Goal: Task Accomplishment & Management: Manage account settings

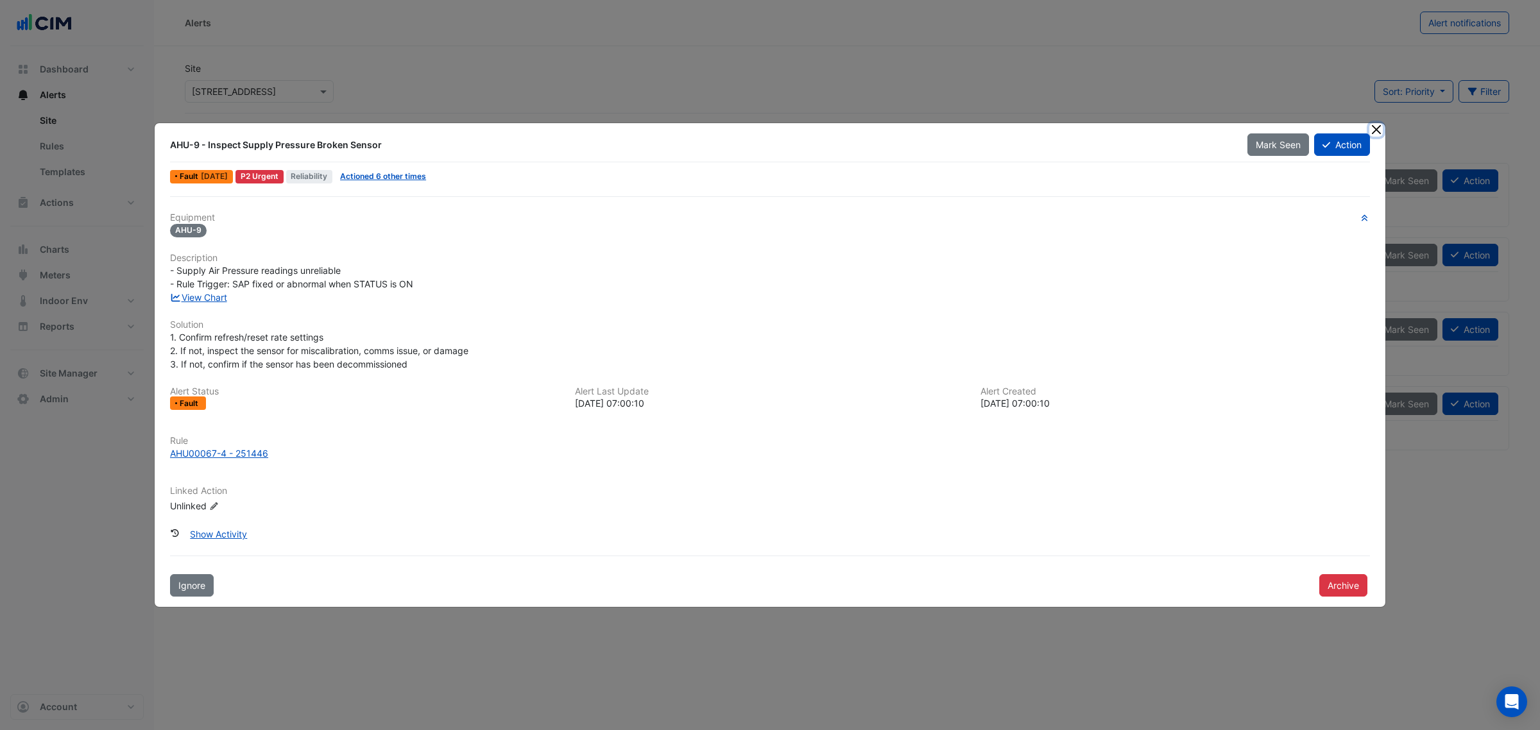
click at [1374, 124] on button "Close" at bounding box center [1376, 129] width 13 height 13
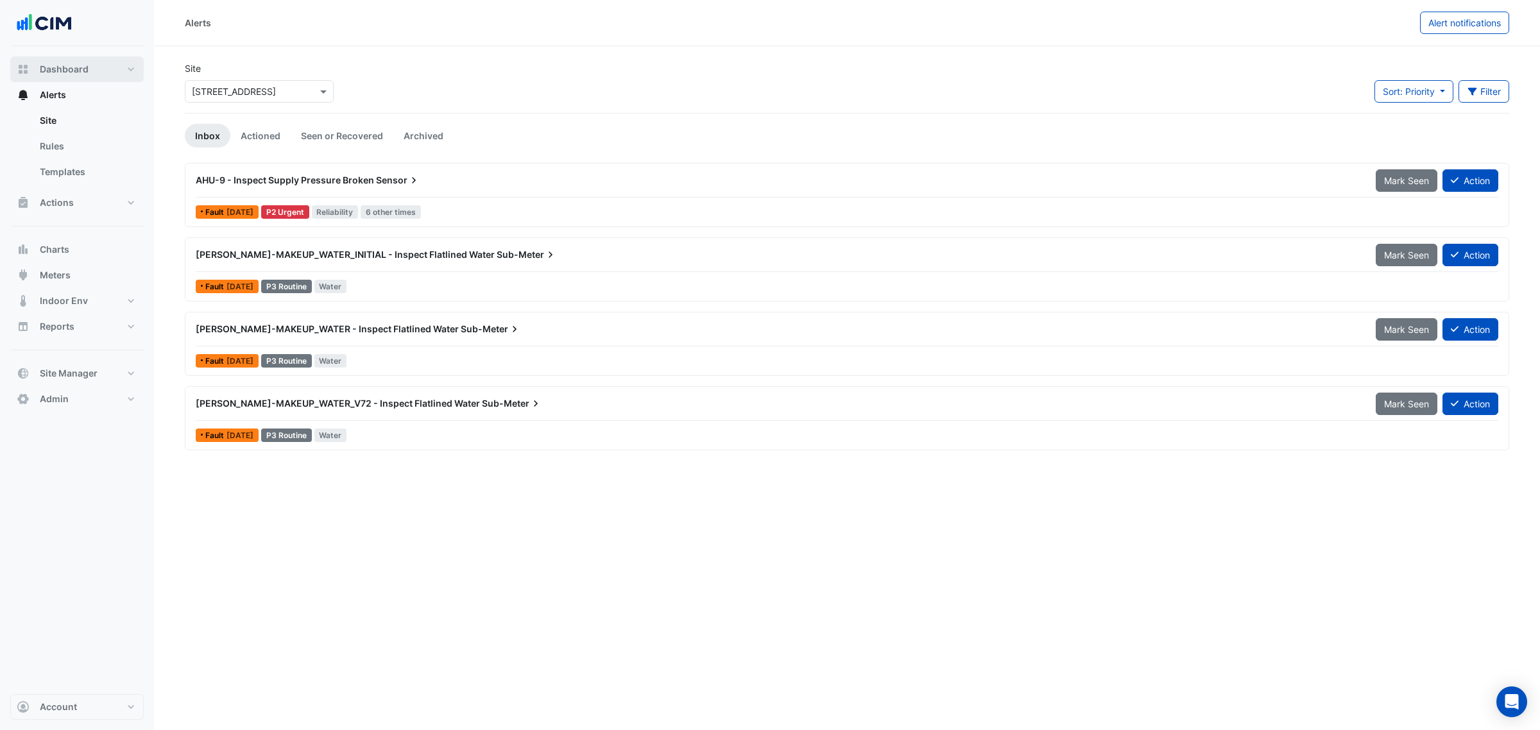
click at [88, 74] on button "Dashboard" at bounding box center [76, 69] width 133 height 26
select select "***"
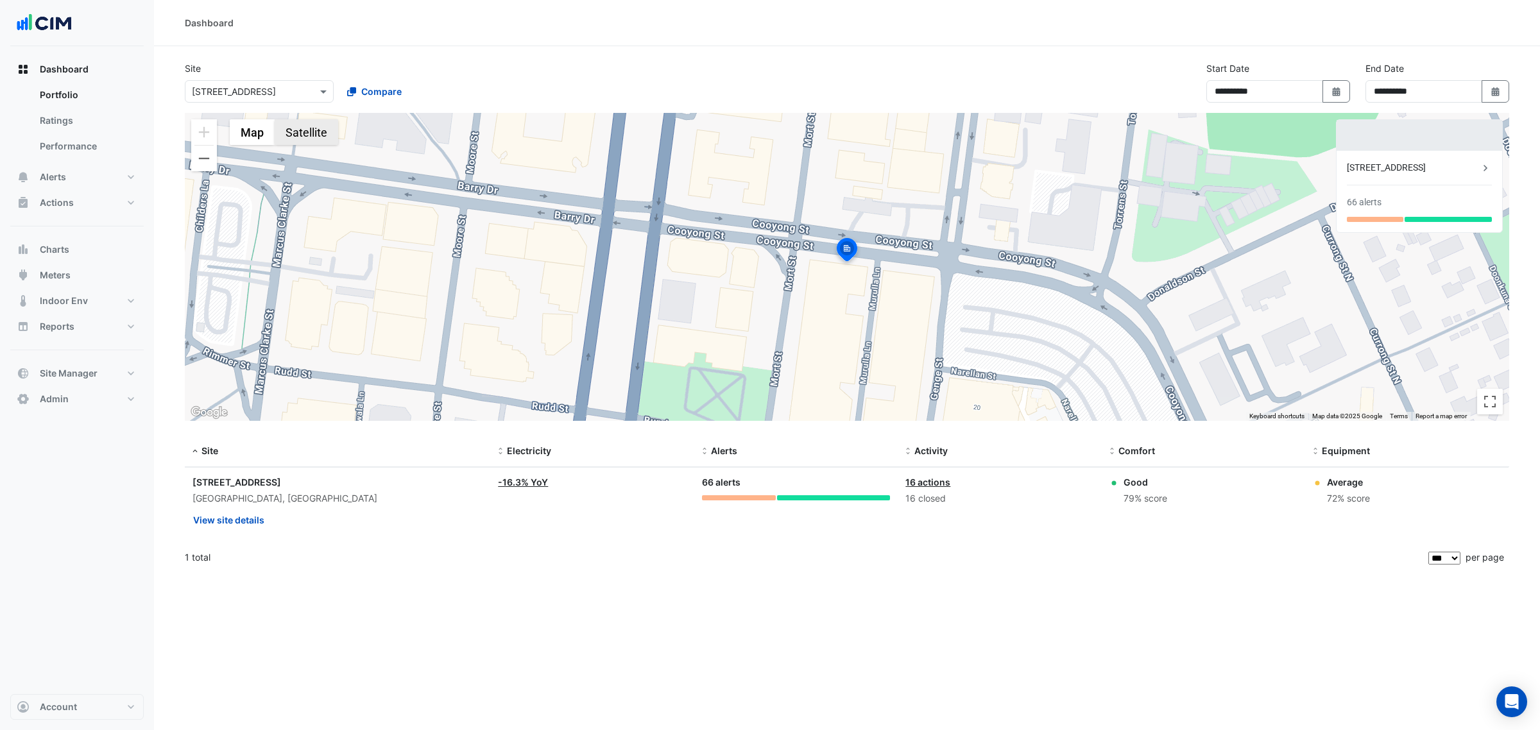
drag, startPoint x: 302, startPoint y: 143, endPoint x: 297, endPoint y: 152, distance: 10.0
click at [298, 151] on div "To activate drag with keyboard, press Alt + Enter. Once in keyboard drag state,…" at bounding box center [847, 267] width 1325 height 308
click at [319, 135] on button "Satellite" at bounding box center [307, 132] width 64 height 26
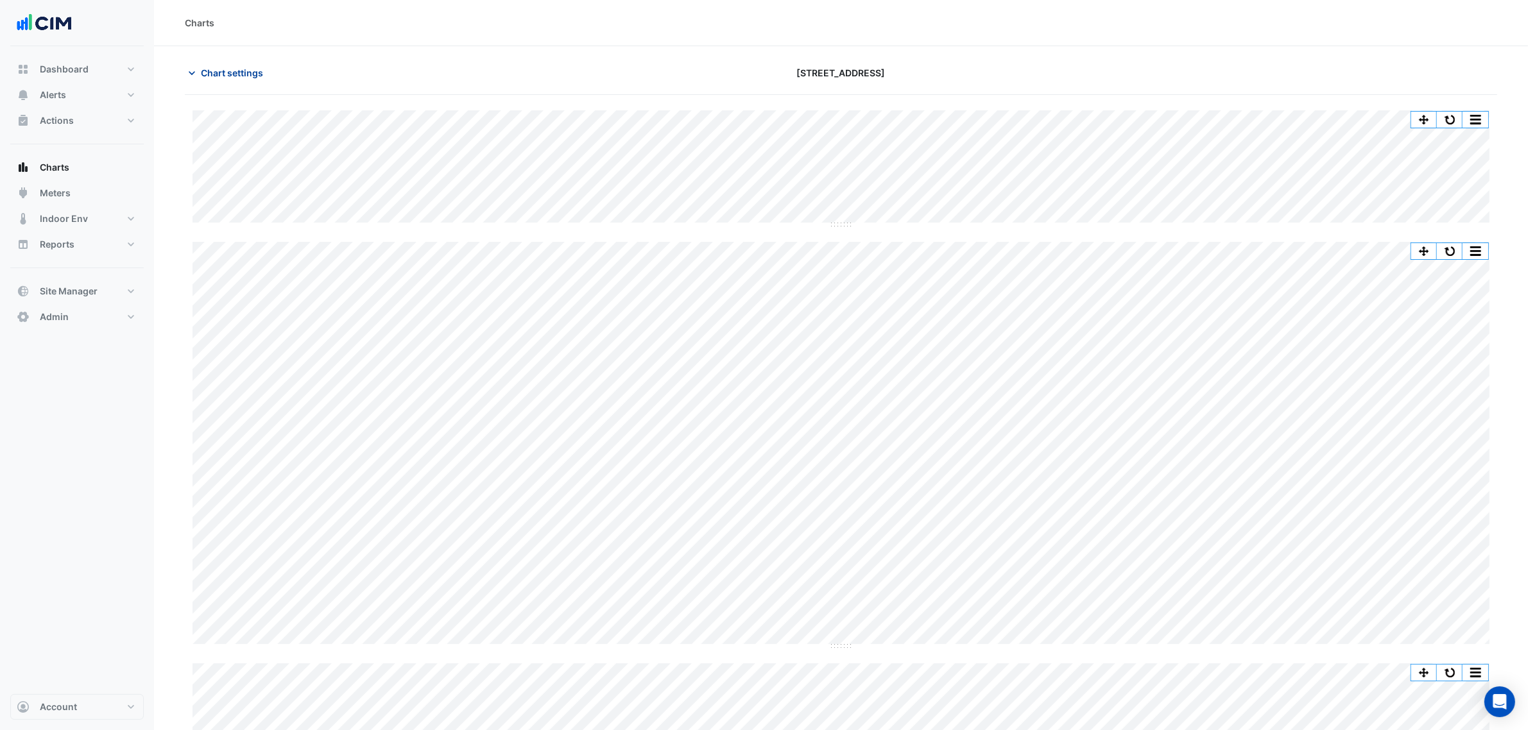
click at [199, 72] on button "Chart settings" at bounding box center [228, 73] width 87 height 22
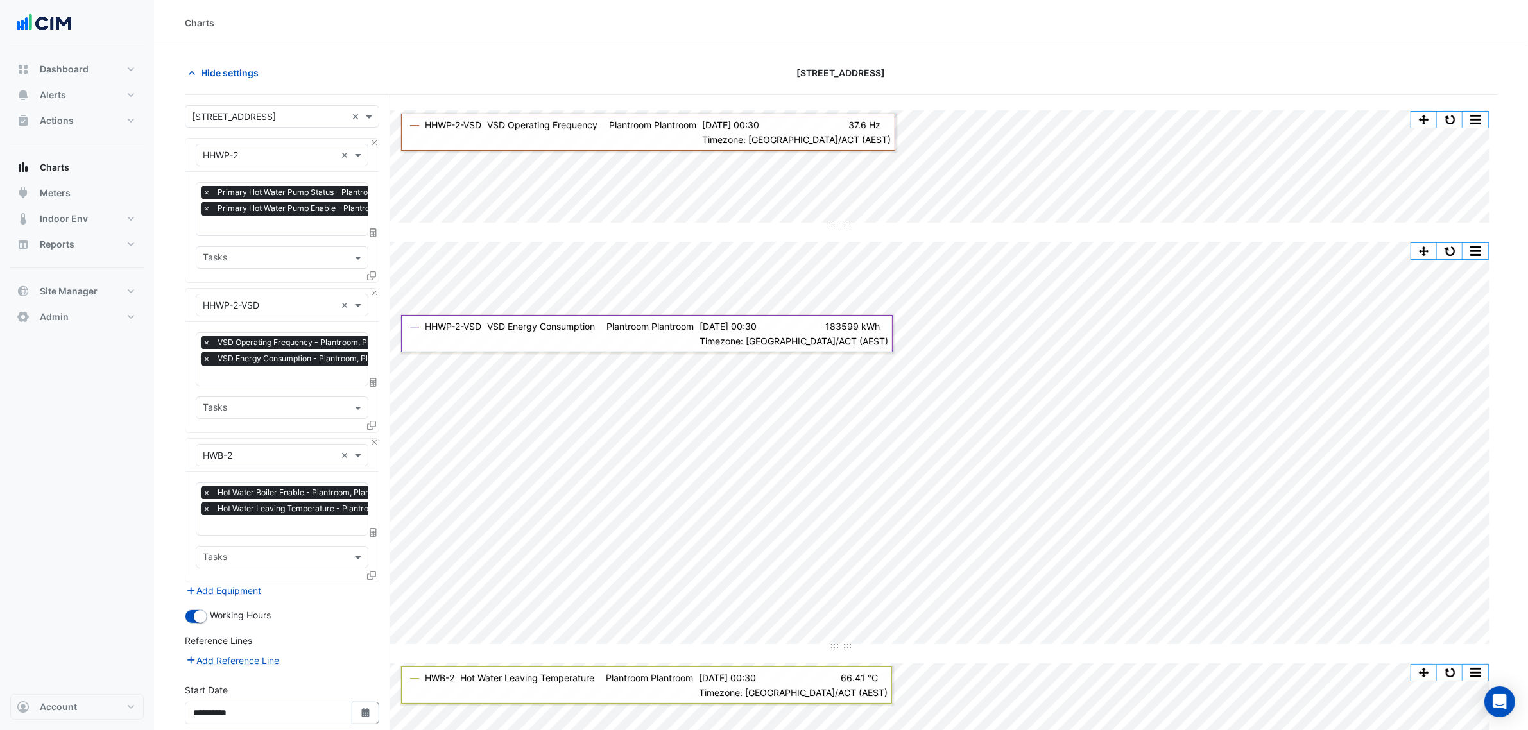
click at [373, 383] on icon at bounding box center [373, 382] width 7 height 9
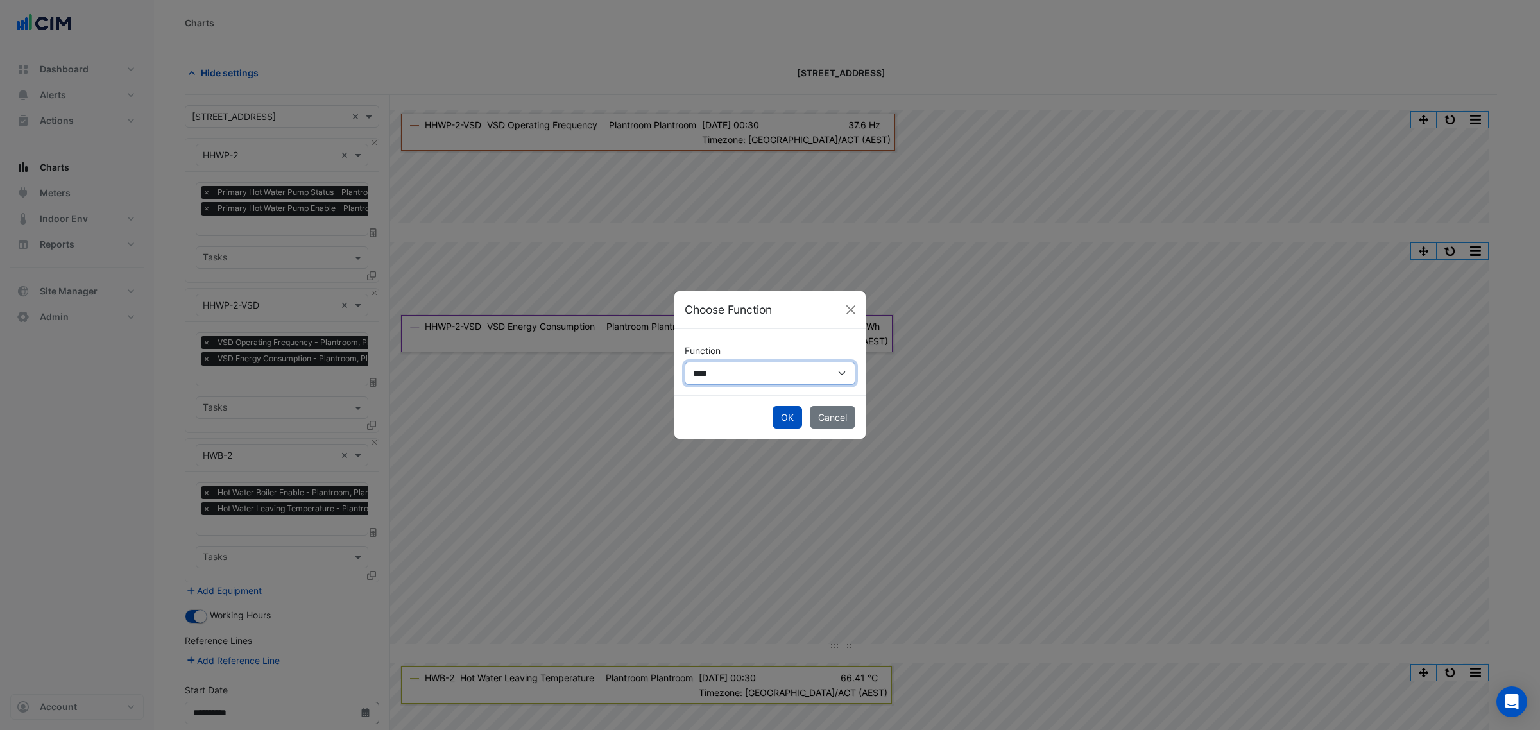
click at [774, 377] on select "**********" at bounding box center [770, 373] width 171 height 22
select select "******"
click at [685, 362] on select "**********" at bounding box center [770, 373] width 171 height 22
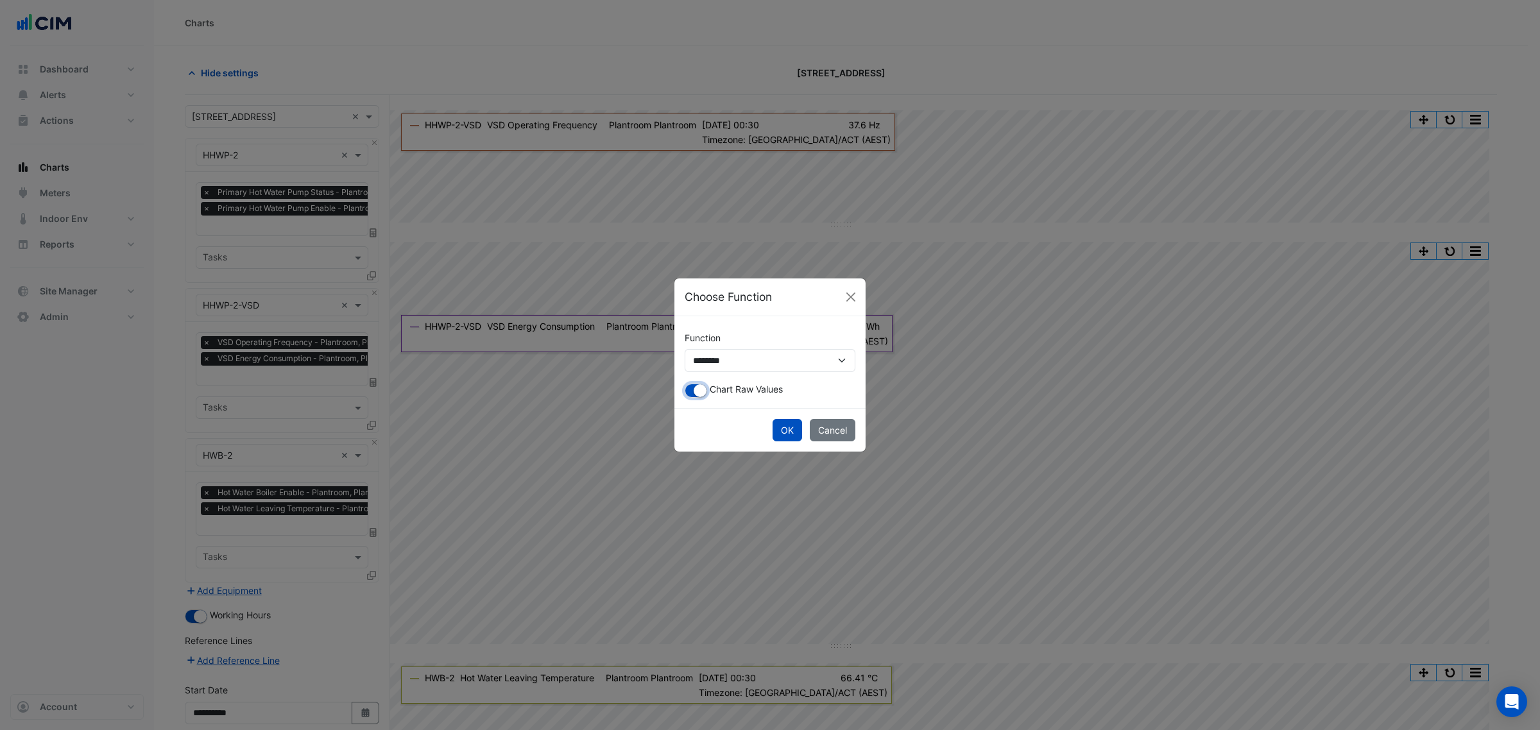
click at [696, 393] on small "button" at bounding box center [700, 390] width 13 height 13
click at [778, 431] on button "OK" at bounding box center [788, 430] width 30 height 22
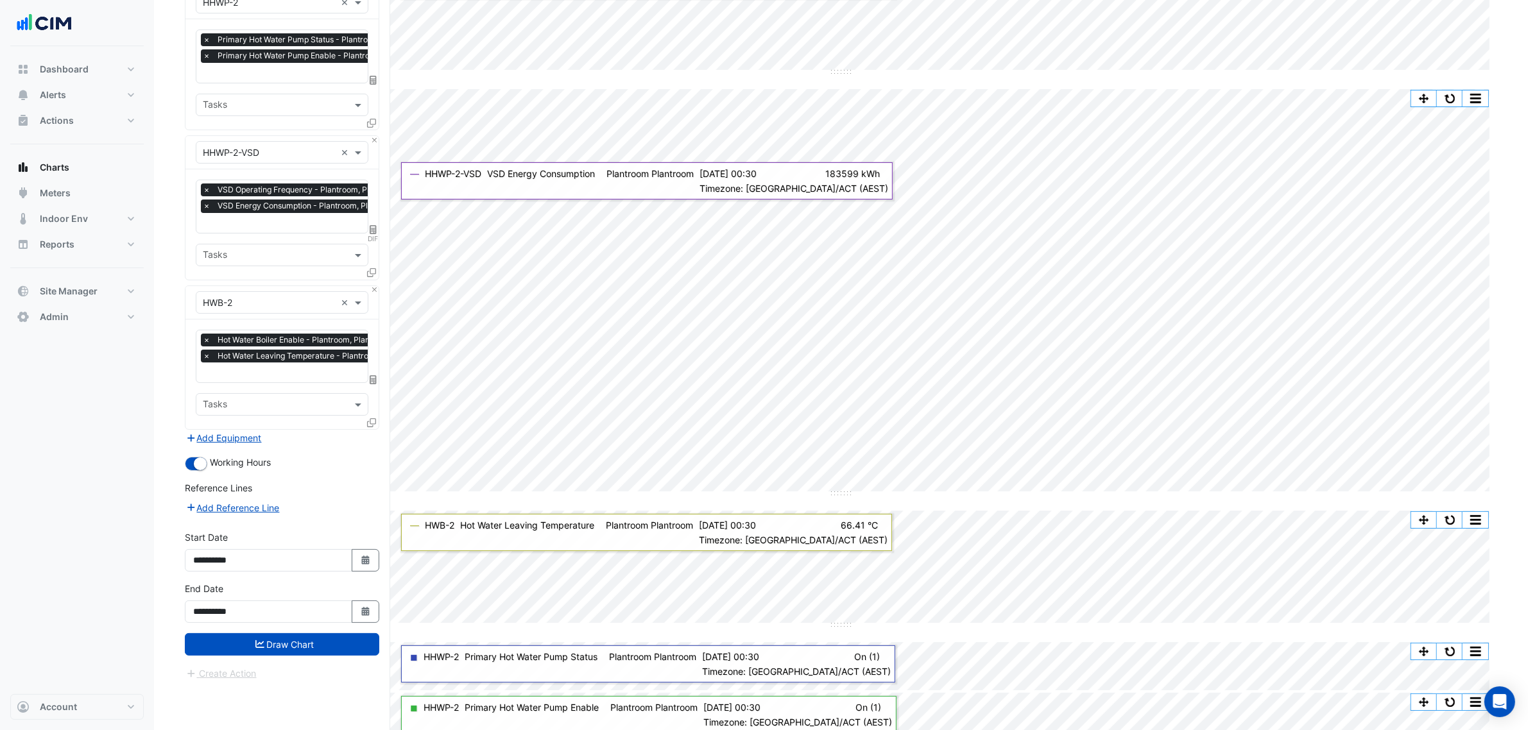
scroll to position [160, 0]
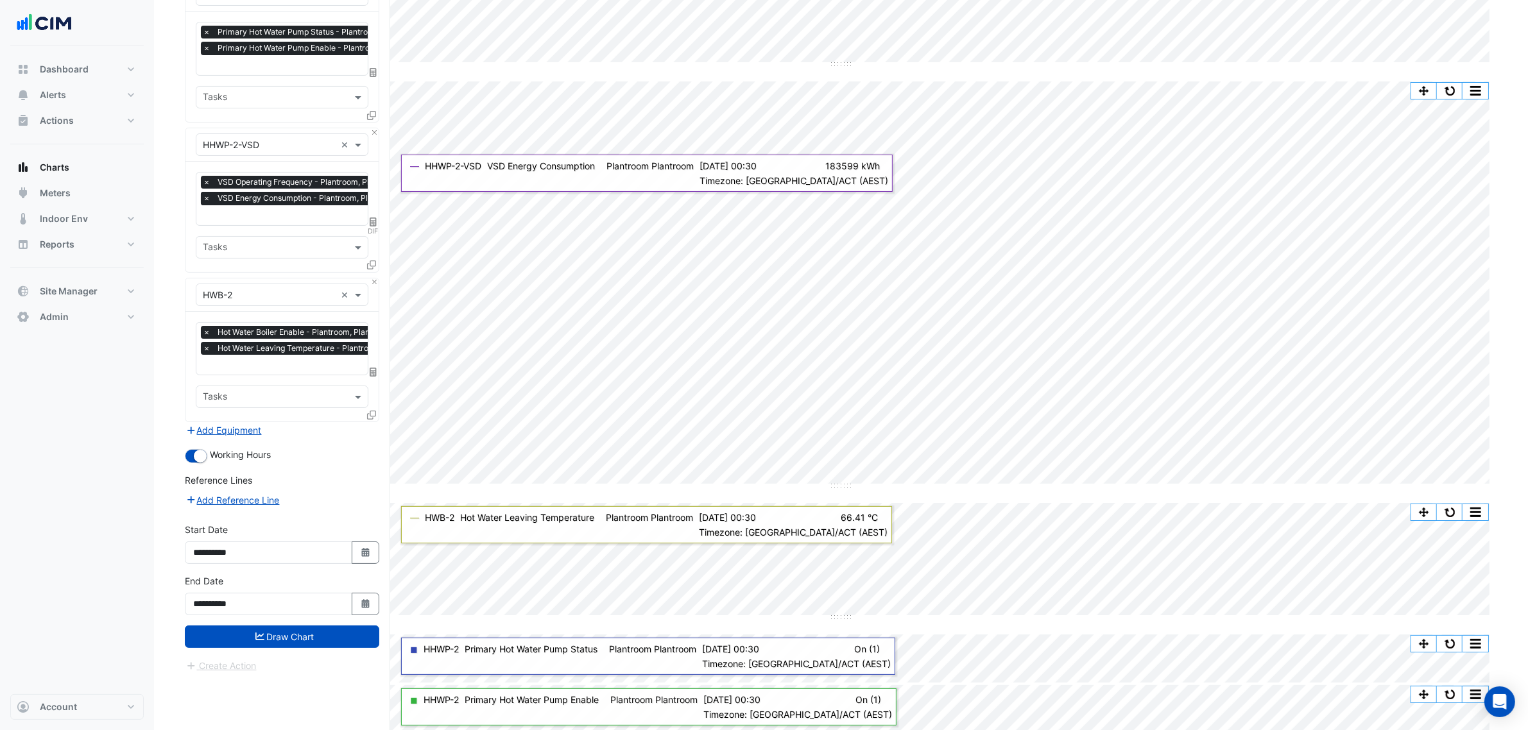
click at [206, 198] on span "×" at bounding box center [207, 198] width 12 height 13
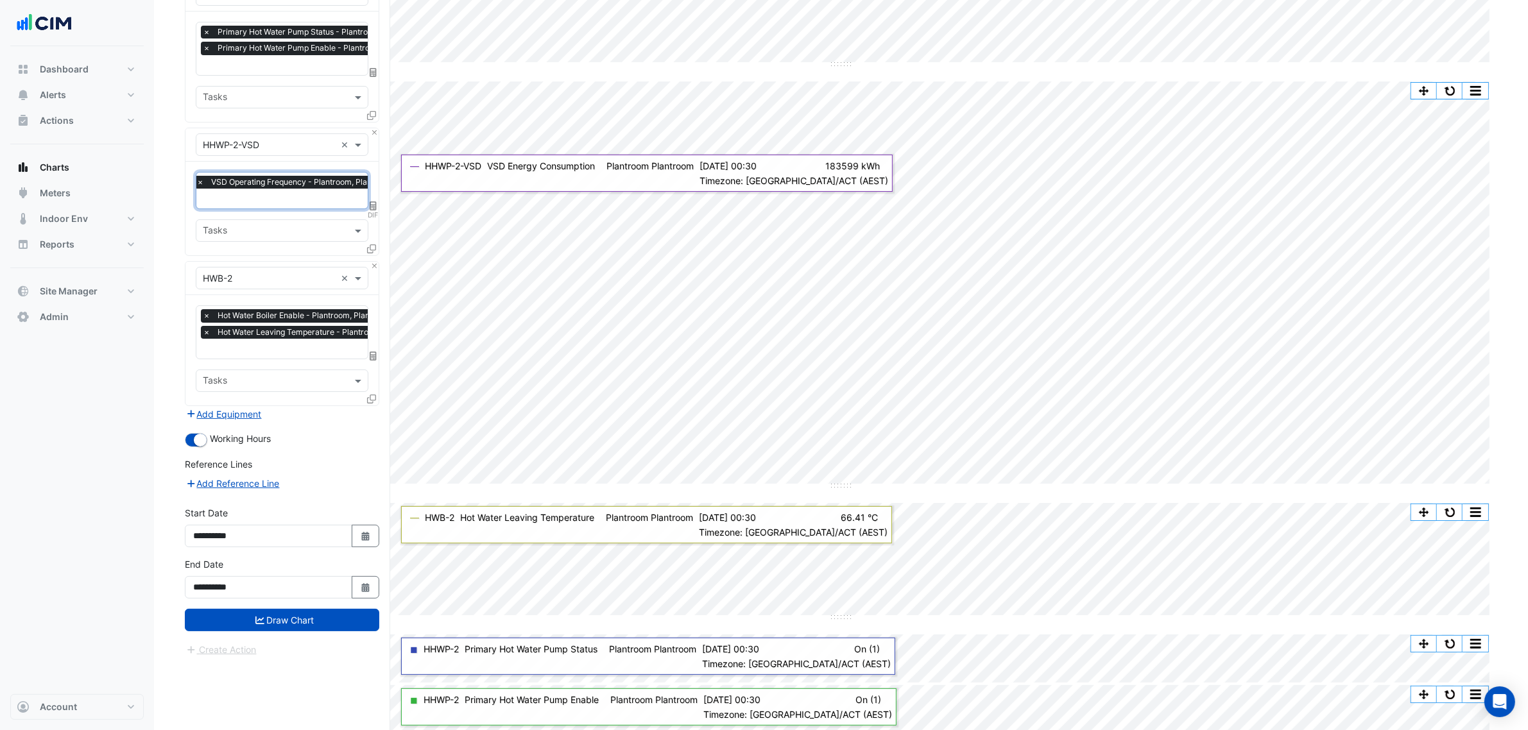
click at [251, 206] on div at bounding box center [296, 200] width 205 height 17
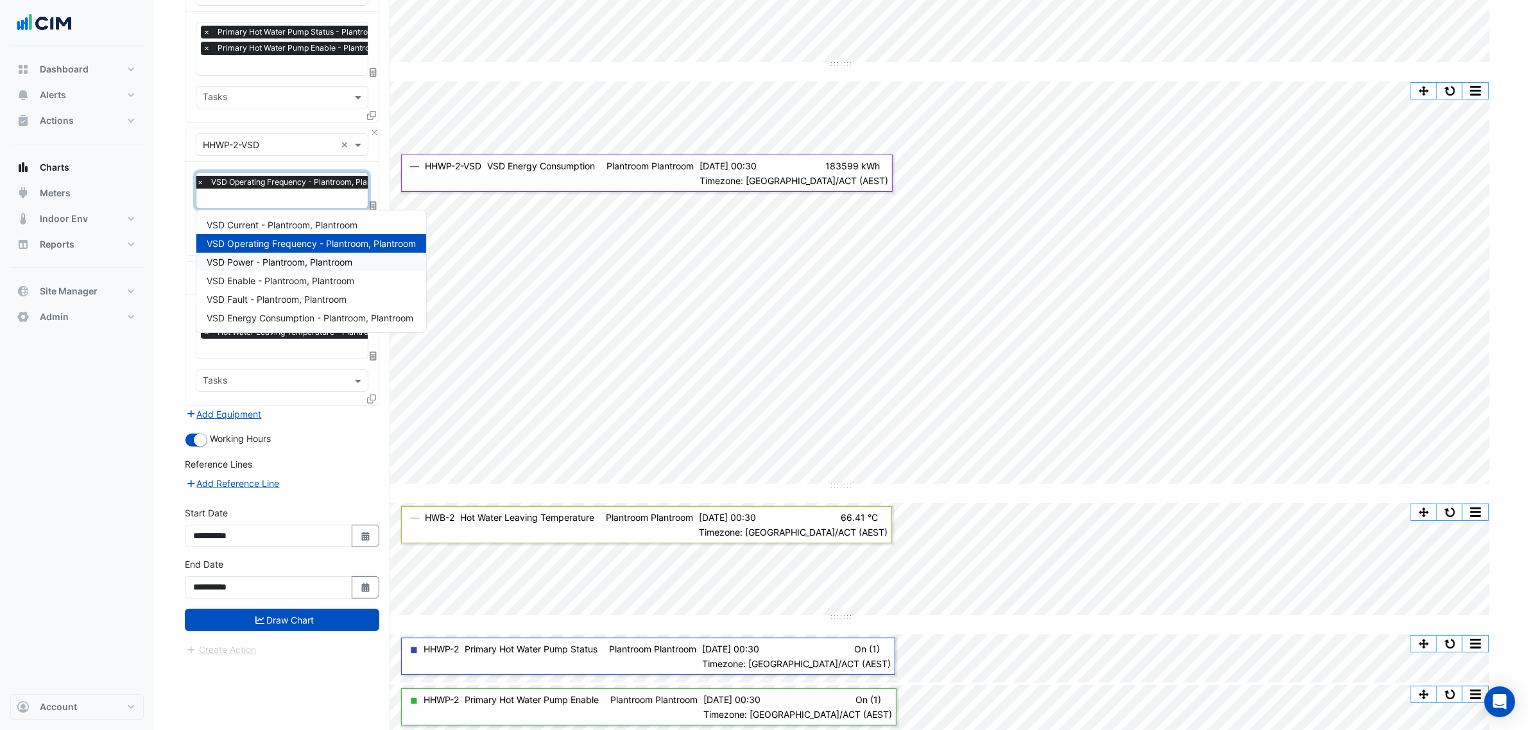
click at [309, 265] on span "VSD Power - Plantroom, Plantroom" at bounding box center [280, 262] width 146 height 11
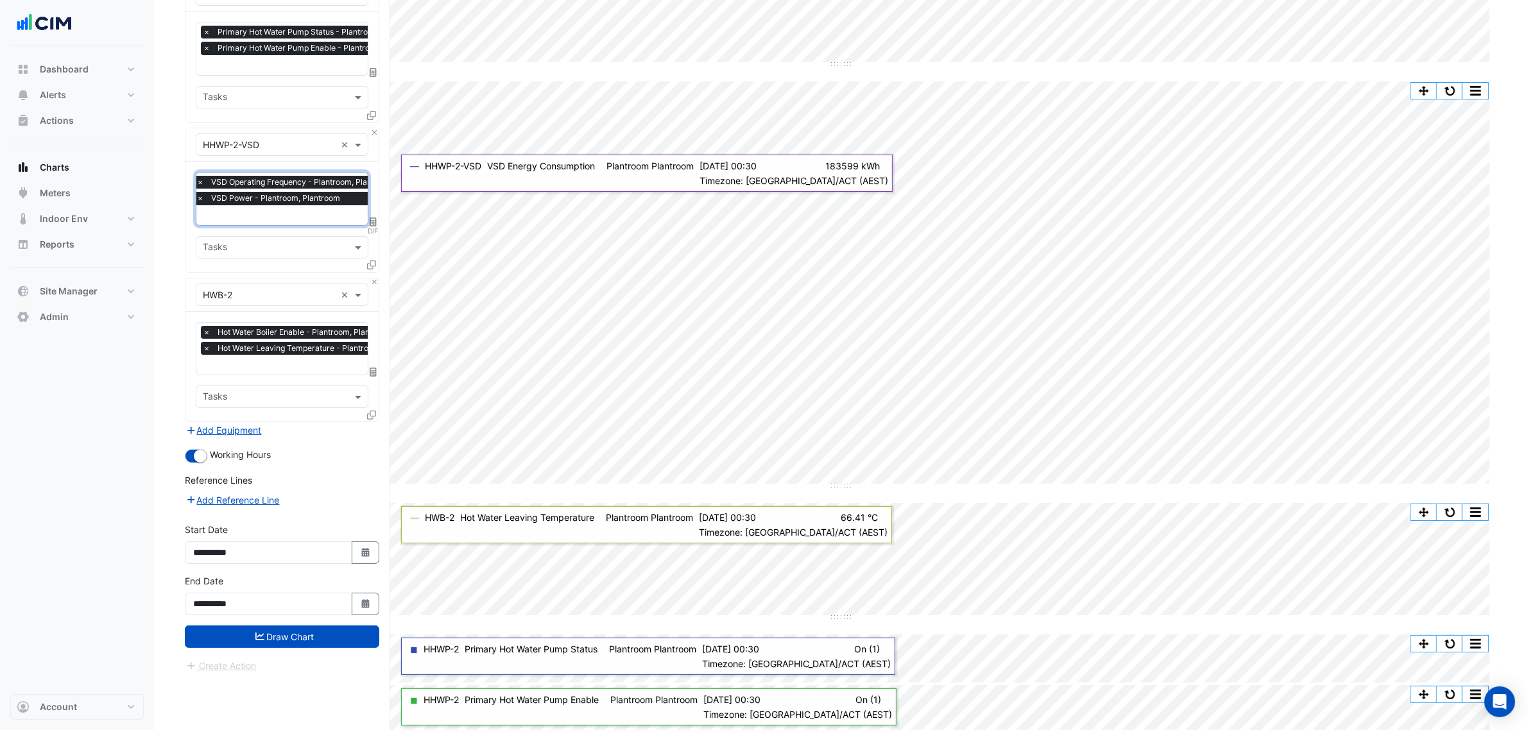
click at [371, 231] on span "DIF" at bounding box center [373, 231] width 11 height 10
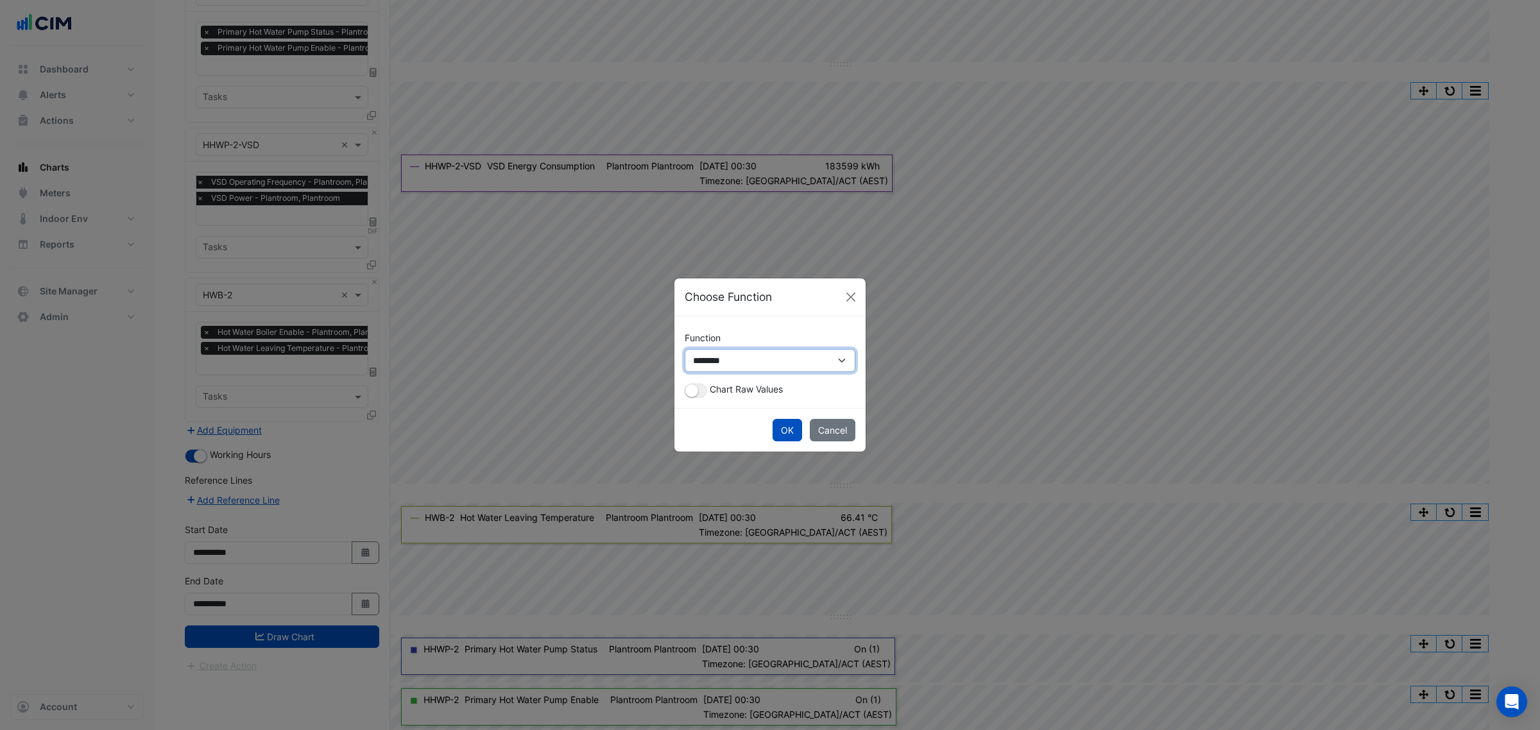
click at [707, 363] on select "**********" at bounding box center [770, 360] width 171 height 22
select select "*******"
click at [685, 362] on select "**********" at bounding box center [770, 360] width 171 height 22
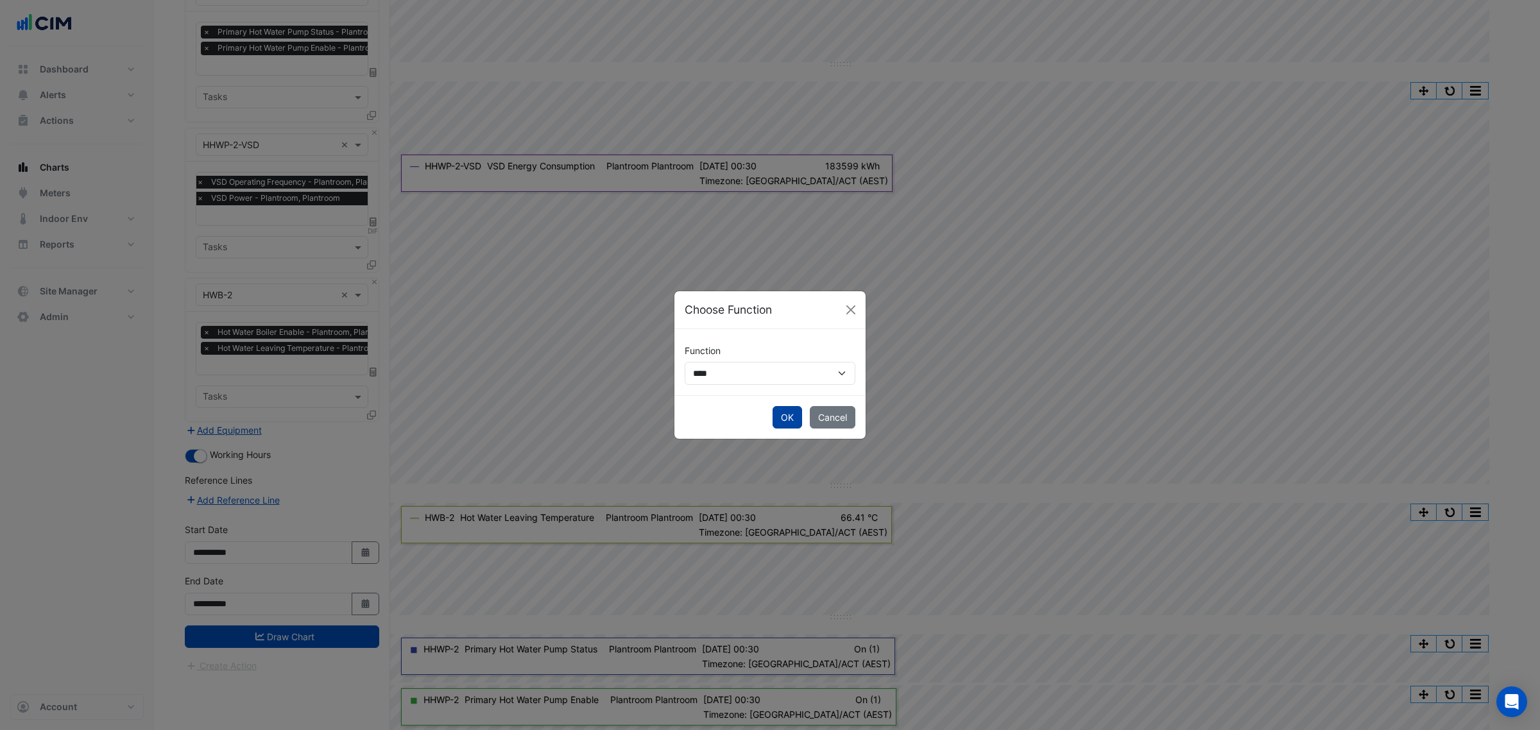
click at [787, 417] on button "OK" at bounding box center [788, 417] width 30 height 22
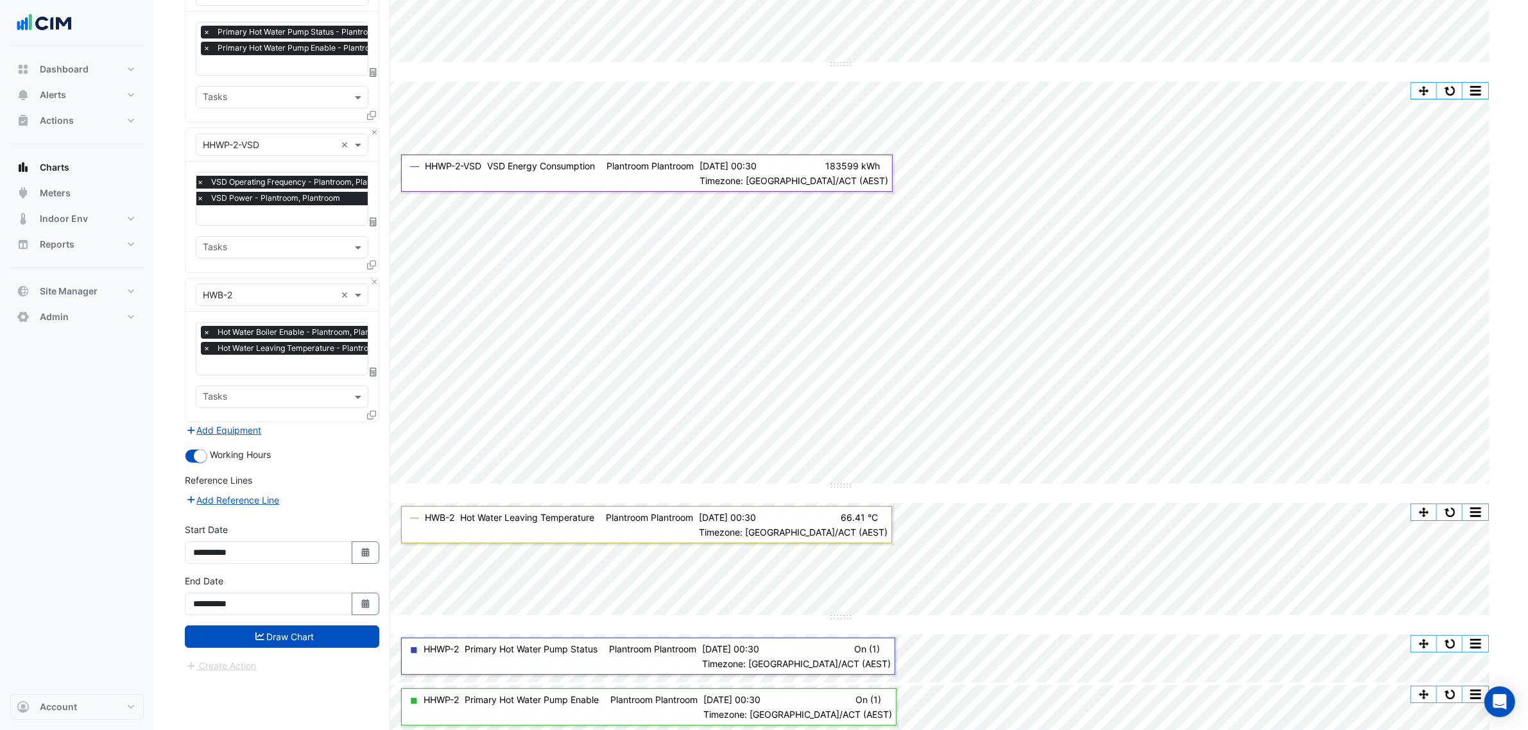
click at [305, 623] on div "**********" at bounding box center [282, 599] width 210 height 51
click at [309, 626] on button "Draw Chart" at bounding box center [282, 637] width 194 height 22
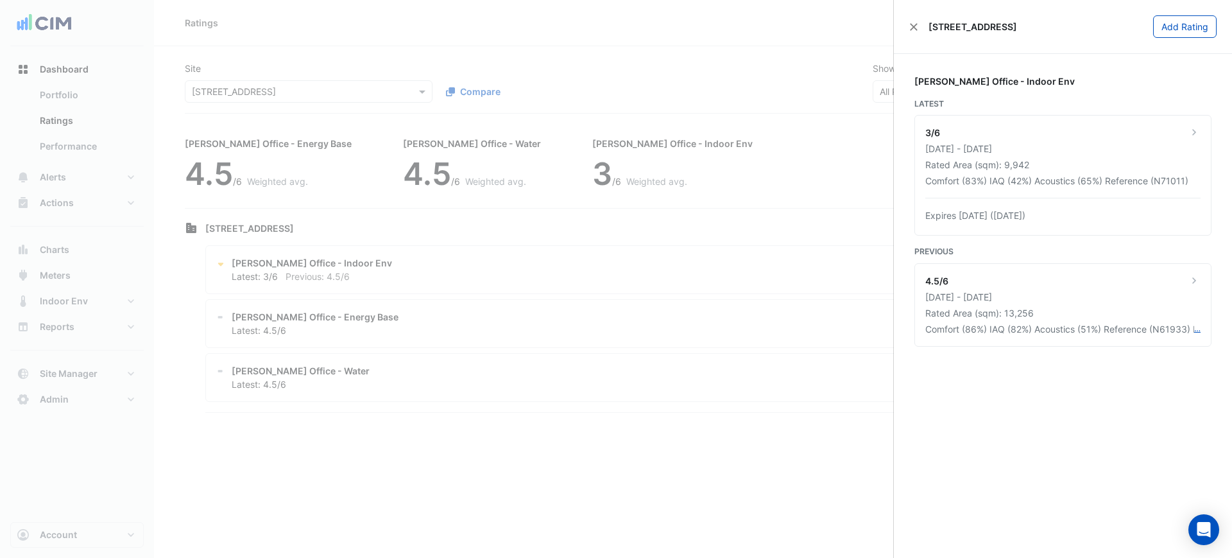
drag, startPoint x: 398, startPoint y: 151, endPoint x: 379, endPoint y: 153, distance: 19.3
click at [398, 153] on ngb-offcanvas-backdrop at bounding box center [616, 279] width 1232 height 558
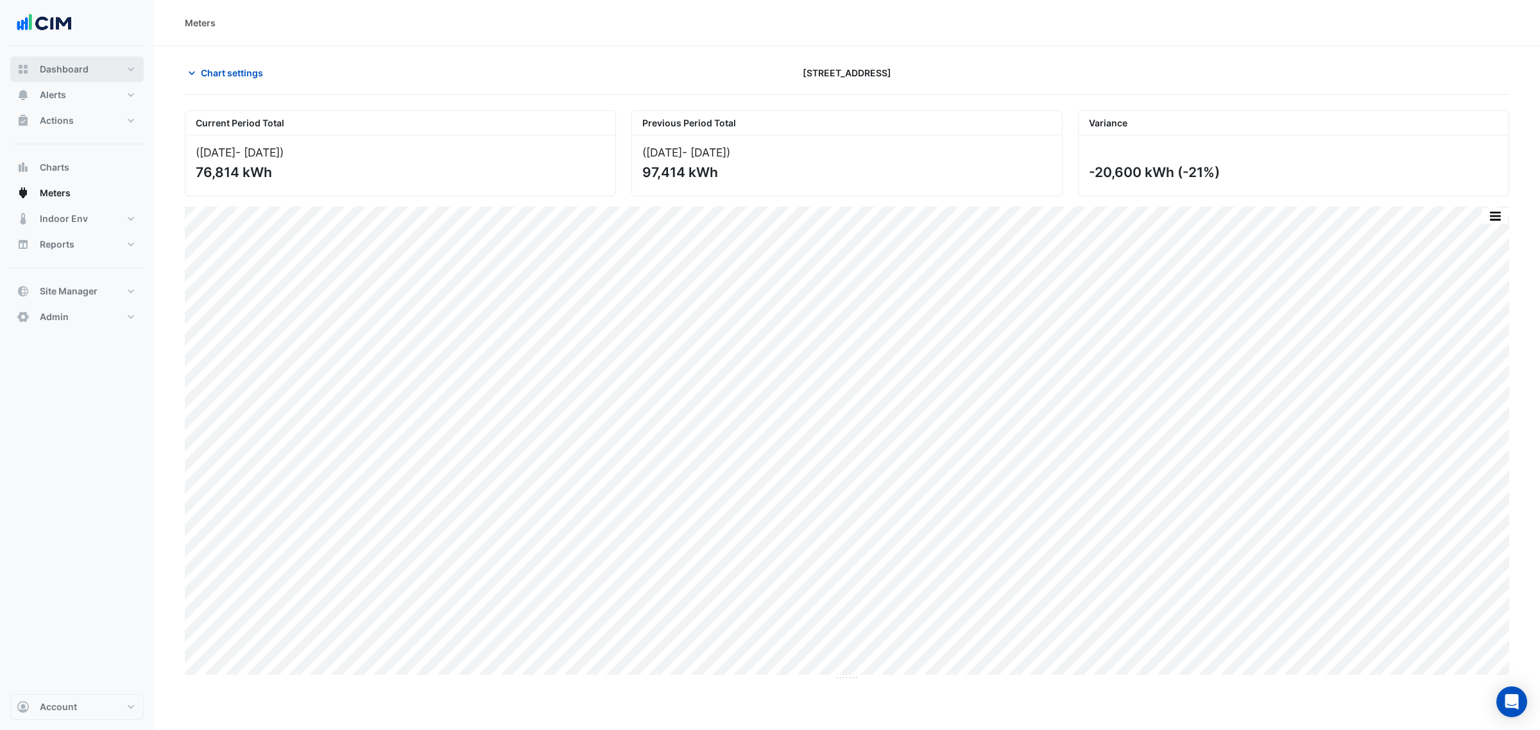
click at [112, 62] on button "Dashboard" at bounding box center [76, 69] width 133 height 26
select select "***"
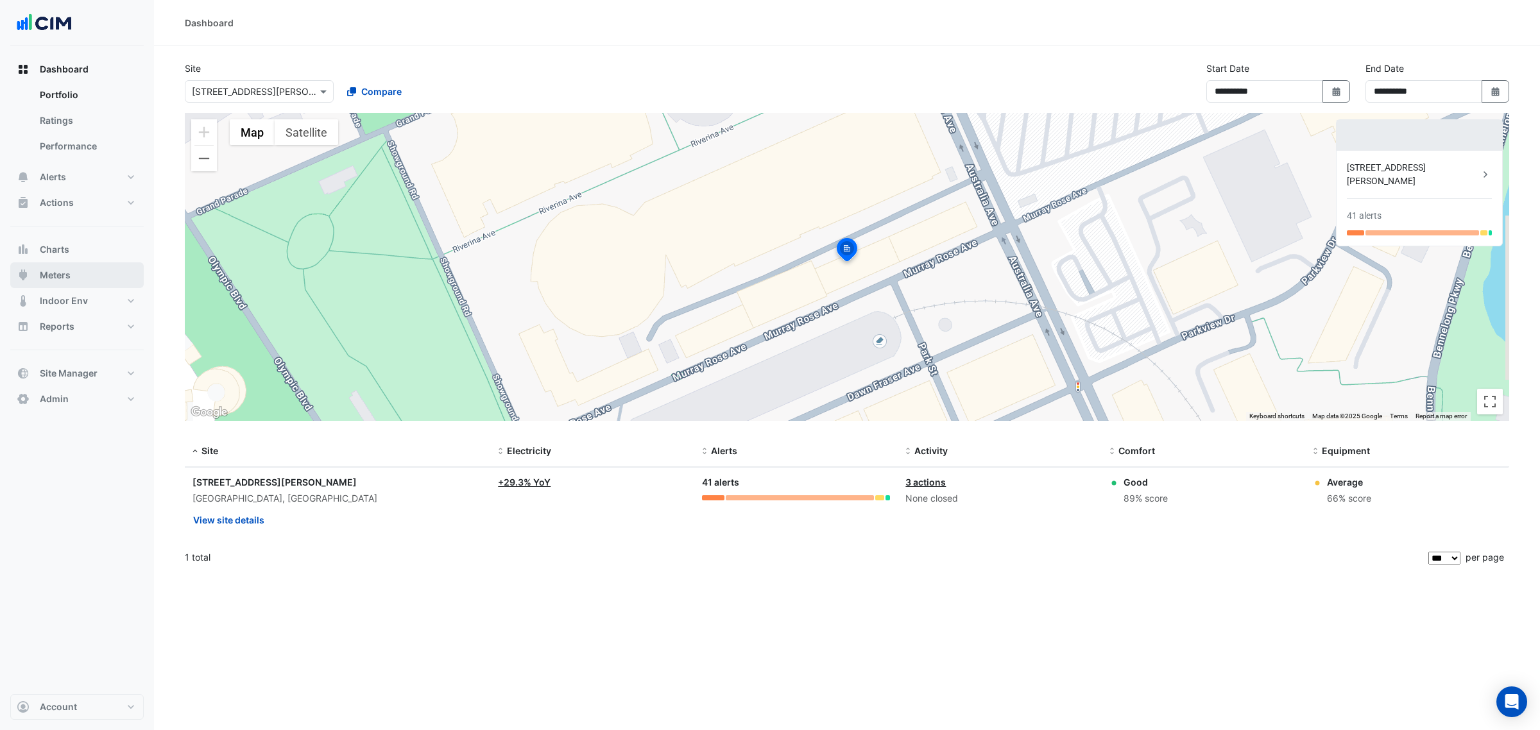
click at [63, 233] on span "Meters" at bounding box center [55, 275] width 31 height 13
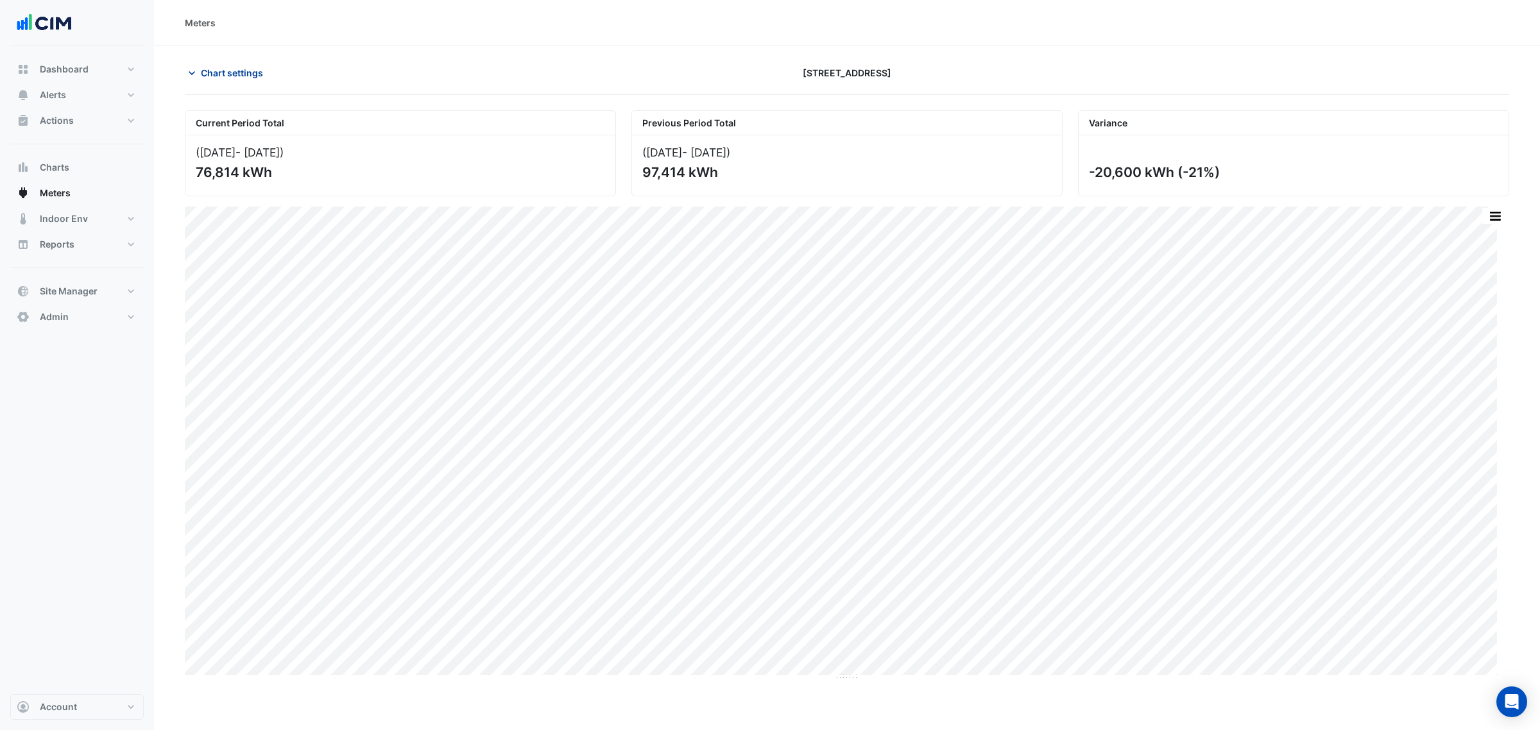
click at [232, 78] on span "Chart settings" at bounding box center [232, 72] width 62 height 13
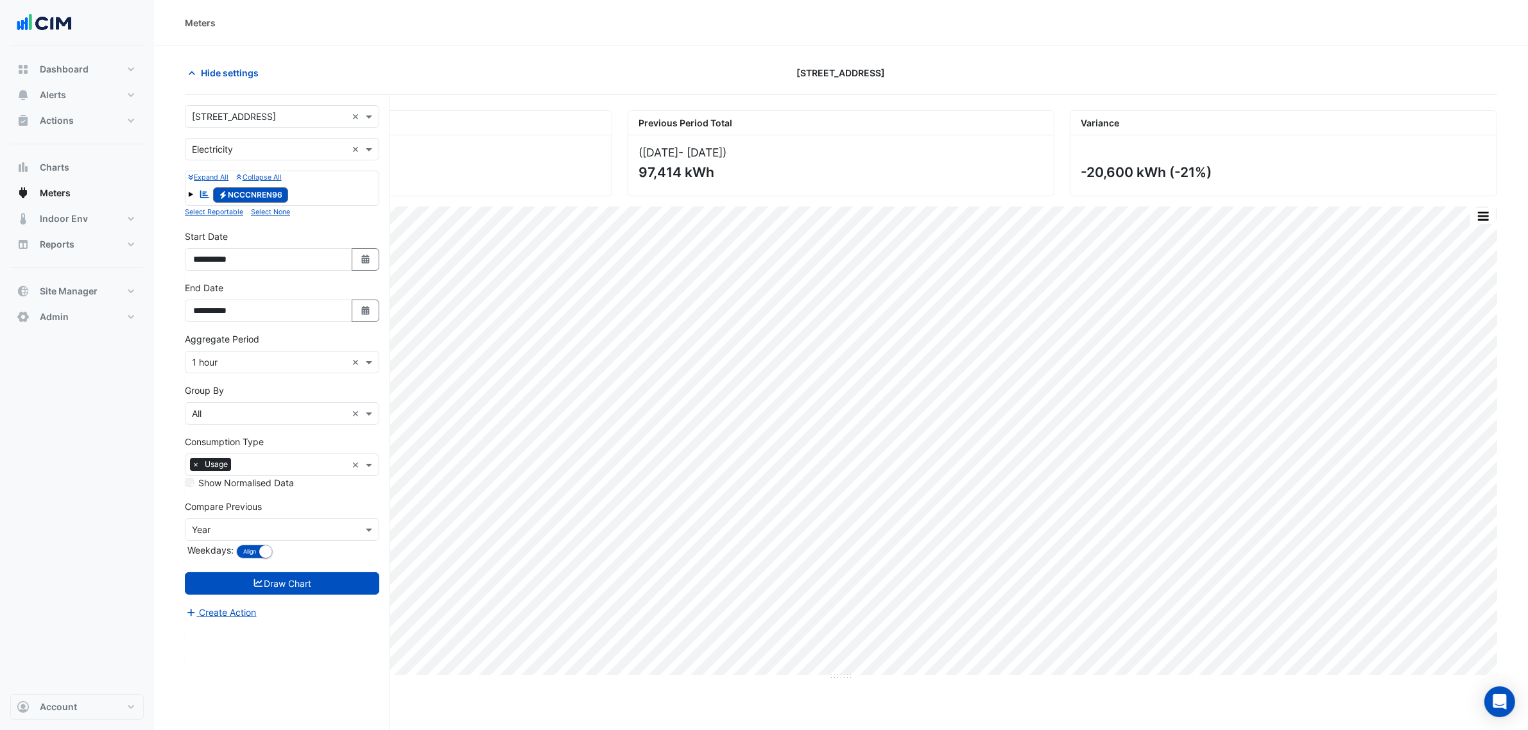
click at [232, 116] on input "text" at bounding box center [269, 116] width 155 height 13
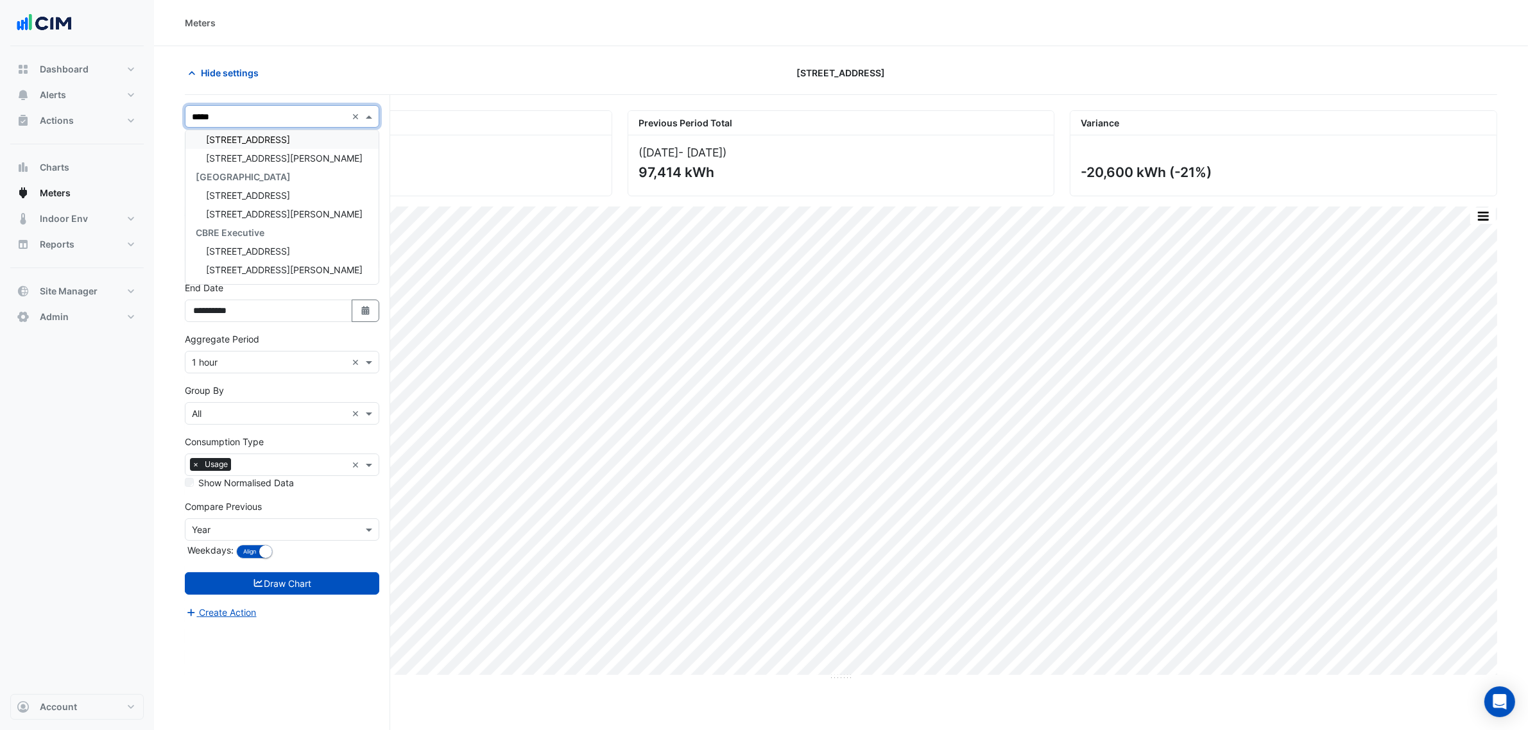
scroll to position [5, 0]
type input "********"
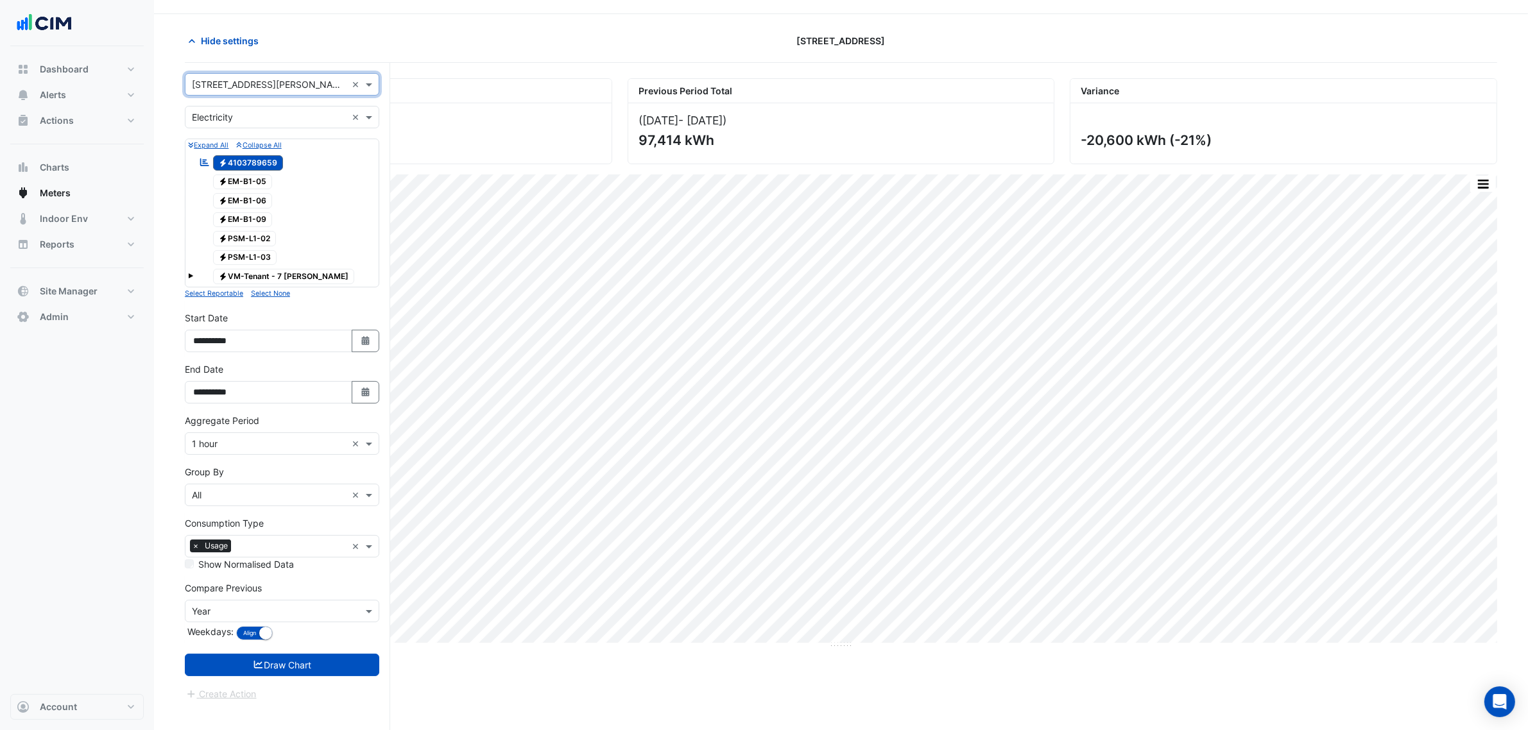
scroll to position [49, 0]
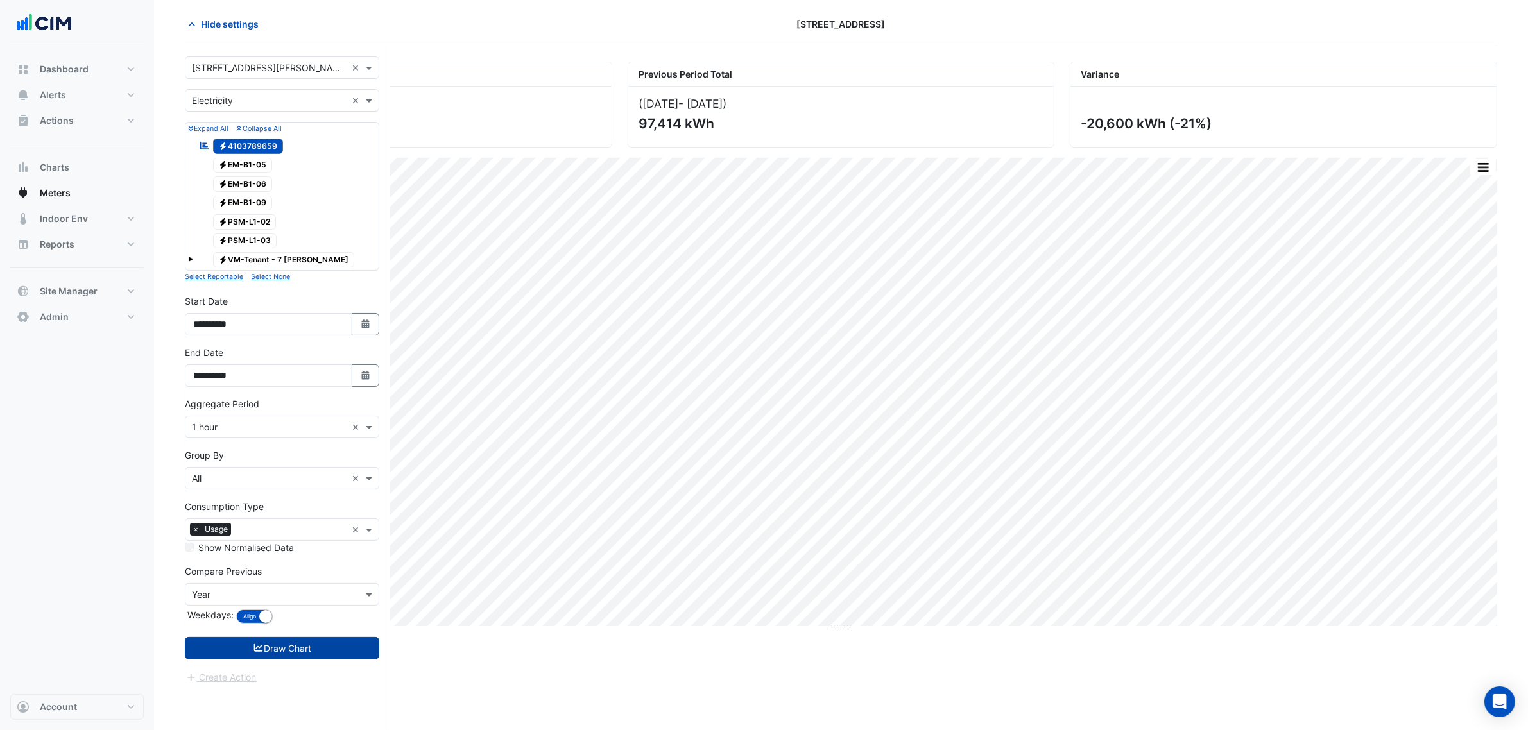
click at [305, 233] on button "Draw Chart" at bounding box center [282, 648] width 194 height 22
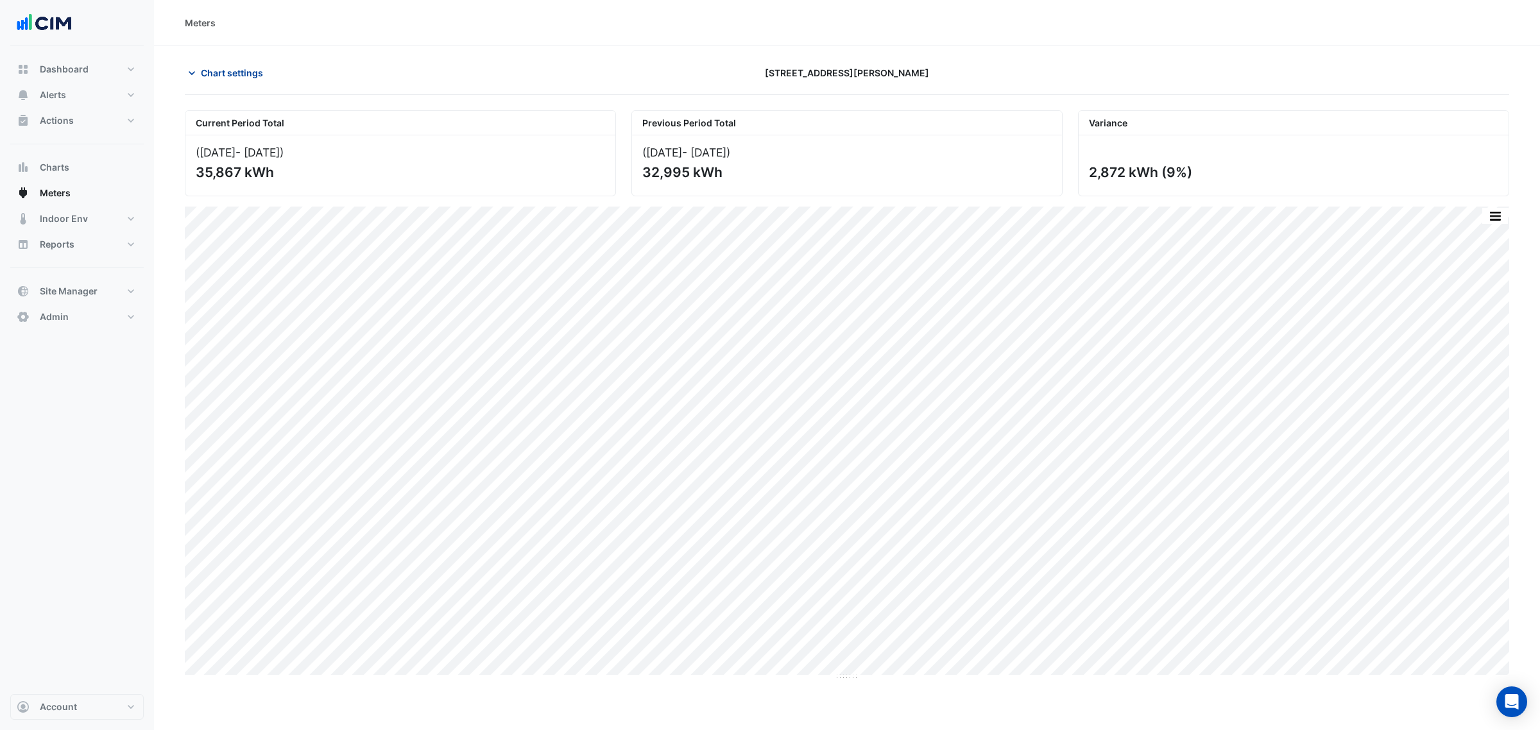
click at [239, 76] on span "Chart settings" at bounding box center [232, 72] width 62 height 13
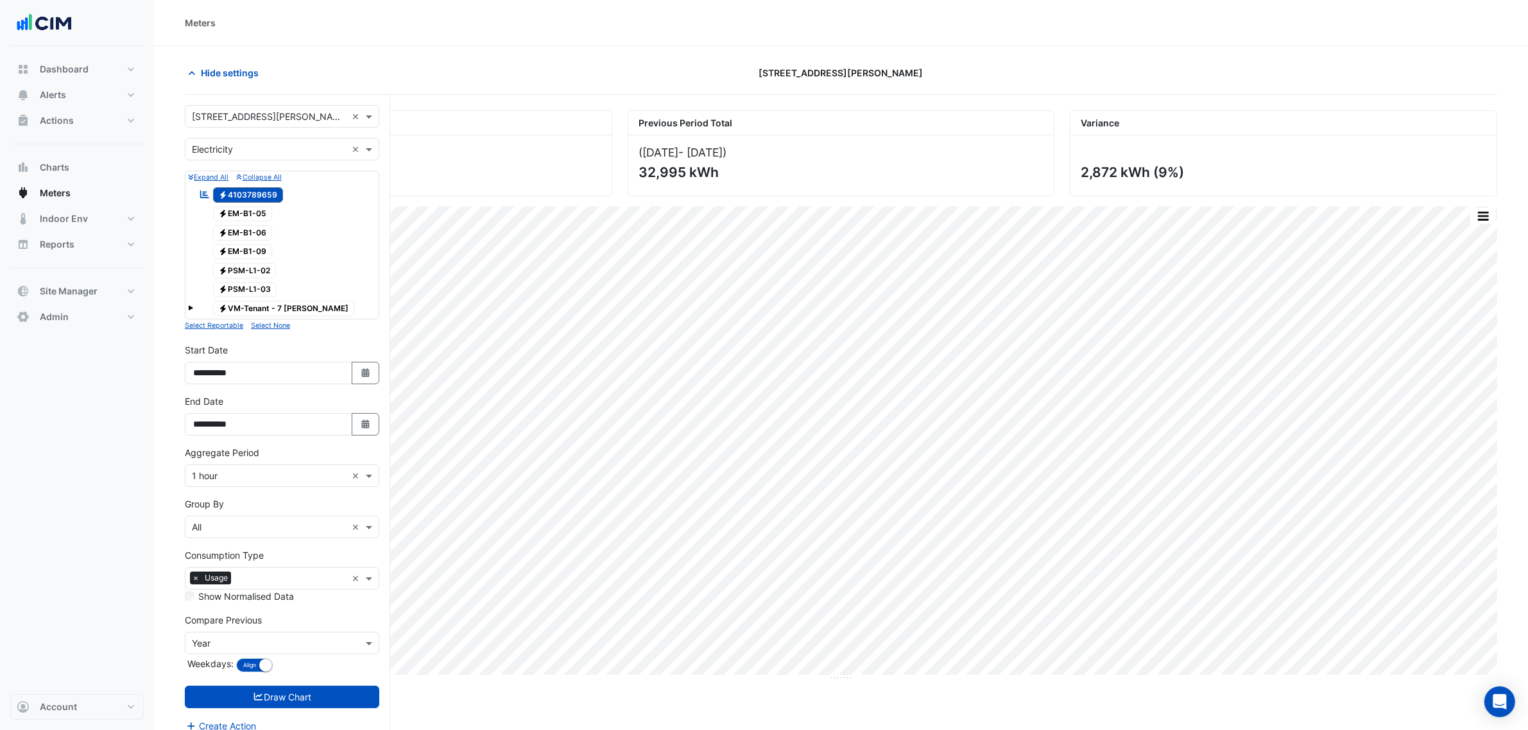
click at [228, 145] on input "text" at bounding box center [269, 149] width 155 height 13
click at [243, 213] on div "Water" at bounding box center [281, 214] width 193 height 19
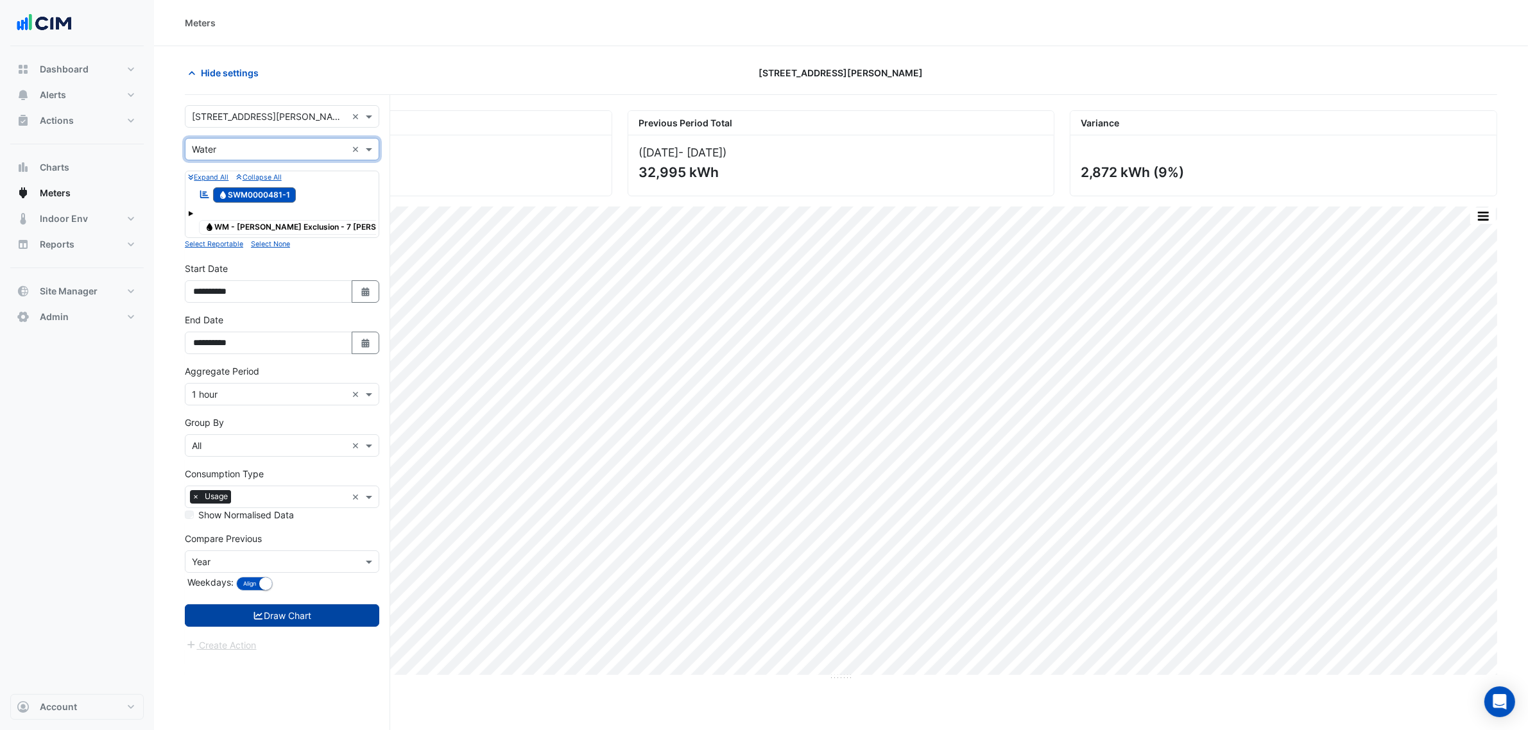
click at [314, 233] on button "Draw Chart" at bounding box center [282, 616] width 194 height 22
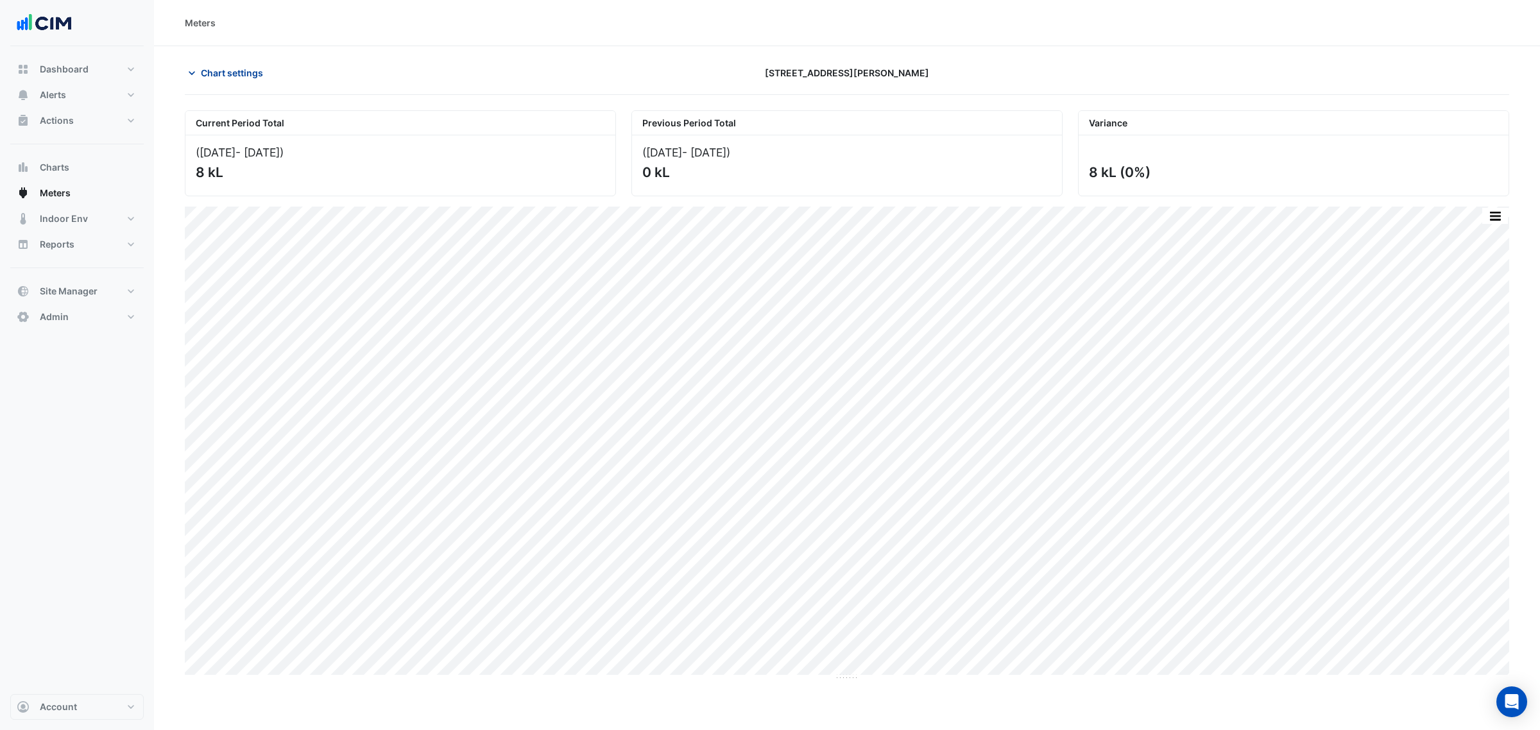
click at [260, 71] on span "Chart settings" at bounding box center [232, 72] width 62 height 13
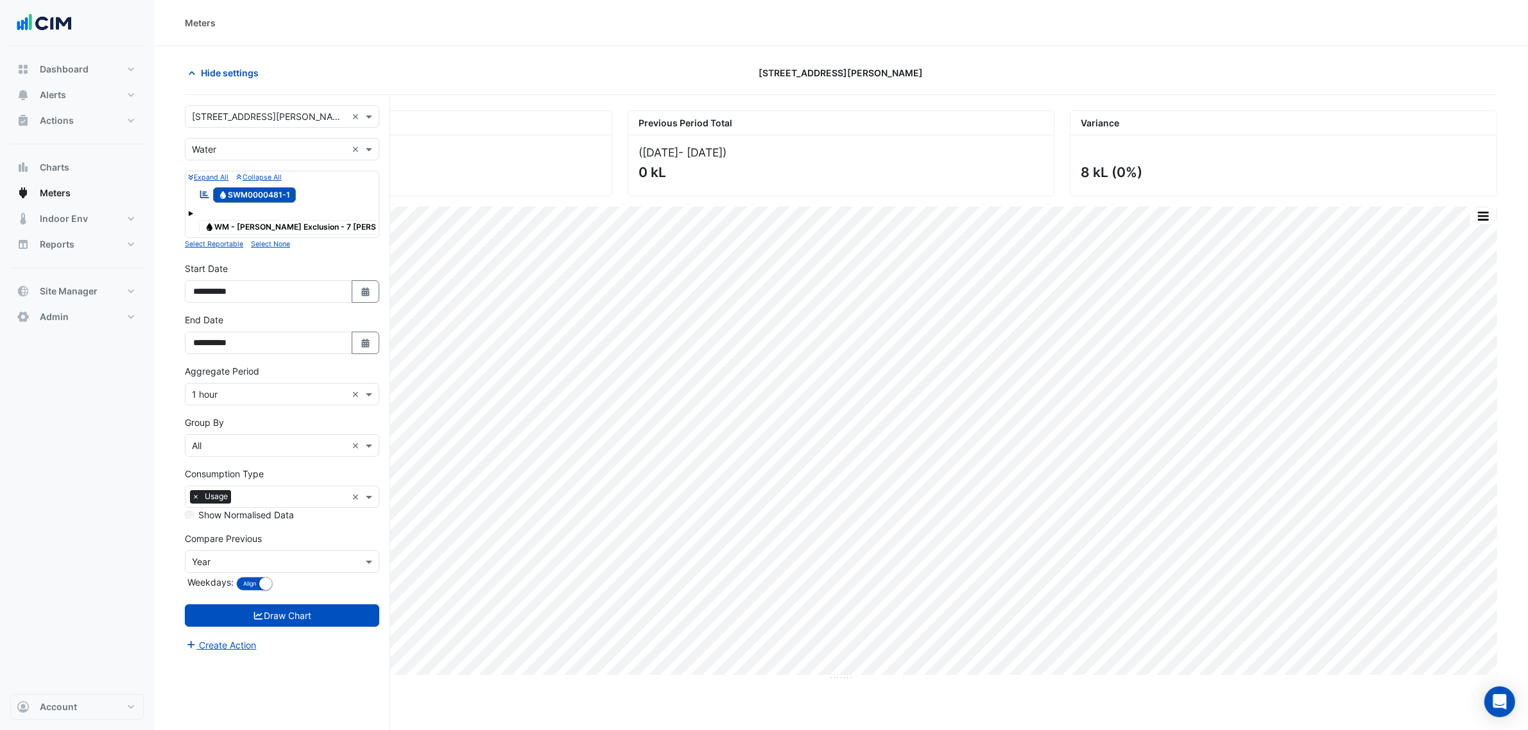
click at [261, 150] on input "text" at bounding box center [269, 149] width 155 height 13
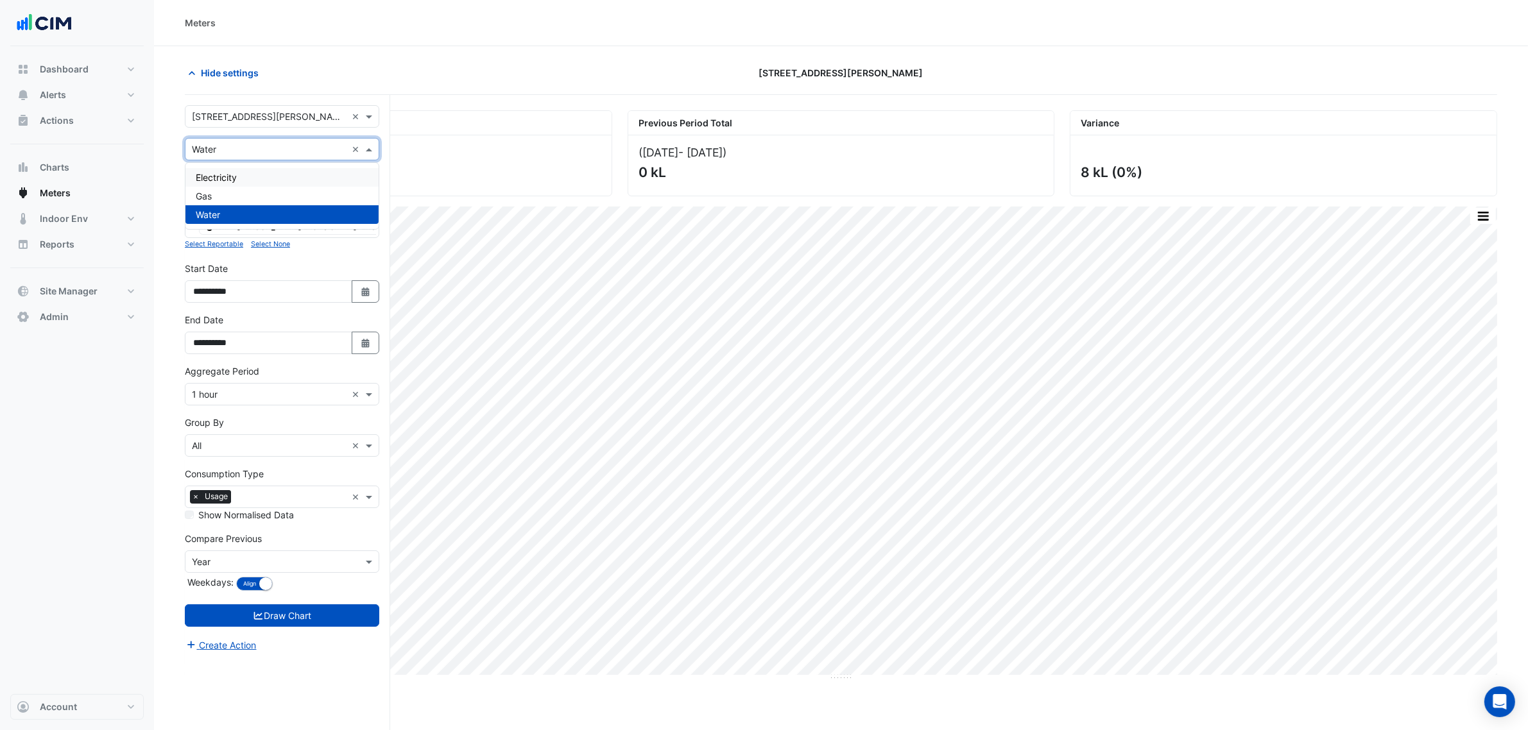
click at [251, 198] on div "Gas" at bounding box center [281, 196] width 193 height 19
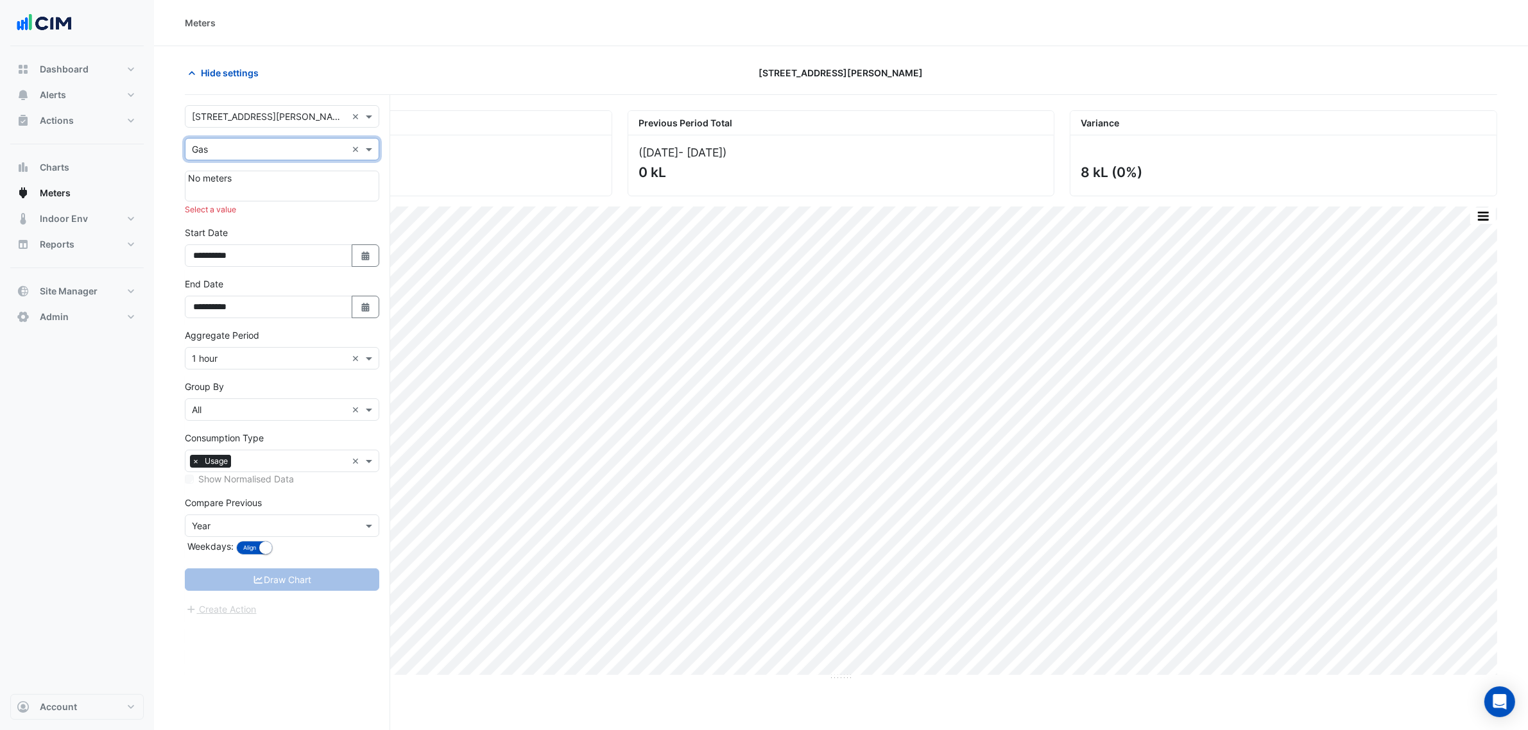
click at [277, 116] on input "text" at bounding box center [269, 116] width 155 height 13
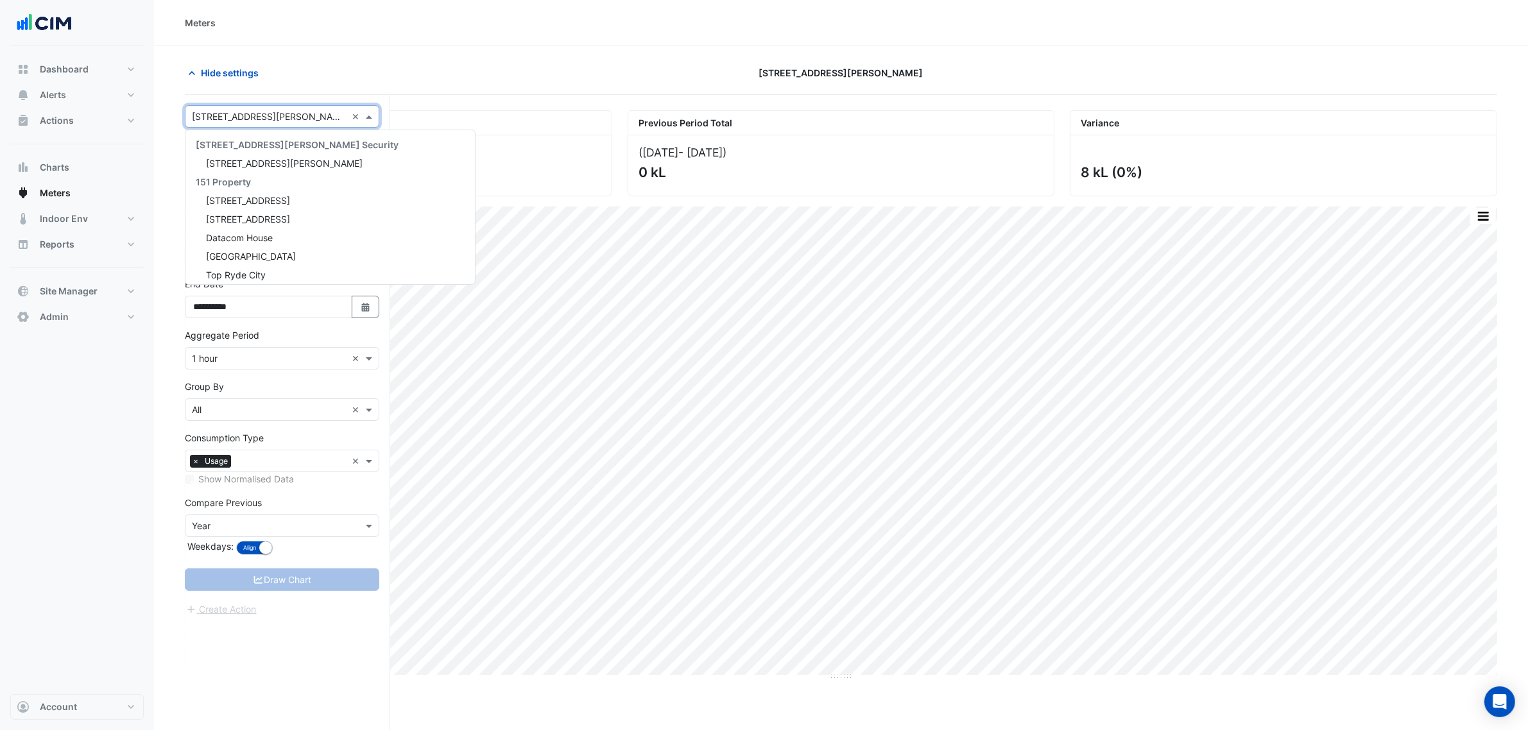
scroll to position [3444, 0]
type input "***"
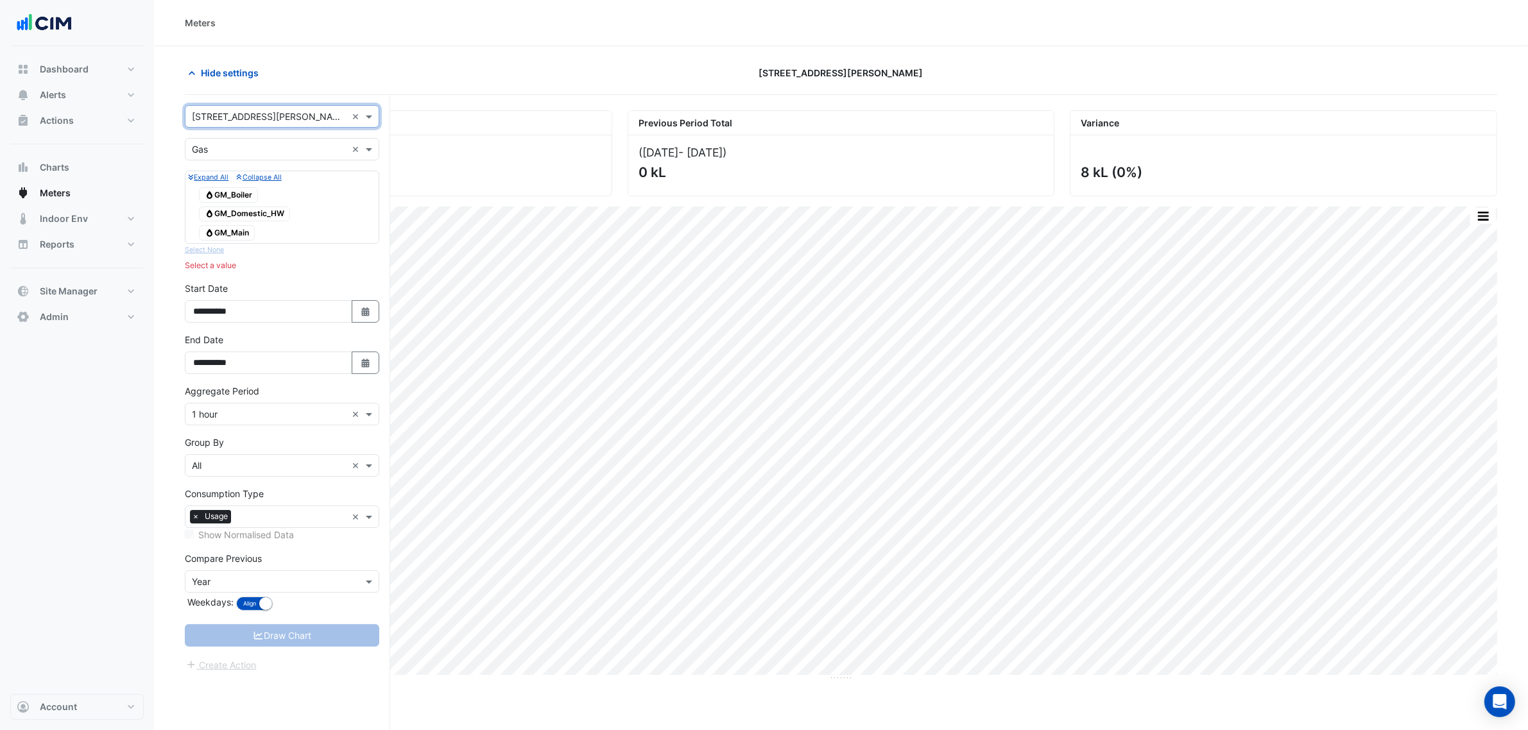
click at [268, 146] on input "text" at bounding box center [269, 149] width 155 height 13
click at [270, 196] on div "Gas" at bounding box center [281, 196] width 193 height 19
click at [250, 193] on span "Gas GM_Boiler" at bounding box center [228, 194] width 59 height 15
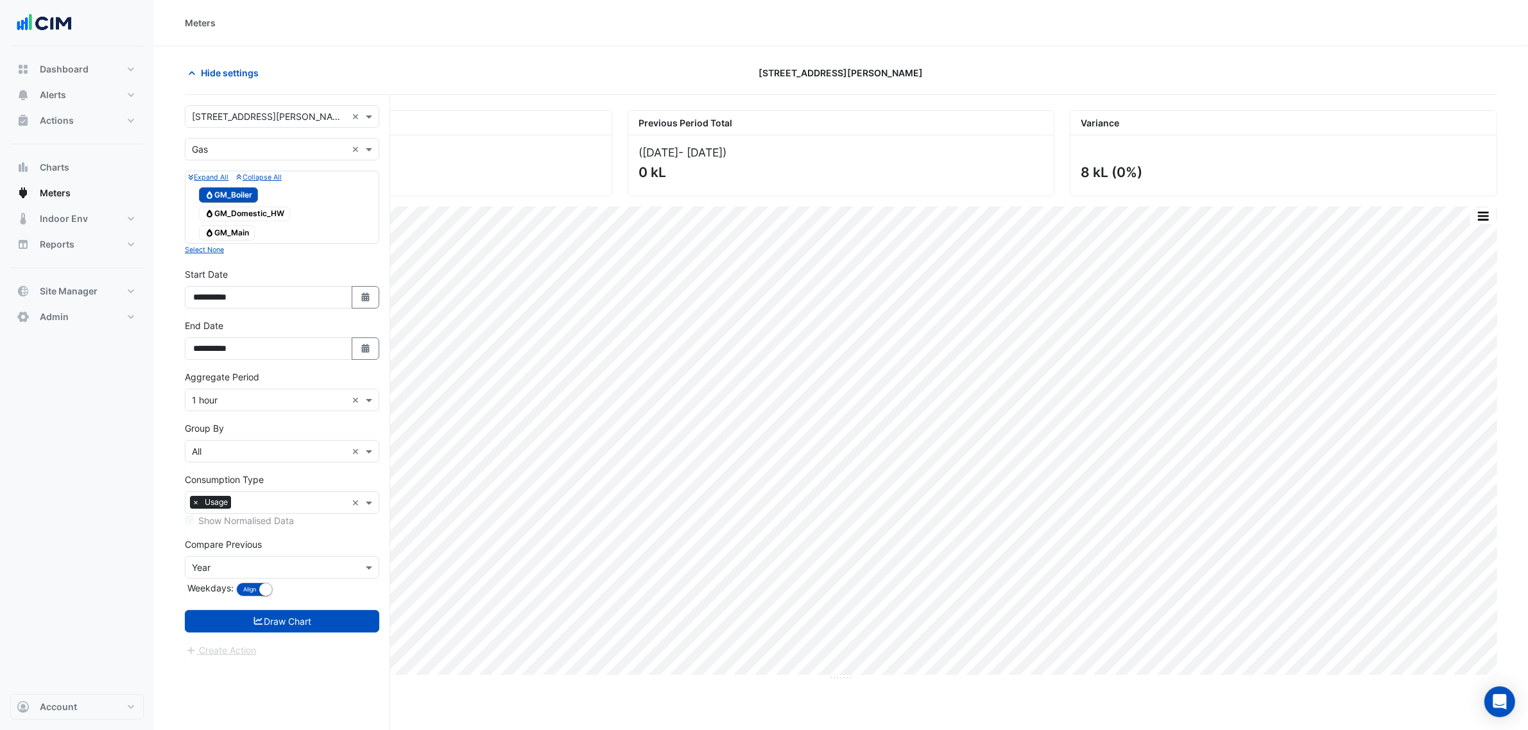
click at [244, 232] on span "Gas GM_Main" at bounding box center [227, 232] width 56 height 15
click at [223, 194] on span "Gas GM_Boiler" at bounding box center [228, 194] width 59 height 15
click at [295, 233] on button "Draw Chart" at bounding box center [282, 621] width 194 height 22
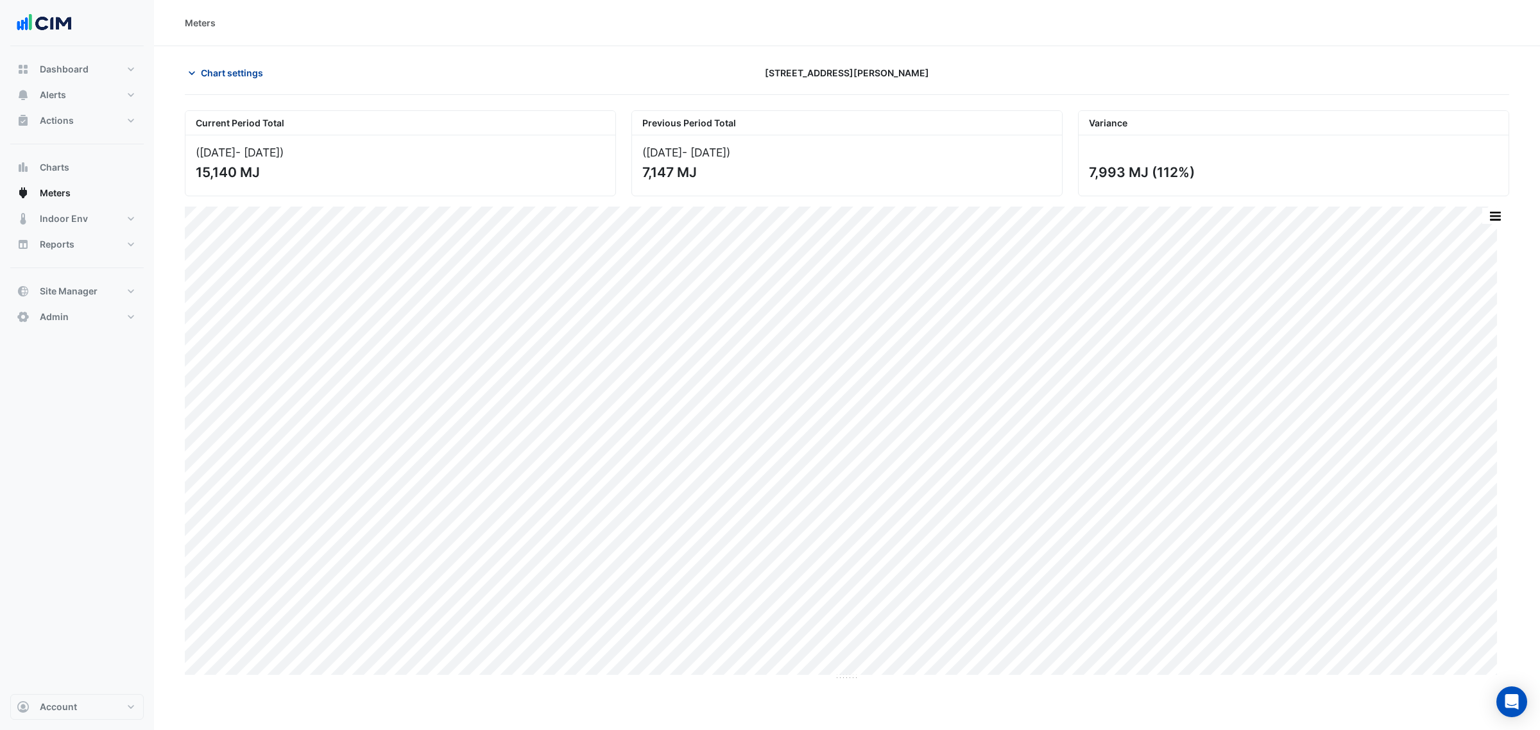
click at [235, 64] on button "Chart settings" at bounding box center [228, 73] width 87 height 22
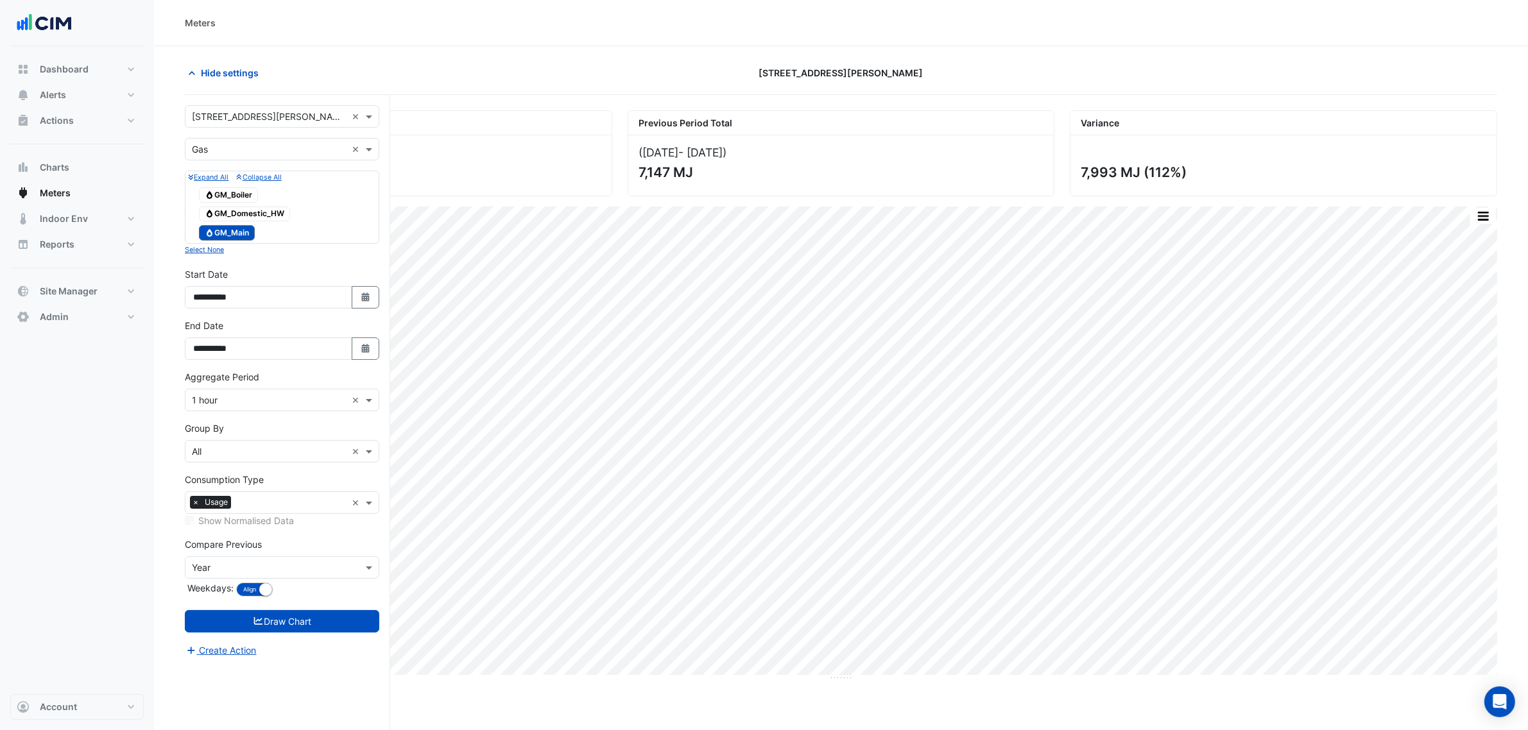
click at [233, 184] on div "Expand All Collapse All Gas GM_Boiler Gas GM_Domestic_HW Gas GM_Main" at bounding box center [282, 207] width 194 height 73
click at [237, 196] on span "Gas GM_Boiler" at bounding box center [228, 194] width 59 height 15
click at [234, 233] on span "Gas GM_Main" at bounding box center [227, 232] width 56 height 15
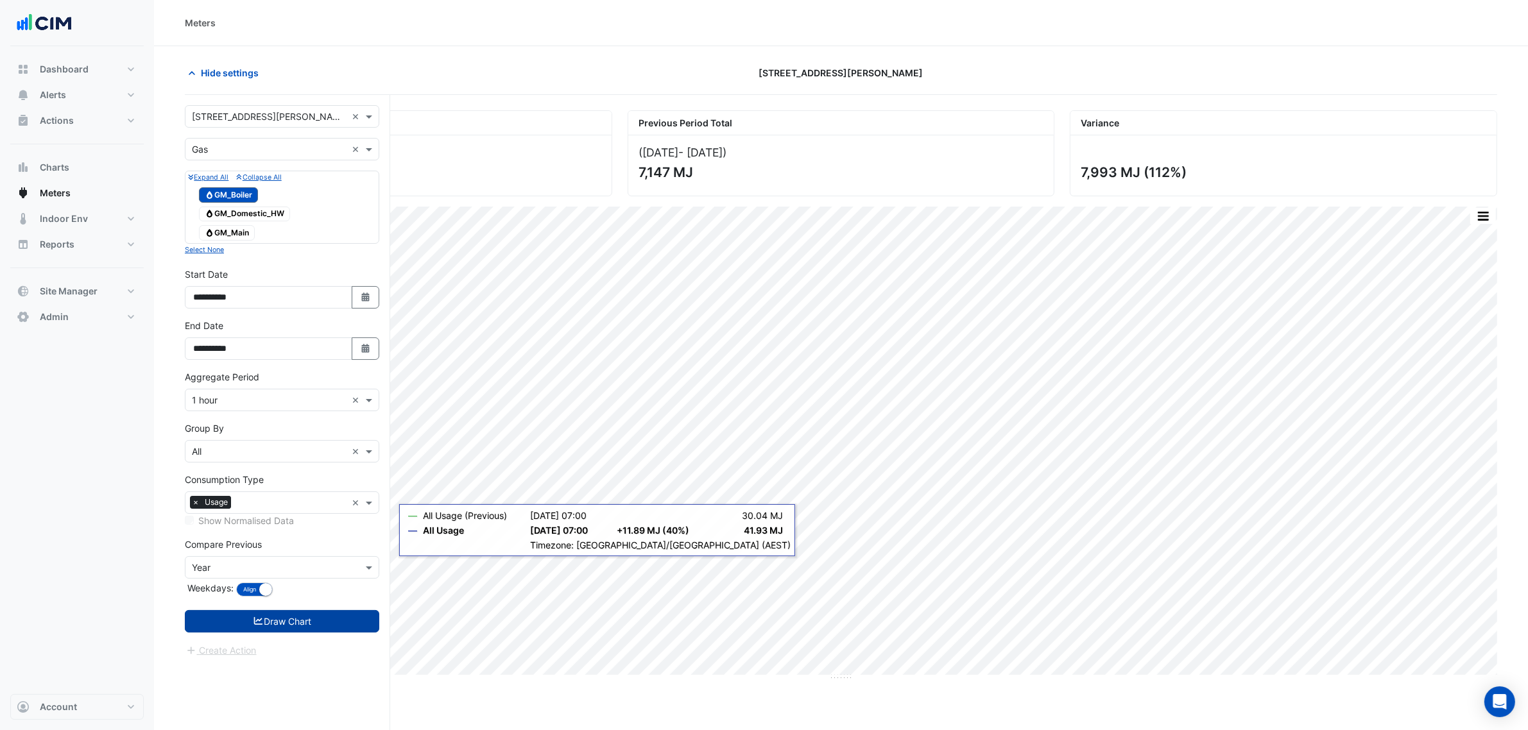
click at [364, 233] on button "Draw Chart" at bounding box center [282, 621] width 194 height 22
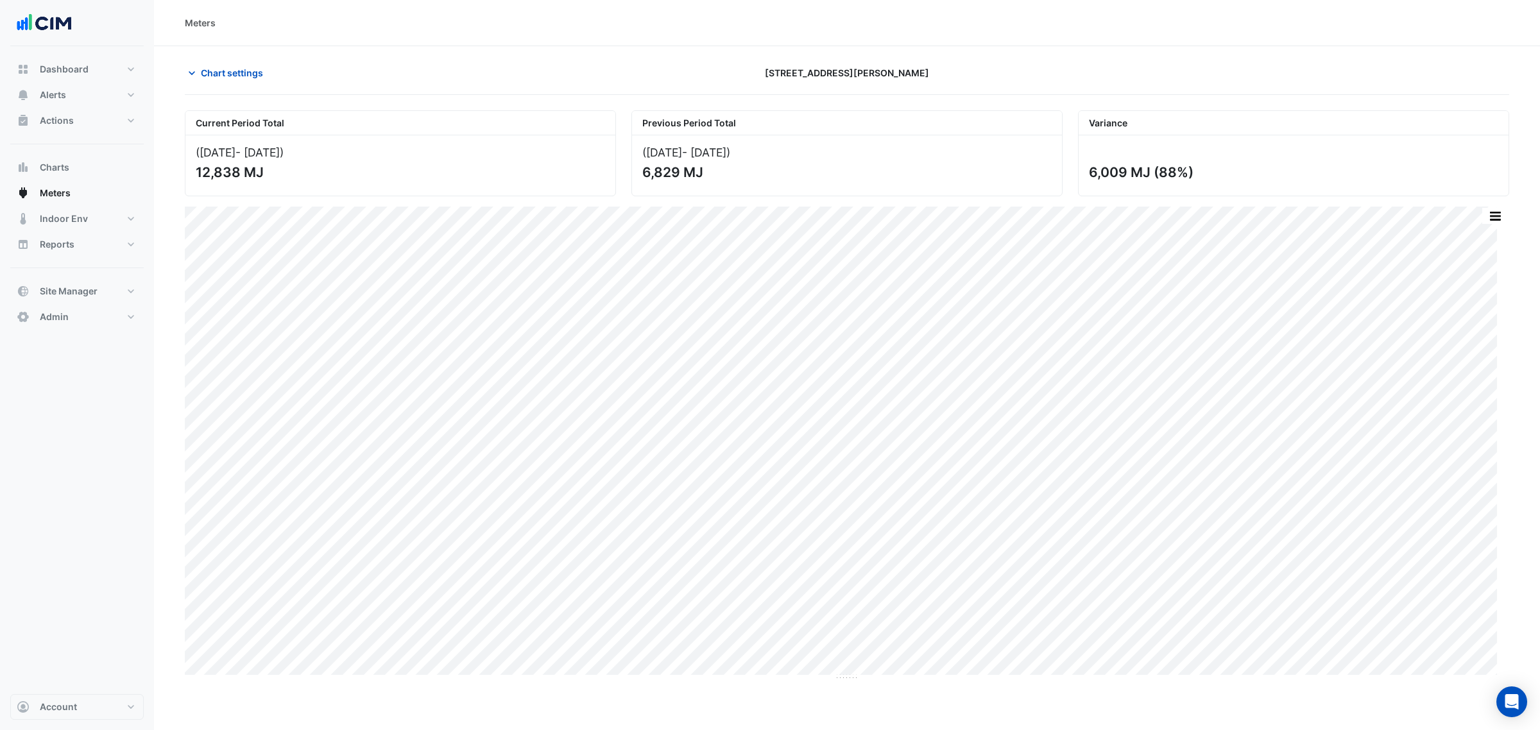
click at [250, 56] on section "Chart settings 105 Phillip Street Current Period Total (01 Jul 25 - 16 Aug 25 )…" at bounding box center [847, 363] width 1386 height 635
click at [239, 64] on button "Chart settings" at bounding box center [228, 73] width 87 height 22
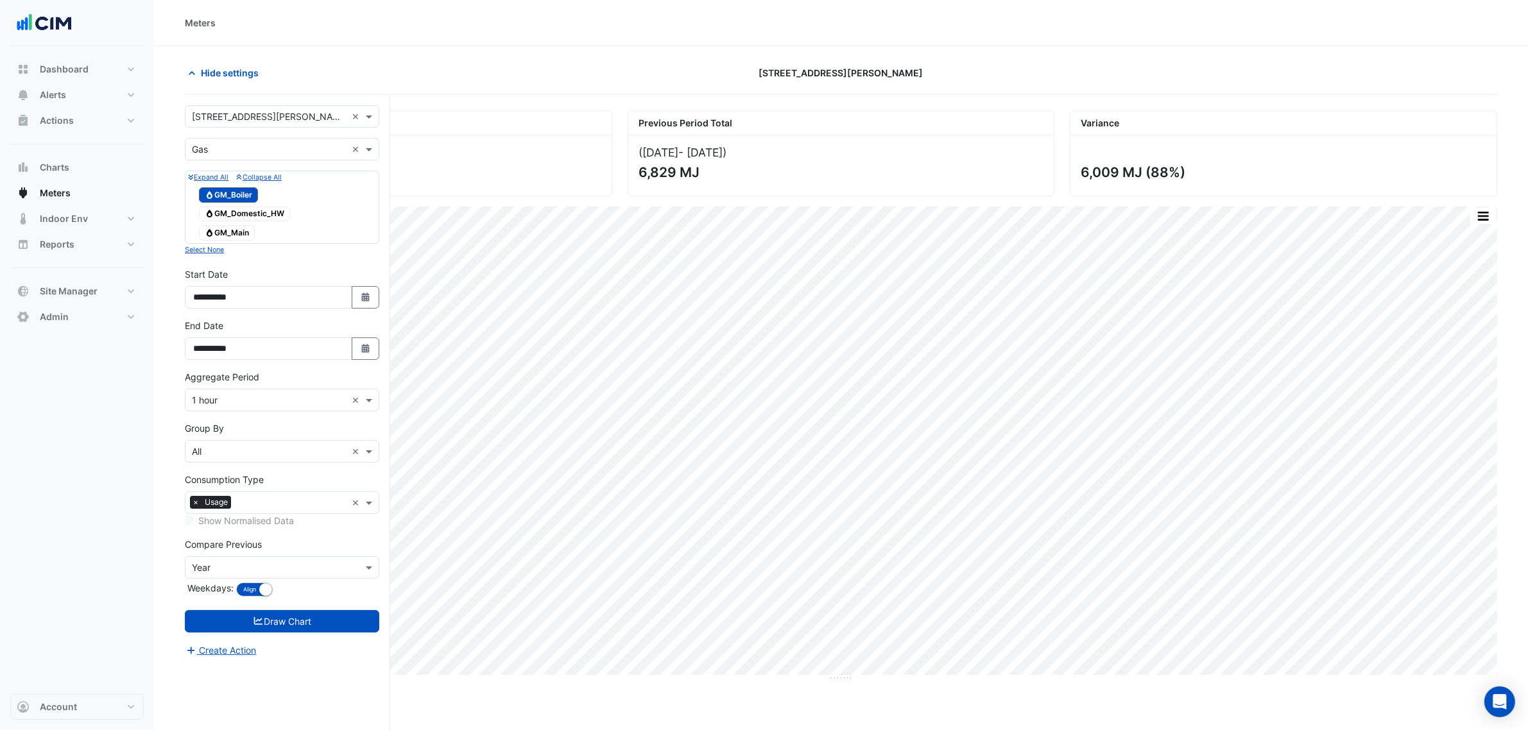
click at [238, 148] on input "text" at bounding box center [269, 149] width 155 height 13
click at [231, 215] on div "Water" at bounding box center [281, 214] width 193 height 19
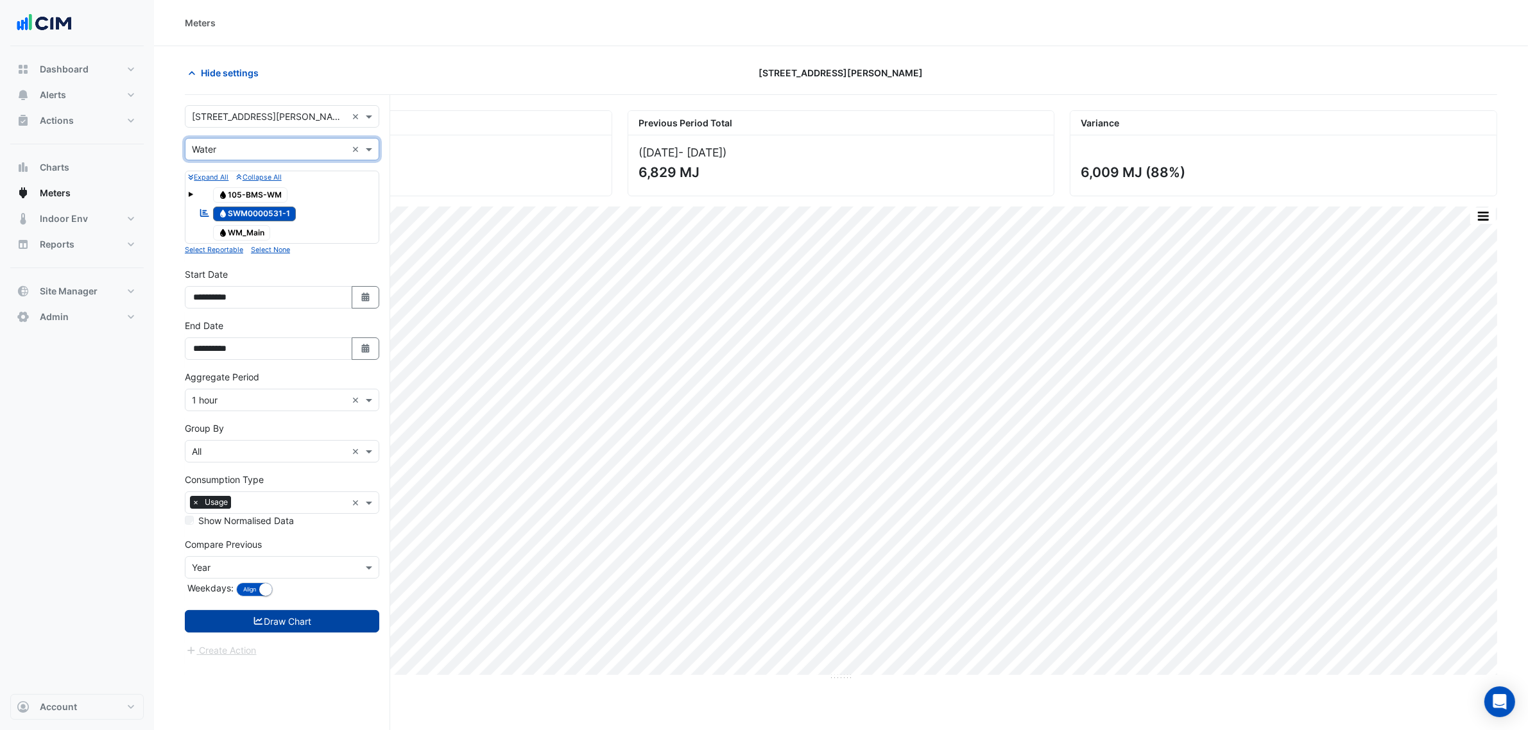
click at [318, 233] on button "Draw Chart" at bounding box center [282, 621] width 194 height 22
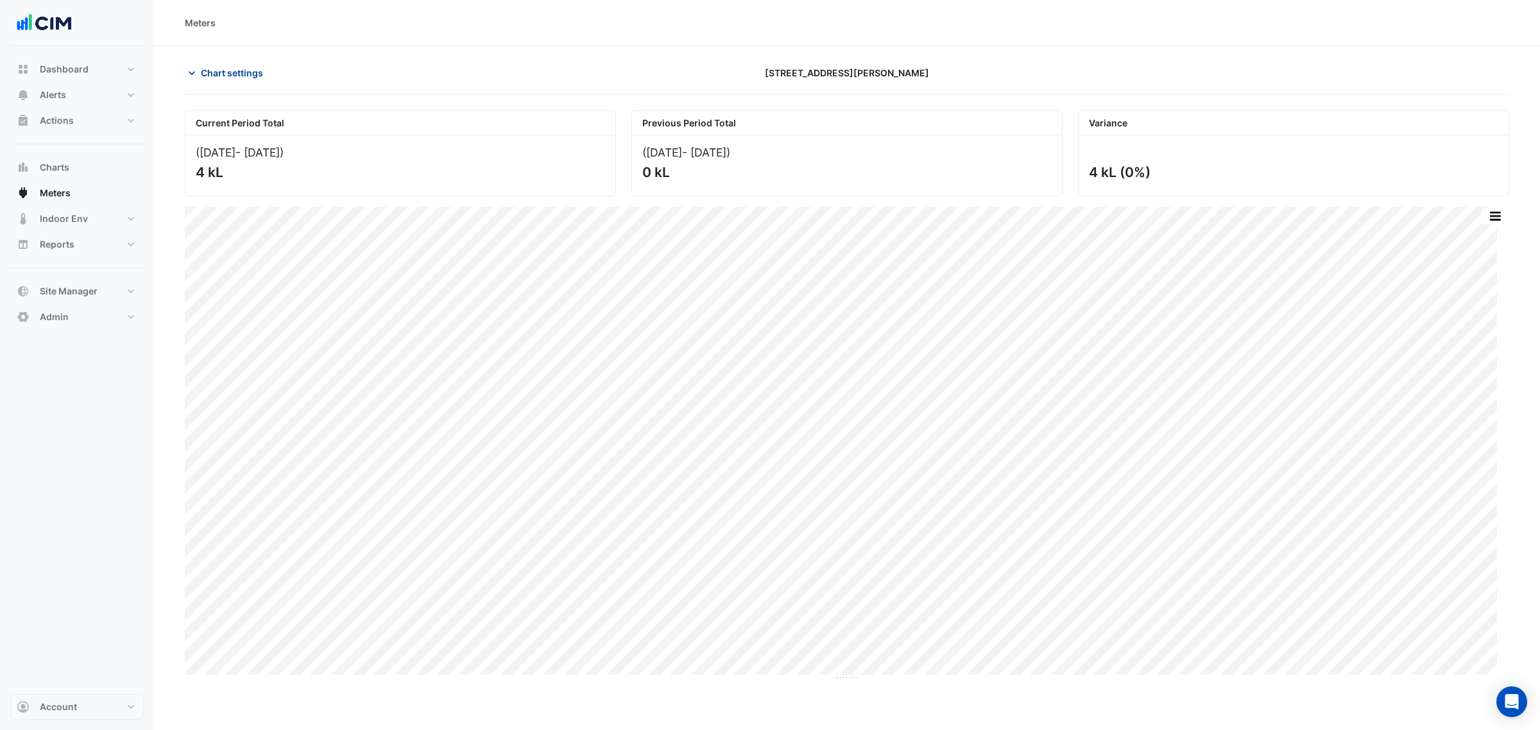
click at [241, 69] on span "Chart settings" at bounding box center [232, 72] width 62 height 13
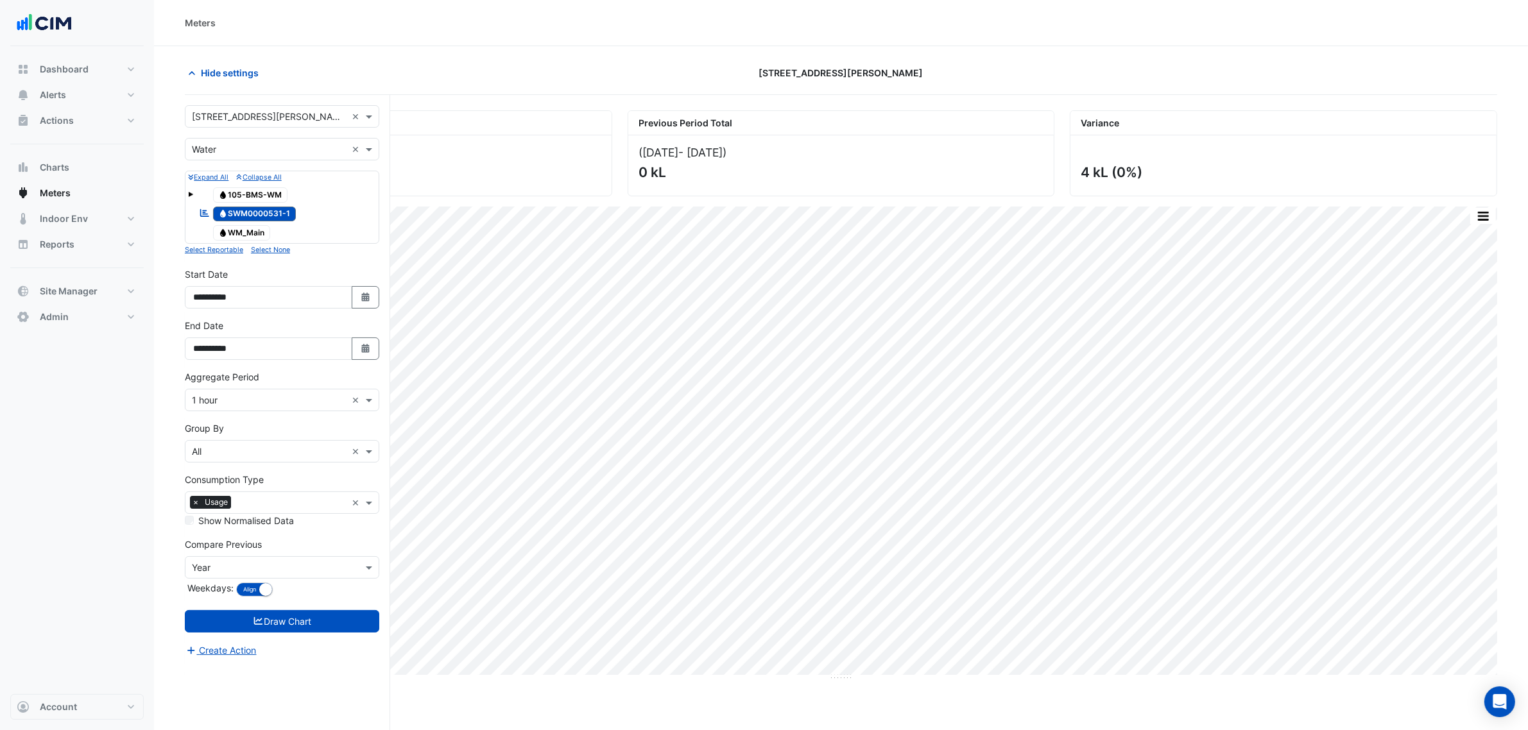
click at [244, 228] on span "Water WM_Main" at bounding box center [242, 232] width 58 height 15
click at [264, 213] on span "Water SWM0000531-1" at bounding box center [254, 214] width 83 height 15
click at [341, 233] on form "**********" at bounding box center [282, 381] width 194 height 553
click at [341, 233] on button "Draw Chart" at bounding box center [282, 621] width 194 height 22
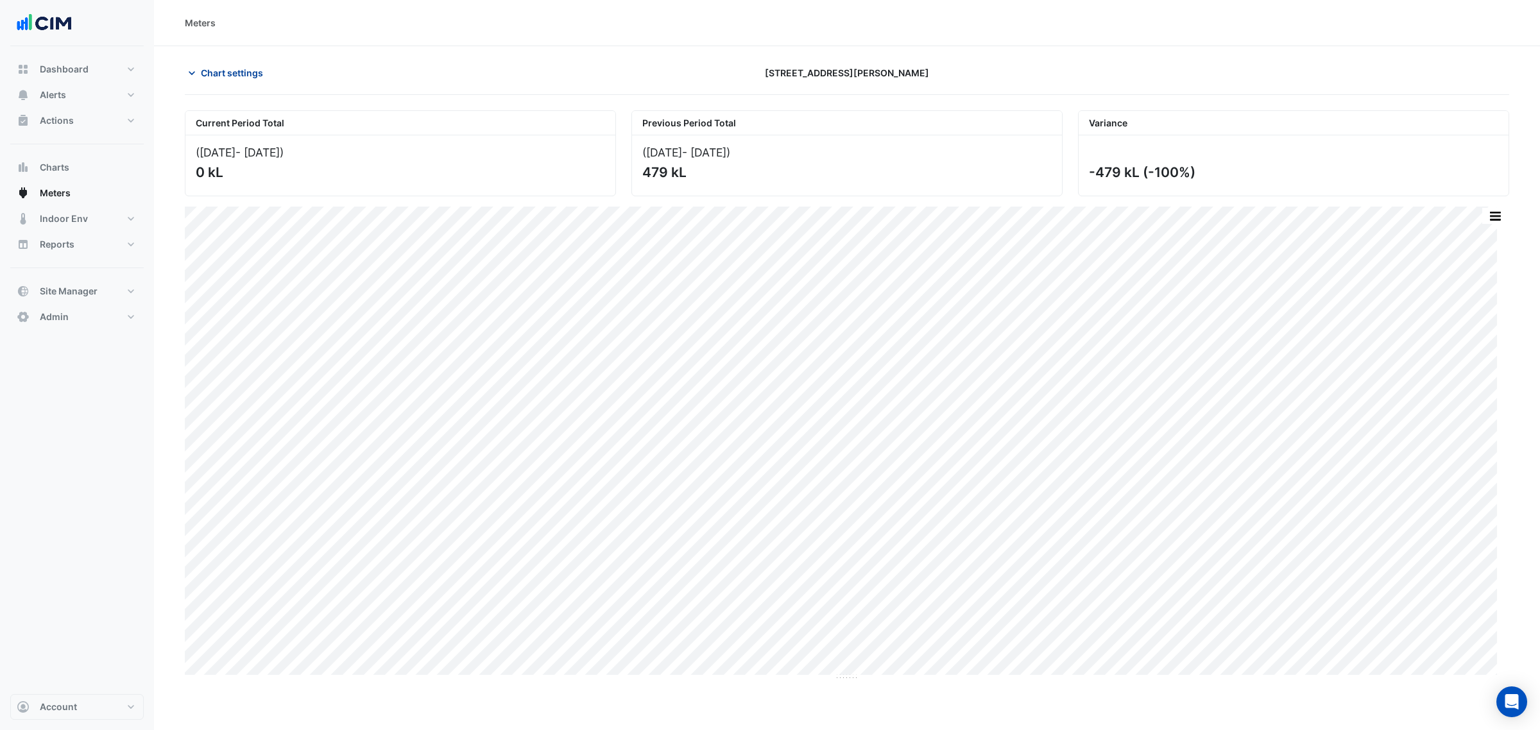
click at [238, 66] on span "Chart settings" at bounding box center [232, 72] width 62 height 13
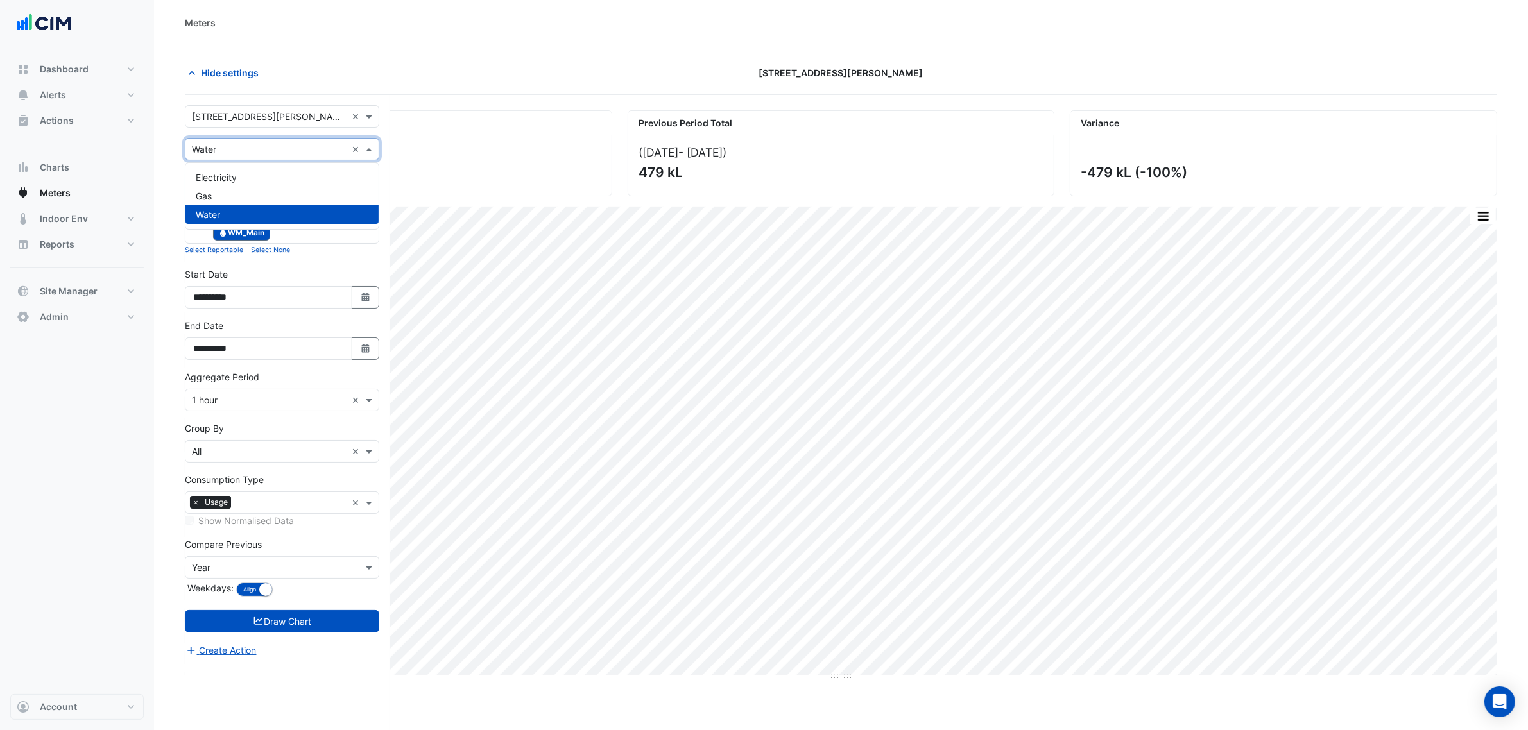
click at [259, 148] on input "text" at bounding box center [269, 149] width 155 height 13
click at [253, 175] on div "Electricity" at bounding box center [281, 177] width 193 height 19
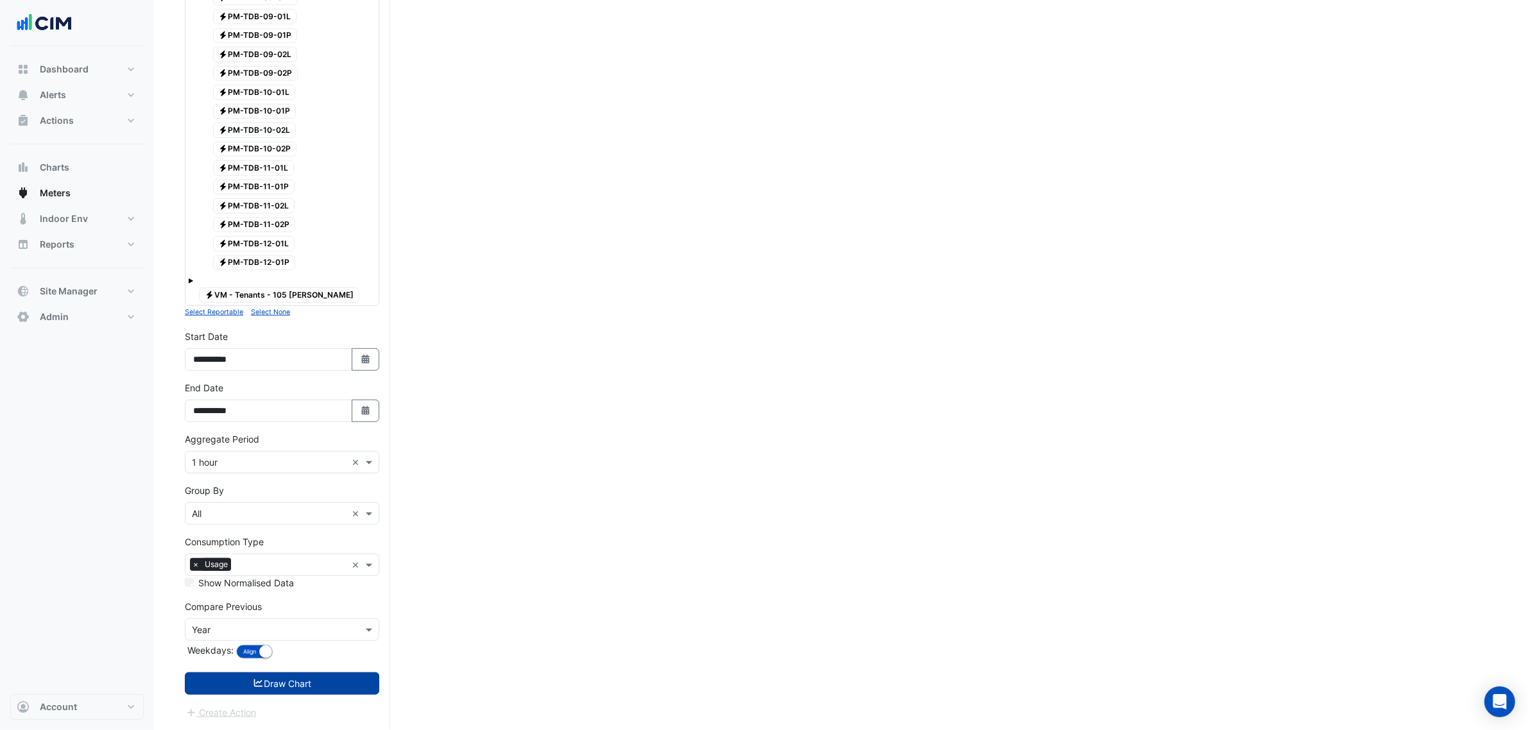
click at [305, 233] on button "Draw Chart" at bounding box center [282, 684] width 194 height 22
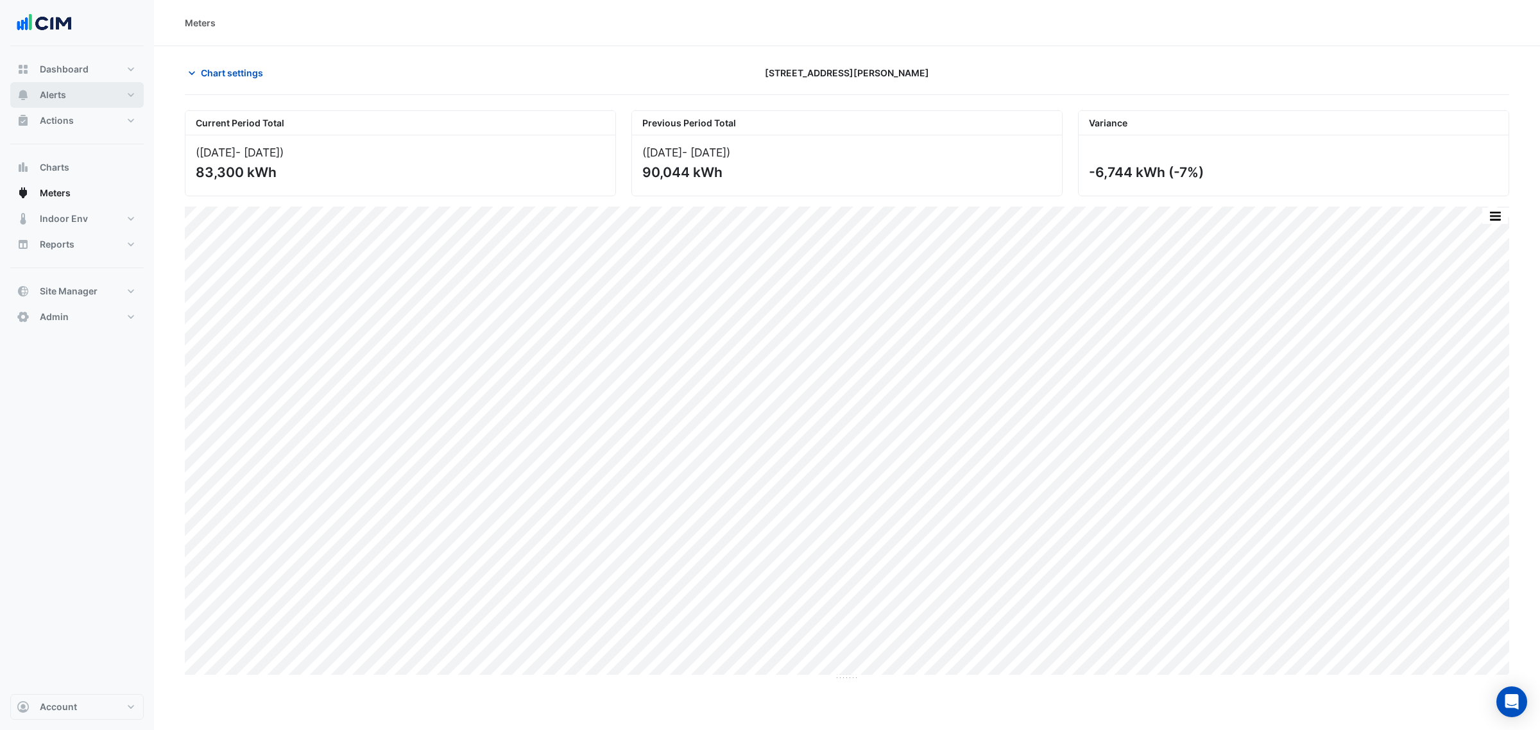
click at [90, 94] on button "Alerts" at bounding box center [76, 95] width 133 height 26
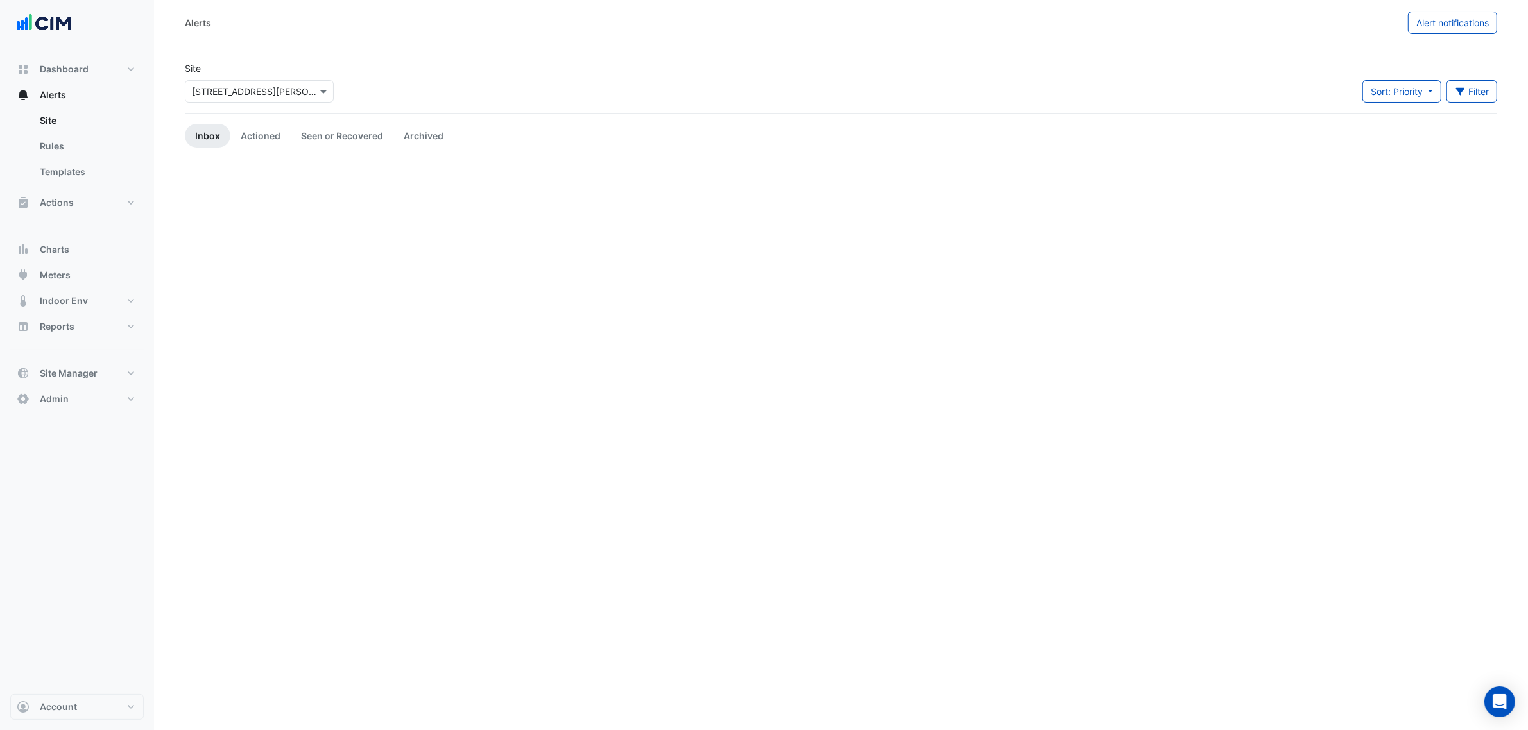
click at [202, 85] on input "text" at bounding box center [246, 91] width 109 height 13
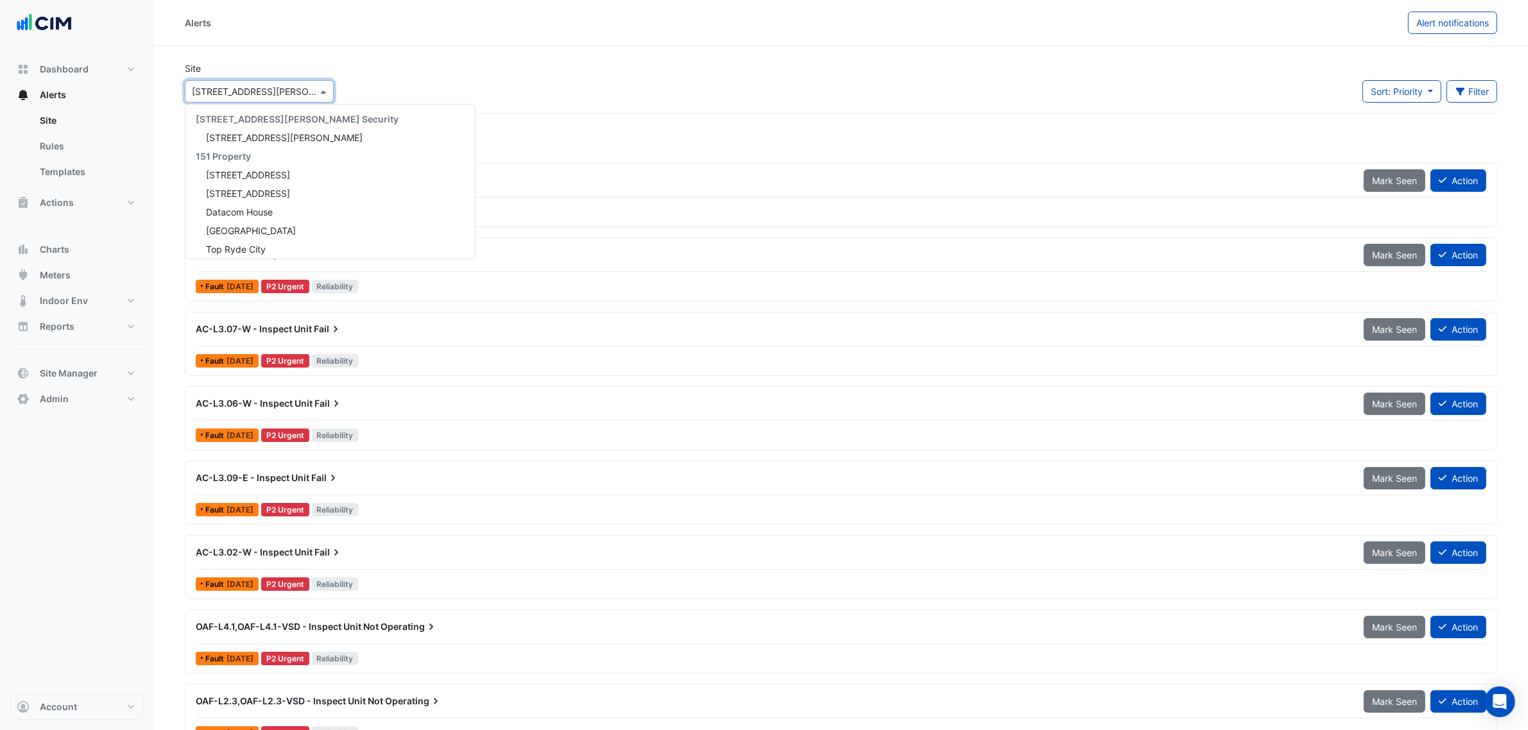
scroll to position [3444, 0]
type input "***"
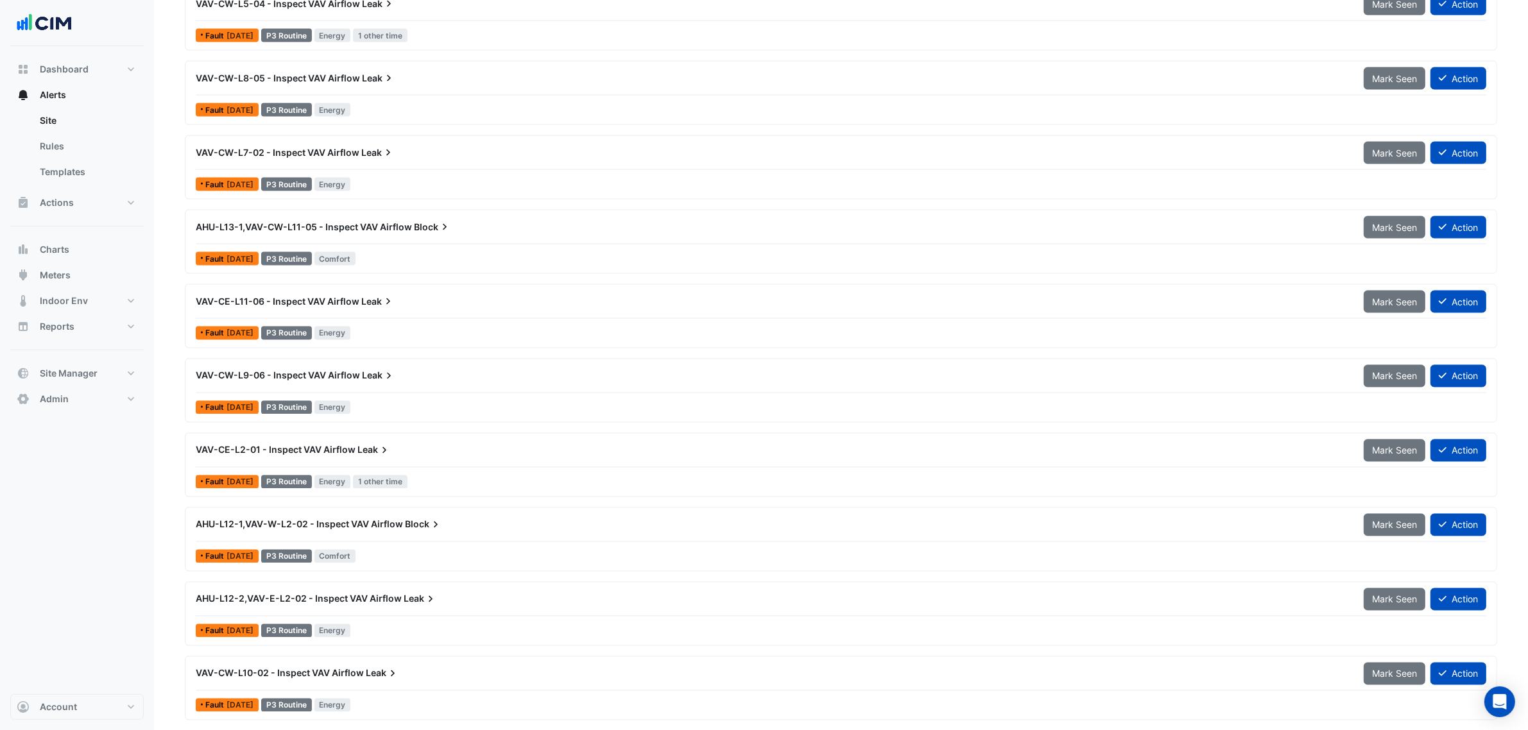
scroll to position [2808, 0]
click at [520, 233] on div "EF-G-02 - Confirm Unit Overnight Operation (Energy Waste)" at bounding box center [772, 673] width 1168 height 23
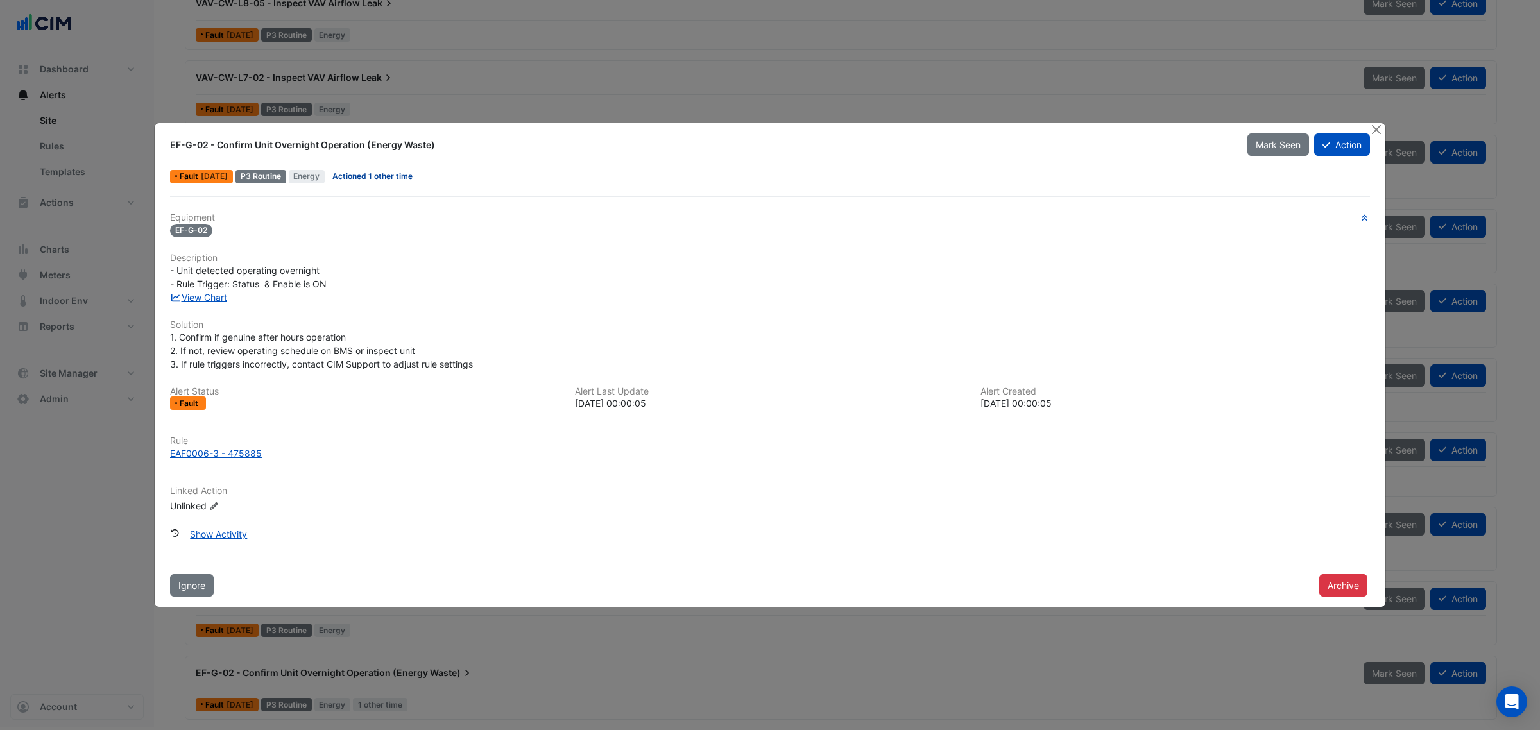
click at [382, 175] on link "Actioned 1 other time" at bounding box center [372, 176] width 80 height 10
click at [597, 126] on button "Close" at bounding box center [1376, 129] width 13 height 13
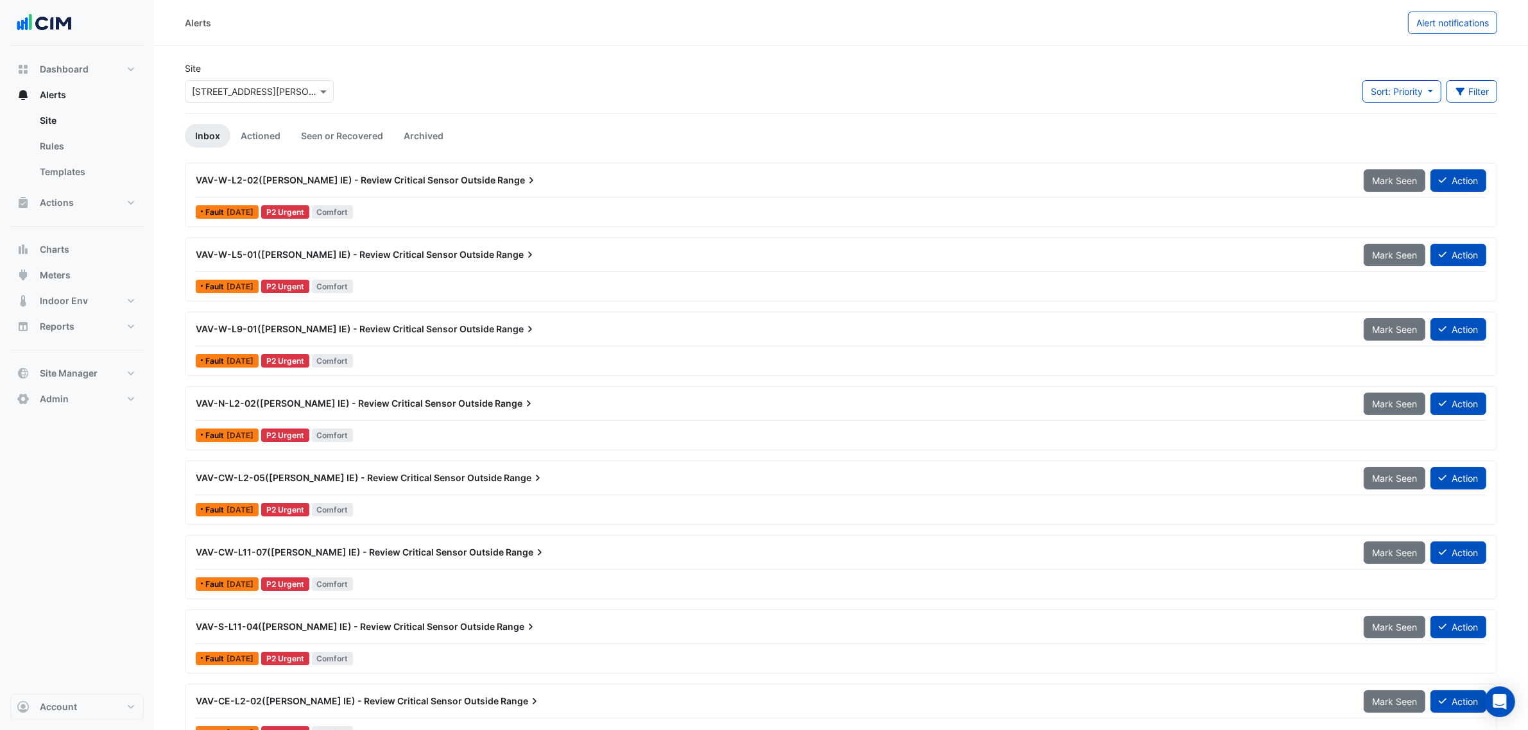
click at [433, 78] on div "Site Select a Site × 105 Phillip Street Sort: Priority Priority Updated Filter …" at bounding box center [841, 87] width 1328 height 51
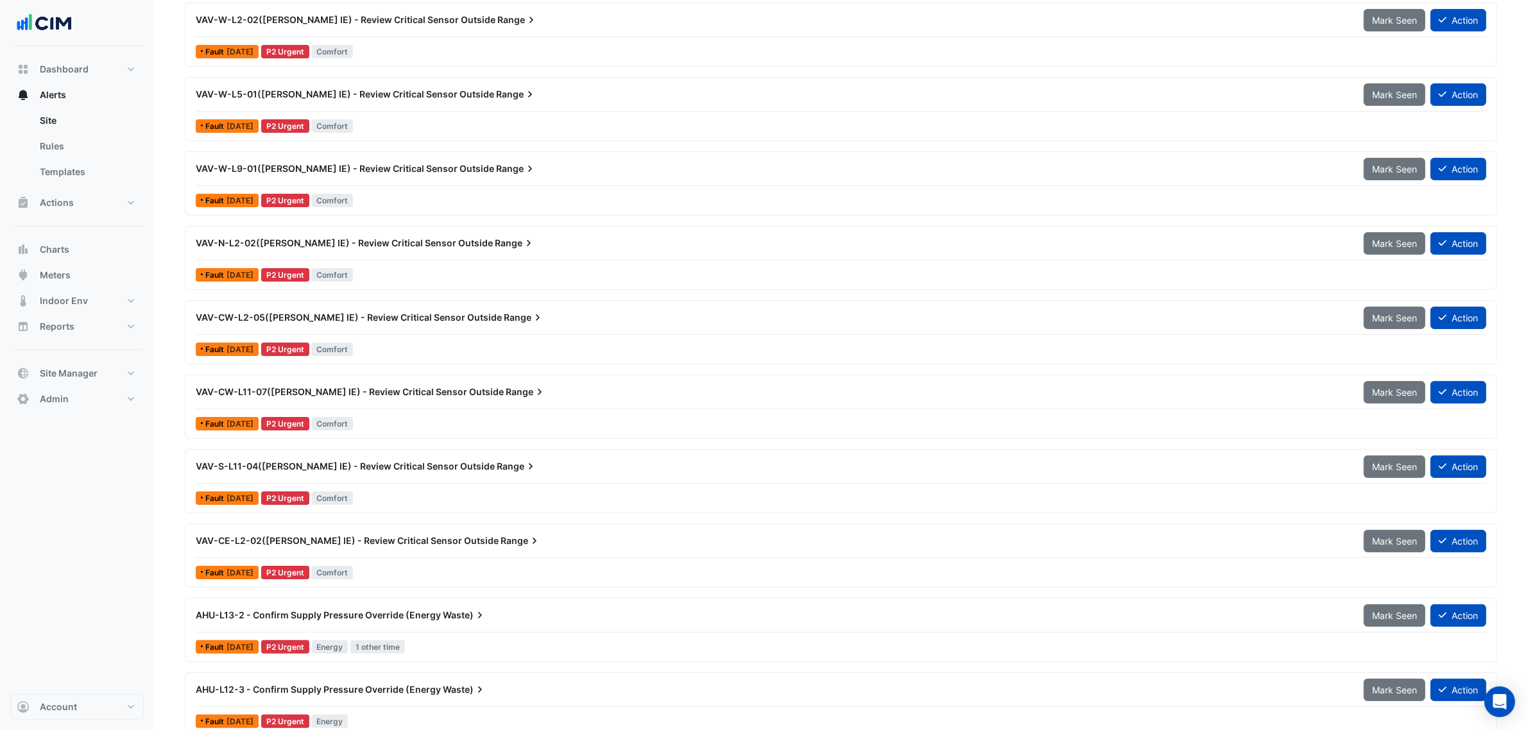
scroll to position [80, 0]
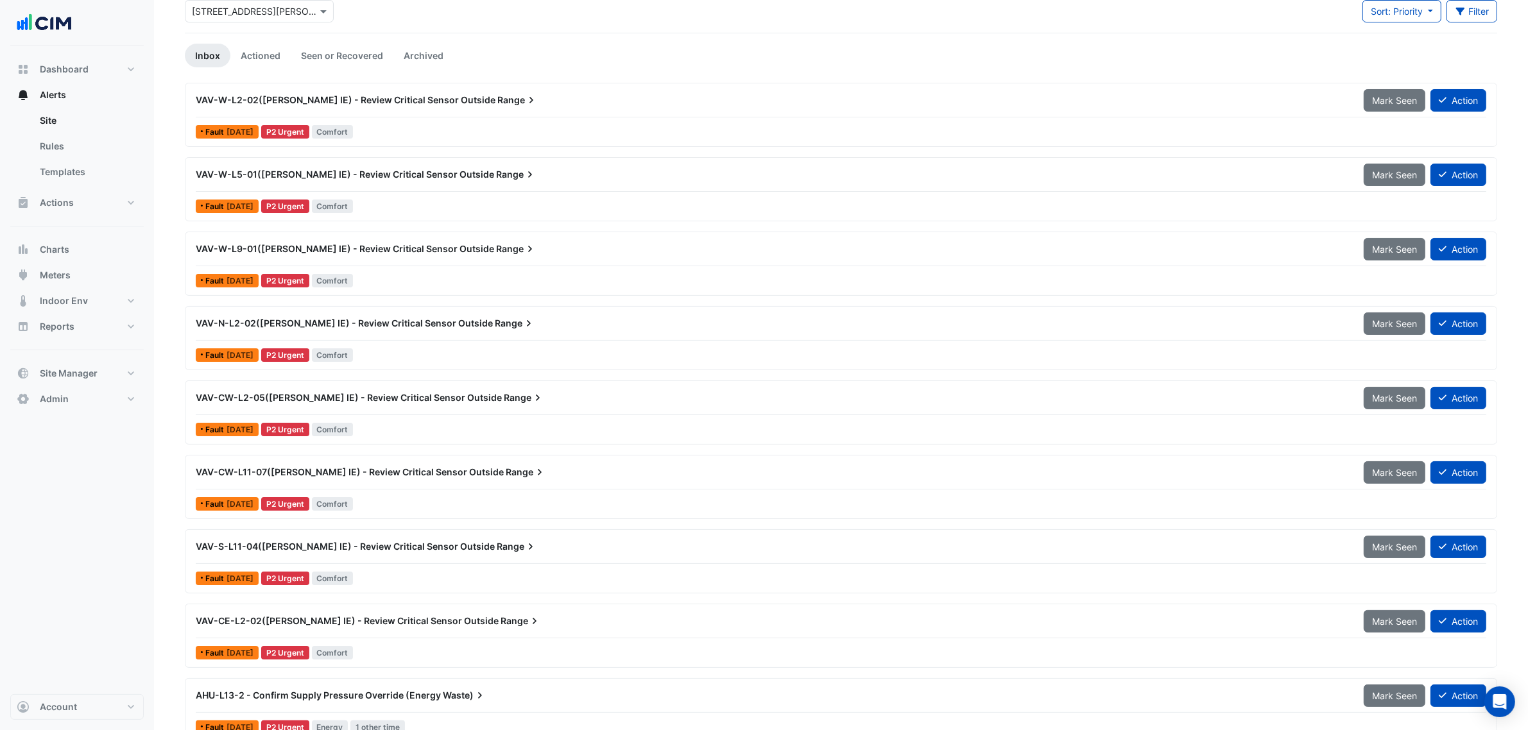
click at [508, 233] on div "VAV-CE-L2-02(NABERS IE) - Review Critical Sensor Outside Range" at bounding box center [772, 621] width 1153 height 13
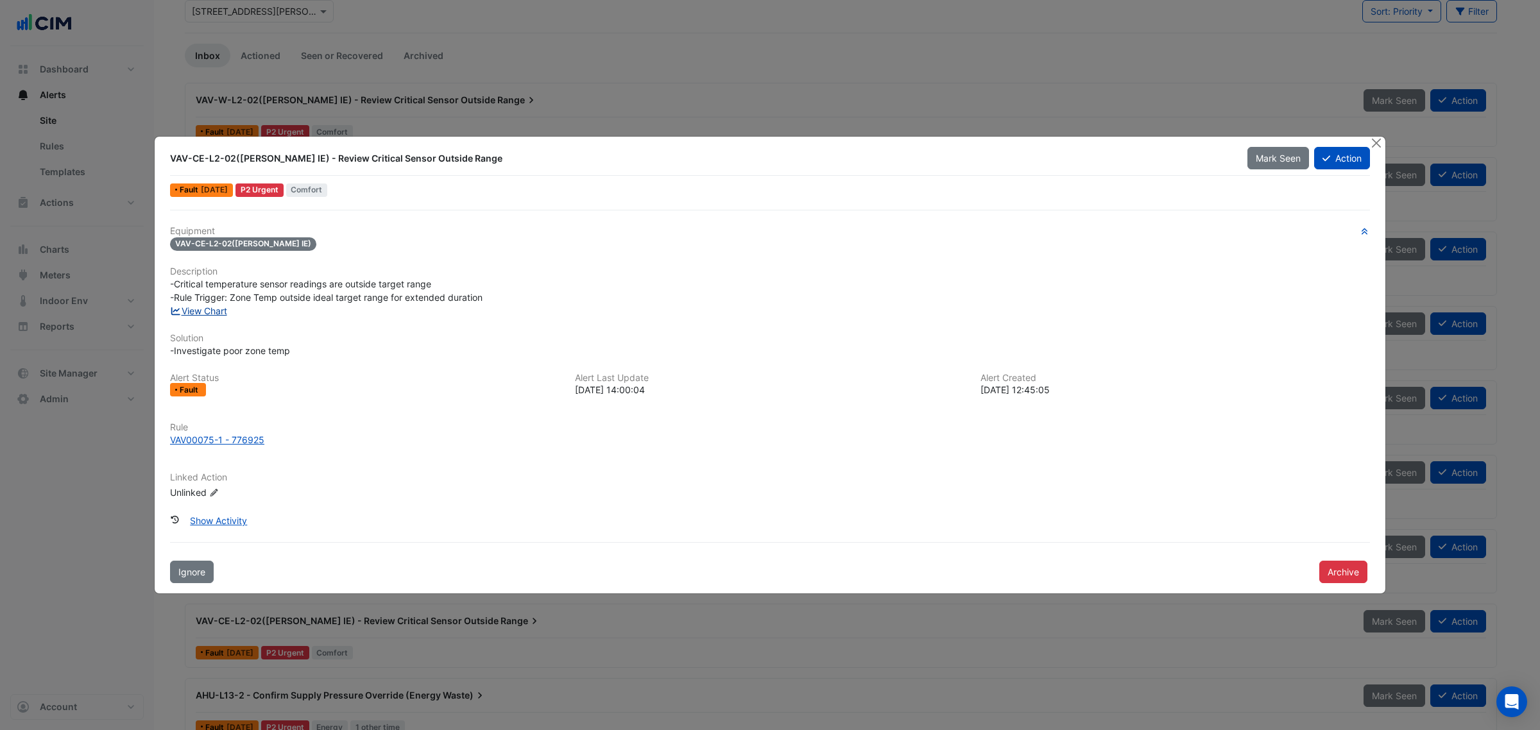
click at [218, 233] on link "View Chart" at bounding box center [198, 310] width 57 height 11
click at [597, 139] on button "Close" at bounding box center [1376, 143] width 13 height 13
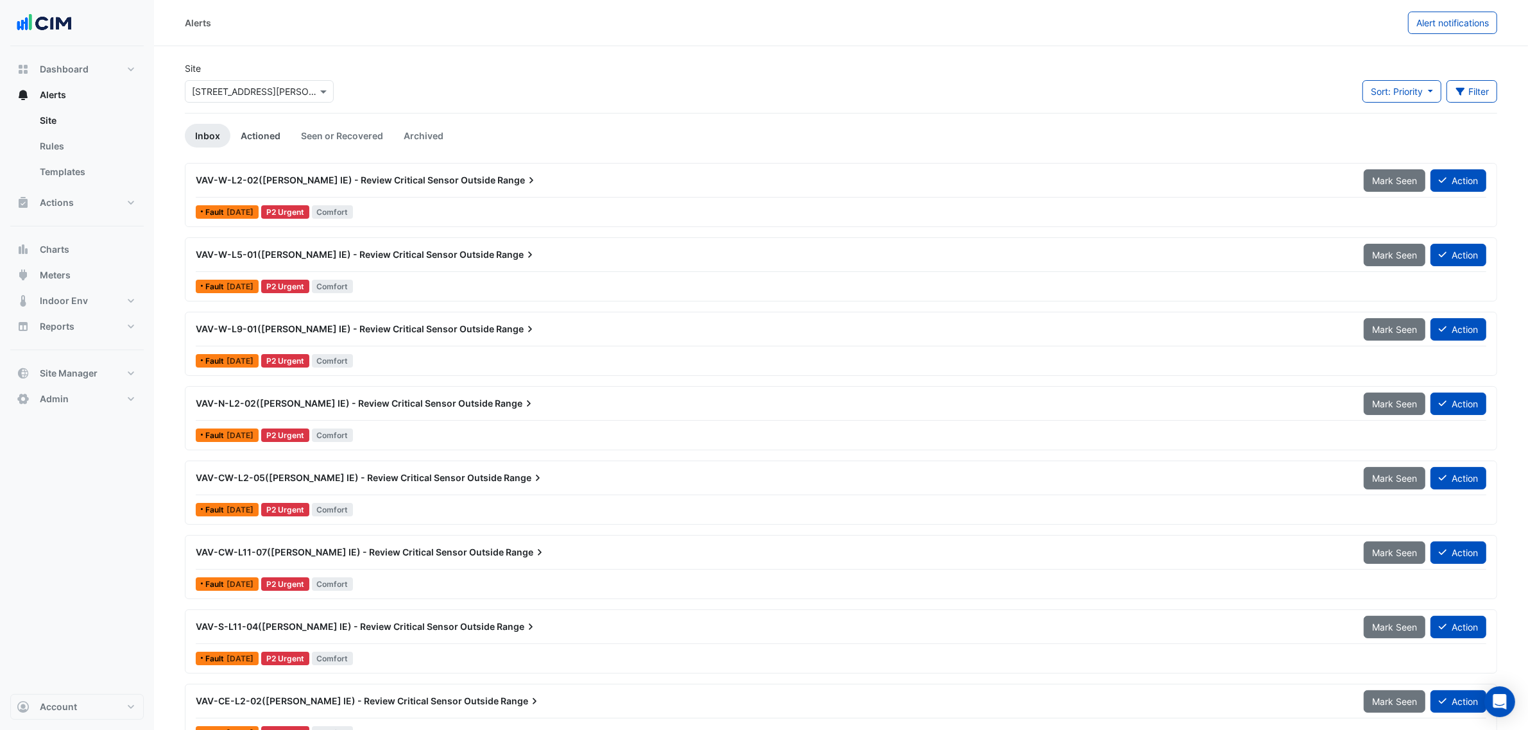
click at [266, 127] on link "Actioned" at bounding box center [260, 136] width 60 height 24
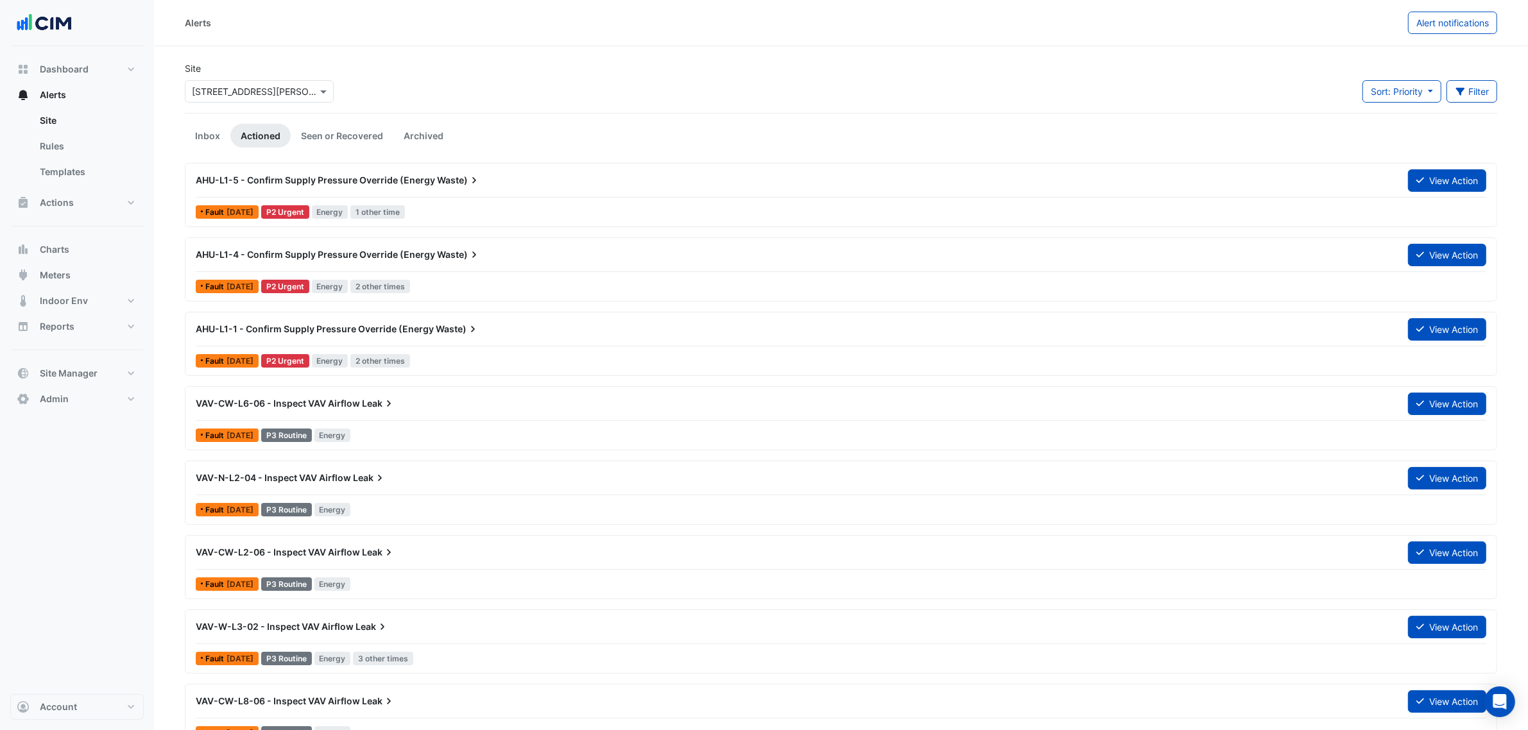
click at [597, 180] on div "View Action" at bounding box center [1447, 180] width 94 height 22
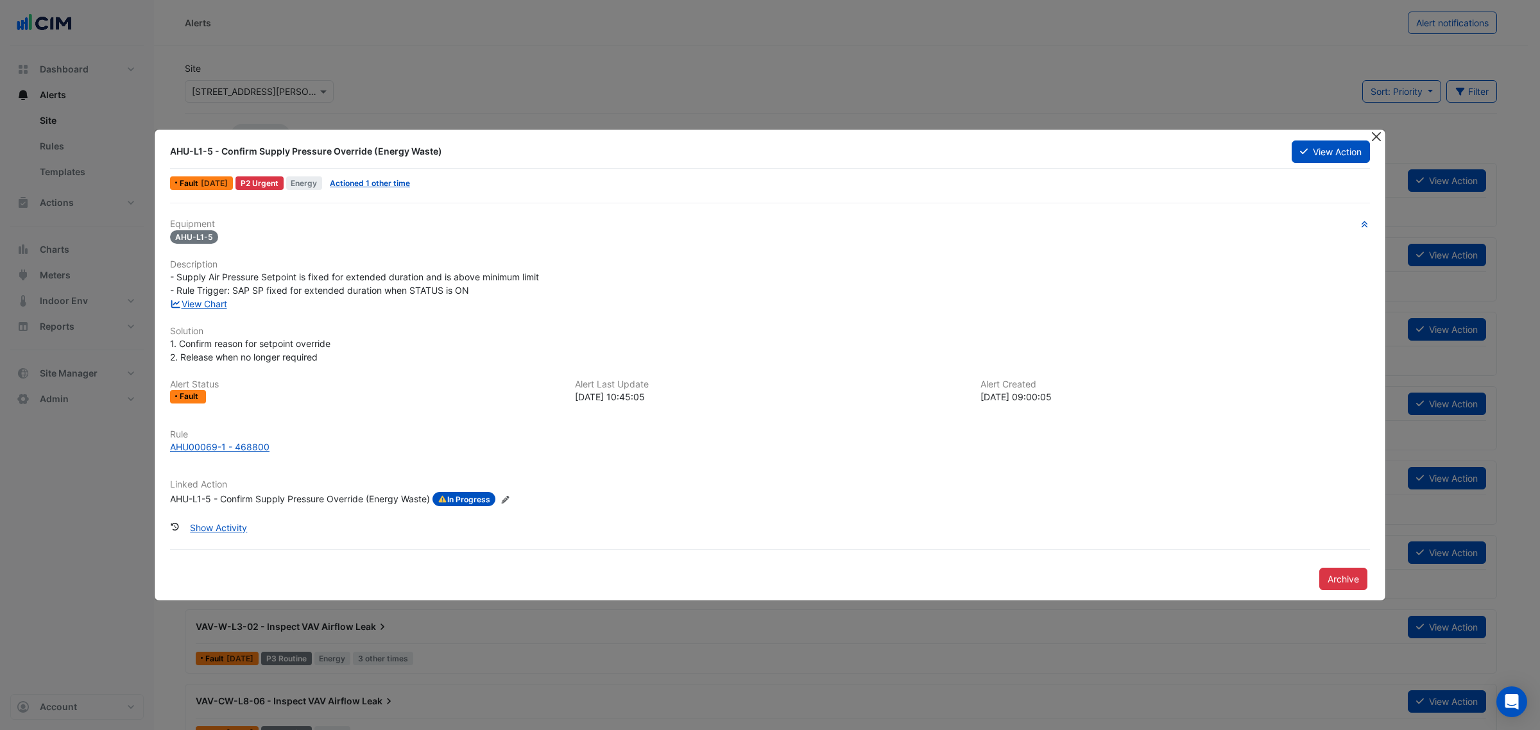
click at [597, 132] on button "Close" at bounding box center [1376, 136] width 13 height 13
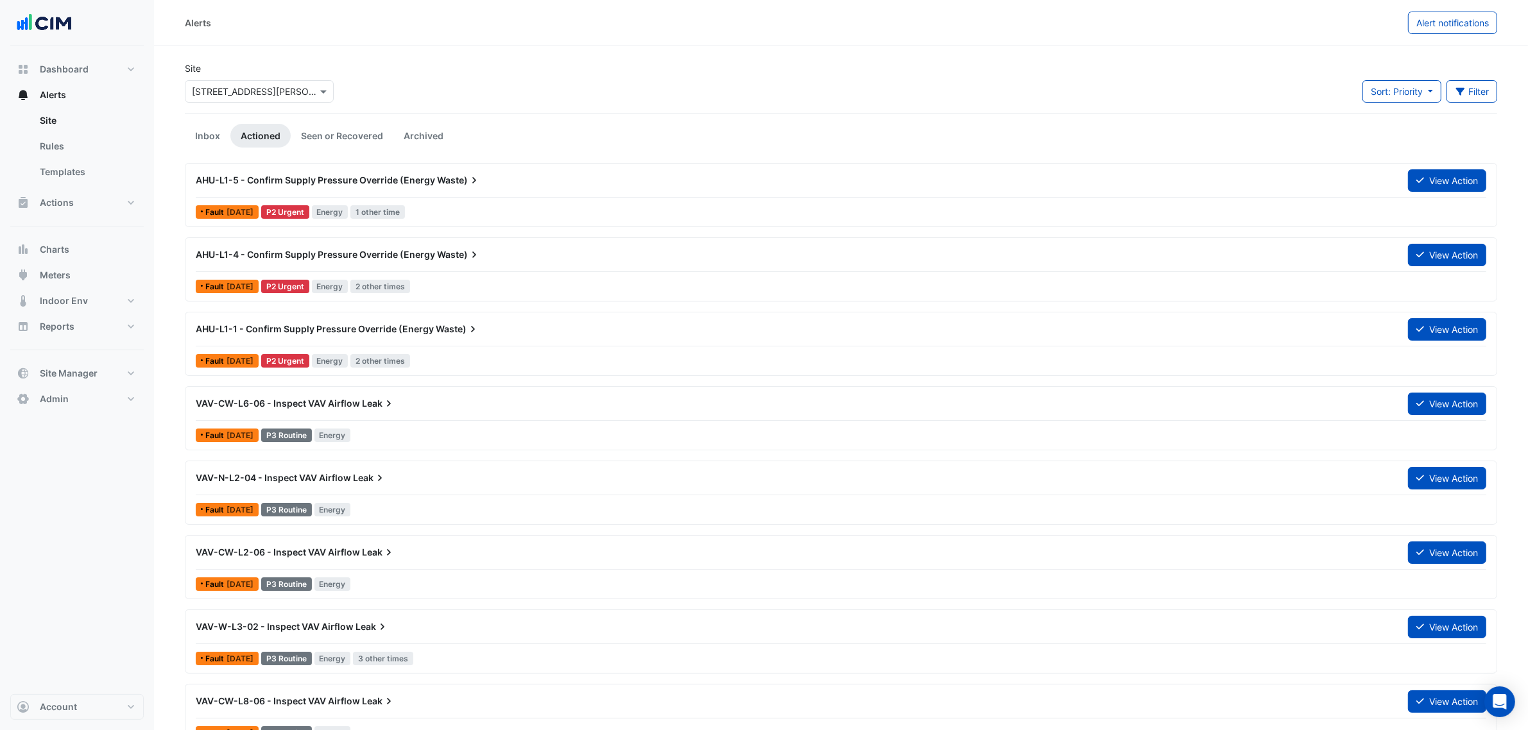
click at [597, 180] on button "View Action" at bounding box center [1447, 180] width 78 height 22
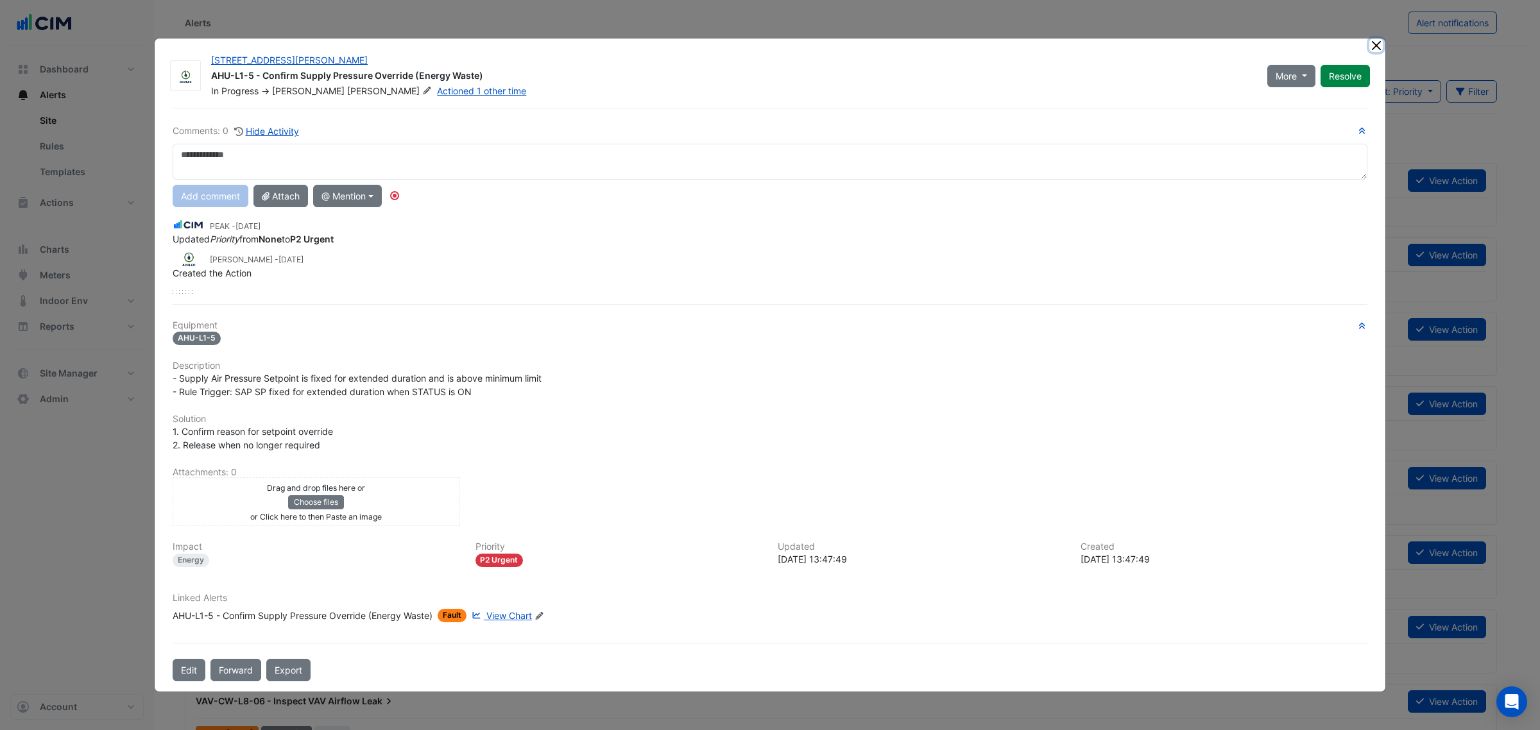
click at [597, 49] on button "Close" at bounding box center [1376, 45] width 13 height 13
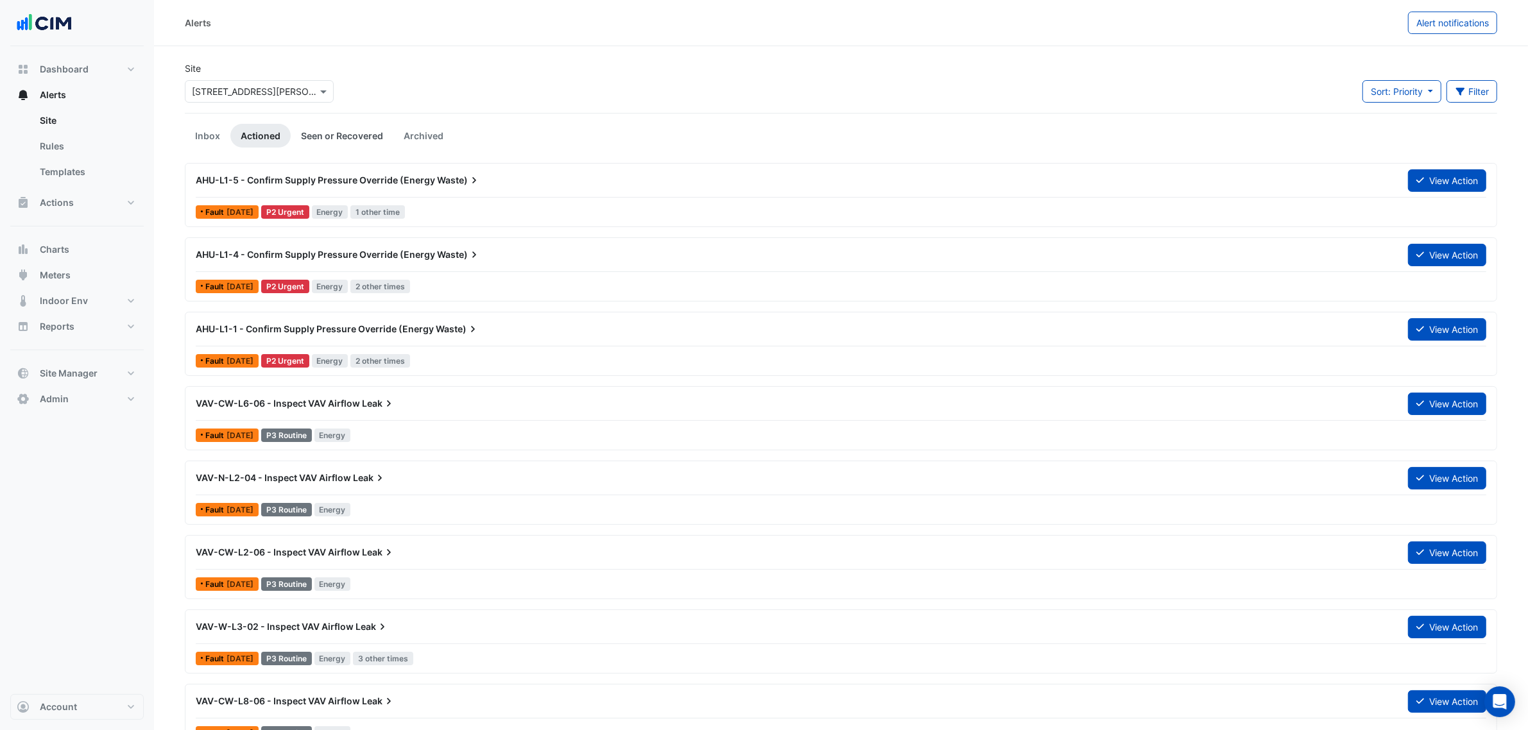
click at [337, 130] on link "Seen or Recovered" at bounding box center [342, 136] width 103 height 24
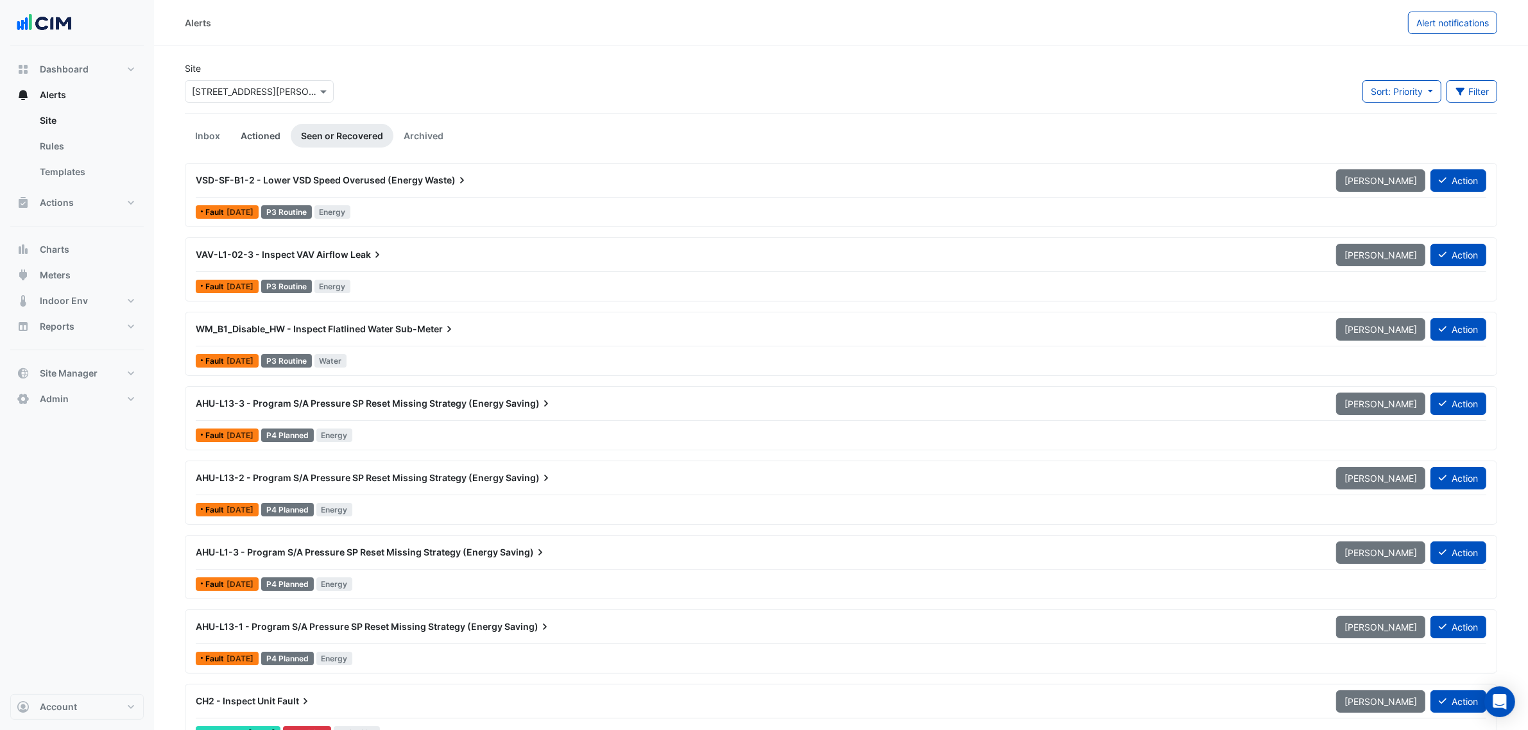
click at [270, 132] on link "Actioned" at bounding box center [260, 136] width 60 height 24
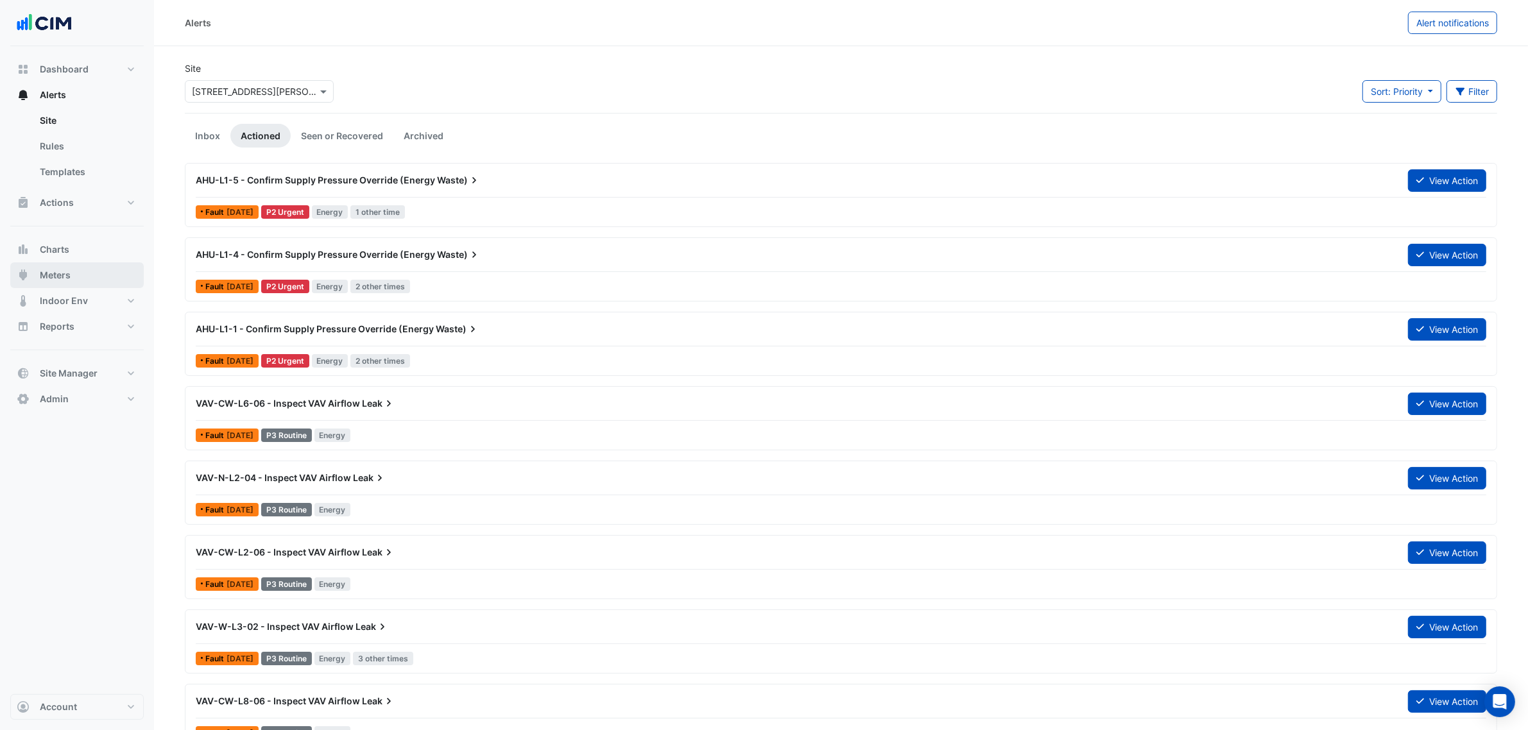
click at [97, 233] on button "Meters" at bounding box center [76, 275] width 133 height 26
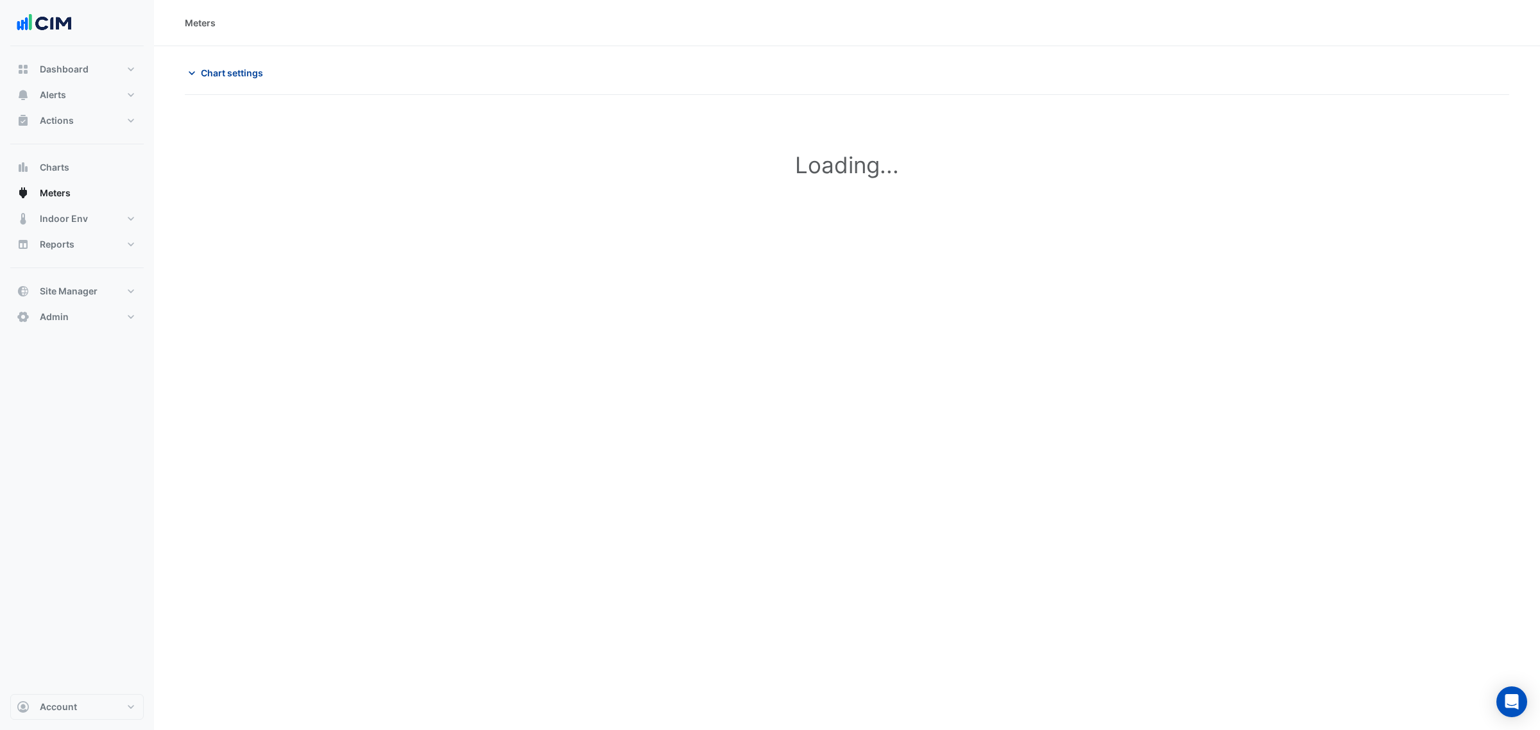
click at [255, 78] on span "Chart settings" at bounding box center [232, 72] width 62 height 13
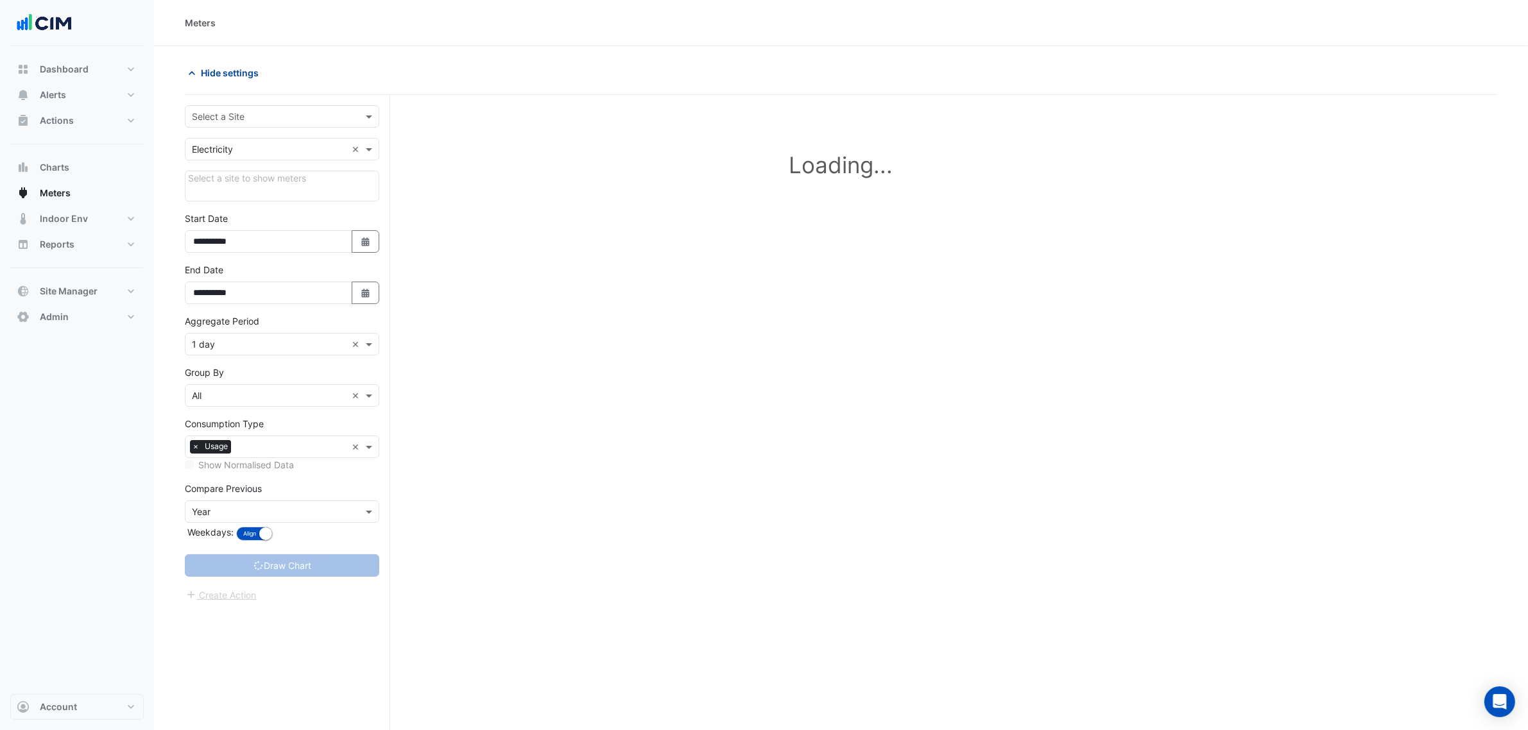
type input "**********"
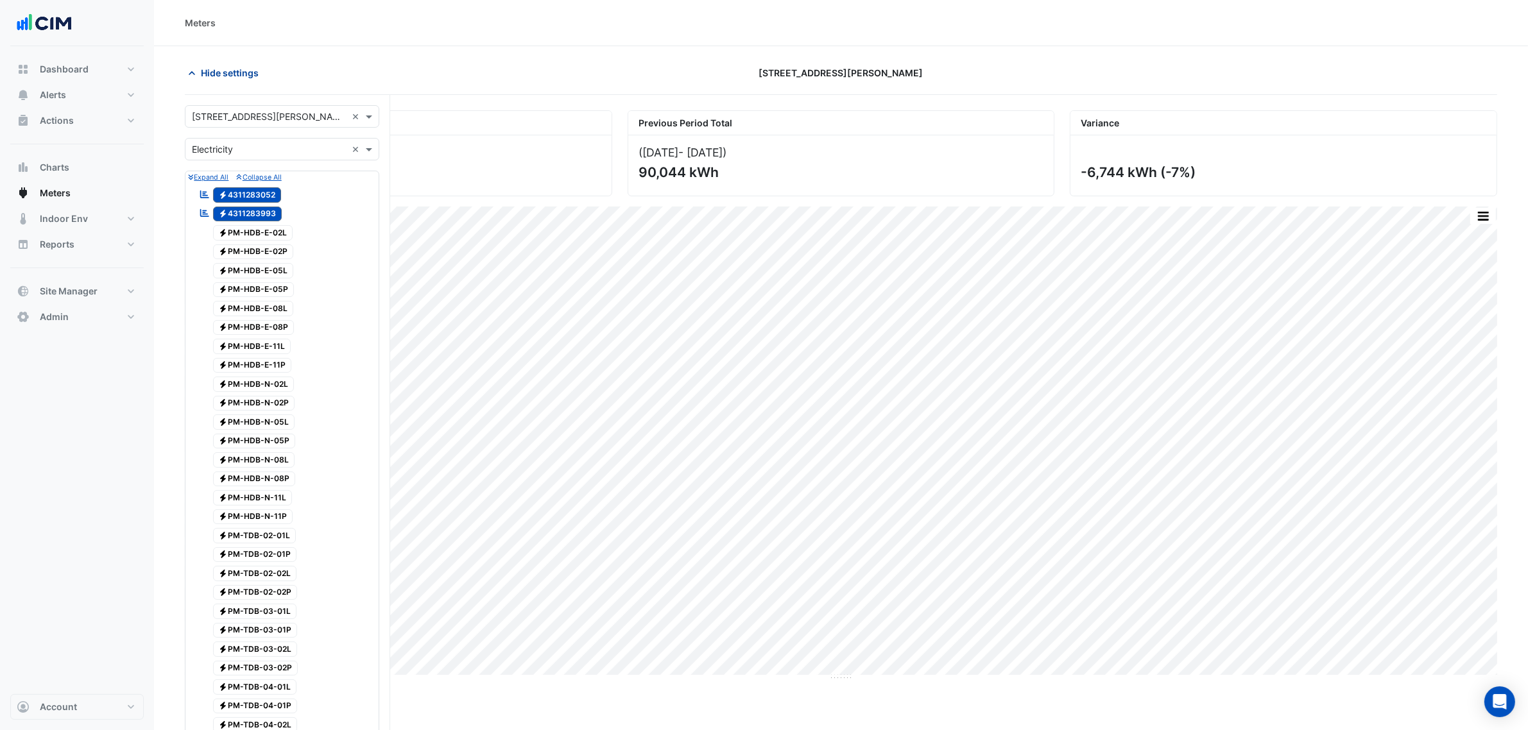
click at [241, 74] on span "Hide settings" at bounding box center [230, 72] width 58 height 13
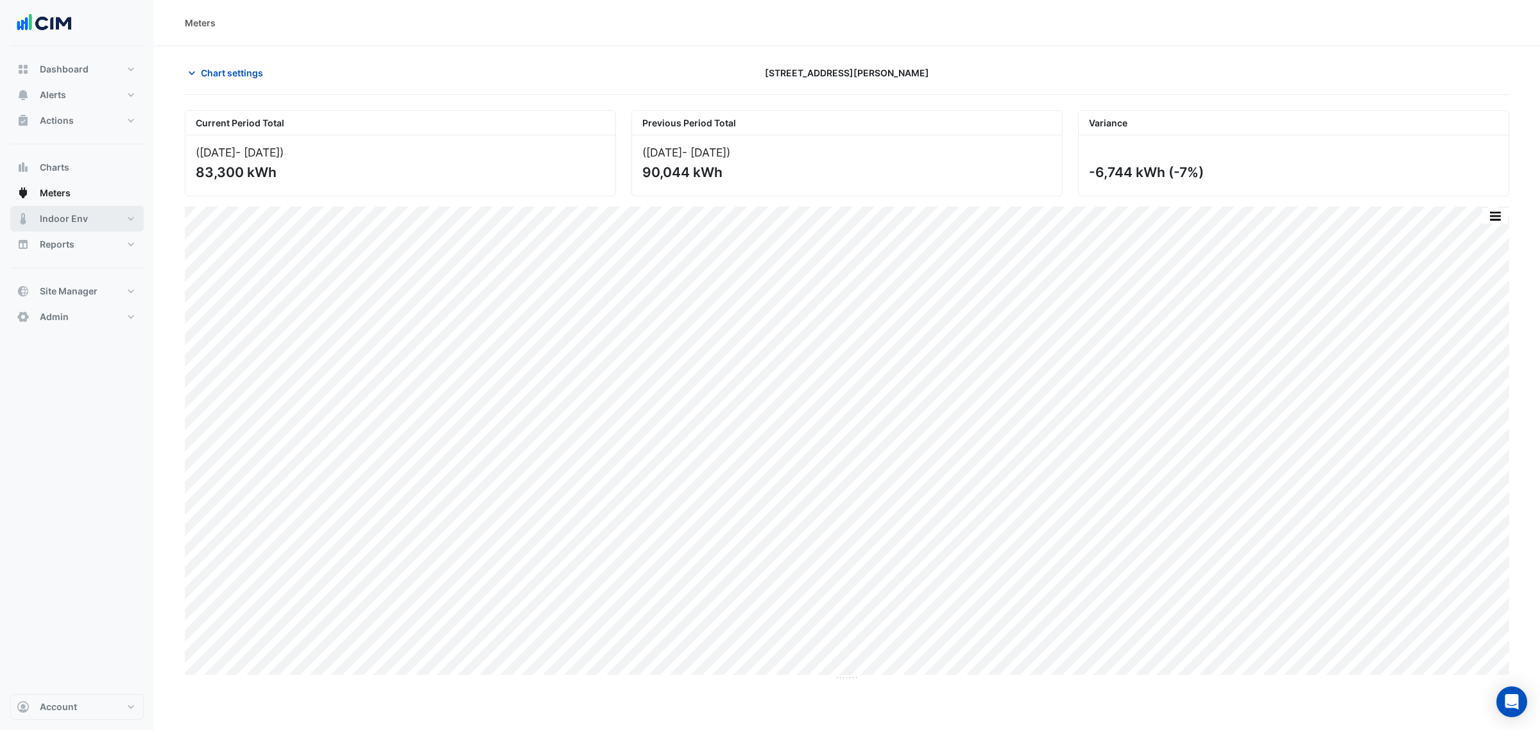
click at [90, 216] on button "Indoor Env" at bounding box center [76, 219] width 133 height 26
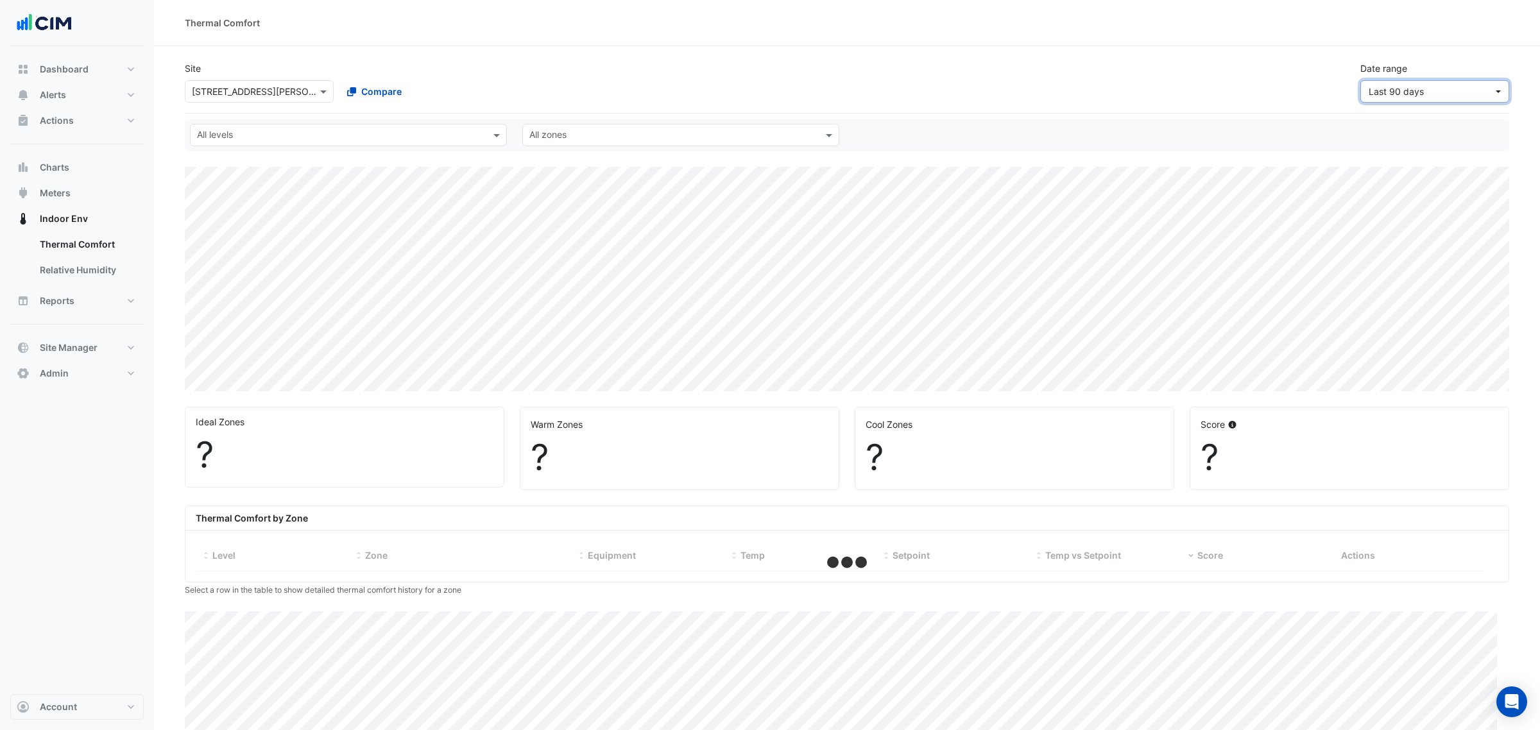
click at [597, 99] on button "Last 90 days" at bounding box center [1435, 91] width 149 height 22
click at [597, 63] on div "Site Select a Site × 105 Phillip Street Compare Date range Last 90 days" at bounding box center [841, 76] width 1328 height 51
select select "***"
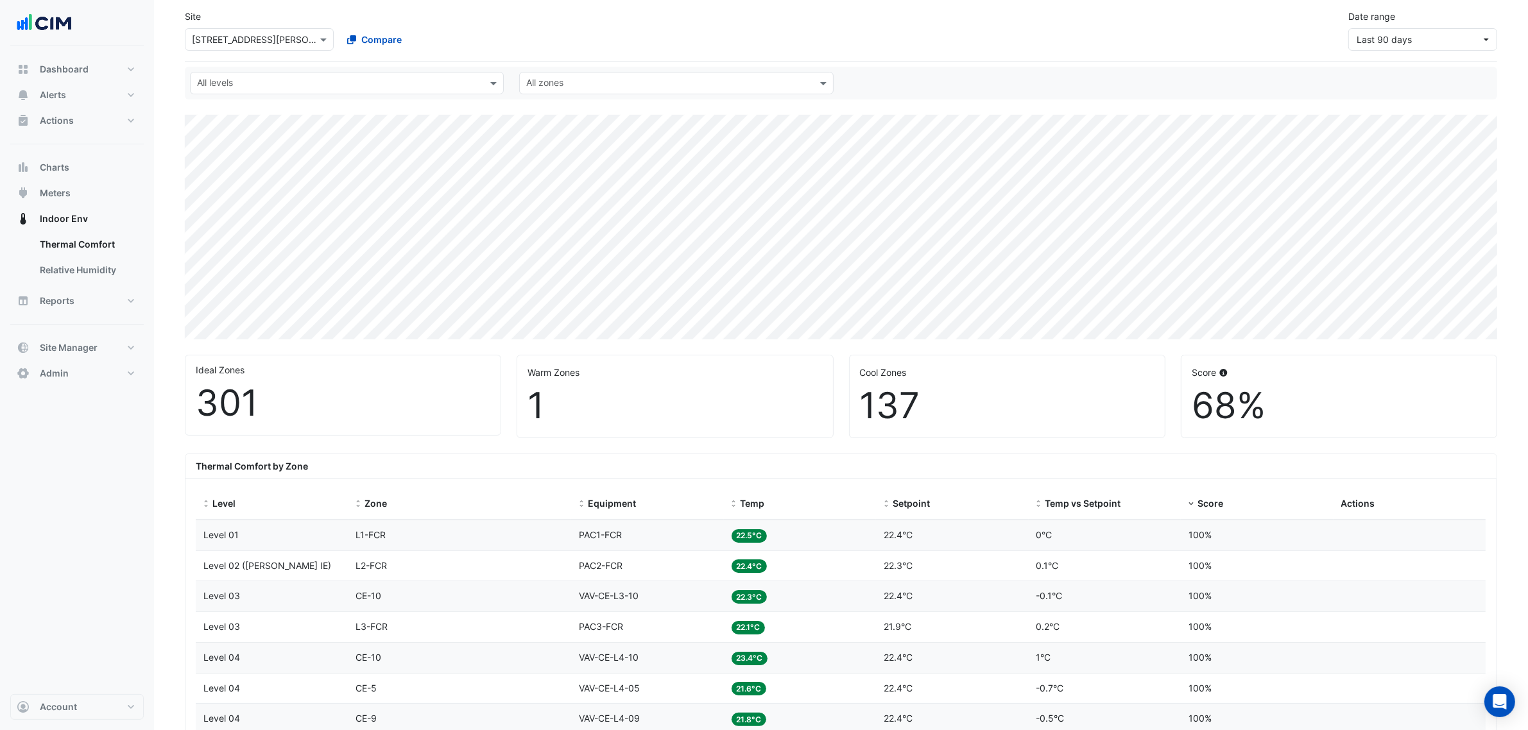
scroll to position [80, 0]
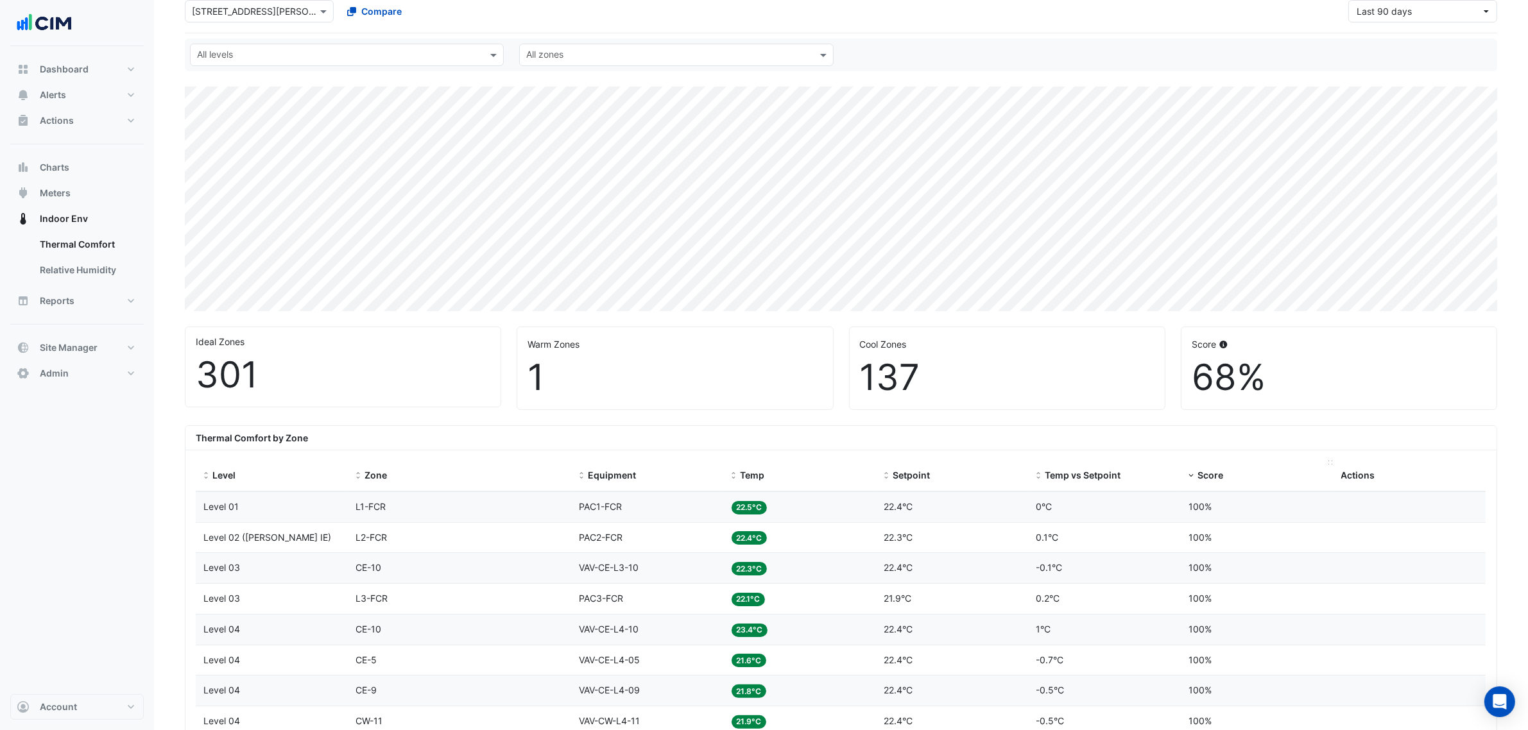
click at [597, 233] on span "Score" at bounding box center [1211, 475] width 26 height 11
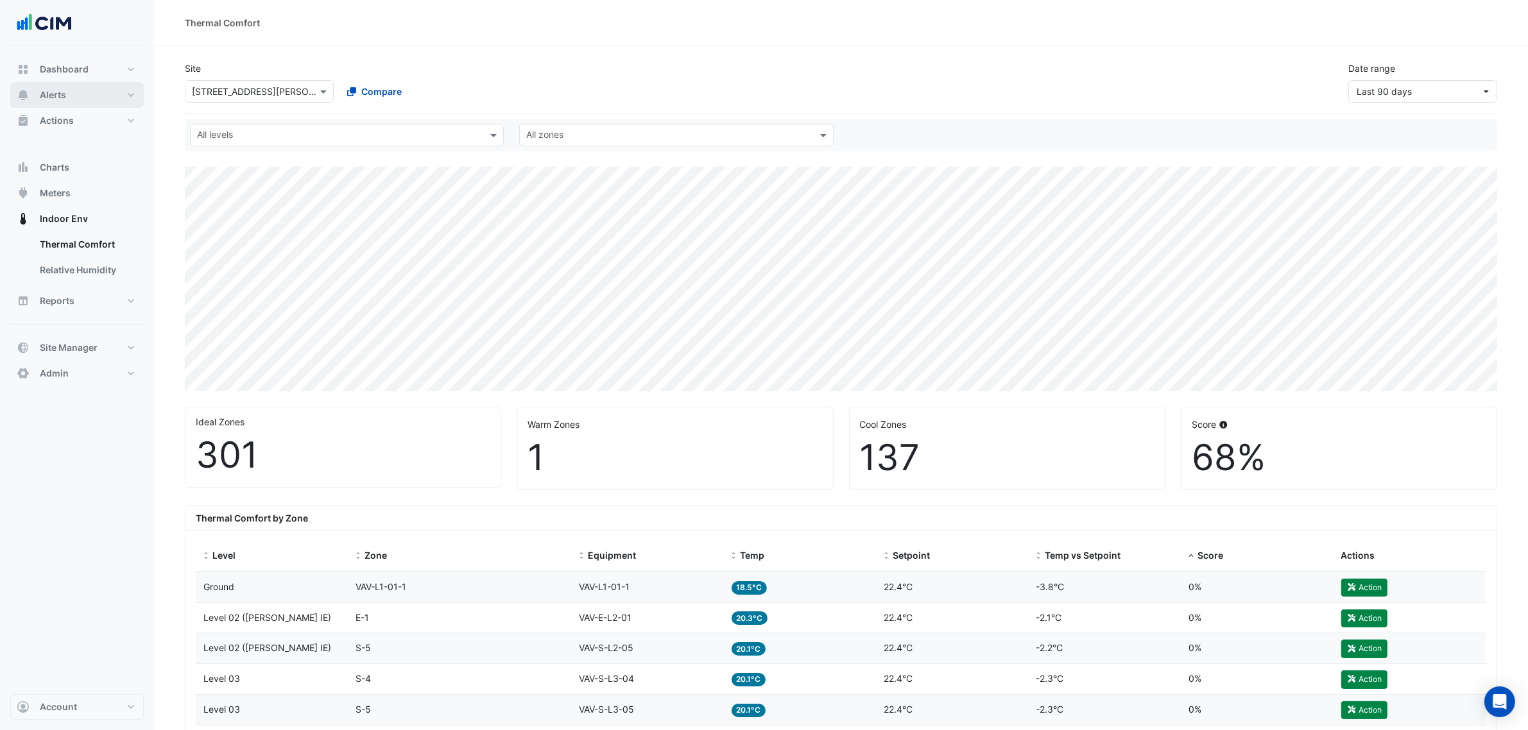
click at [104, 90] on button "Alerts" at bounding box center [76, 95] width 133 height 26
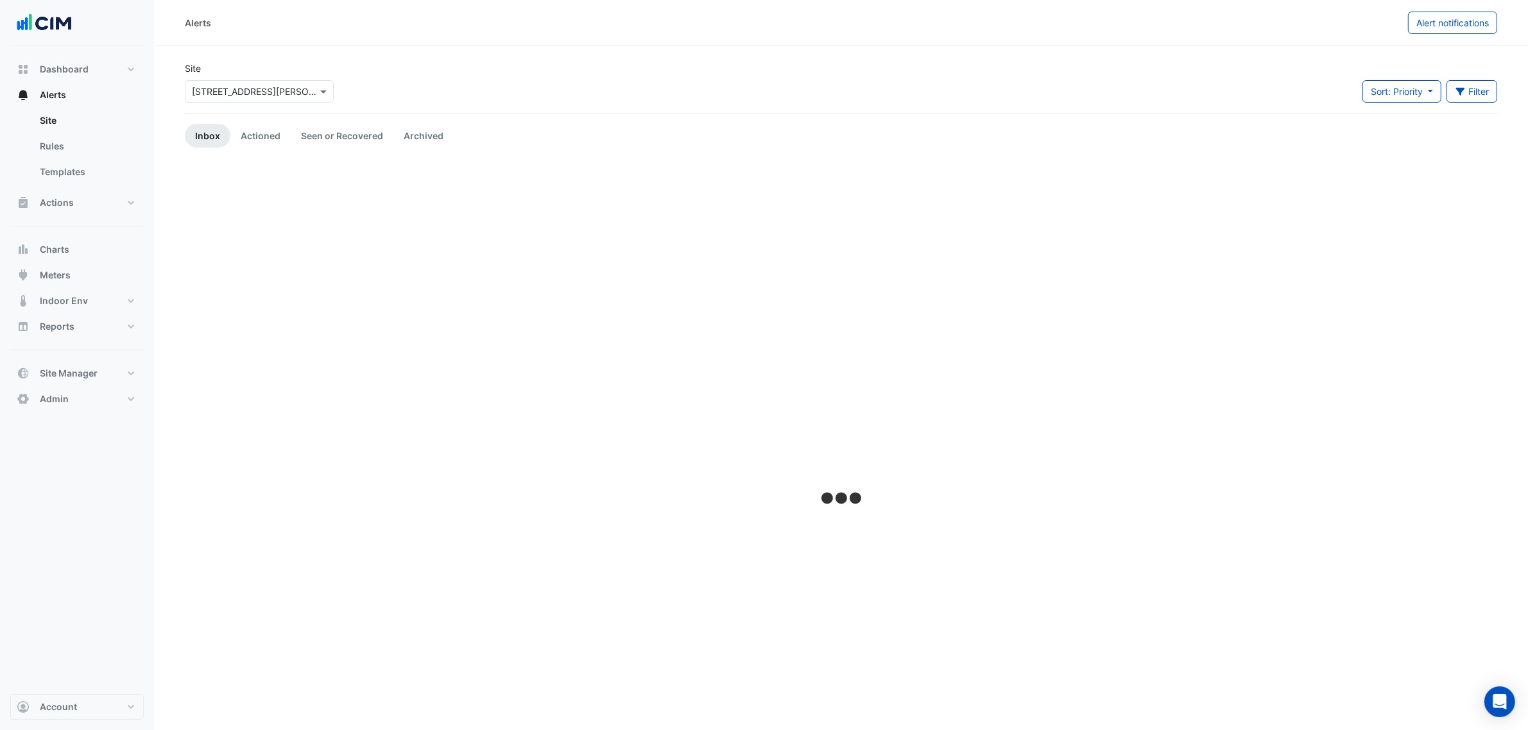
click at [229, 87] on input "text" at bounding box center [246, 91] width 109 height 13
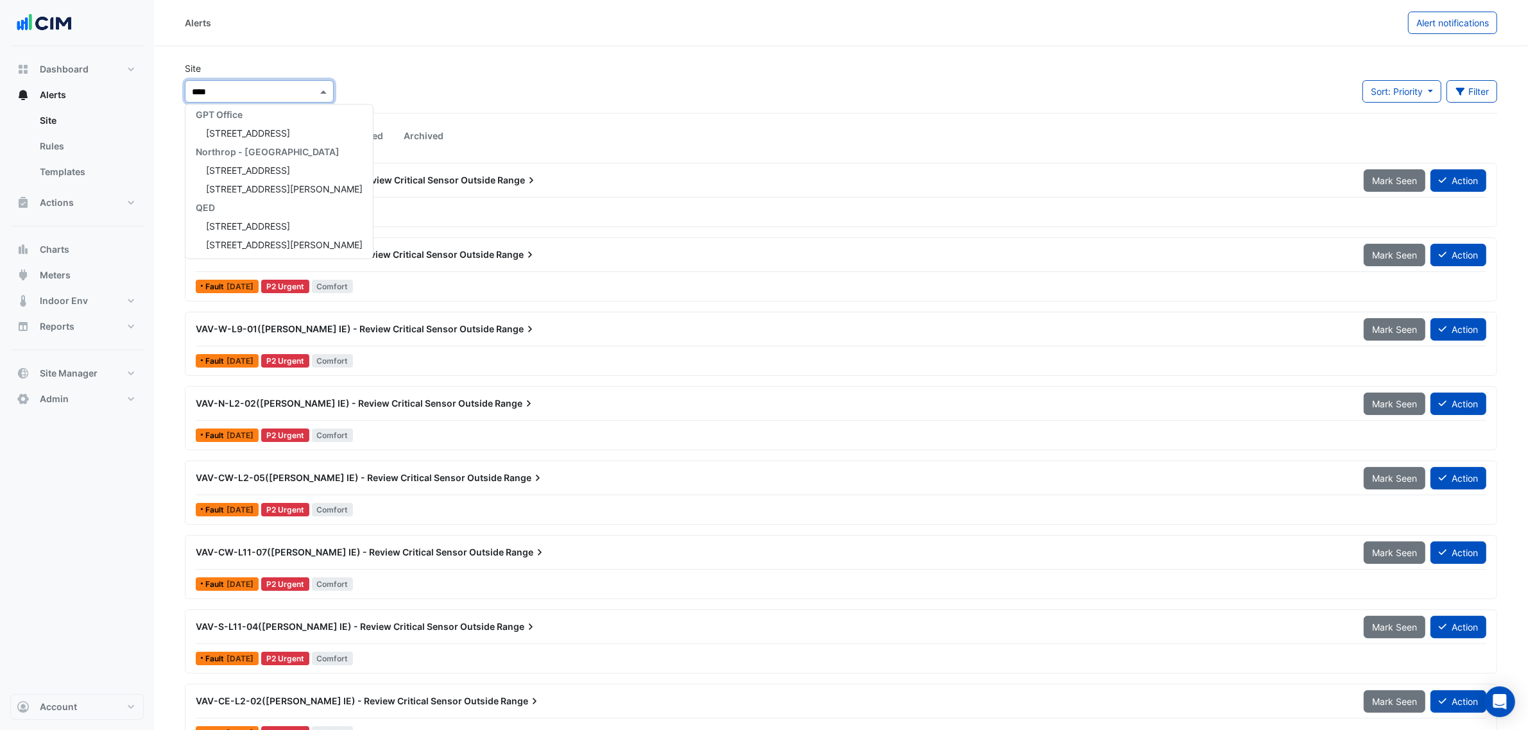
scroll to position [79, 0]
type input "******"
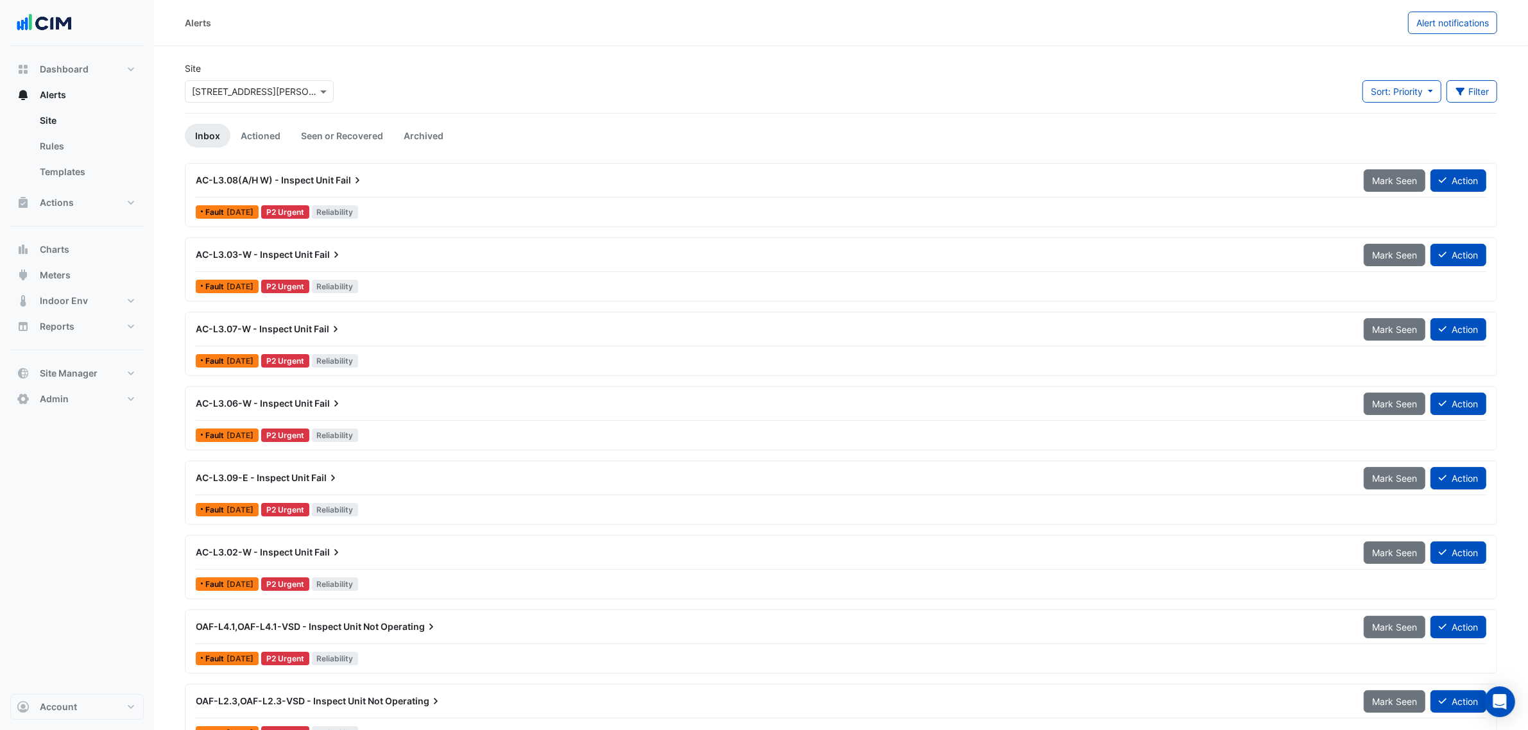
click at [430, 193] on div "AC-L3.08(A/H W) - Inspect Unit Fail Mark Seen Action" at bounding box center [841, 183] width 1291 height 29
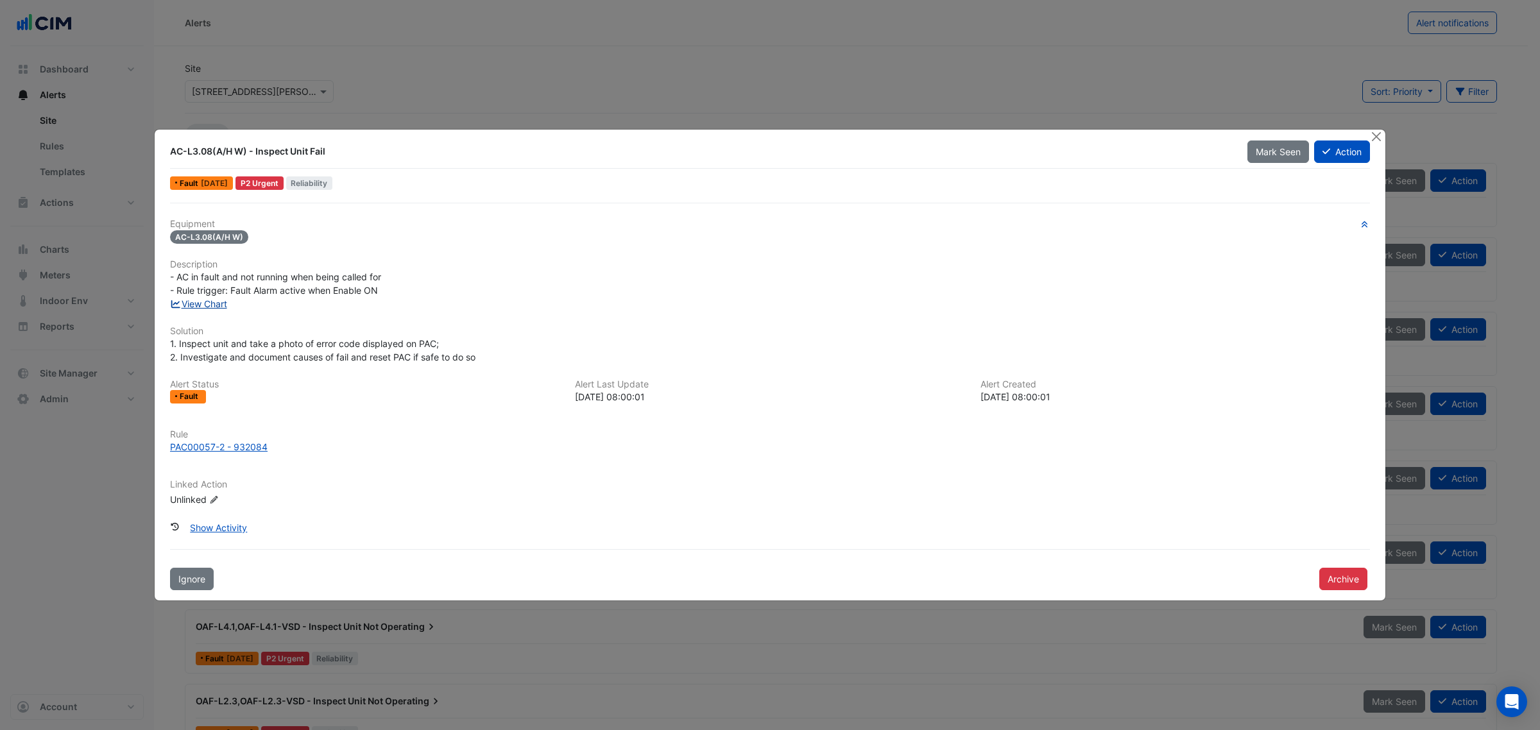
click at [210, 233] on link "View Chart" at bounding box center [198, 303] width 57 height 11
click at [597, 133] on button "Close" at bounding box center [1376, 136] width 13 height 13
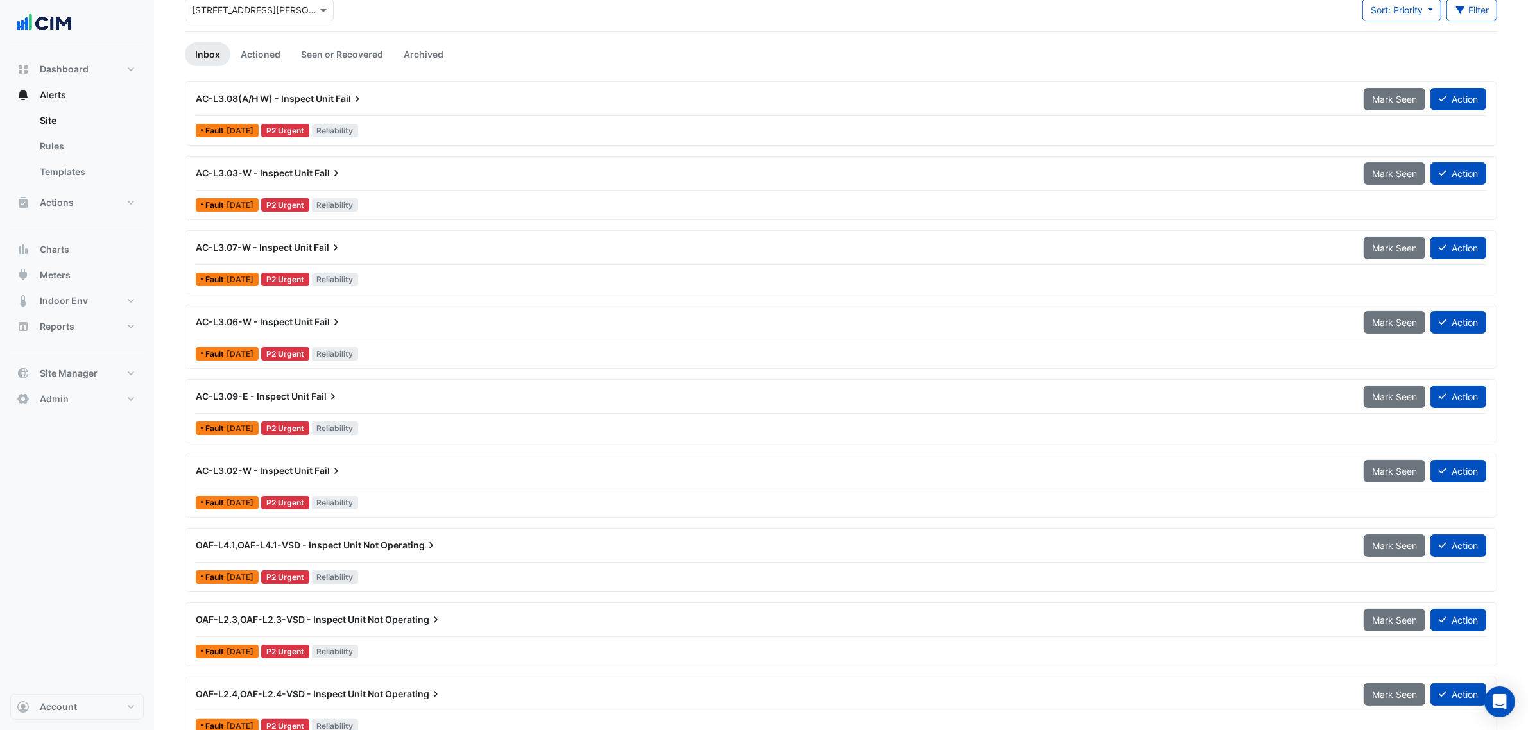
scroll to position [80, 0]
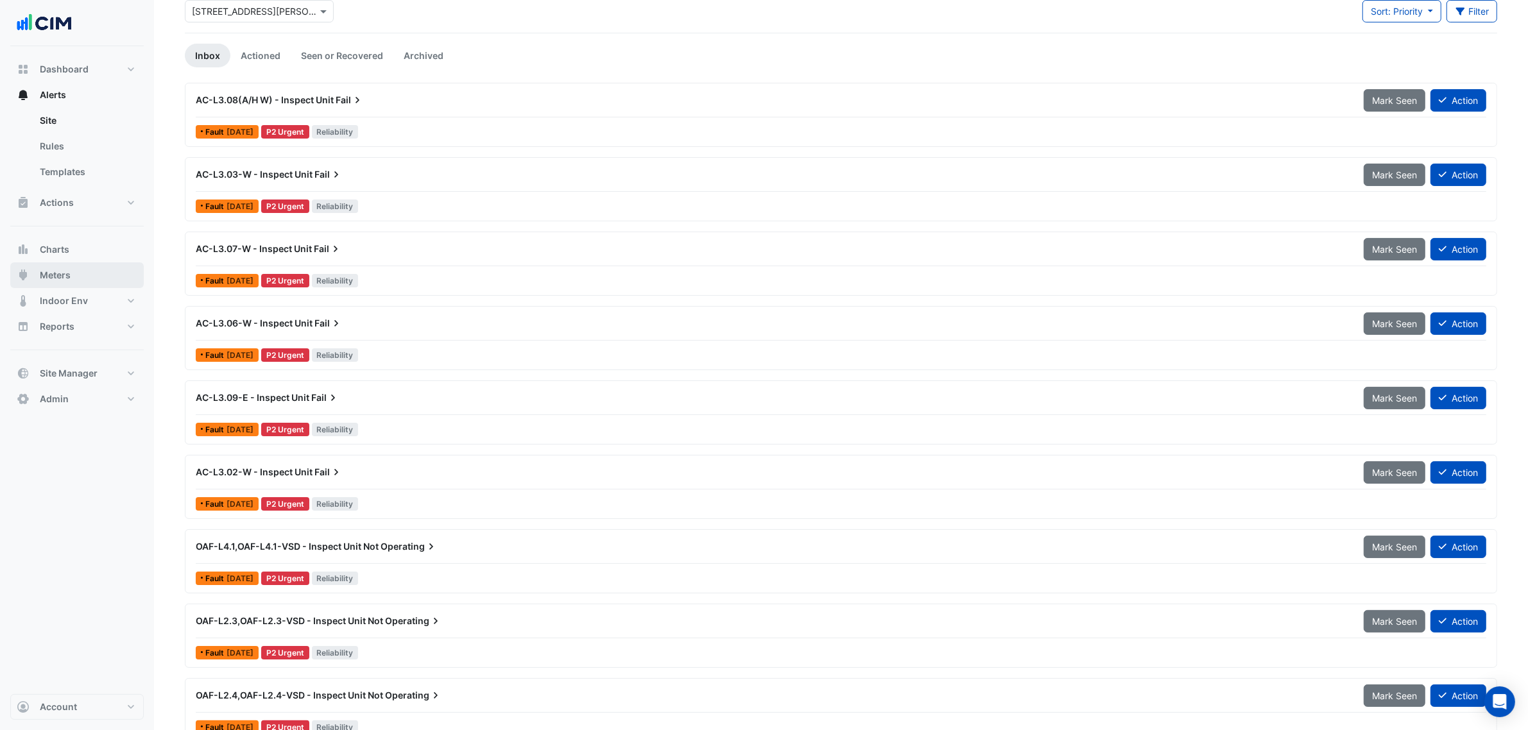
click at [100, 233] on button "Meters" at bounding box center [76, 275] width 133 height 26
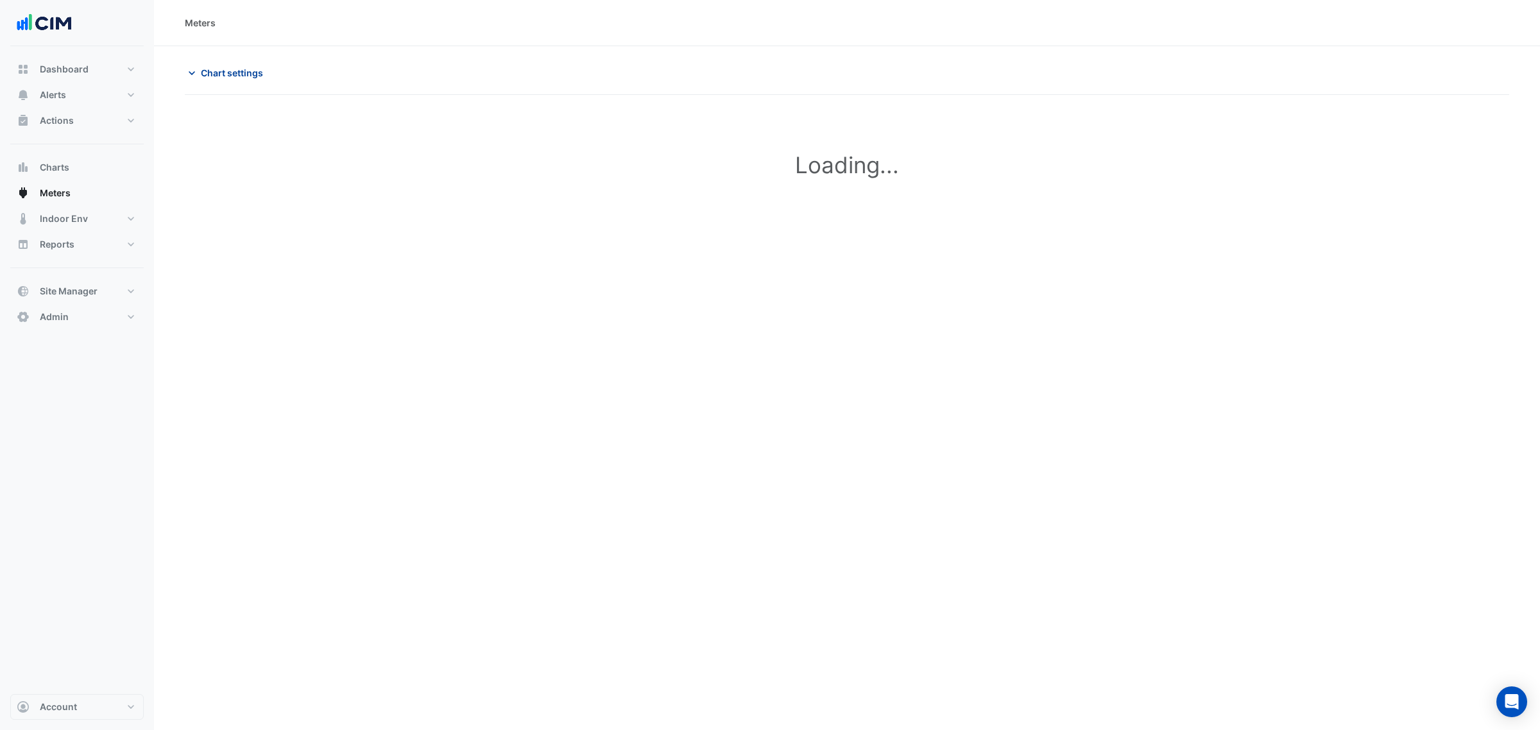
click at [257, 74] on span "Chart settings" at bounding box center [232, 72] width 62 height 13
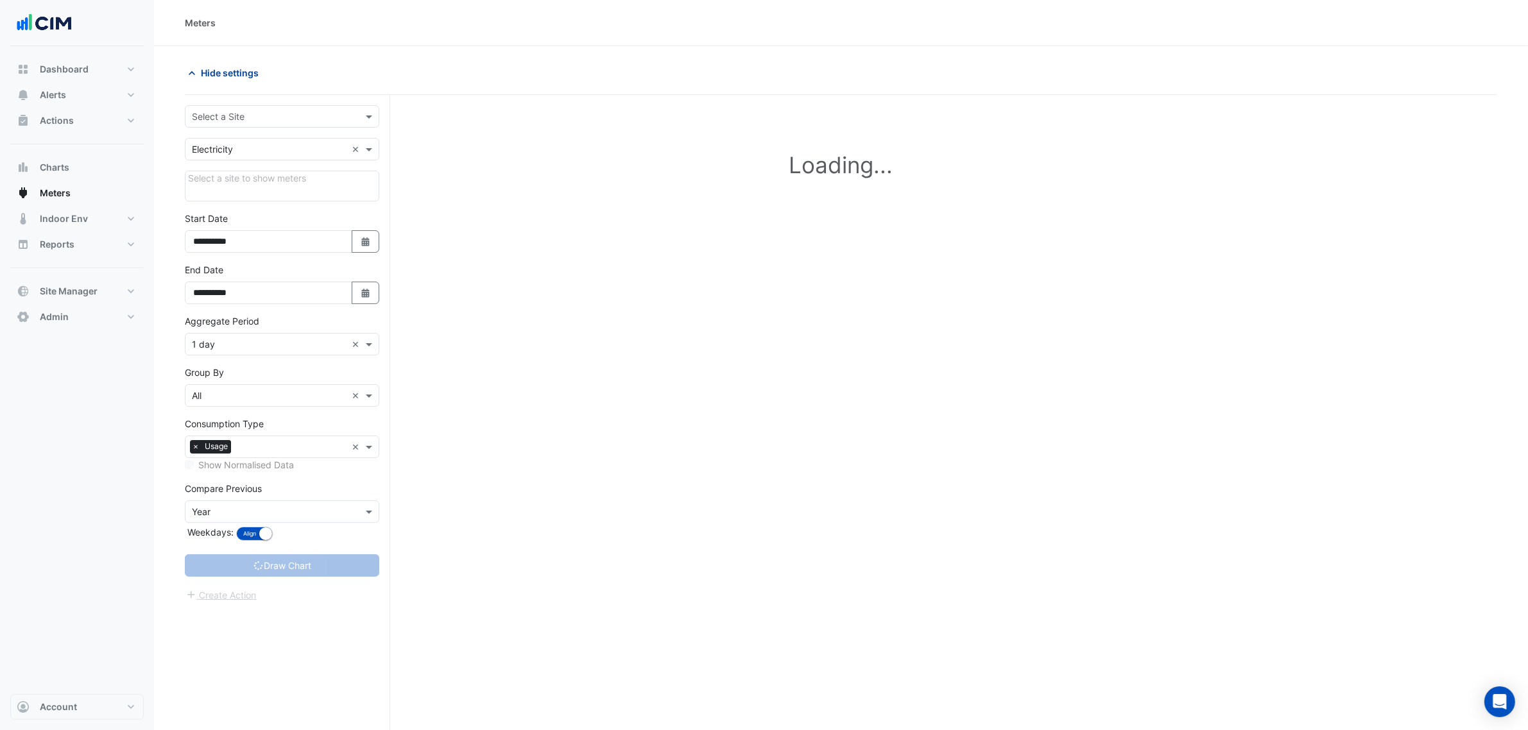
type input "**********"
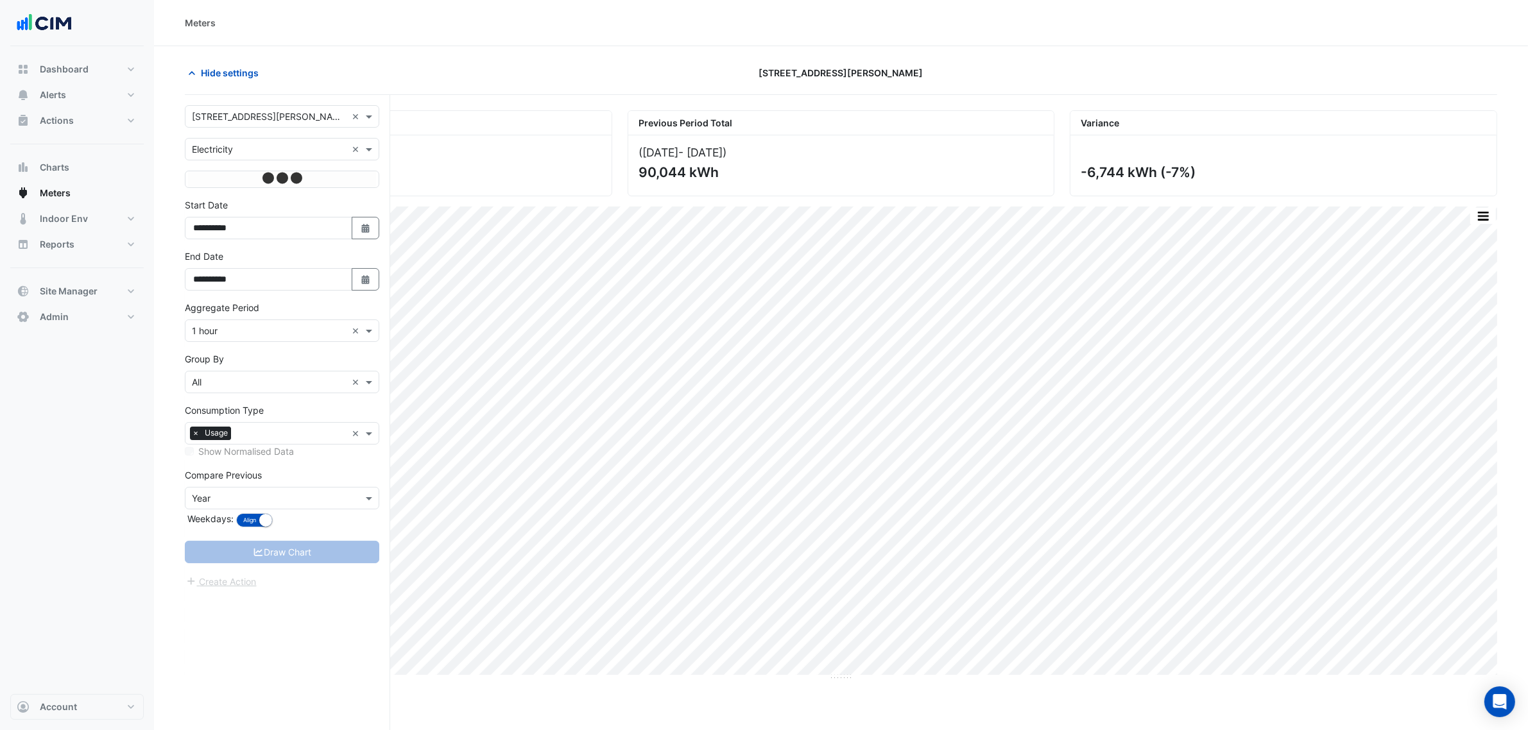
click at [249, 117] on input "text" at bounding box center [269, 116] width 155 height 13
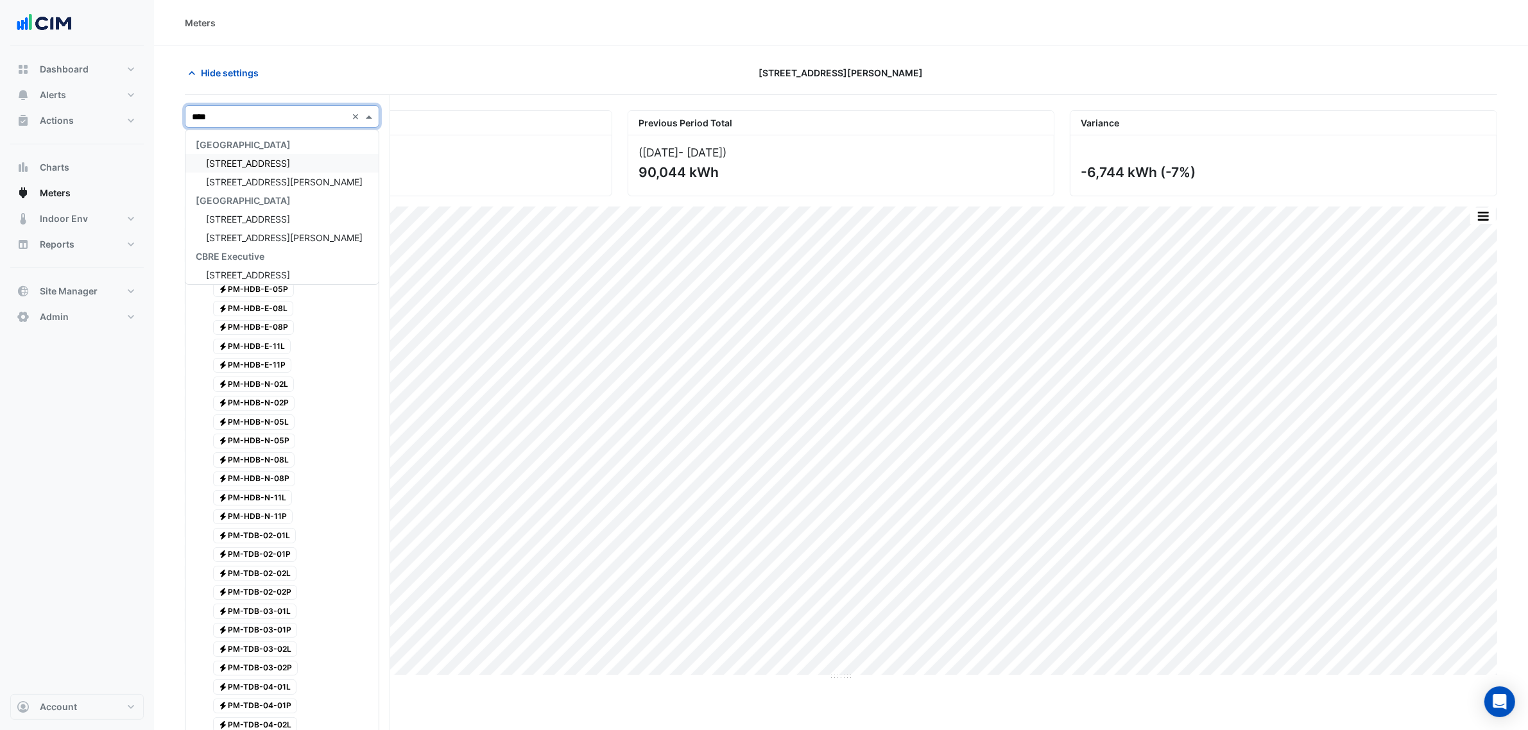
scroll to position [79, 0]
type input "******"
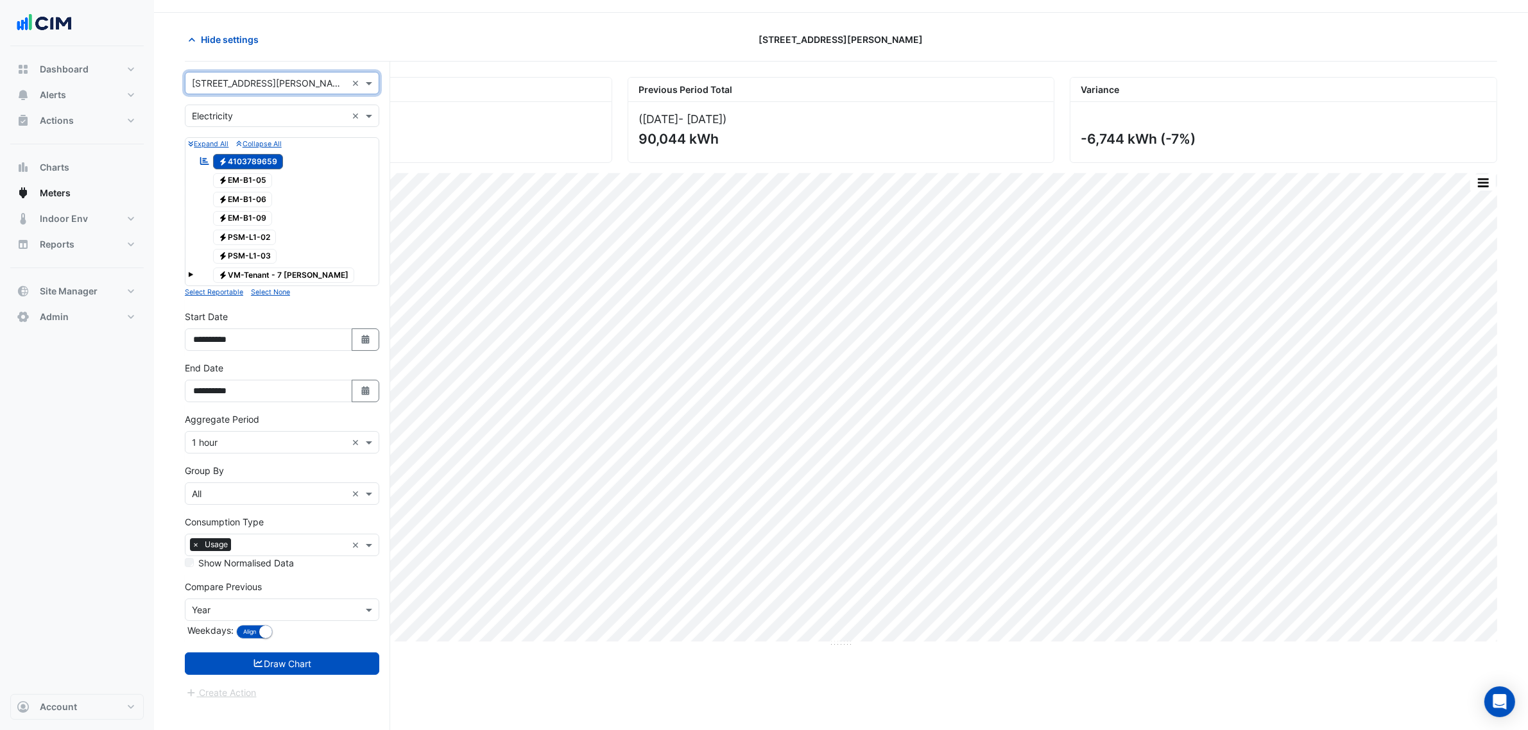
scroll to position [49, 0]
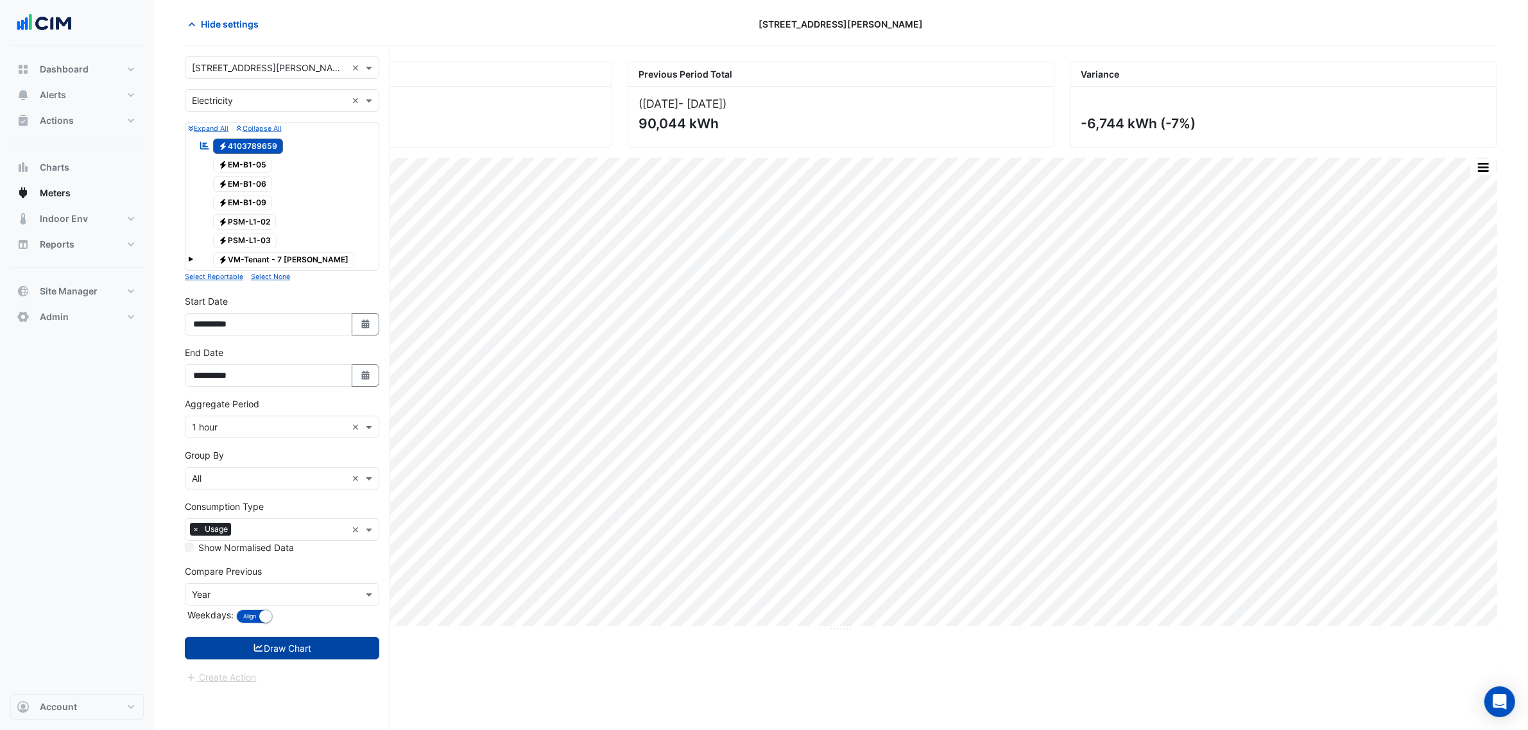
click at [329, 233] on button "Draw Chart" at bounding box center [282, 648] width 194 height 22
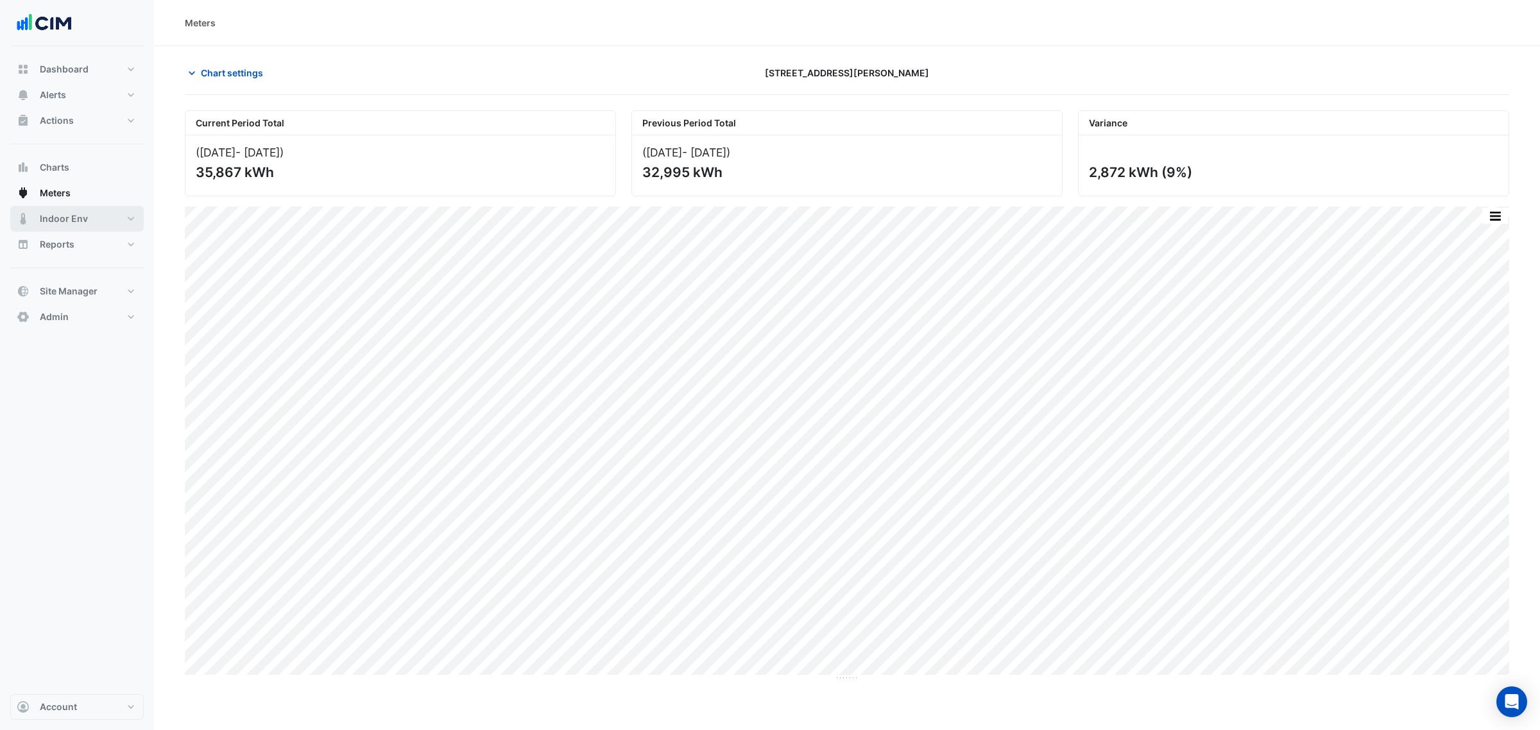
click at [82, 212] on span "Indoor Env" at bounding box center [64, 218] width 48 height 13
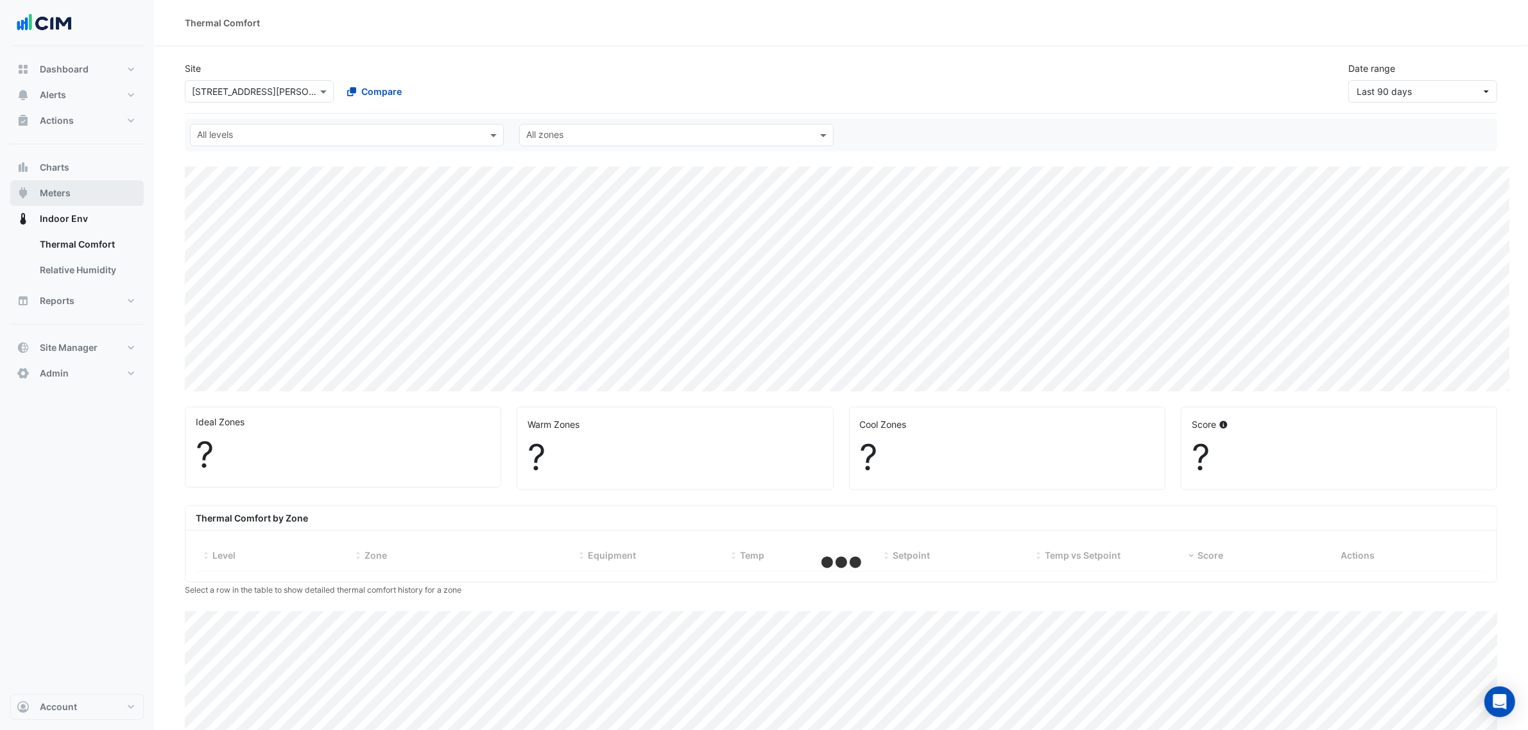
select select "***"
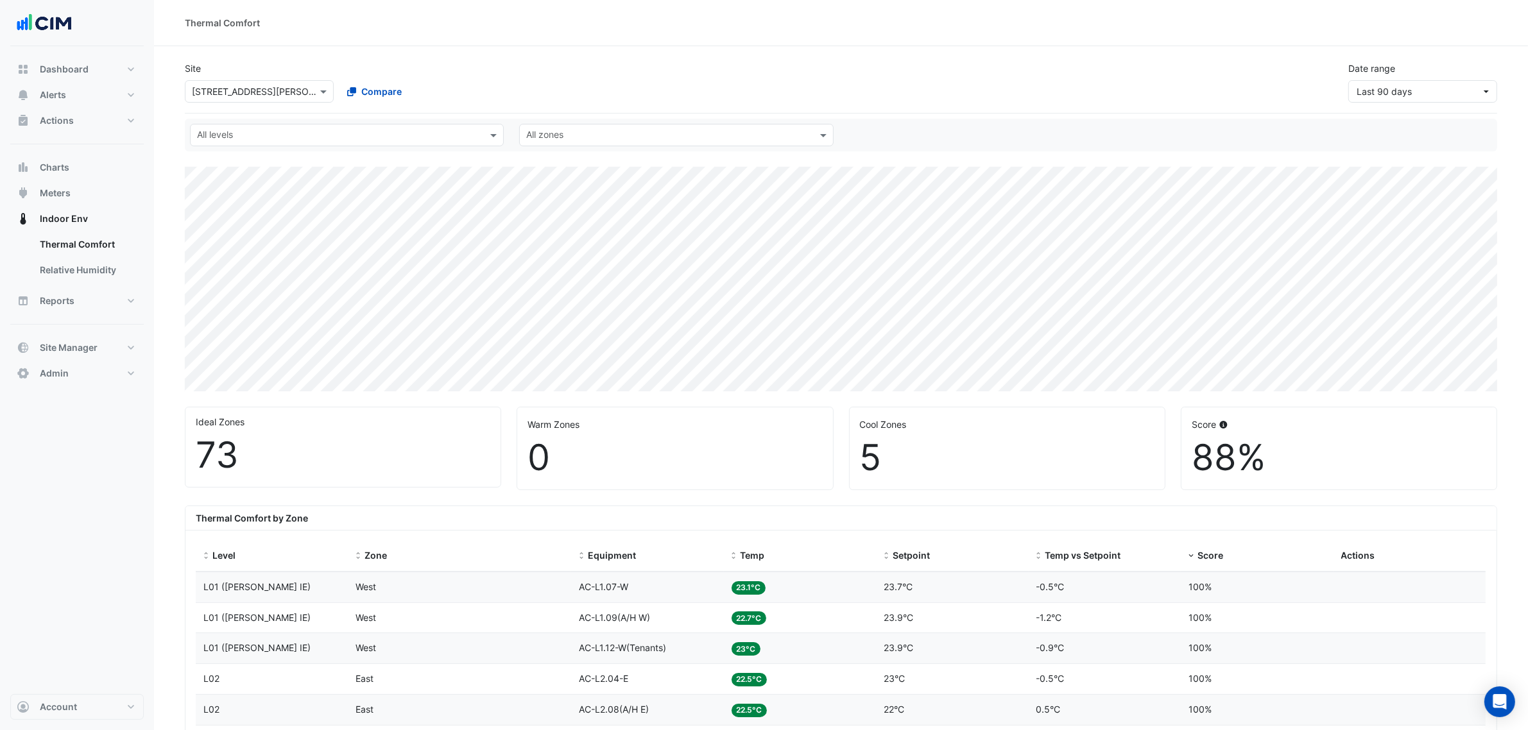
scroll to position [80, 0]
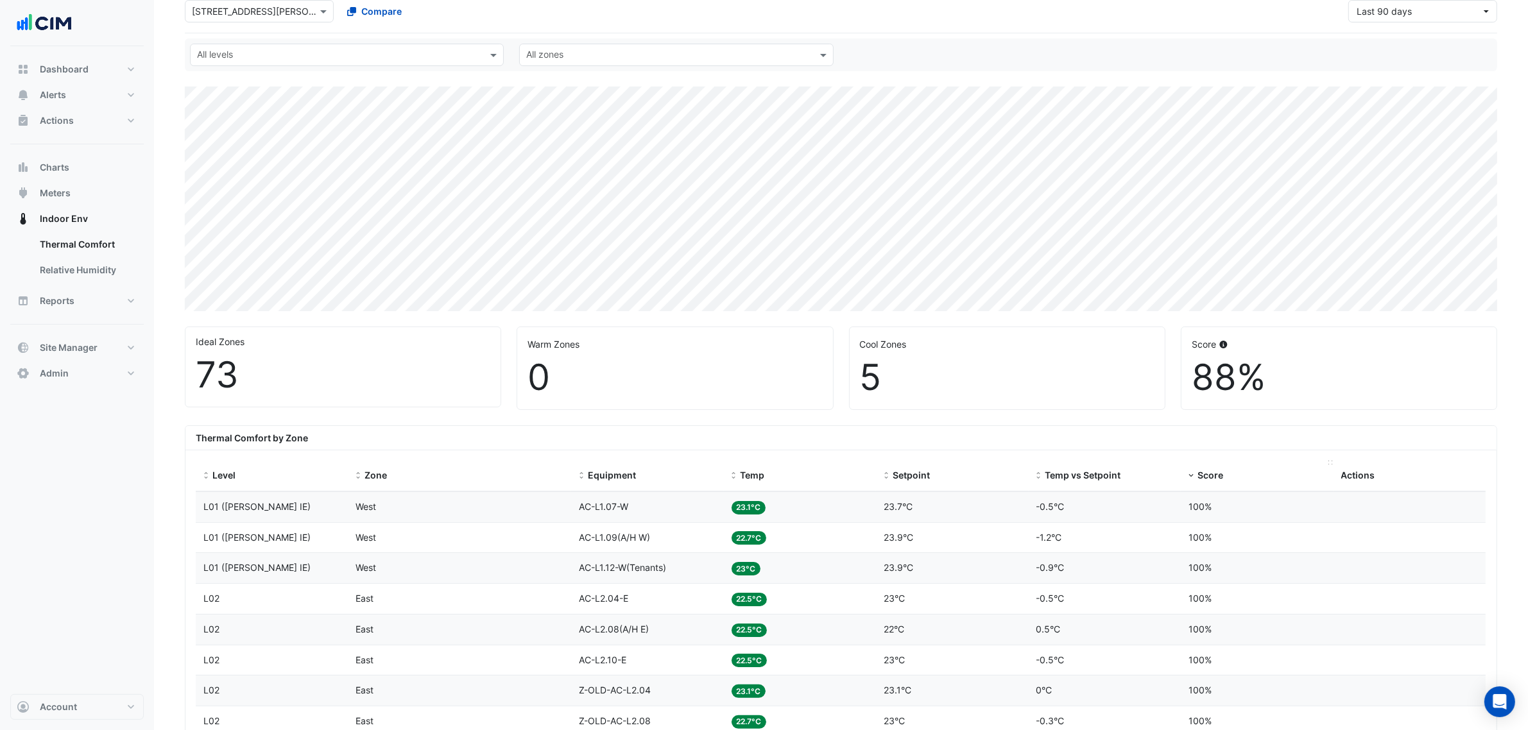
click at [597, 233] on span "Score" at bounding box center [1211, 475] width 26 height 11
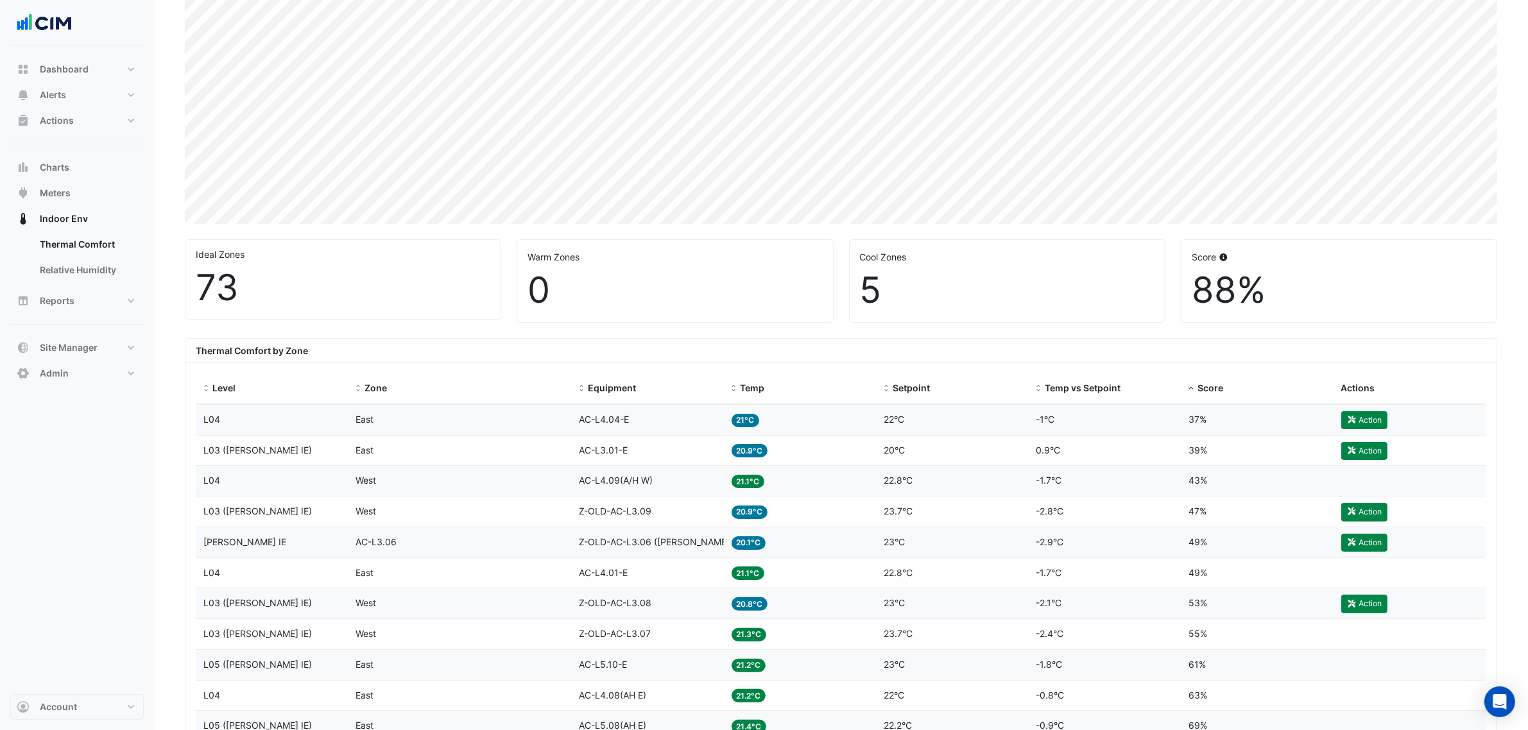
scroll to position [241, 0]
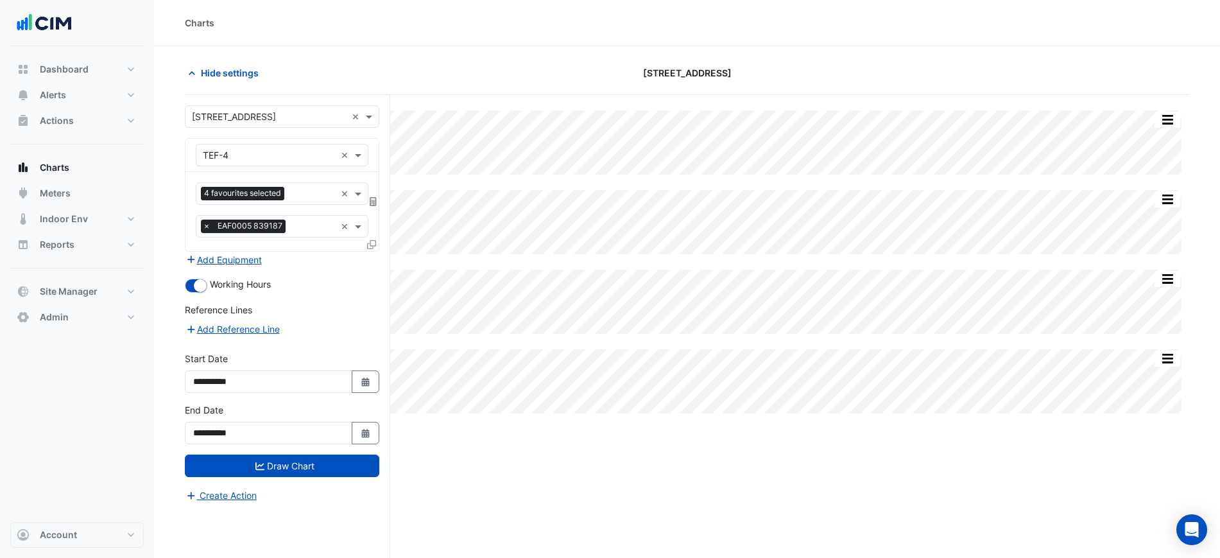
click at [275, 114] on input "text" at bounding box center [269, 116] width 155 height 13
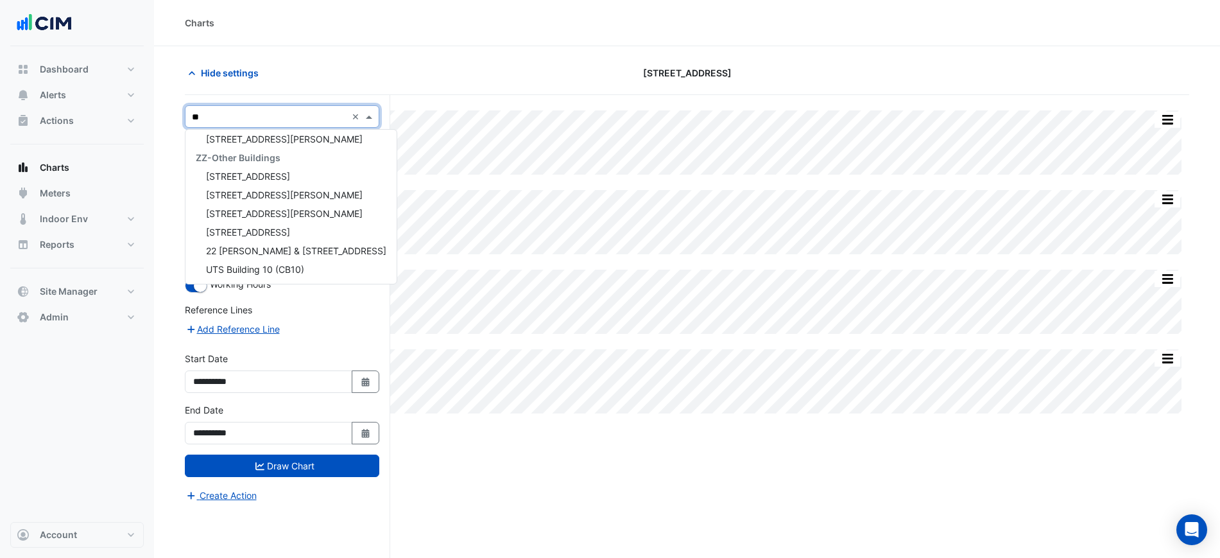
type input "***"
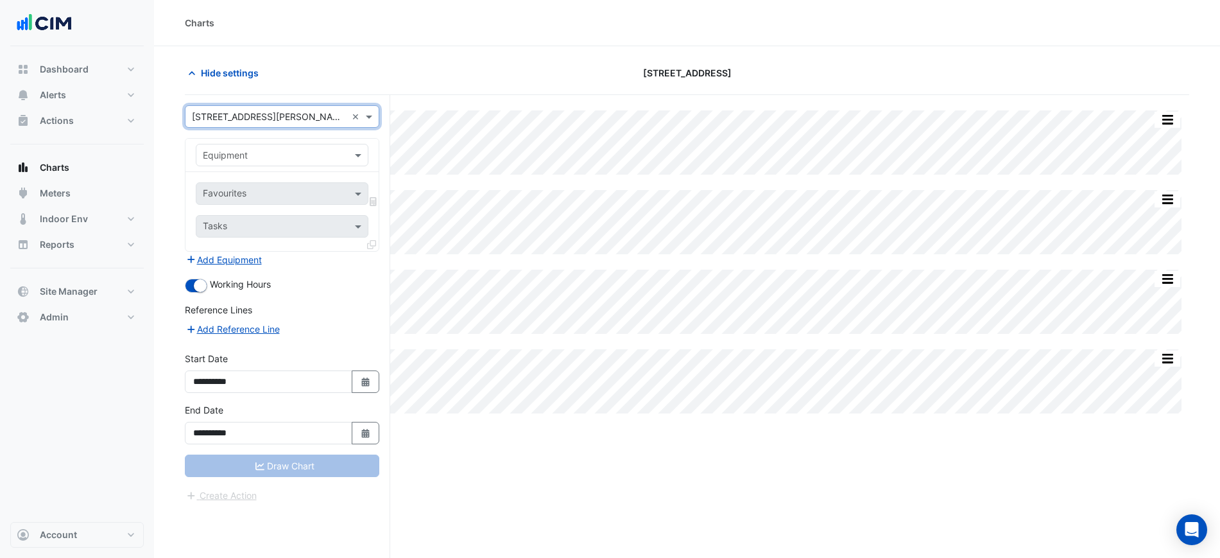
click at [279, 170] on div "Equipment" at bounding box center [281, 155] width 193 height 33
click at [279, 164] on div "Equipment" at bounding box center [282, 155] width 173 height 22
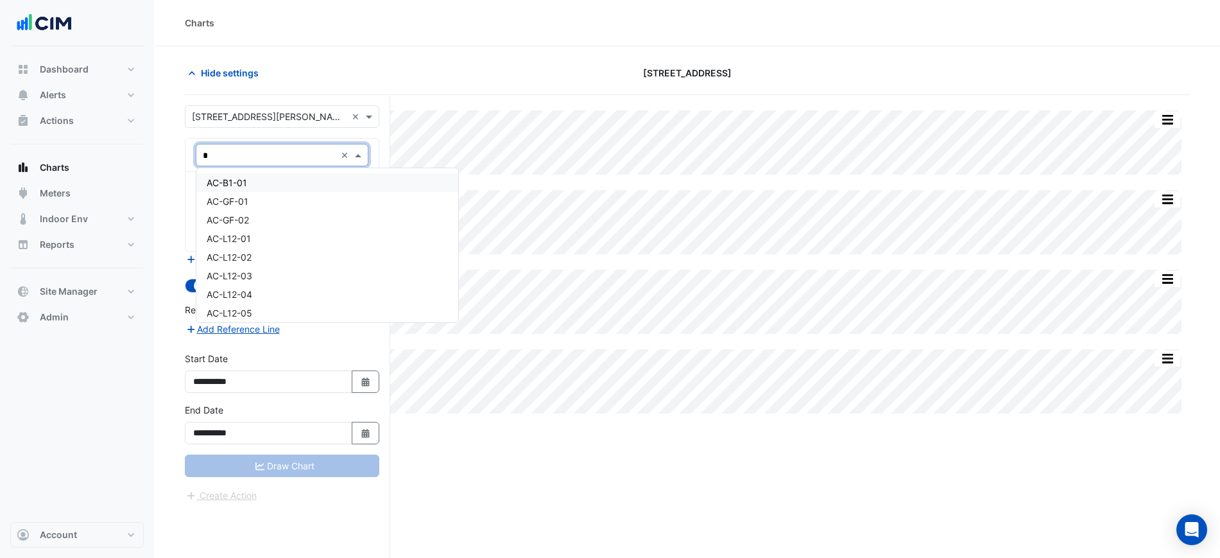
type input "**"
click at [276, 190] on div "CH1" at bounding box center [304, 182] width 217 height 19
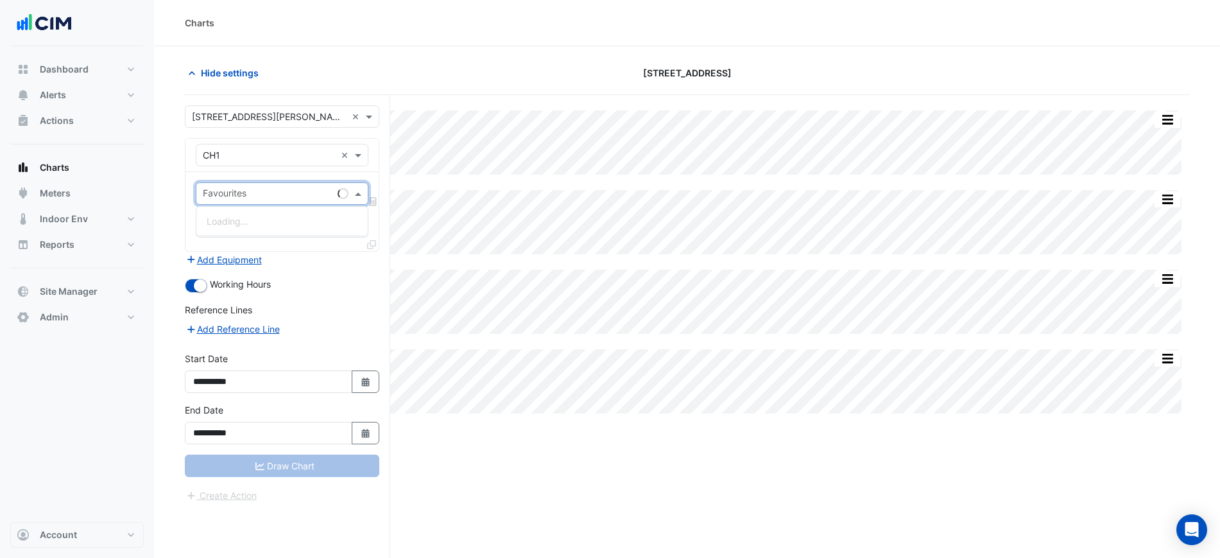
click at [277, 182] on div "Favourites" at bounding box center [282, 193] width 173 height 22
type input "****"
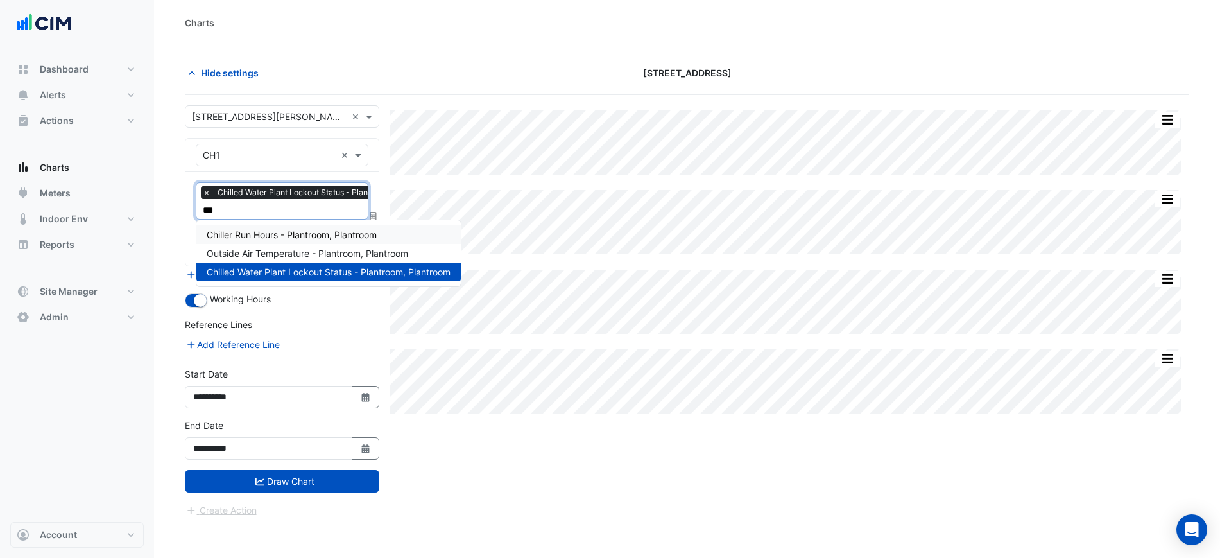
scroll to position [0, 0]
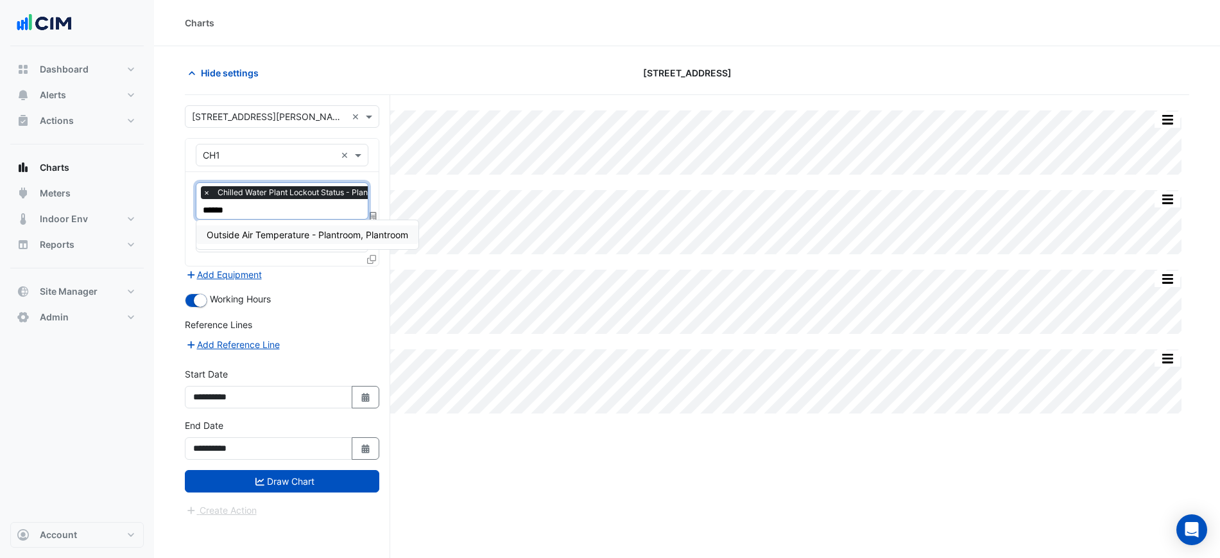
type input "*******"
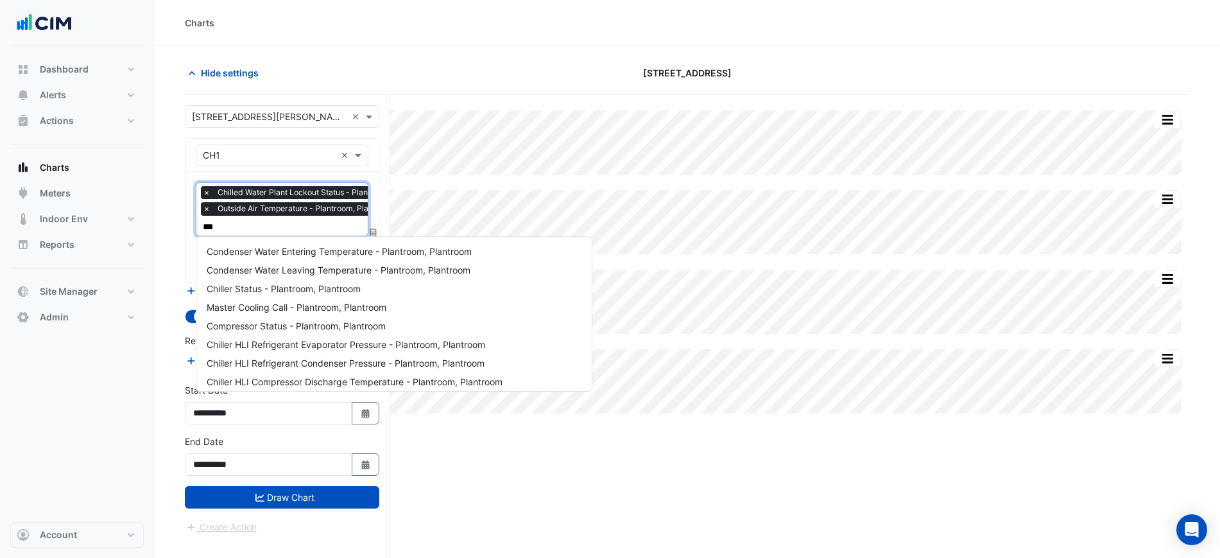
type input "****"
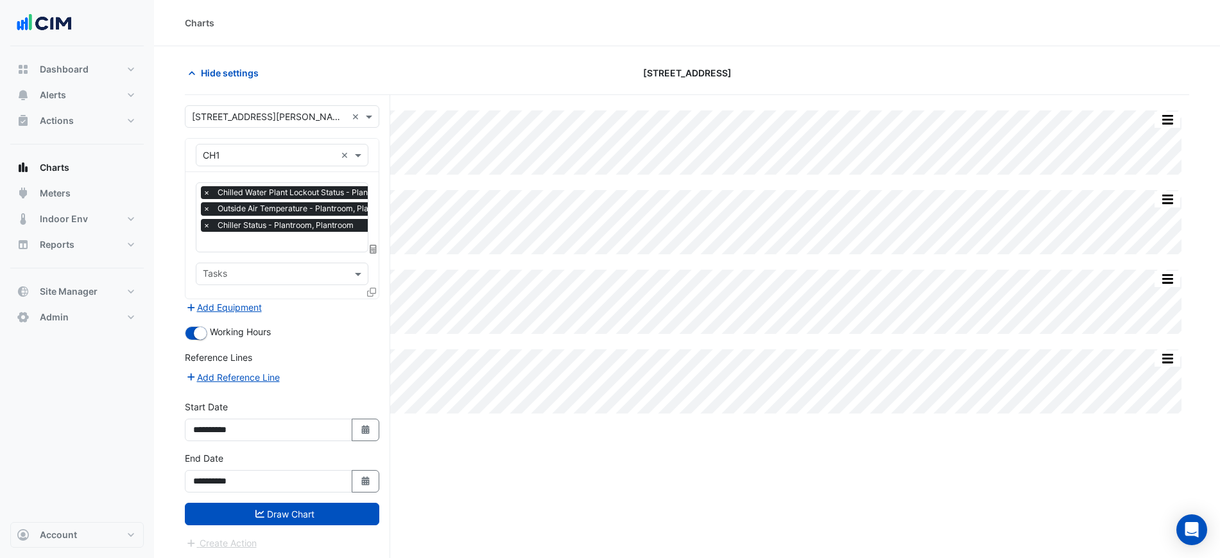
click at [369, 294] on icon at bounding box center [371, 292] width 9 height 9
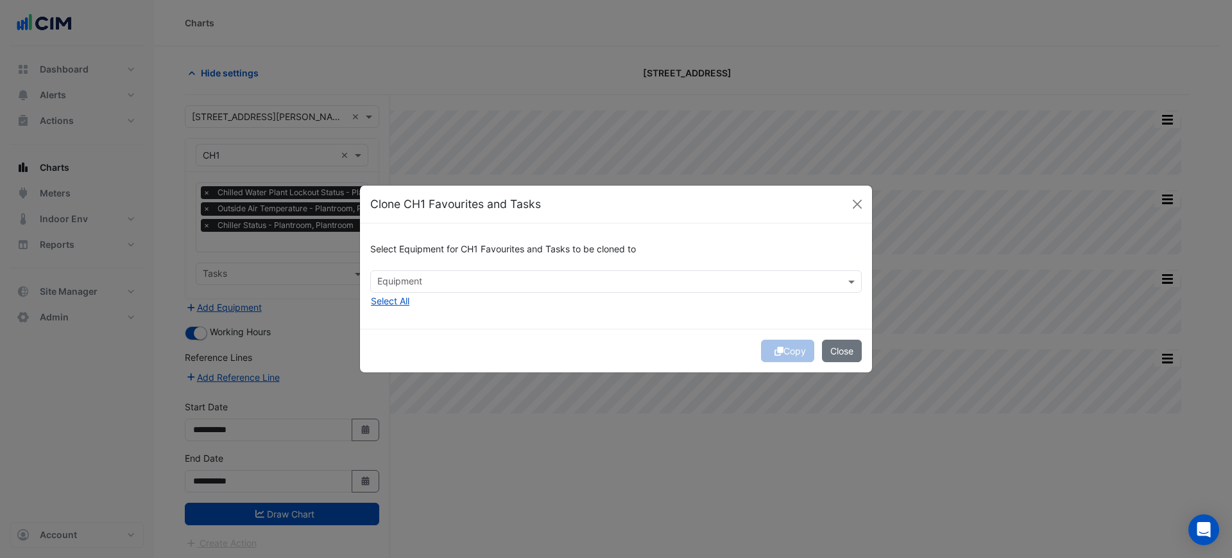
click at [415, 302] on div "Select Equipment for CH1 Favourites and Tasks to be cloned to Equipment Select …" at bounding box center [616, 275] width 512 height 105
click at [408, 305] on button "Select All" at bounding box center [390, 300] width 40 height 15
click at [778, 350] on icon "submit" at bounding box center [779, 351] width 9 height 9
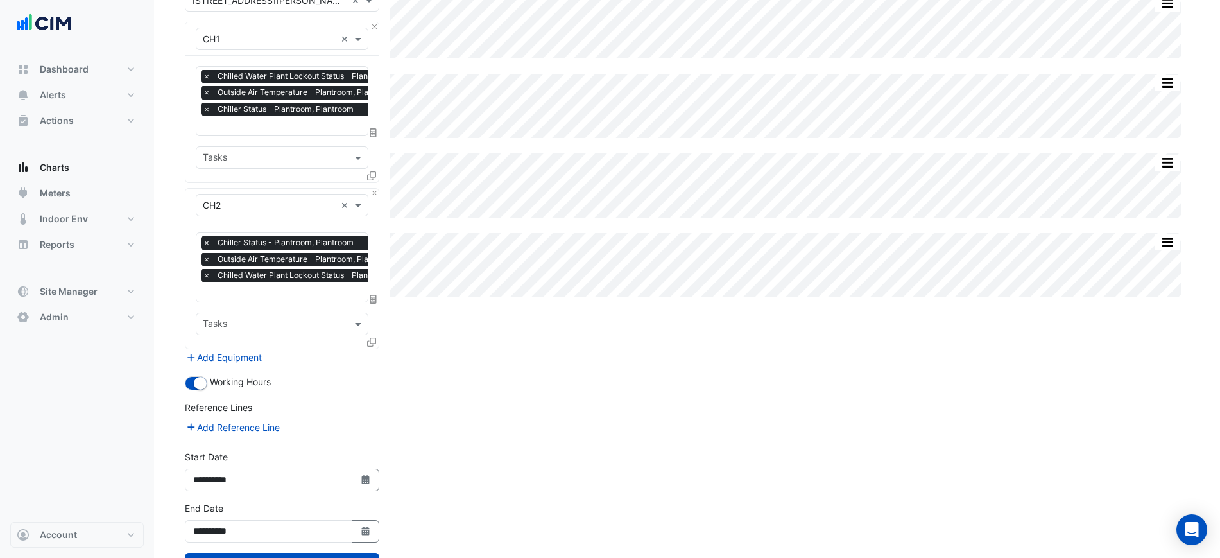
scroll to position [166, 0]
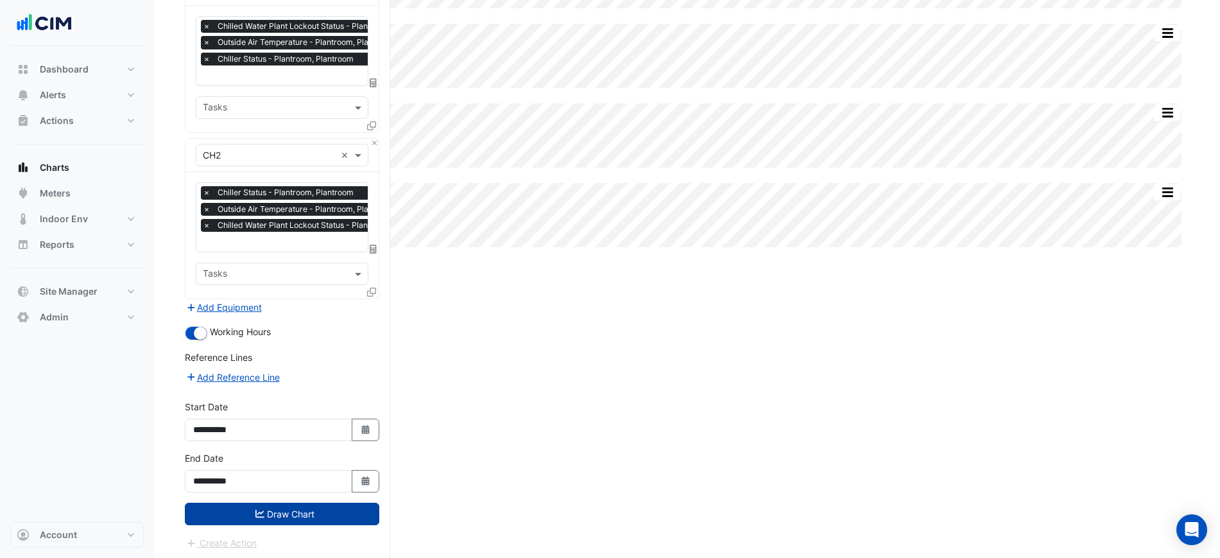
click at [304, 520] on button "Draw Chart" at bounding box center [282, 513] width 194 height 22
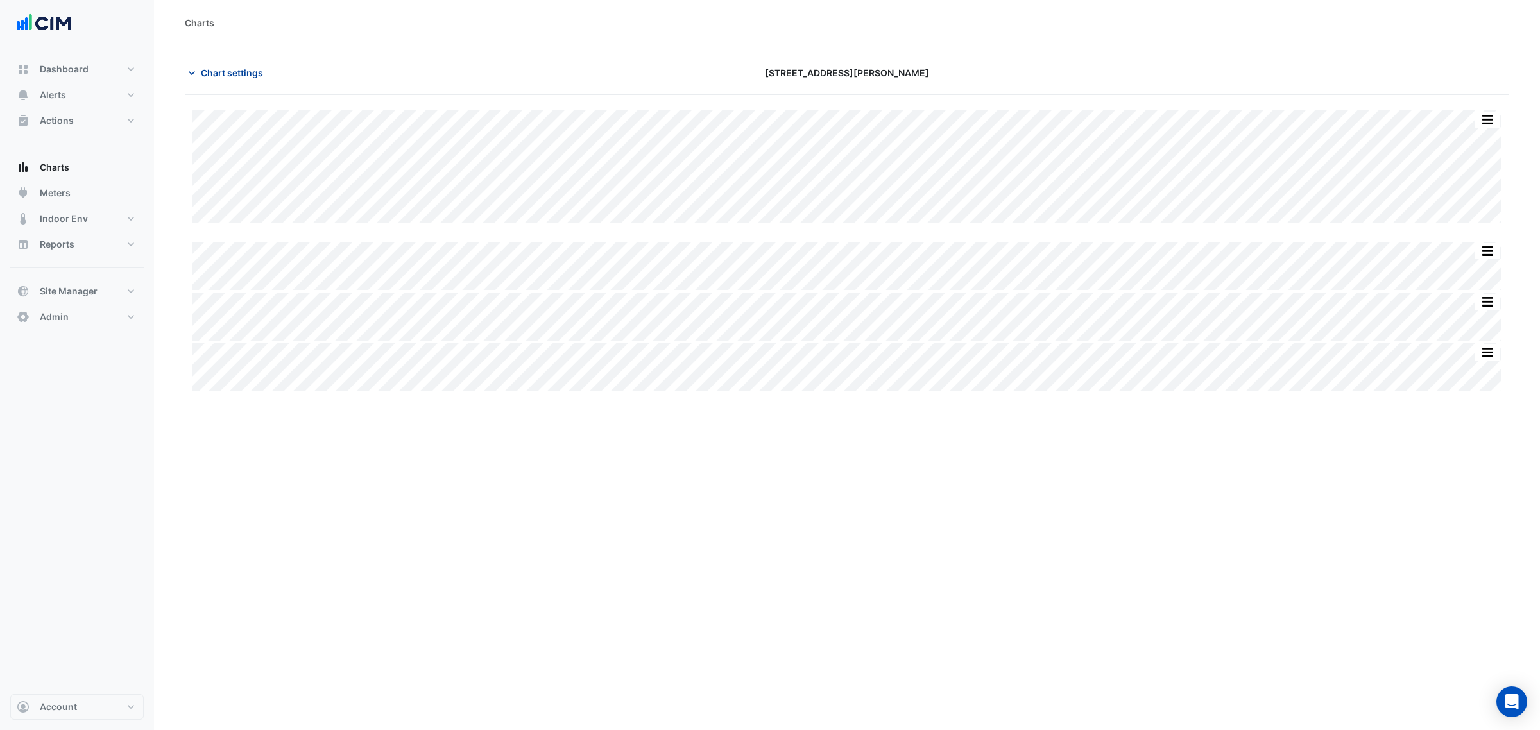
click at [238, 62] on button "Chart settings" at bounding box center [228, 73] width 87 height 22
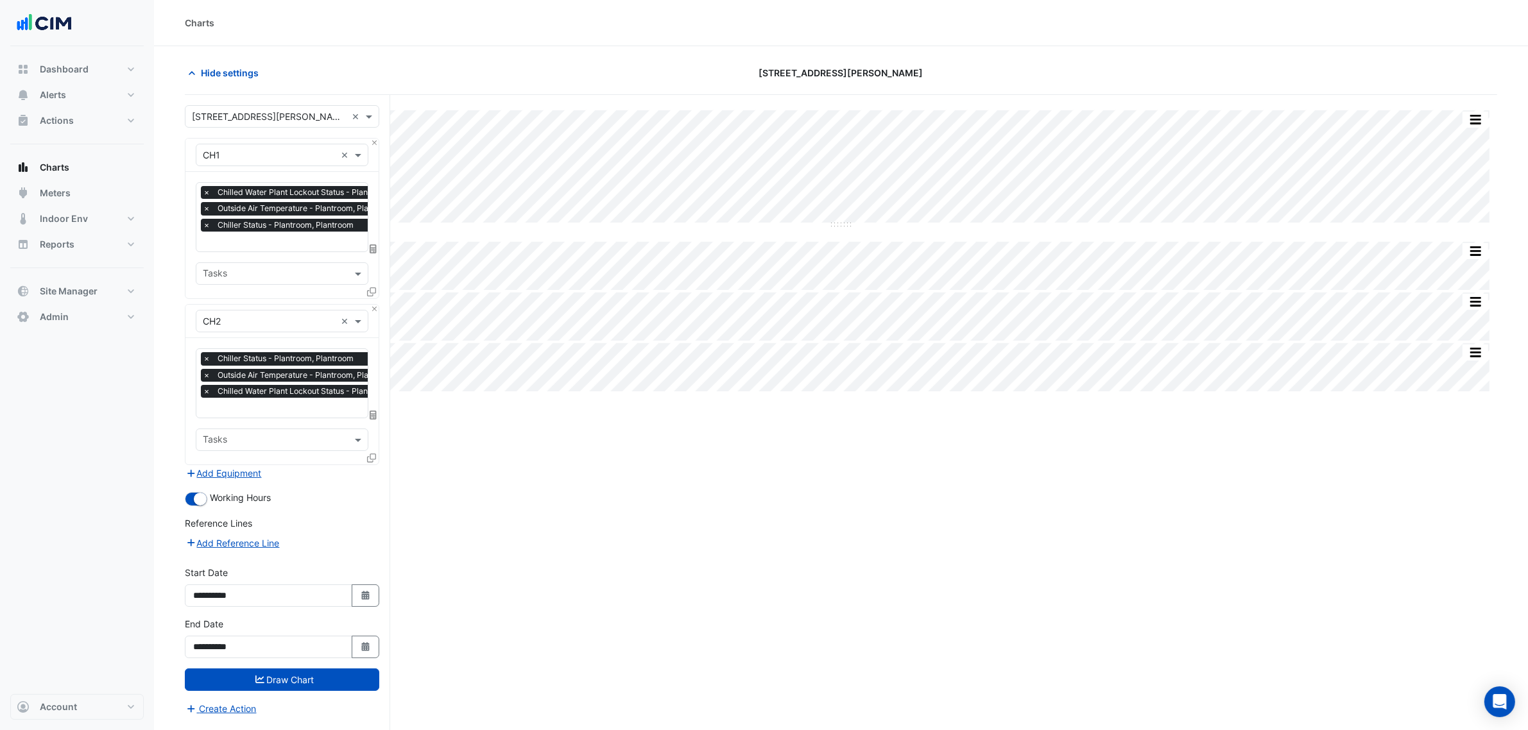
click at [199, 393] on div "Favourites × Chiller Status - Plantroom, Plantroom × Outside Air Temperature - …" at bounding box center [316, 383] width 241 height 69
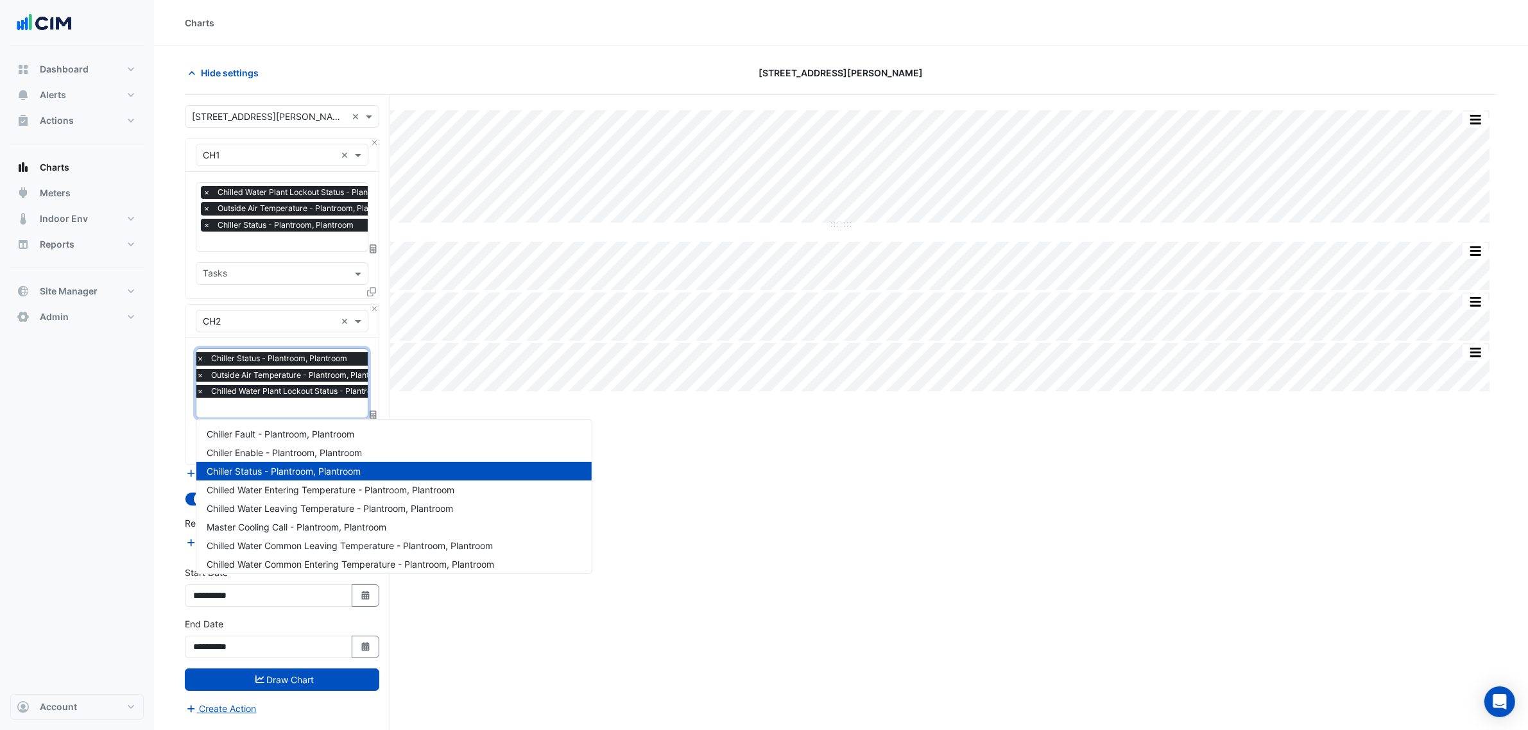
scroll to position [377, 0]
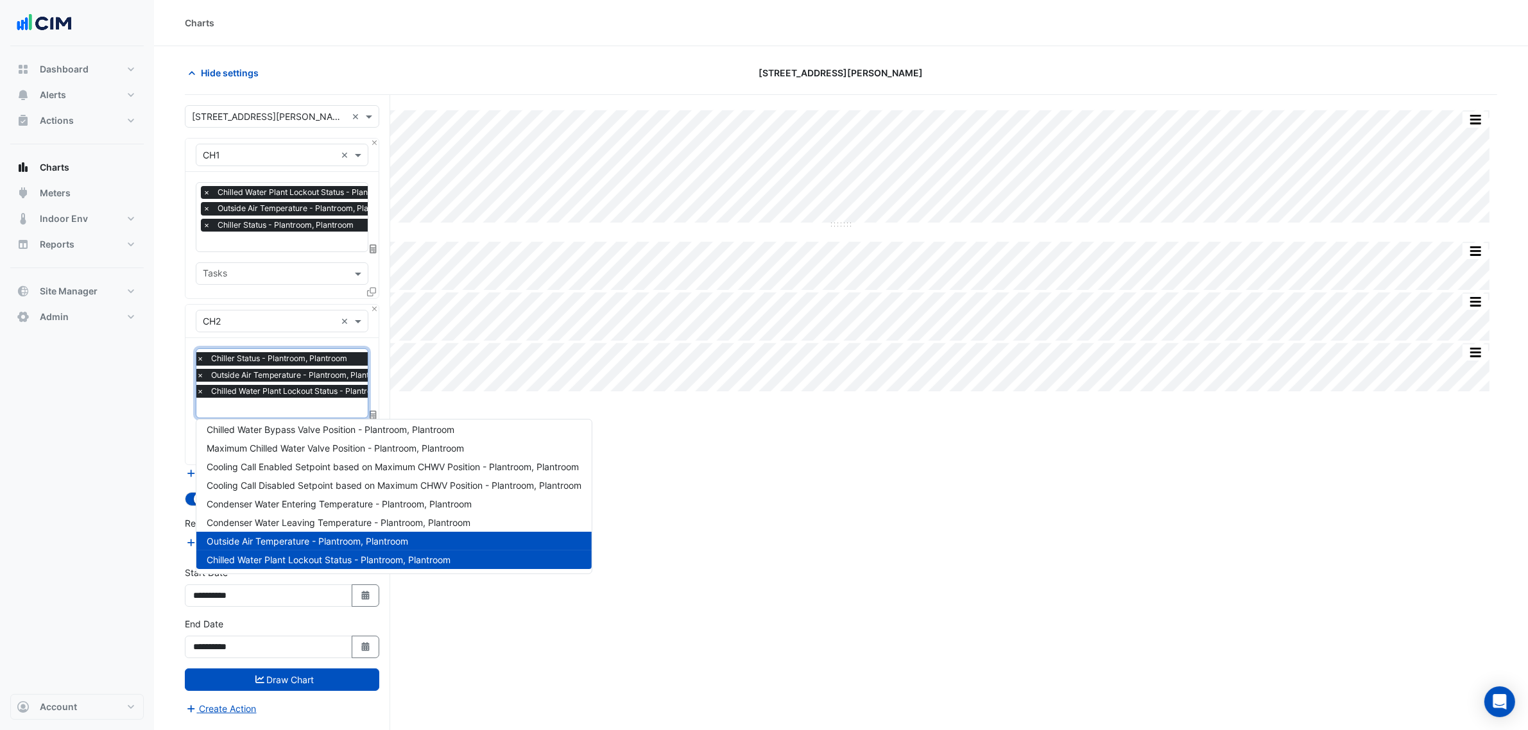
click at [206, 393] on div "× Chilled Water Plant Lockout Status - Plantroom, Plantroom" at bounding box center [311, 391] width 234 height 13
click at [202, 391] on span "×" at bounding box center [200, 391] width 12 height 13
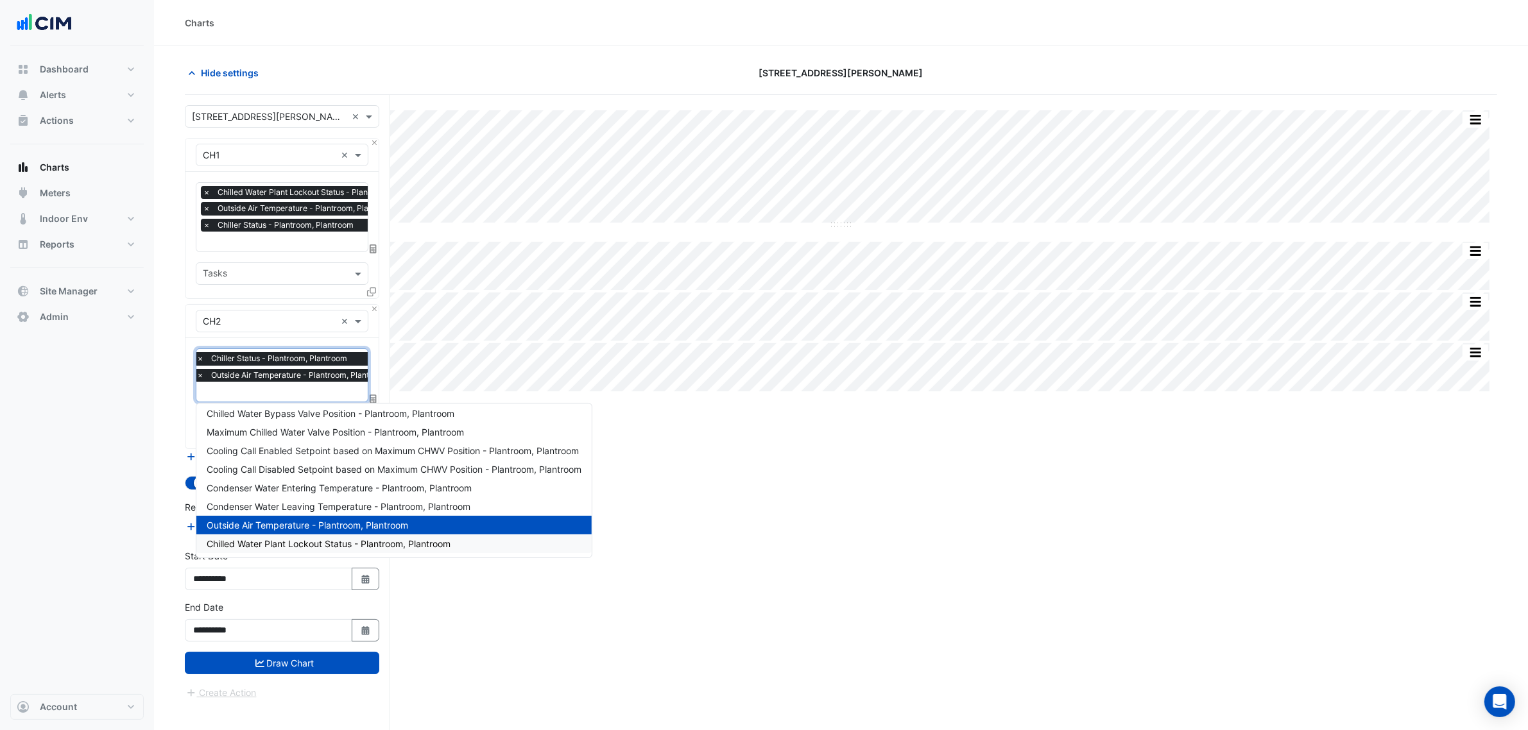
click at [178, 397] on section "Hide settings 105 Phillip Street Split by Equip Split All Split None Print Save…" at bounding box center [841, 412] width 1374 height 733
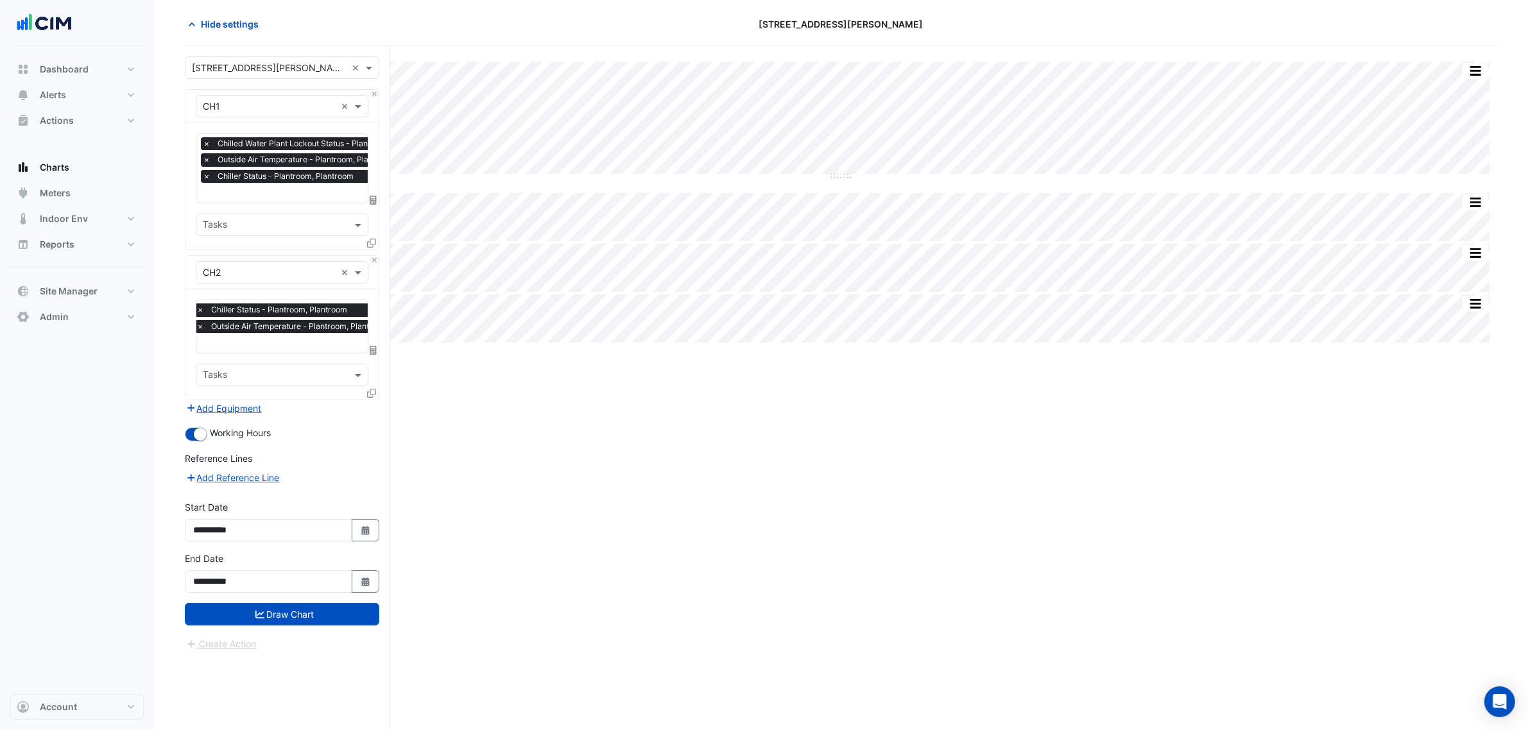
click at [319, 557] on form "Select a Site × 105 Phillip Street × Equipment × CH1 × Favourites × Chilled Wat…" at bounding box center [282, 353] width 194 height 595
click at [341, 557] on button "Draw Chart" at bounding box center [282, 614] width 194 height 22
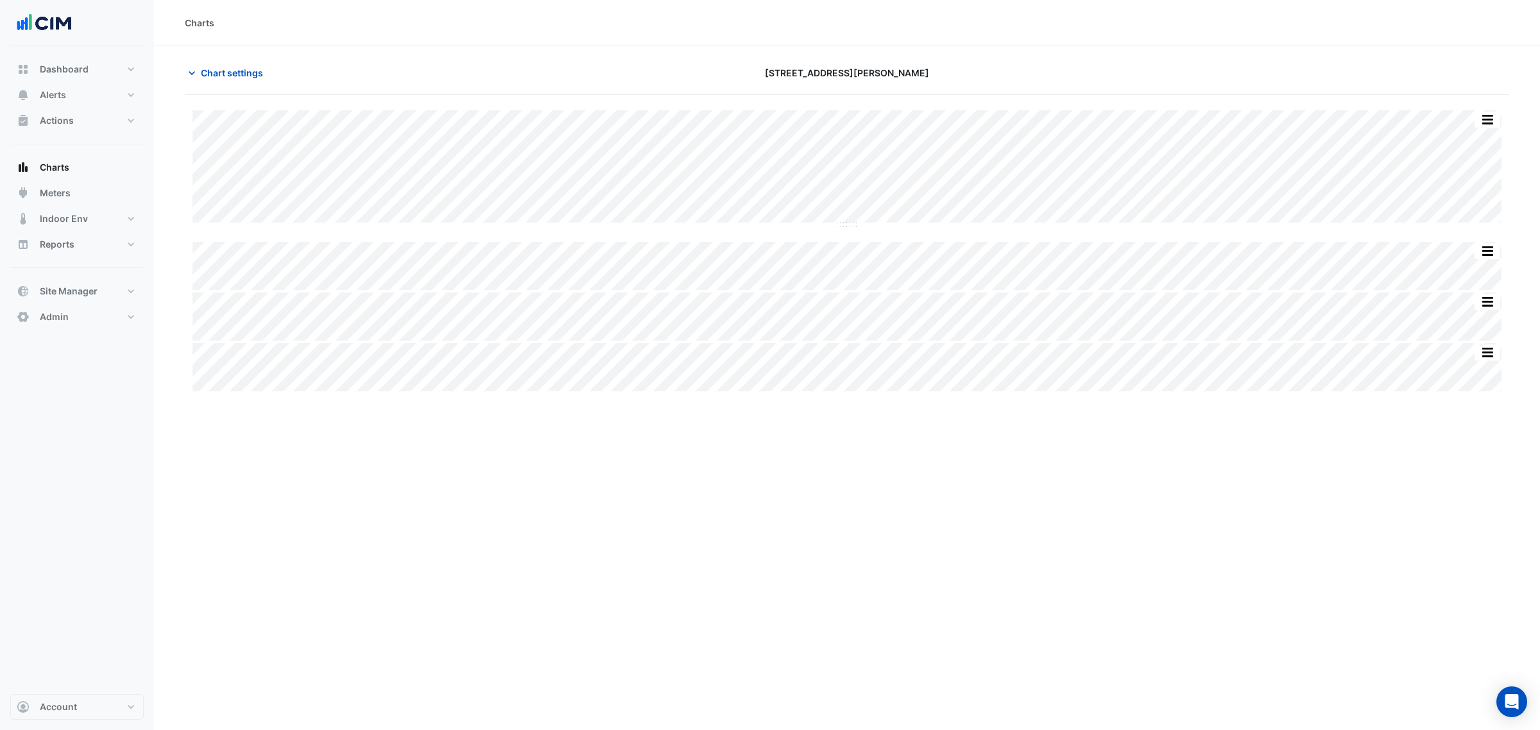
click at [1021, 443] on div "Charts Chart settings 105 Phillip Street Split by Equip Split All Split None Pr…" at bounding box center [847, 365] width 1386 height 730
click at [243, 74] on span "Chart settings" at bounding box center [232, 72] width 62 height 13
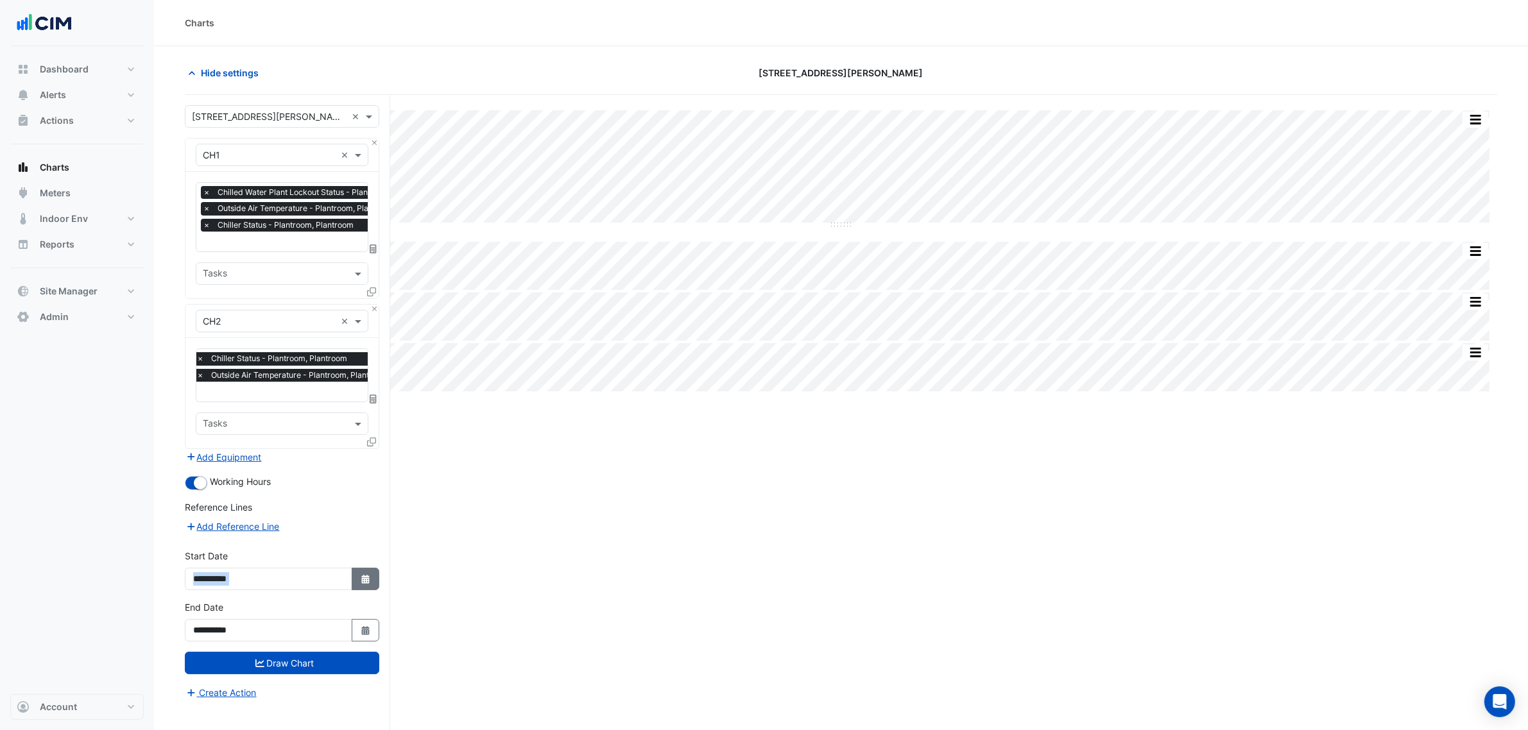
click at [354, 557] on div "**********" at bounding box center [282, 569] width 194 height 41
click at [356, 557] on button "Select Date" at bounding box center [366, 579] width 28 height 22
select select "*"
select select "****"
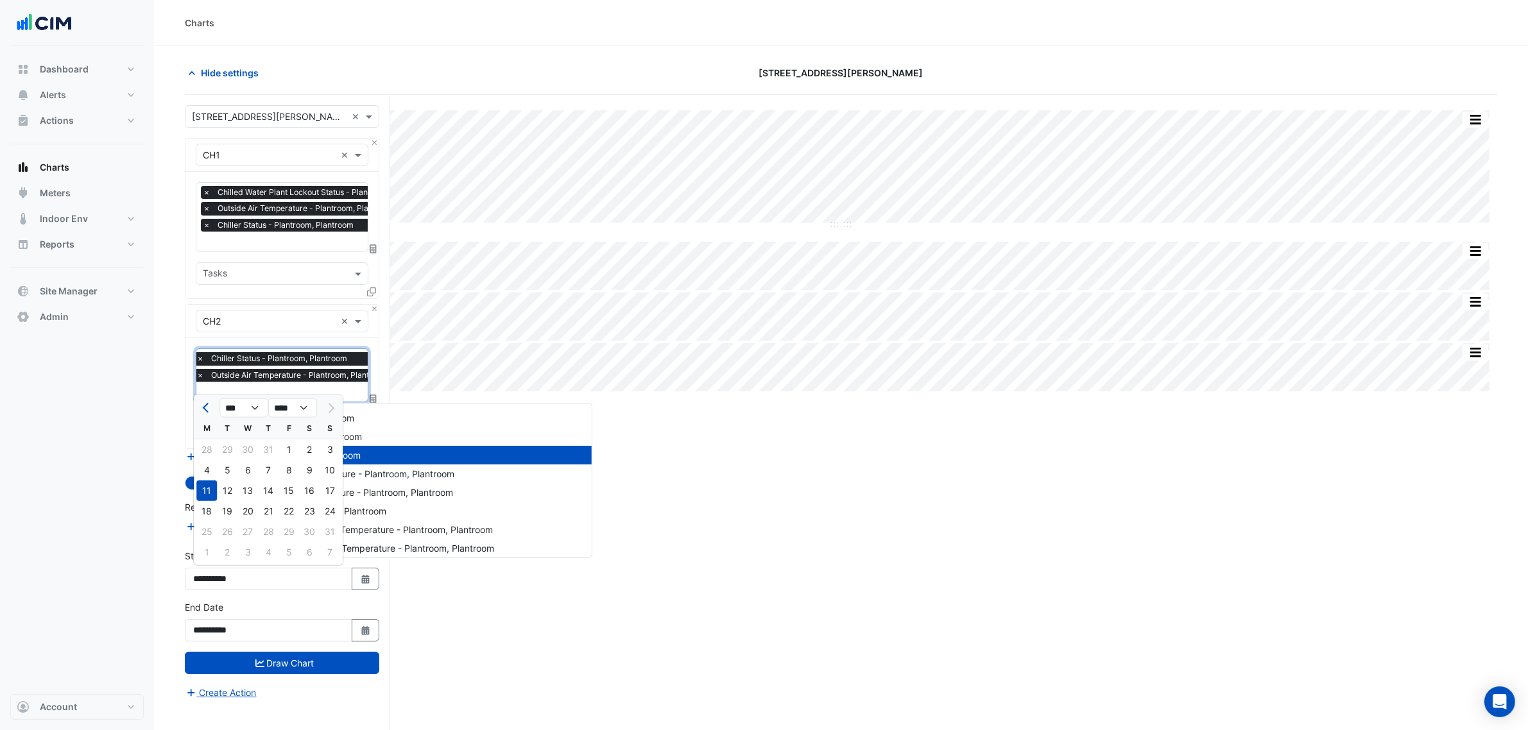
drag, startPoint x: 202, startPoint y: 392, endPoint x: 202, endPoint y: 399, distance: 7.1
click at [202, 395] on body "Chiller Fault - Plantroom, Plantroom Chiller Enable - Plantroom, Plantroom Chil…" at bounding box center [764, 389] width 1528 height 779
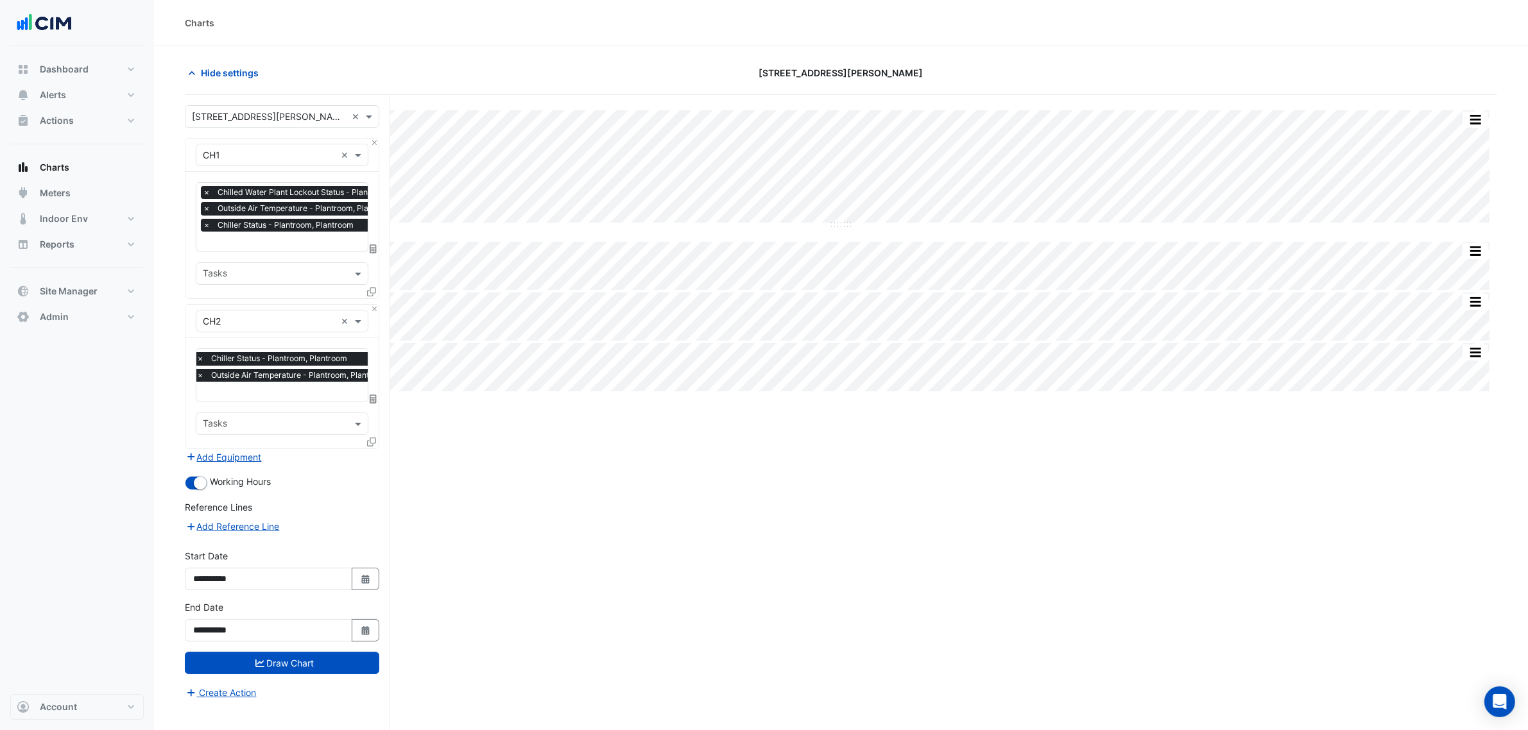
click at [203, 400] on div at bounding box center [294, 393] width 200 height 17
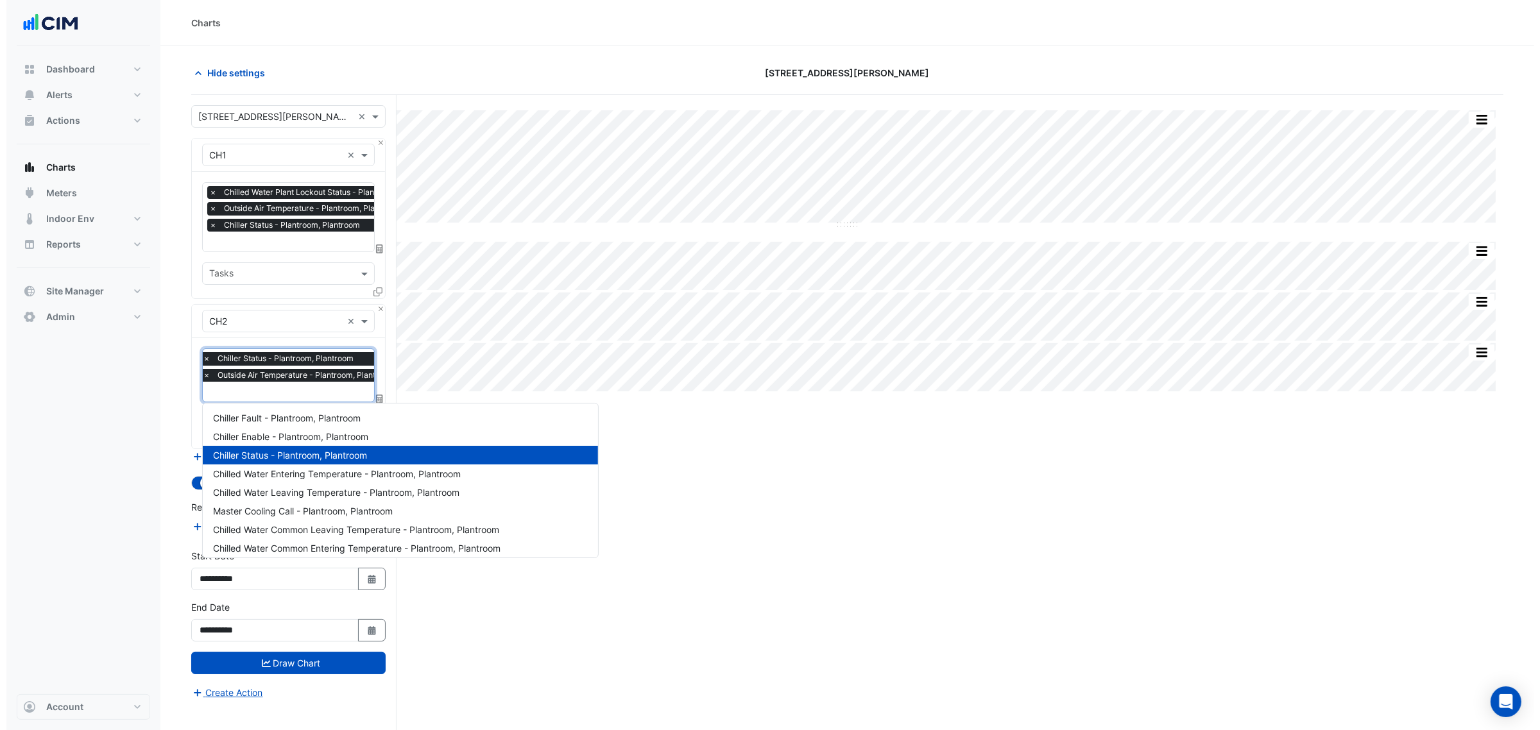
scroll to position [377, 0]
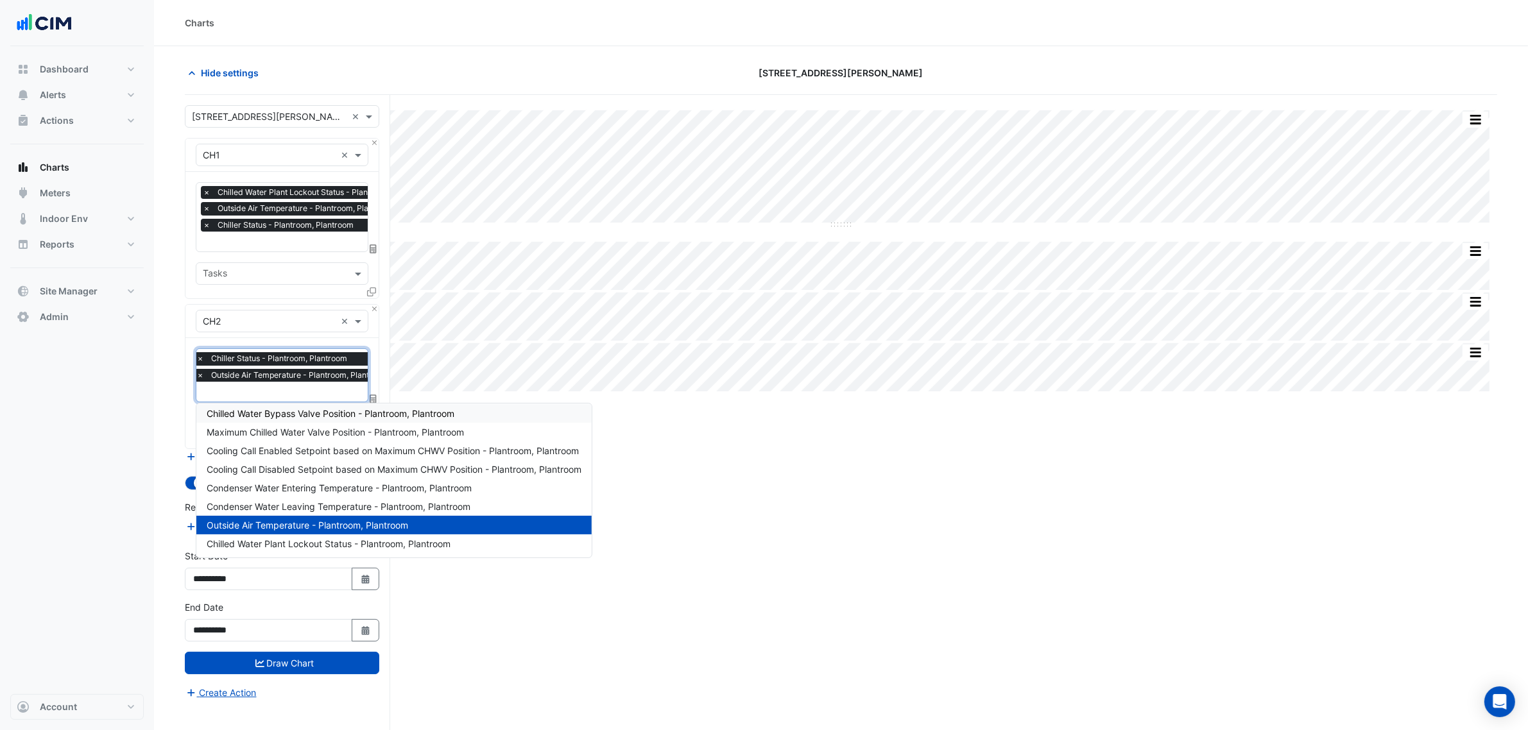
click at [172, 412] on section "Hide settings 105 Phillip Street Split by Equip Split All Split None Print Save…" at bounding box center [841, 412] width 1374 height 733
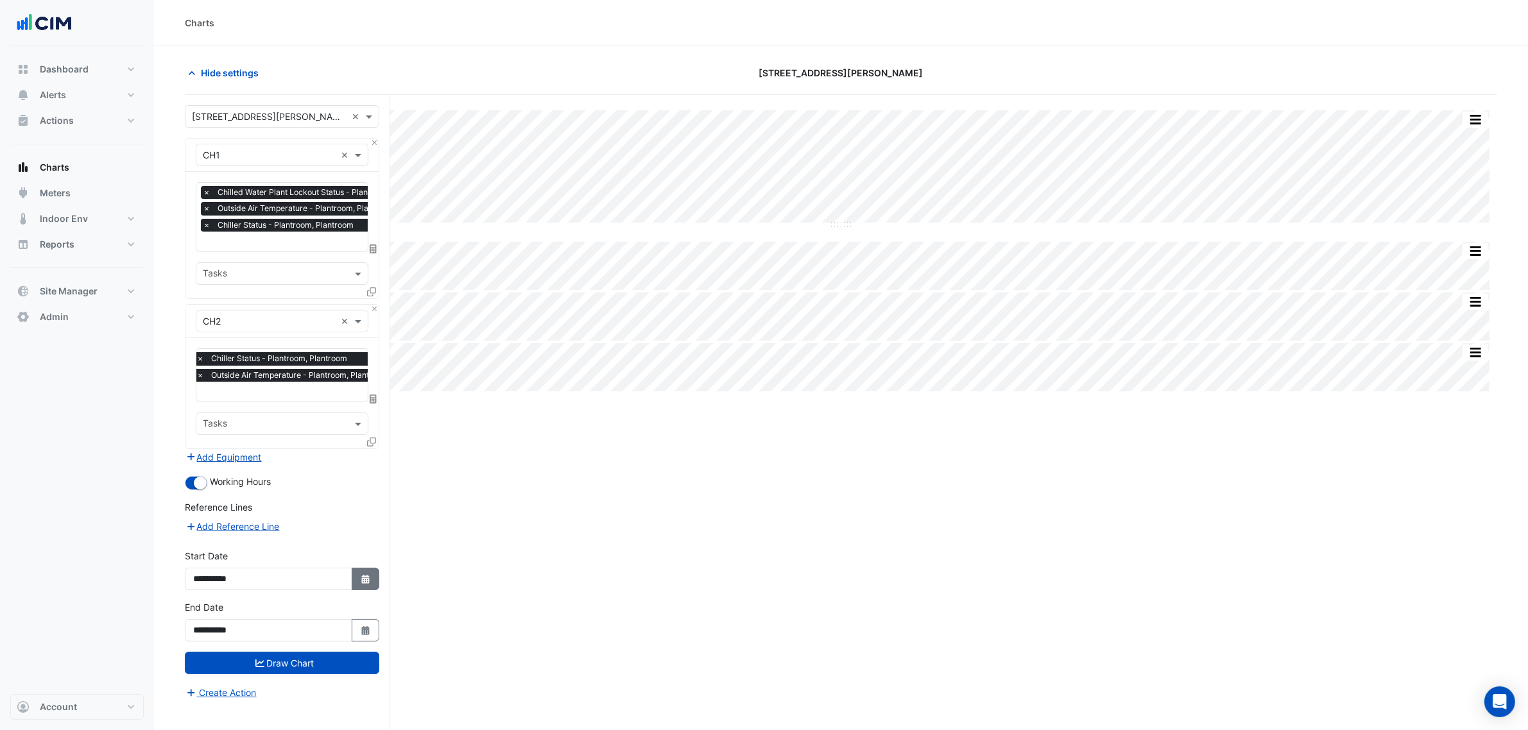
click at [352, 557] on button "Select Date" at bounding box center [366, 579] width 28 height 22
select select "*"
select select "****"
click at [212, 409] on button "Previous month" at bounding box center [206, 408] width 15 height 21
select select "*"
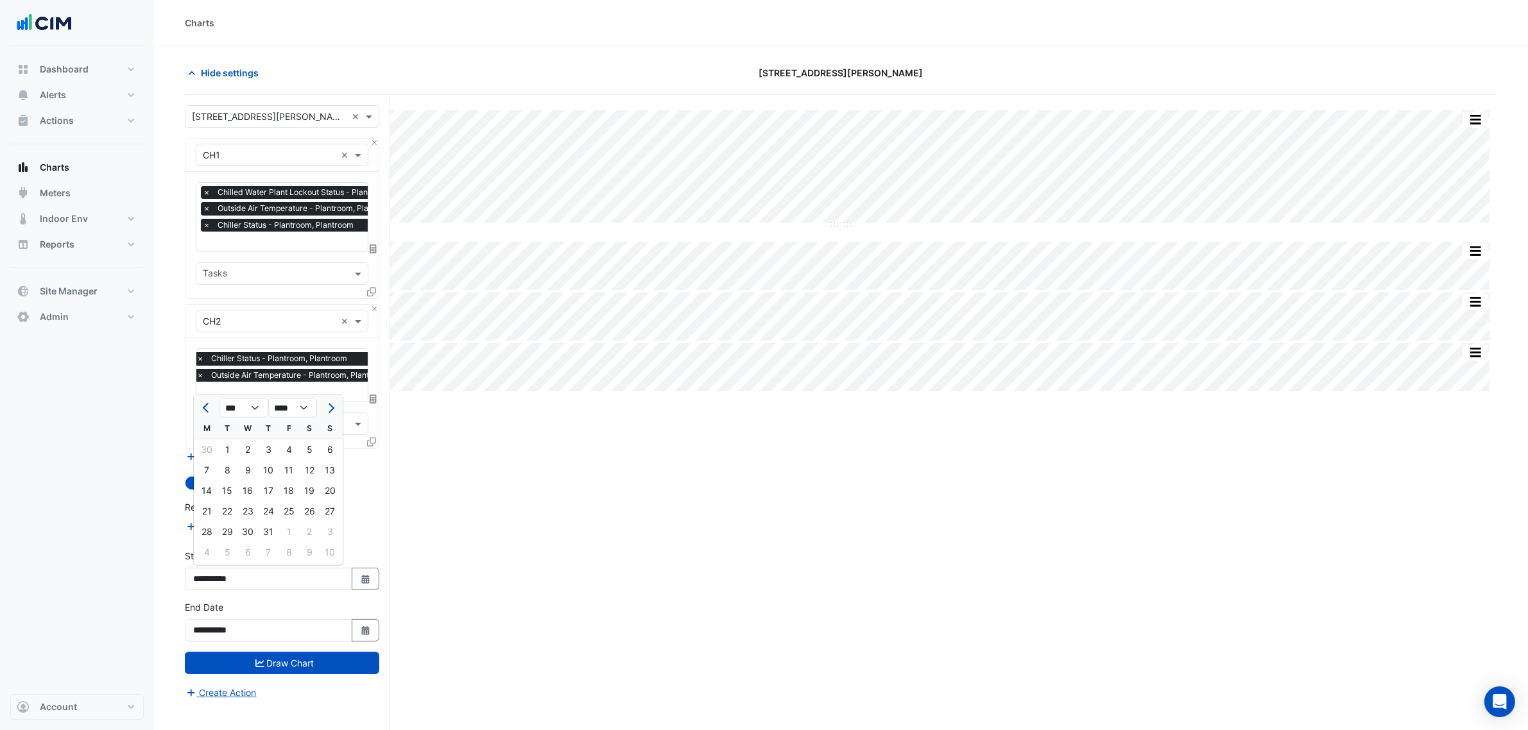
click at [225, 446] on div "1" at bounding box center [227, 450] width 21 height 21
type input "**********"
click at [347, 557] on form "Select a Site × 105 Phillip Street × Equipment × CH1 × Favourites × Chilled Wat…" at bounding box center [282, 402] width 194 height 595
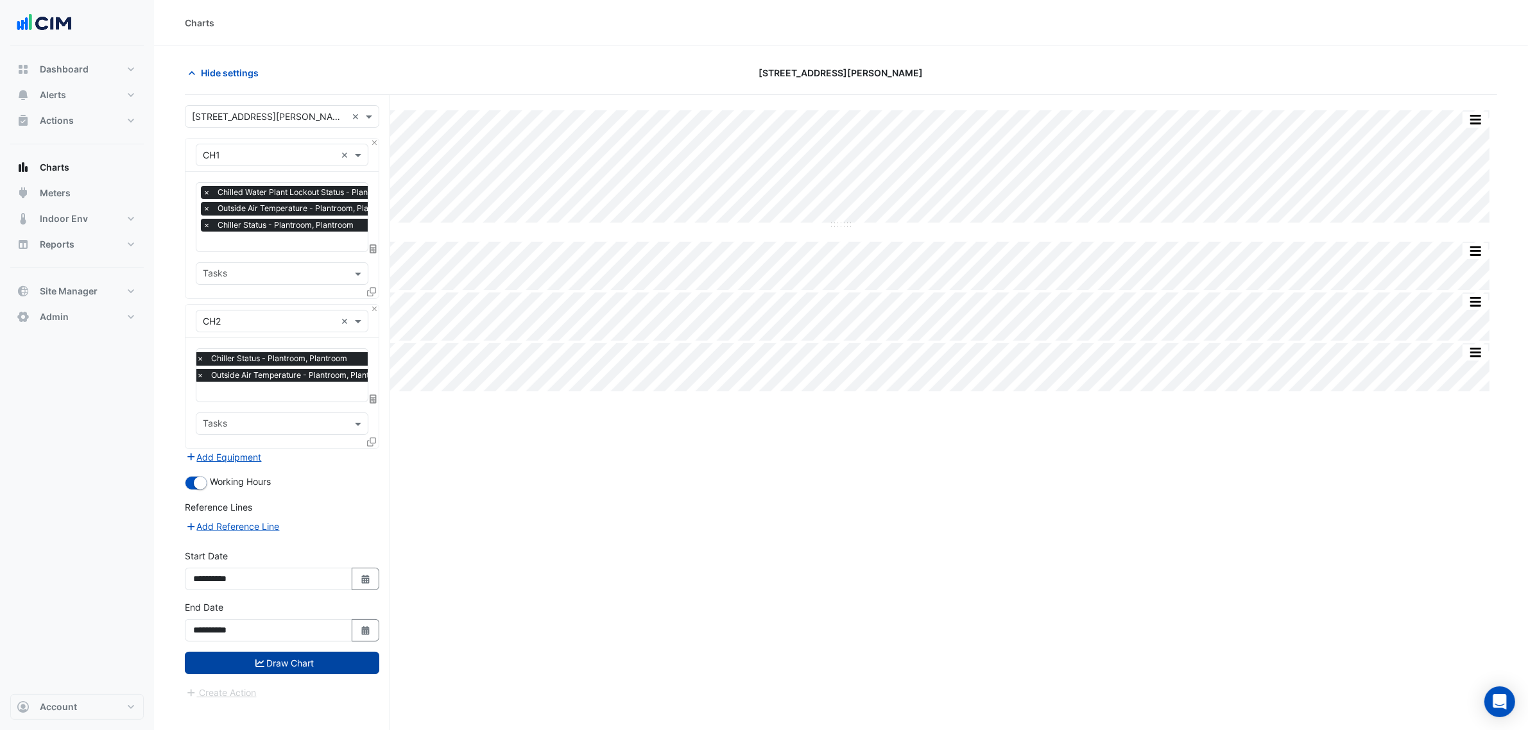
click at [347, 557] on button "Draw Chart" at bounding box center [282, 663] width 194 height 22
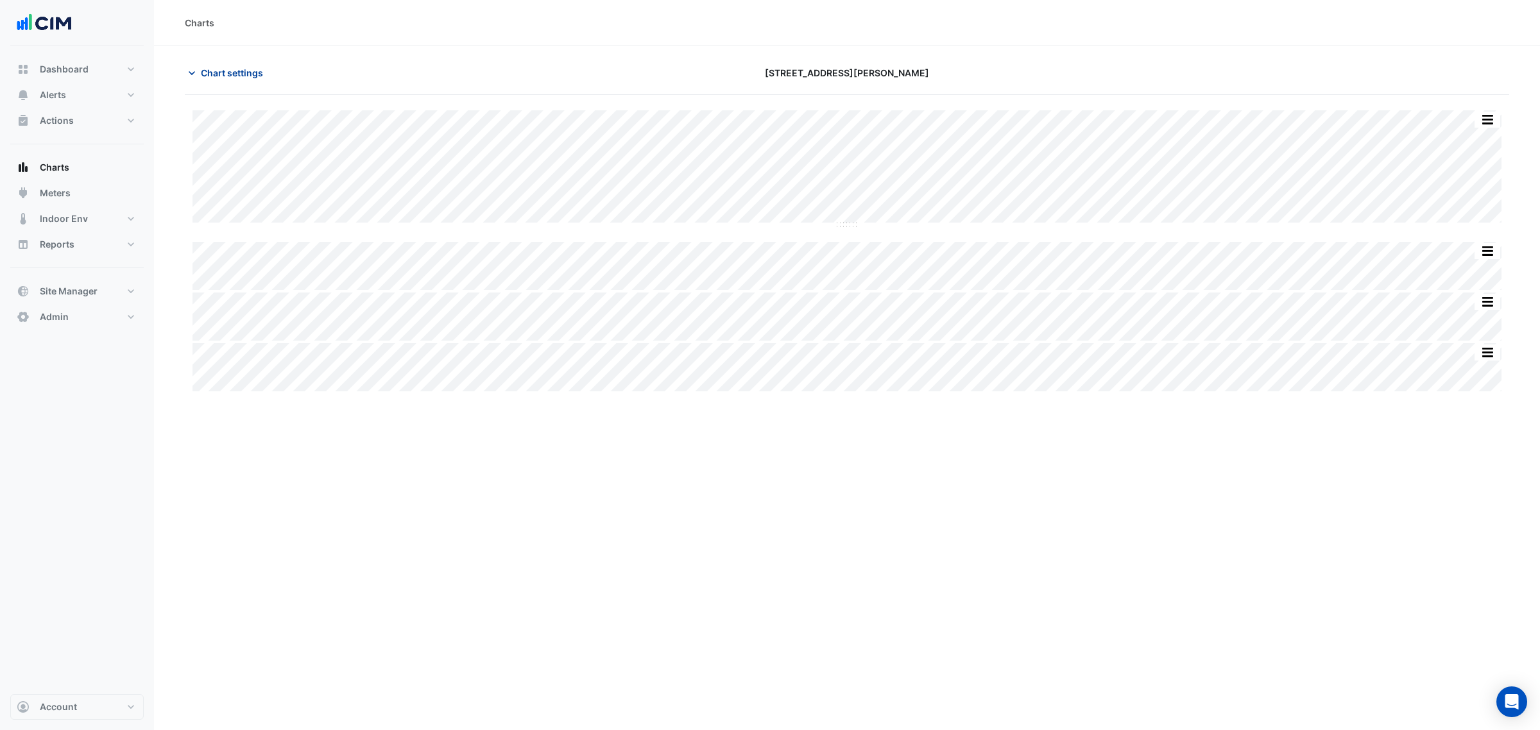
click at [228, 82] on button "Chart settings" at bounding box center [228, 73] width 87 height 22
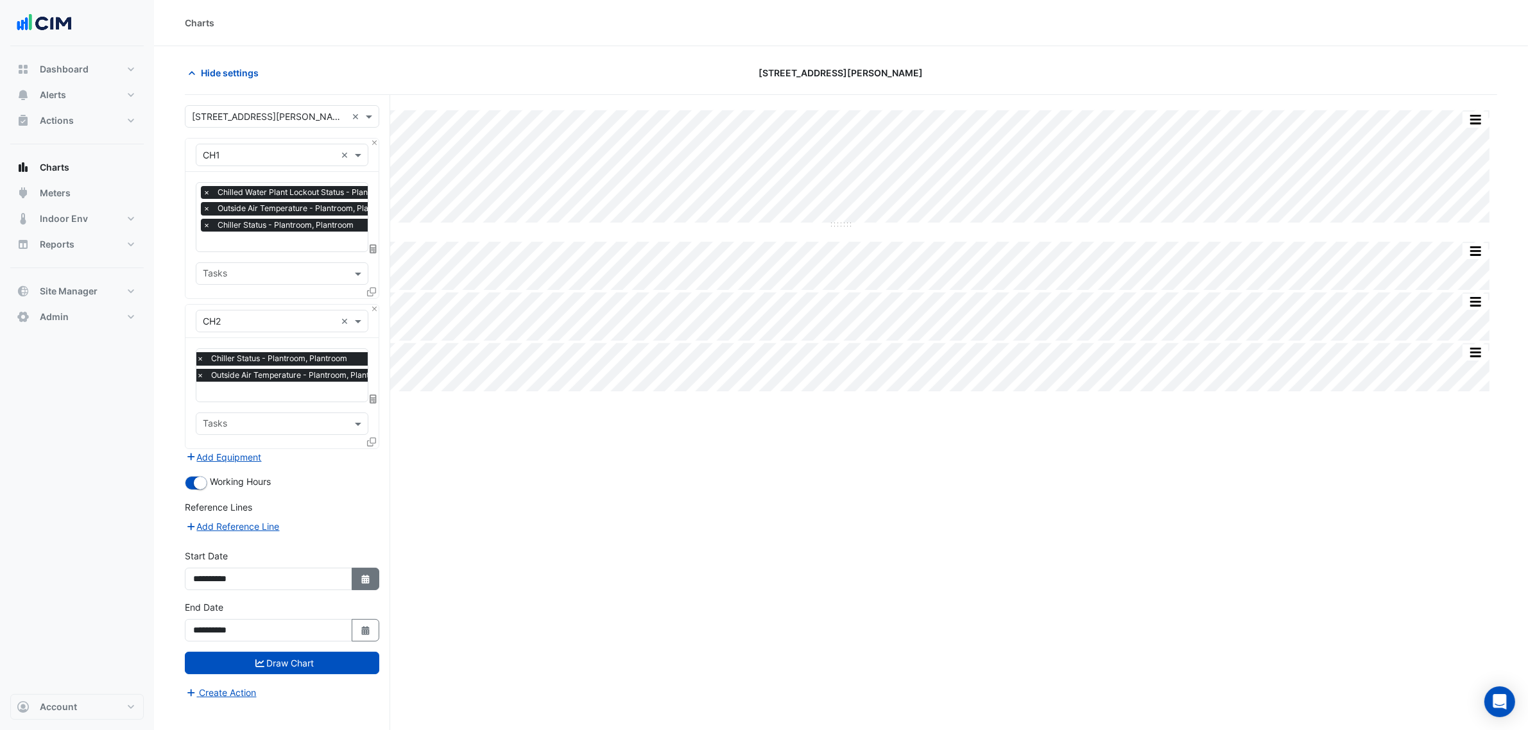
click at [374, 557] on button "Select Date" at bounding box center [366, 579] width 28 height 22
select select "*"
select select "****"
click at [332, 409] on span "Next month" at bounding box center [330, 409] width 10 height 10
select select "*"
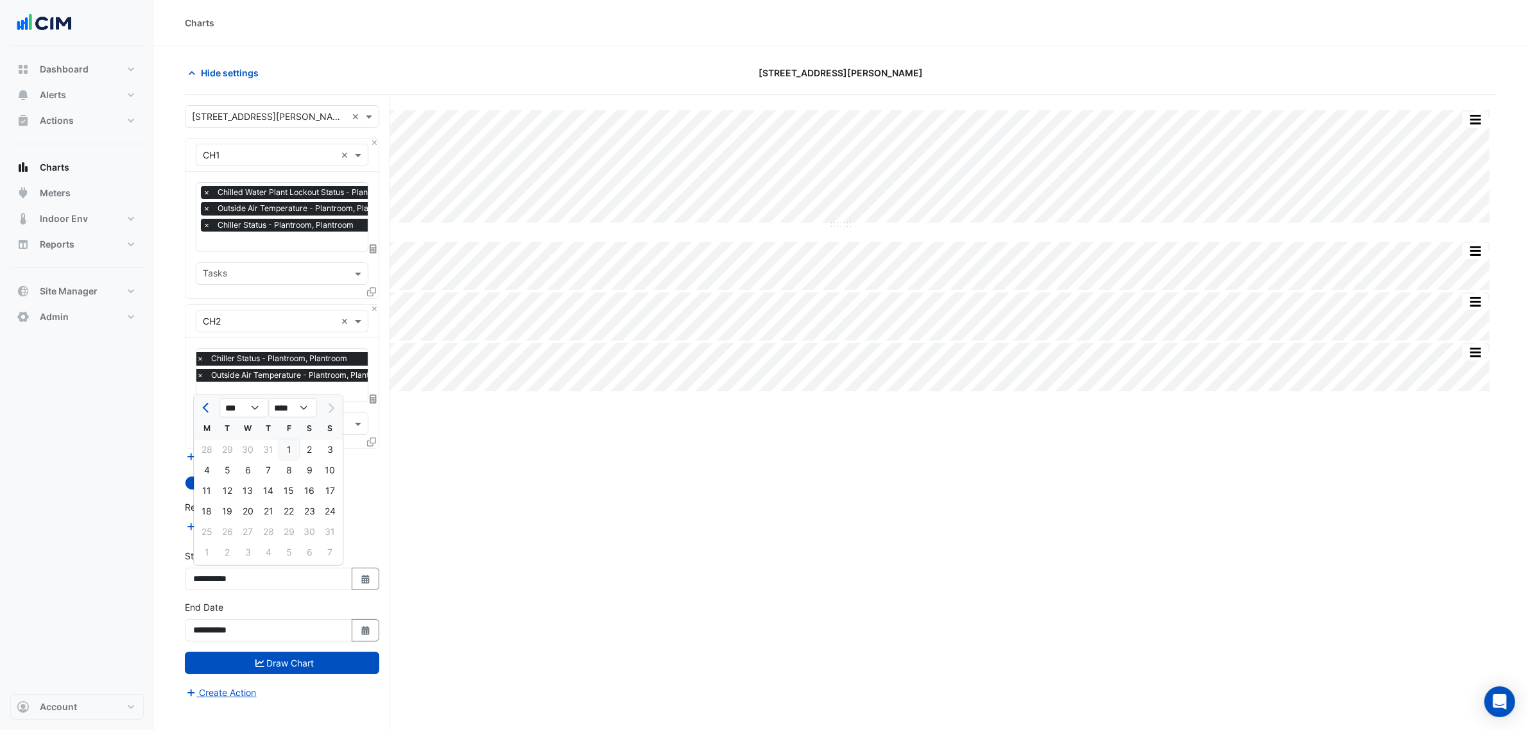
click at [292, 447] on div "1" at bounding box center [289, 450] width 21 height 21
type input "**********"
click at [332, 557] on div "**********" at bounding box center [282, 626] width 210 height 51
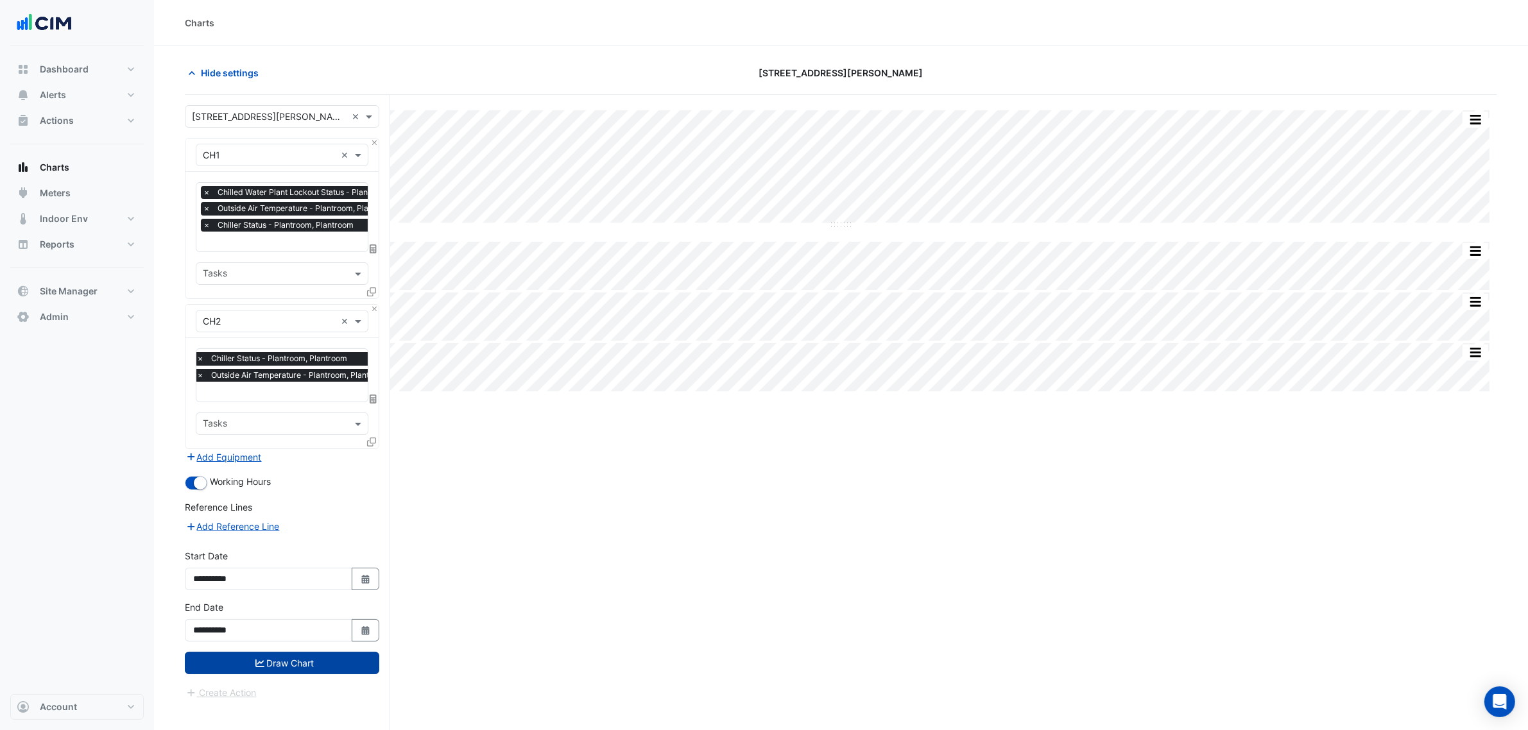
click at [334, 557] on button "Draw Chart" at bounding box center [282, 663] width 194 height 22
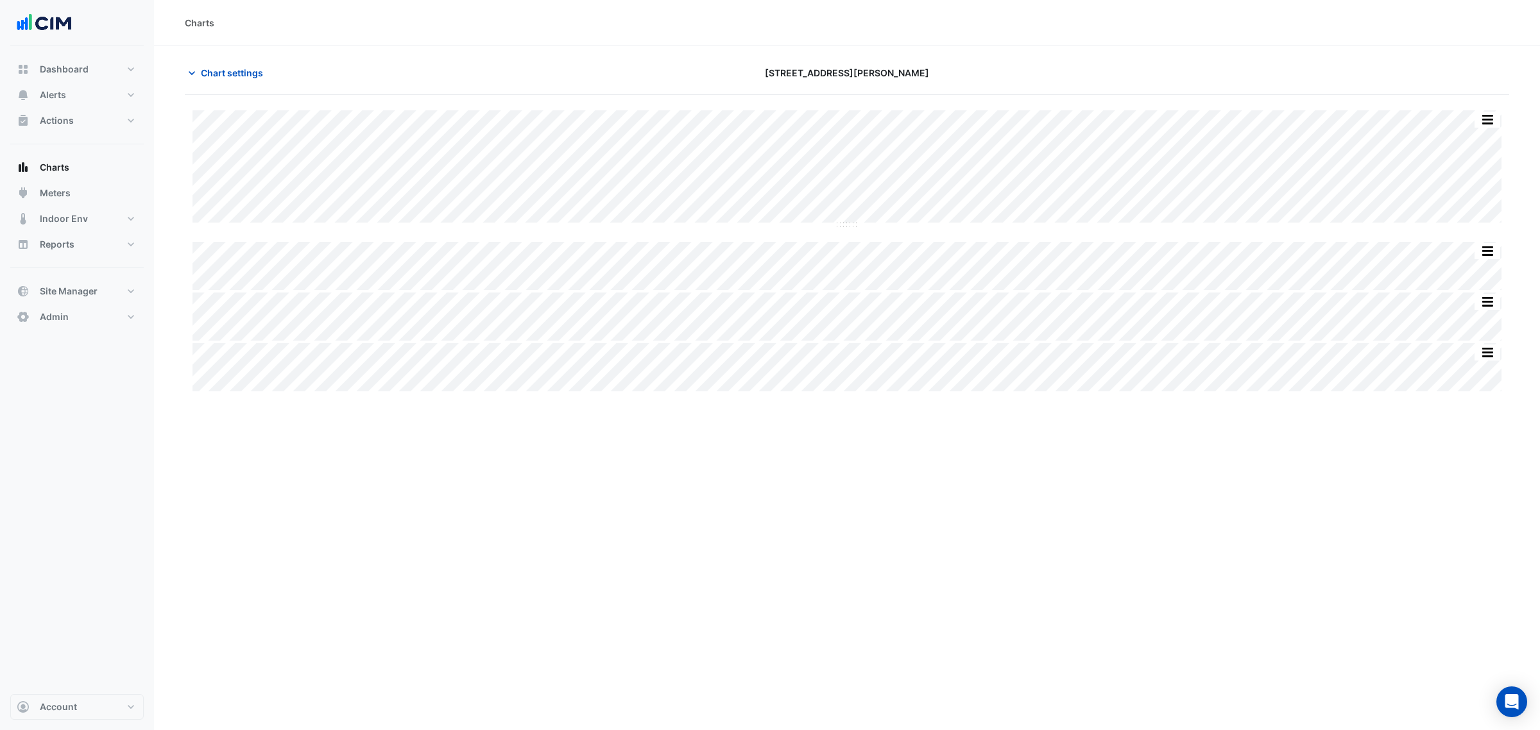
click at [1026, 557] on div "Charts Chart settings 105 Phillip Street Split by Equip Split All Split None Pr…" at bounding box center [847, 365] width 1386 height 730
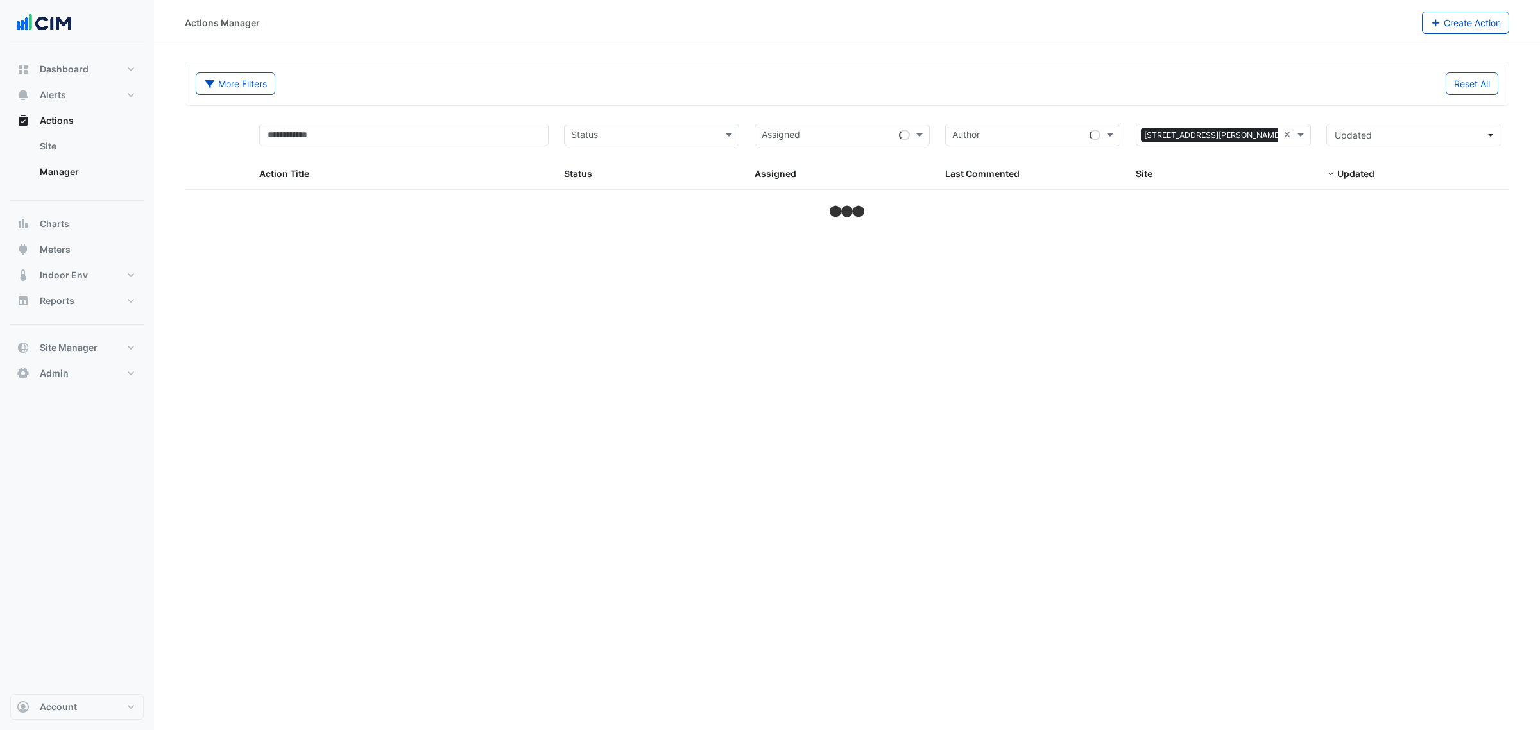
select select "***"
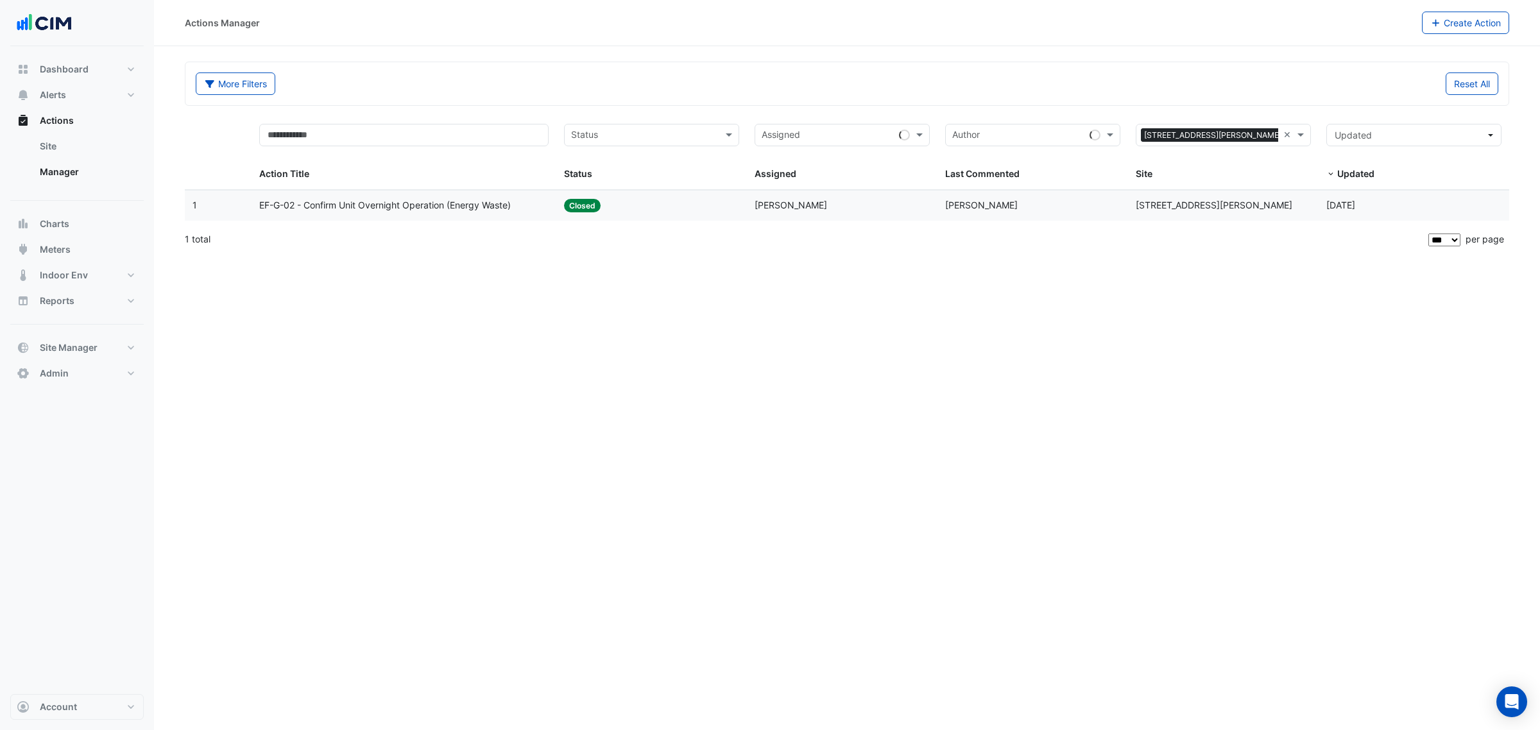
click at [456, 210] on span "EF-G-02 - Confirm Unit Overnight Operation (Energy Waste)" at bounding box center [385, 205] width 252 height 15
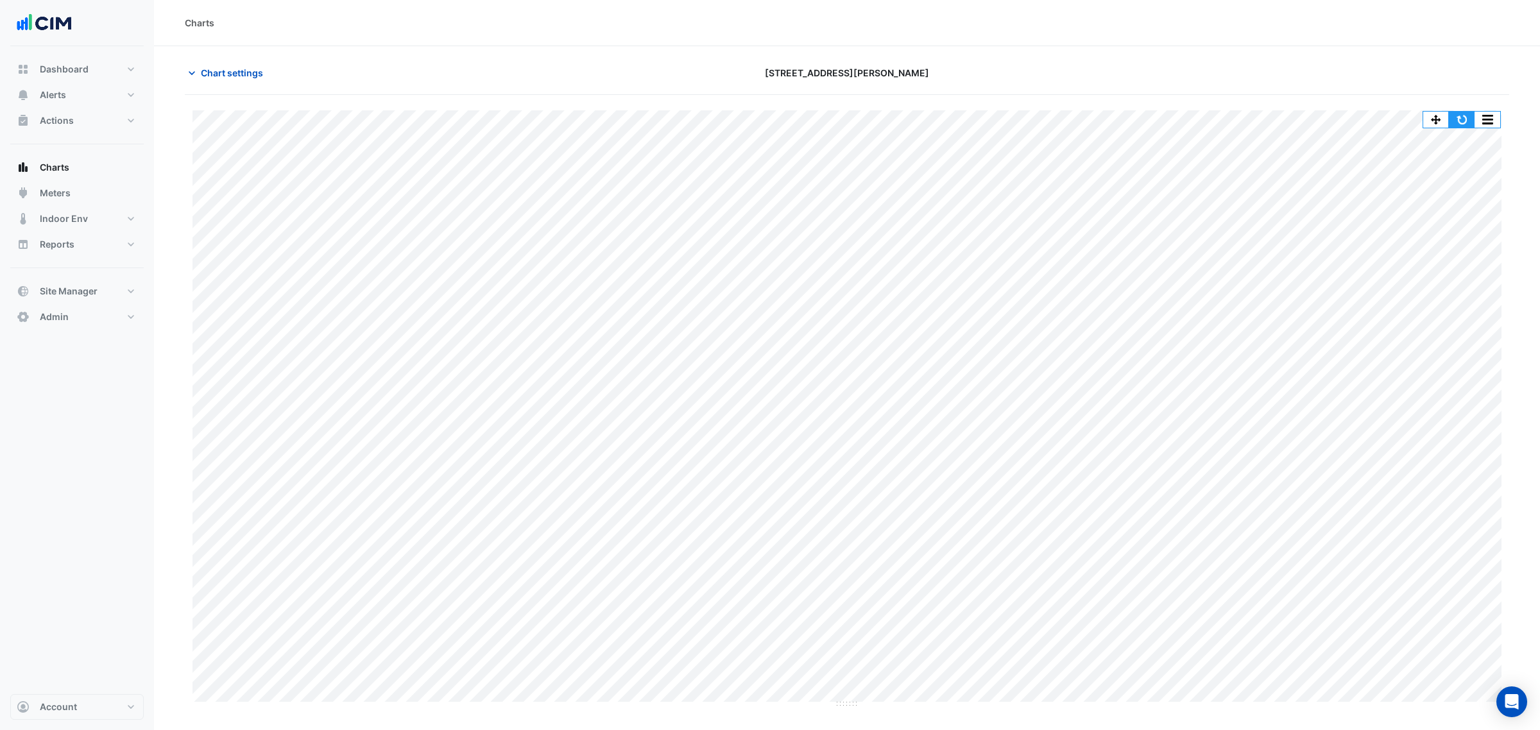
click at [1470, 122] on button "button" at bounding box center [1462, 120] width 26 height 16
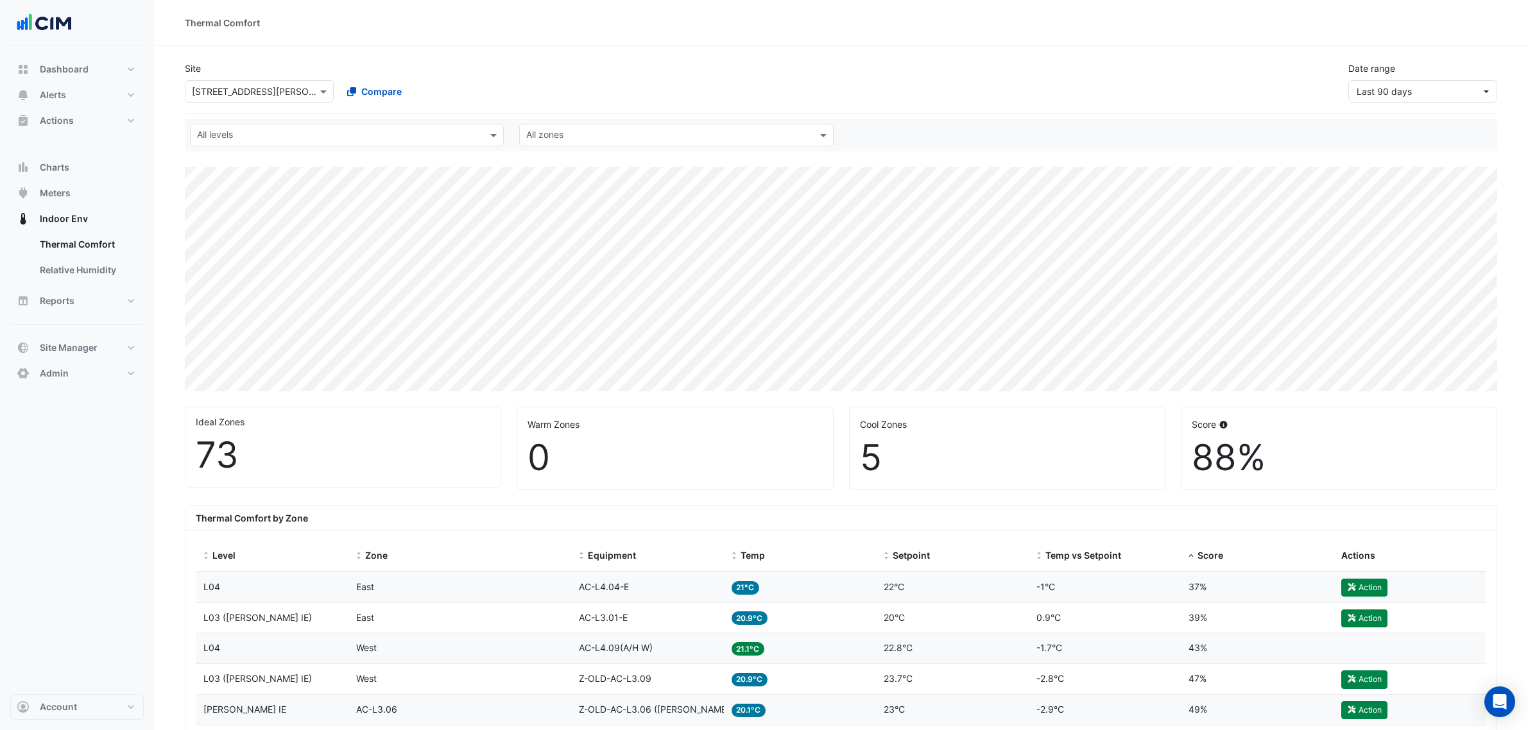
select select "***"
click at [82, 191] on button "Meters" at bounding box center [76, 193] width 133 height 26
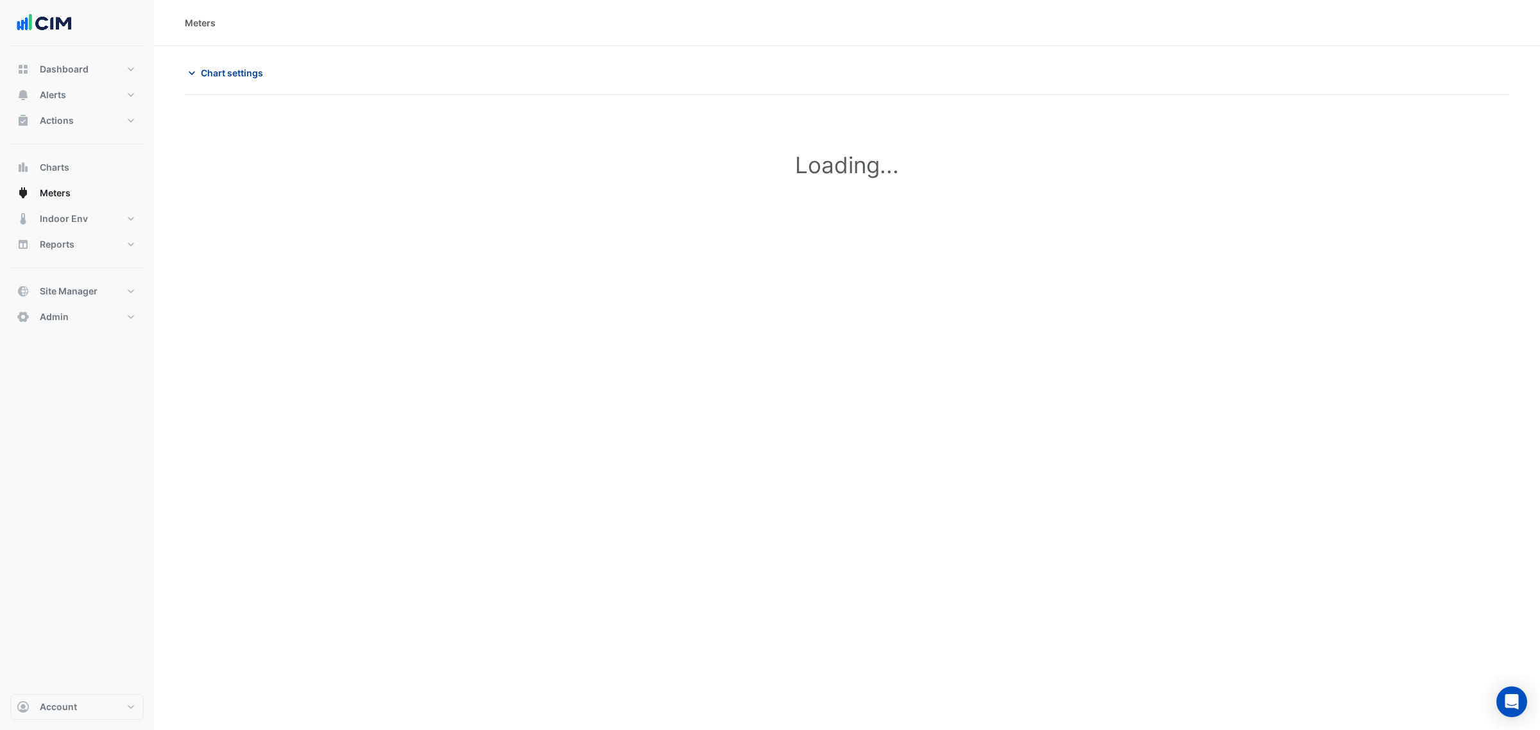
type input "**********"
click at [219, 74] on span "Chart settings" at bounding box center [232, 72] width 62 height 13
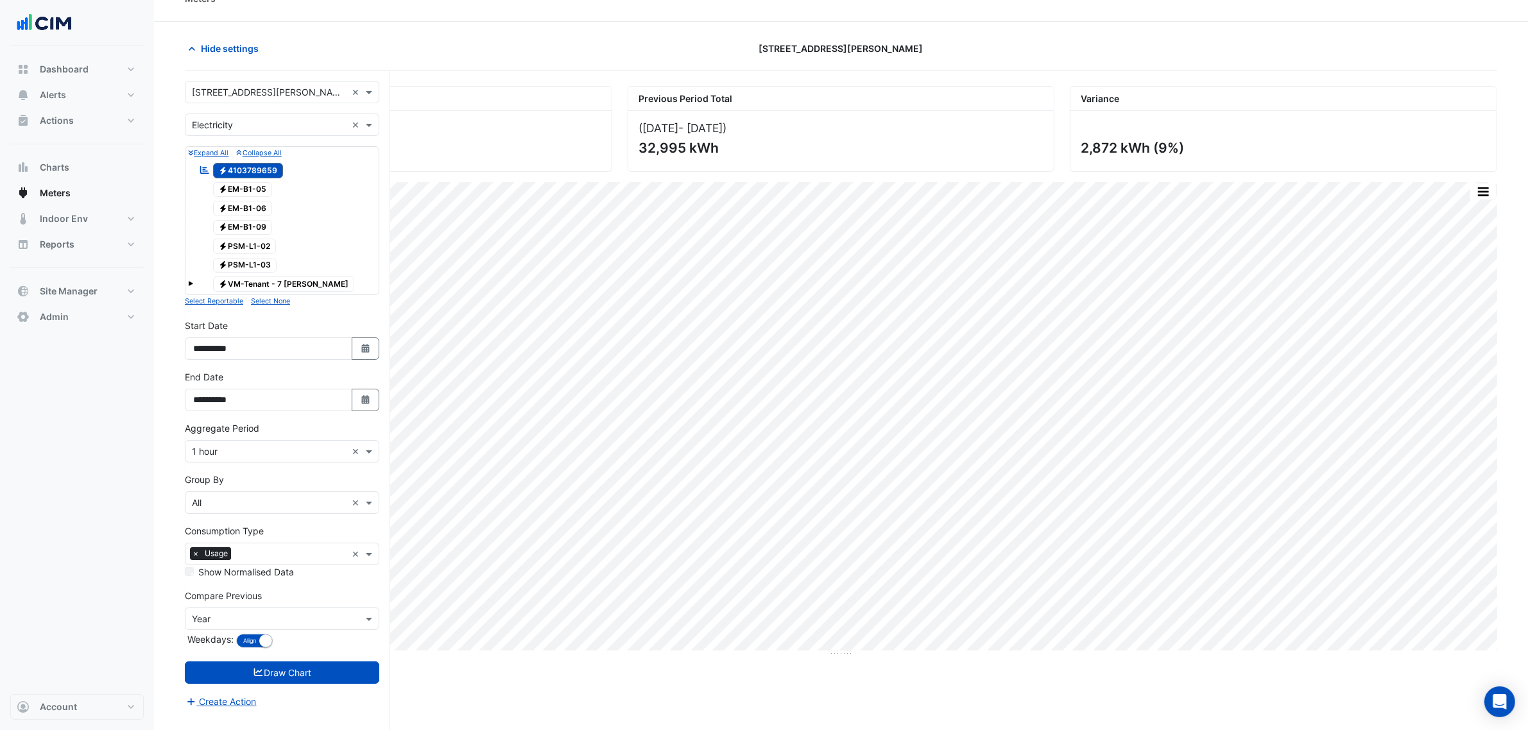
scroll to position [49, 0]
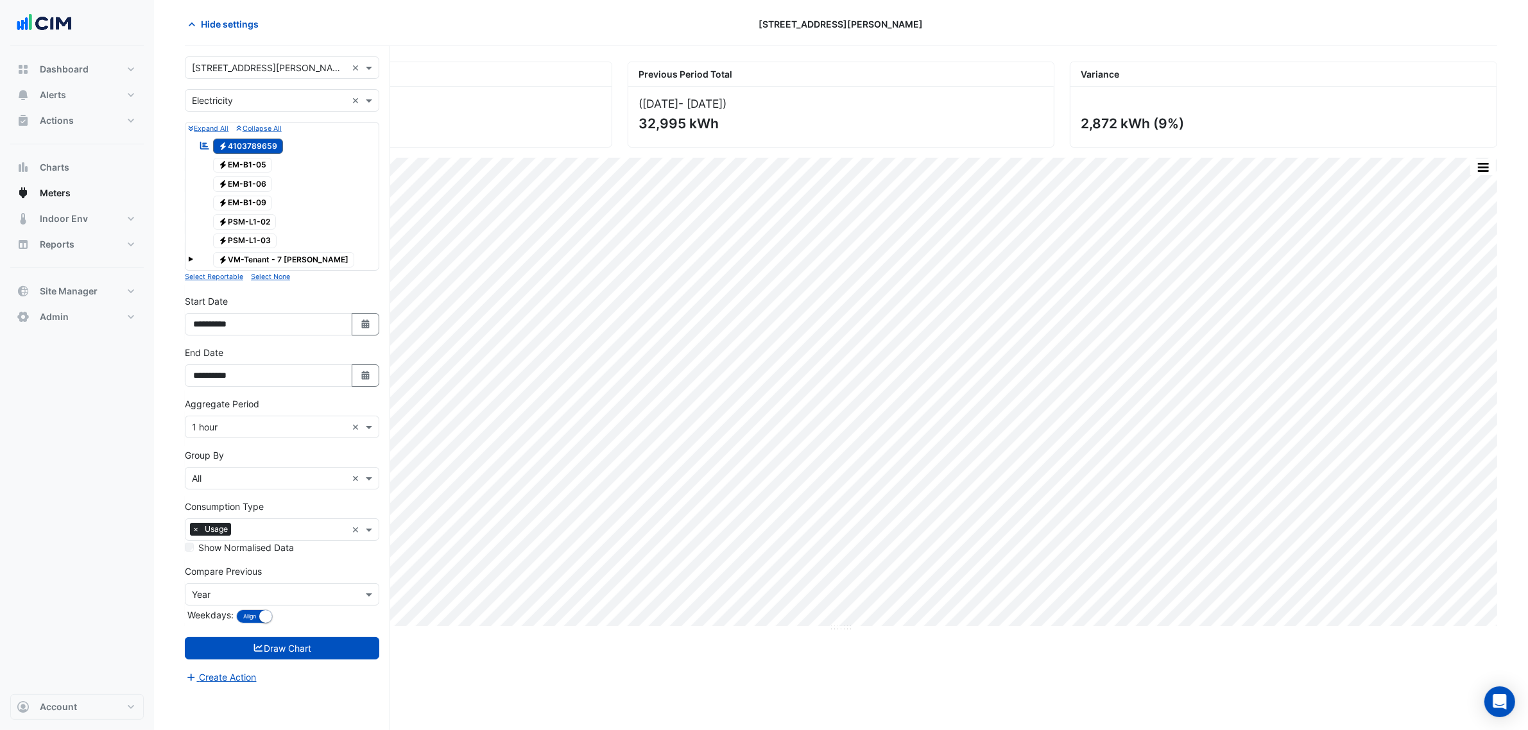
click at [194, 536] on span "×" at bounding box center [196, 529] width 12 height 13
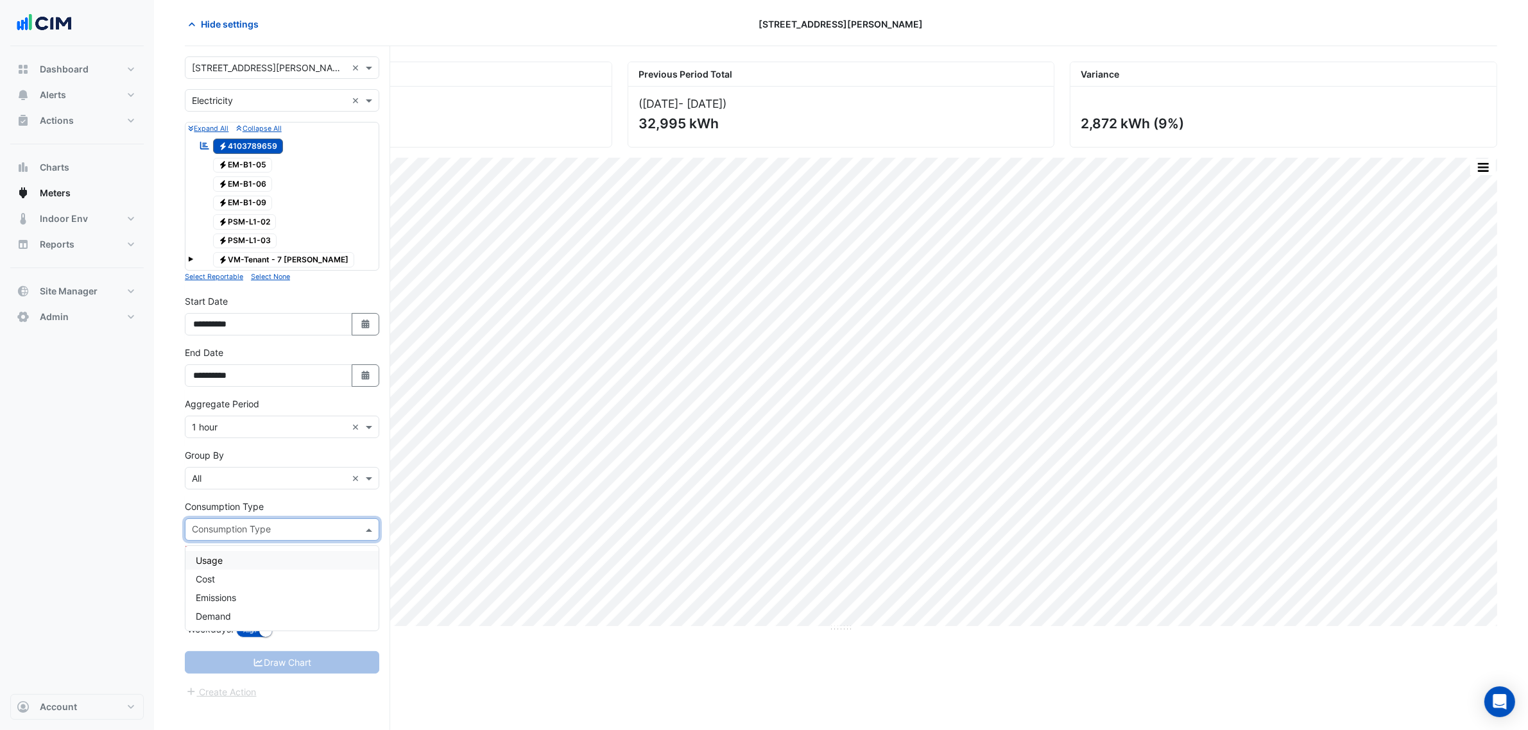
click at [220, 531] on input "text" at bounding box center [275, 530] width 166 height 13
click at [228, 618] on span "Demand" at bounding box center [213, 616] width 35 height 11
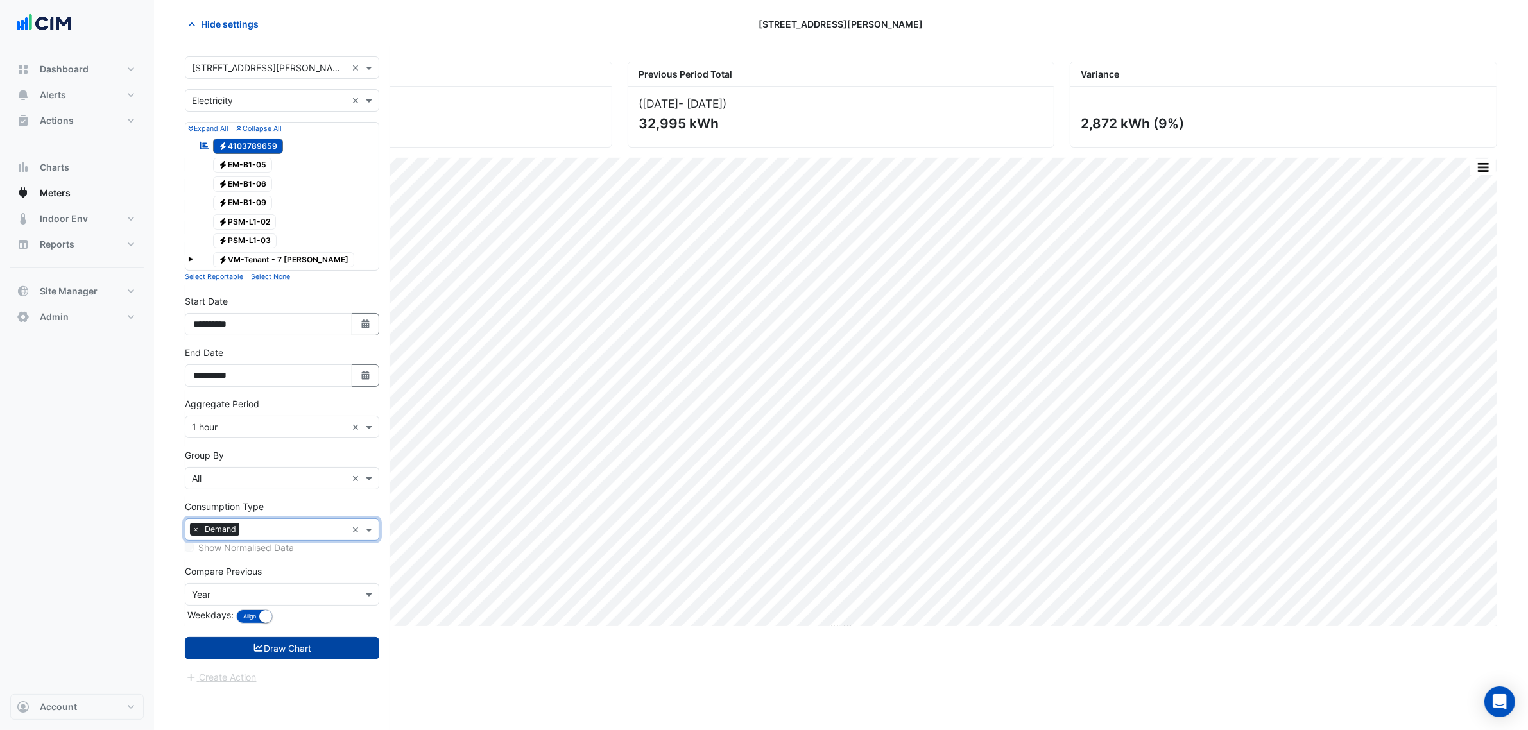
click at [294, 652] on button "Draw Chart" at bounding box center [282, 648] width 194 height 22
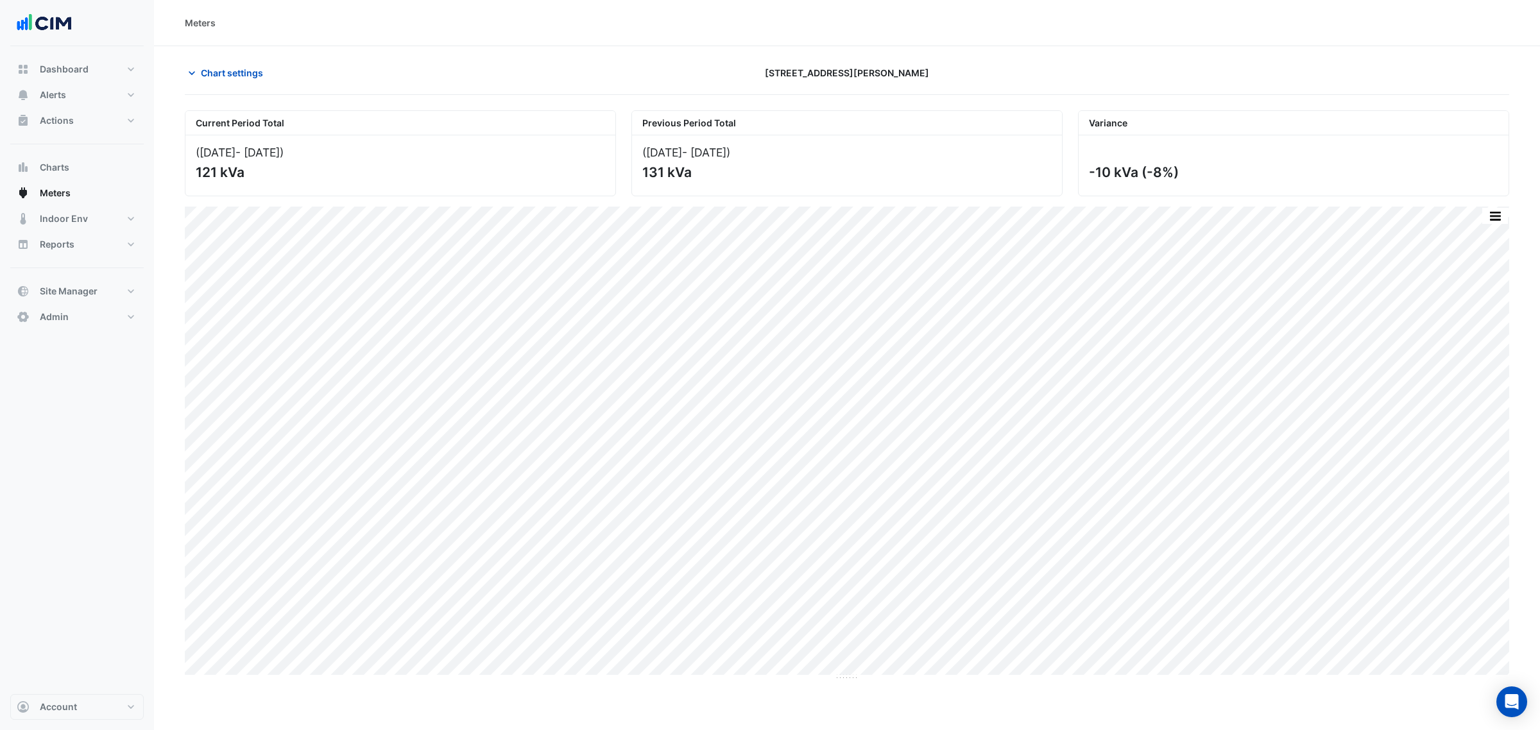
drag, startPoint x: 323, startPoint y: 183, endPoint x: 188, endPoint y: 177, distance: 134.9
click at [188, 177] on div "(01 Jul 25 - 16 Aug 25 ) 121 kVa" at bounding box center [400, 165] width 430 height 60
drag, startPoint x: 637, startPoint y: 178, endPoint x: 698, endPoint y: 180, distance: 61.0
click at [694, 182] on div "(02 Jul 24 - 17 Aug 24 ) 131 kVa" at bounding box center [847, 165] width 430 height 60
click at [700, 180] on div "131 kVa" at bounding box center [845, 172] width 407 height 16
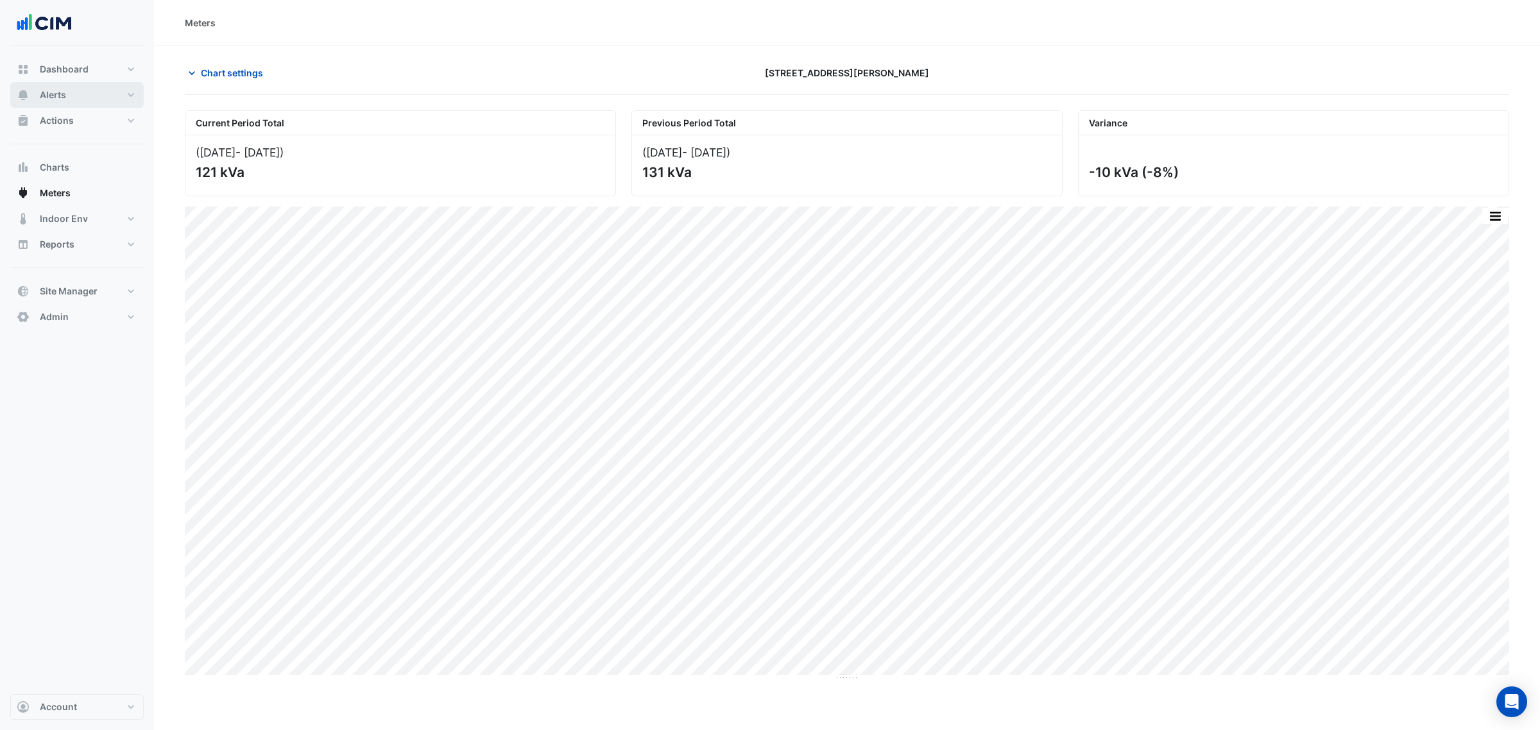
click at [91, 90] on button "Alerts" at bounding box center [76, 95] width 133 height 26
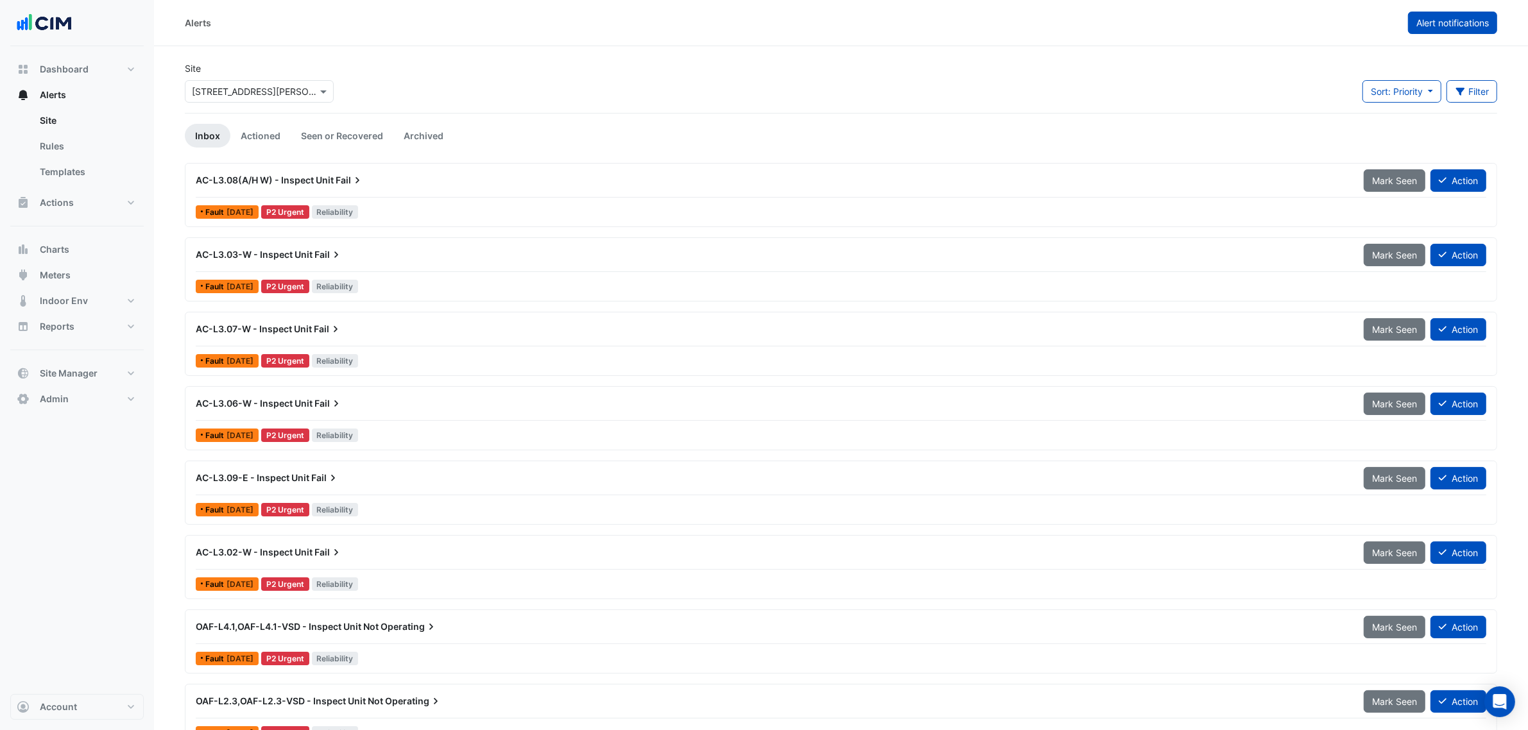
click at [1436, 24] on span "Alert notifications" at bounding box center [1452, 22] width 73 height 11
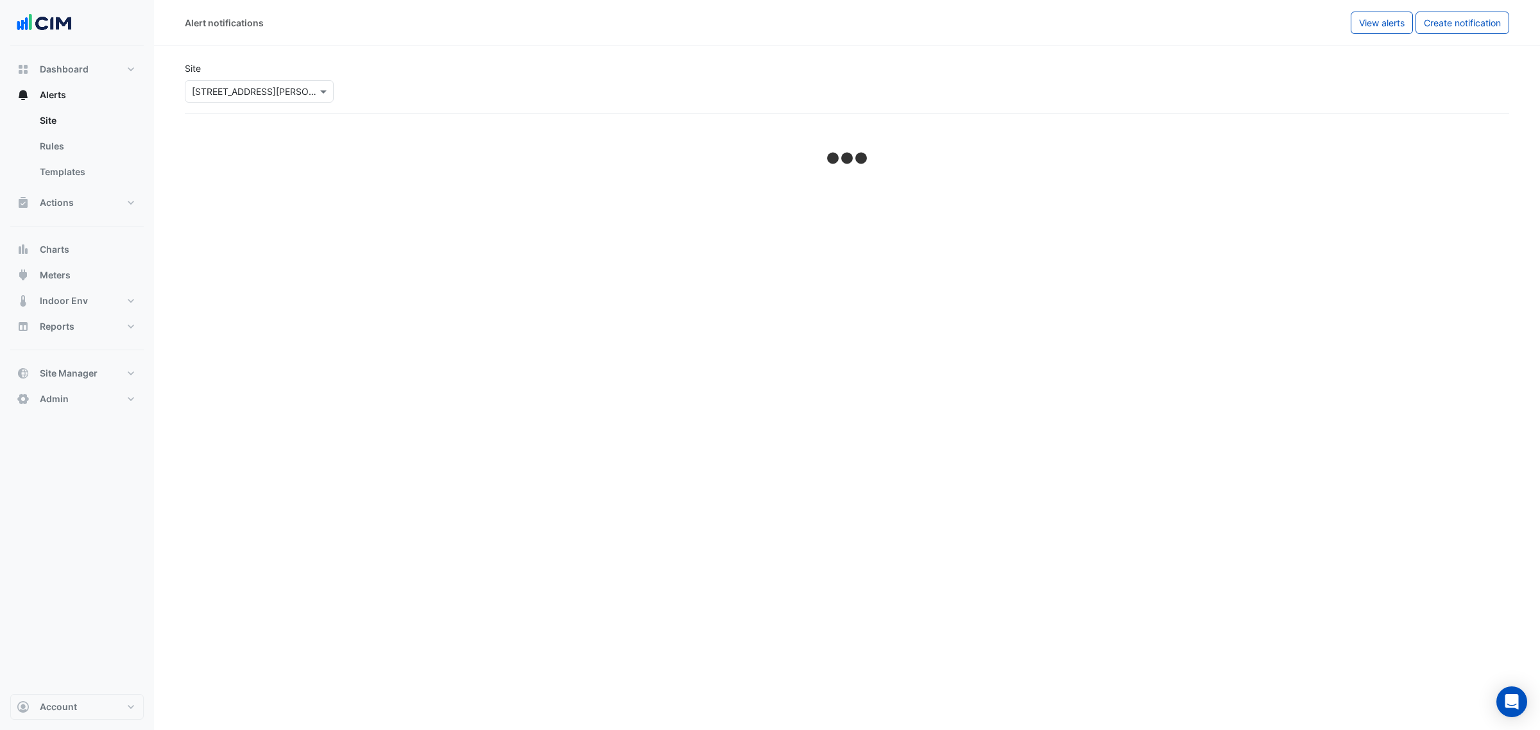
select select "******"
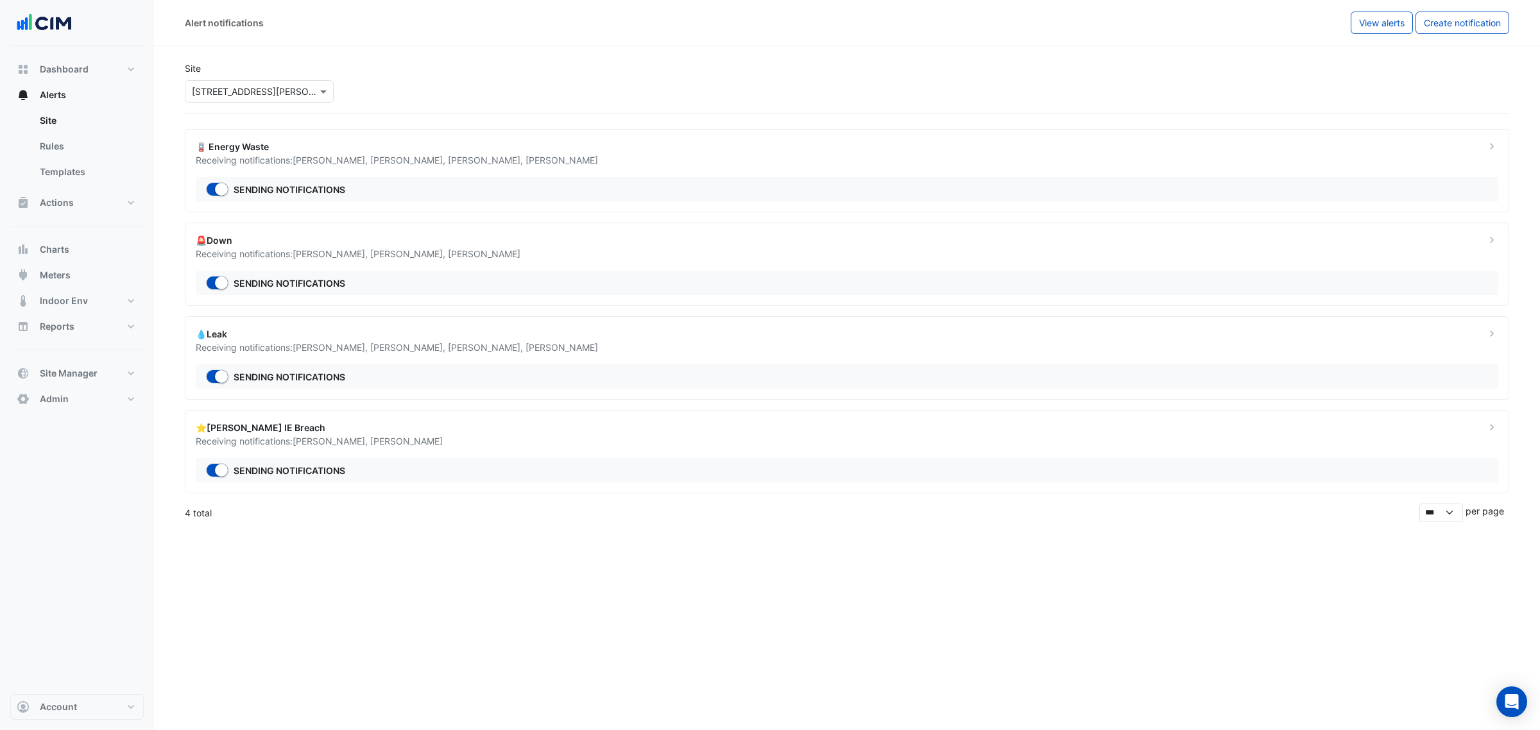
click at [387, 353] on span "Brian Nguyen ," at bounding box center [409, 347] width 78 height 11
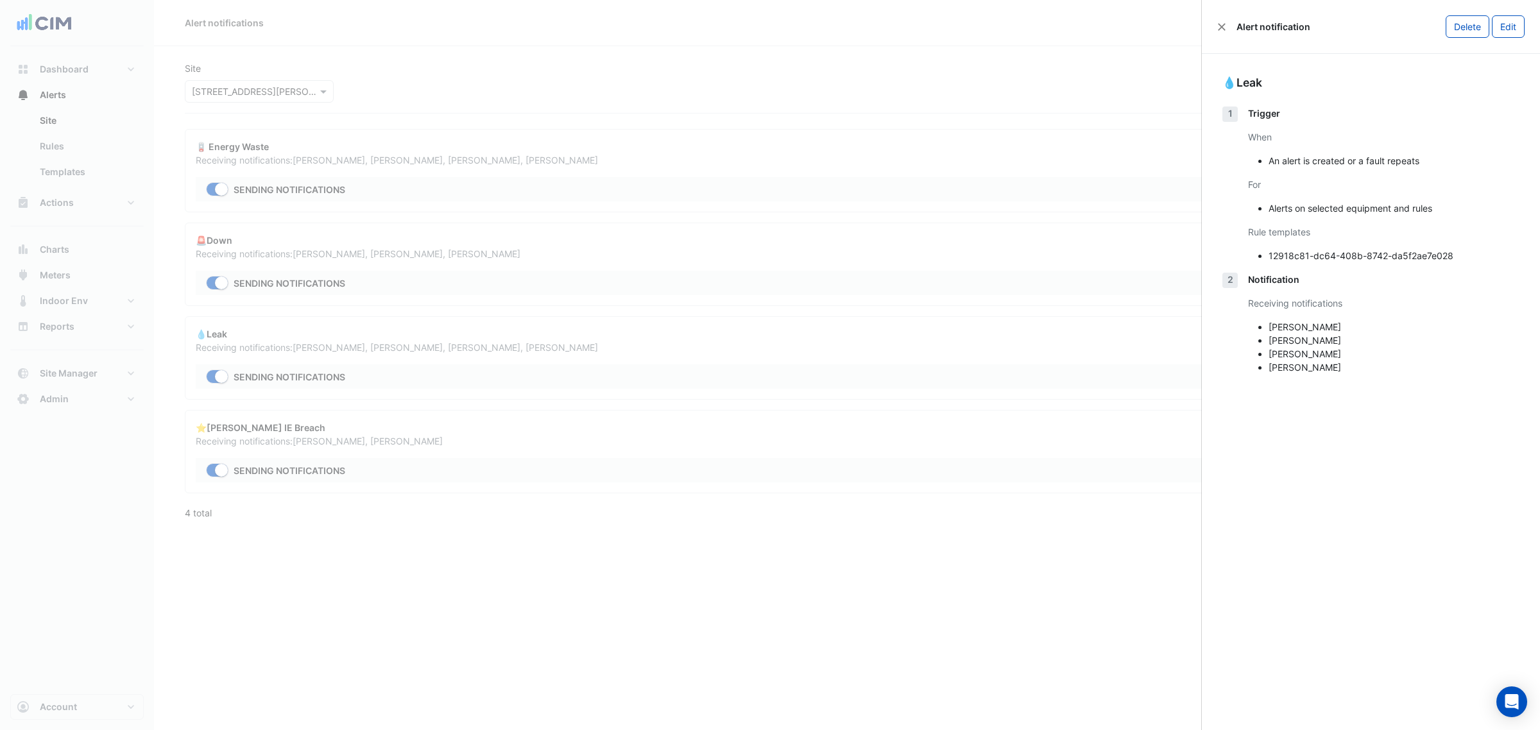
click at [1224, 35] on div "Alert notification Delete Edit" at bounding box center [1371, 27] width 338 height 54
drag, startPoint x: 1185, startPoint y: 26, endPoint x: 1224, endPoint y: 24, distance: 39.2
click at [1190, 24] on ngb-offcanvas-backdrop at bounding box center [770, 365] width 1540 height 730
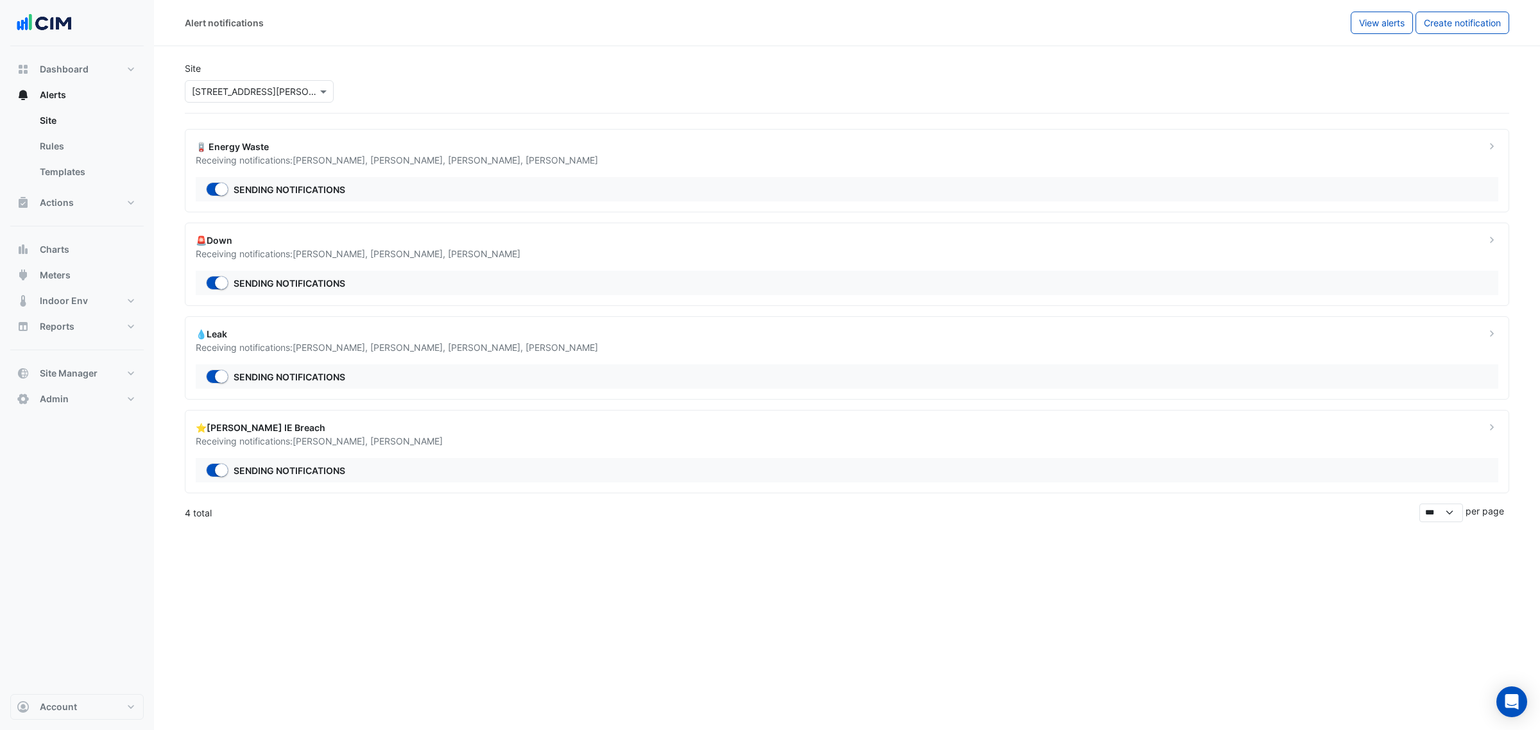
click at [1224, 23] on div "Alert notifications" at bounding box center [768, 23] width 1166 height 22
click at [596, 345] on div "Receiving notifications: Luke Krejci , Brian Nguyen , John Fidanza , Martin Cheu" at bounding box center [833, 347] width 1275 height 13
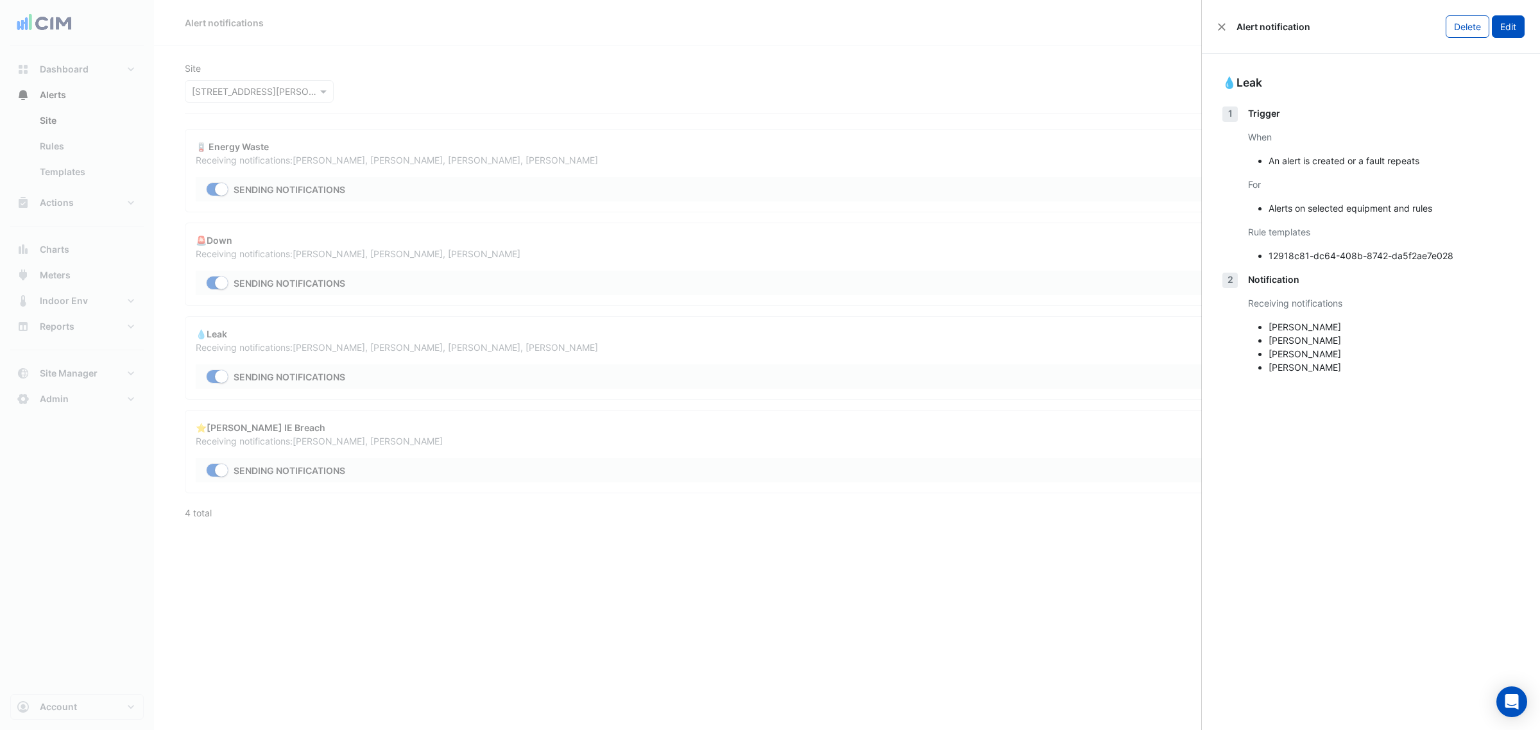
click at [1515, 26] on button "Edit" at bounding box center [1508, 26] width 33 height 22
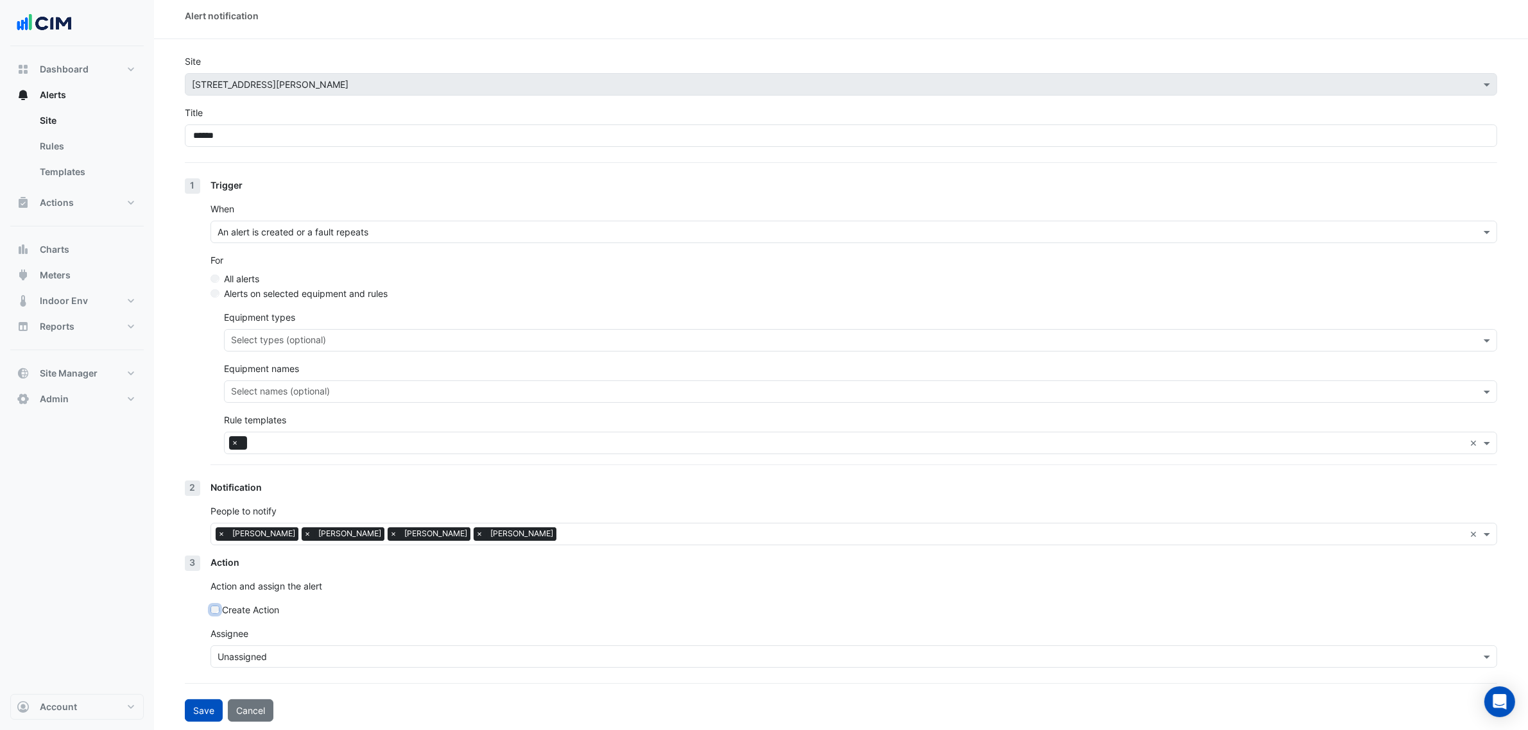
scroll to position [10, 0]
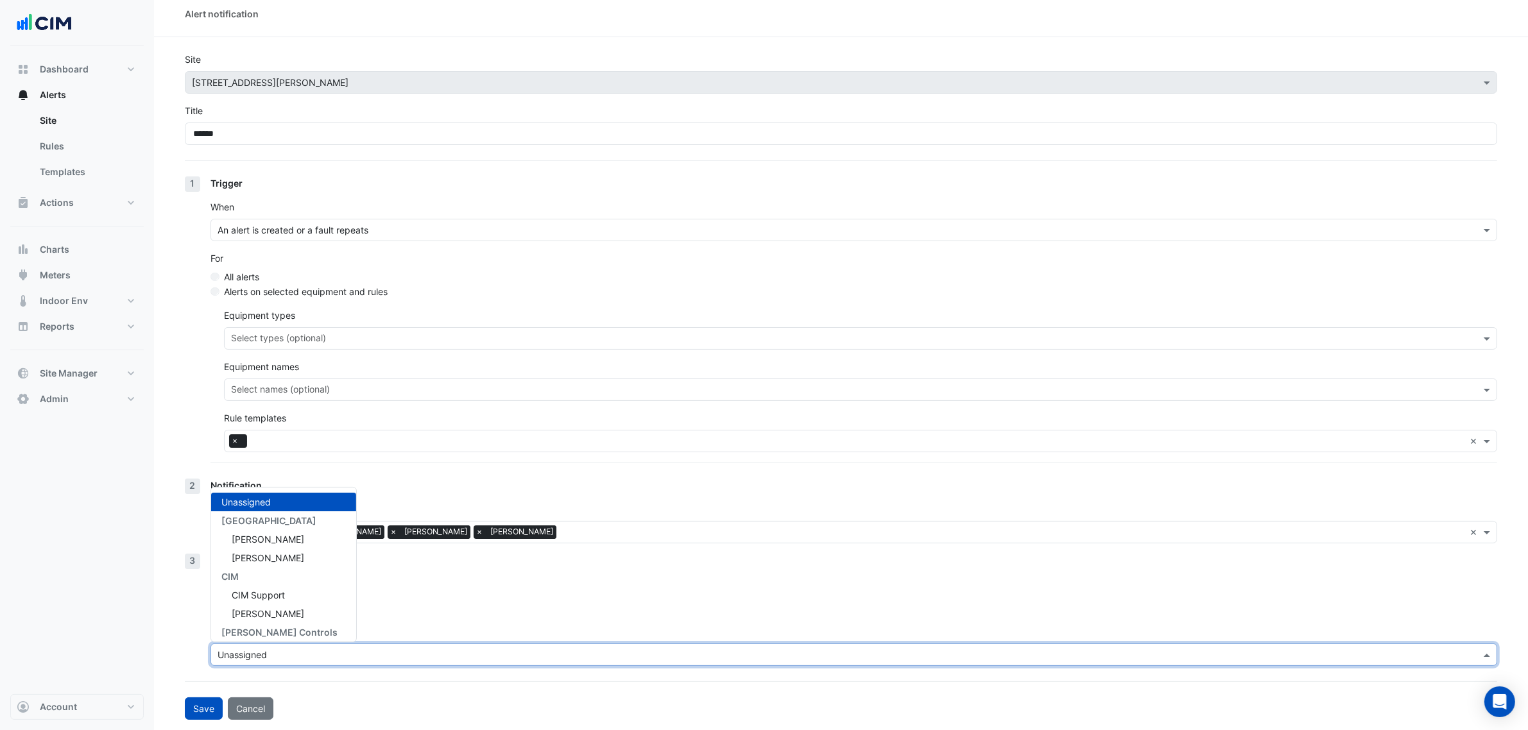
click at [331, 651] on input "text" at bounding box center [841, 655] width 1247 height 13
click at [417, 610] on div "Create Action" at bounding box center [853, 607] width 1287 height 13
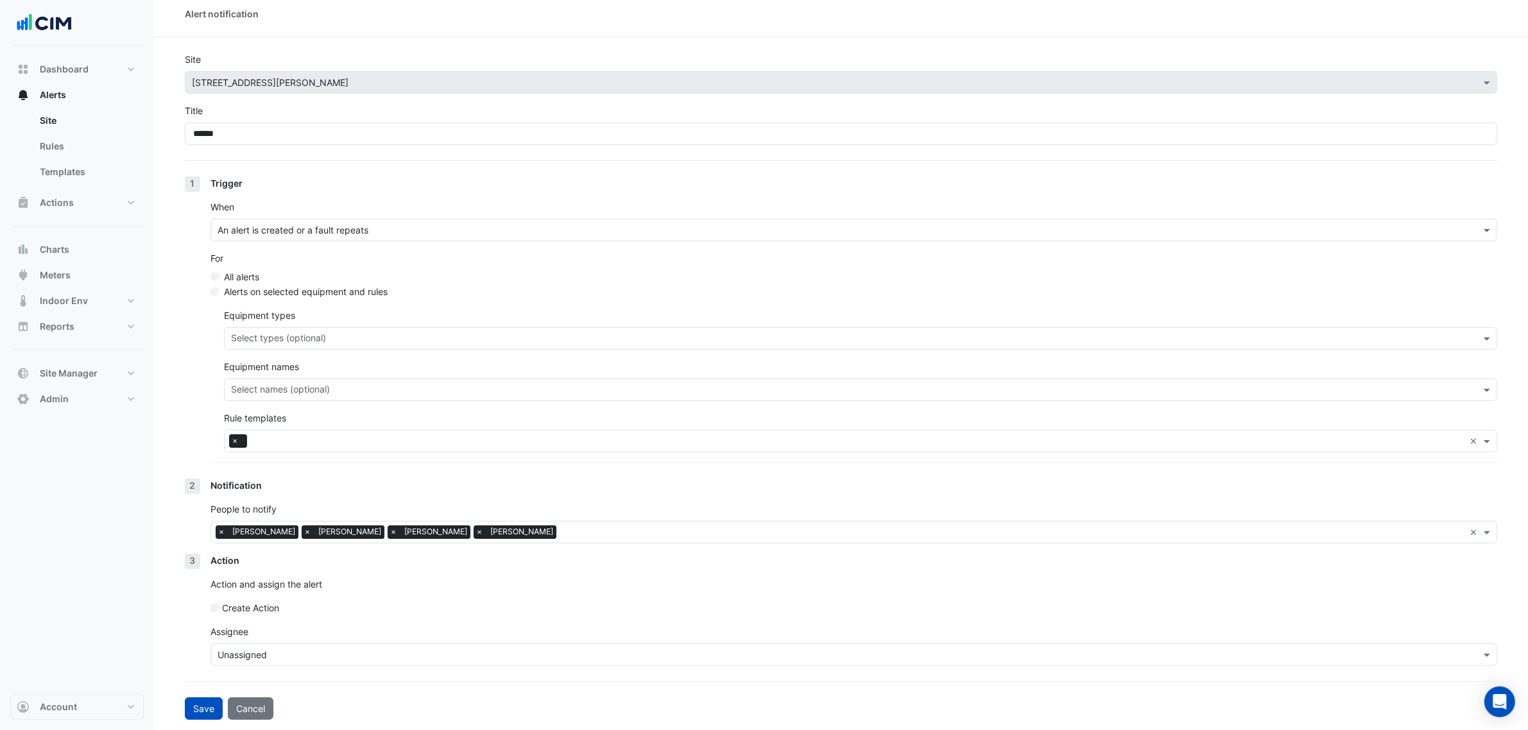
click at [305, 652] on input "text" at bounding box center [841, 655] width 1247 height 13
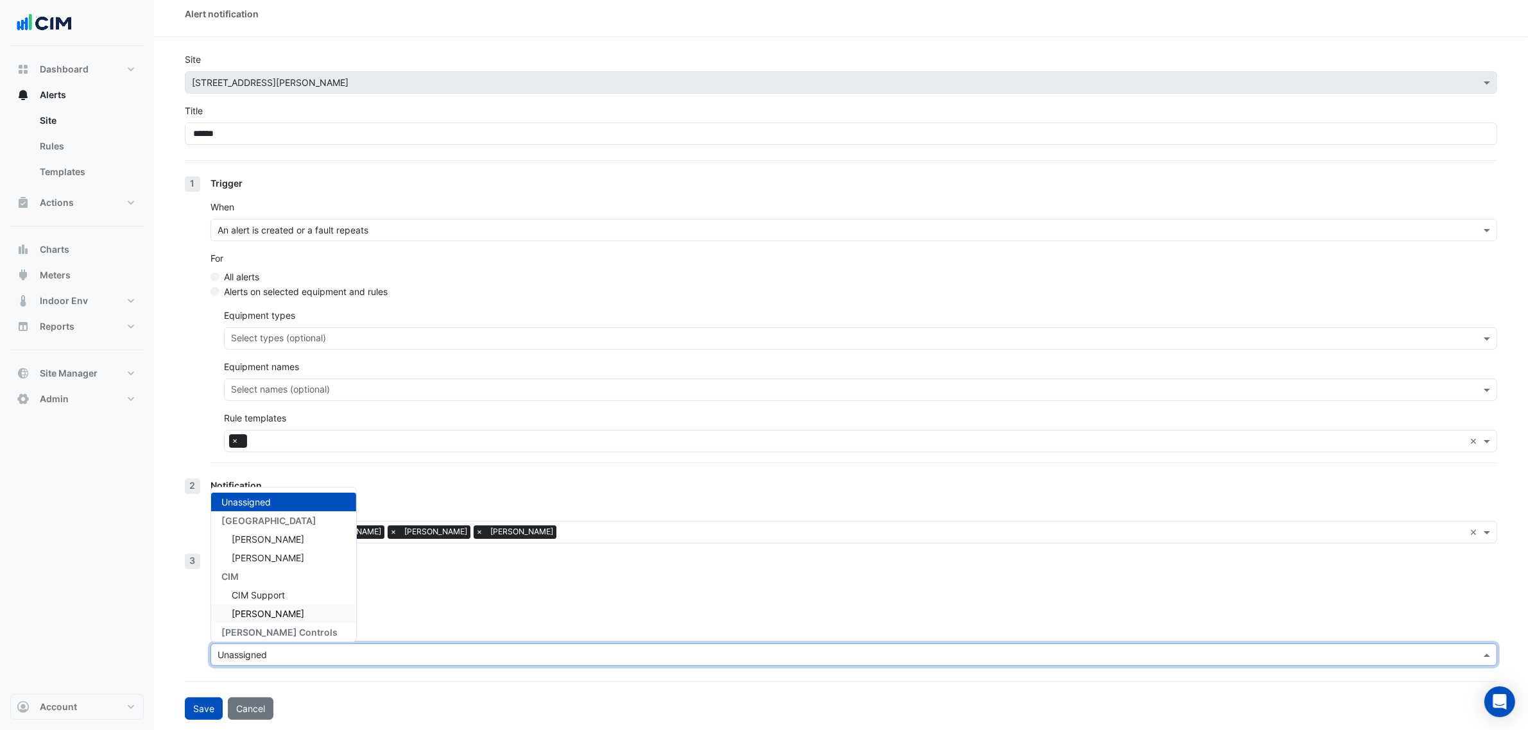
click at [310, 608] on div "Brian Nguyen" at bounding box center [283, 614] width 145 height 19
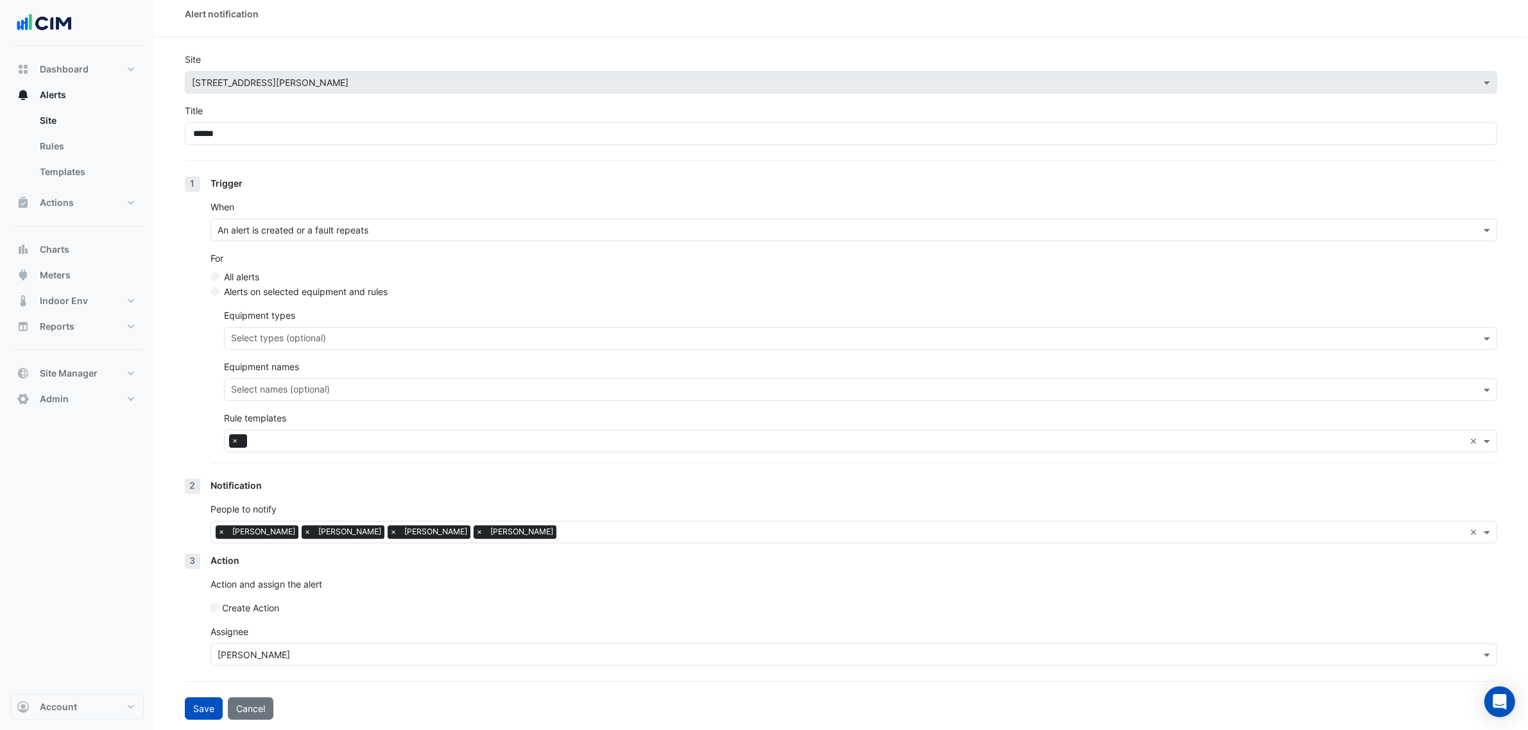
click at [363, 612] on div "Create Action" at bounding box center [853, 607] width 1287 height 13
click at [260, 704] on button "Cancel" at bounding box center [251, 709] width 46 height 22
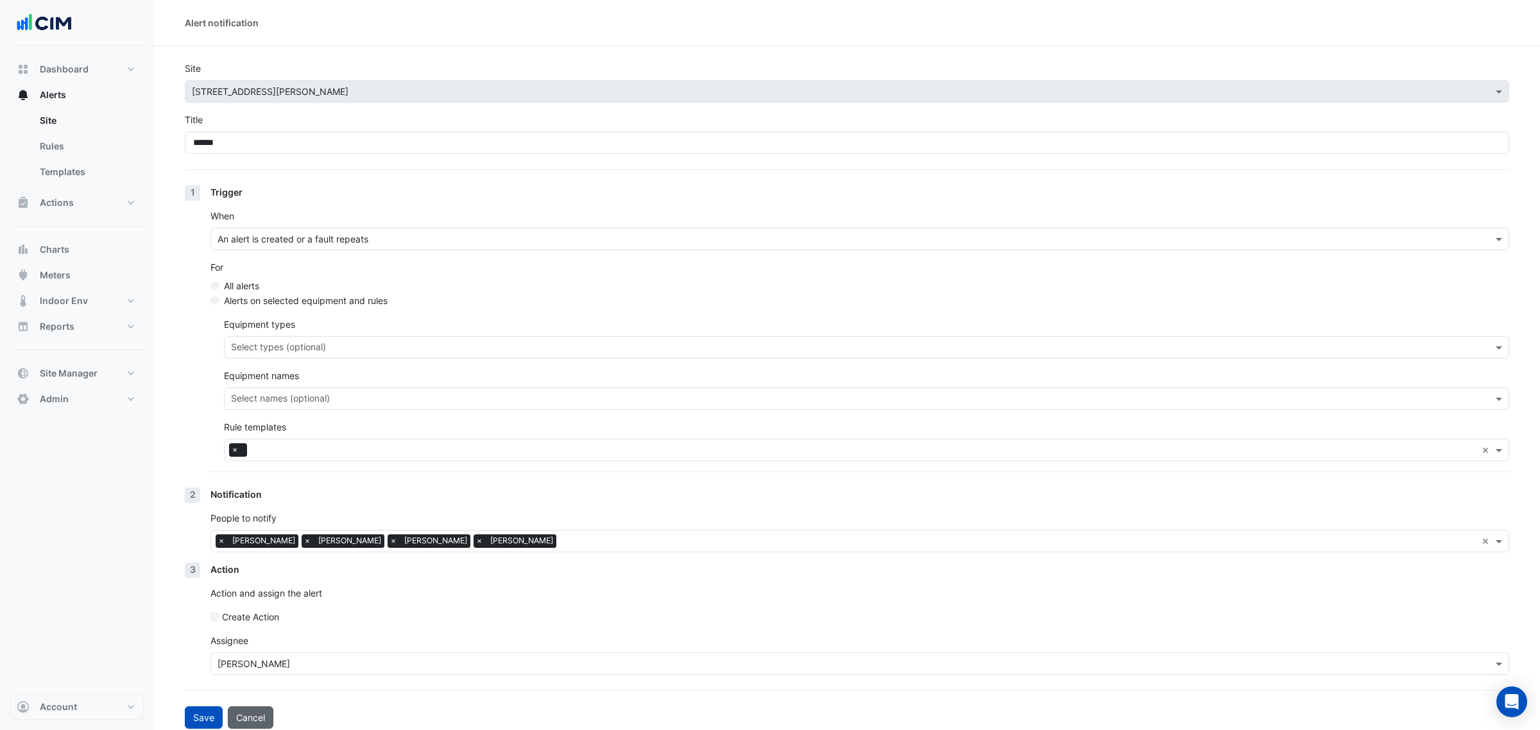
select select "******"
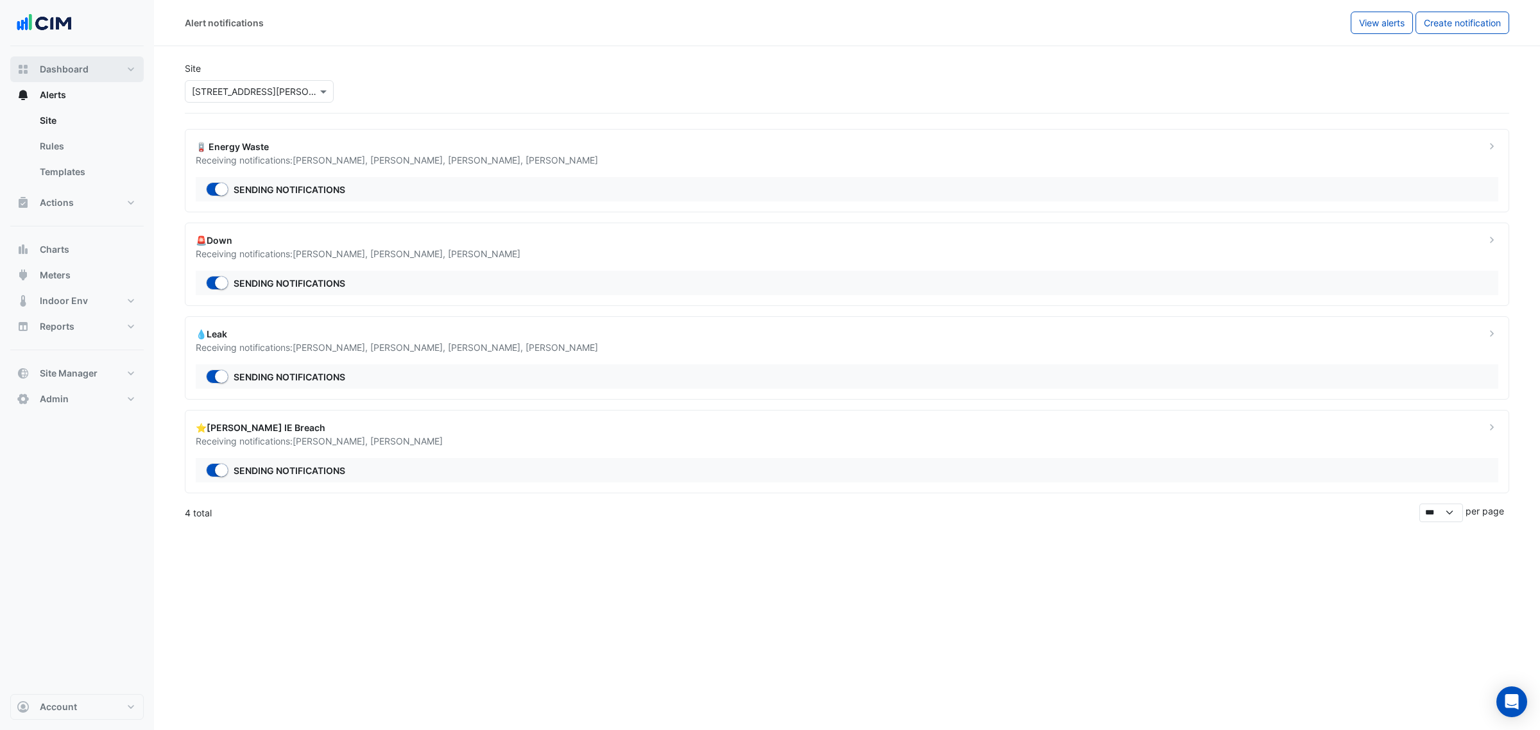
click at [104, 74] on button "Dashboard" at bounding box center [76, 69] width 133 height 26
select select "***"
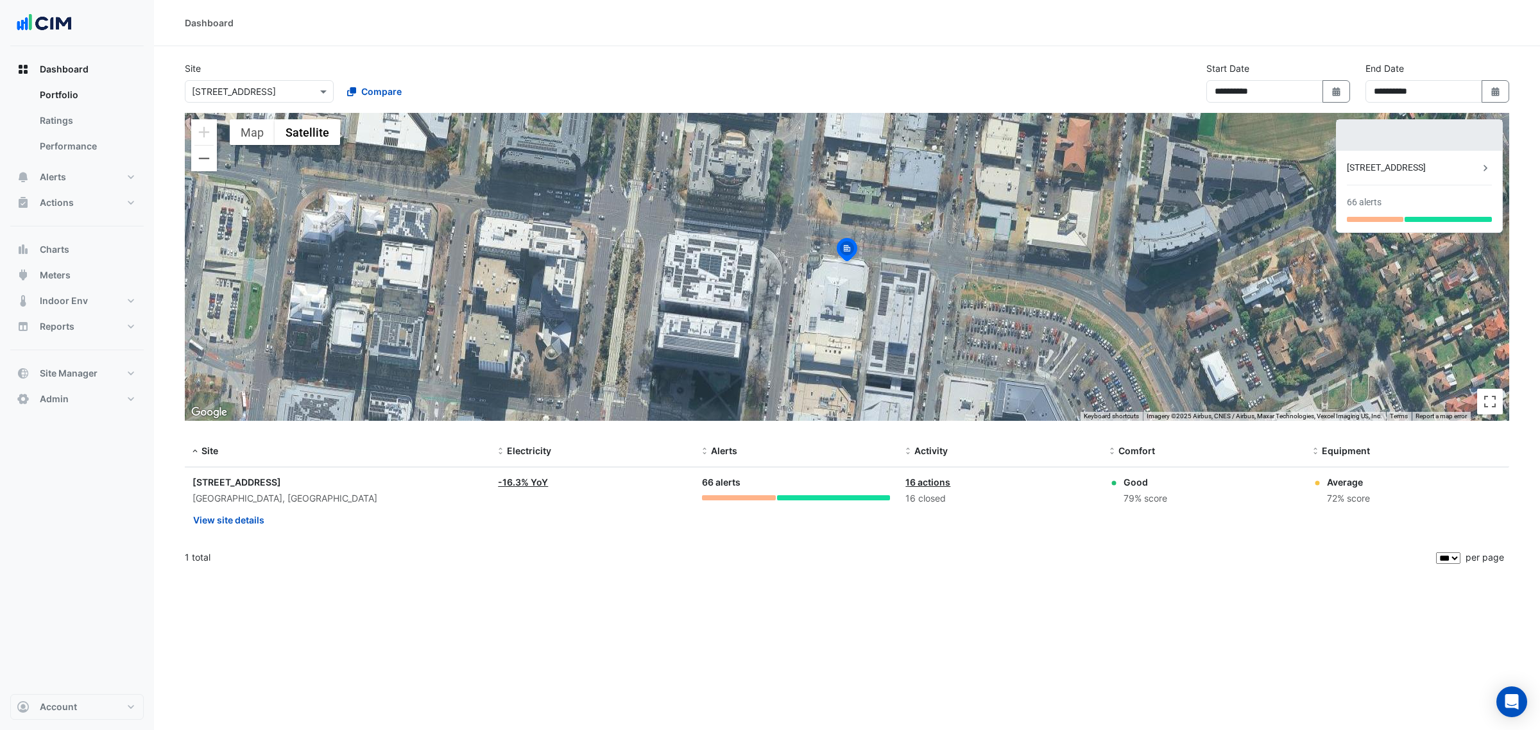
select select "***"
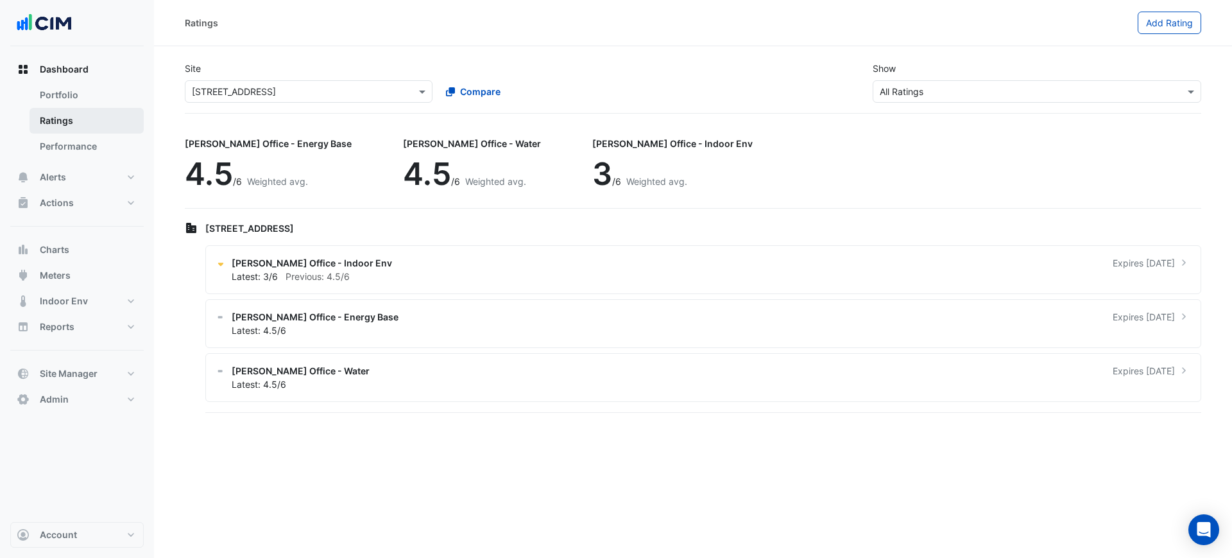
click at [96, 110] on link "Ratings" at bounding box center [87, 121] width 114 height 26
click at [81, 184] on button "Alerts" at bounding box center [76, 177] width 133 height 26
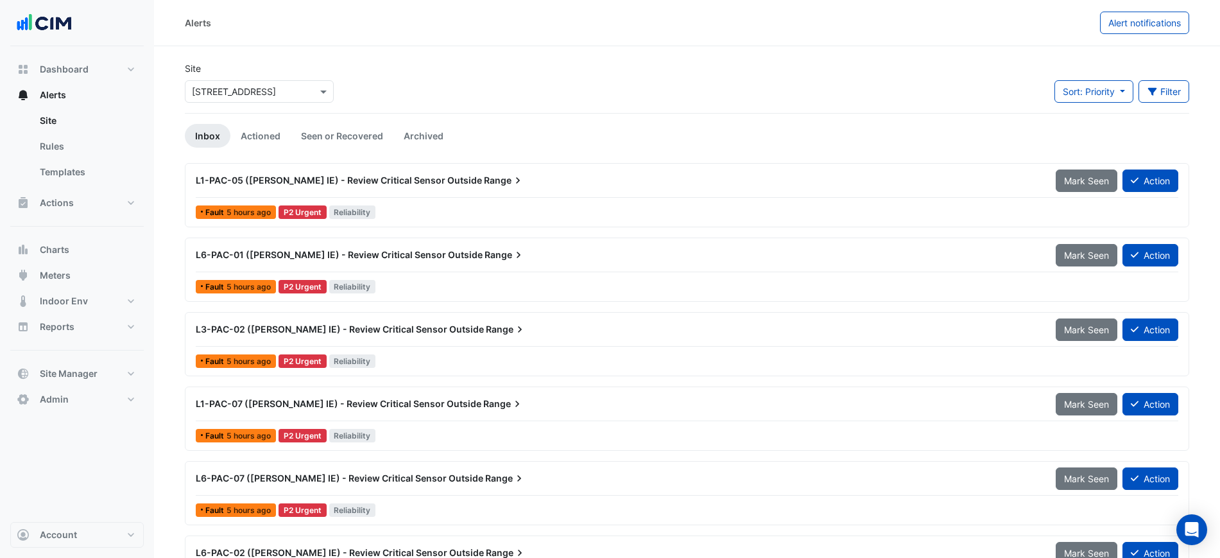
click at [237, 95] on input "text" at bounding box center [246, 91] width 109 height 13
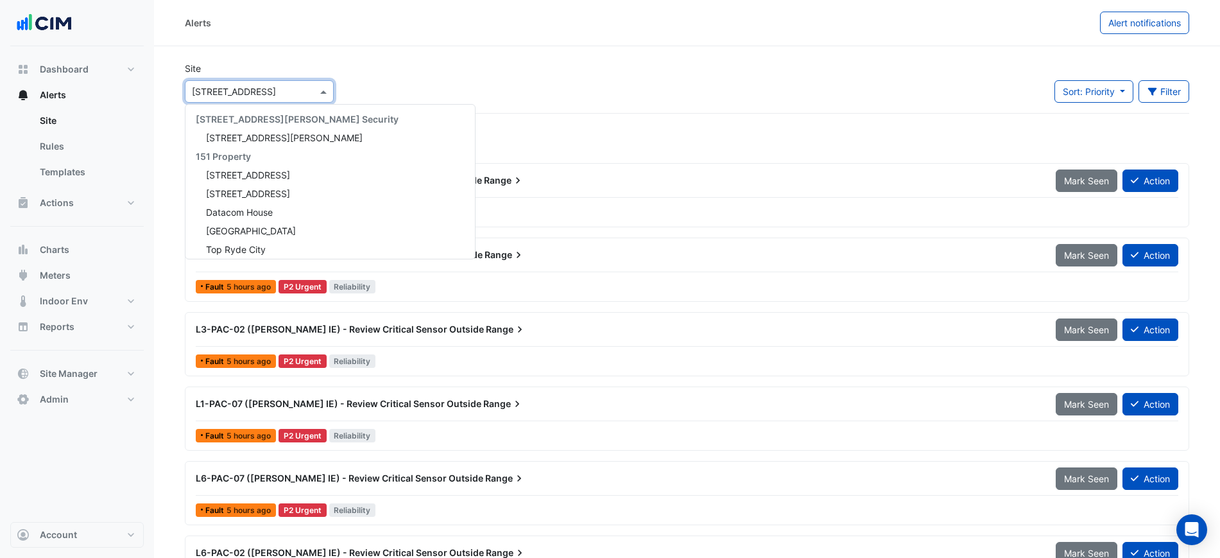
scroll to position [3001, 0]
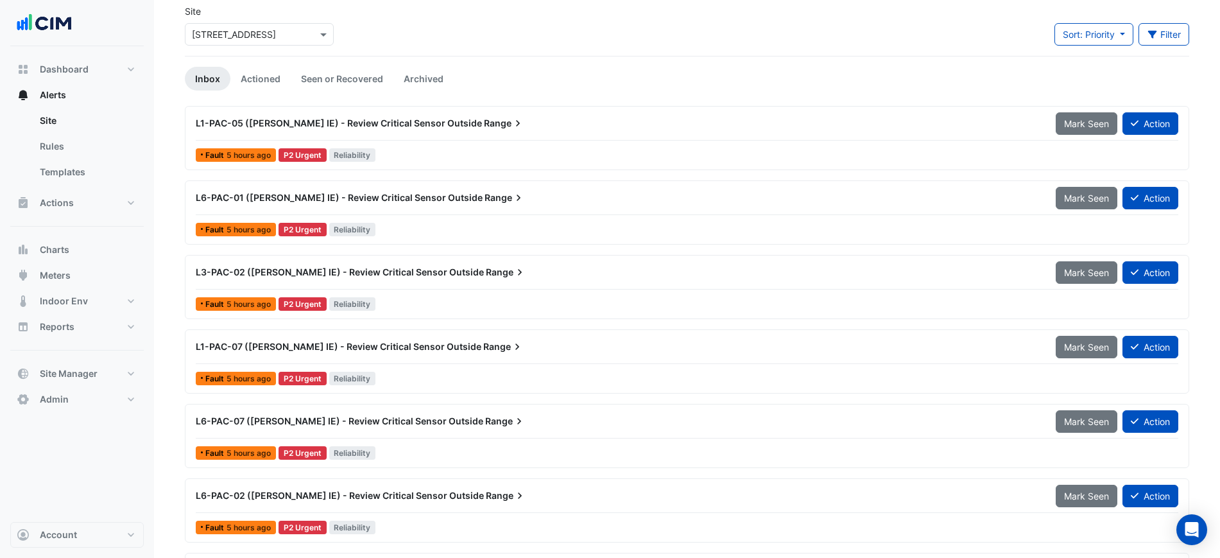
scroll to position [0, 0]
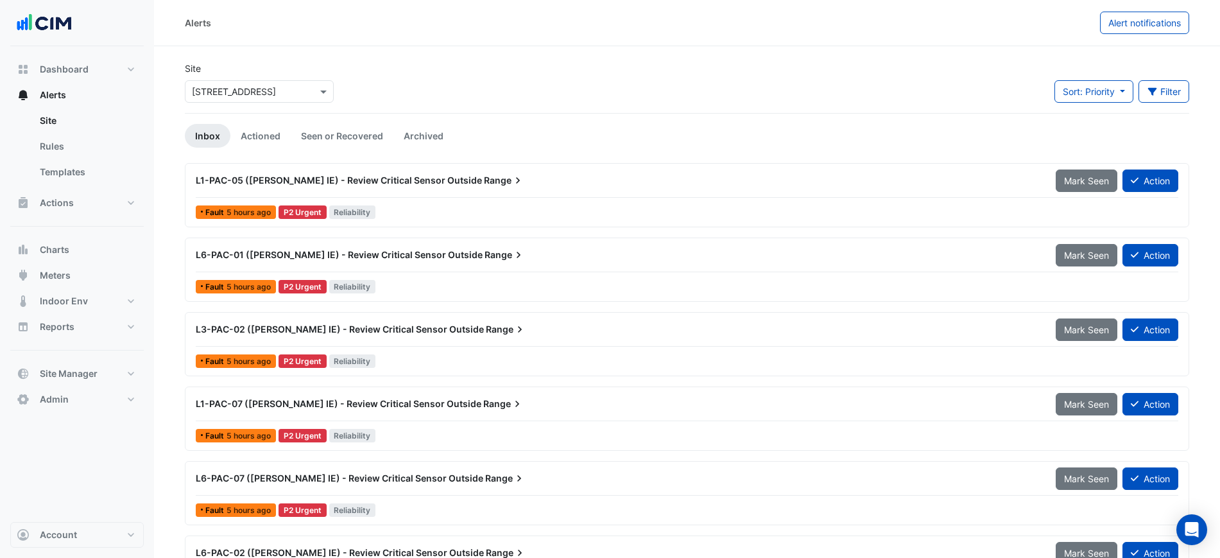
click at [882, 18] on div "Alerts" at bounding box center [642, 23] width 915 height 22
click at [813, 31] on div "Alerts" at bounding box center [642, 23] width 915 height 22
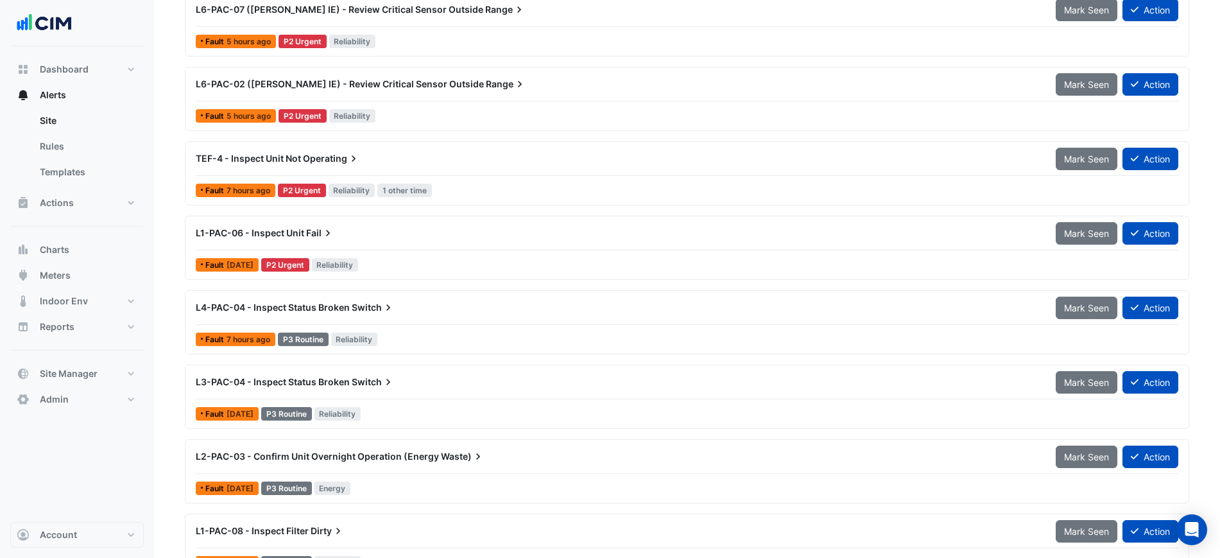
scroll to position [69, 0]
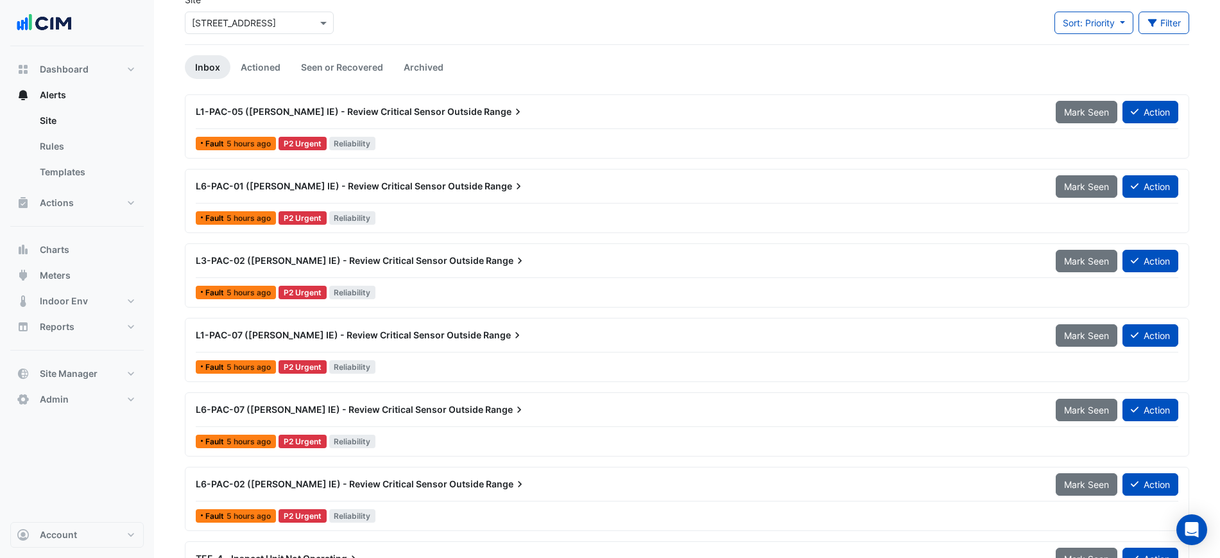
click at [511, 116] on icon at bounding box center [517, 111] width 13 height 13
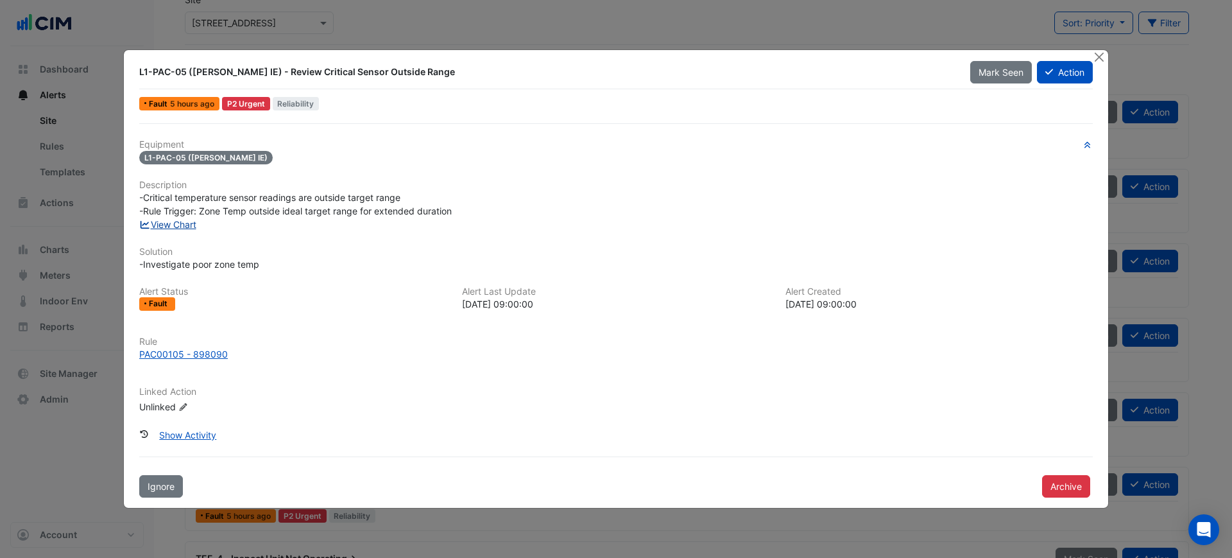
click at [190, 221] on link "View Chart" at bounding box center [167, 224] width 57 height 11
click at [1103, 55] on button "Close" at bounding box center [1098, 56] width 13 height 13
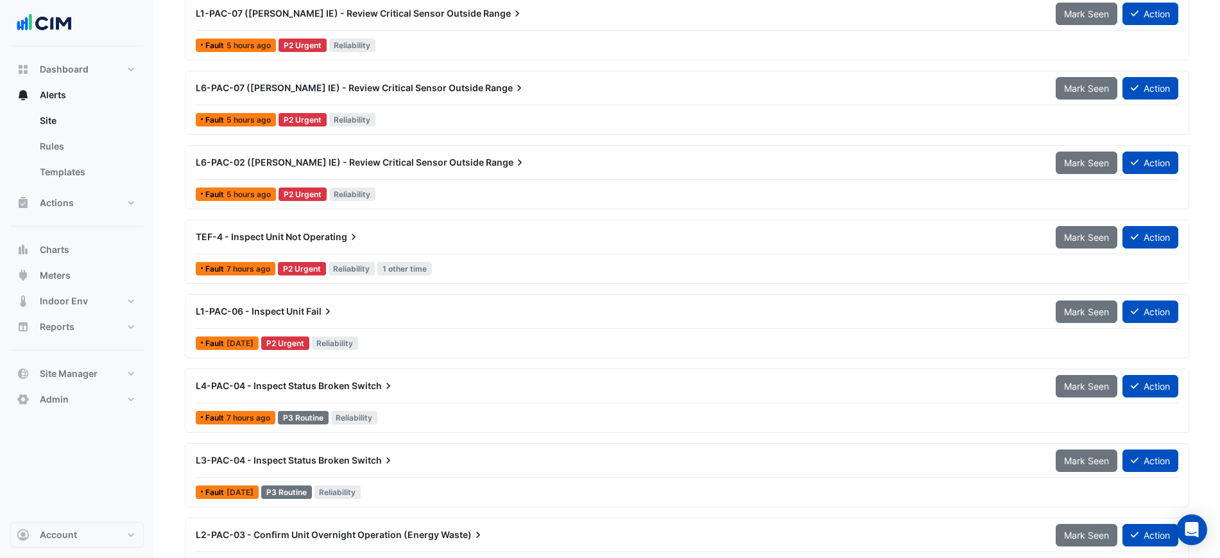
scroll to position [252, 0]
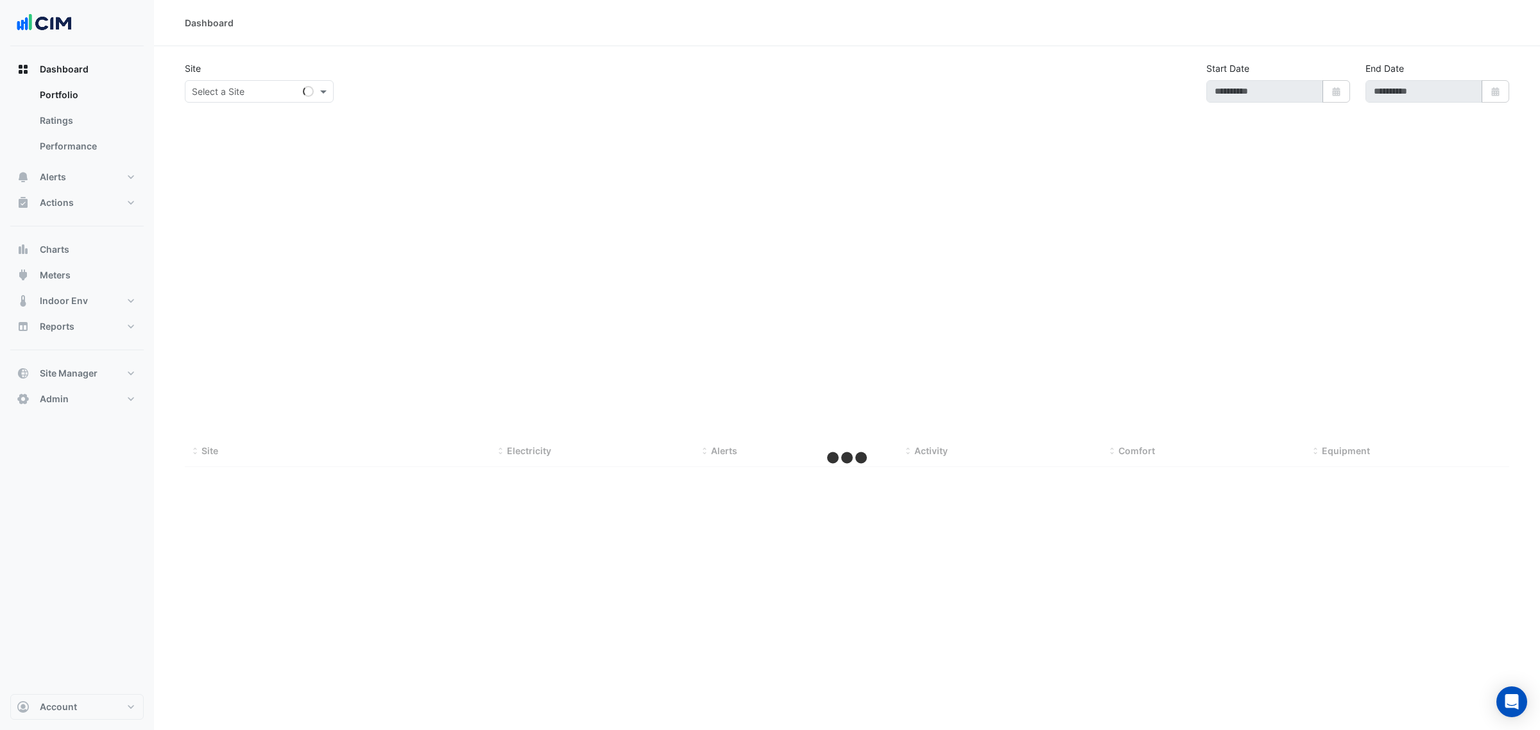
type input "**********"
select select "***"
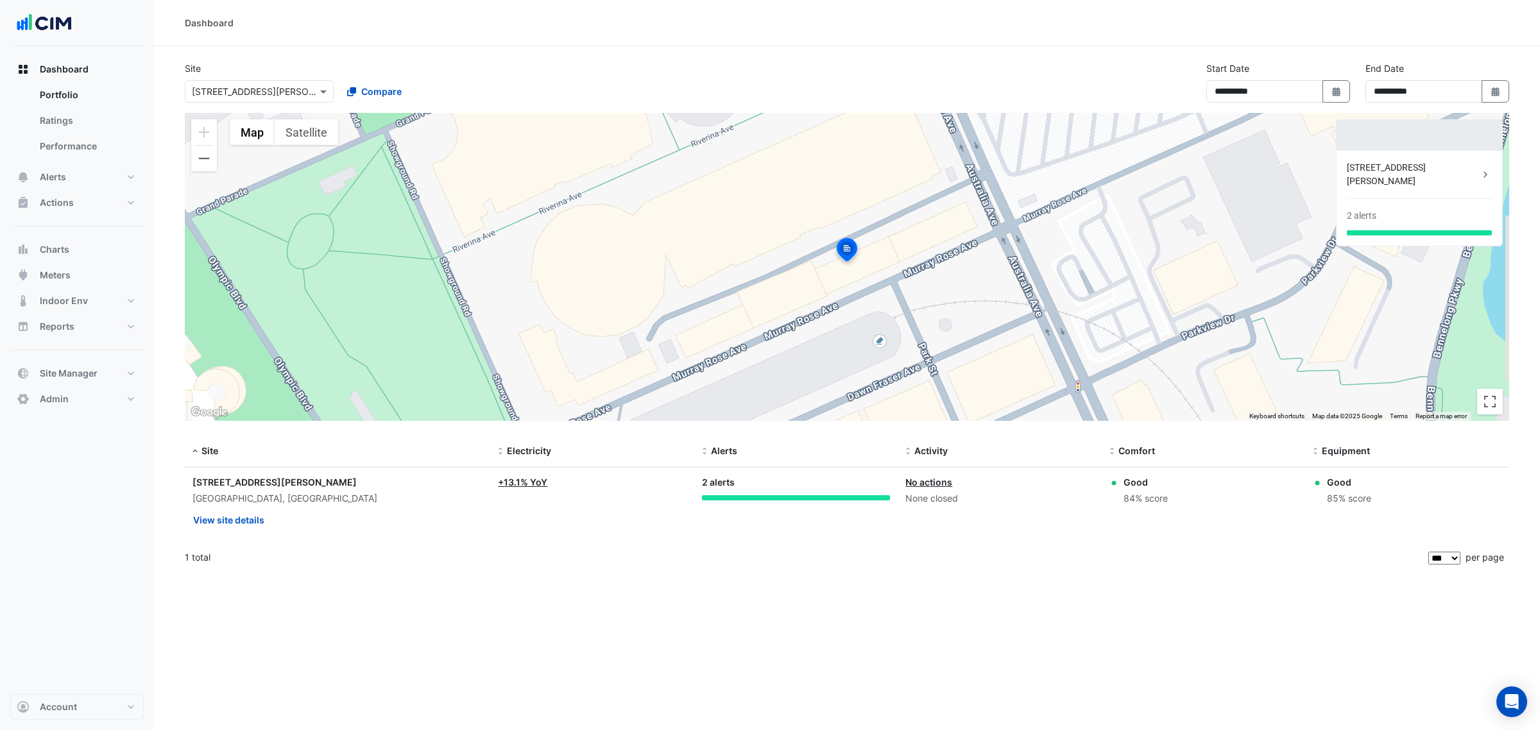
click at [233, 94] on input "text" at bounding box center [246, 91] width 109 height 13
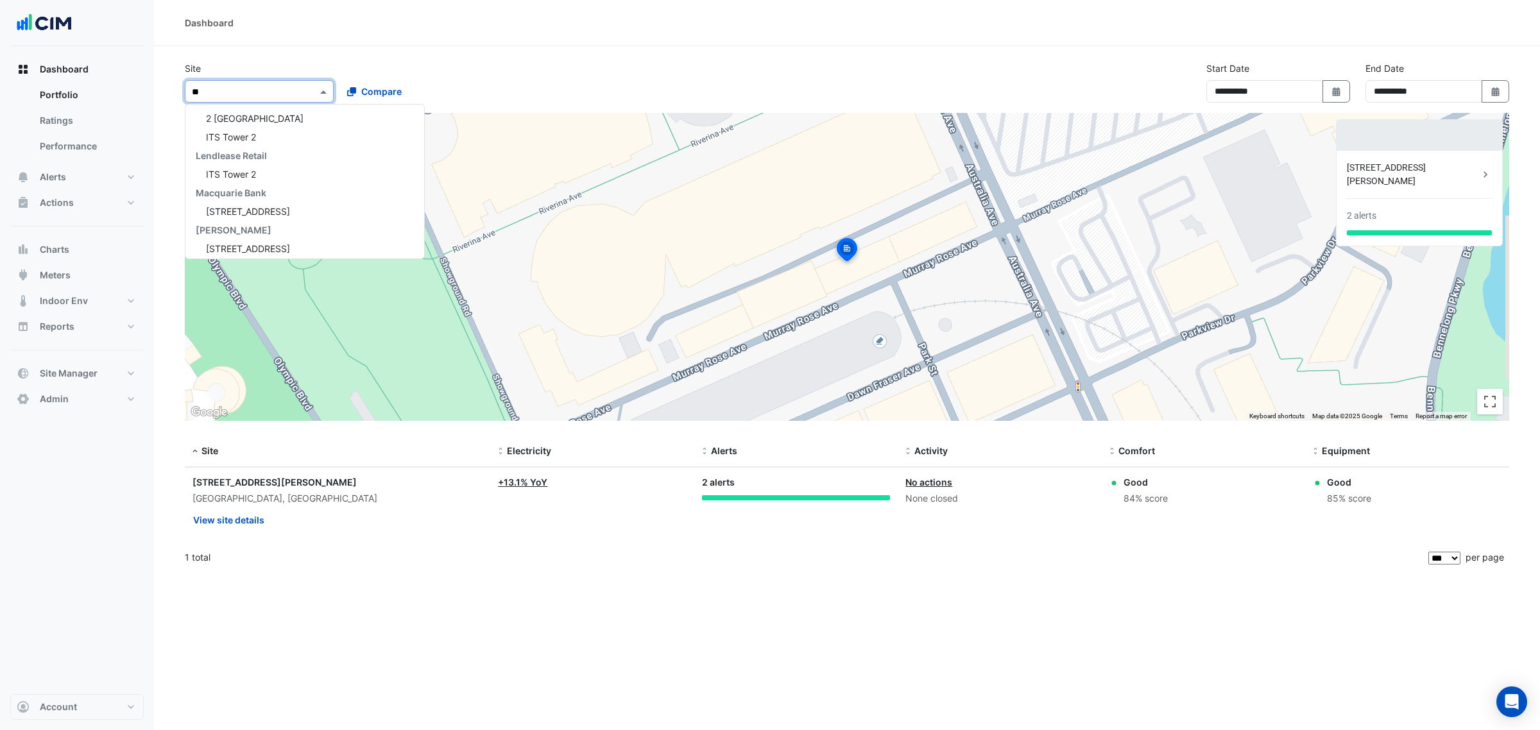
scroll to position [265, 0]
type input "***"
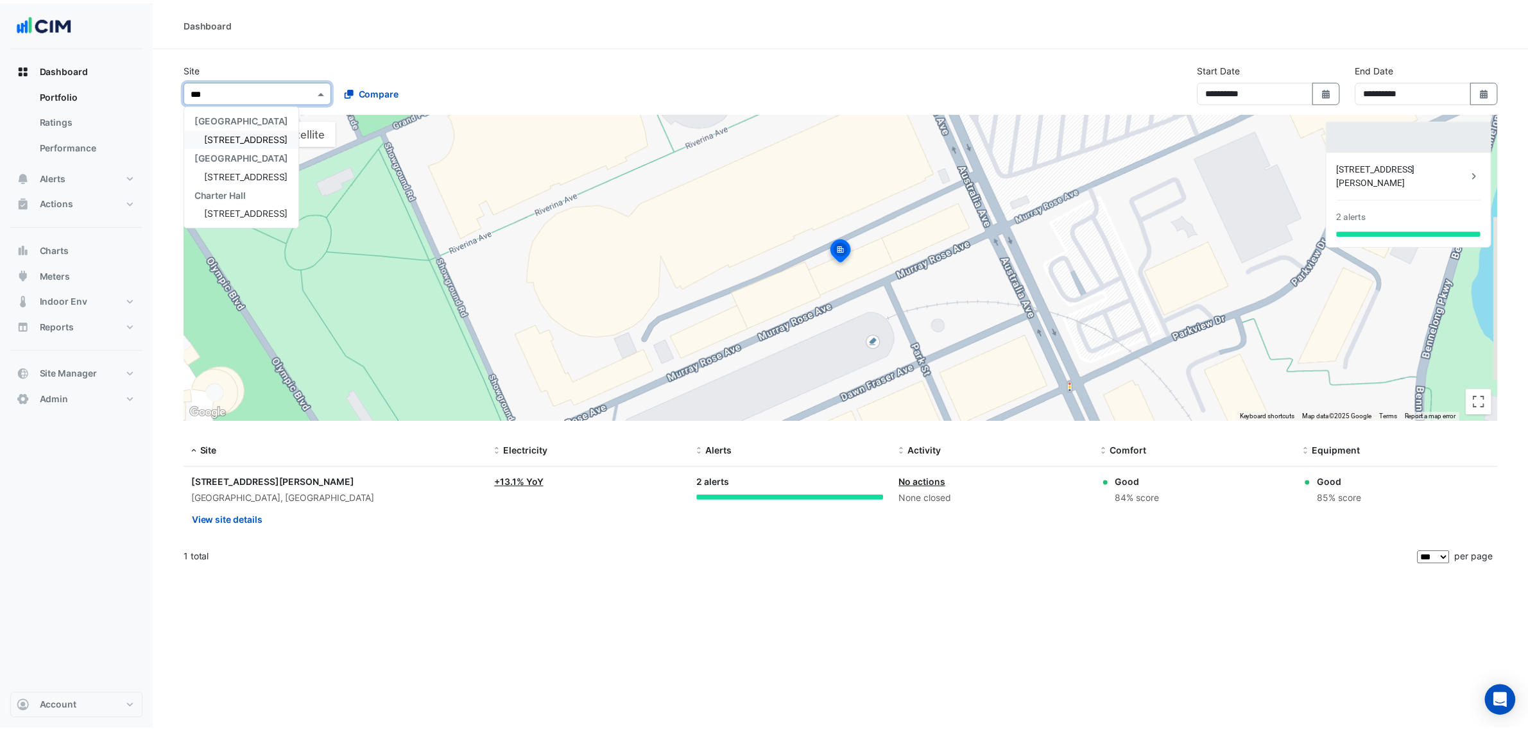
scroll to position [0, 0]
click at [248, 130] on div "[GEOGRAPHIC_DATA] [STREET_ADDRESS] [STREET_ADDRESS][GEOGRAPHIC_DATA] [STREET_AD…" at bounding box center [243, 166] width 116 height 112
click at [248, 130] on div "[STREET_ADDRESS]" at bounding box center [243, 137] width 116 height 19
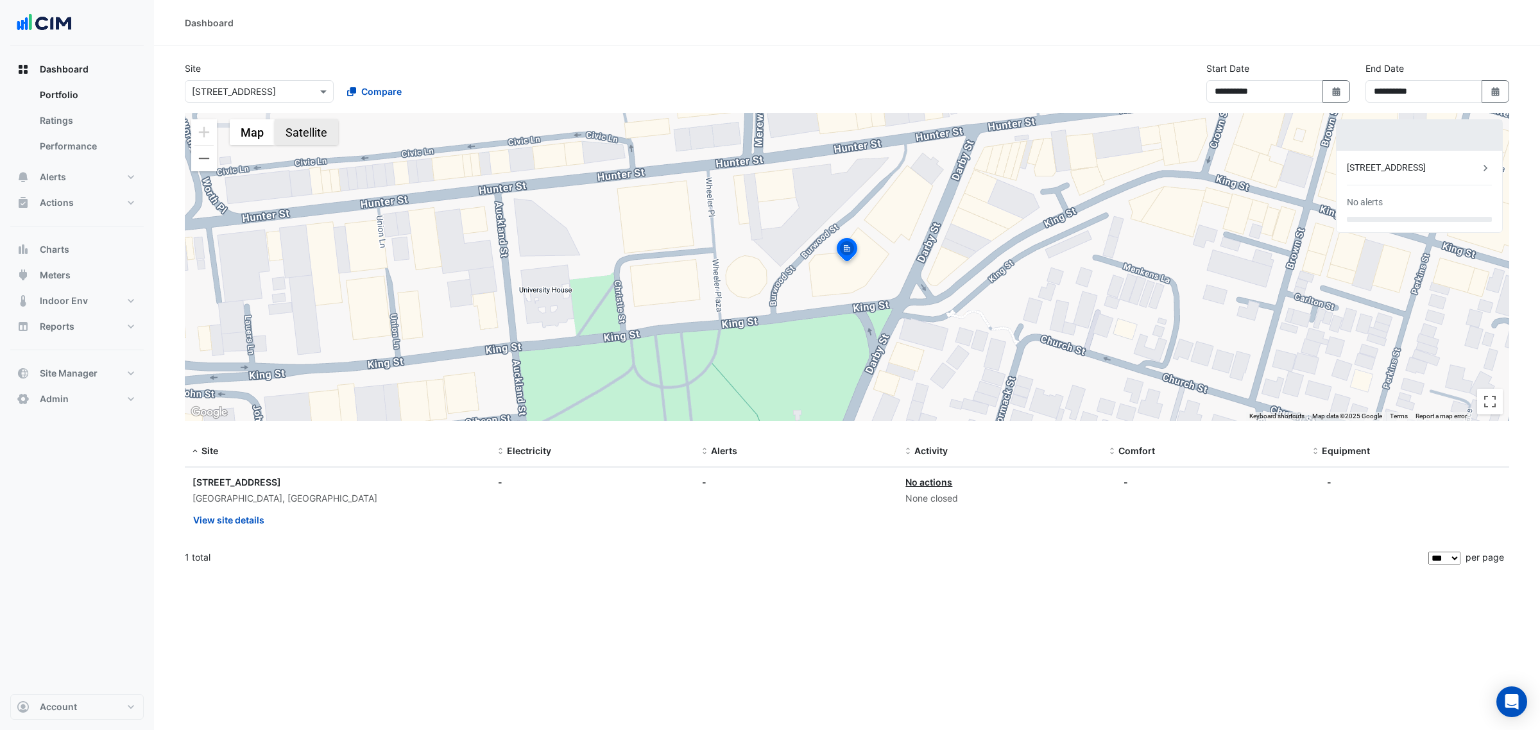
click at [310, 141] on button "Satellite" at bounding box center [307, 132] width 64 height 26
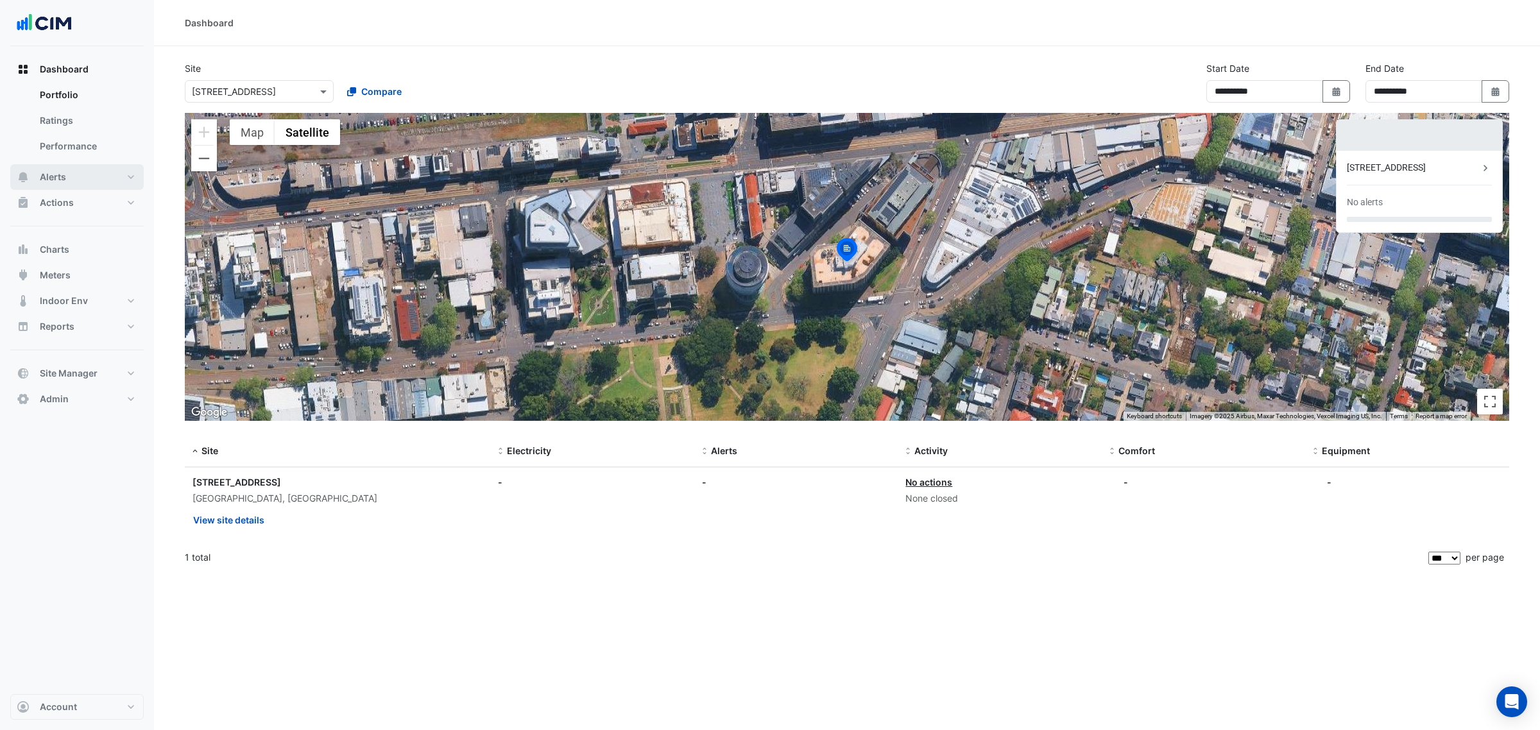
click at [81, 169] on button "Alerts" at bounding box center [76, 177] width 133 height 26
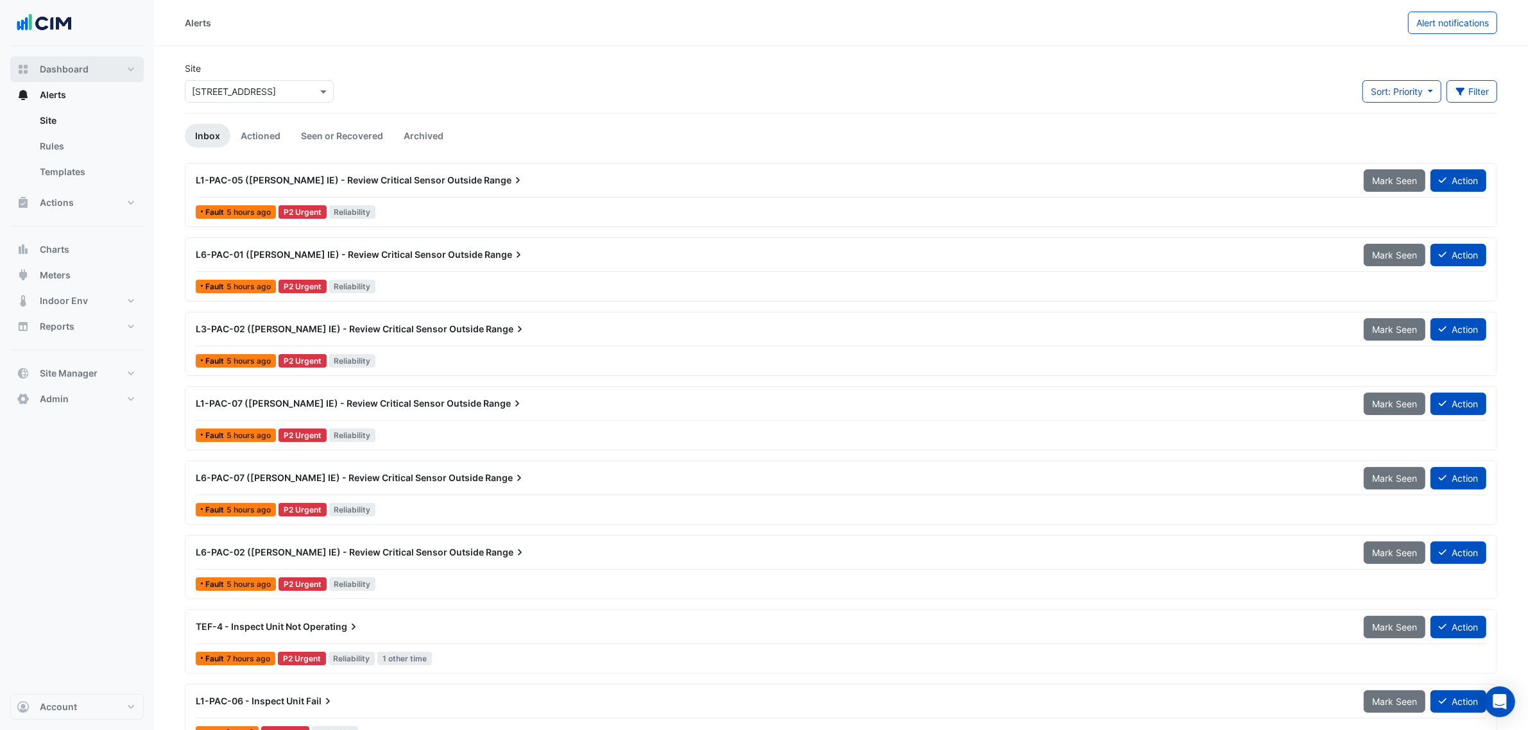
click at [97, 74] on button "Dashboard" at bounding box center [76, 69] width 133 height 26
select select "***"
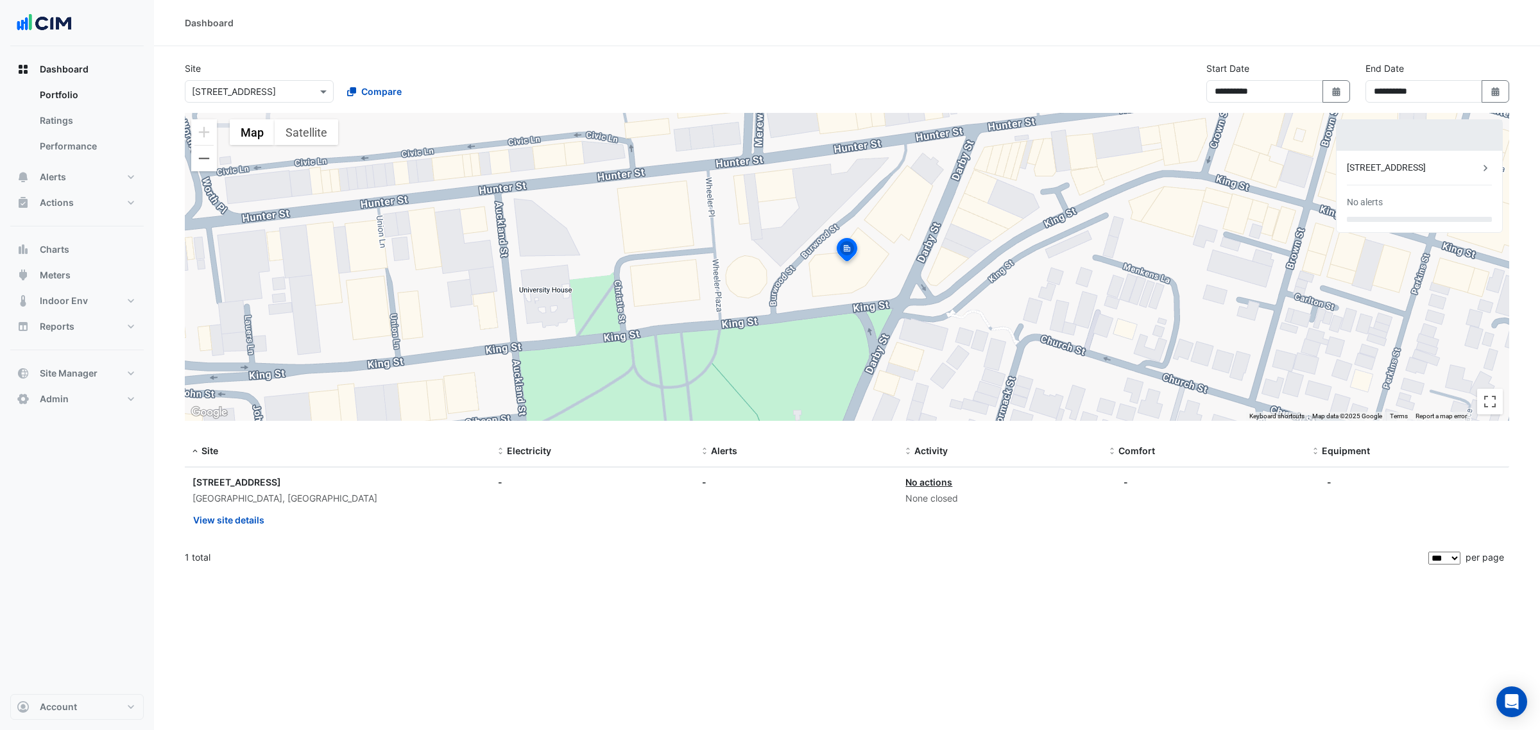
click at [842, 255] on img at bounding box center [847, 251] width 28 height 31
click at [843, 250] on img at bounding box center [847, 251] width 28 height 31
click at [339, 130] on div "To navigate, press the arrow keys. To activate drag with keyboard, press Alt + …" at bounding box center [847, 267] width 1325 height 308
click at [325, 143] on button "Satellite" at bounding box center [307, 132] width 64 height 26
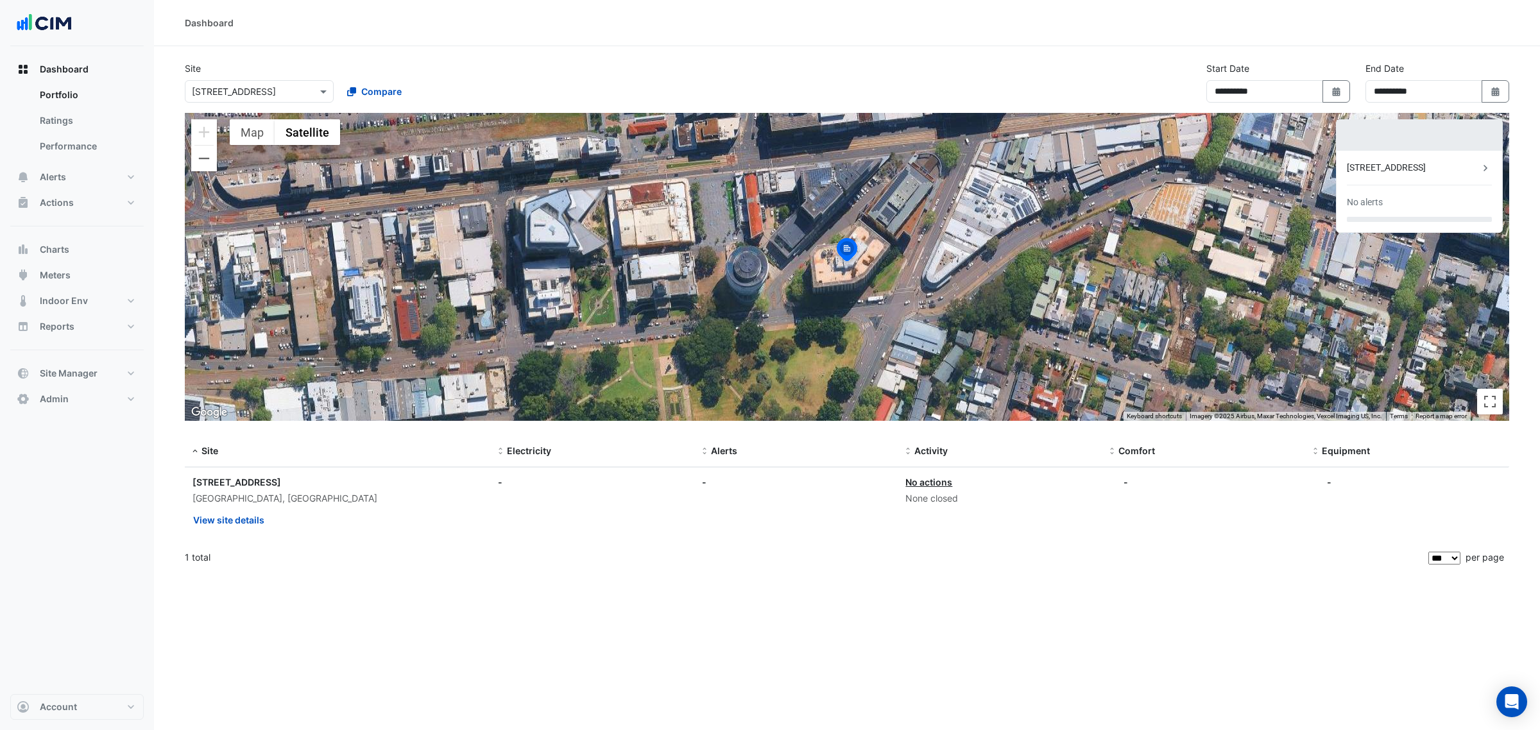
click at [1403, 162] on div "[STREET_ADDRESS]" at bounding box center [1413, 167] width 132 height 13
click at [1079, 207] on ngb-offcanvas-backdrop at bounding box center [770, 365] width 1540 height 730
click at [71, 167] on button "Alerts" at bounding box center [76, 177] width 133 height 26
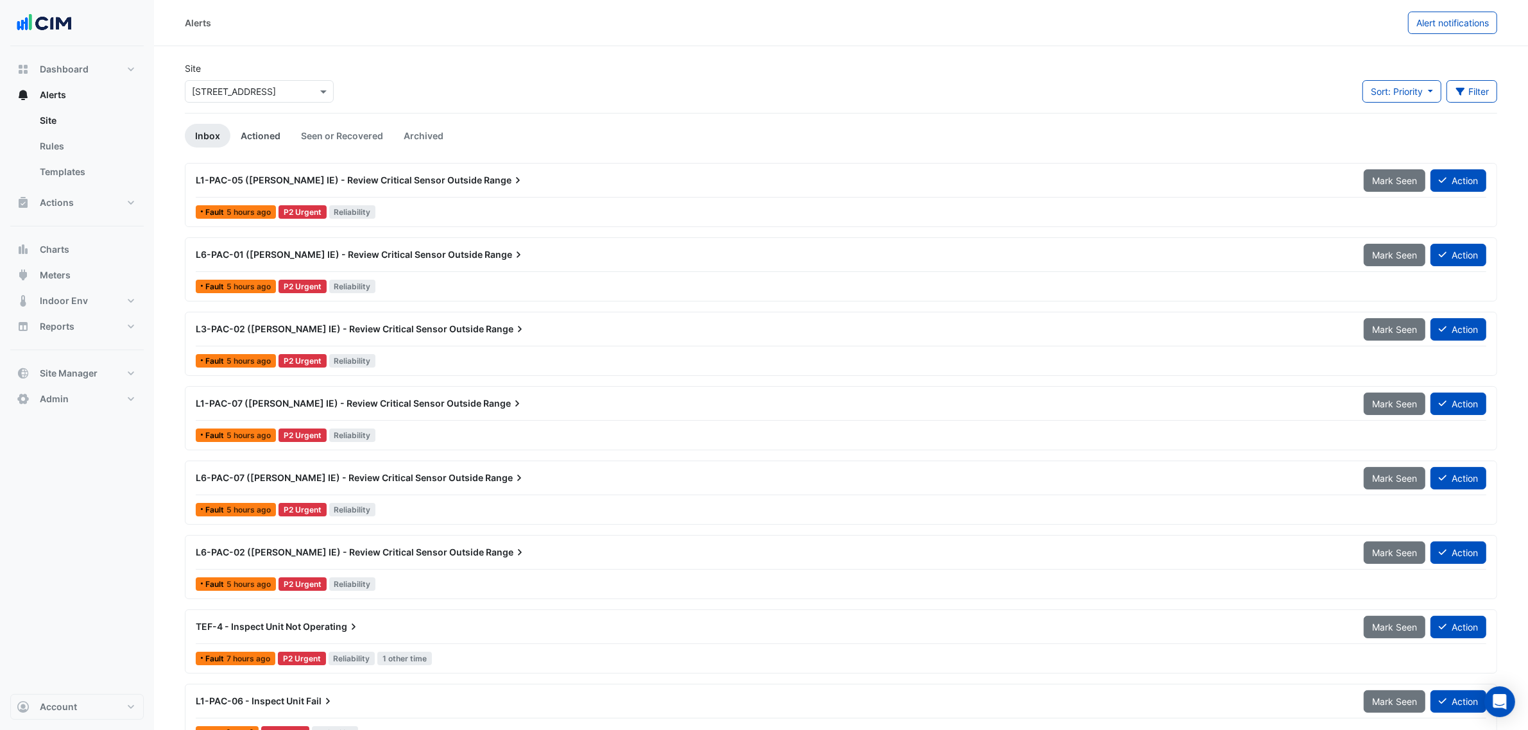
click at [274, 142] on link "Actioned" at bounding box center [260, 136] width 60 height 24
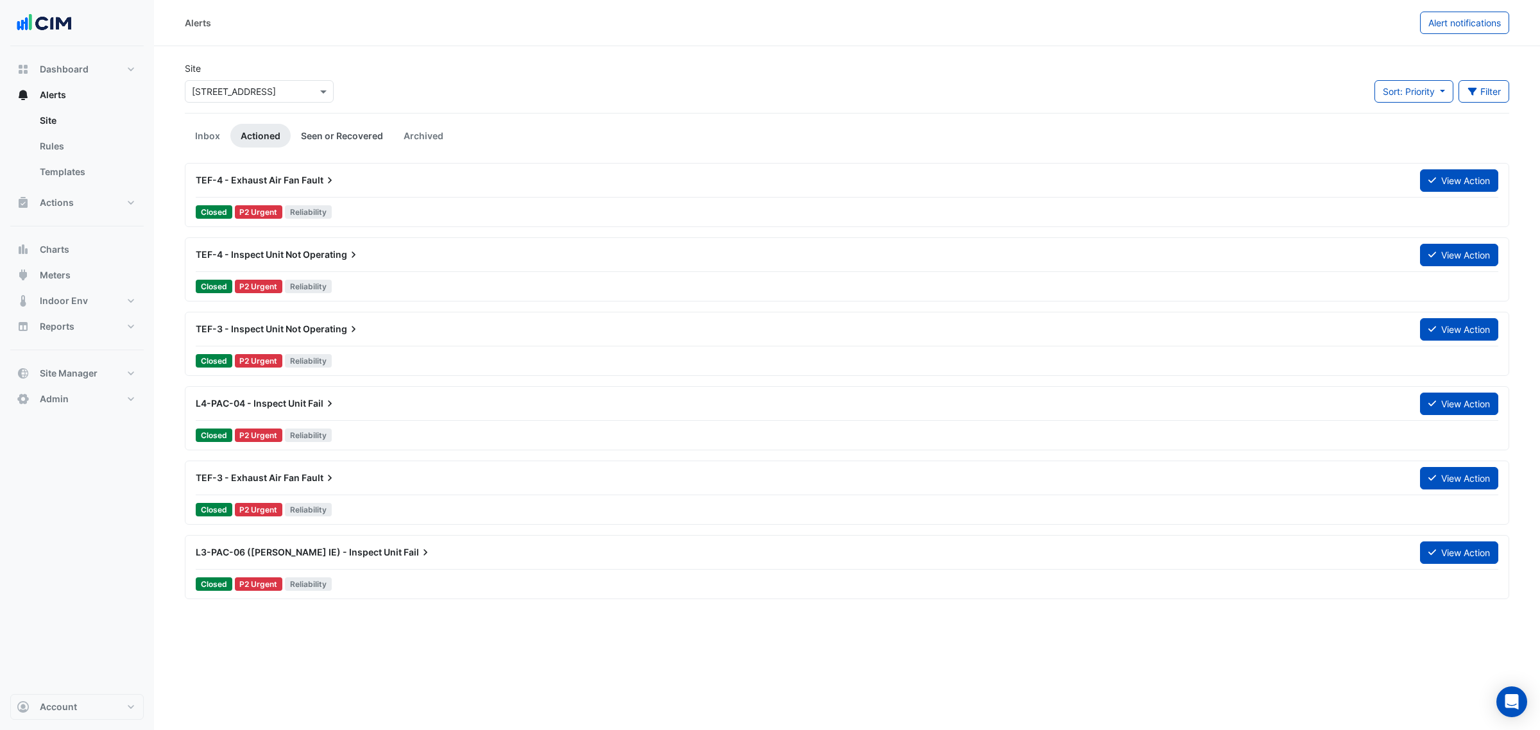
click at [344, 132] on link "Seen or Recovered" at bounding box center [342, 136] width 103 height 24
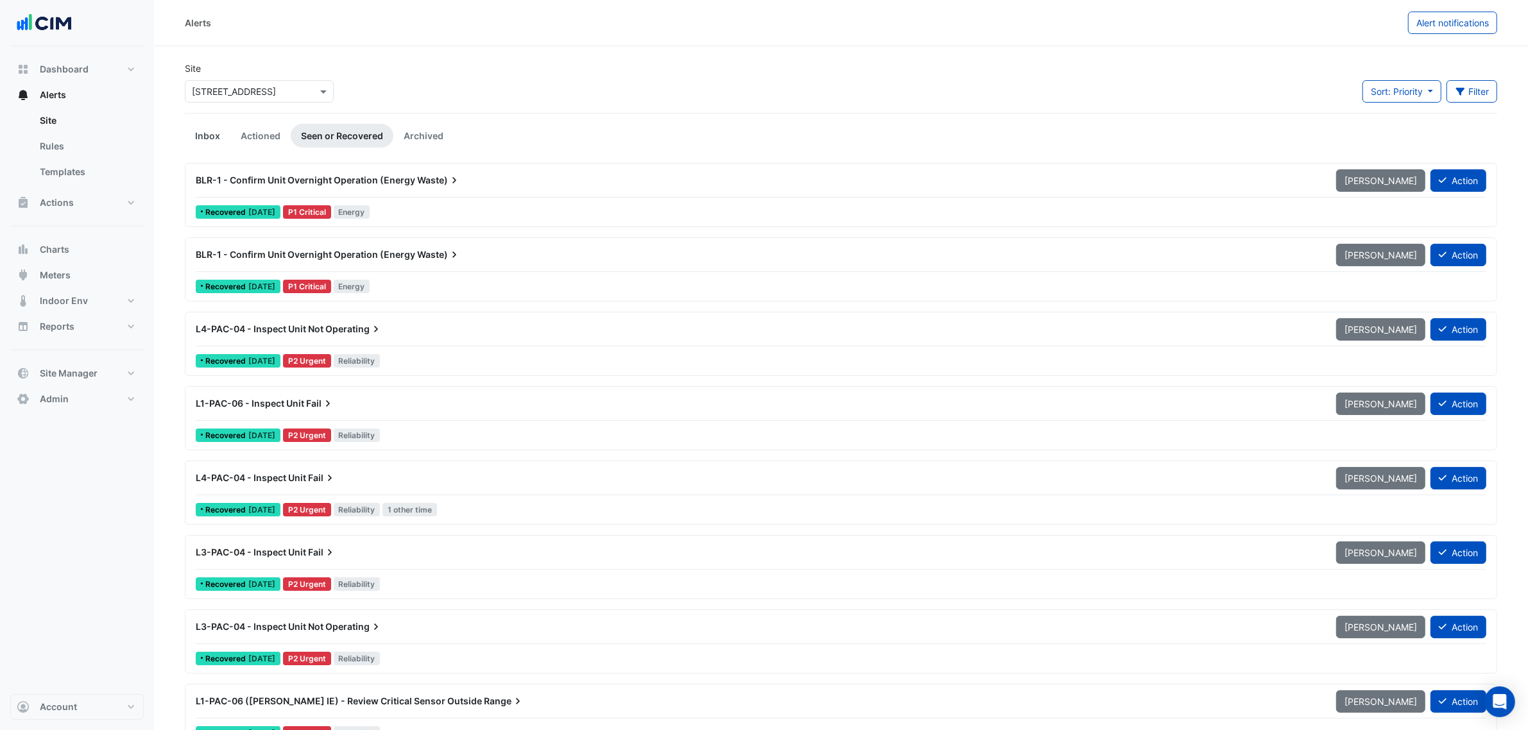
click at [203, 140] on link "Inbox" at bounding box center [208, 136] width 46 height 24
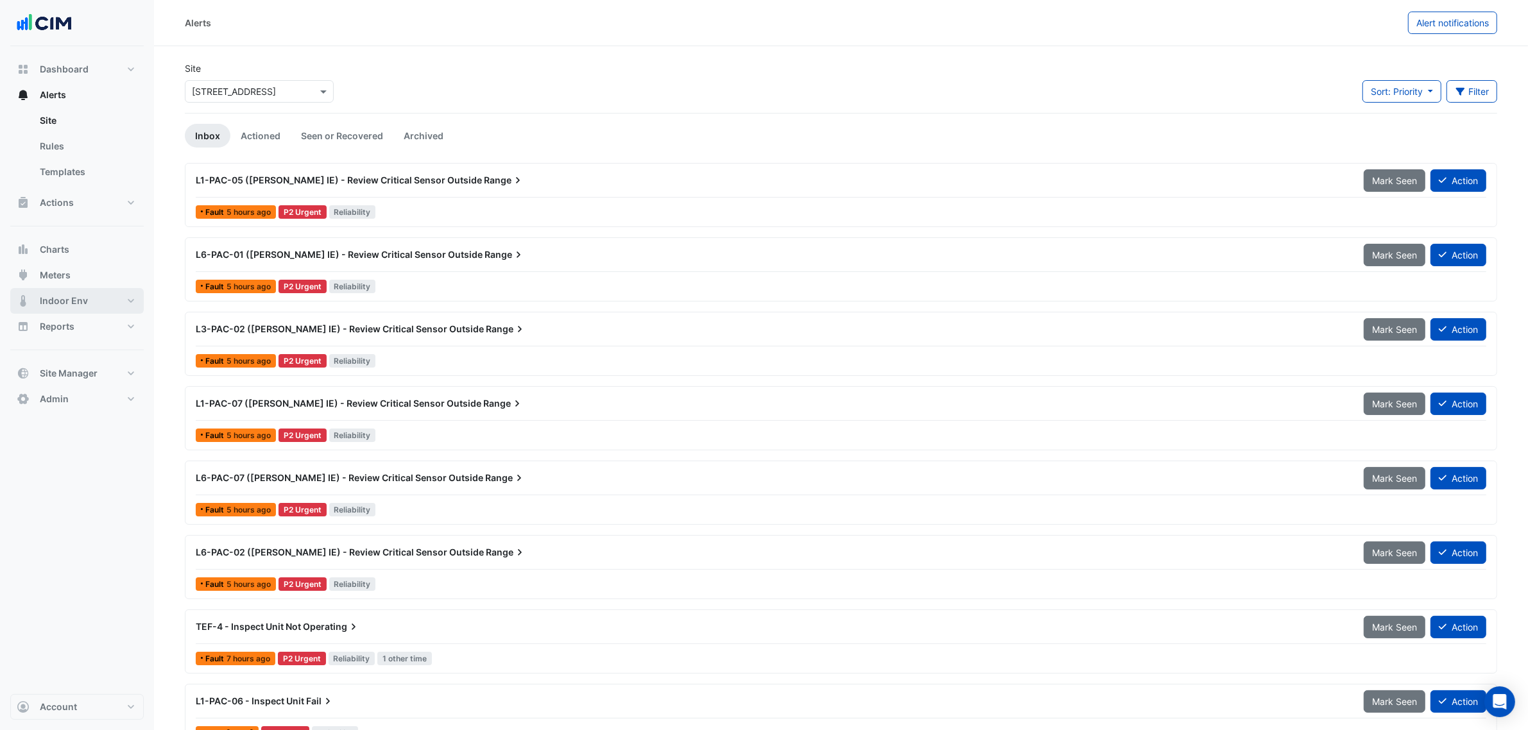
click at [101, 296] on button "Indoor Env" at bounding box center [76, 301] width 133 height 26
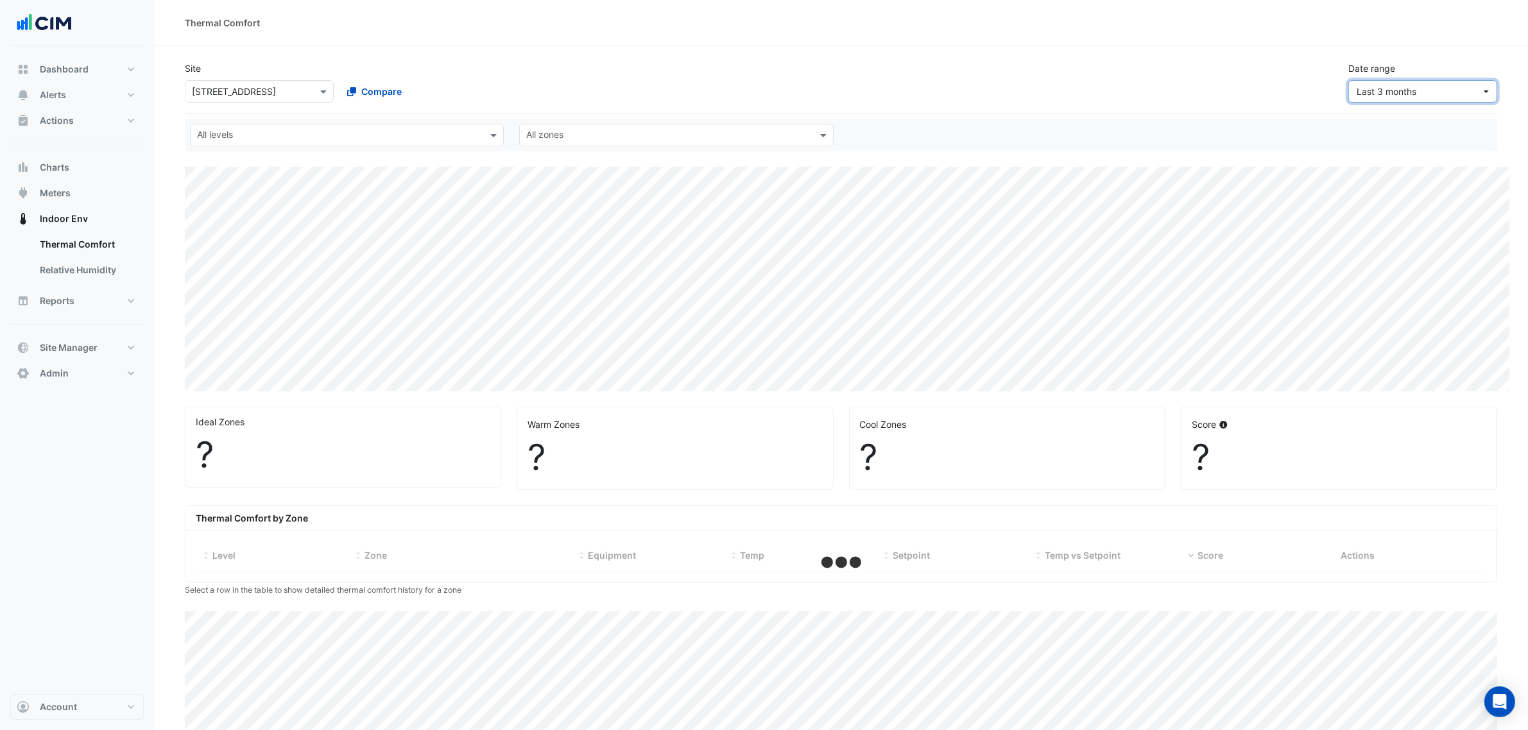
select select "***"
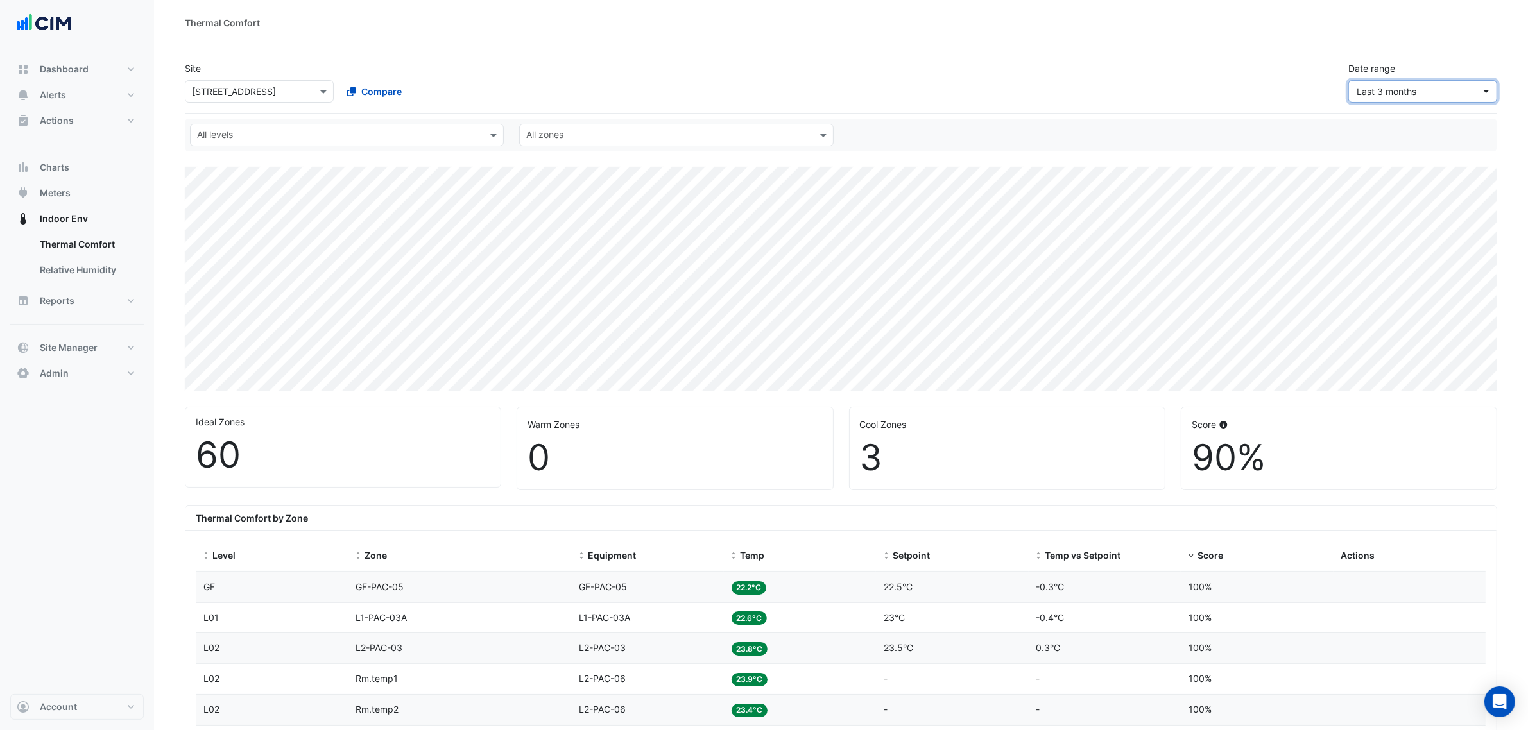
drag, startPoint x: 1430, startPoint y: 89, endPoint x: 1432, endPoint y: 107, distance: 18.2
click at [1430, 90] on span "Last 3 months" at bounding box center [1419, 91] width 125 height 13
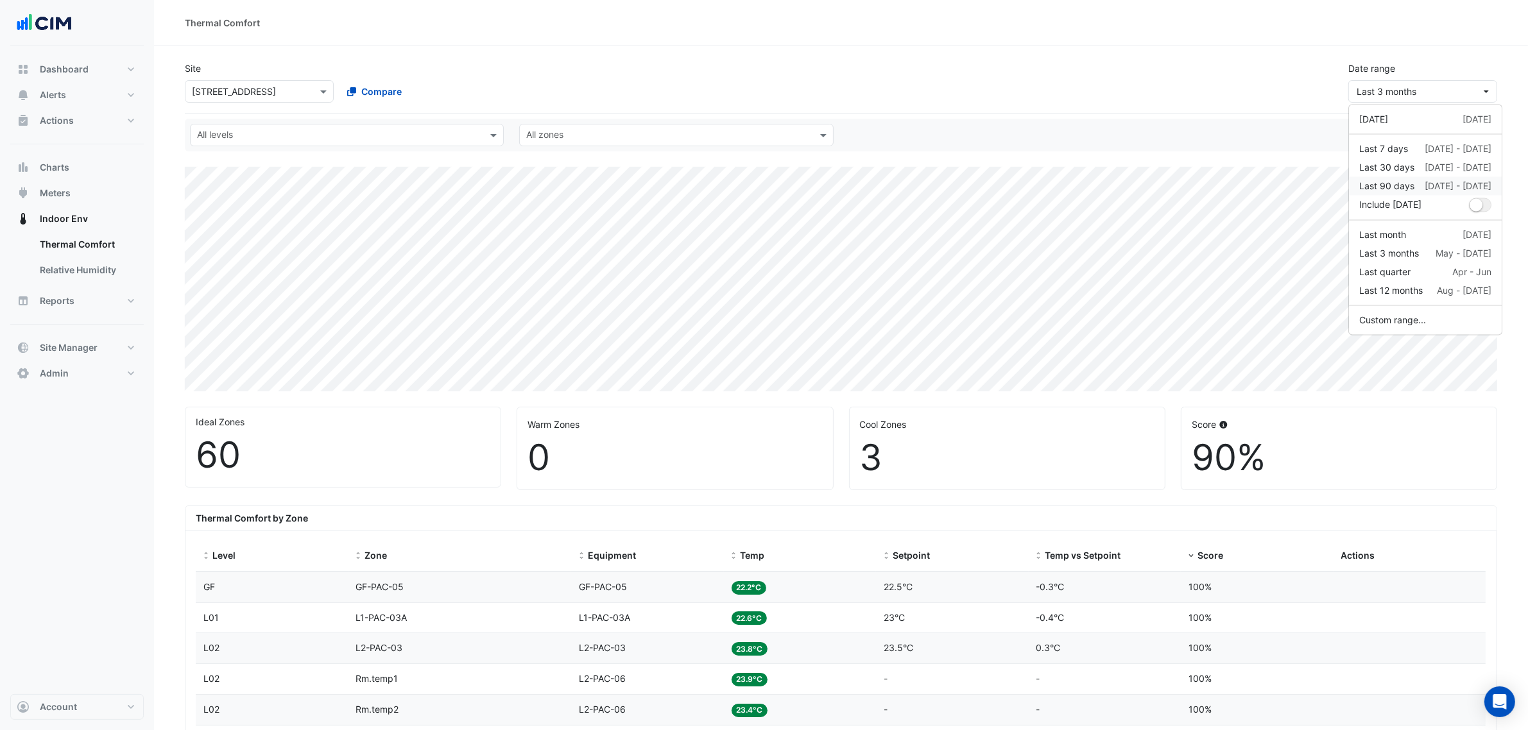
click at [1413, 187] on div "Last 90 days" at bounding box center [1386, 186] width 55 height 13
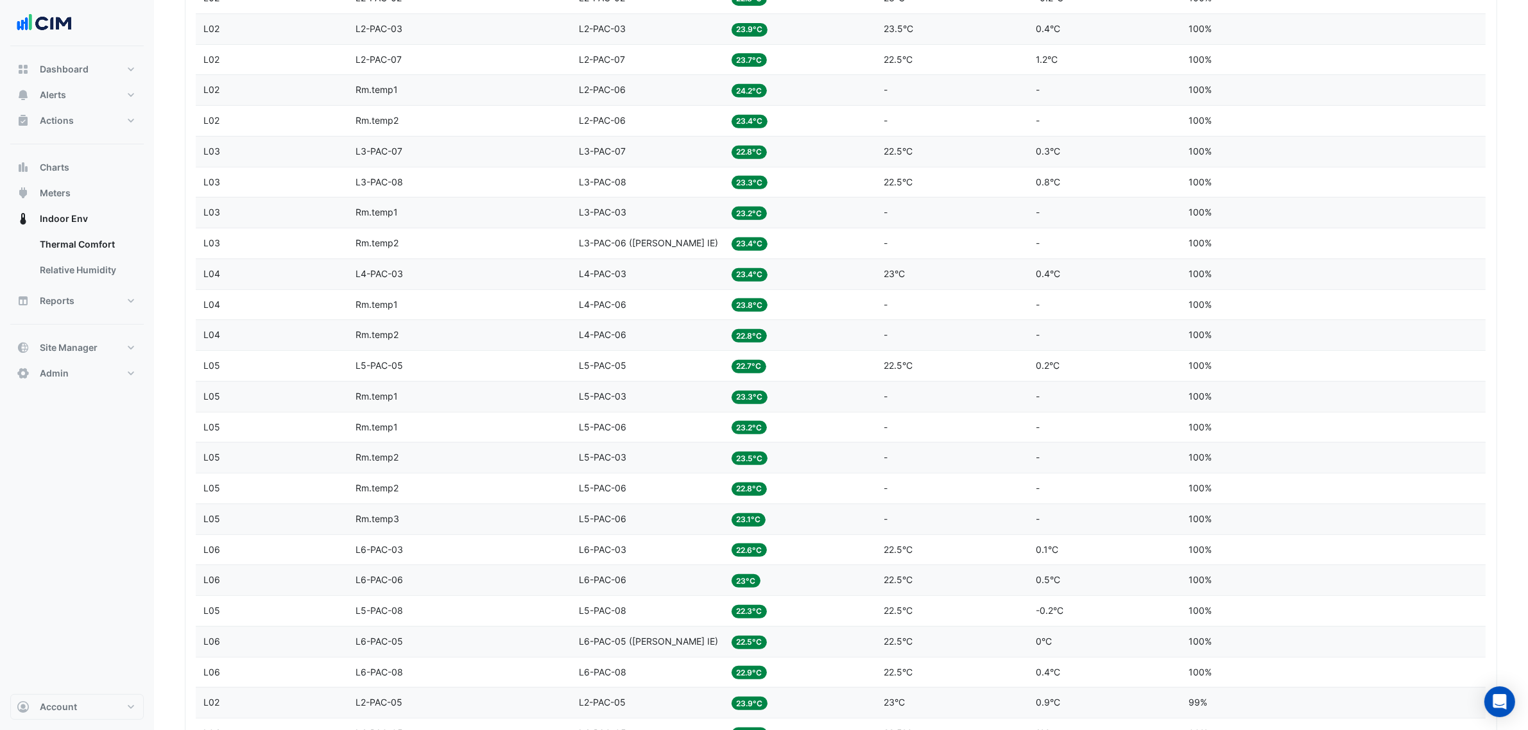
scroll to position [160, 0]
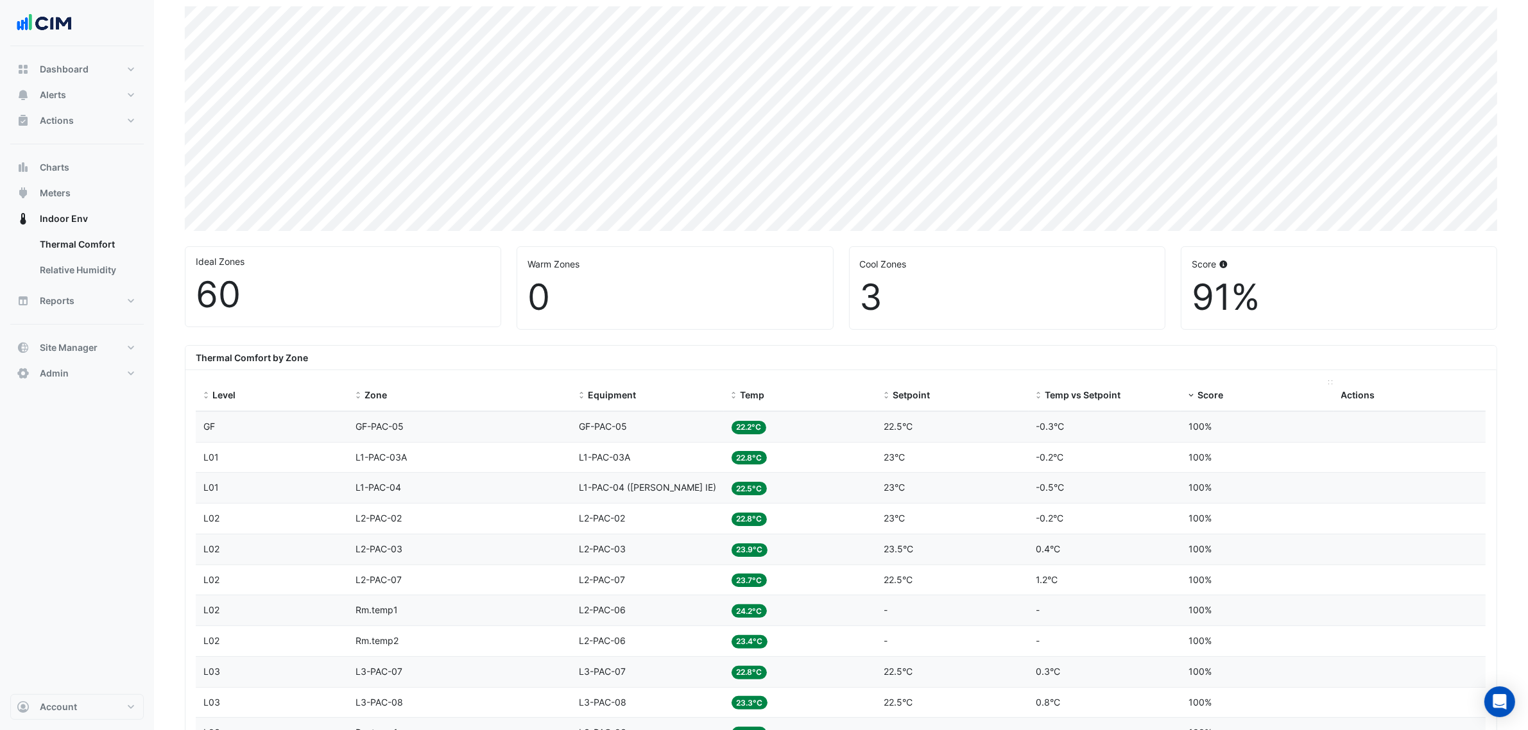
click at [1194, 395] on span at bounding box center [1191, 396] width 9 height 10
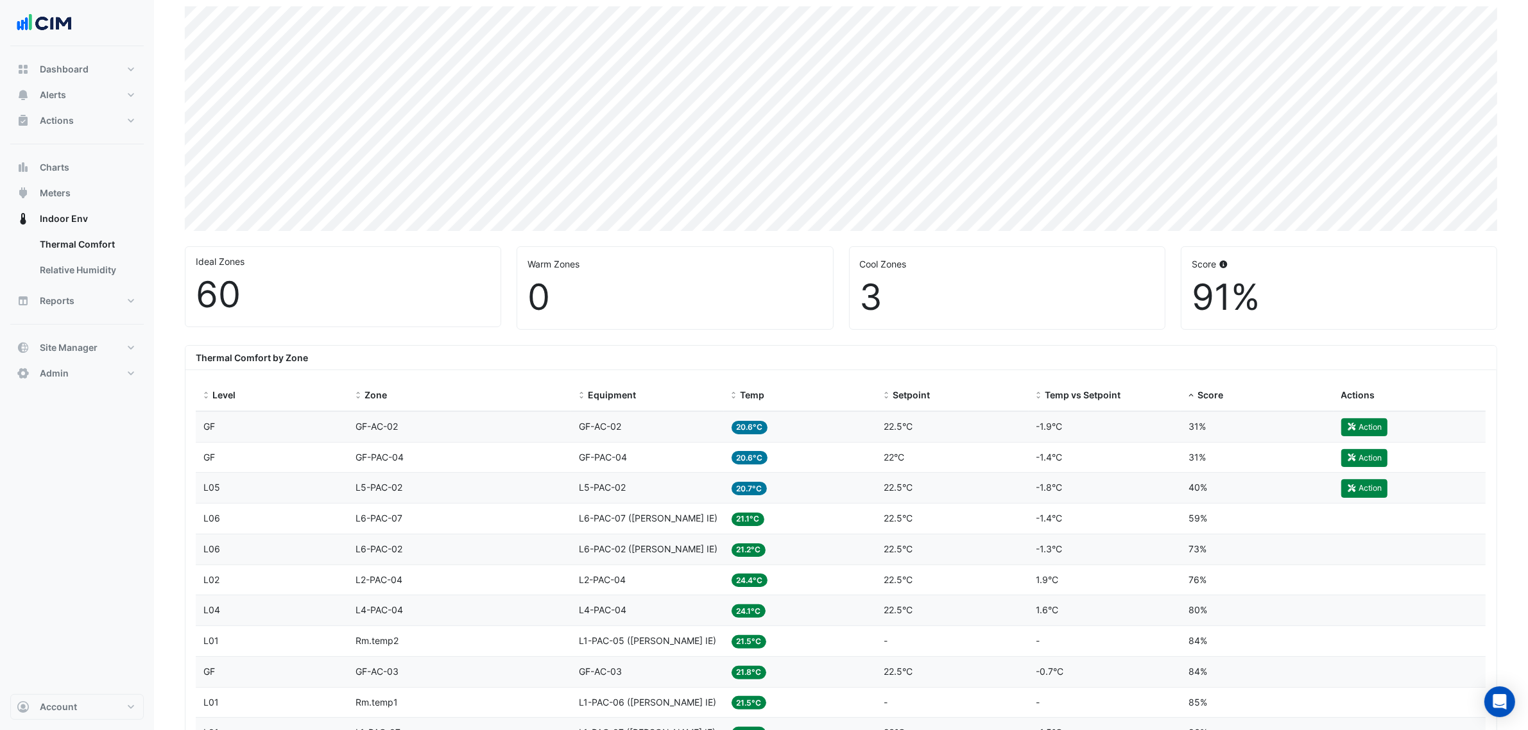
click at [56, 488] on div "Dashboard Portfolio Ratings Performance Alerts Site Rules Templates Actions Sit…" at bounding box center [76, 370] width 133 height 648
click at [83, 75] on span "Dashboard" at bounding box center [64, 69] width 49 height 13
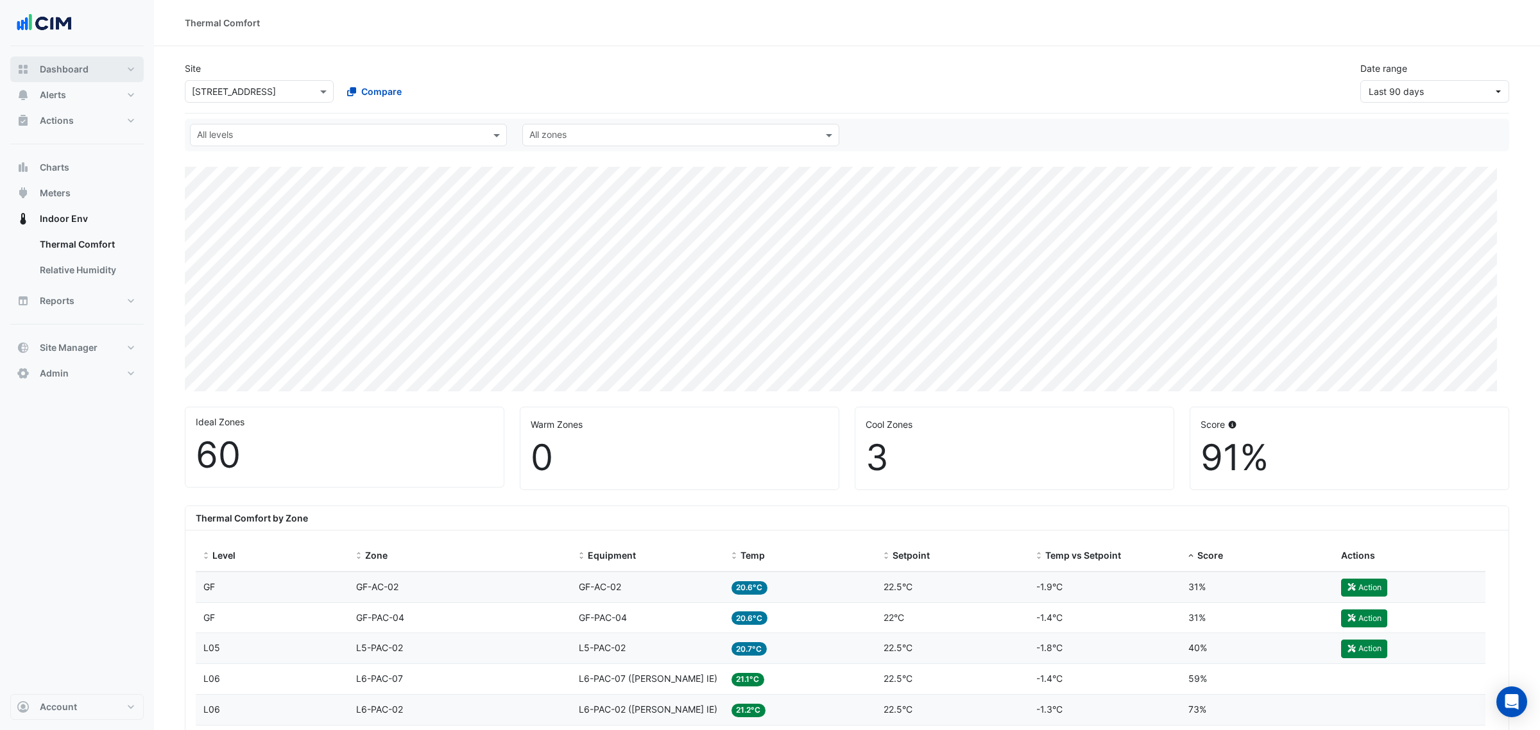
select select "***"
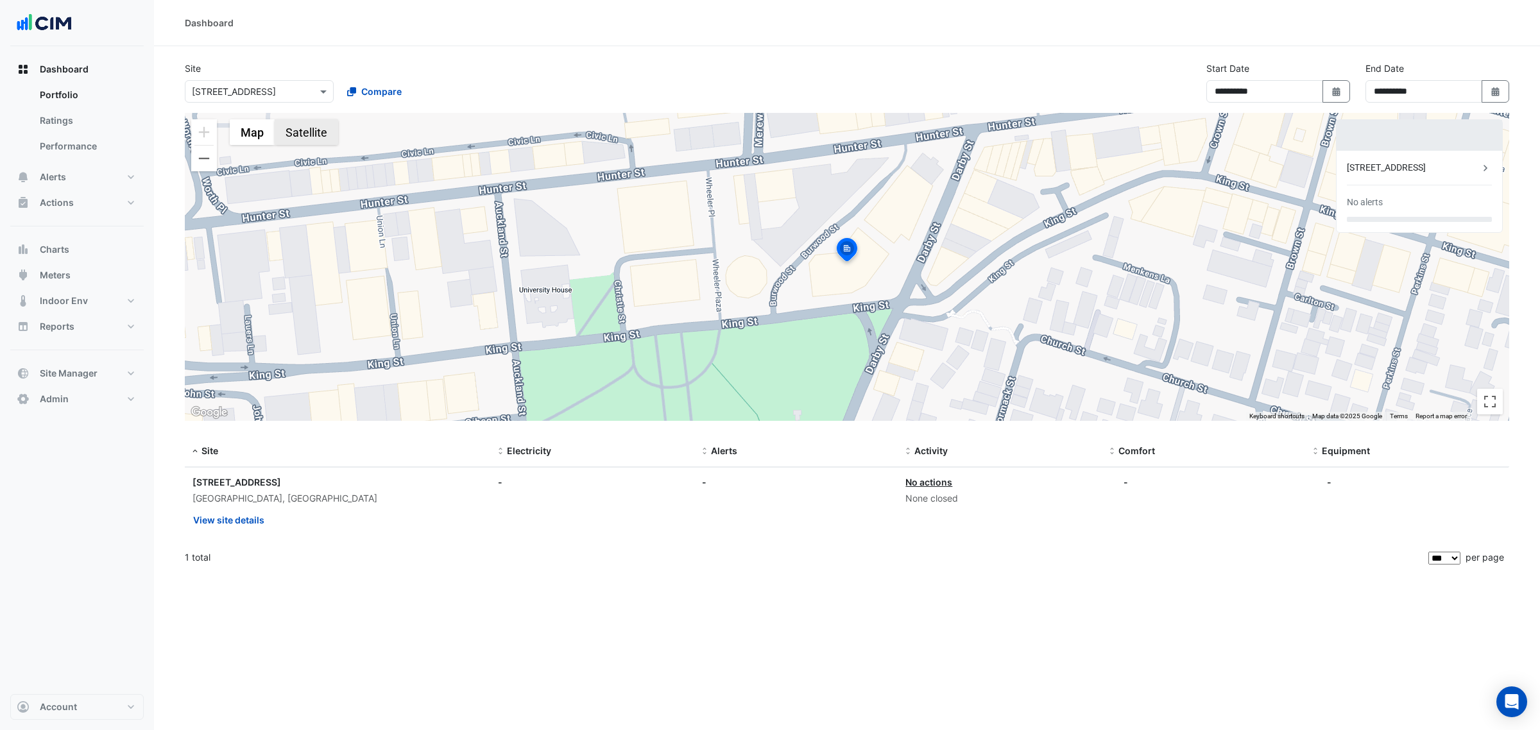
click at [296, 141] on button "Satellite" at bounding box center [307, 132] width 64 height 26
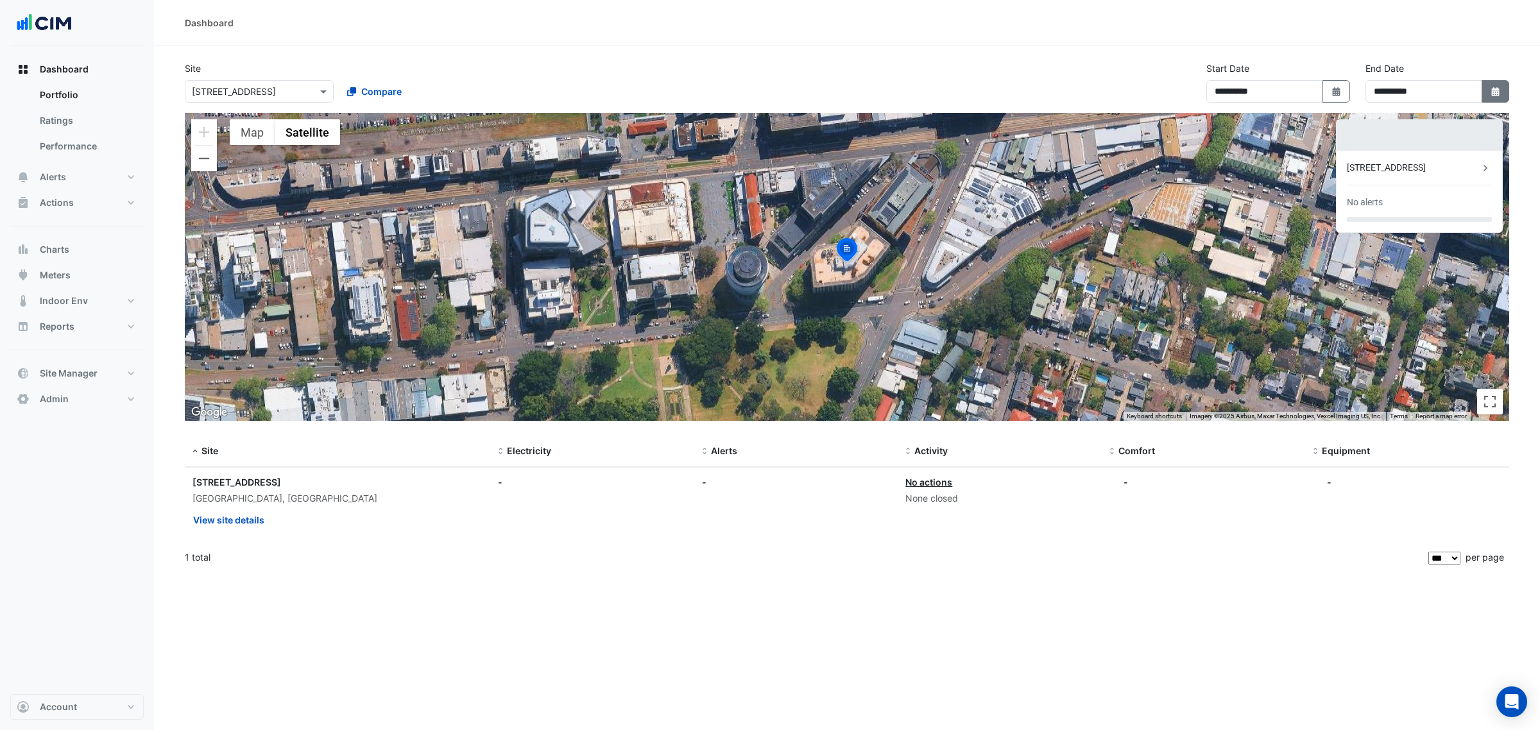
click at [1487, 101] on button "Select Date" at bounding box center [1496, 91] width 28 height 22
select select "*"
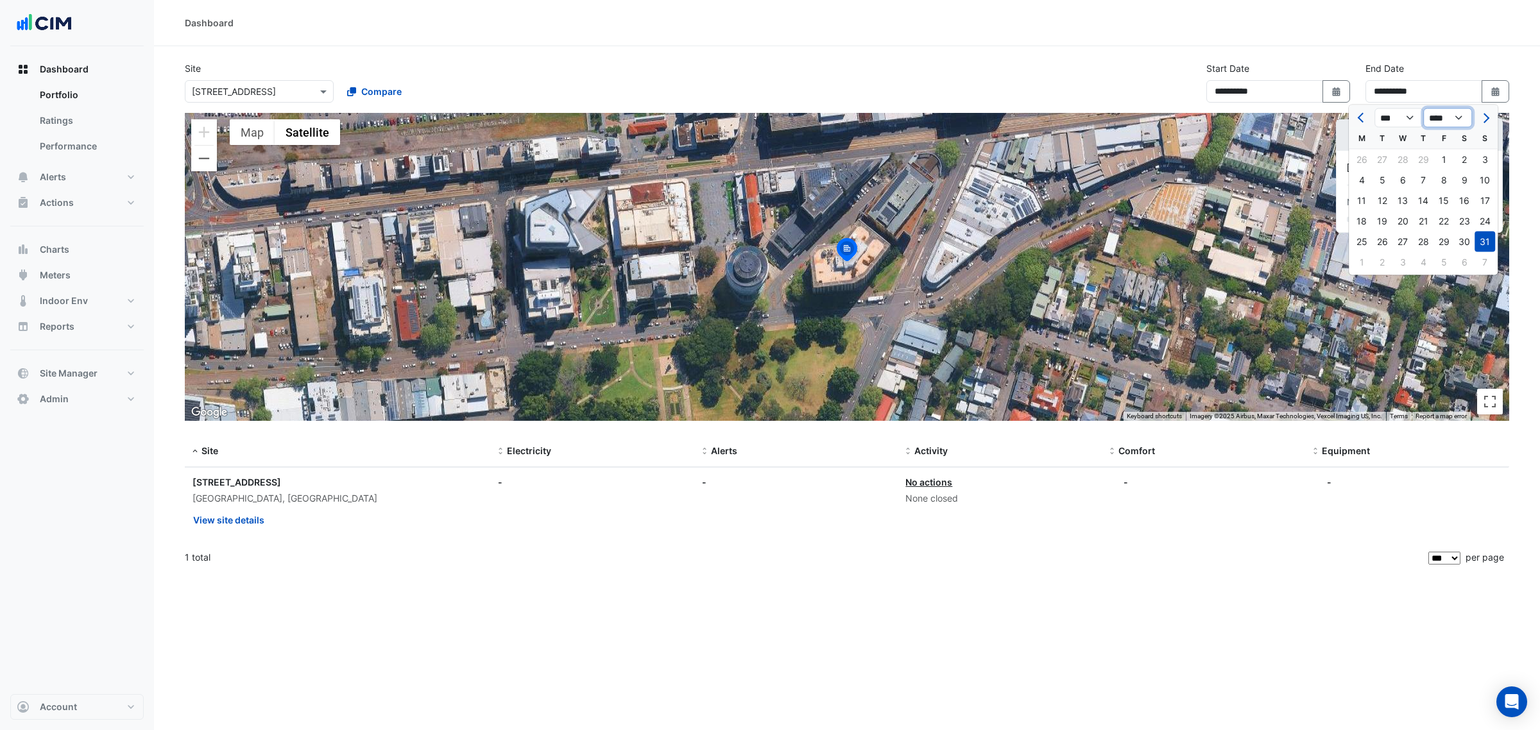
drag, startPoint x: 1461, startPoint y: 112, endPoint x: 1460, endPoint y: 124, distance: 11.6
click at [1461, 113] on select "**** **** **** **** **** **** **** **** **** **** ****" at bounding box center [1447, 117] width 49 height 19
select select "****"
click at [1423, 108] on select "**** **** **** **** **** **** **** **** **** **** ****" at bounding box center [1447, 117] width 49 height 19
click at [1487, 116] on span "Next month" at bounding box center [1485, 118] width 10 height 10
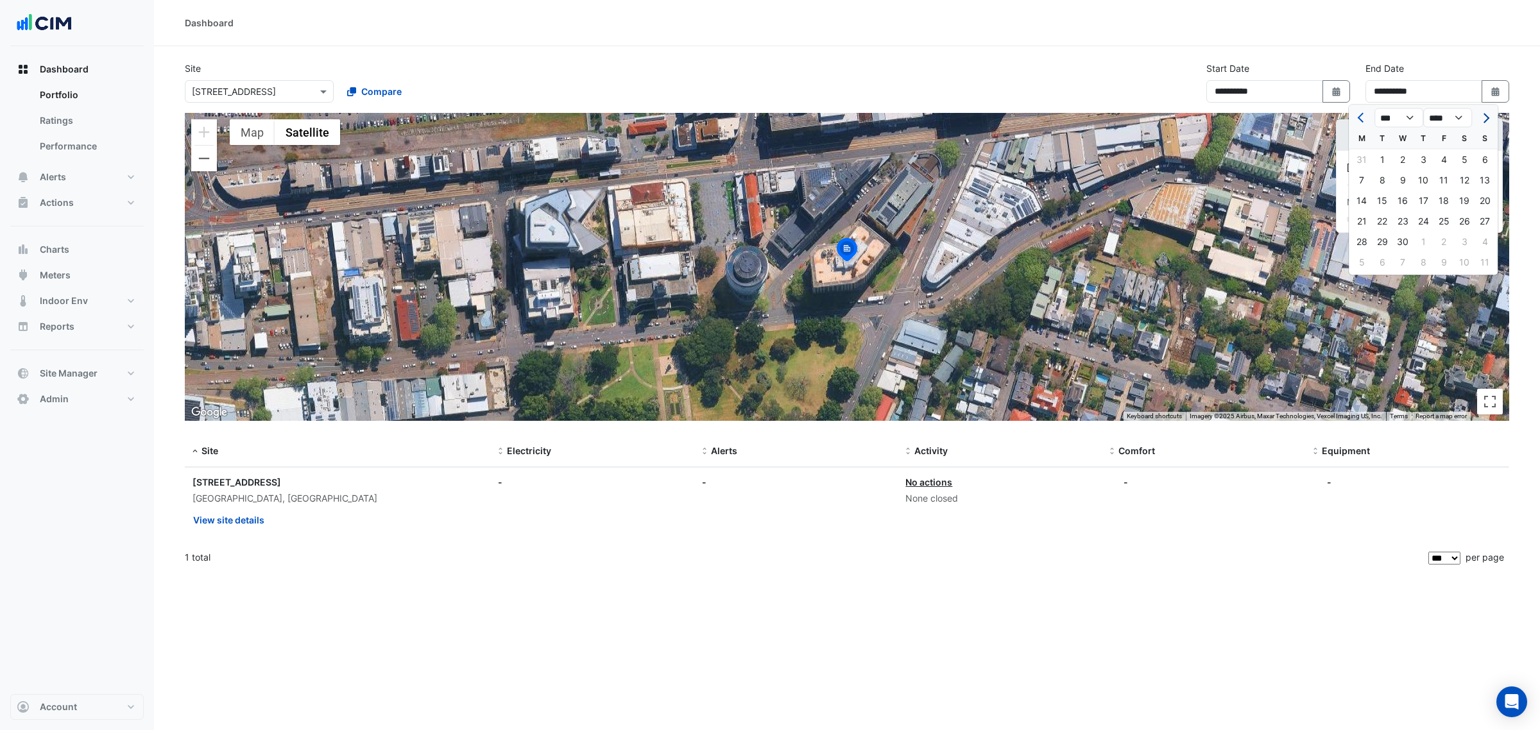
click at [1487, 116] on span "Next month" at bounding box center [1485, 118] width 10 height 10
click at [1487, 114] on span "Next month" at bounding box center [1485, 118] width 10 height 10
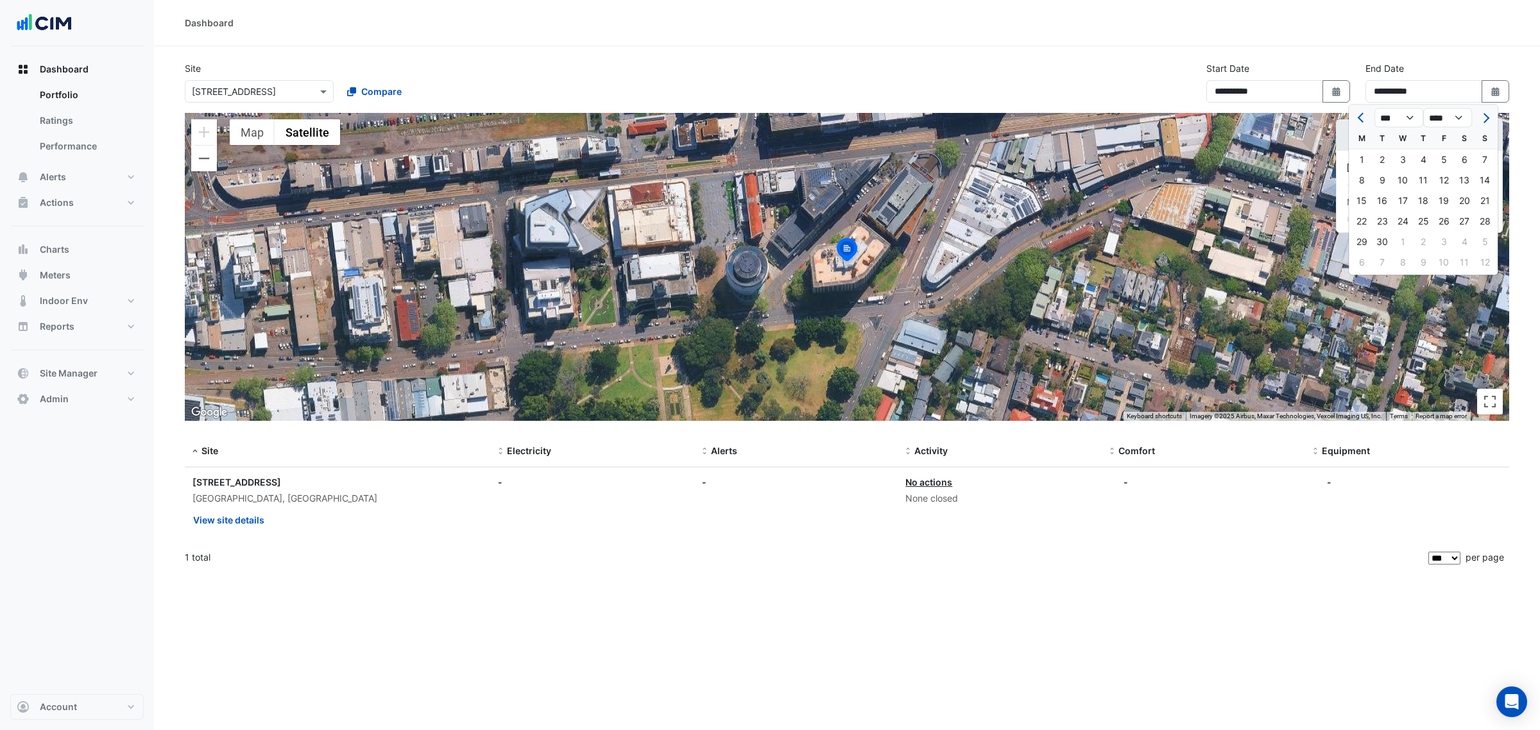
click at [1348, 119] on ngb-datepicker "*** *** *** *** *** *** *** *** *** *** *** *** **** **** **** **** **** **** *…" at bounding box center [1423, 190] width 150 height 171
click at [1359, 116] on span "Previous month" at bounding box center [1363, 118] width 10 height 10
select select "*"
drag, startPoint x: 1486, startPoint y: 239, endPoint x: 1450, endPoint y: 167, distance: 80.1
click at [1486, 238] on div "31" at bounding box center [1485, 242] width 21 height 21
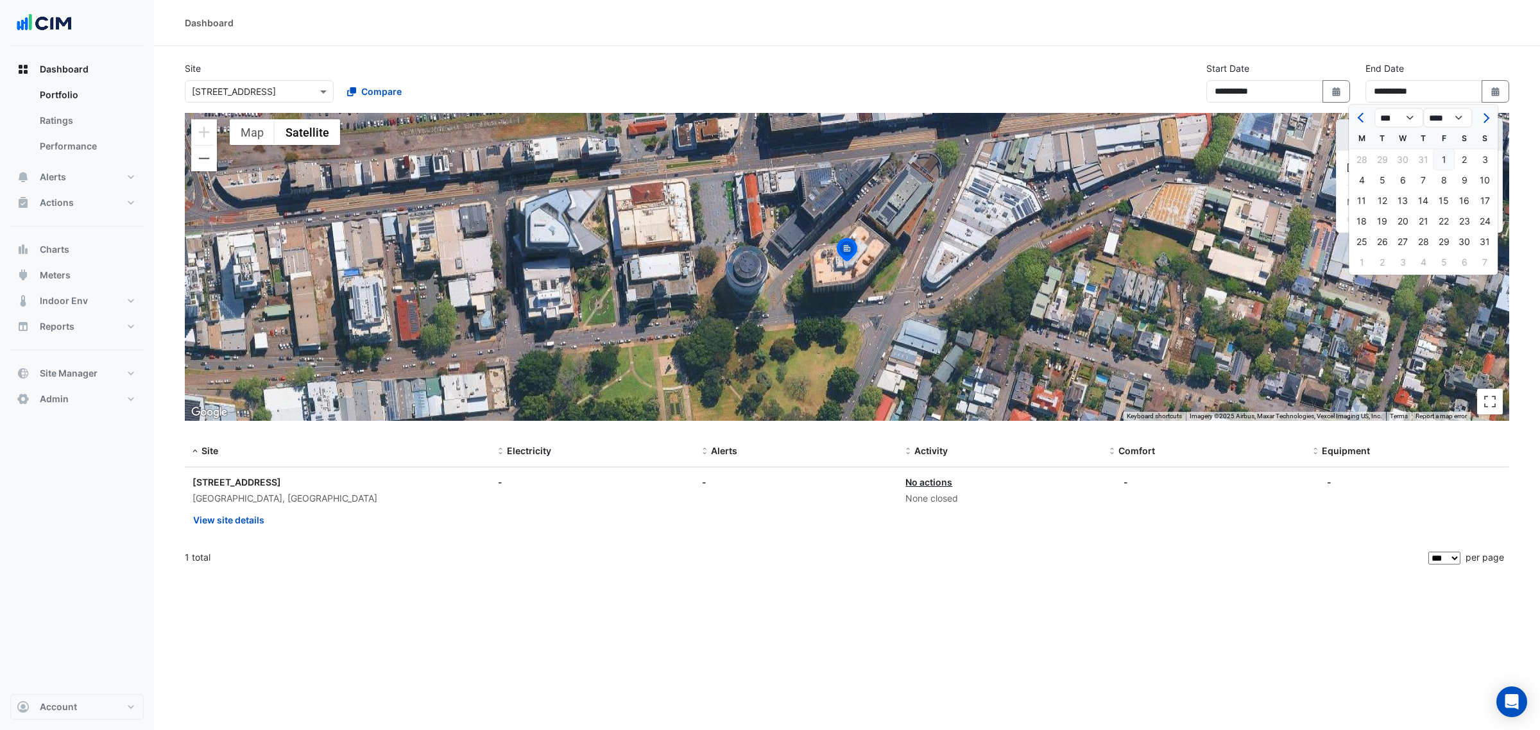
type input "**********"
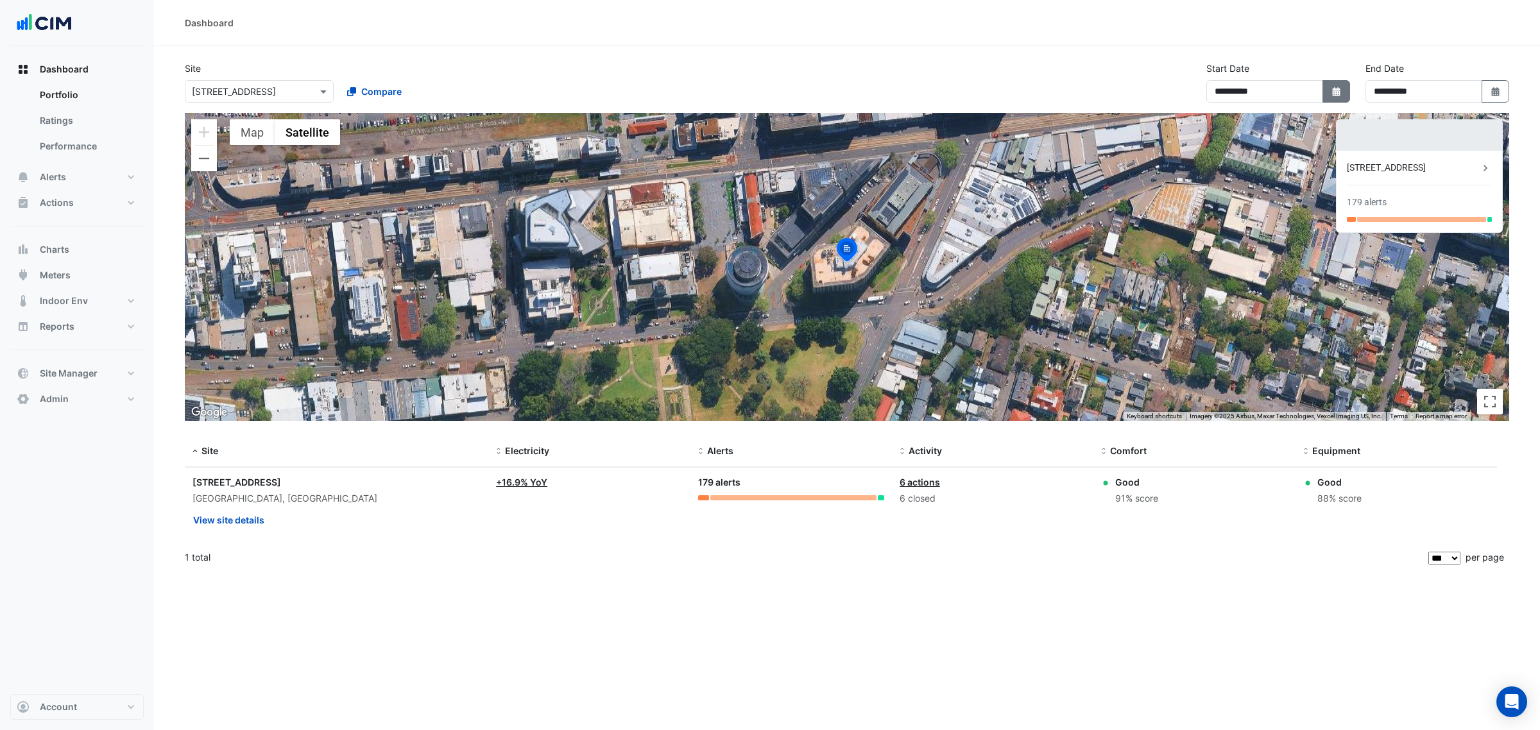
click at [1348, 94] on button "Select Date" at bounding box center [1337, 91] width 28 height 22
select select "****"
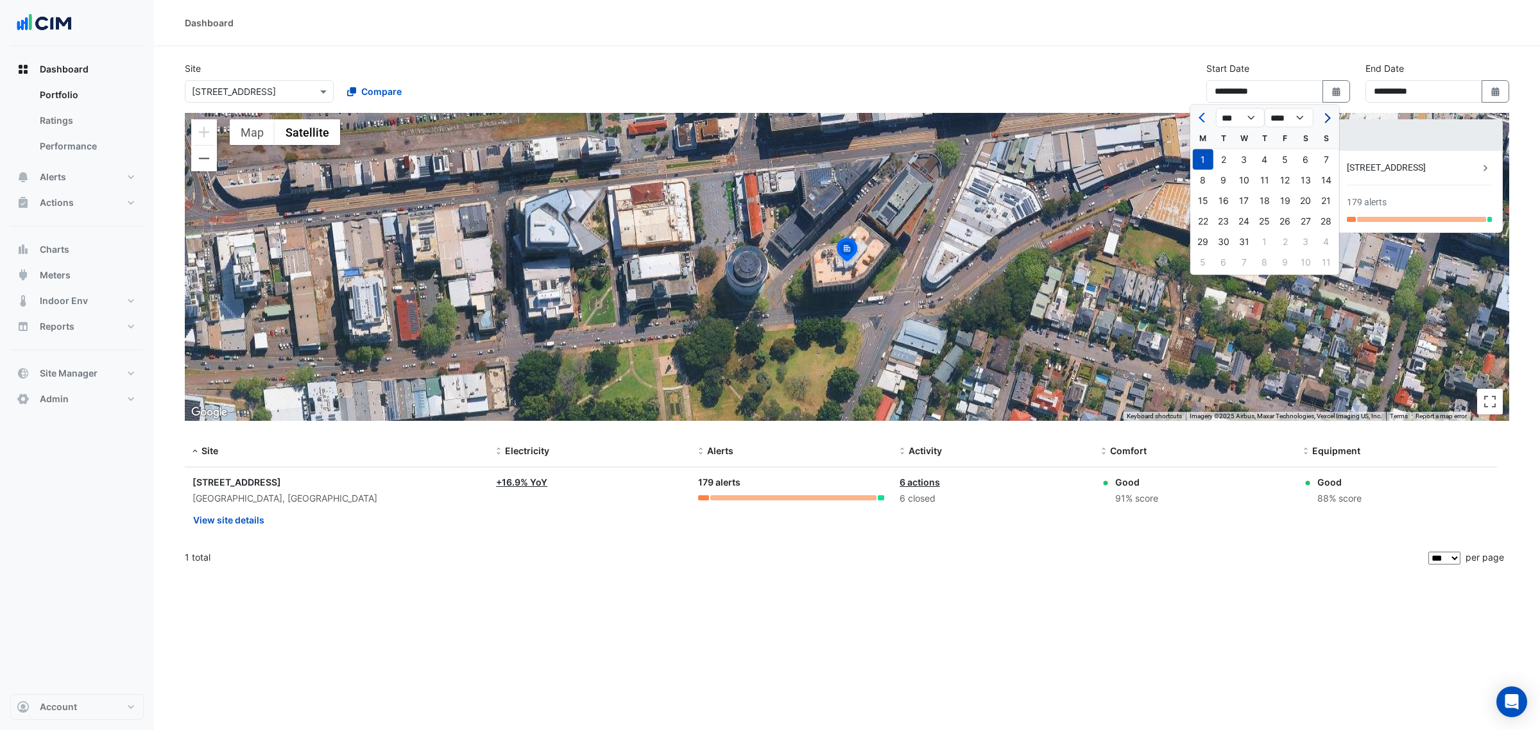
click at [1321, 122] on button "Next month" at bounding box center [1326, 118] width 15 height 21
select select "*"
click at [1301, 117] on select "**** **** **** **** **** **** **** **** **** **** **** ****" at bounding box center [1289, 117] width 49 height 19
select select "****"
click at [1265, 108] on select "**** **** **** **** **** **** **** **** **** **** **** ****" at bounding box center [1289, 117] width 49 height 19
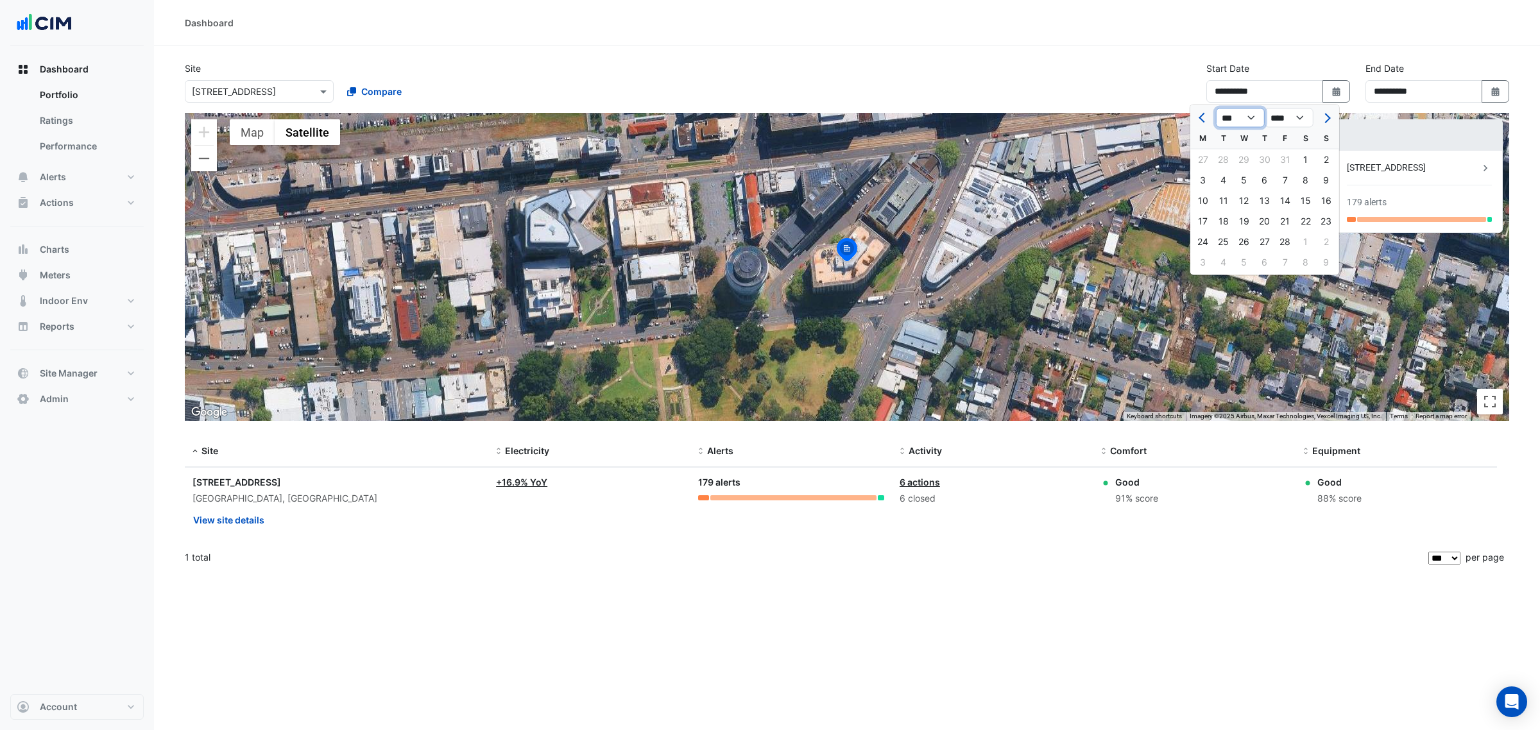
click at [1250, 112] on select "*** *** *** *** *** *** *** ***" at bounding box center [1240, 117] width 49 height 19
select select "*"
click at [1216, 108] on select "*** *** *** *** *** *** *** ***" at bounding box center [1240, 117] width 49 height 19
click at [1240, 270] on div "1 2 3 4 5 6 7" at bounding box center [1264, 263] width 149 height 23
click at [1290, 156] on div "1" at bounding box center [1285, 160] width 21 height 21
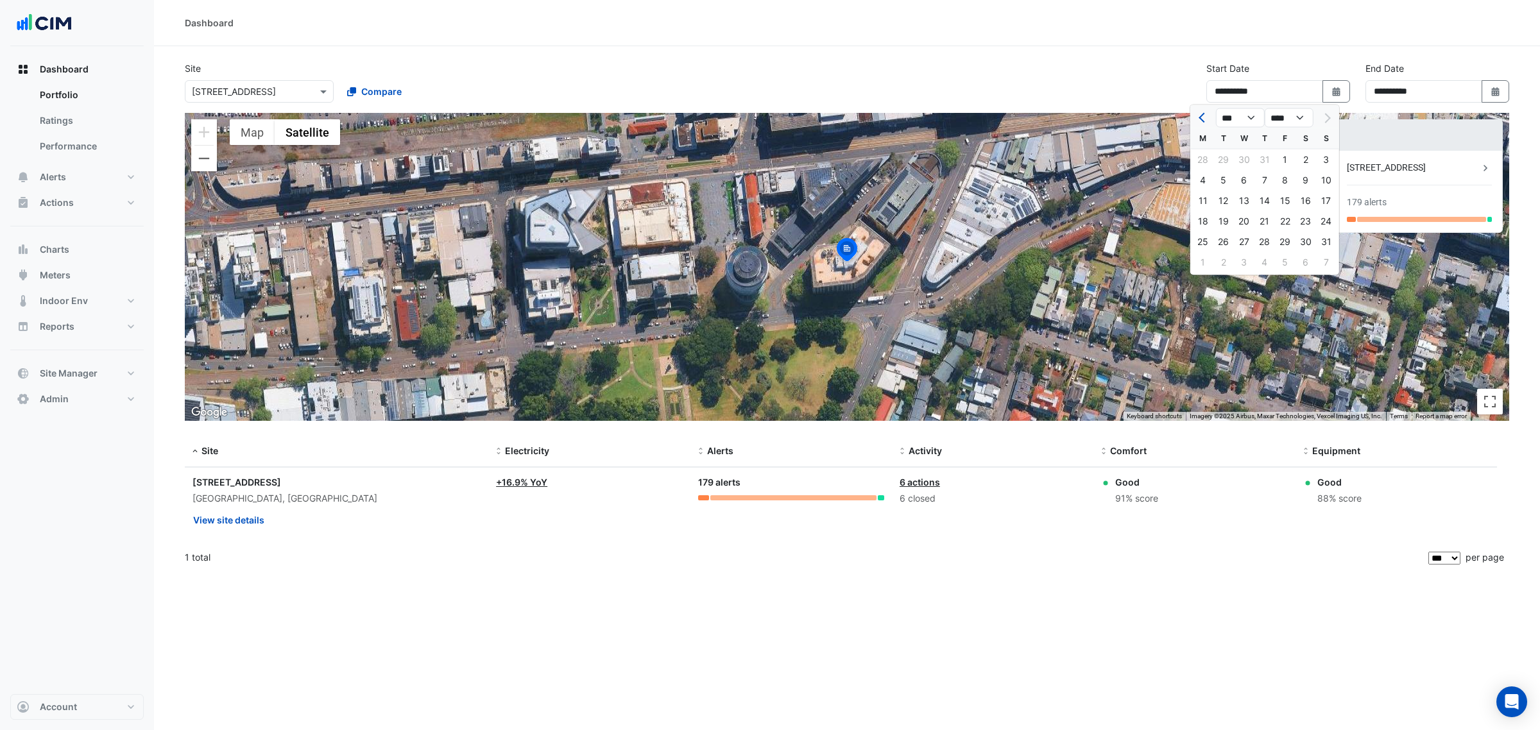
type input "**********"
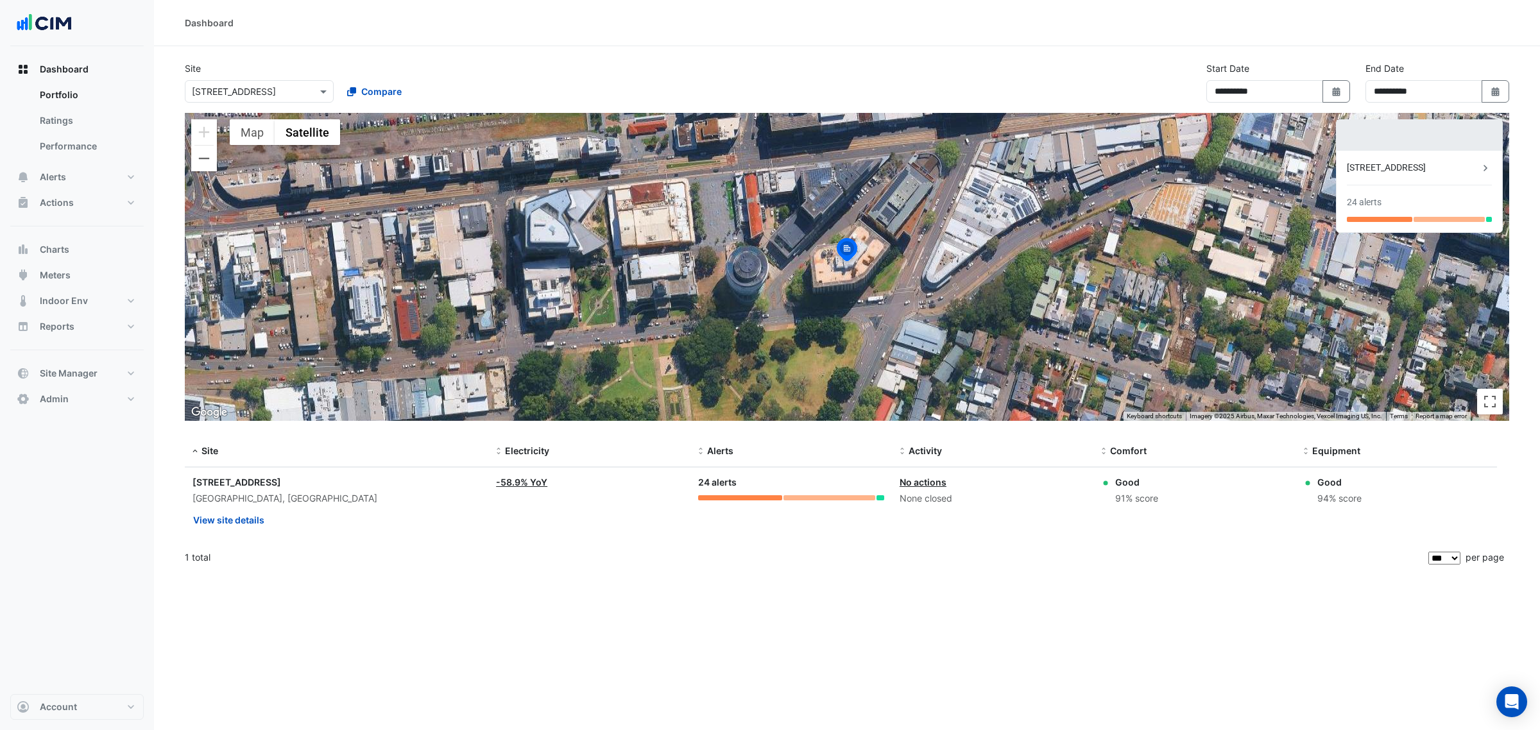
click at [1069, 49] on section "**********" at bounding box center [847, 310] width 1386 height 528
click at [1448, 128] on div at bounding box center [1420, 135] width 166 height 31
click at [1389, 166] on div "[STREET_ADDRESS]" at bounding box center [1413, 167] width 132 height 13
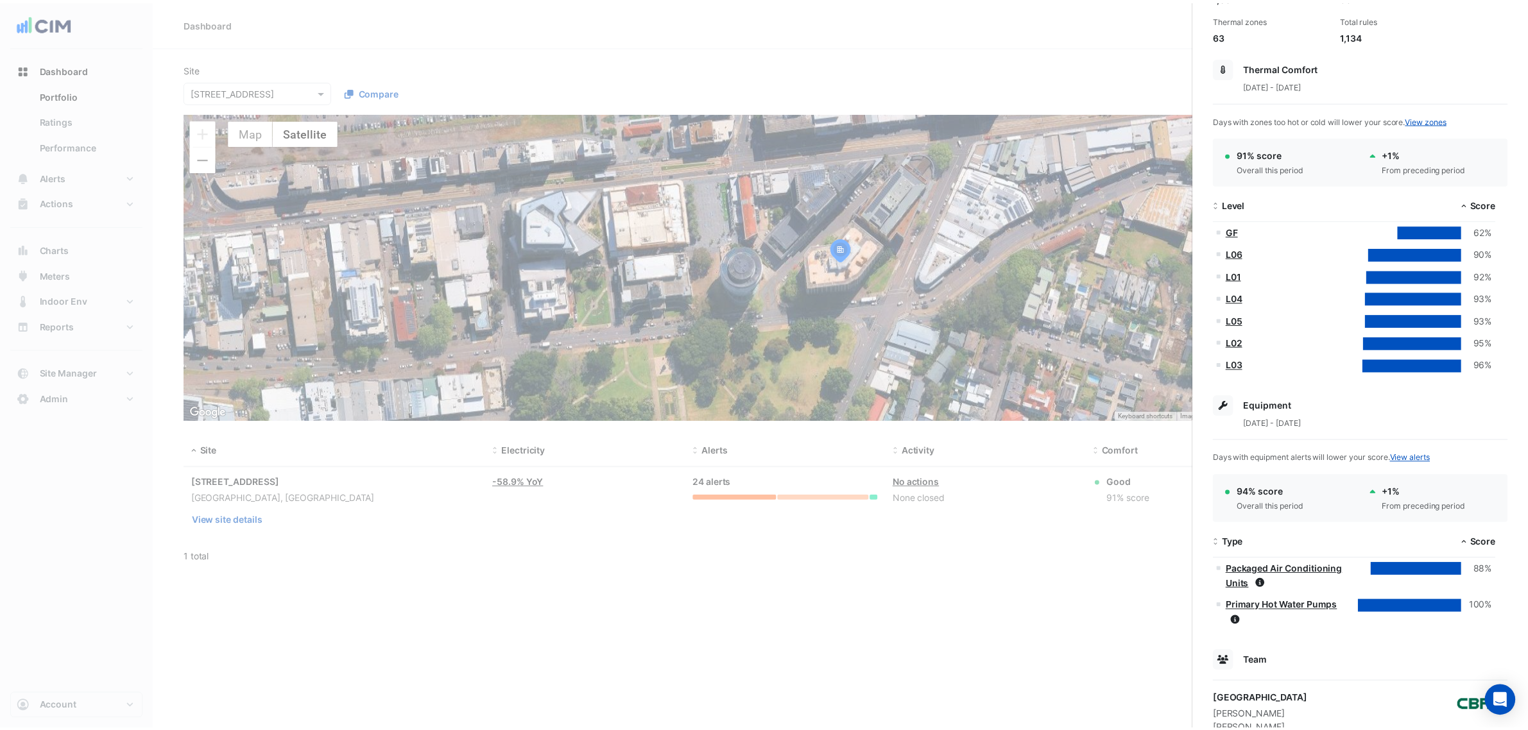
scroll to position [305, 0]
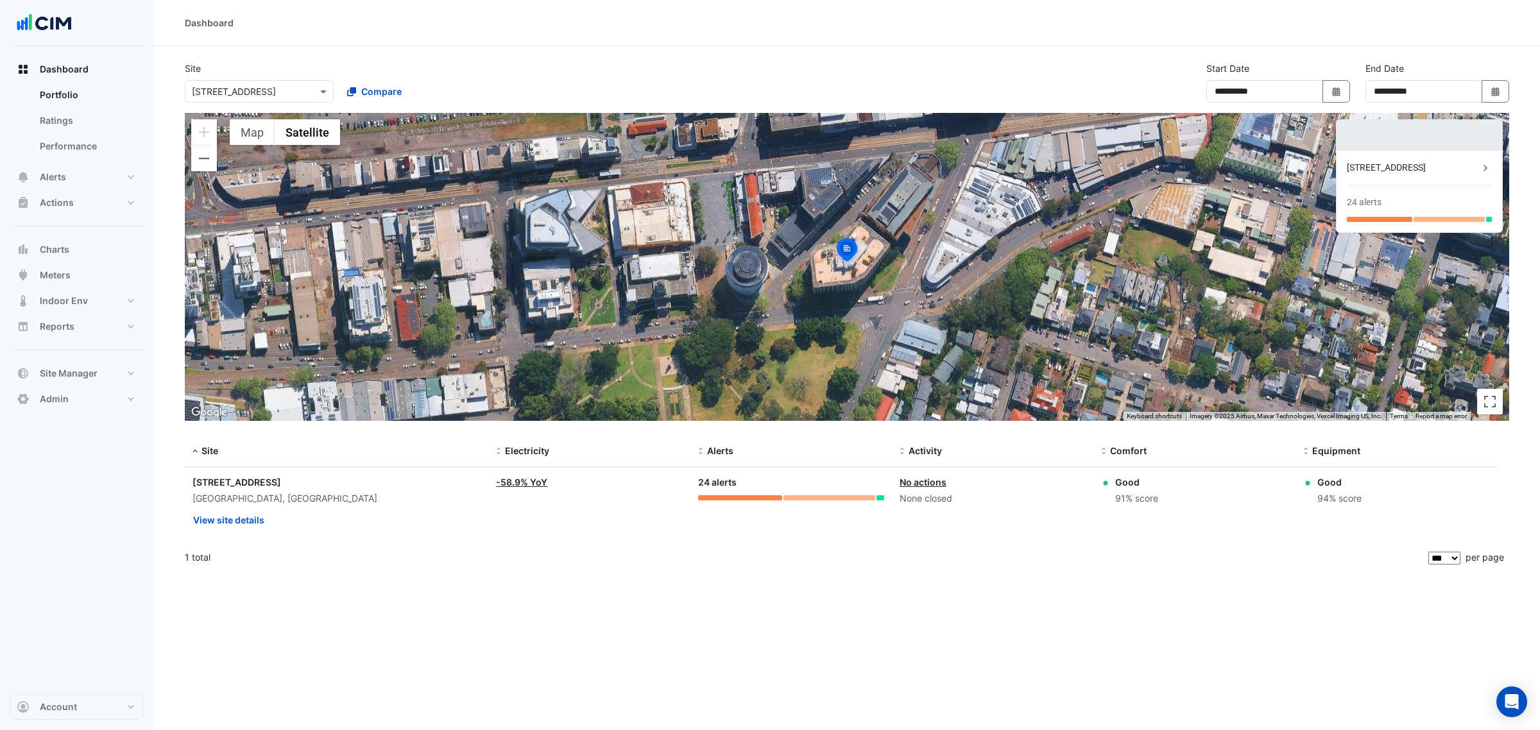
click at [1373, 187] on div "266 King St 24 alerts" at bounding box center [1420, 192] width 166 height 82
click at [700, 605] on div "**********" at bounding box center [847, 365] width 1386 height 730
click at [76, 174] on button "Alerts" at bounding box center [76, 177] width 133 height 26
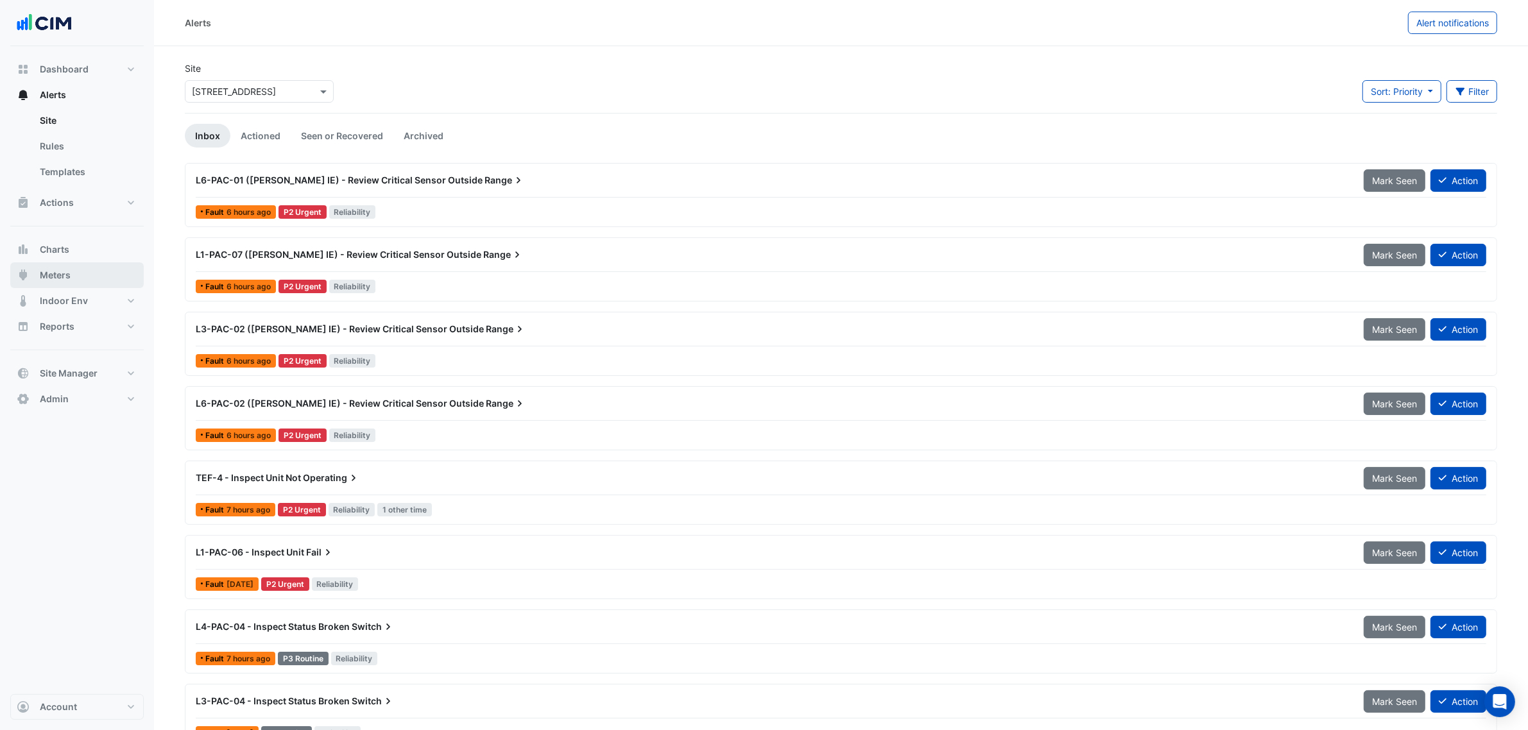
click at [74, 282] on button "Meters" at bounding box center [76, 275] width 133 height 26
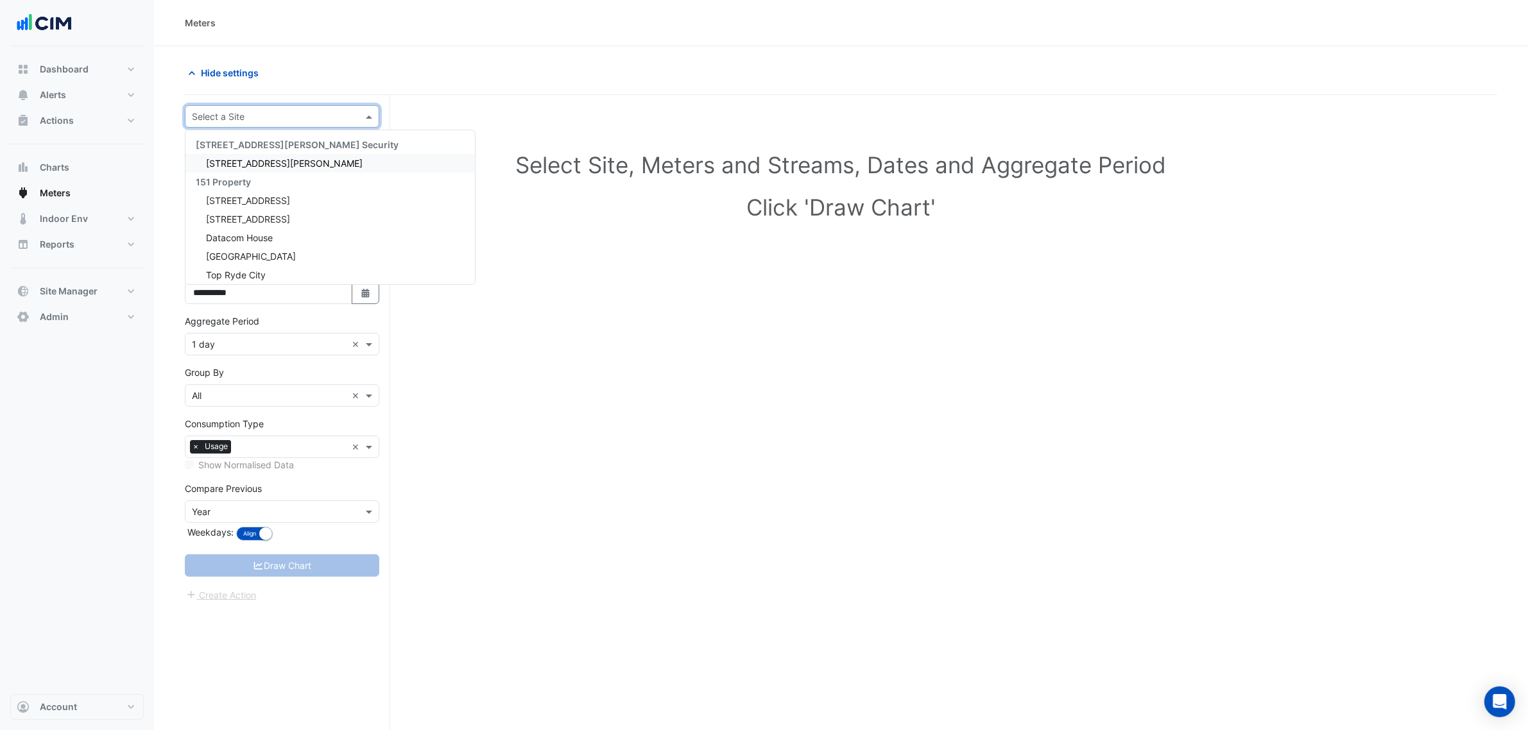
click at [248, 120] on input "text" at bounding box center [269, 116] width 155 height 13
type input "***"
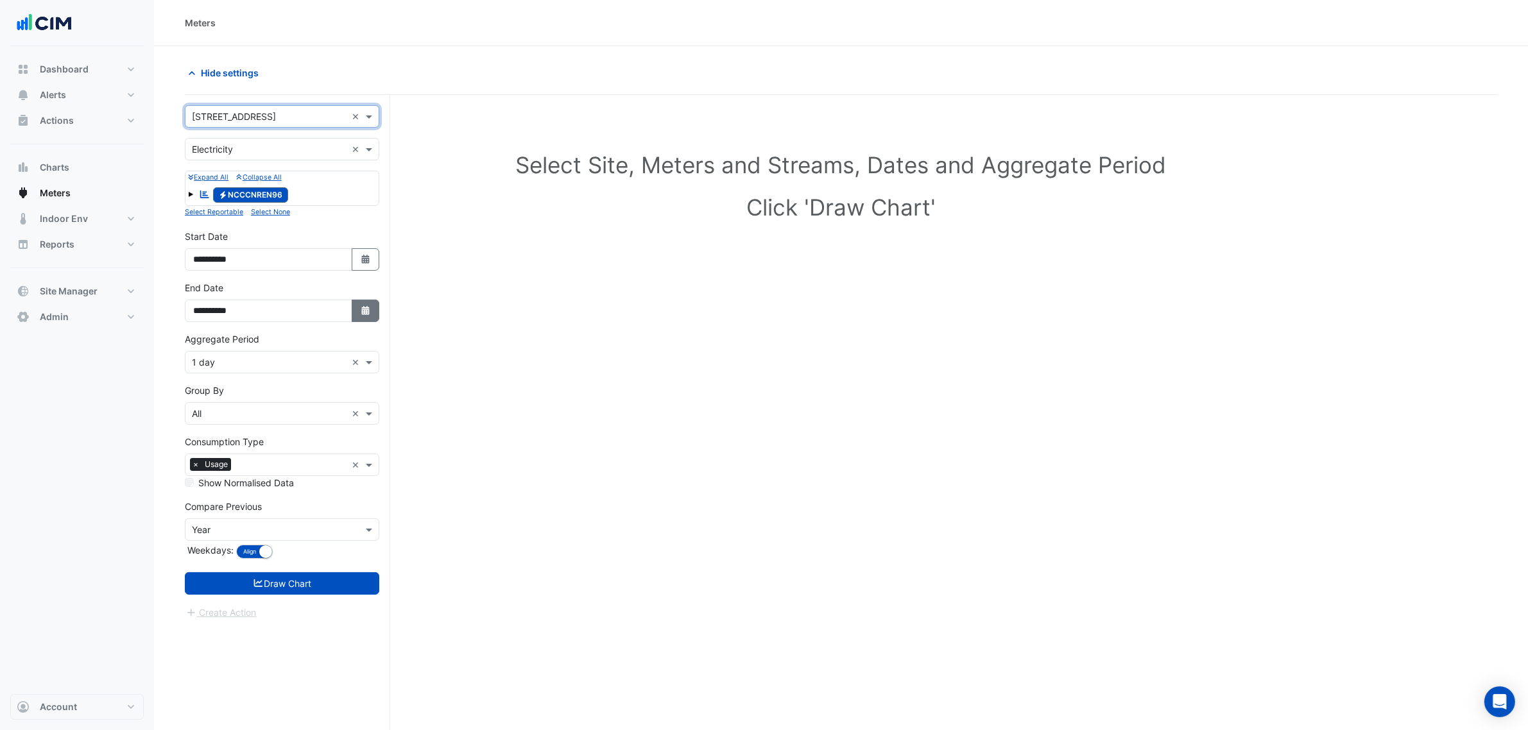
click at [368, 319] on button "Select Date" at bounding box center [366, 311] width 28 height 22
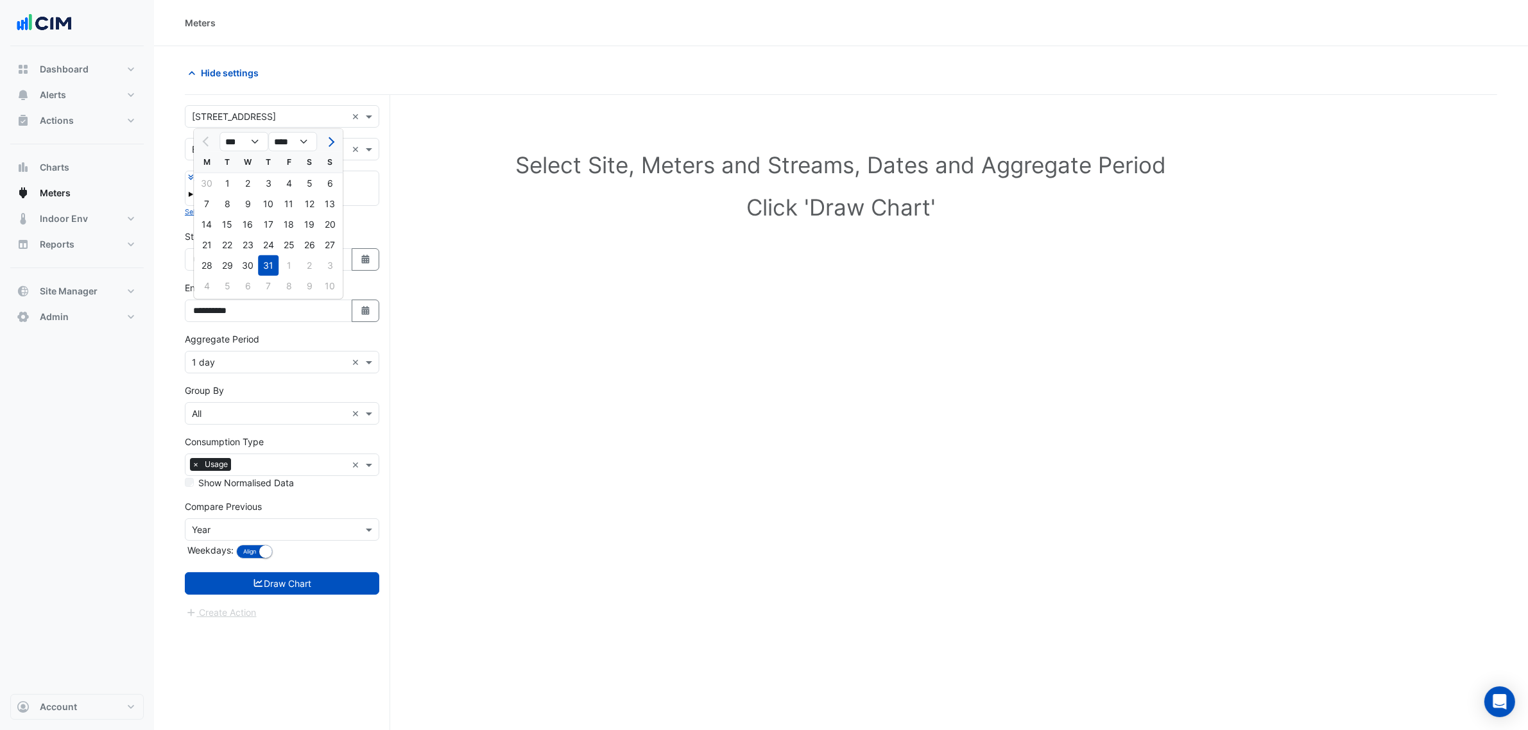
click at [339, 146] on div at bounding box center [330, 142] width 26 height 21
click at [336, 145] on button "Next month" at bounding box center [329, 142] width 15 height 21
click at [335, 144] on button "Next month" at bounding box center [329, 142] width 15 height 21
click at [200, 146] on button "Previous month" at bounding box center [206, 142] width 15 height 21
select select "*"
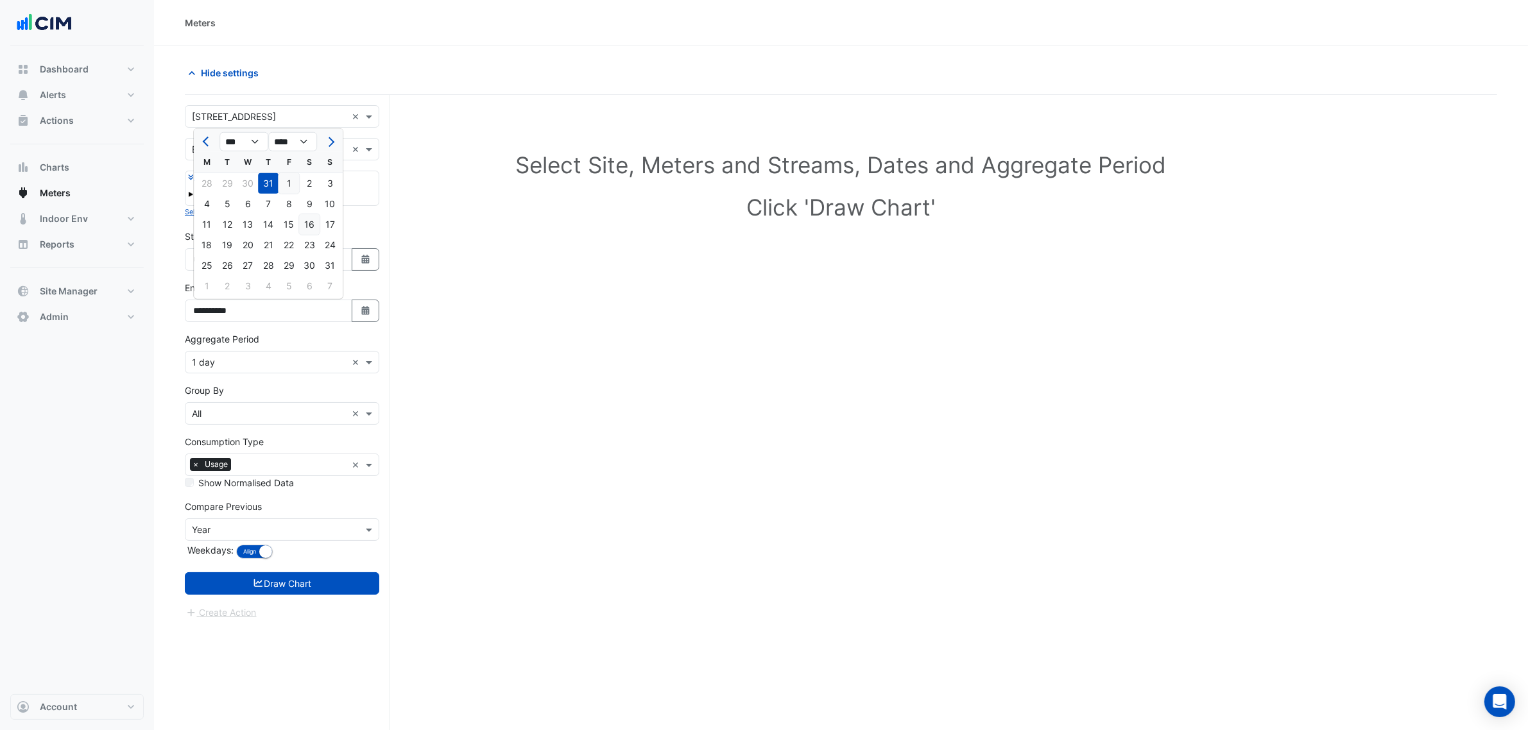
click at [302, 227] on div "16" at bounding box center [309, 224] width 21 height 21
type input "**********"
click at [212, 379] on form "**********" at bounding box center [282, 362] width 194 height 515
click at [216, 366] on input "text" at bounding box center [269, 362] width 155 height 13
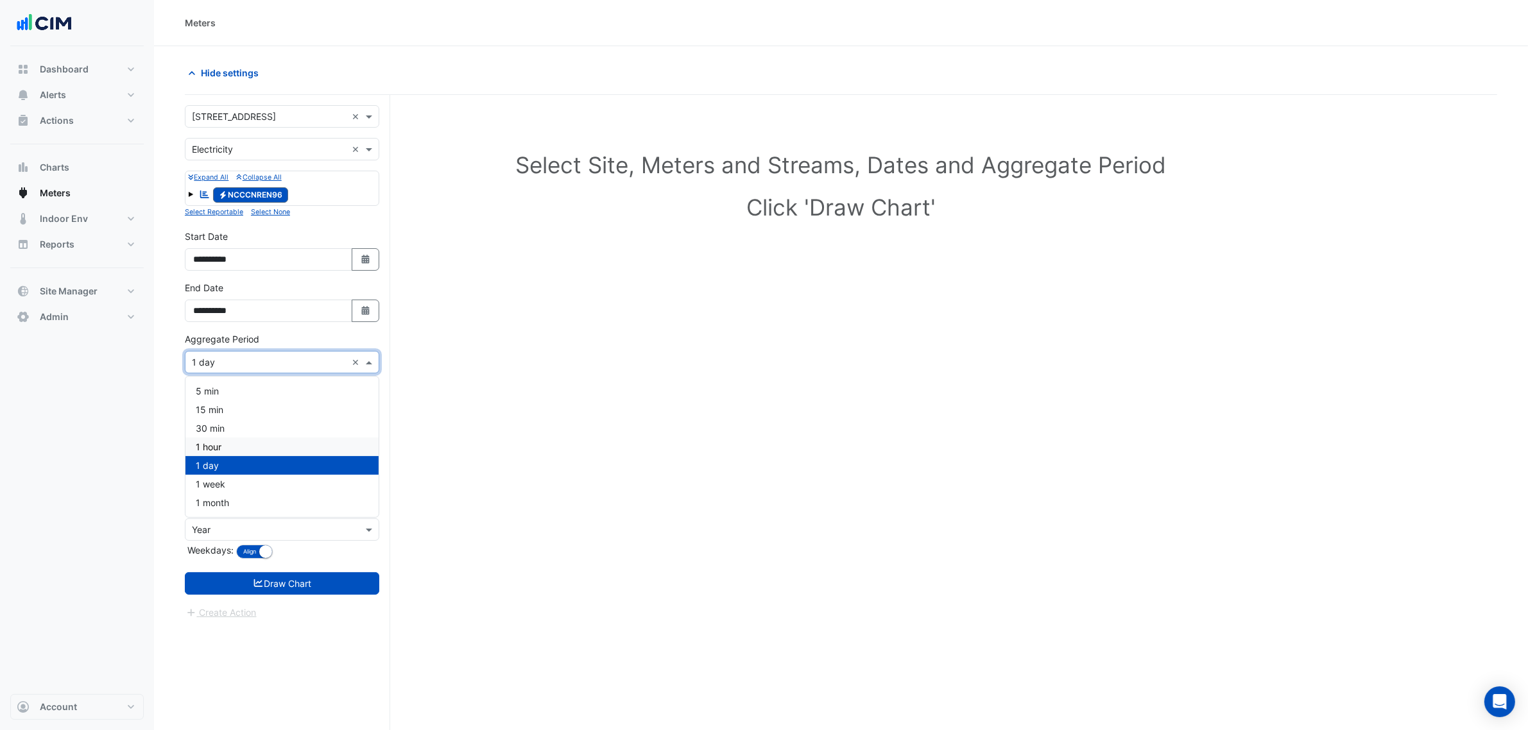
click at [230, 444] on div "1 hour" at bounding box center [281, 447] width 193 height 19
click at [295, 597] on form "**********" at bounding box center [282, 362] width 194 height 515
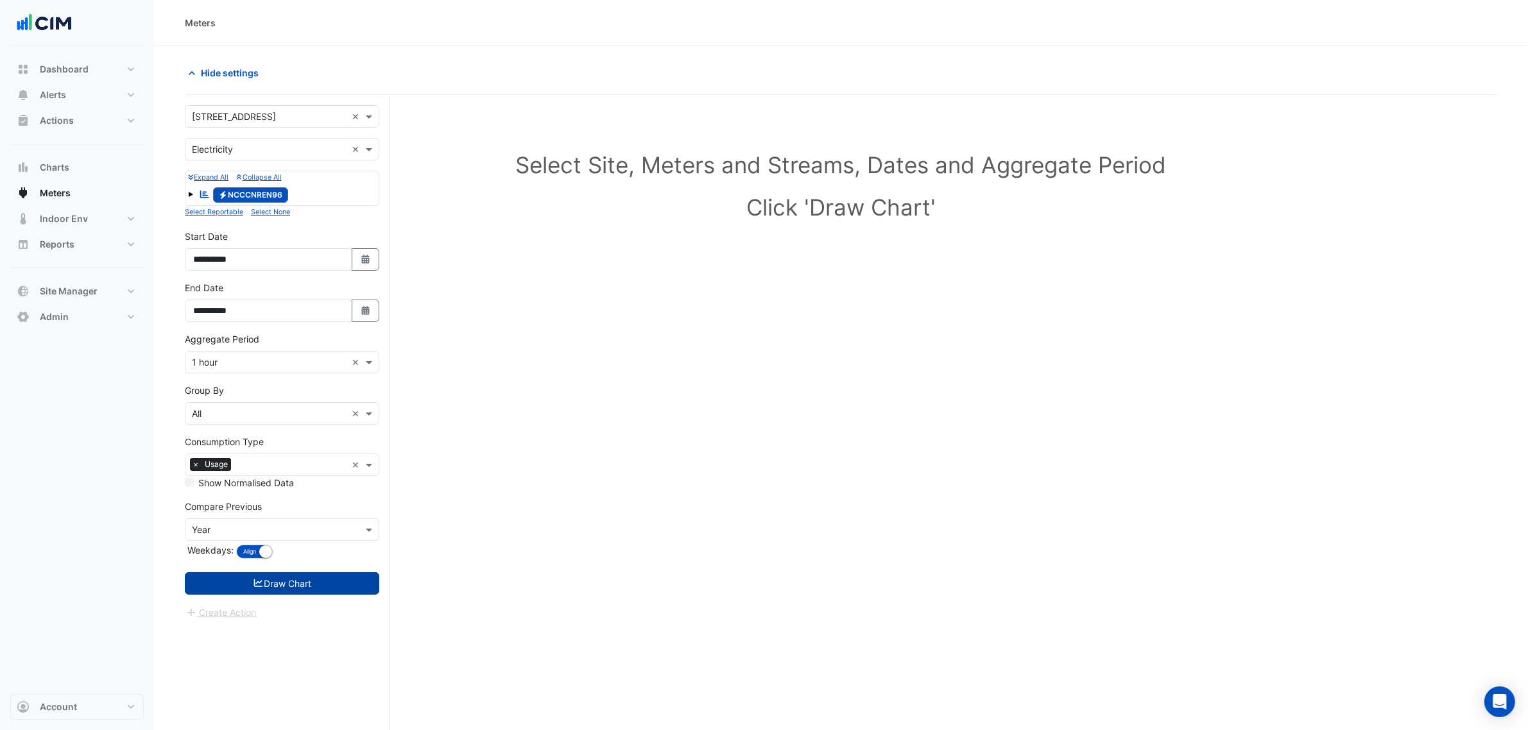
click at [296, 585] on button "Draw Chart" at bounding box center [282, 583] width 194 height 22
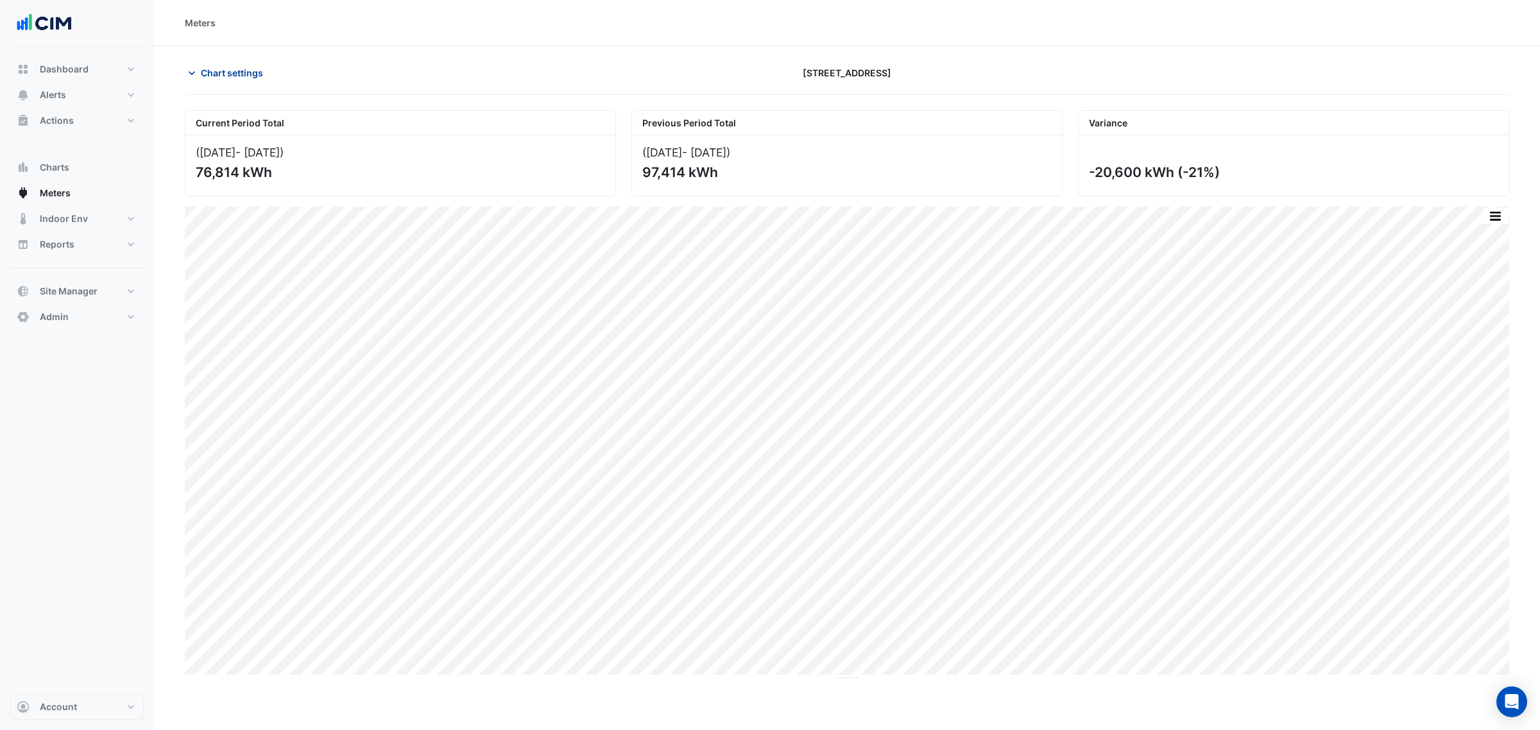
click at [255, 75] on span "Chart settings" at bounding box center [232, 72] width 62 height 13
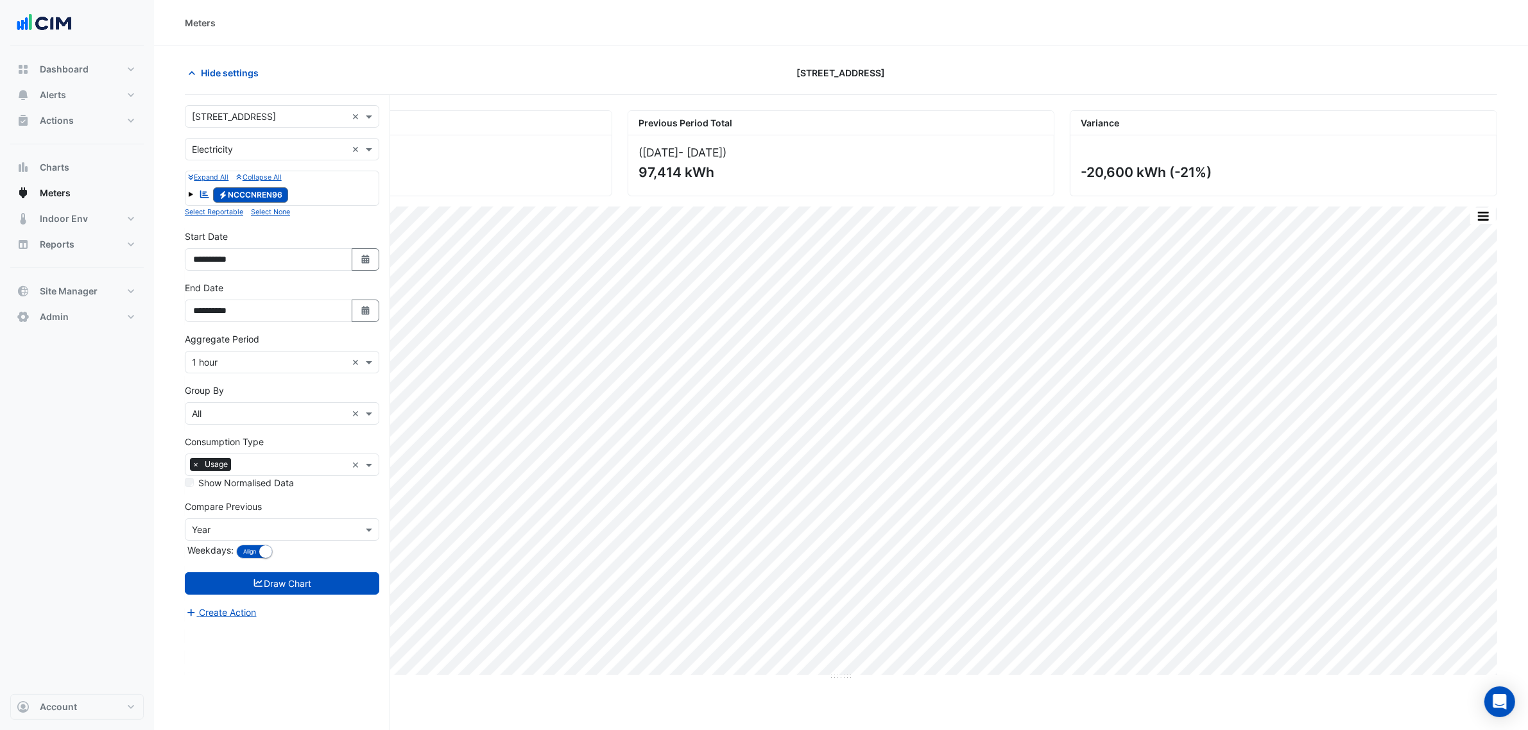
click at [270, 465] on input "text" at bounding box center [291, 465] width 110 height 13
click at [255, 546] on div "Demand" at bounding box center [281, 549] width 193 height 19
click at [194, 470] on span "×" at bounding box center [196, 464] width 12 height 13
click at [268, 595] on button "Draw Chart" at bounding box center [282, 583] width 194 height 22
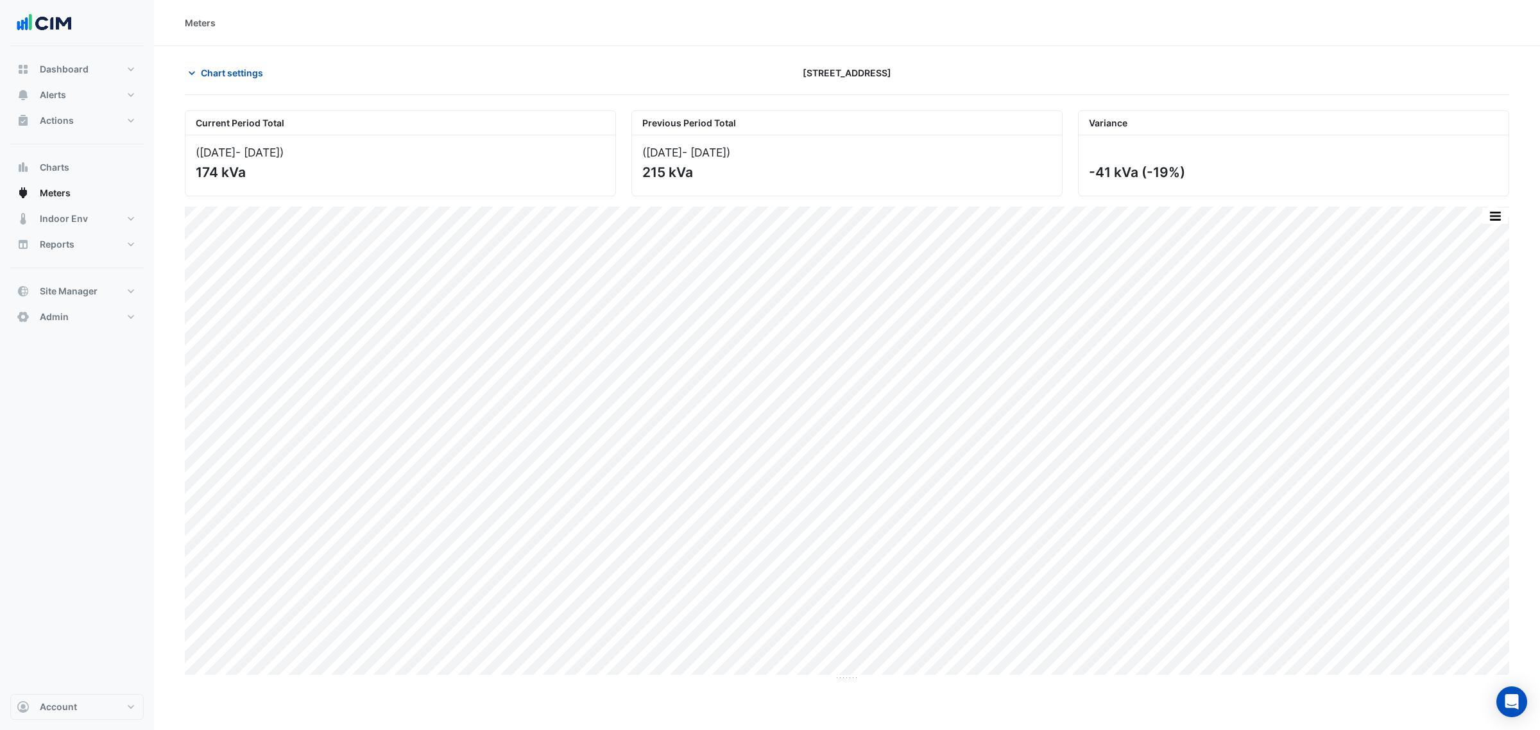
drag, startPoint x: 299, startPoint y: 178, endPoint x: 186, endPoint y: 172, distance: 113.1
click at [186, 172] on div "(01 Jul 25 - 16 Aug 25 ) 174 kVa" at bounding box center [400, 165] width 430 height 60
click at [216, 171] on div "174 kVa" at bounding box center [399, 172] width 407 height 16
click at [231, 62] on button "Chart settings" at bounding box center [228, 73] width 87 height 22
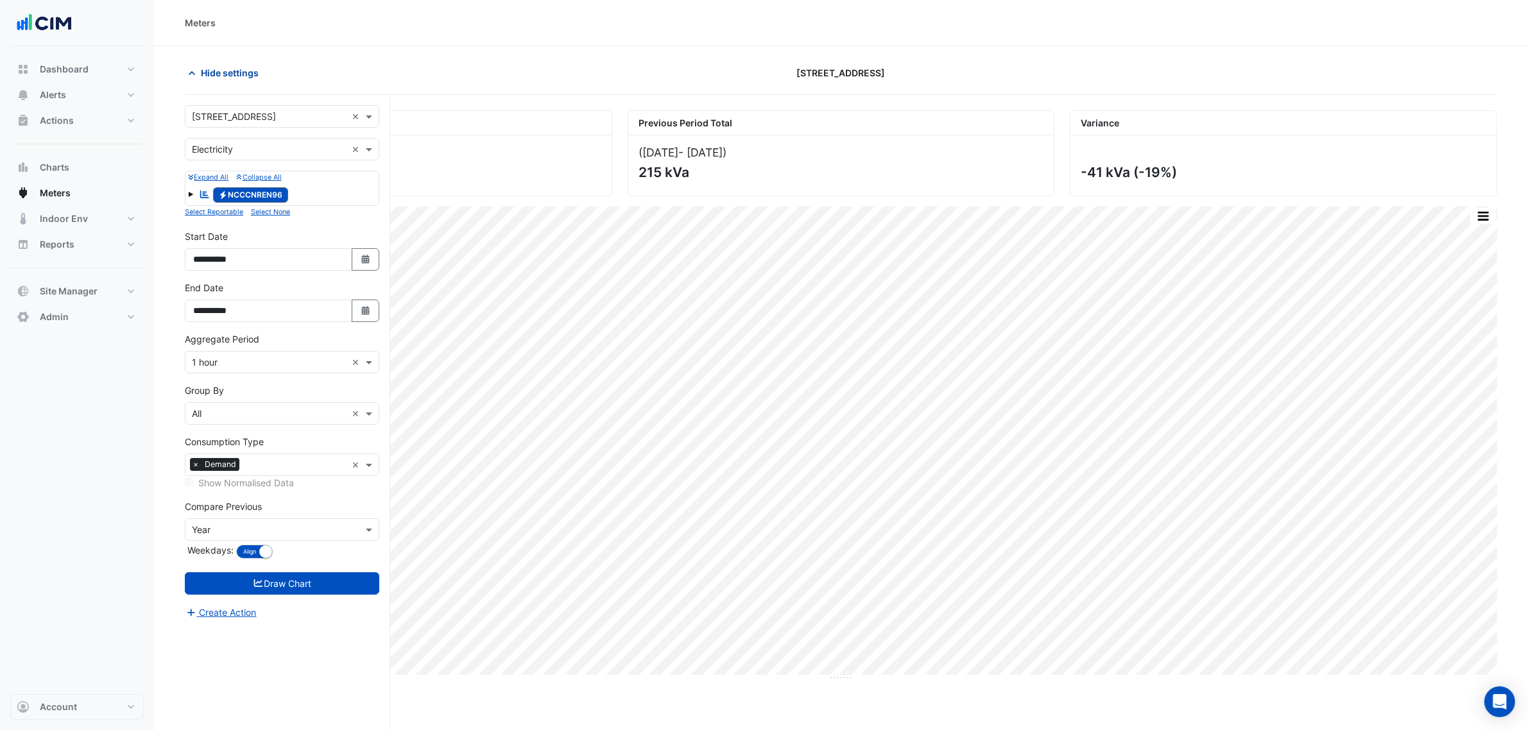
click at [231, 62] on button "Hide settings" at bounding box center [226, 73] width 82 height 22
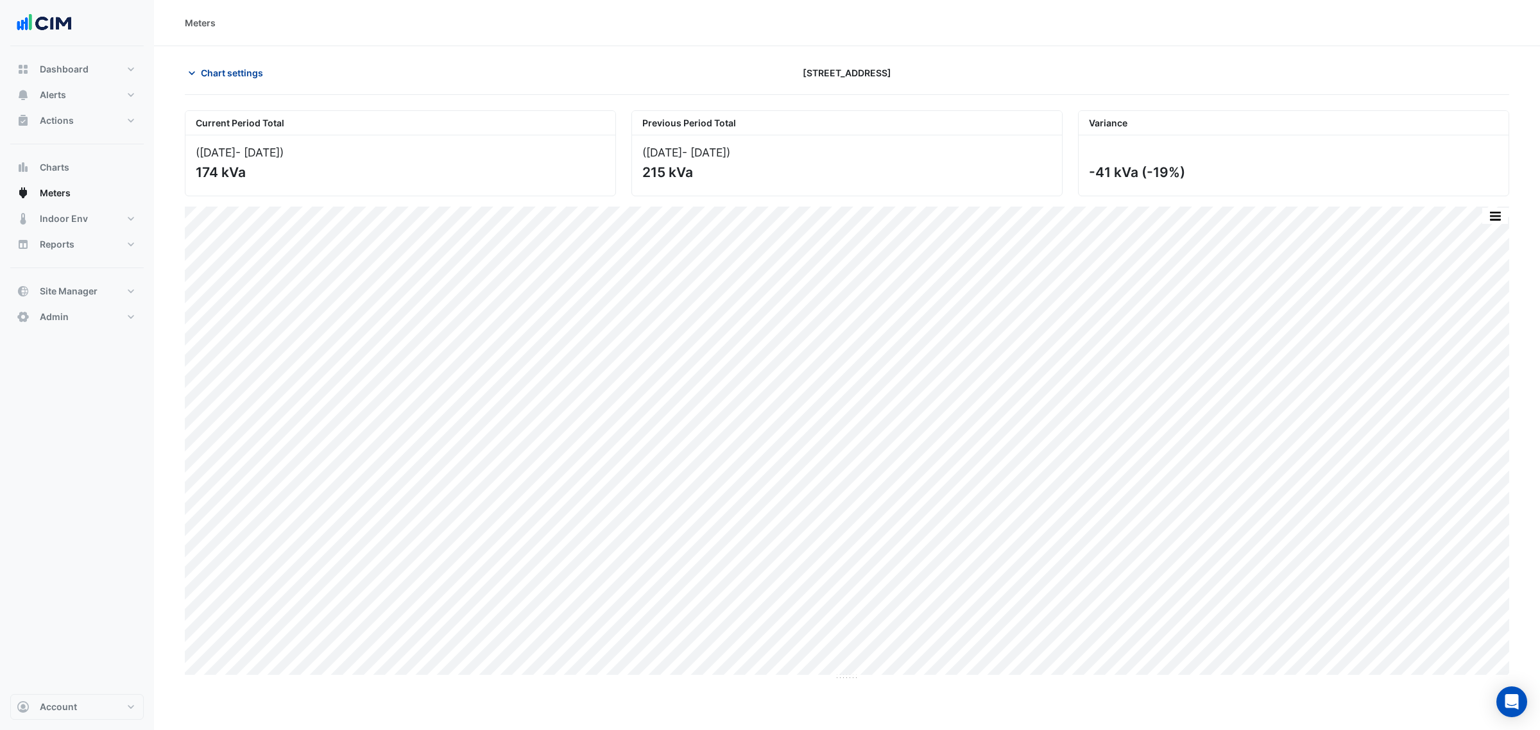
drag, startPoint x: 182, startPoint y: 71, endPoint x: 210, endPoint y: 78, distance: 29.1
click at [186, 74] on div "Chart settings" at bounding box center [400, 73] width 447 height 22
click at [210, 78] on span "Chart settings" at bounding box center [232, 72] width 62 height 13
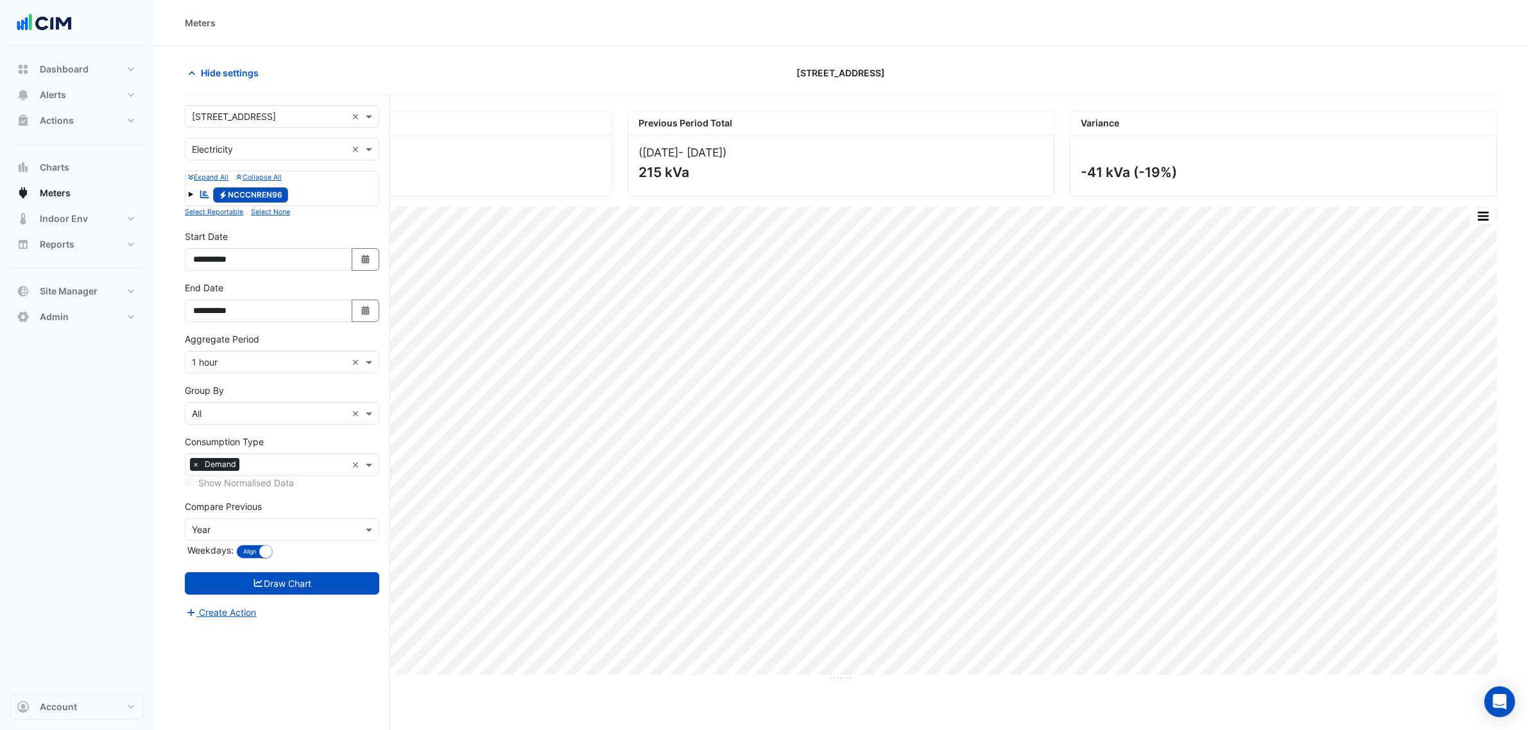
click at [239, 465] on span "Demand" at bounding box center [221, 464] width 38 height 13
click at [185, 460] on div "Consumption Type × Demand" at bounding box center [265, 465] width 161 height 20
click at [196, 466] on span "×" at bounding box center [196, 464] width 12 height 13
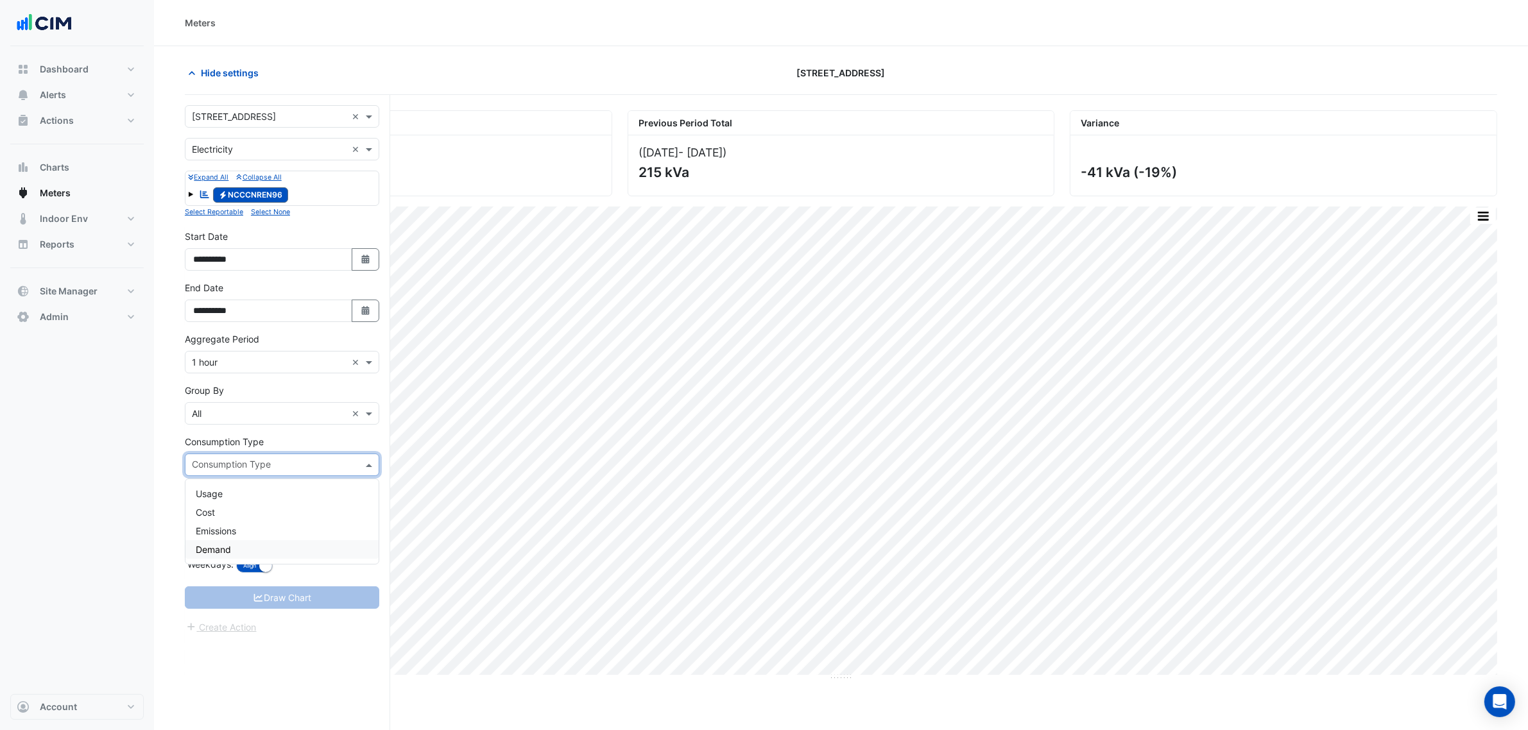
click at [209, 485] on div "Usage" at bounding box center [281, 494] width 193 height 19
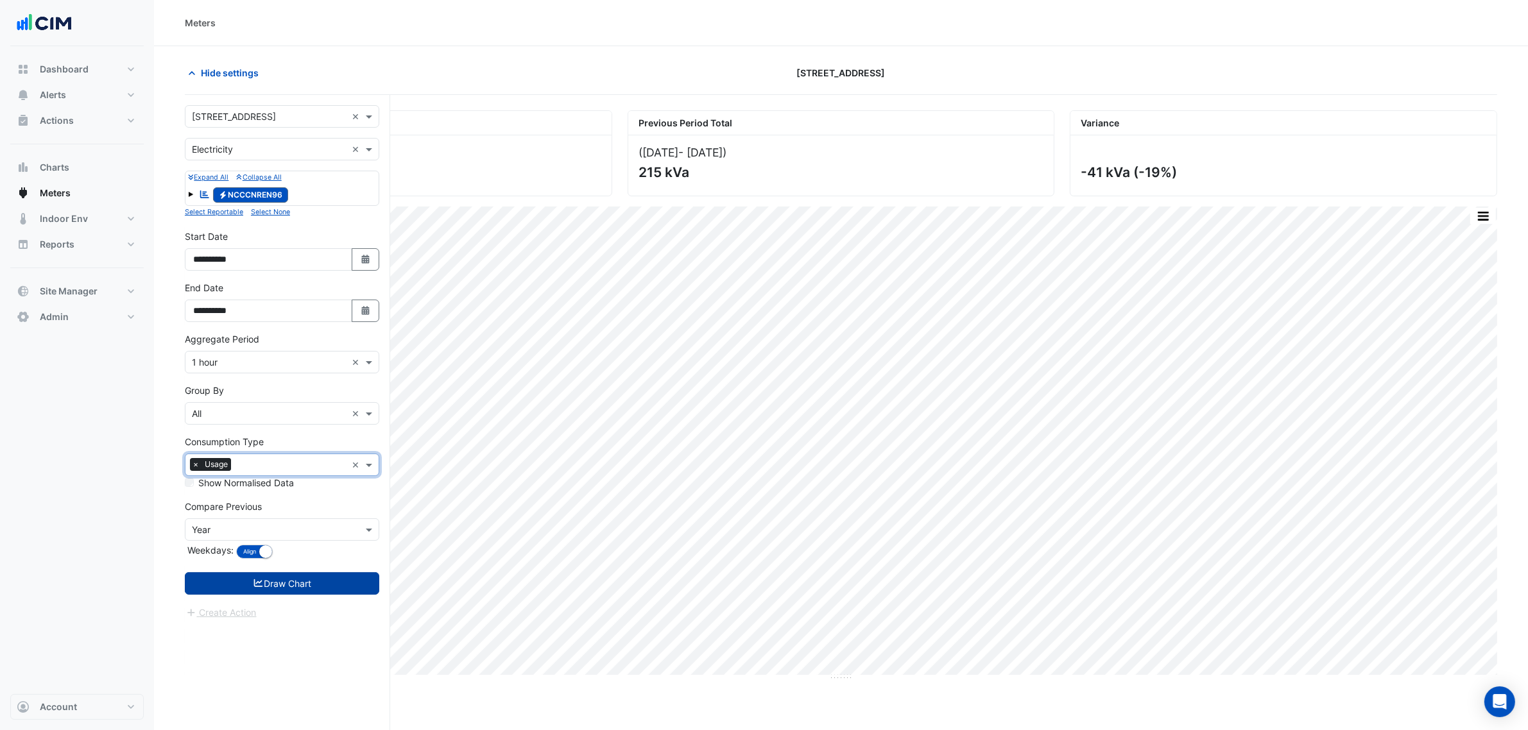
click at [279, 592] on button "Draw Chart" at bounding box center [282, 583] width 194 height 22
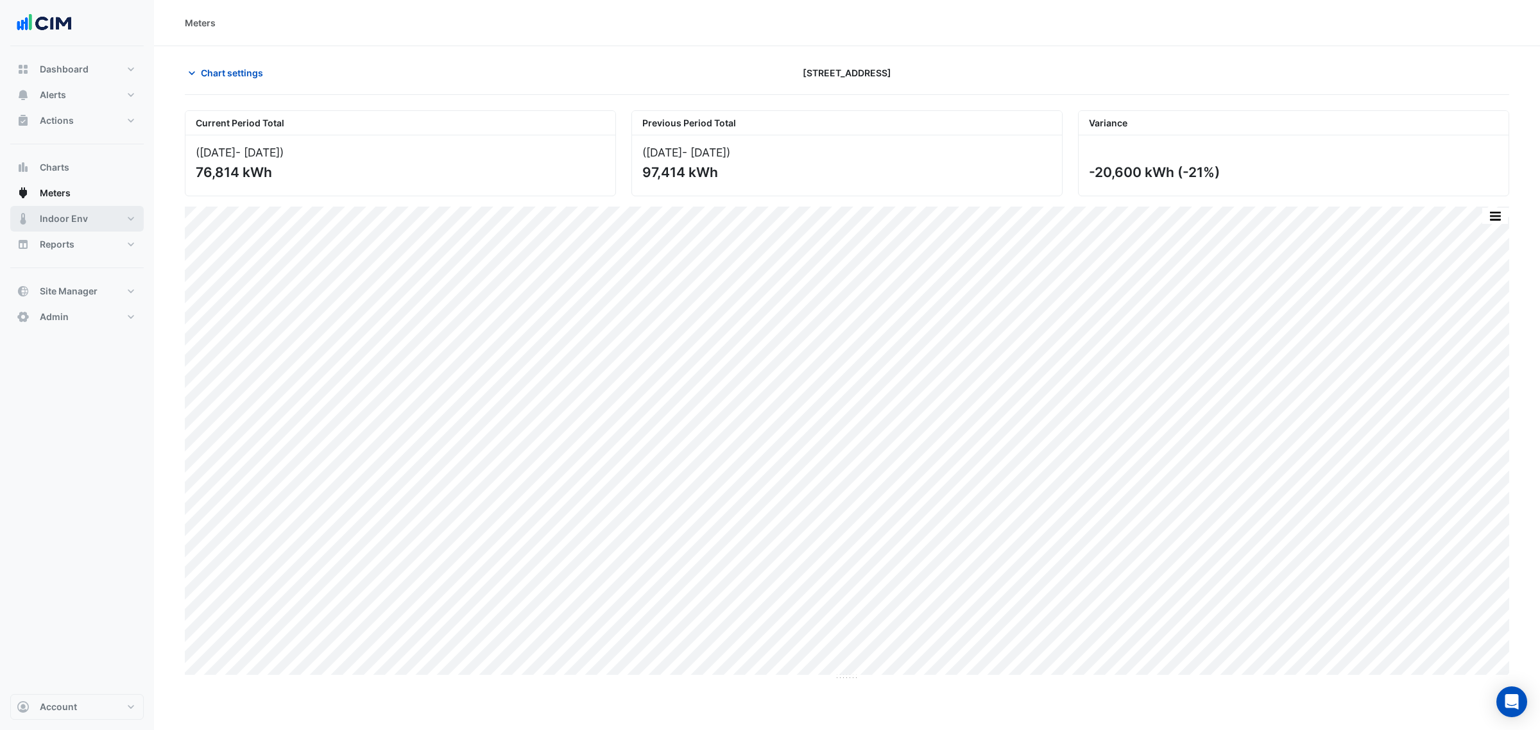
click at [83, 223] on span "Indoor Env" at bounding box center [64, 218] width 48 height 13
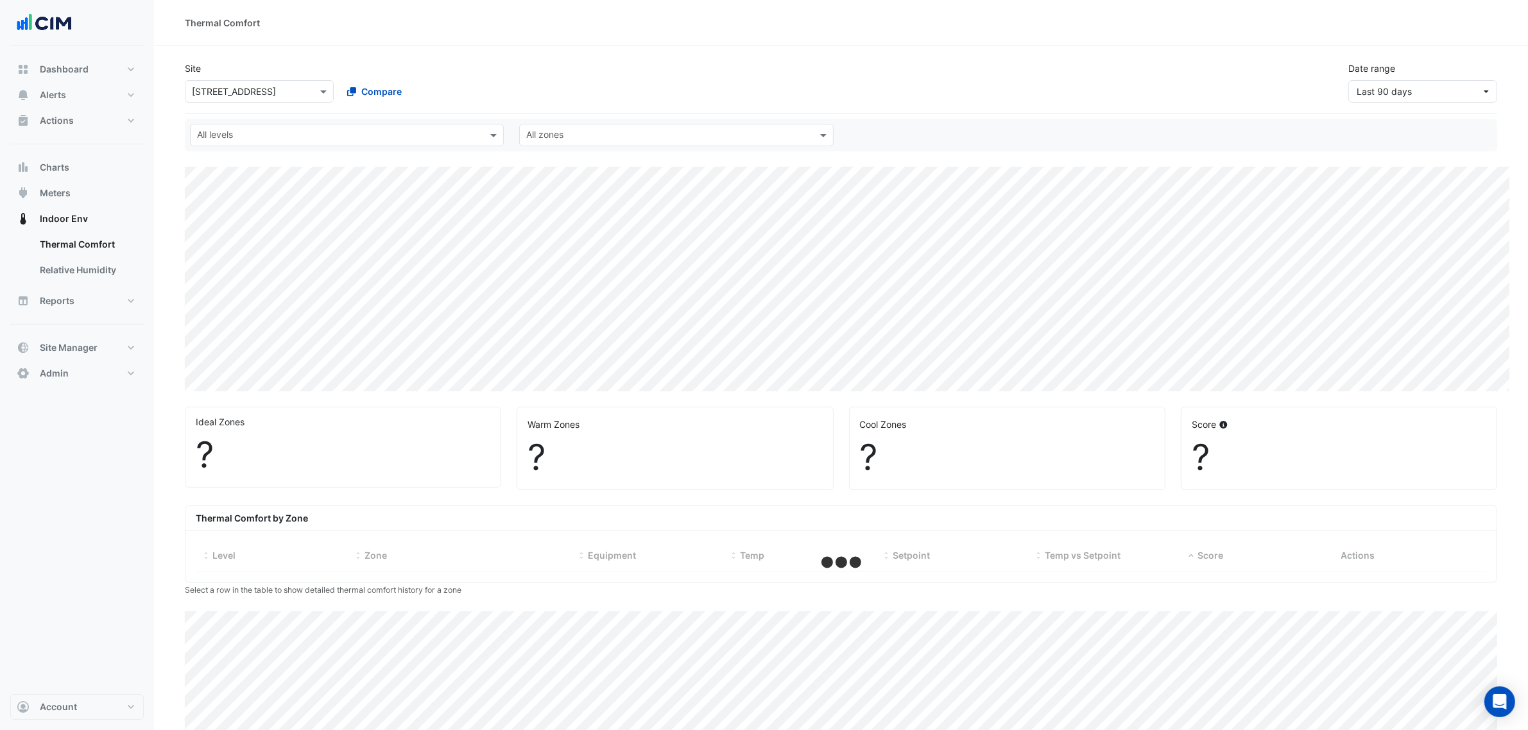
select select "***"
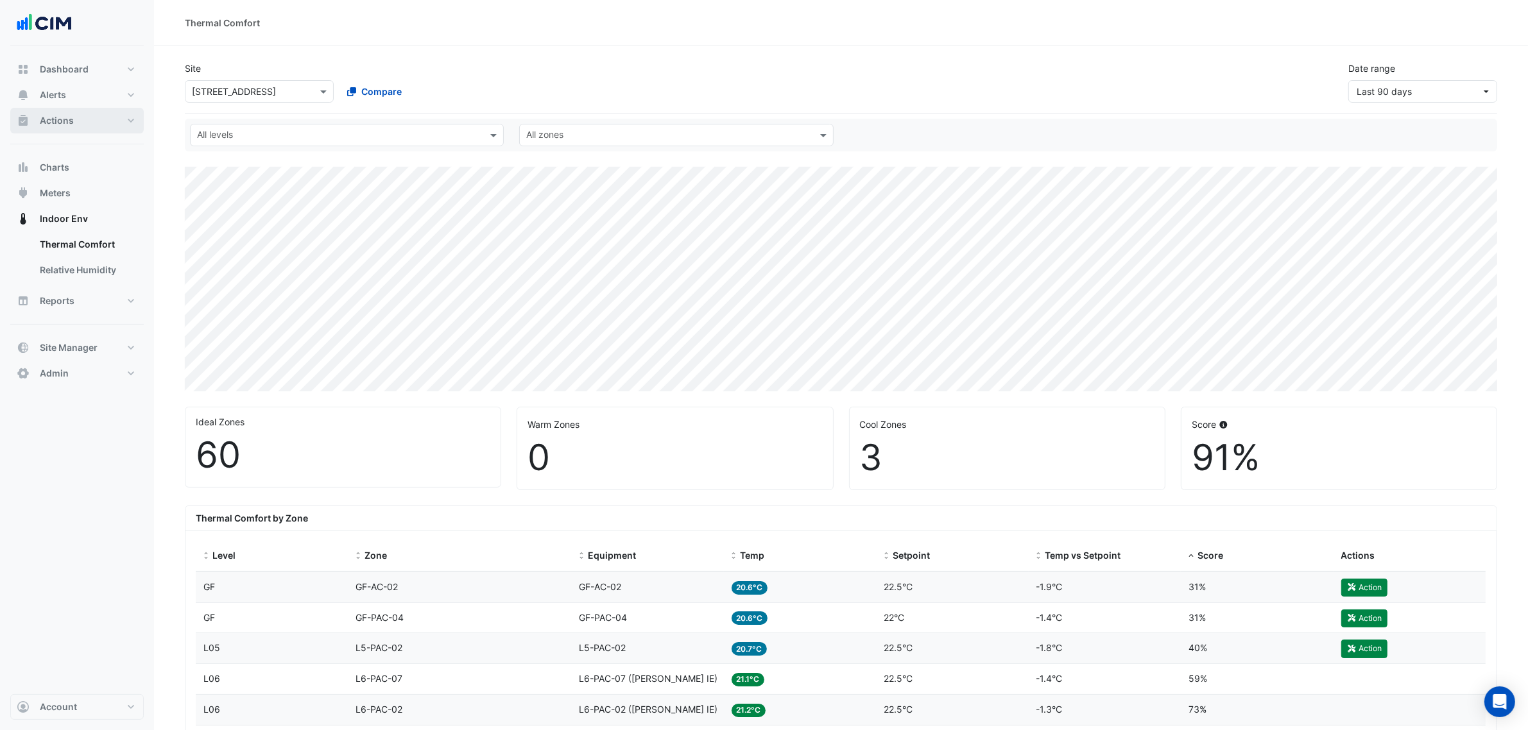
click at [75, 117] on button "Actions" at bounding box center [76, 121] width 133 height 26
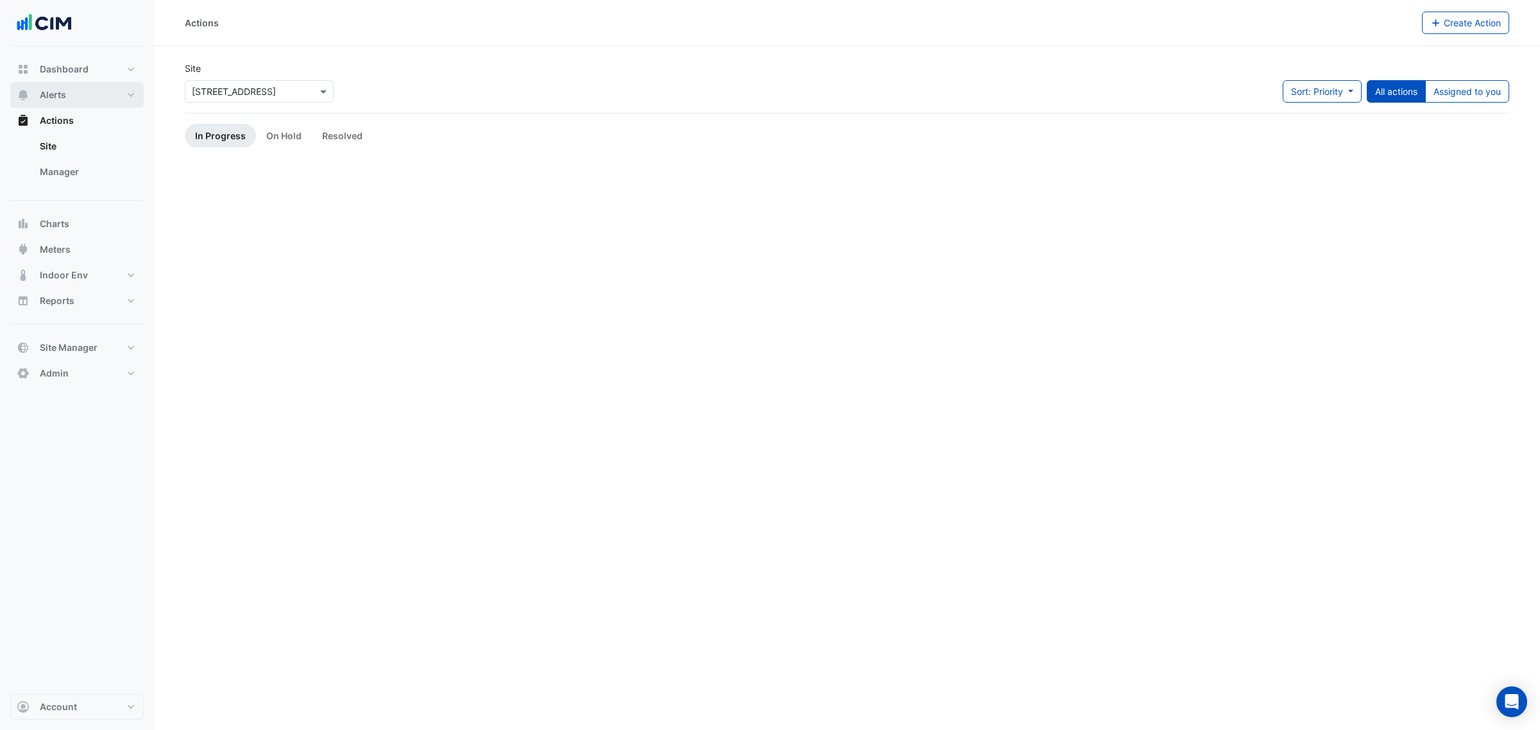
click at [75, 95] on button "Alerts" at bounding box center [76, 95] width 133 height 26
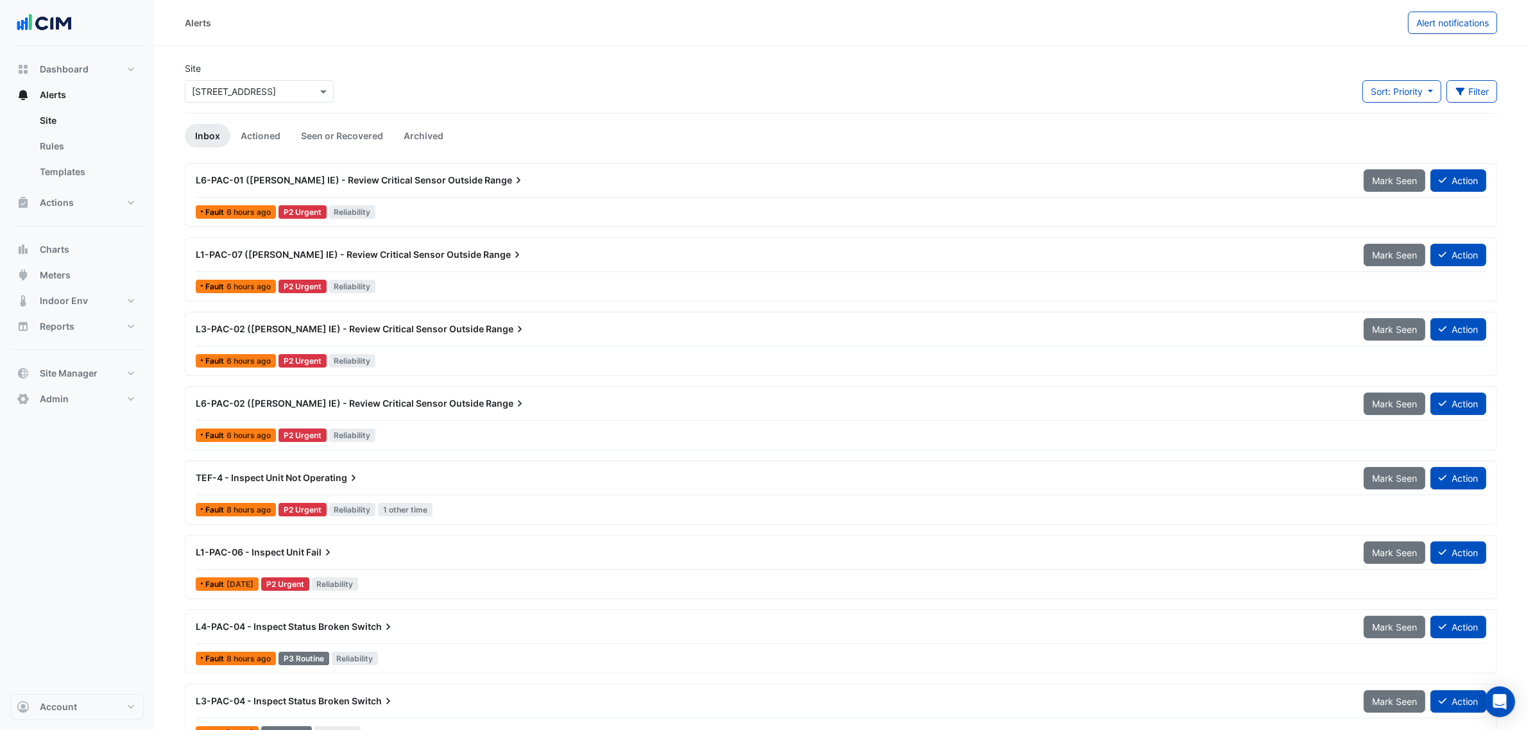
click at [73, 185] on ul "Site Rules Templates" at bounding box center [76, 149] width 133 height 82
click at [72, 187] on ul "Site Rules Templates" at bounding box center [76, 149] width 133 height 82
click at [72, 190] on button "Actions" at bounding box center [76, 203] width 133 height 26
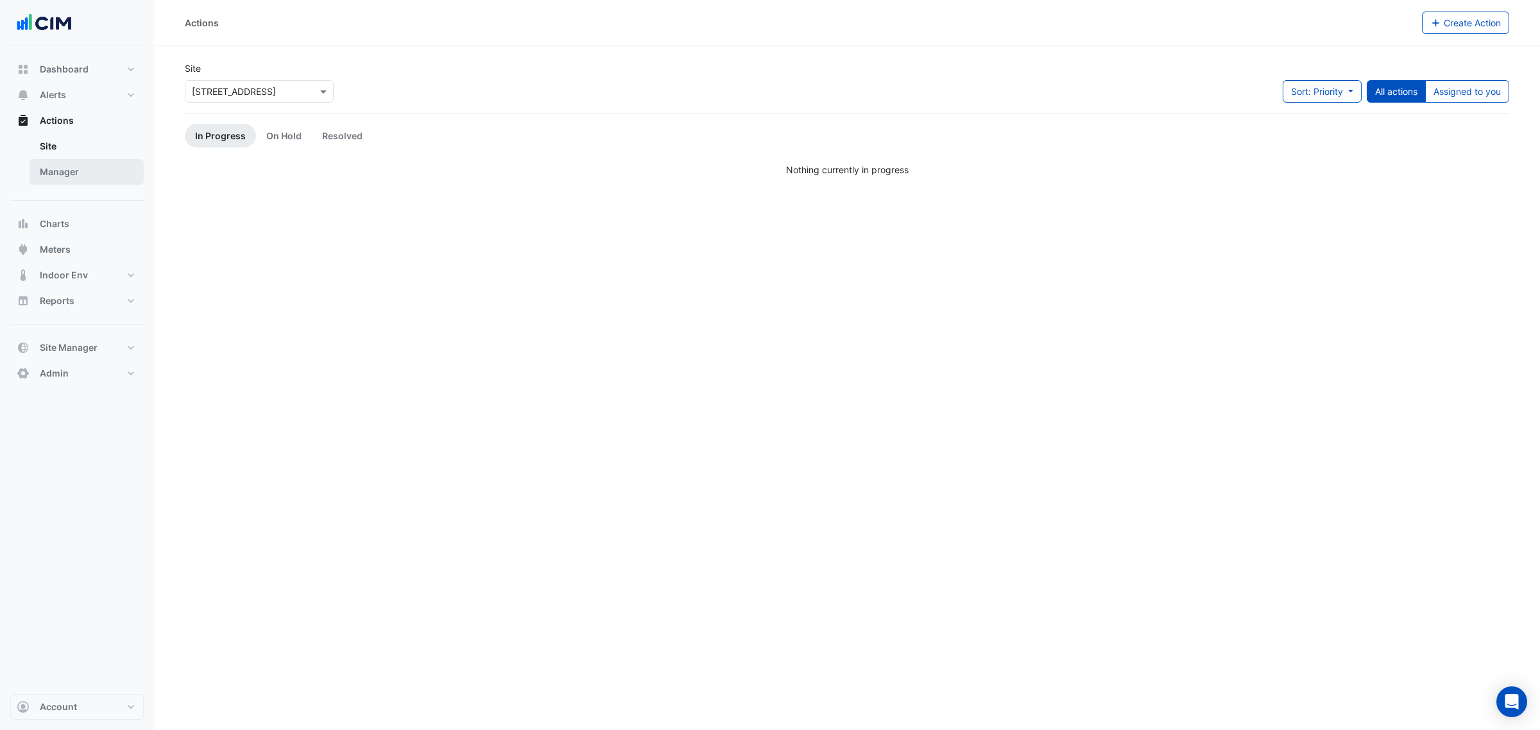
click at [87, 169] on link "Manager" at bounding box center [87, 172] width 114 height 26
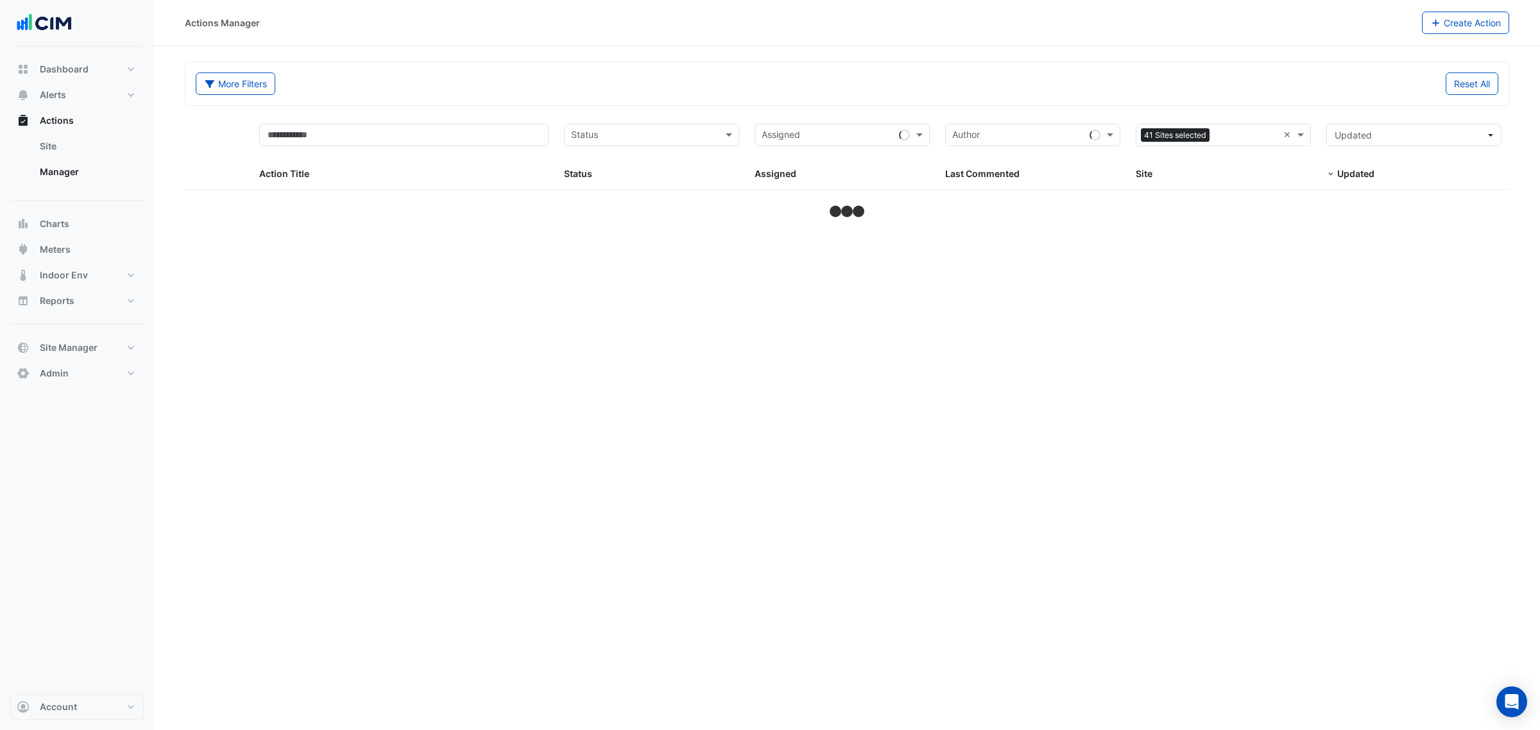
select select "***"
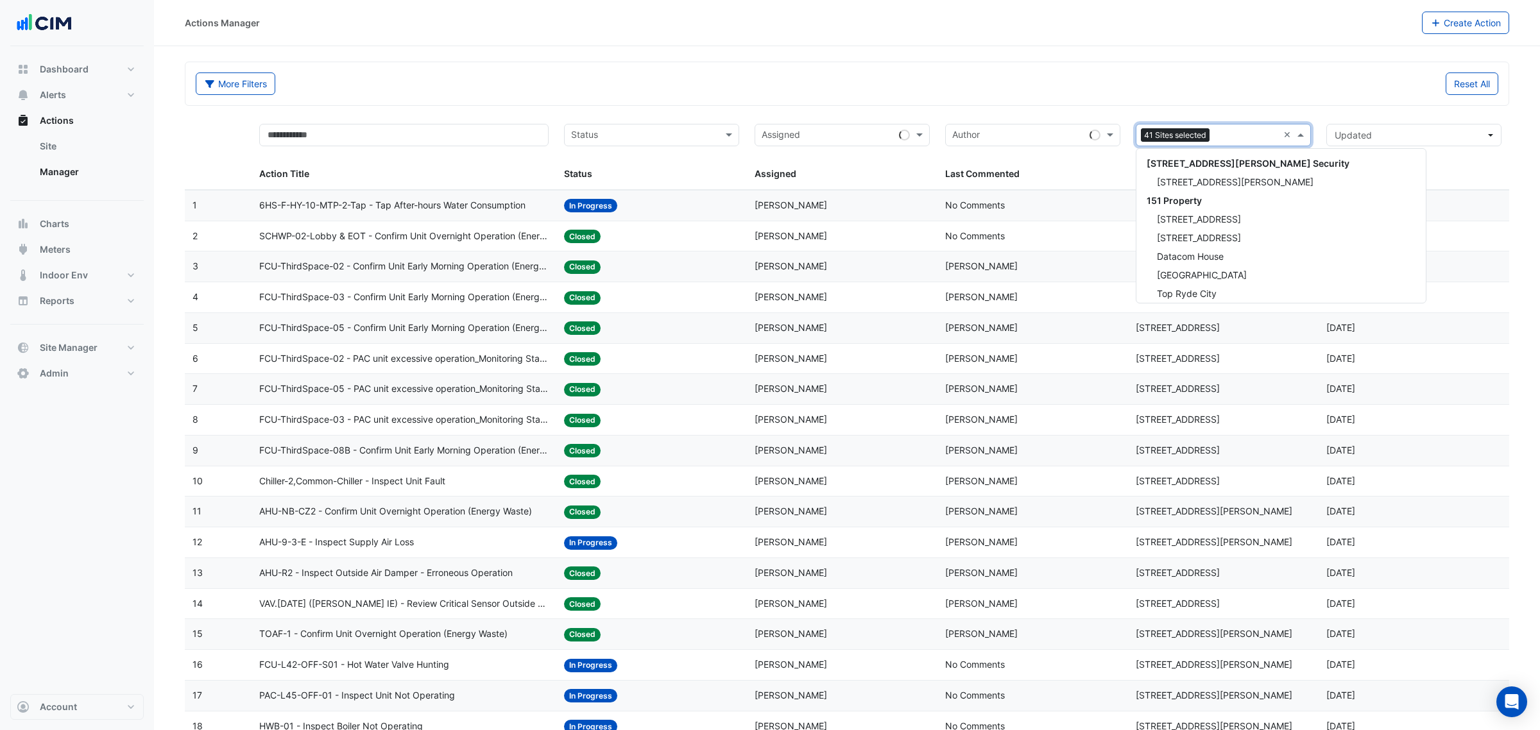
click at [1280, 135] on div "Sites 41 Sites selected ×" at bounding box center [1223, 135] width 175 height 22
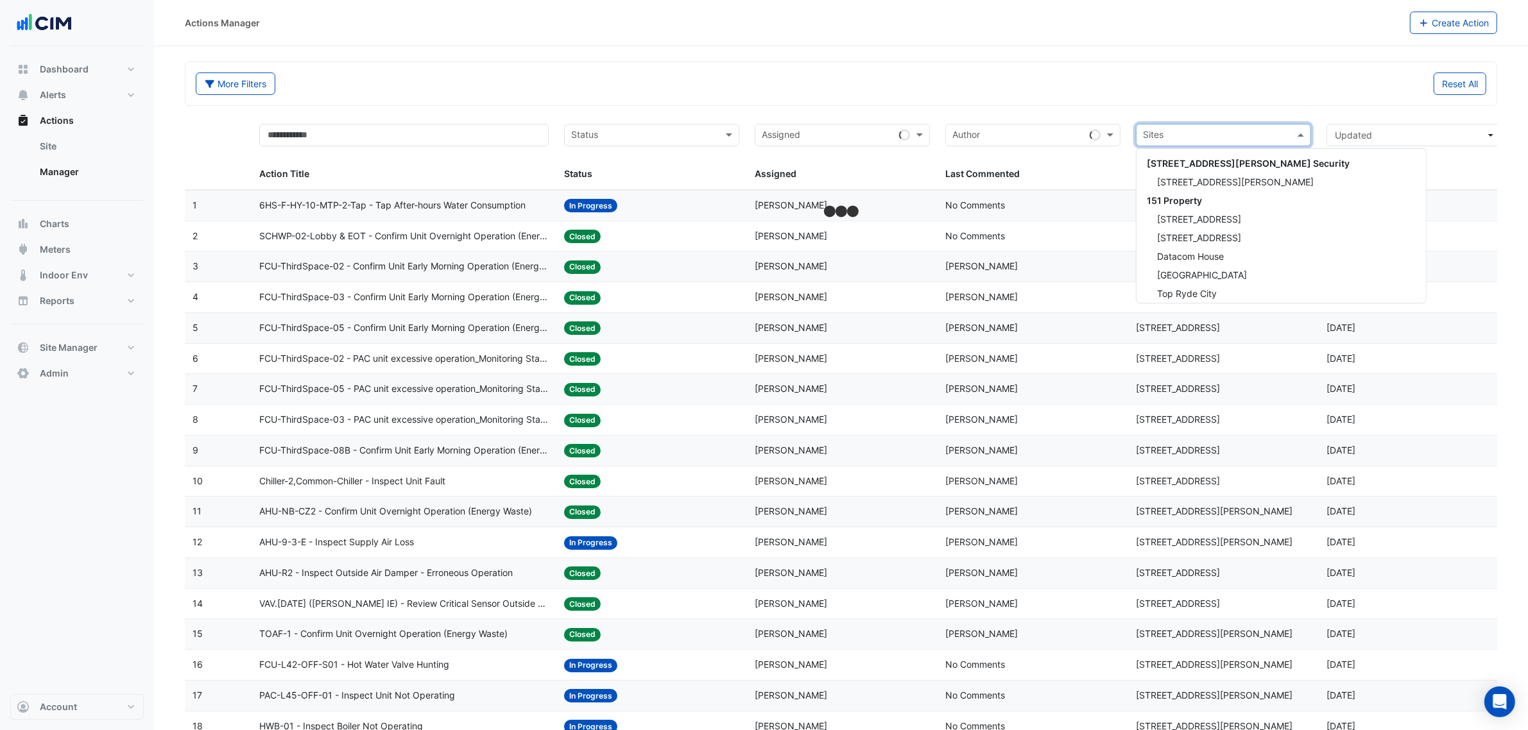
scroll to position [3258, 0]
click at [1253, 136] on input "text" at bounding box center [1216, 136] width 146 height 15
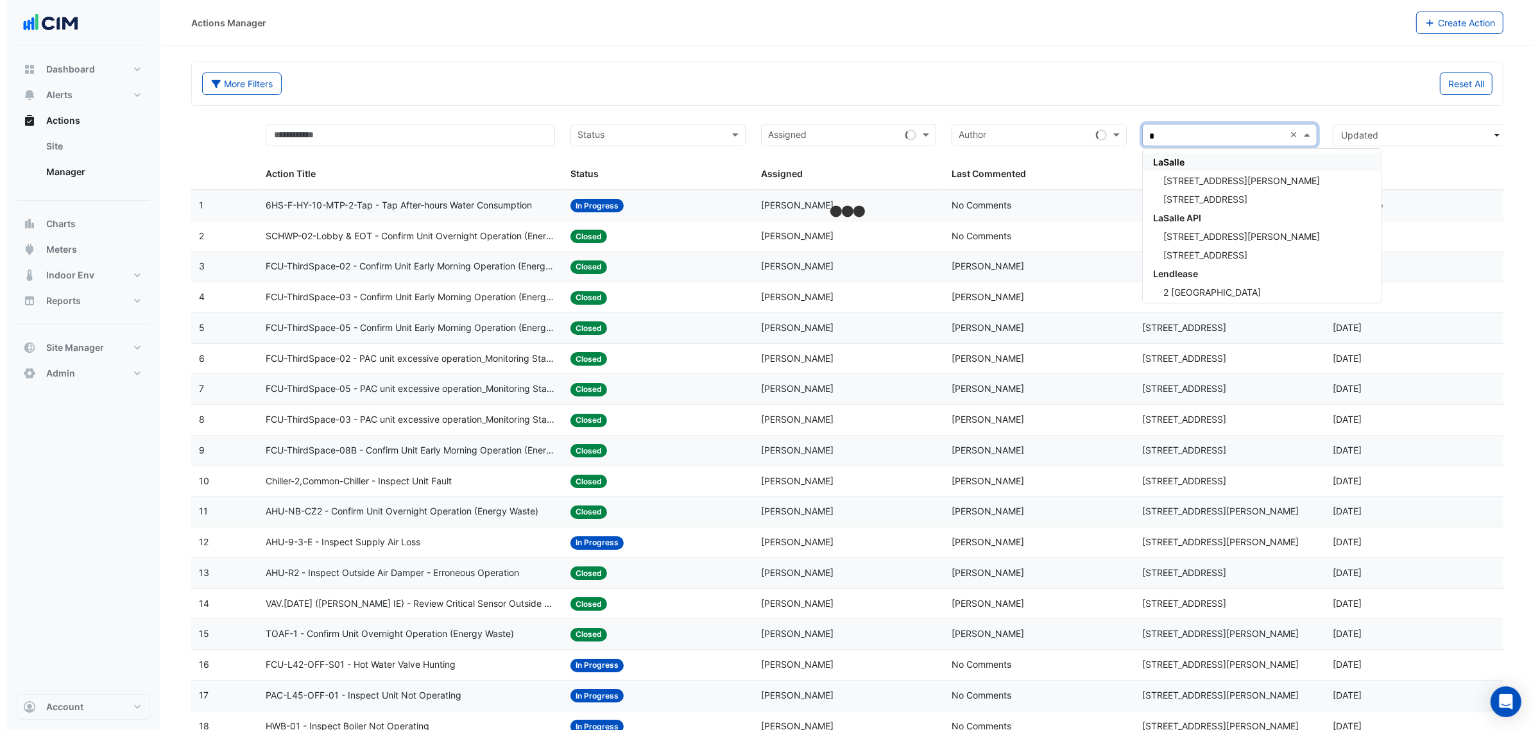
scroll to position [0, 0]
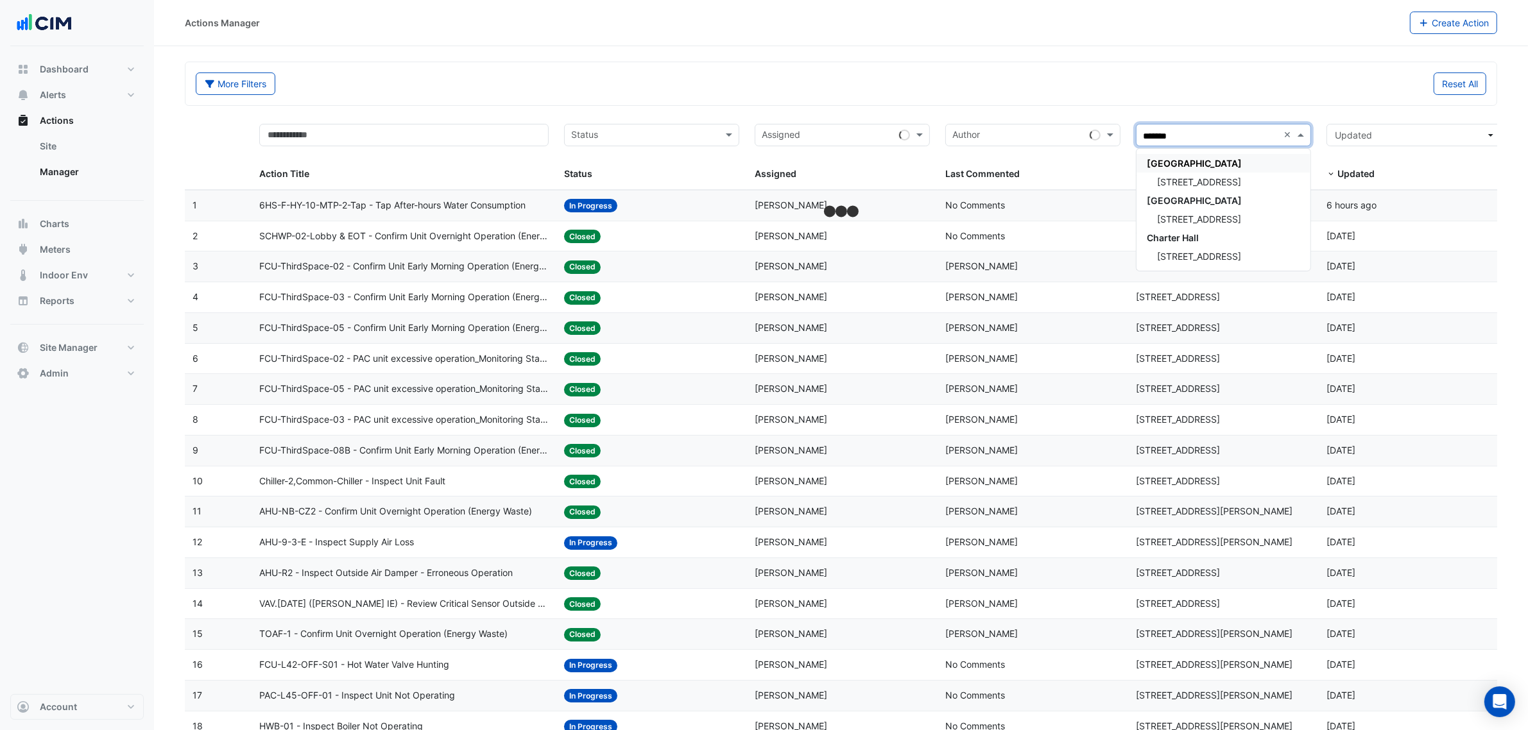
type input "********"
click at [1223, 187] on div "[STREET_ADDRESS]" at bounding box center [1224, 182] width 174 height 19
click at [1226, 62] on div "More Filters Reset All" at bounding box center [840, 83] width 1311 height 43
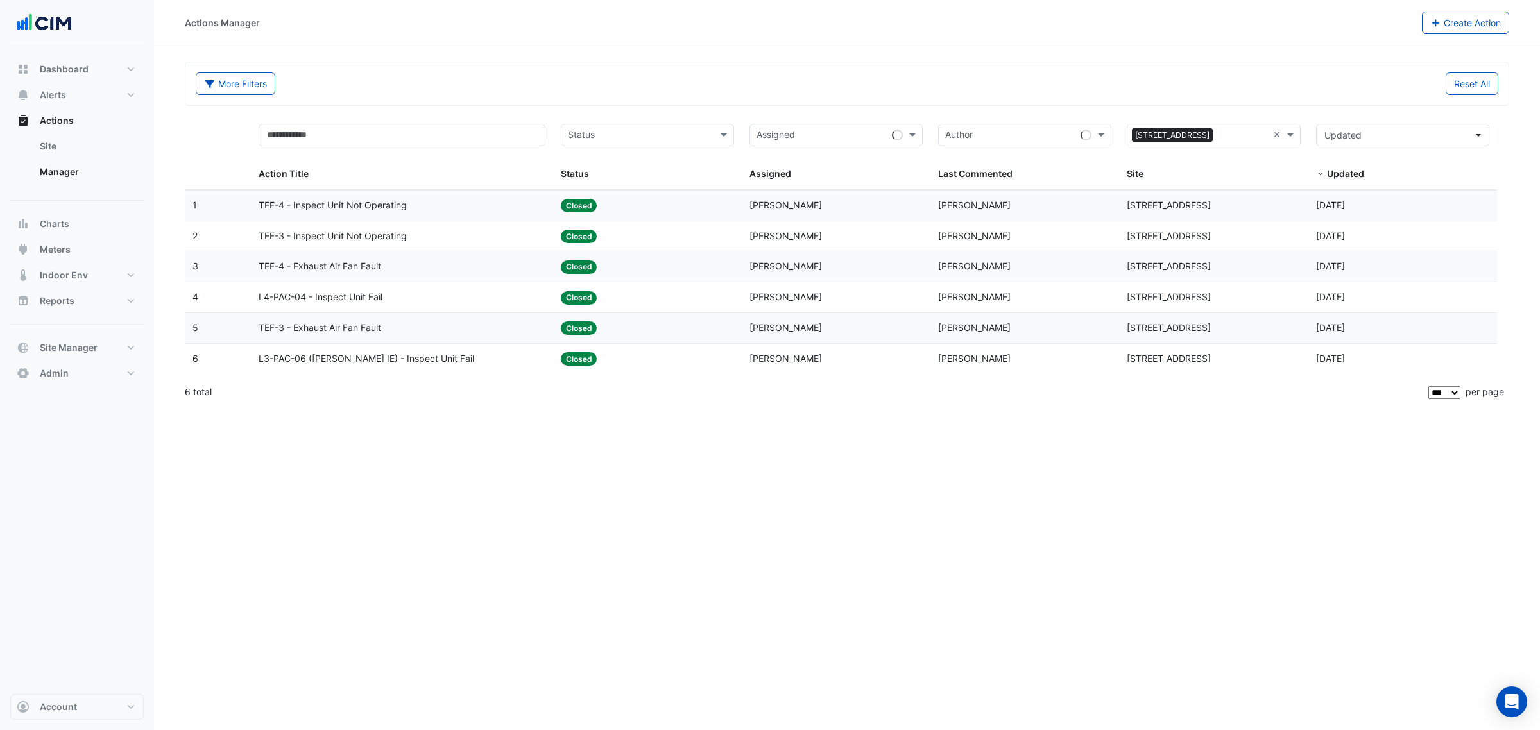
click at [665, 212] on div "Status: Closed" at bounding box center [647, 205] width 173 height 15
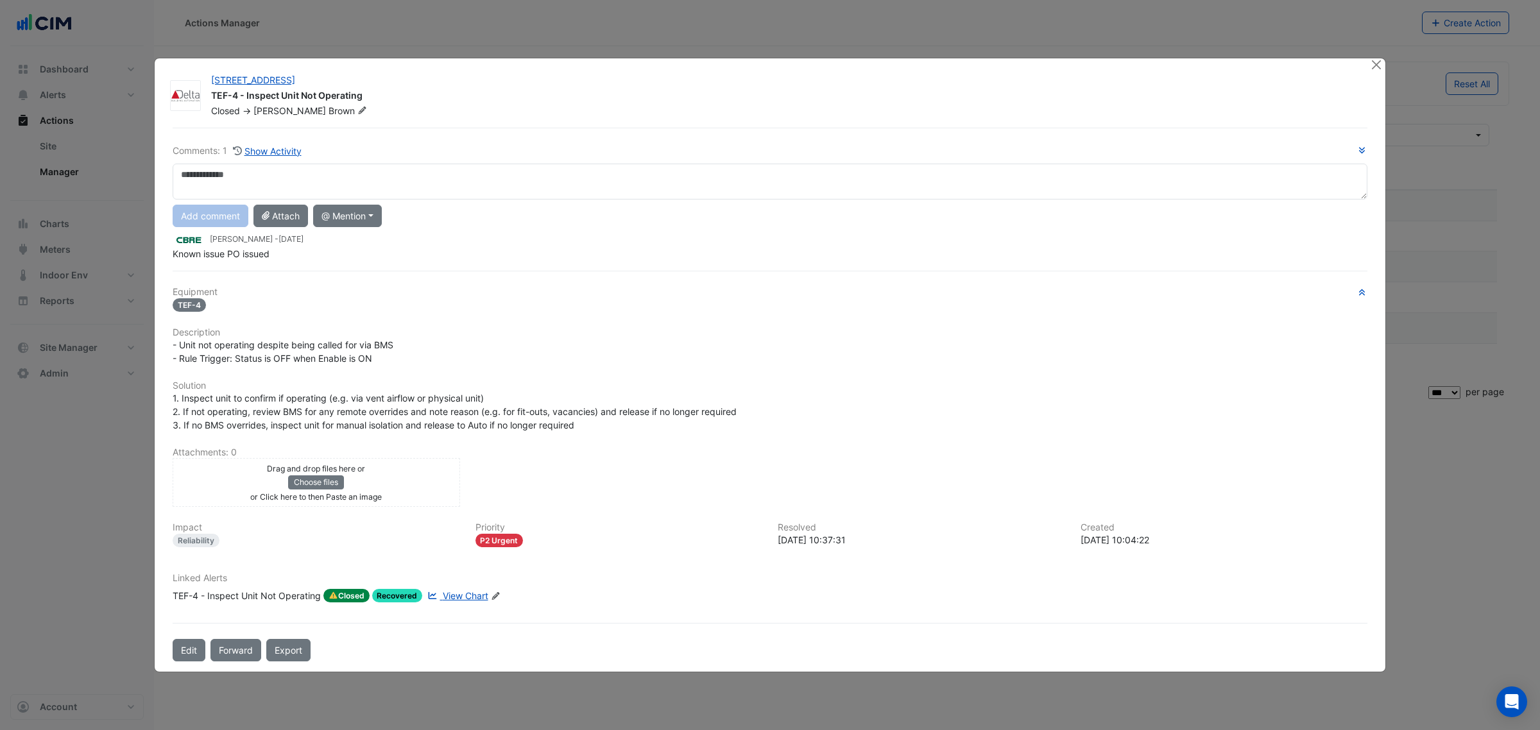
click at [260, 164] on textarea at bounding box center [770, 182] width 1195 height 36
click at [263, 159] on div "Comments: 1 Show Activity Add comment Attach @ Mention Rodney Blackmore - 1 mon…" at bounding box center [770, 202] width 1195 height 117
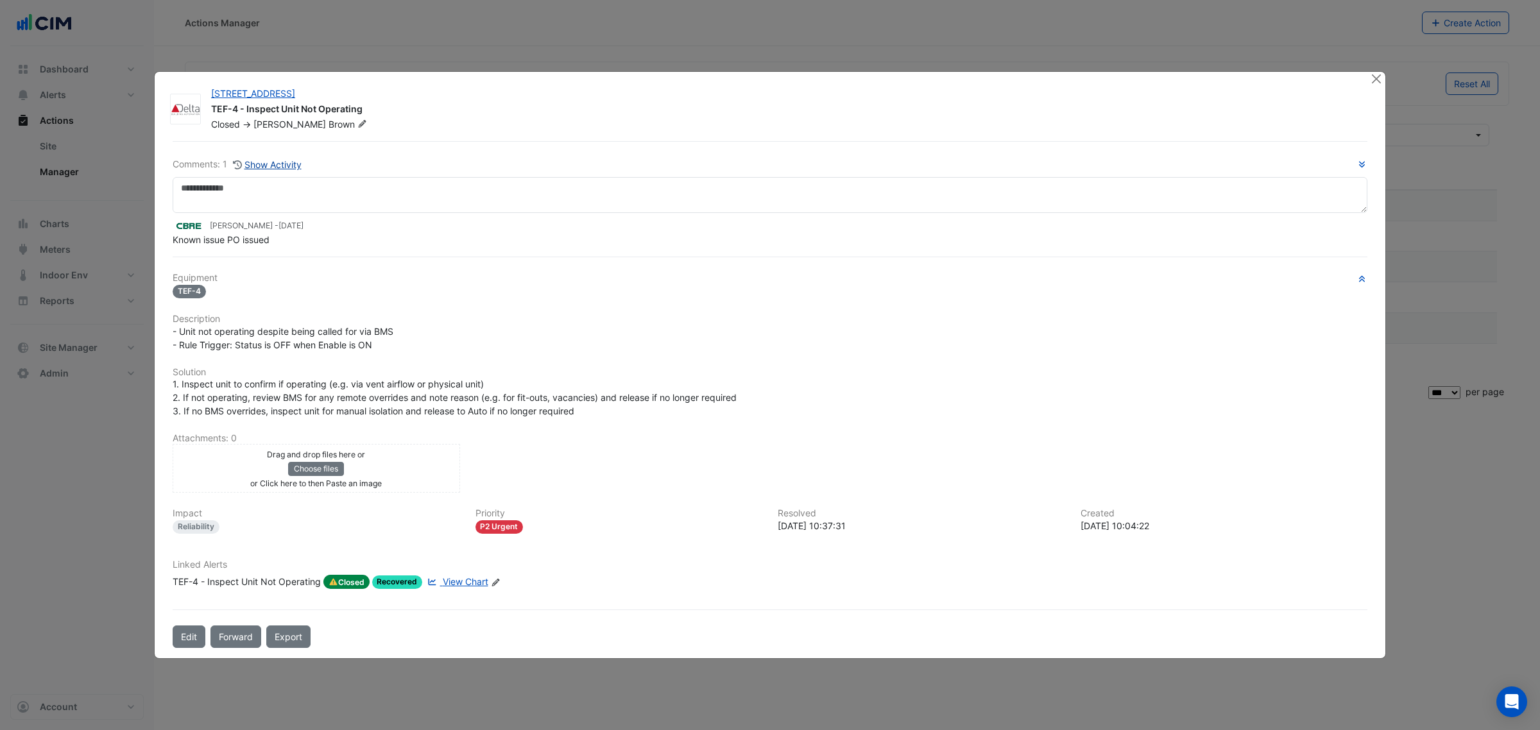
click at [268, 158] on button "Show Activity" at bounding box center [267, 164] width 70 height 15
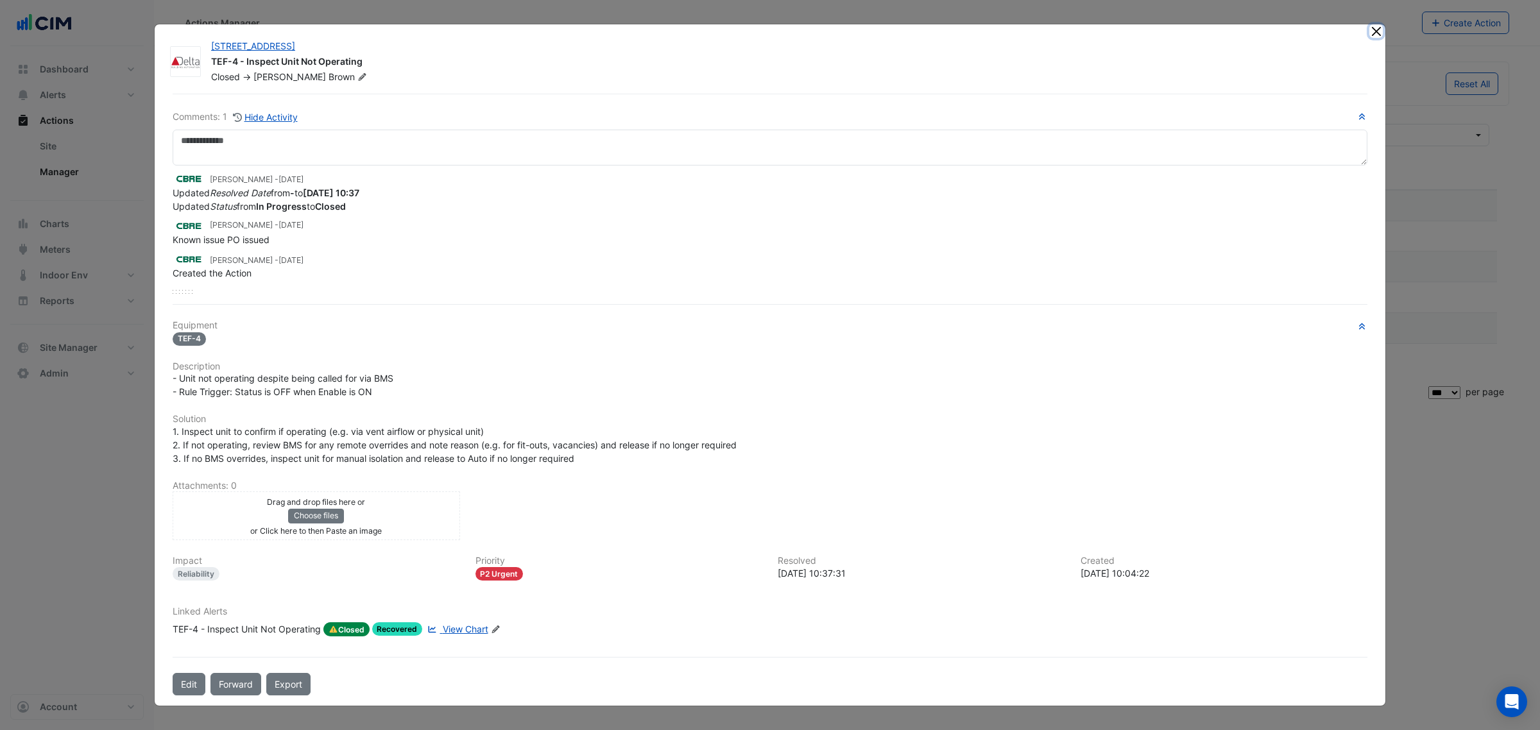
click at [1380, 33] on button "Close" at bounding box center [1376, 30] width 13 height 13
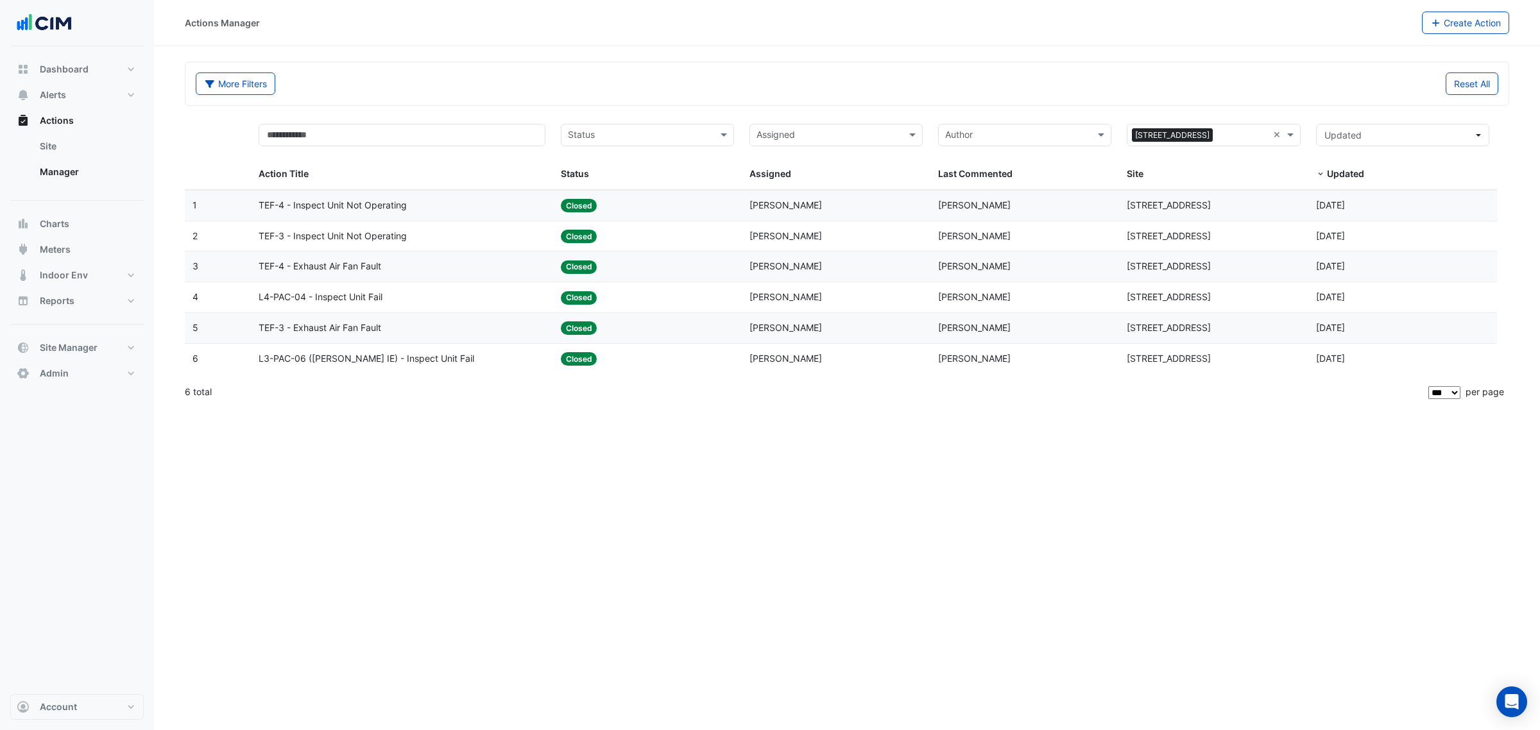
click at [499, 97] on div "More Filters Reset All" at bounding box center [847, 87] width 1318 height 28
click at [94, 313] on button "Reports" at bounding box center [76, 301] width 133 height 26
select select "***"
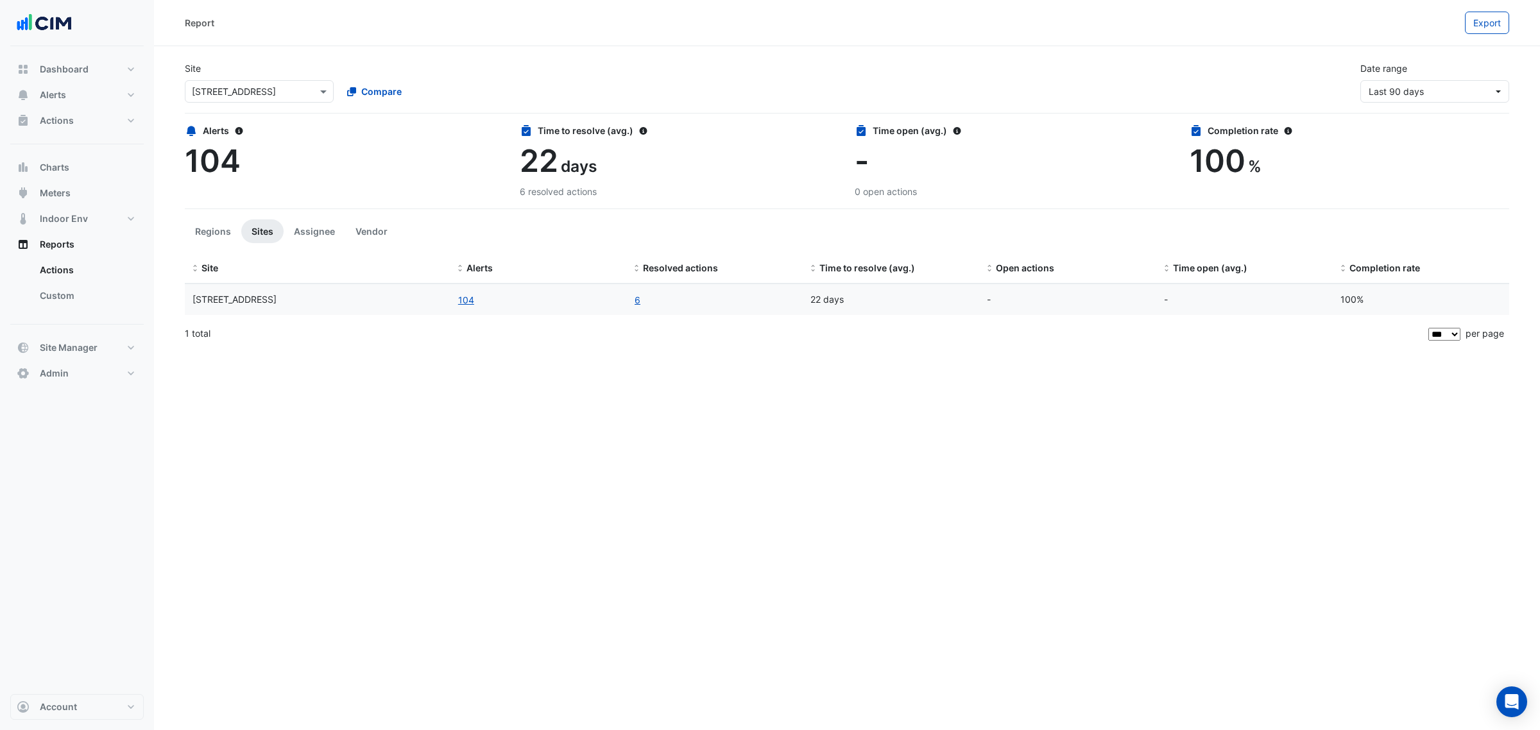
click at [205, 219] on app-ticket-report-page "Site Select a Site × 266 King St Compare Date range Last 90 days Alerts 104 Tim…" at bounding box center [847, 200] width 1325 height 298
click at [207, 223] on button "Regions" at bounding box center [213, 231] width 56 height 24
click at [310, 226] on button "Assignee" at bounding box center [315, 231] width 62 height 24
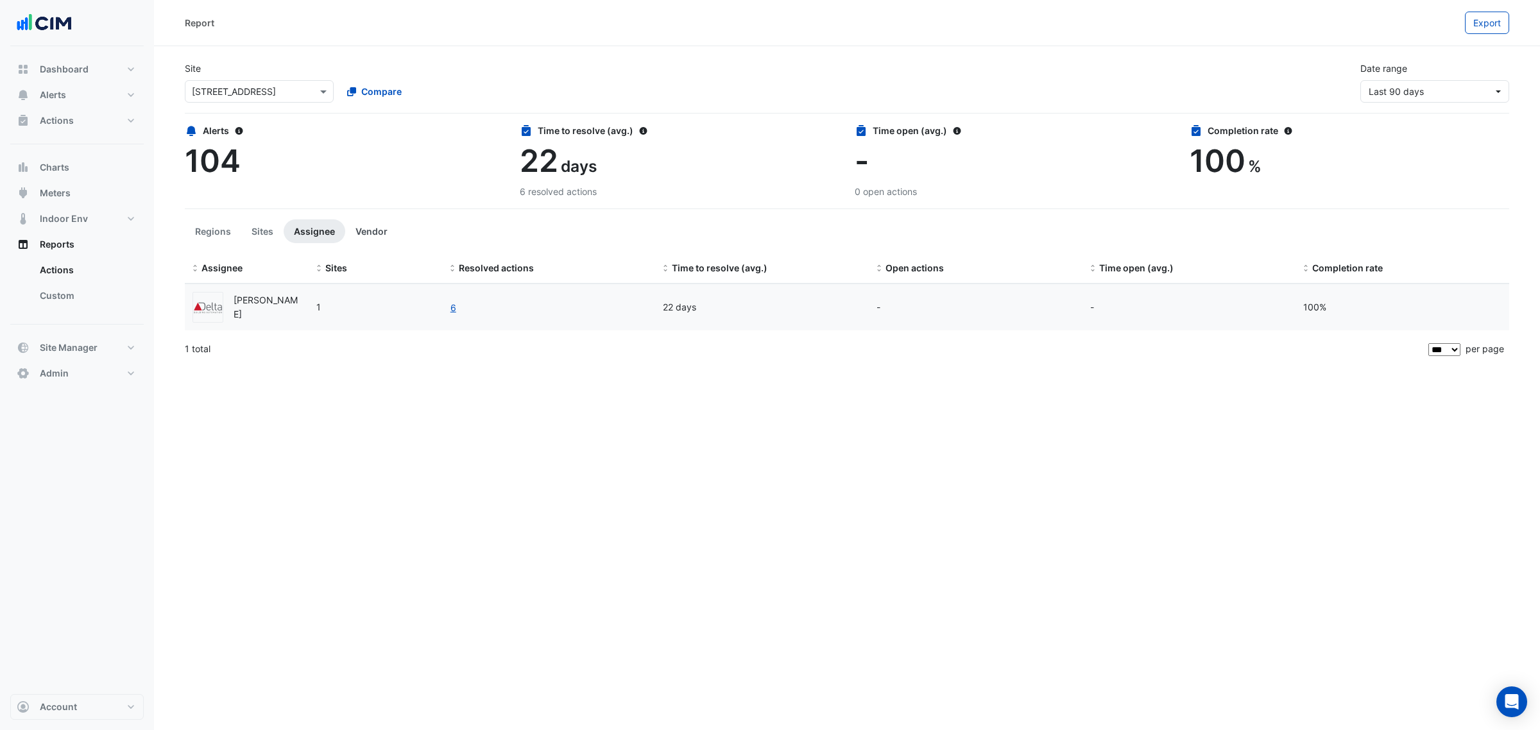
click at [382, 239] on button "Vendor" at bounding box center [371, 231] width 53 height 24
click at [262, 236] on button "Sites" at bounding box center [262, 231] width 42 height 24
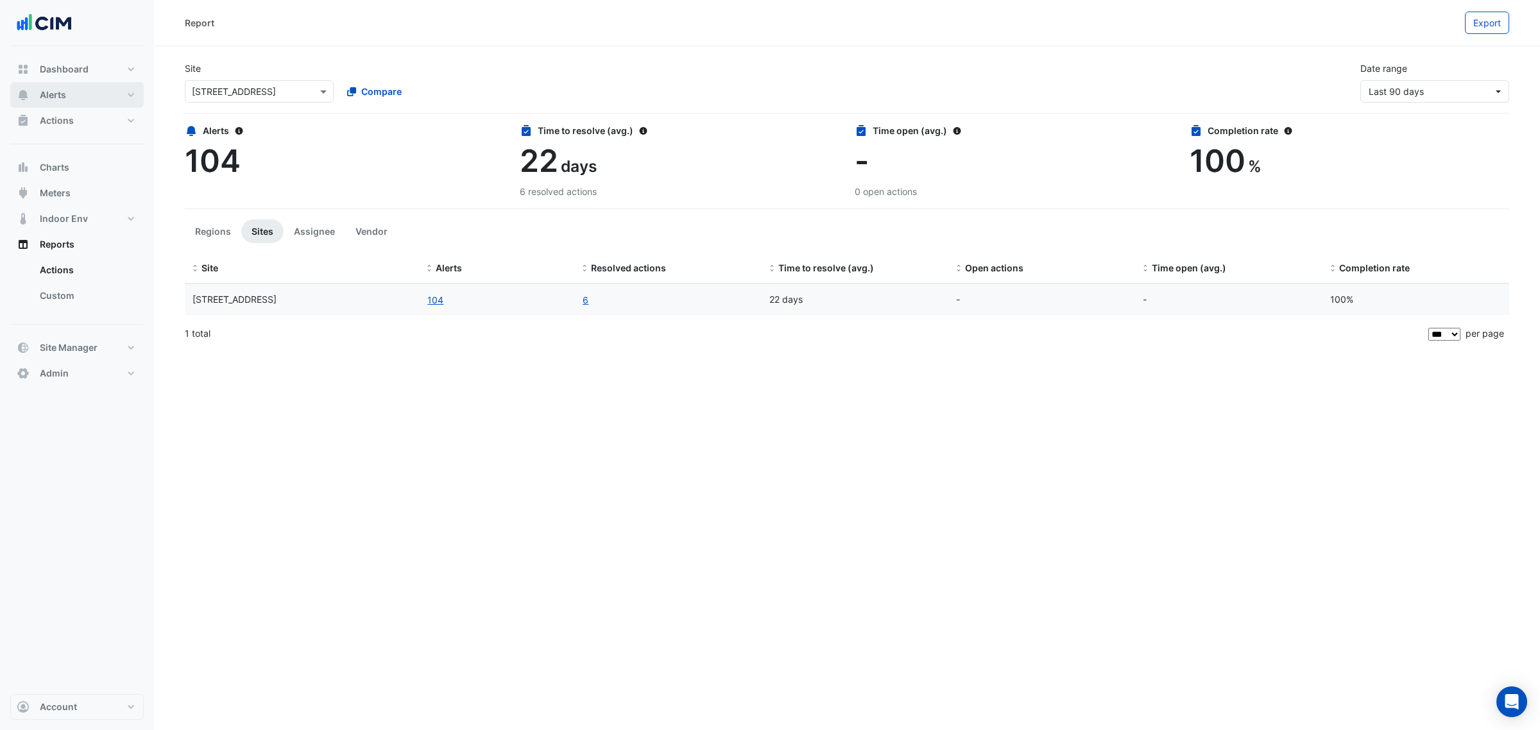
click at [84, 96] on button "Alerts" at bounding box center [76, 95] width 133 height 26
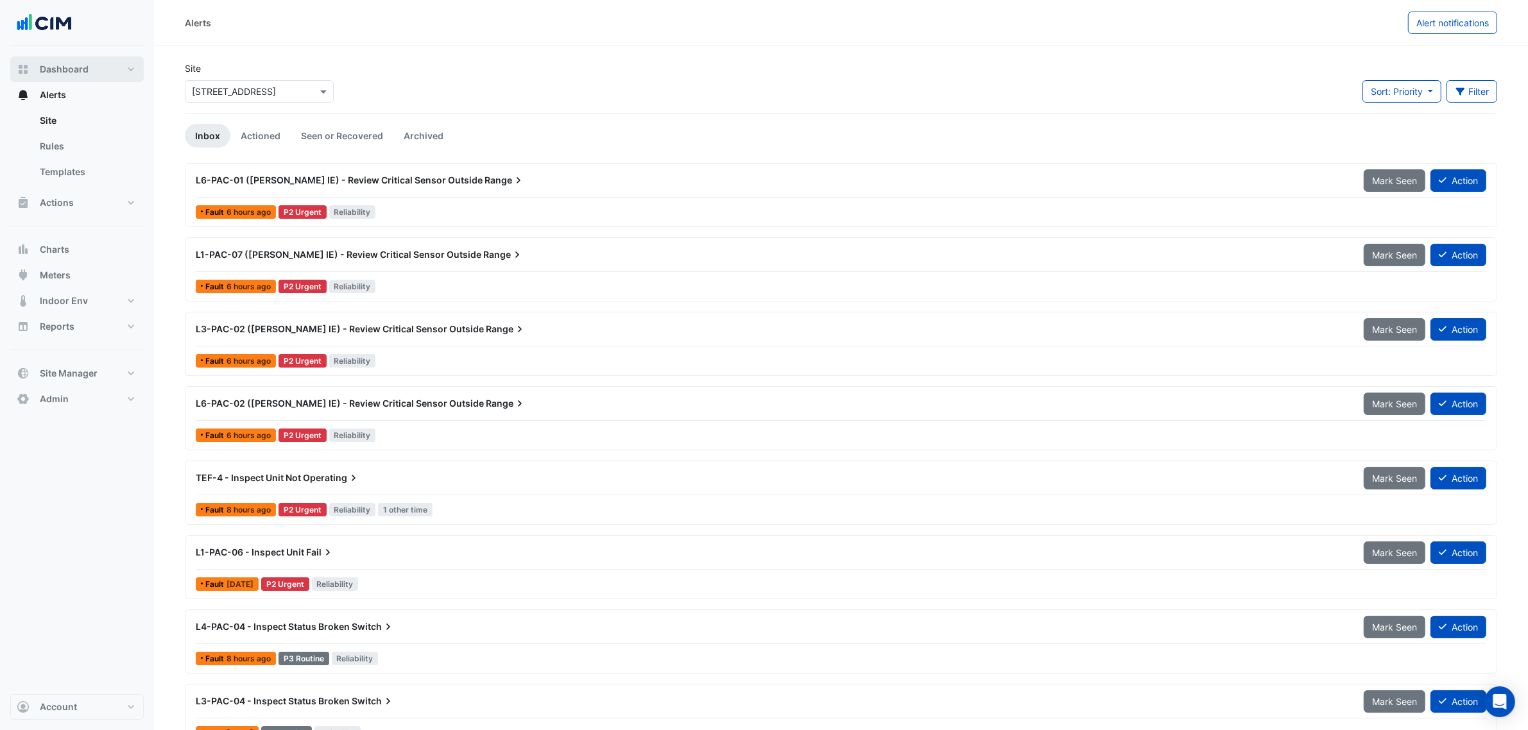
click at [78, 68] on span "Dashboard" at bounding box center [64, 69] width 49 height 13
select select "***"
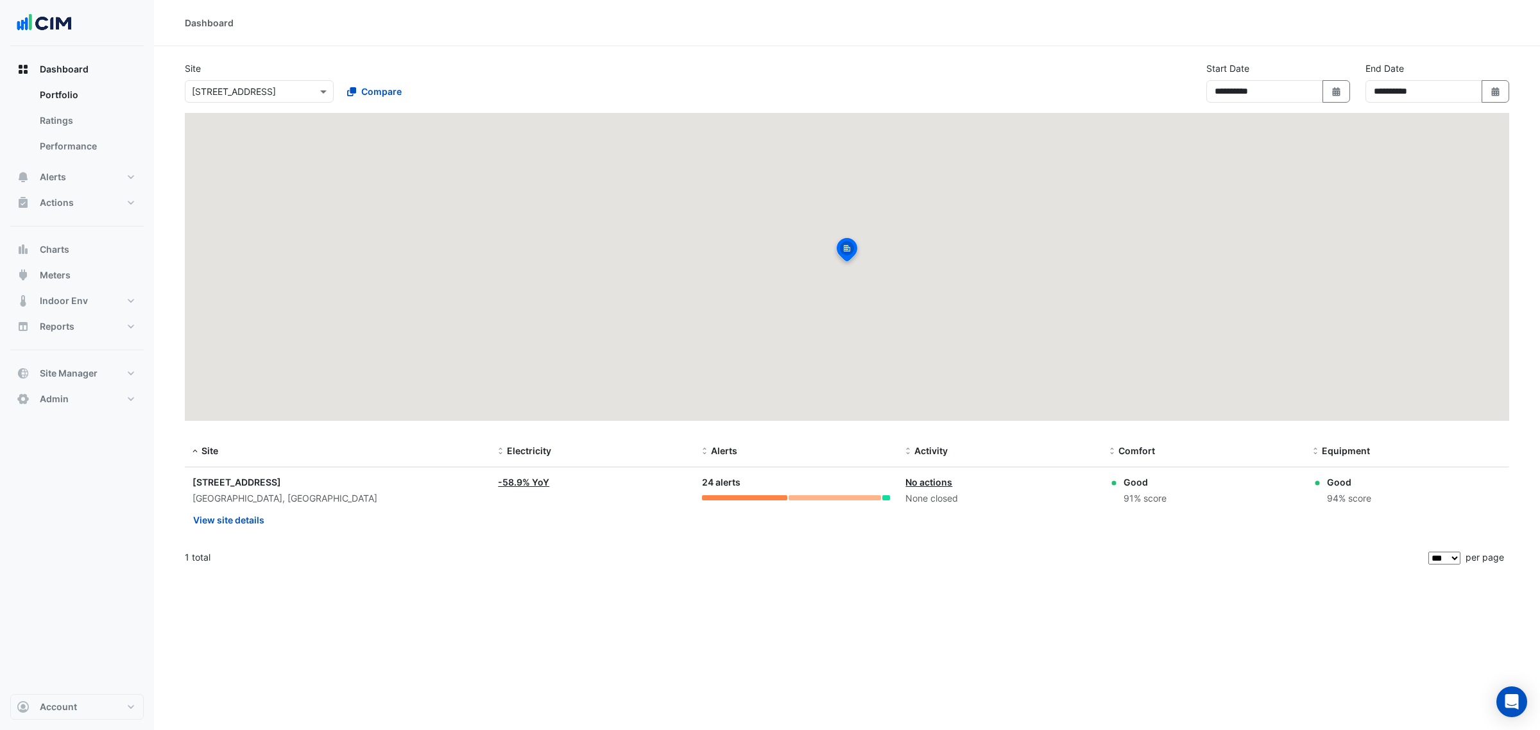
click at [271, 91] on input "text" at bounding box center [246, 91] width 109 height 13
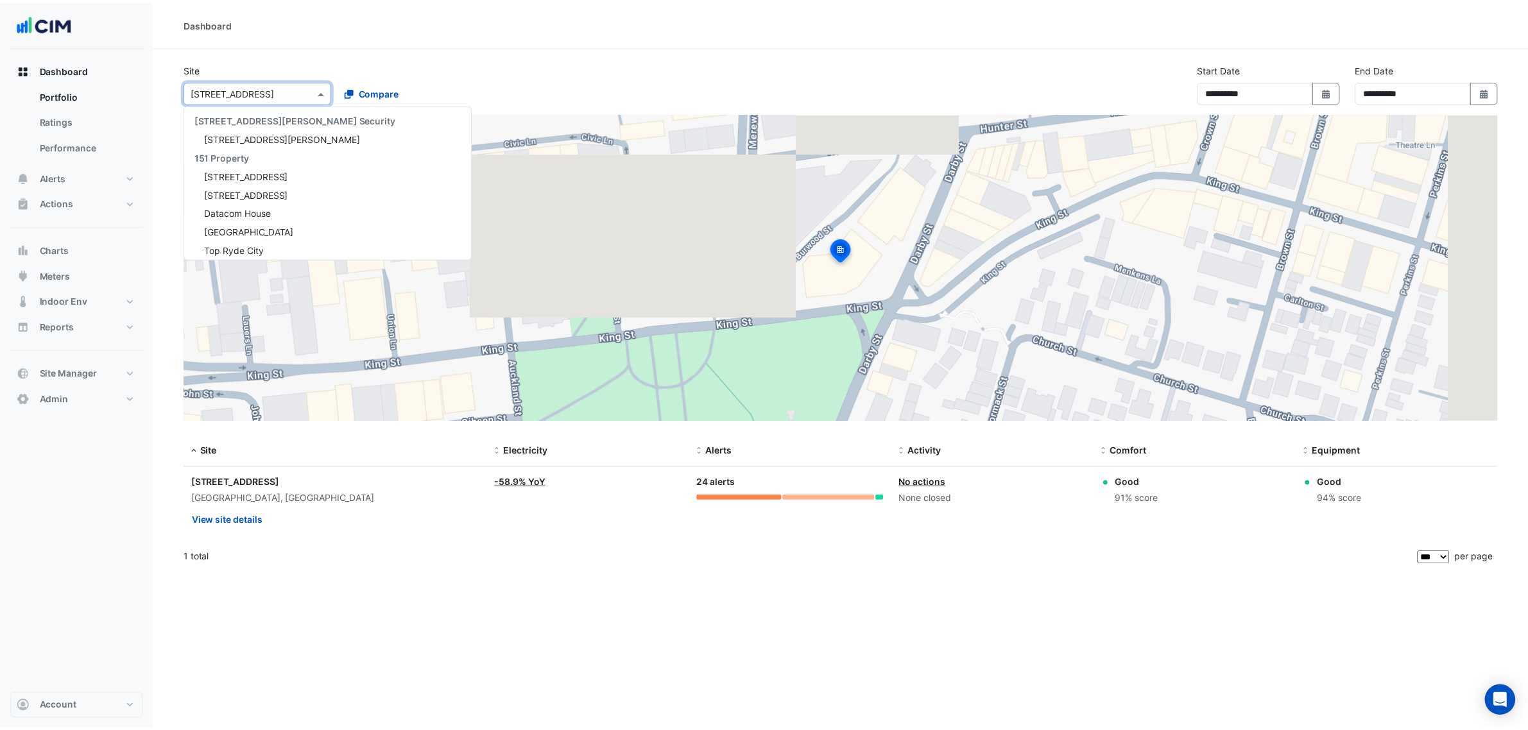
scroll to position [2998, 0]
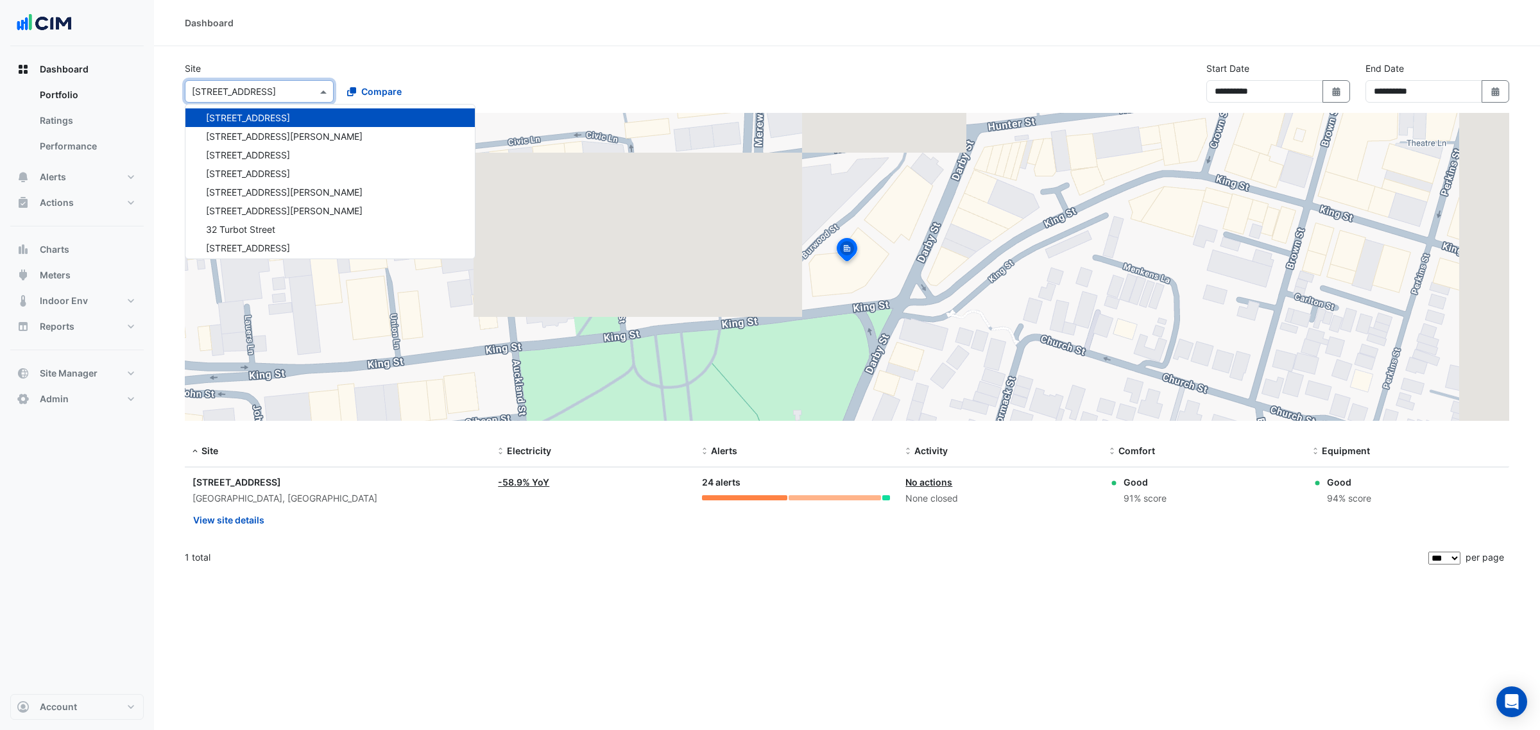
click at [331, 40] on div "Dashboard" at bounding box center [847, 23] width 1386 height 46
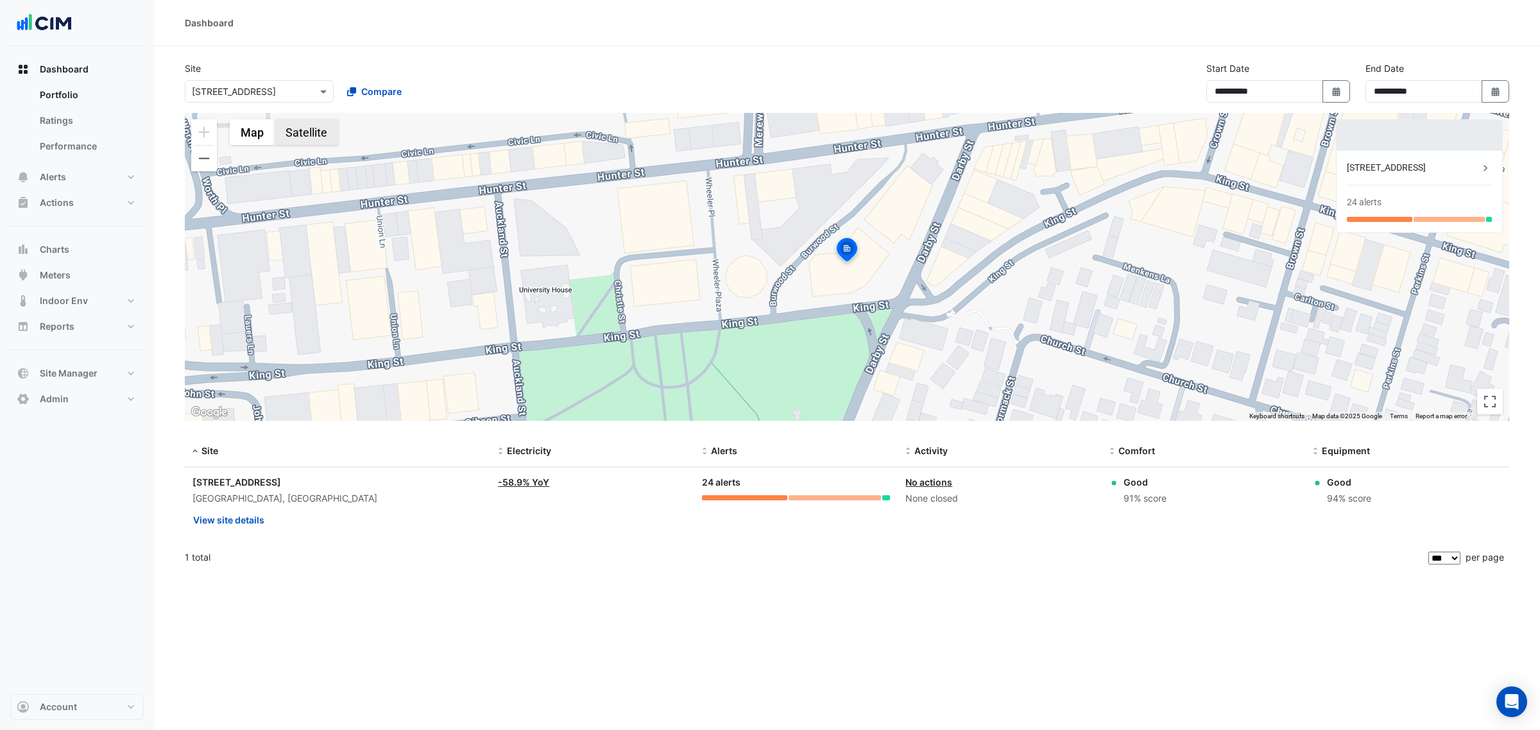
click at [325, 132] on button "Satellite" at bounding box center [307, 132] width 64 height 26
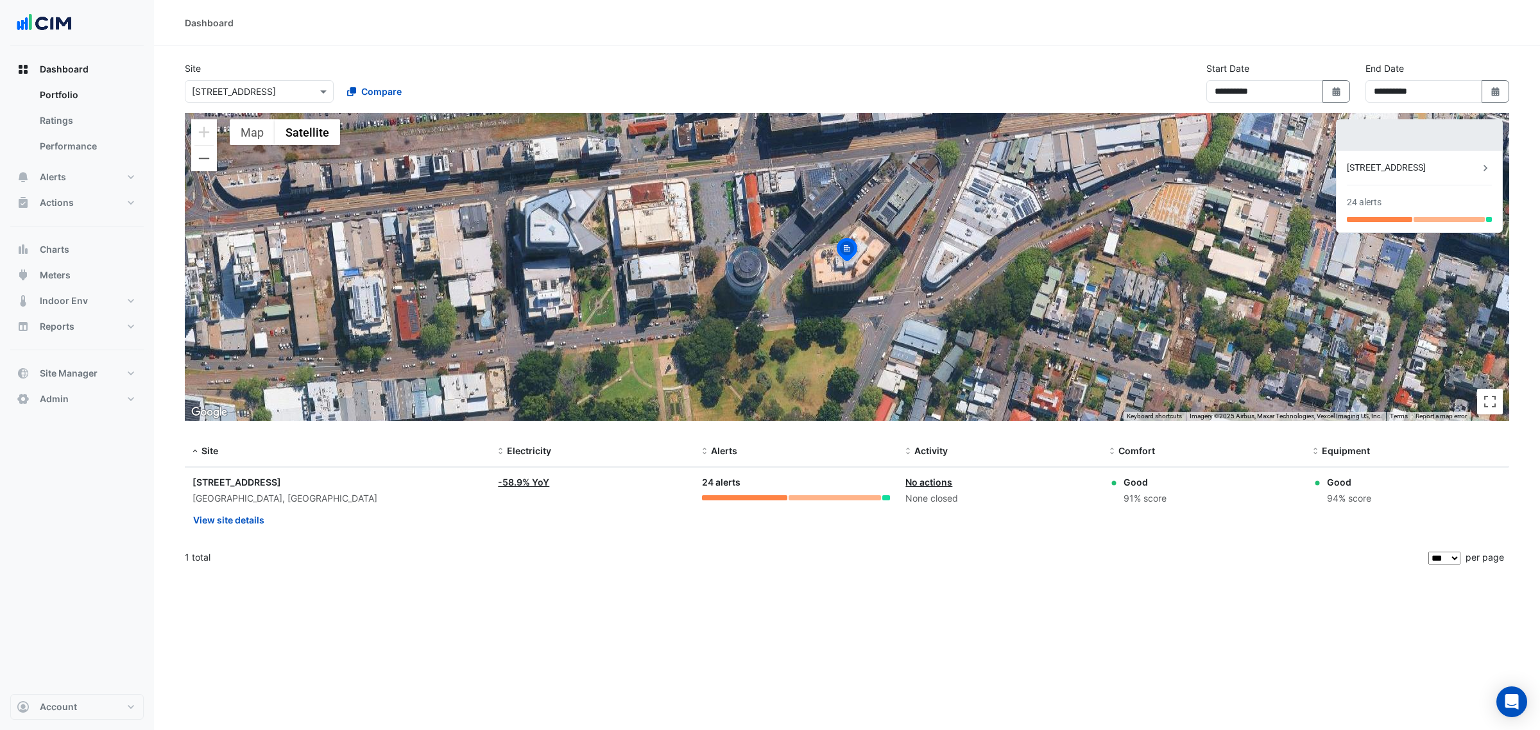
drag, startPoint x: 600, startPoint y: 89, endPoint x: 589, endPoint y: 94, distance: 12.1
click at [592, 92] on div "**********" at bounding box center [847, 87] width 1340 height 51
click at [812, 35] on div "Dashboard" at bounding box center [847, 23] width 1386 height 46
click at [103, 175] on button "Alerts" at bounding box center [76, 177] width 133 height 26
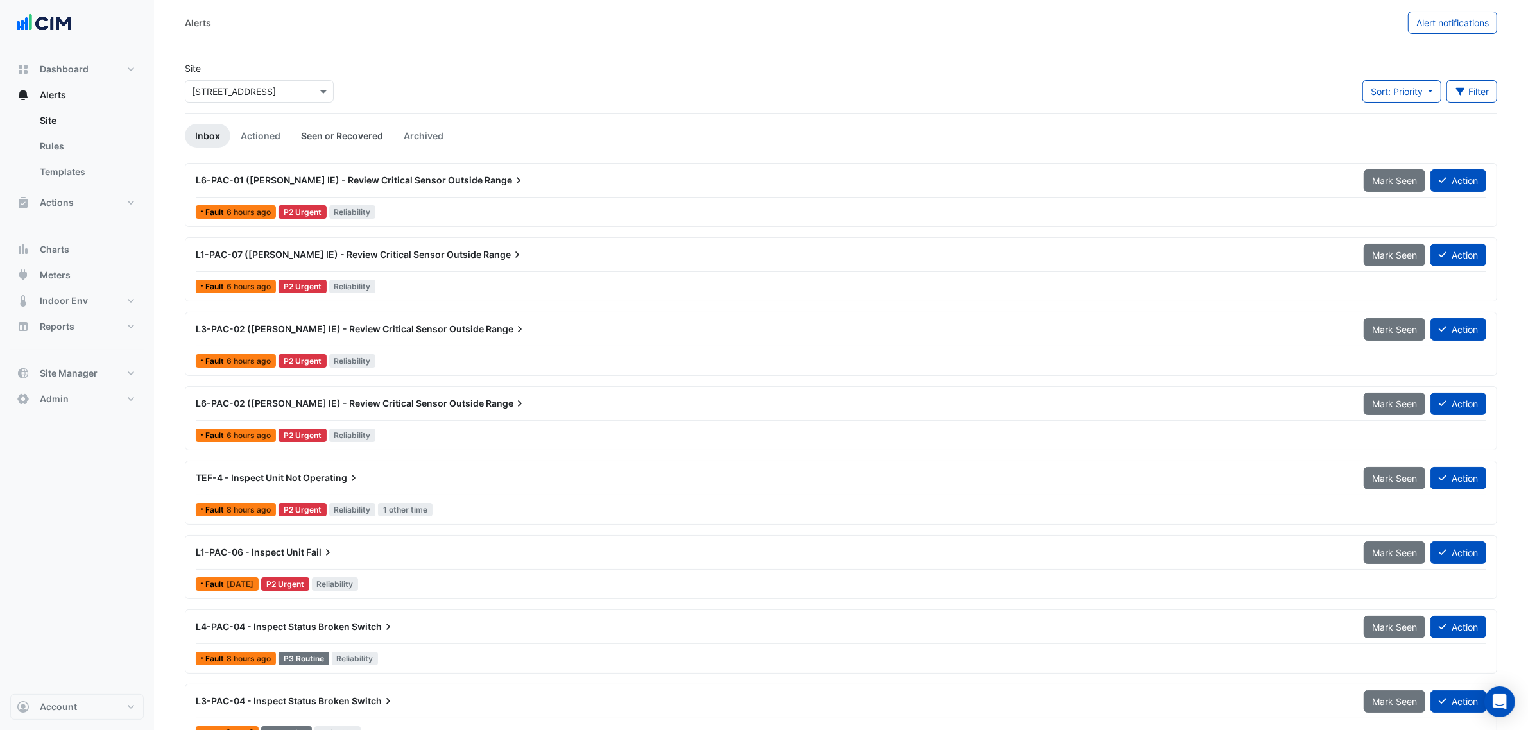
click at [327, 127] on link "Seen or Recovered" at bounding box center [342, 136] width 103 height 24
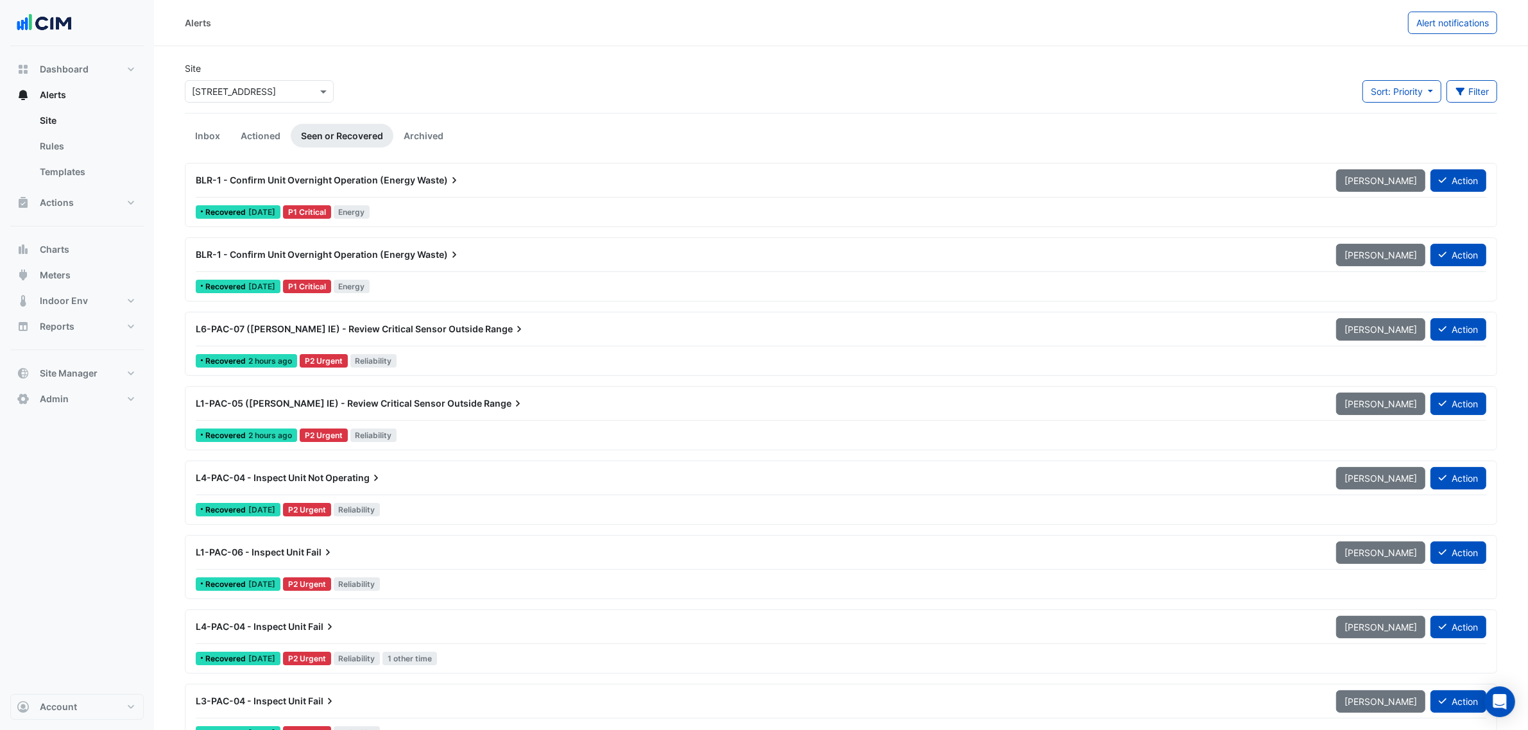
drag, startPoint x: 1429, startPoint y: 85, endPoint x: 1420, endPoint y: 116, distance: 31.7
click at [1429, 87] on button "Sort: Priority" at bounding box center [1401, 91] width 79 height 22
click at [1410, 135] on li "Updated" at bounding box center [1411, 138] width 101 height 19
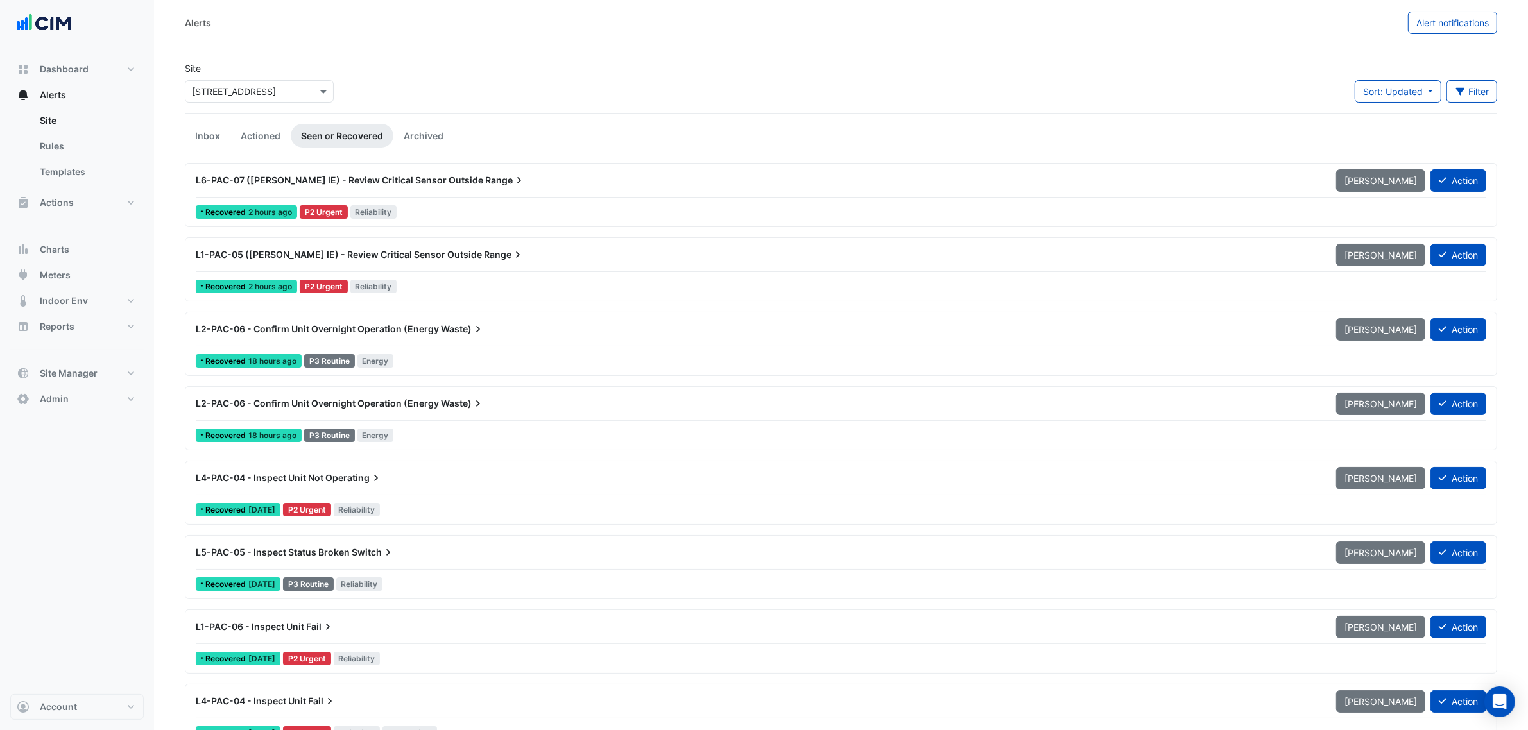
click at [442, 331] on span "Waste)" at bounding box center [463, 329] width 44 height 13
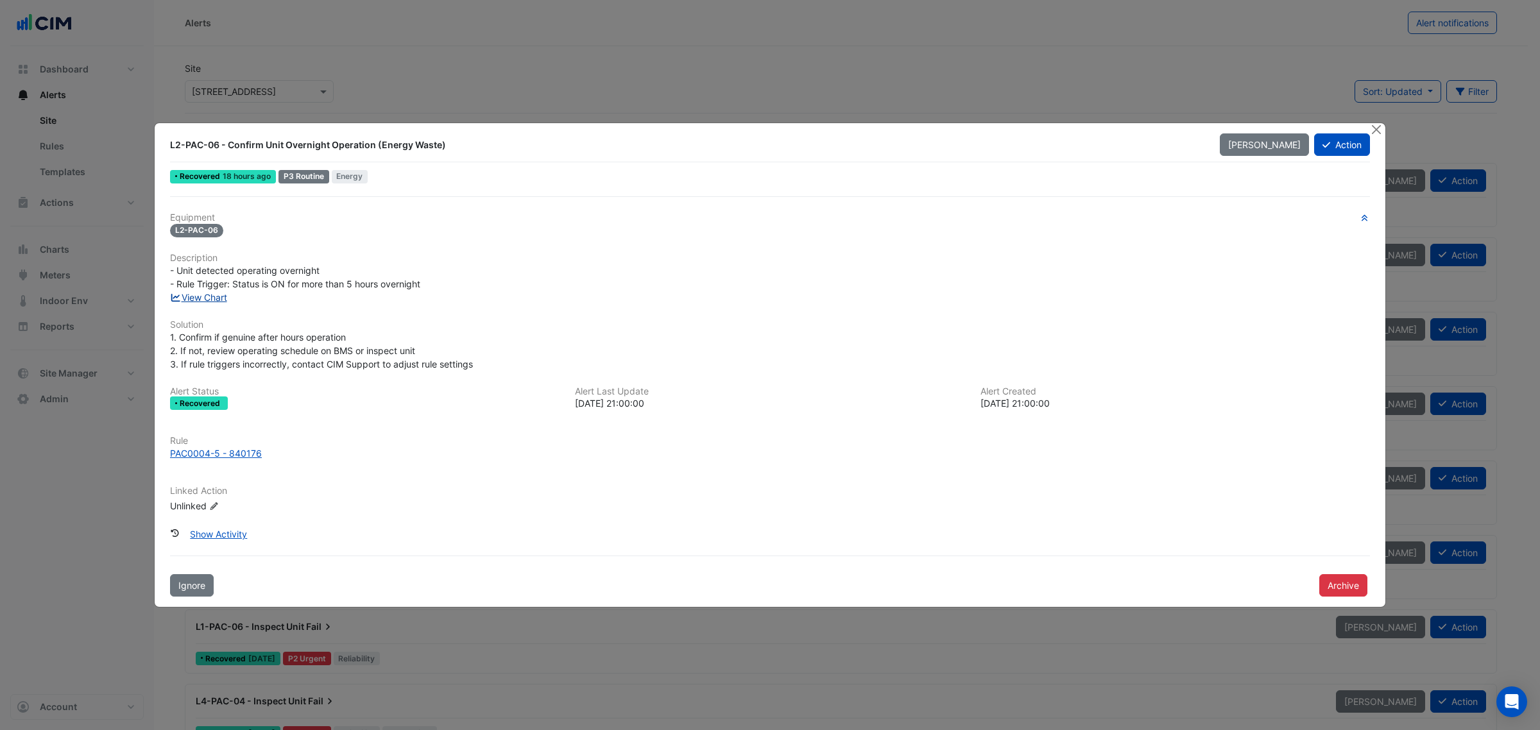
click at [227, 296] on link "View Chart" at bounding box center [198, 297] width 57 height 11
click at [1378, 132] on button "Close" at bounding box center [1376, 129] width 13 height 13
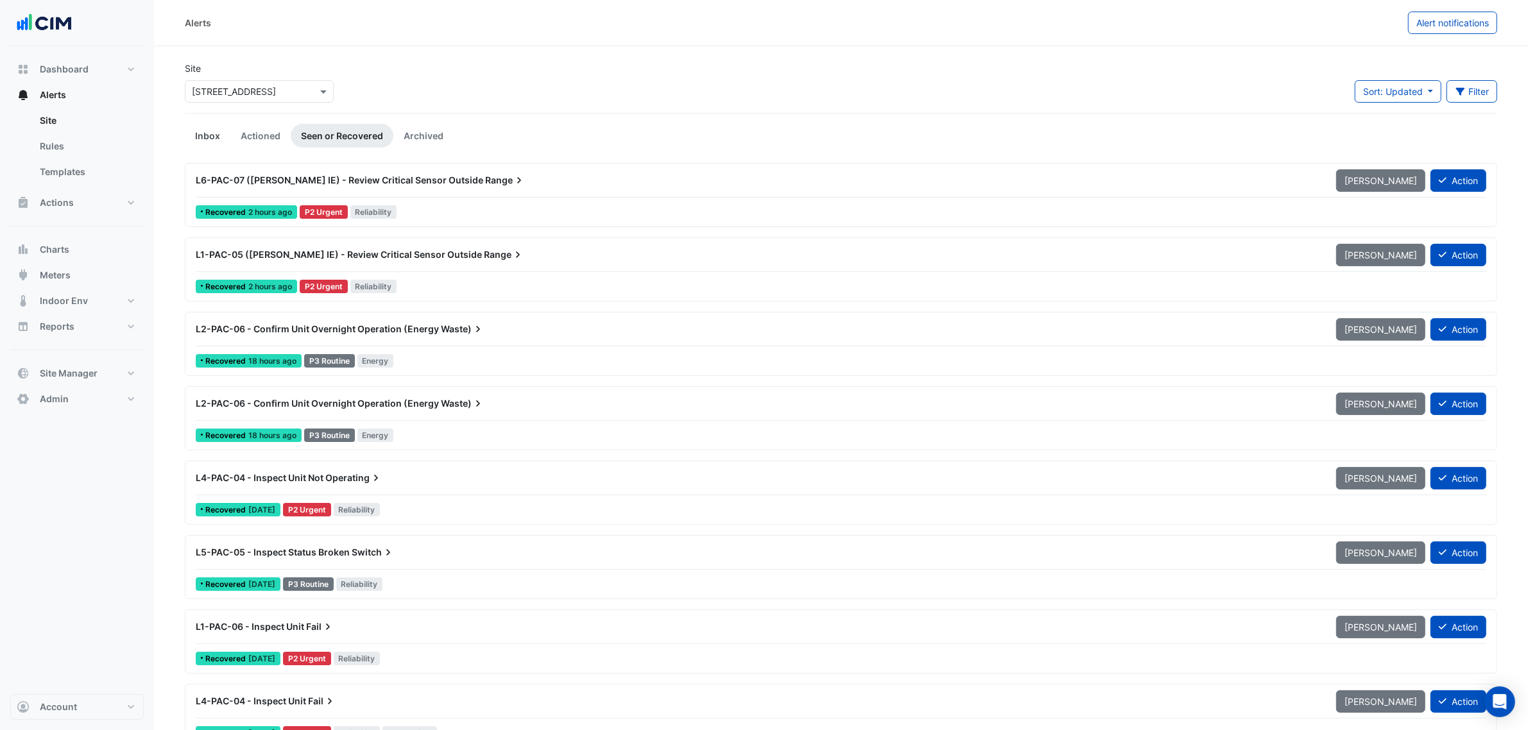
click at [197, 139] on link "Inbox" at bounding box center [208, 136] width 46 height 24
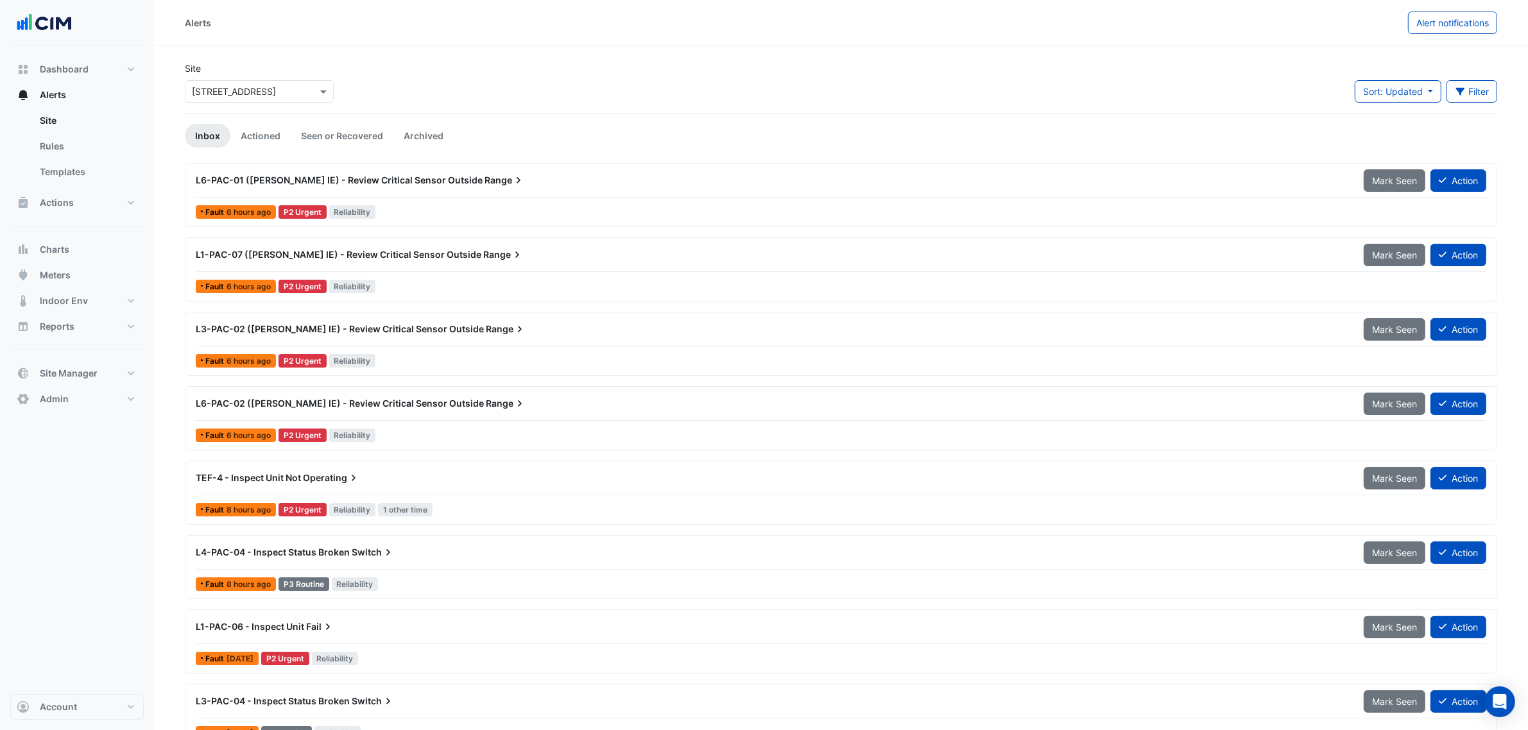
click at [560, 133] on ul "Inbox Actioned Seen or Recovered Archived" at bounding box center [841, 136] width 1312 height 24
click at [386, 415] on div "L6-PAC-02 (NABERS IE) - Review Critical Sensor Outside Range" at bounding box center [772, 403] width 1168 height 23
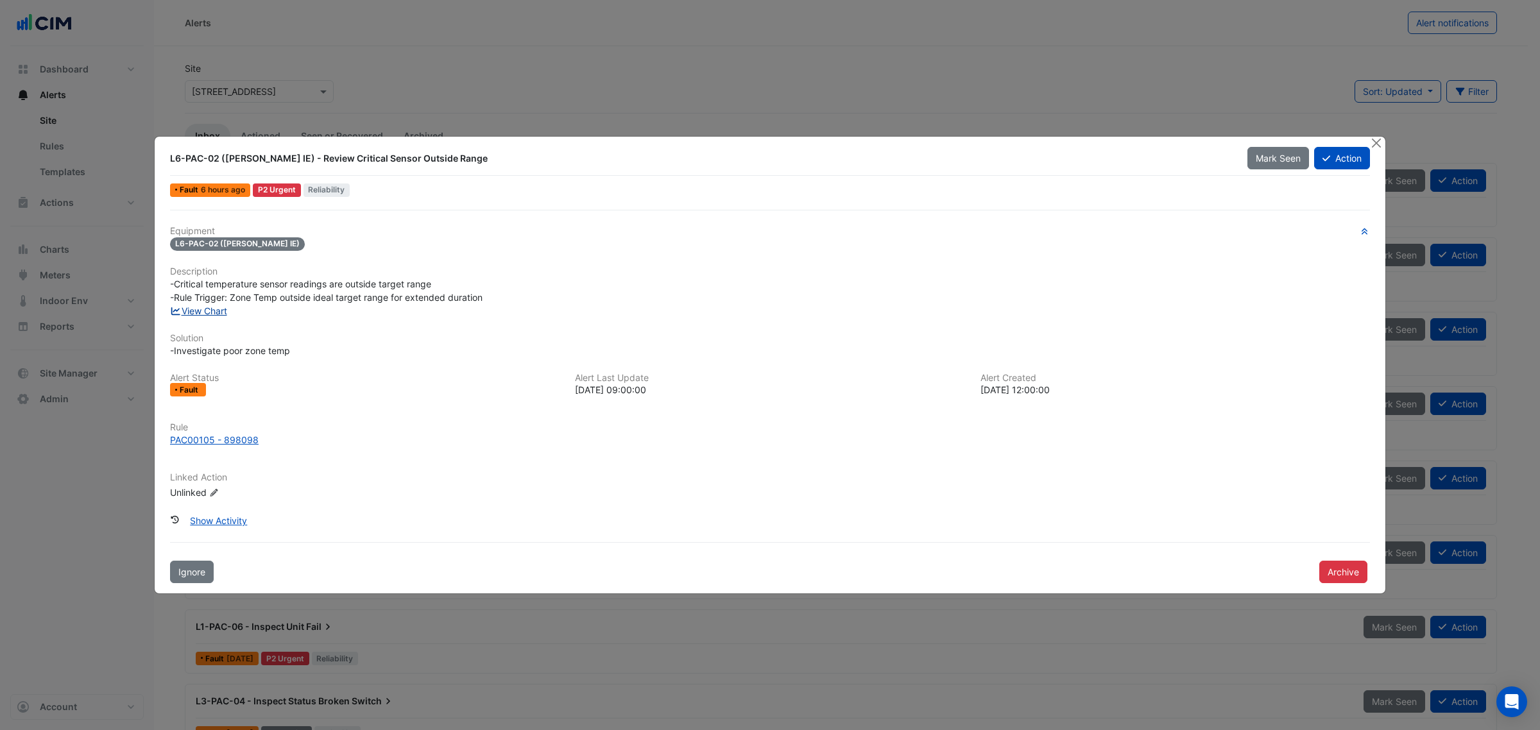
click at [210, 311] on link "View Chart" at bounding box center [198, 310] width 57 height 11
click at [1375, 138] on button "Close" at bounding box center [1376, 143] width 13 height 13
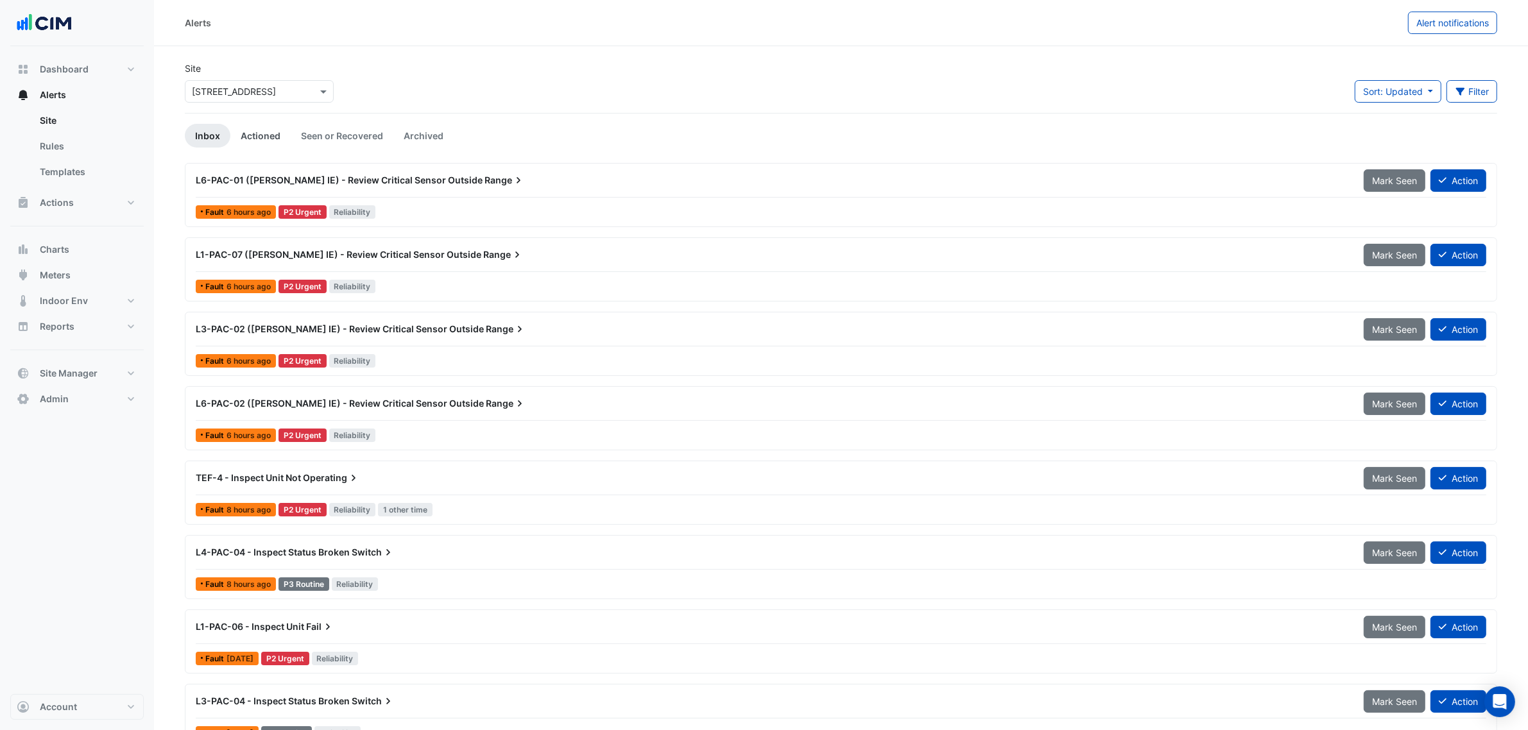
click at [278, 133] on link "Actioned" at bounding box center [260, 136] width 60 height 24
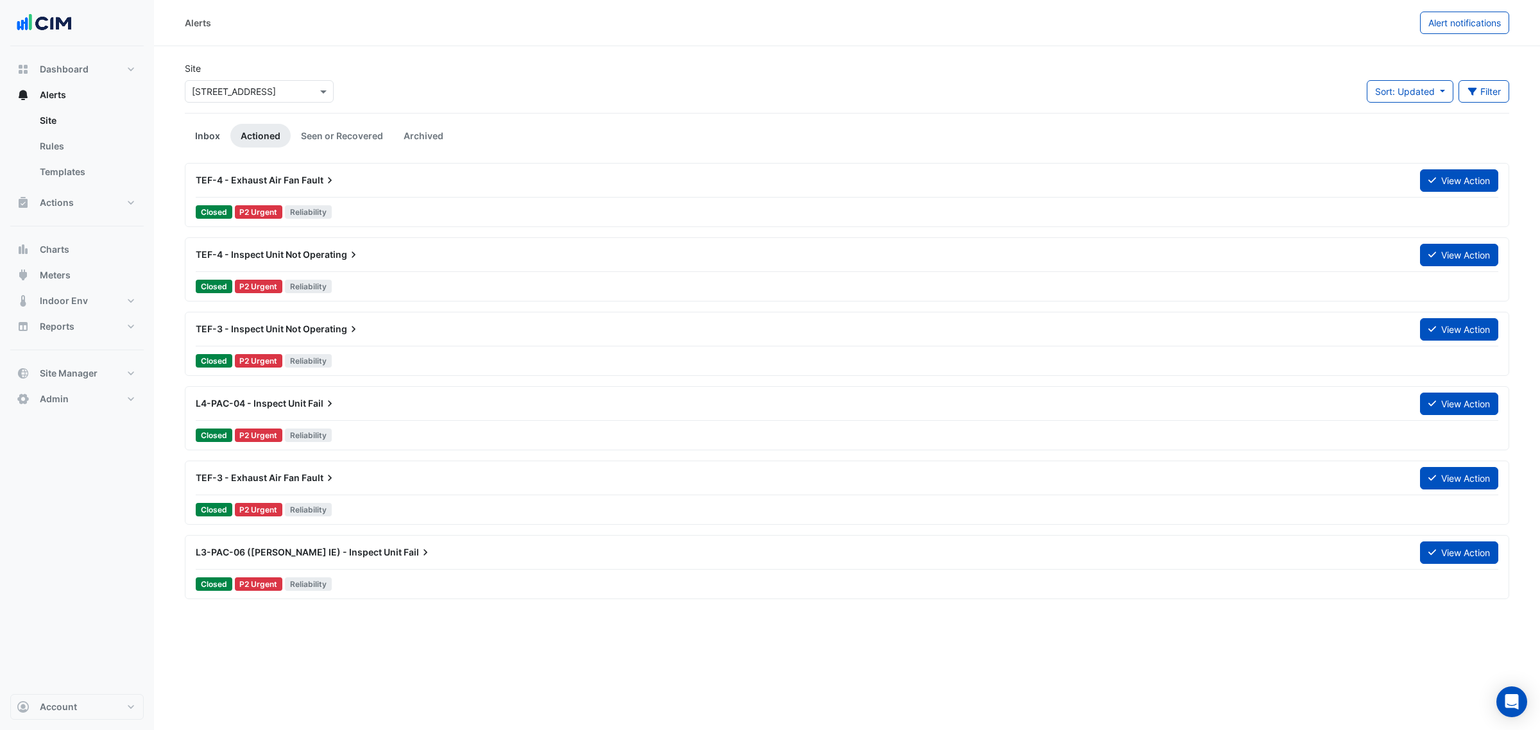
click at [203, 133] on link "Inbox" at bounding box center [208, 136] width 46 height 24
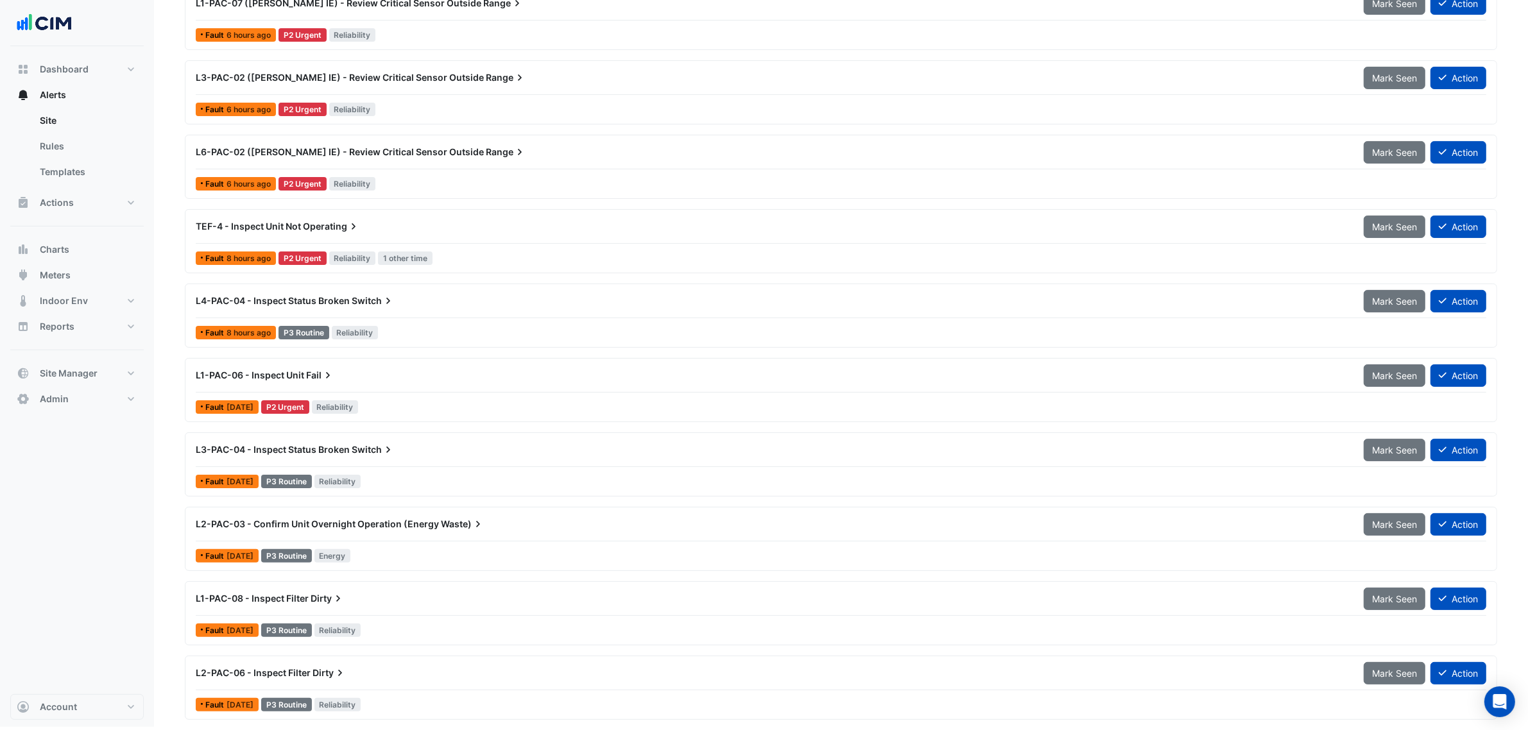
scroll to position [255, 0]
click at [358, 231] on div "TEF-4 - Inspect Unit Not Operating" at bounding box center [772, 226] width 1168 height 23
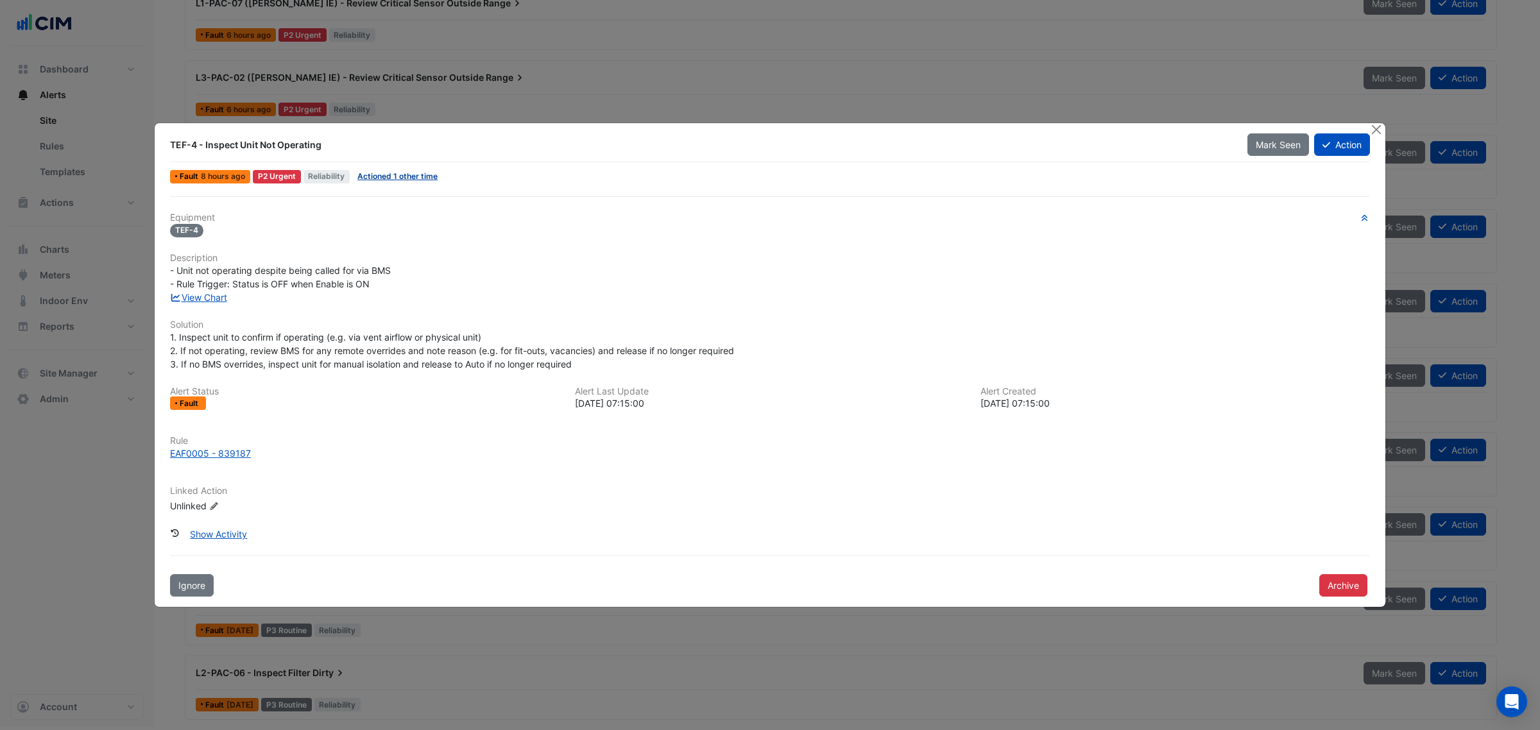
click at [399, 175] on link "Actioned 1 other time" at bounding box center [397, 176] width 80 height 10
click at [207, 296] on link "View Chart" at bounding box center [198, 297] width 57 height 11
click at [1377, 129] on button "Close" at bounding box center [1376, 129] width 13 height 13
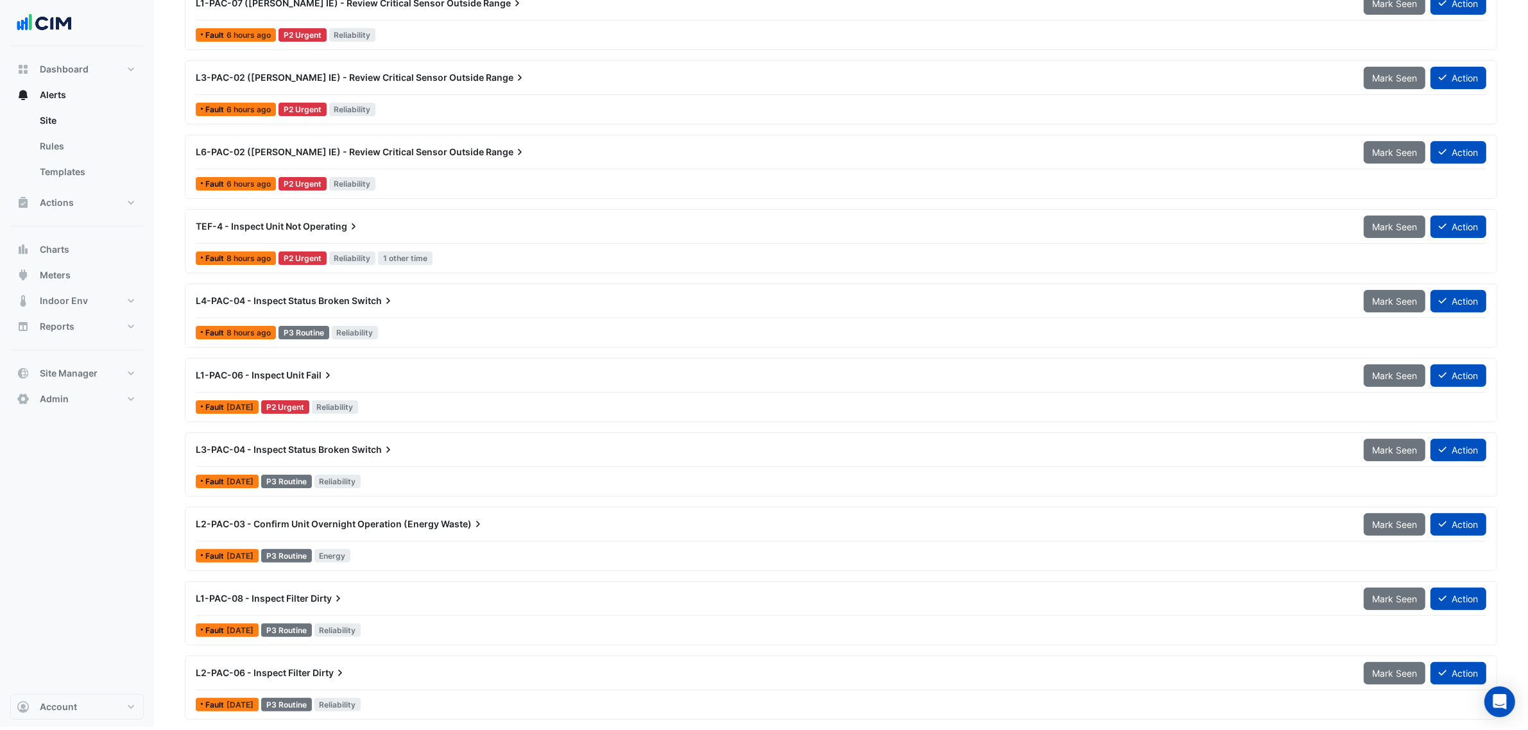
click at [391, 606] on div "L1-PAC-08 - Inspect Filter Dirty" at bounding box center [772, 598] width 1168 height 23
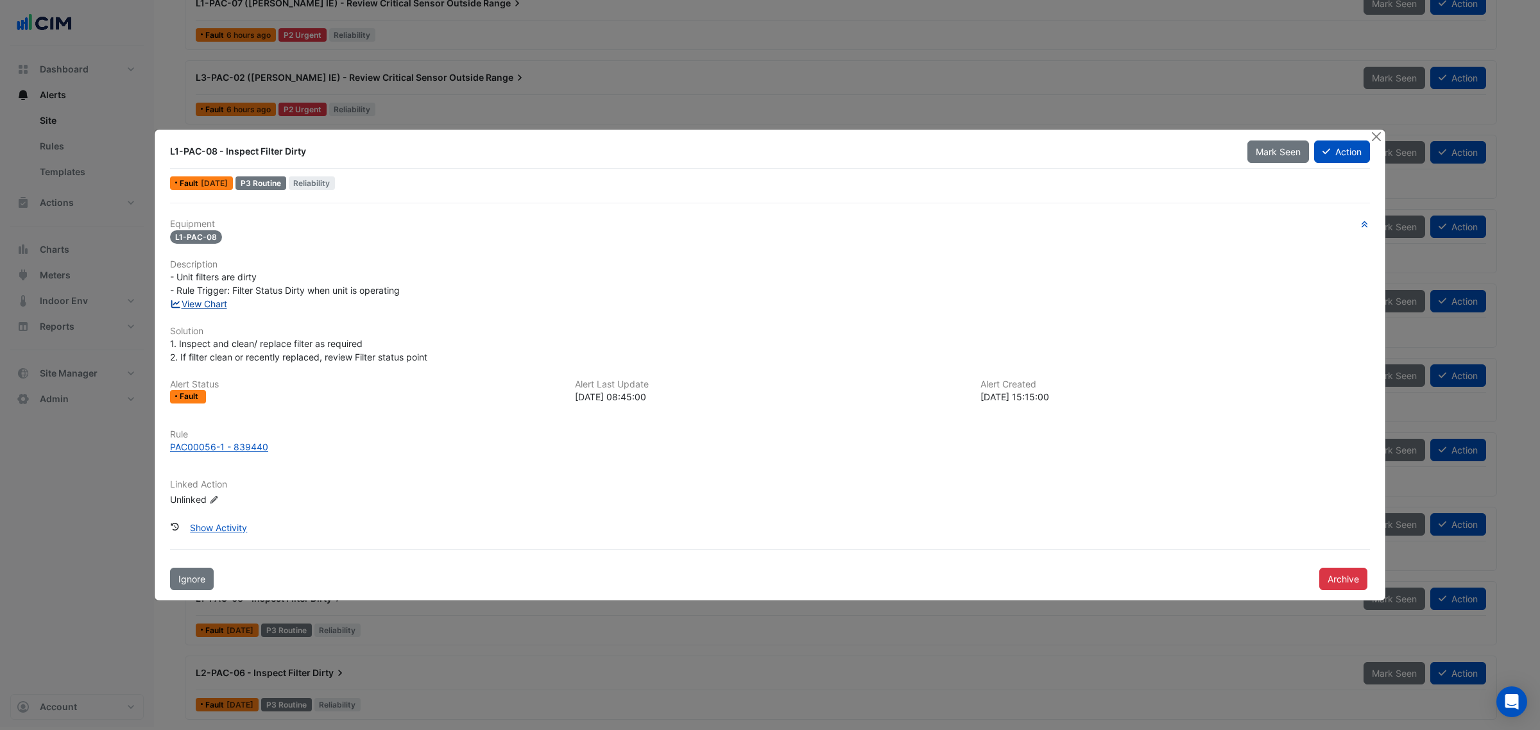
click at [219, 300] on link "View Chart" at bounding box center [198, 303] width 57 height 11
click at [1369, 133] on app-alert-ticket-details-modal "L1-PAC-08 - Inspect Filter Dirty Mark Seen Action Fault 5 months ago P3 Routine…" at bounding box center [770, 365] width 1231 height 471
click at [1371, 132] on button "Close" at bounding box center [1376, 136] width 13 height 13
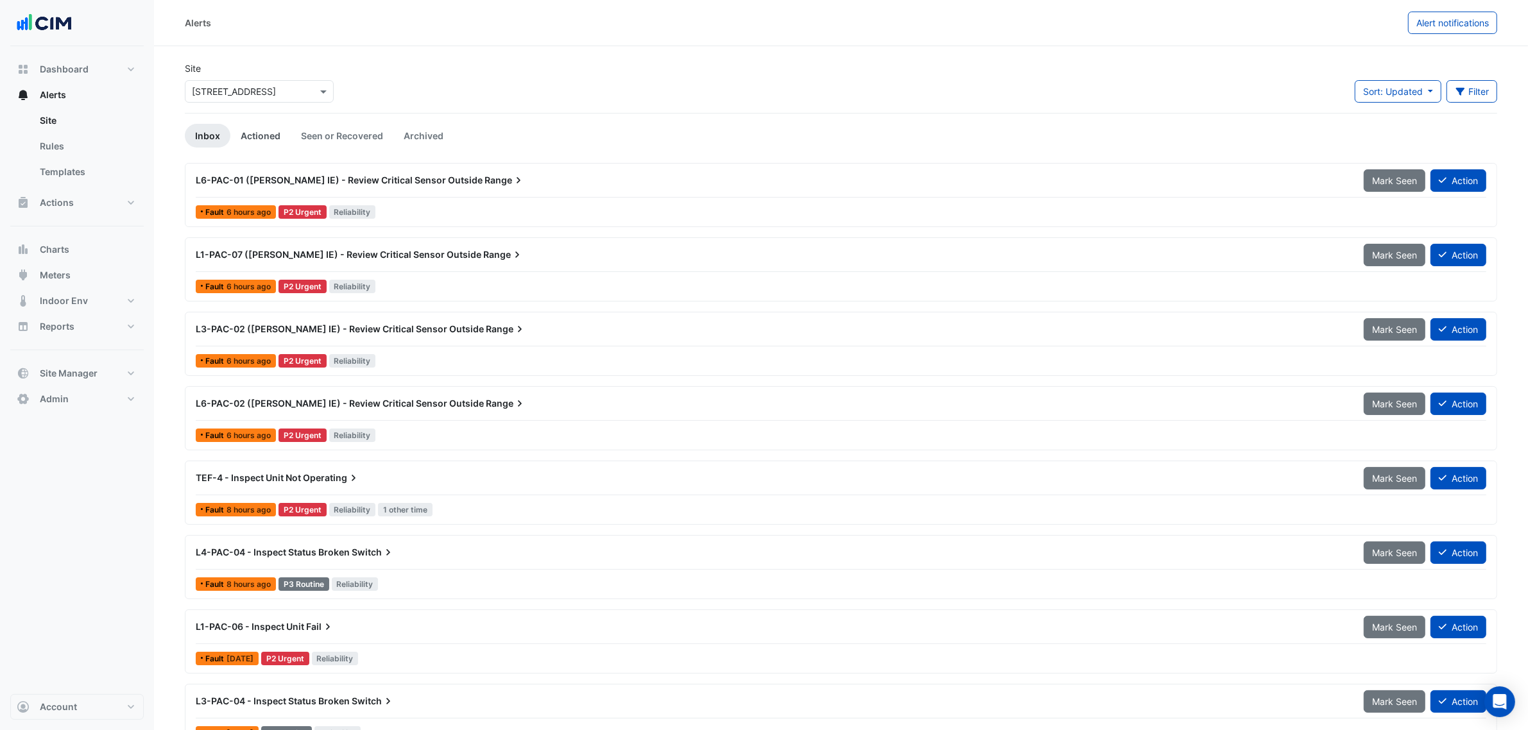
click at [277, 135] on link "Actioned" at bounding box center [260, 136] width 60 height 24
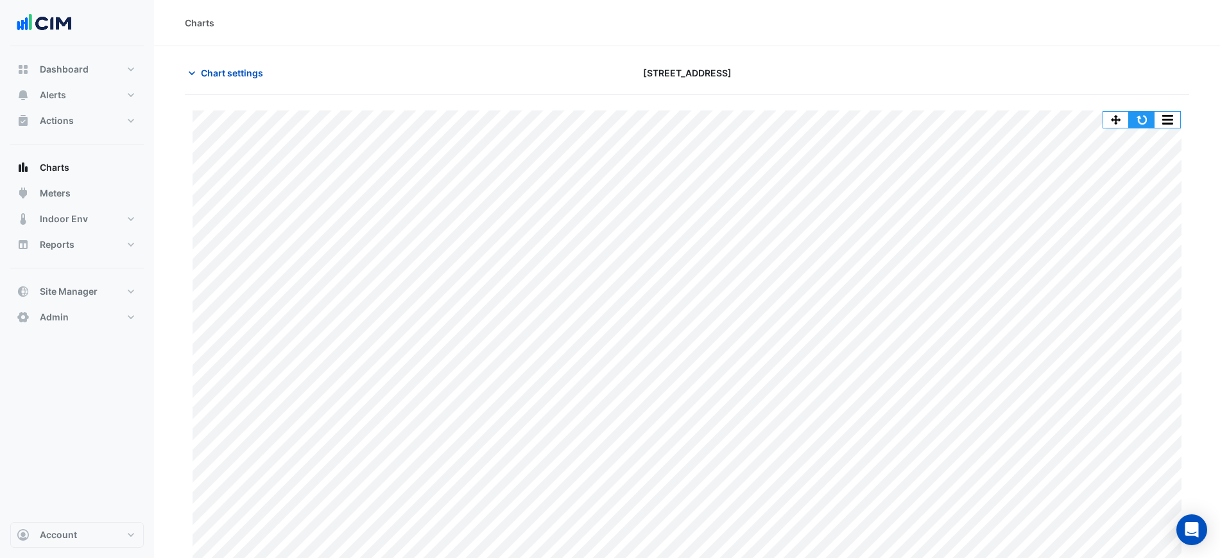
click at [1140, 119] on button "button" at bounding box center [1142, 120] width 26 height 16
click at [860, 42] on div "Charts" at bounding box center [687, 23] width 1066 height 46
drag, startPoint x: 993, startPoint y: 55, endPoint x: 989, endPoint y: 61, distance: 7.3
click at [993, 59] on section "Chart settings [STREET_ADDRESS] Print Save as JPEG Save as PNG Pivot Data Table…" at bounding box center [687, 307] width 1066 height 522
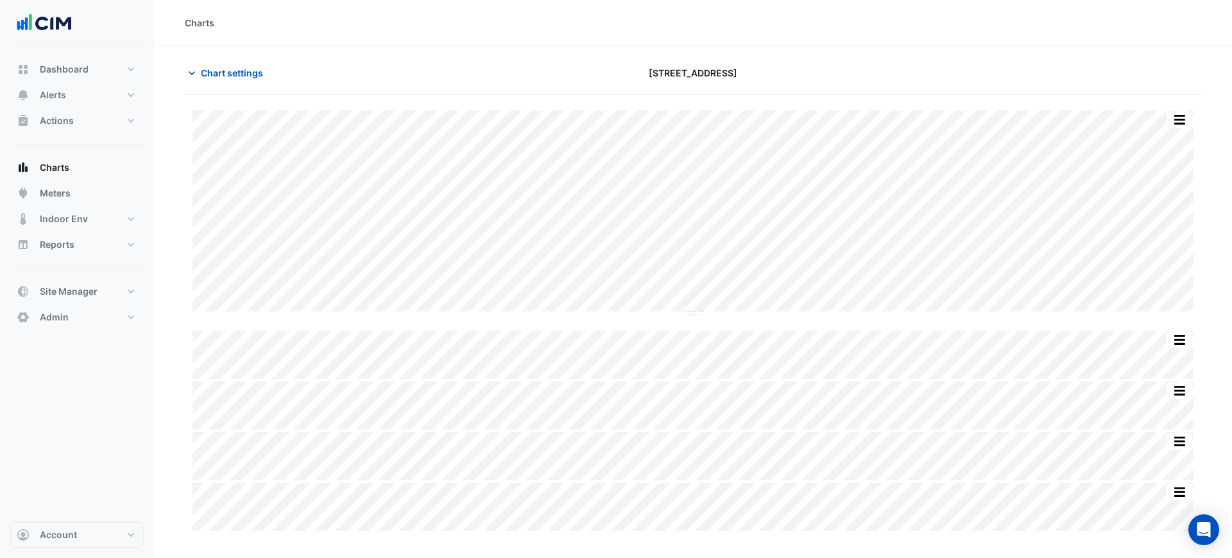
click at [936, 38] on div "Charts" at bounding box center [693, 23] width 1078 height 46
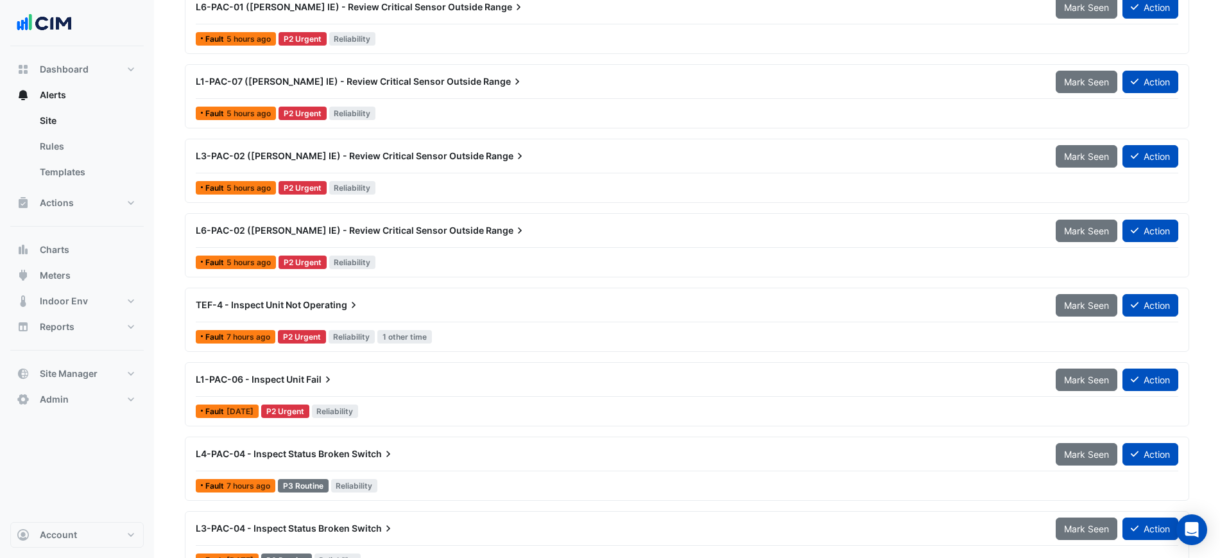
scroll to position [80, 0]
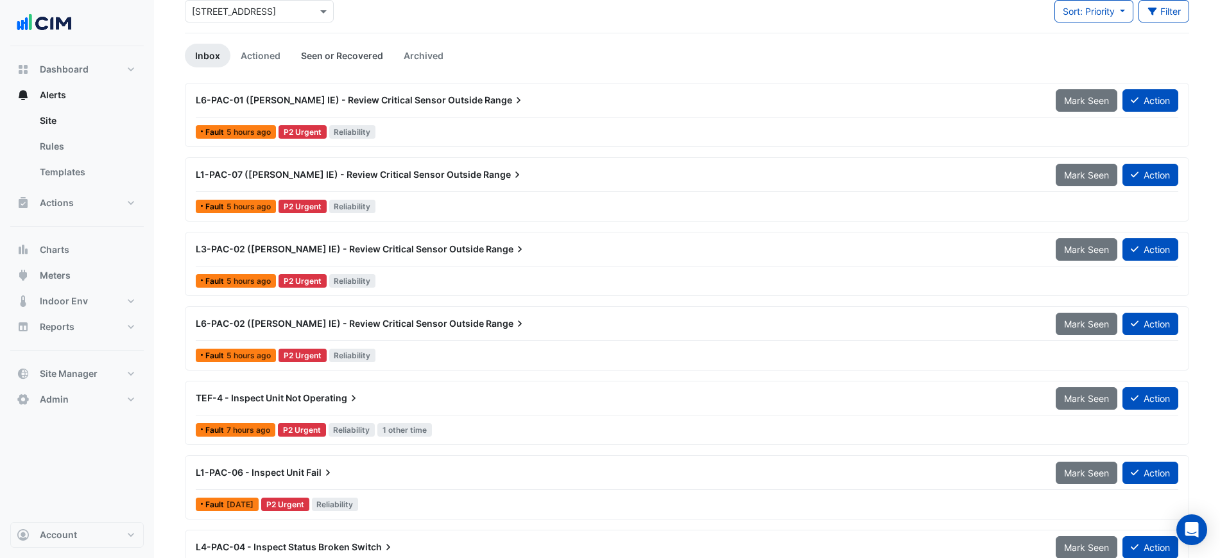
click at [339, 58] on link "Seen or Recovered" at bounding box center [342, 56] width 103 height 24
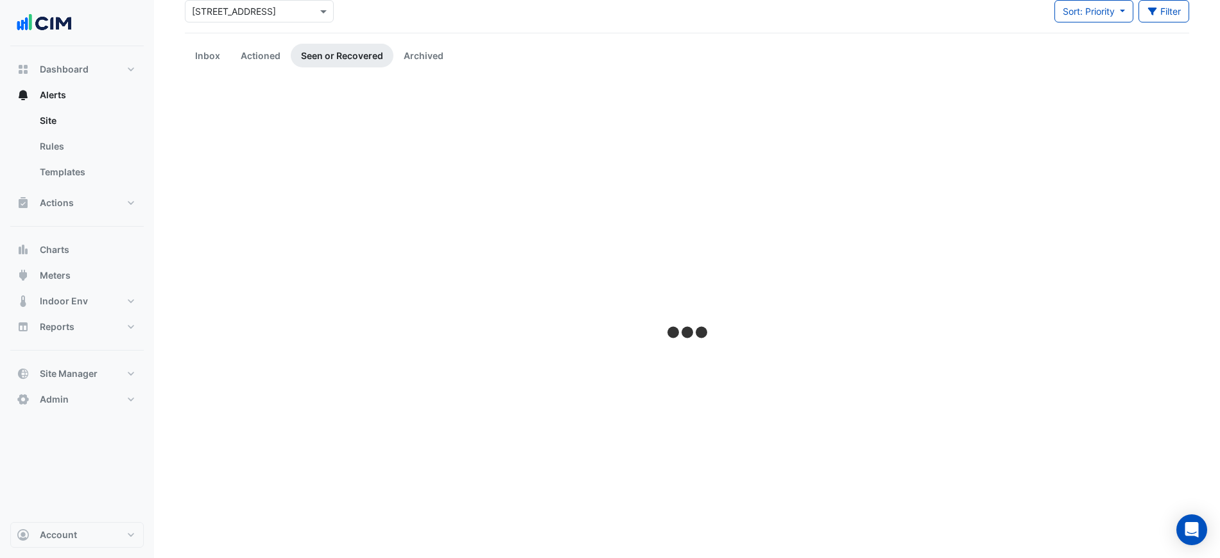
scroll to position [0, 0]
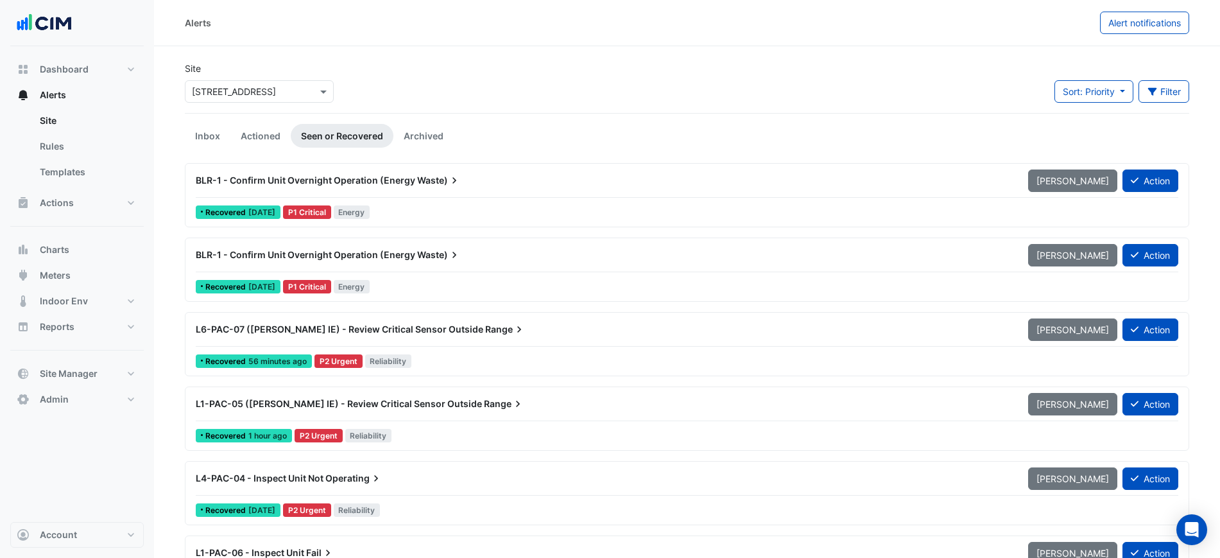
click at [1047, 110] on div "Sort: Priority Priority Updated Filter Title Priority Filter Impact Filter Equi…" at bounding box center [1122, 96] width 150 height 33
click at [1065, 98] on button "Sort: Priority" at bounding box center [1093, 91] width 79 height 22
click at [1076, 133] on li "Updated" at bounding box center [1103, 137] width 101 height 19
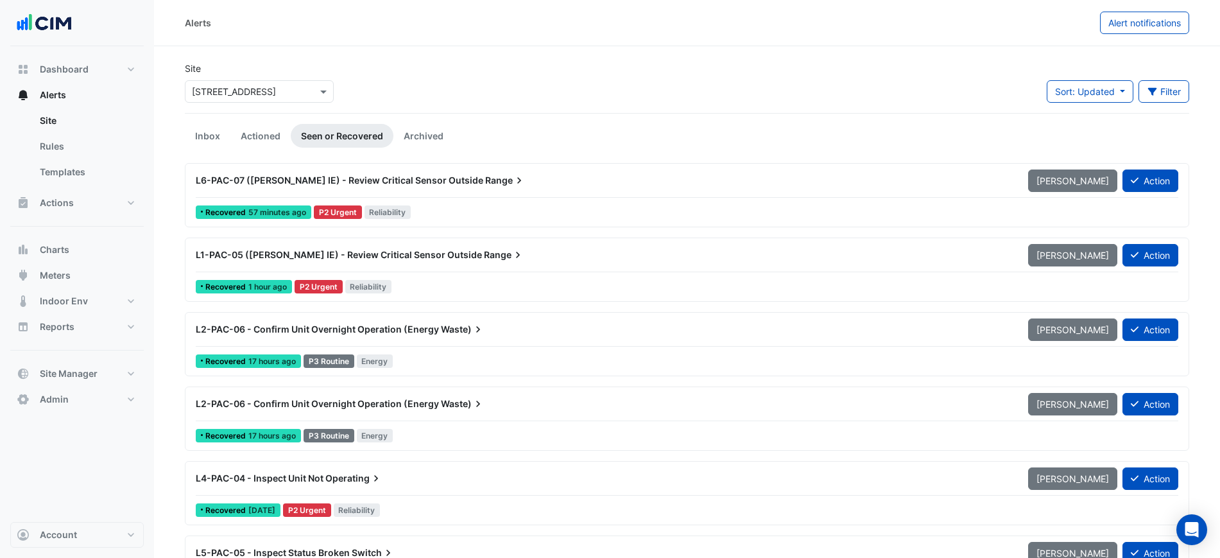
click at [805, 84] on div "Site Select a Site × 266 King St Sort: Updated Priority Updated Filter Title Pr…" at bounding box center [687, 87] width 1020 height 51
drag, startPoint x: 225, startPoint y: 133, endPoint x: 233, endPoint y: 131, distance: 7.9
click at [225, 132] on link "Inbox" at bounding box center [208, 136] width 46 height 24
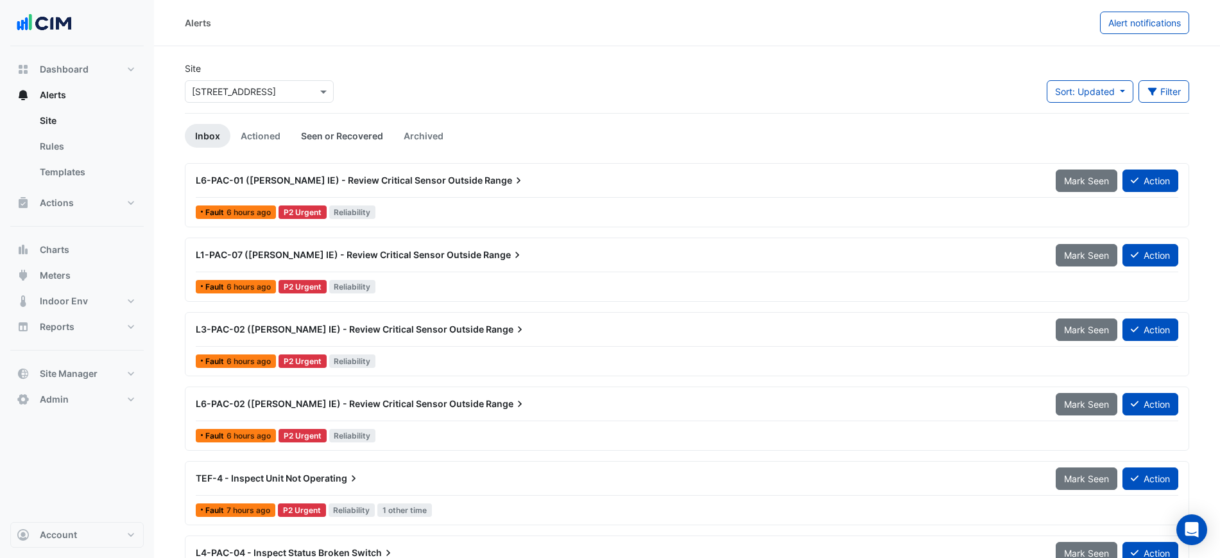
click at [329, 137] on link "Seen or Recovered" at bounding box center [342, 136] width 103 height 24
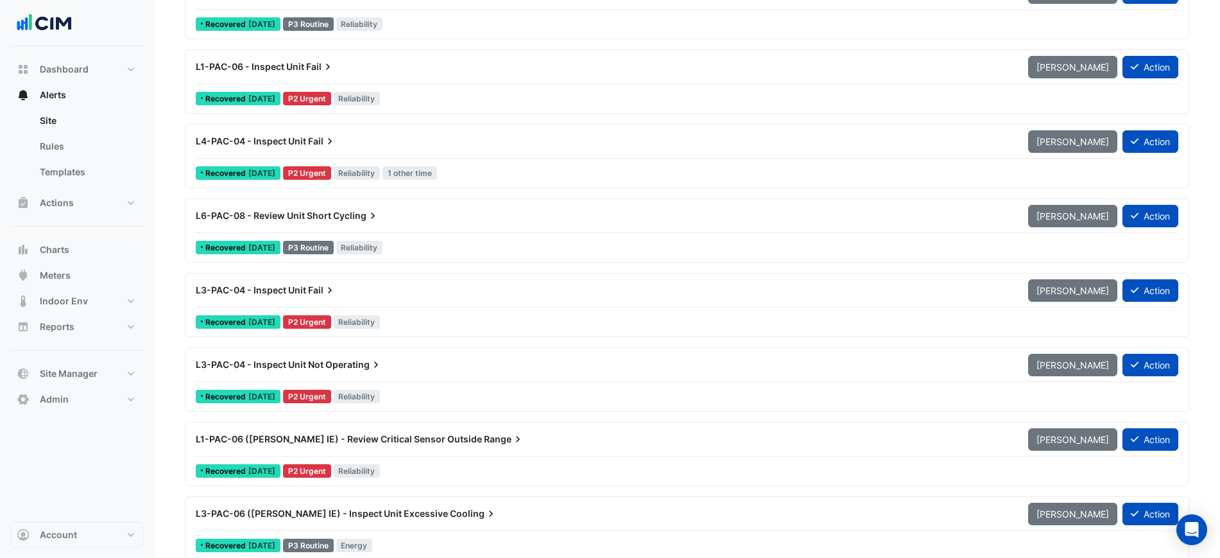
scroll to position [722, 0]
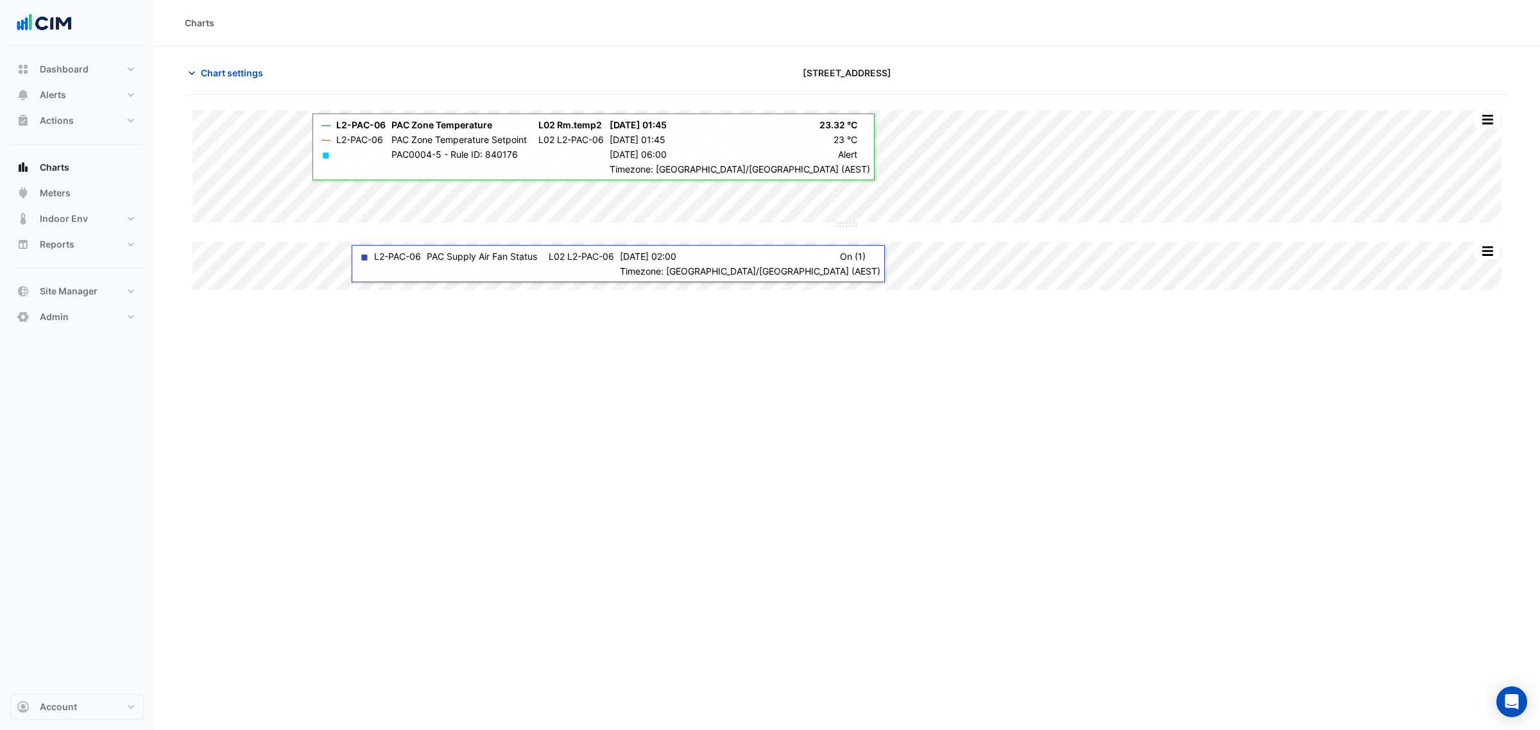
type input "**********"
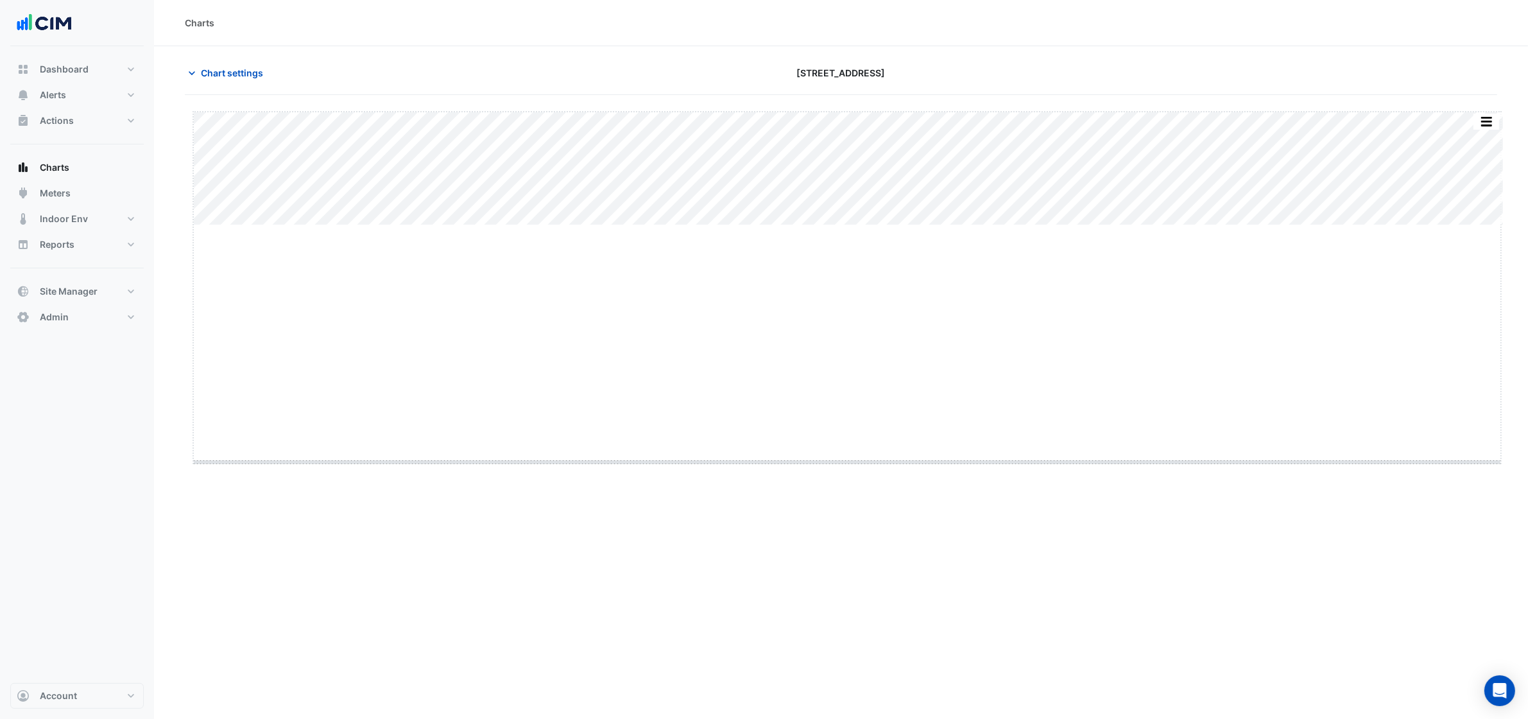
drag, startPoint x: 854, startPoint y: 223, endPoint x: 845, endPoint y: 475, distance: 251.8
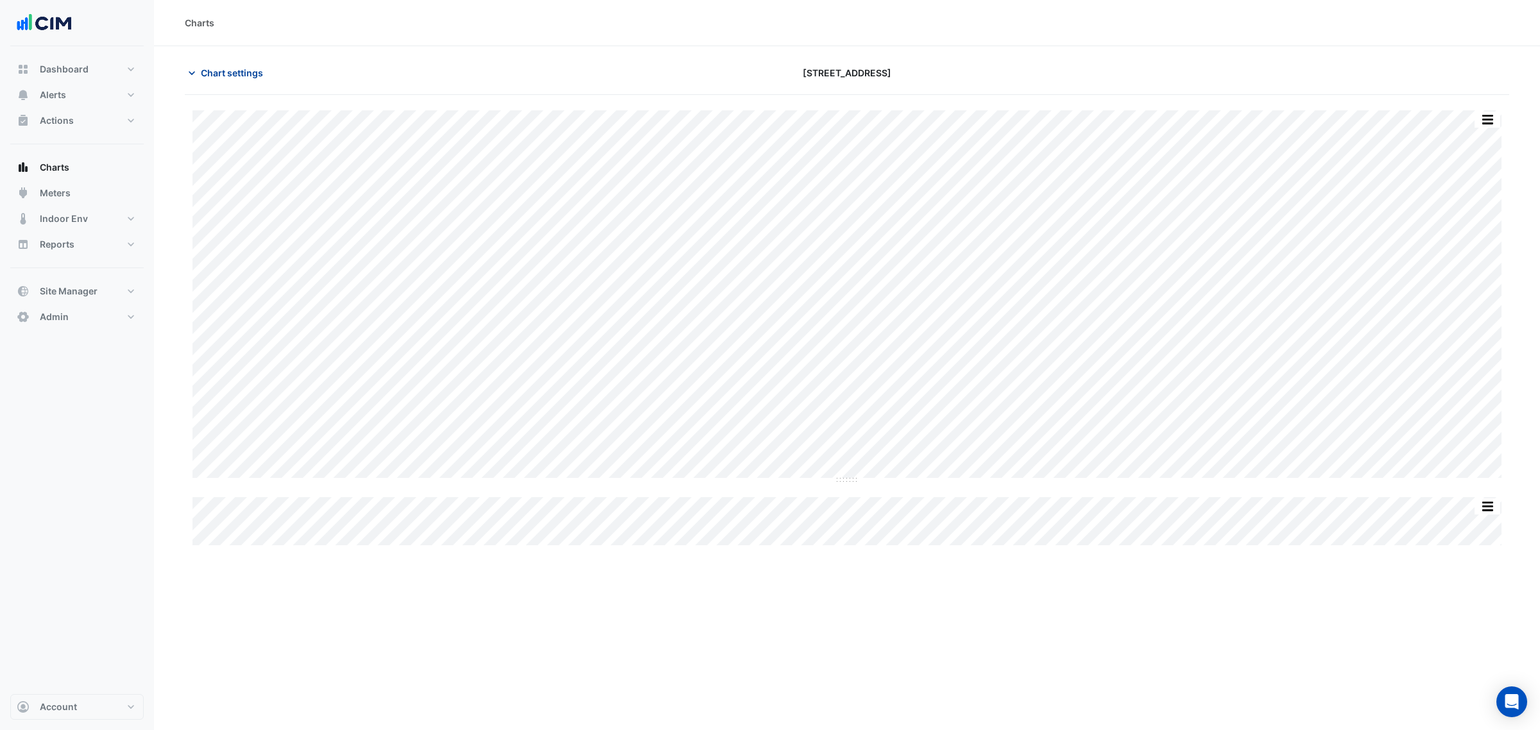
click at [258, 63] on button "Chart settings" at bounding box center [228, 73] width 87 height 22
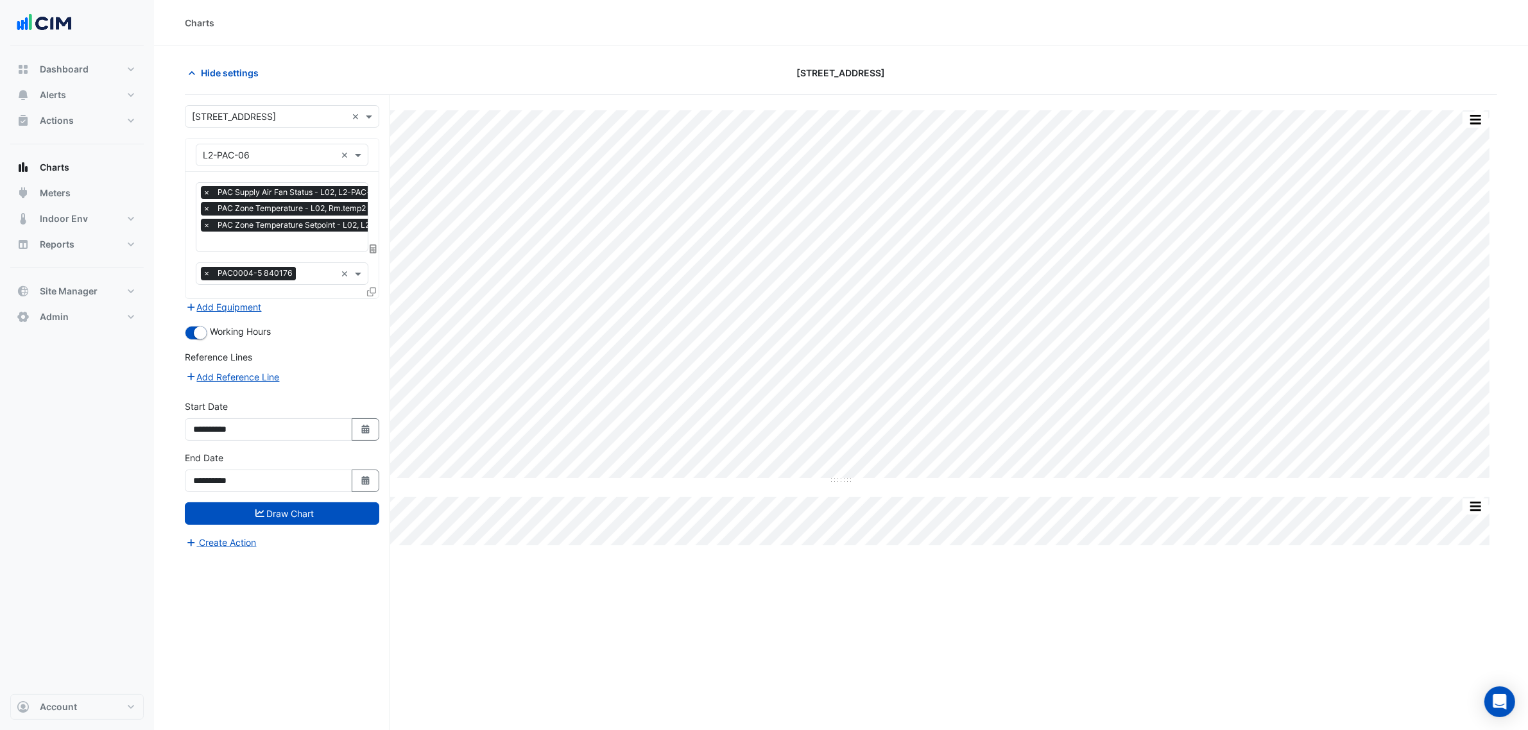
click at [251, 216] on div "× PAC Supply Air Fan Status - L02, L2-PAC-06 × PAC Zone Temperature - L02, Rm.t…" at bounding box center [305, 210] width 209 height 49
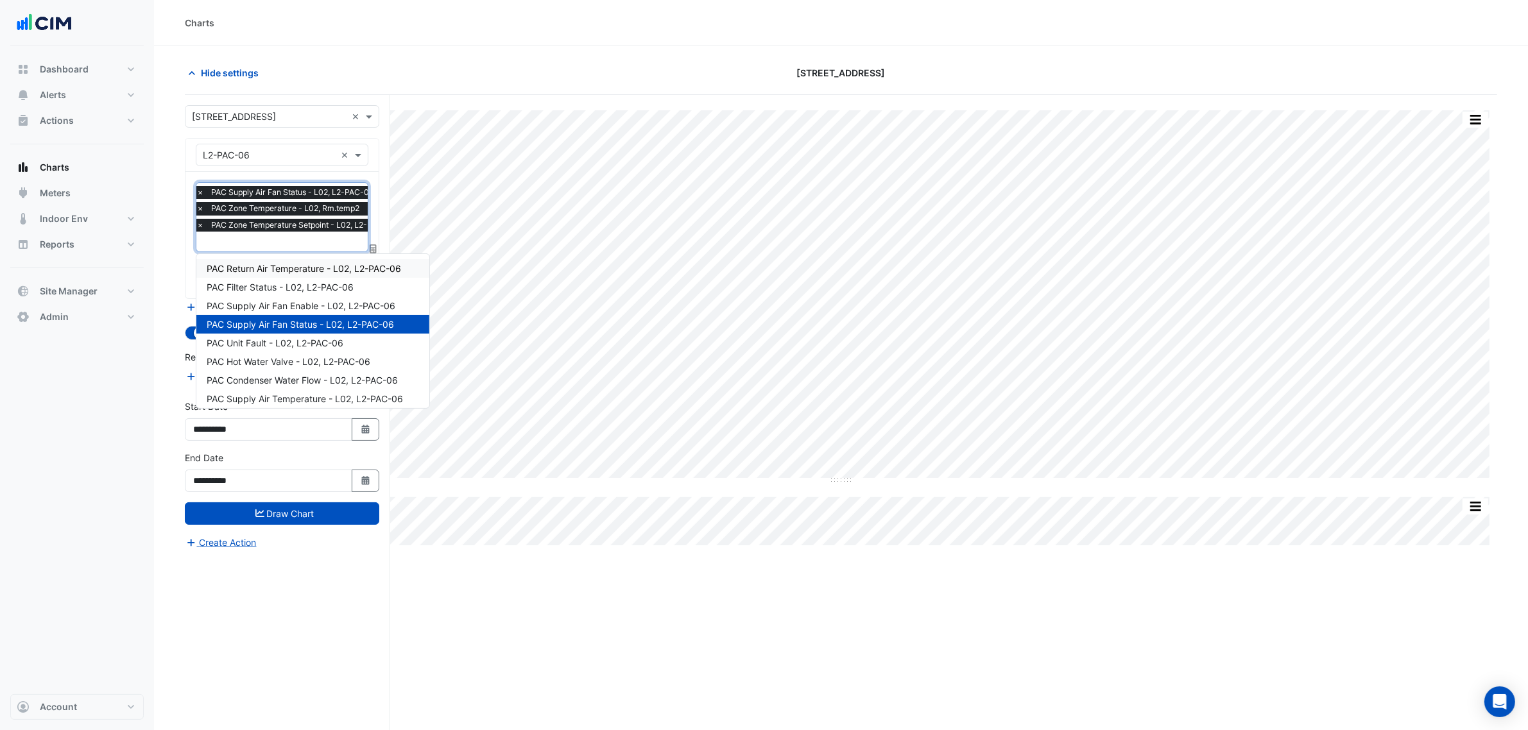
click at [293, 245] on input "text" at bounding box center [299, 242] width 207 height 13
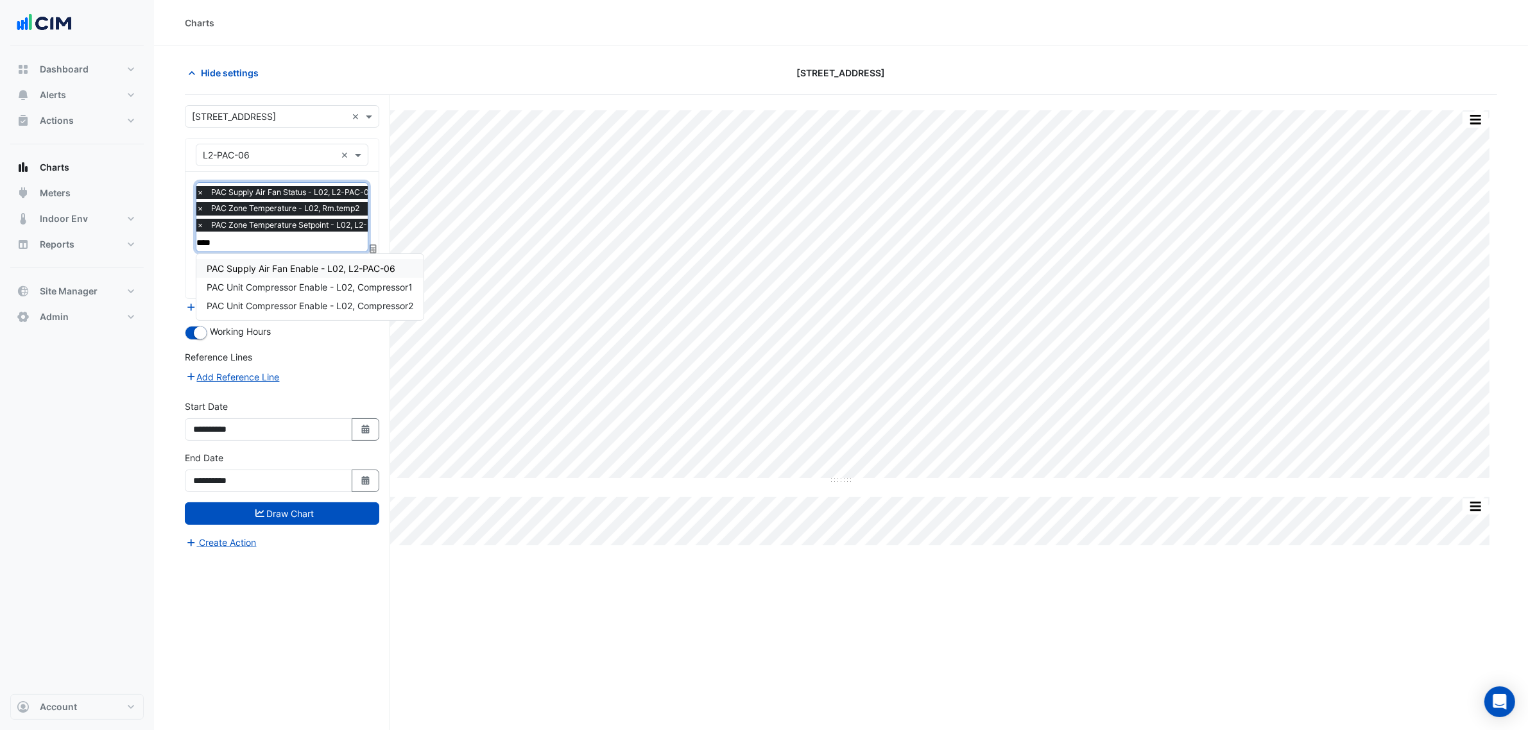
type input "*****"
click at [282, 267] on span "PAC Supply Air Fan Enable - L02, L2-PAC-06" at bounding box center [301, 268] width 189 height 11
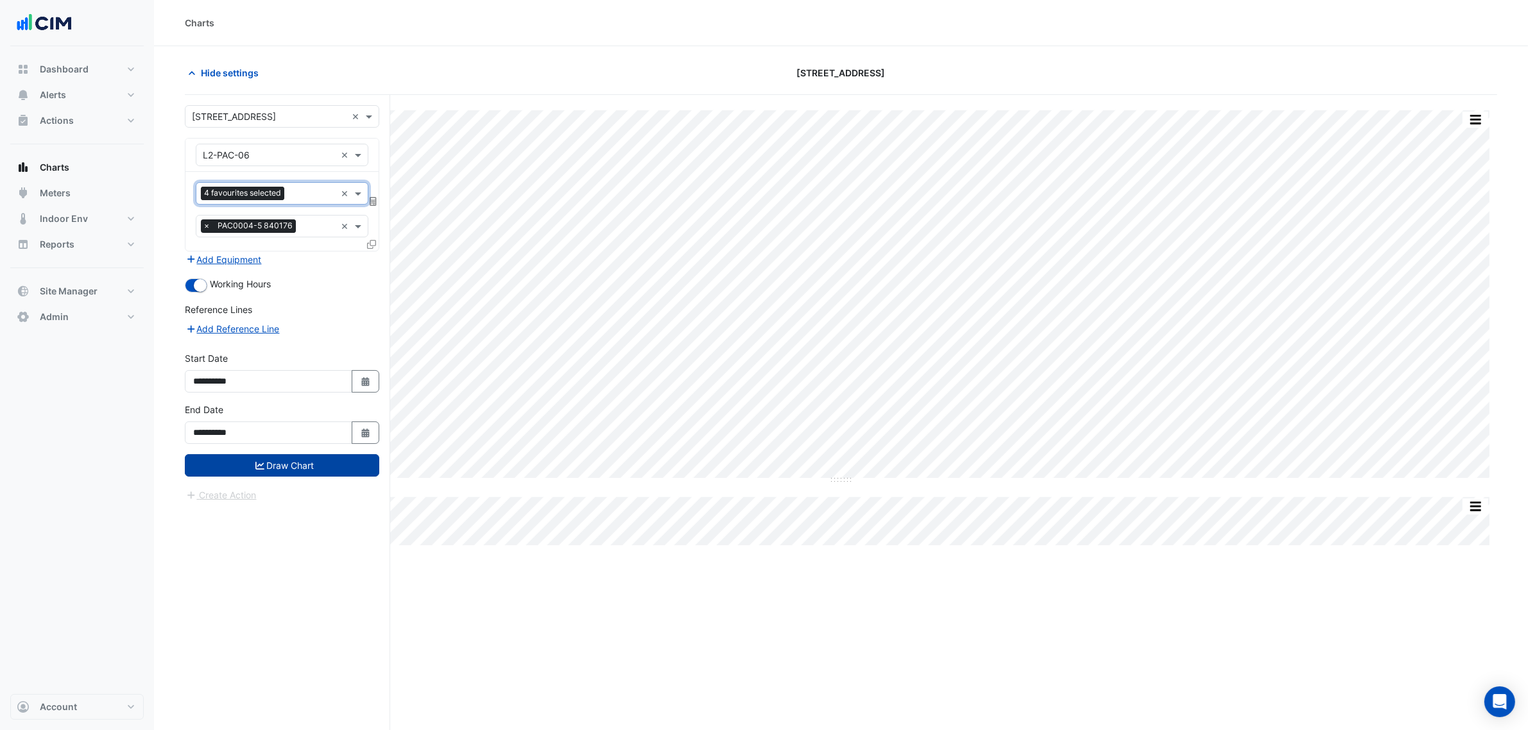
click at [321, 466] on button "Draw Chart" at bounding box center [282, 465] width 194 height 22
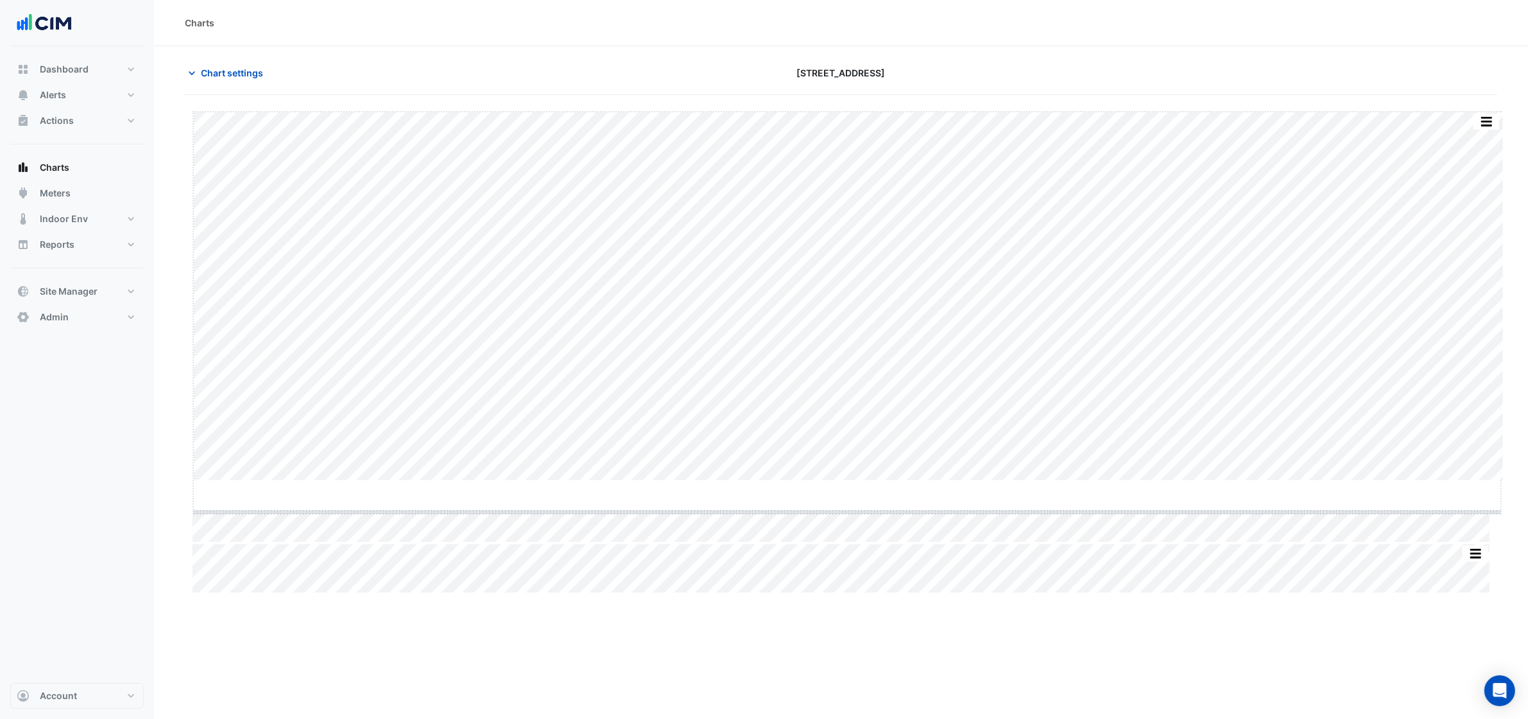
drag, startPoint x: 843, startPoint y: 485, endPoint x: 841, endPoint y: 511, distance: 27.0
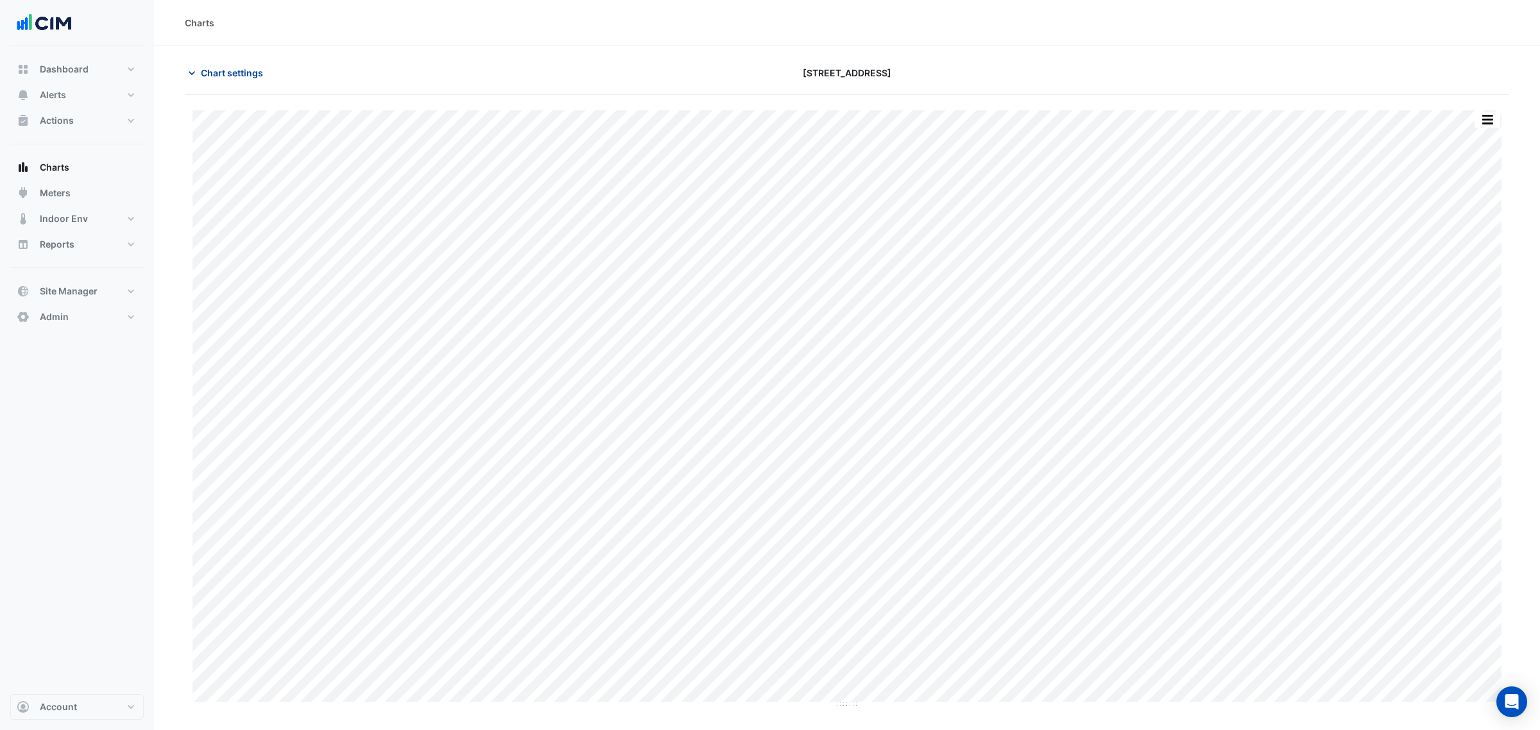
click at [261, 74] on span "Chart settings" at bounding box center [232, 72] width 62 height 13
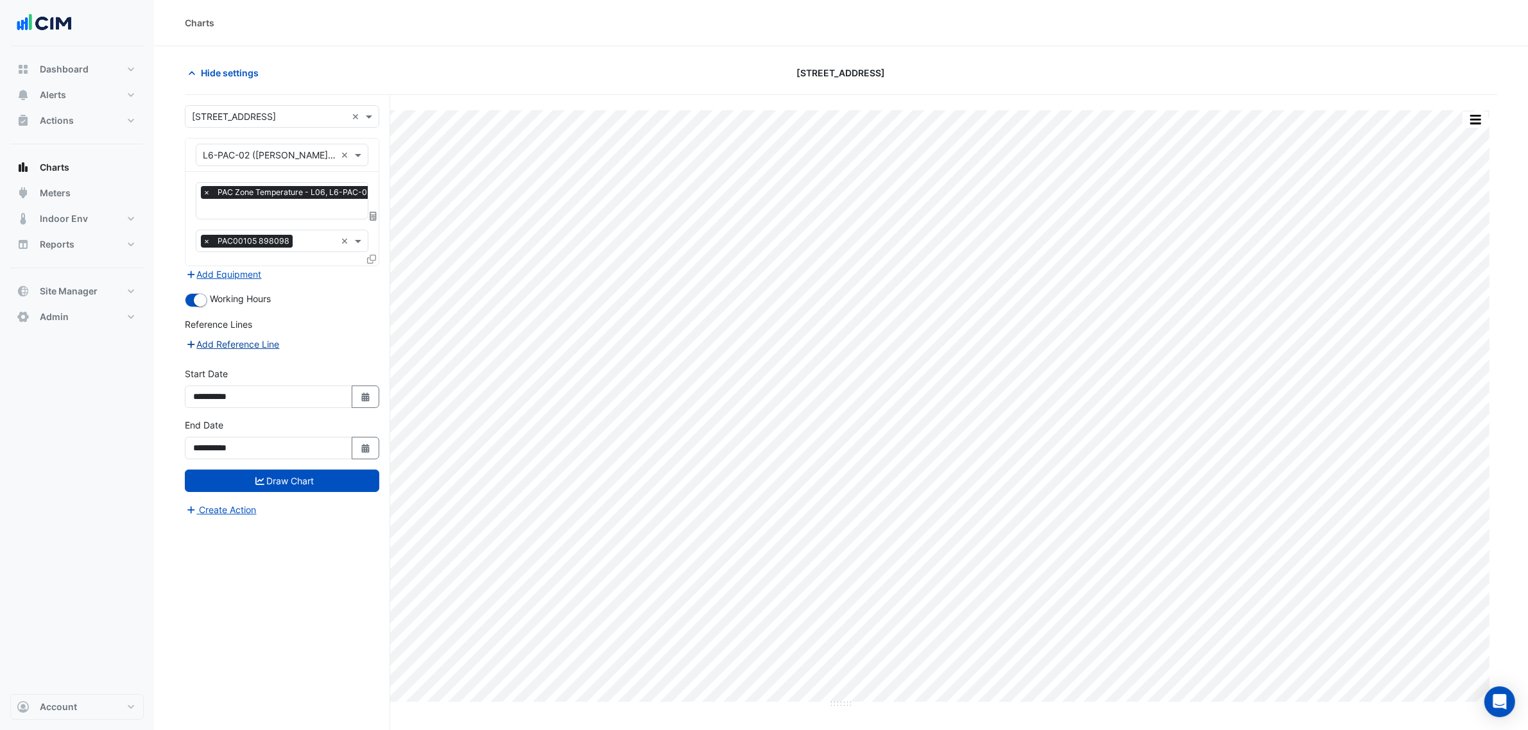
click at [258, 347] on button "Add Reference Line" at bounding box center [233, 344] width 96 height 15
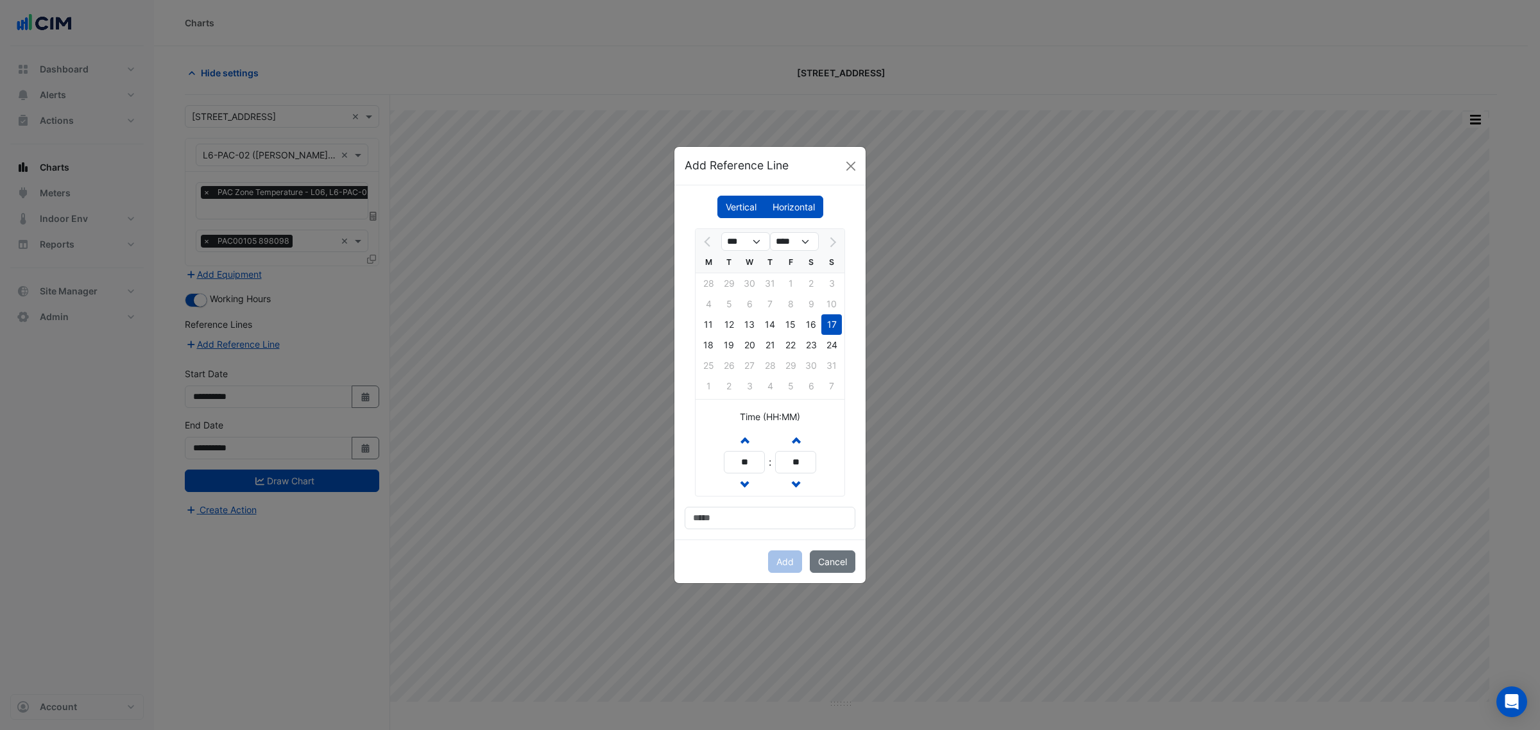
click at [775, 206] on label "Horizontal" at bounding box center [793, 207] width 59 height 22
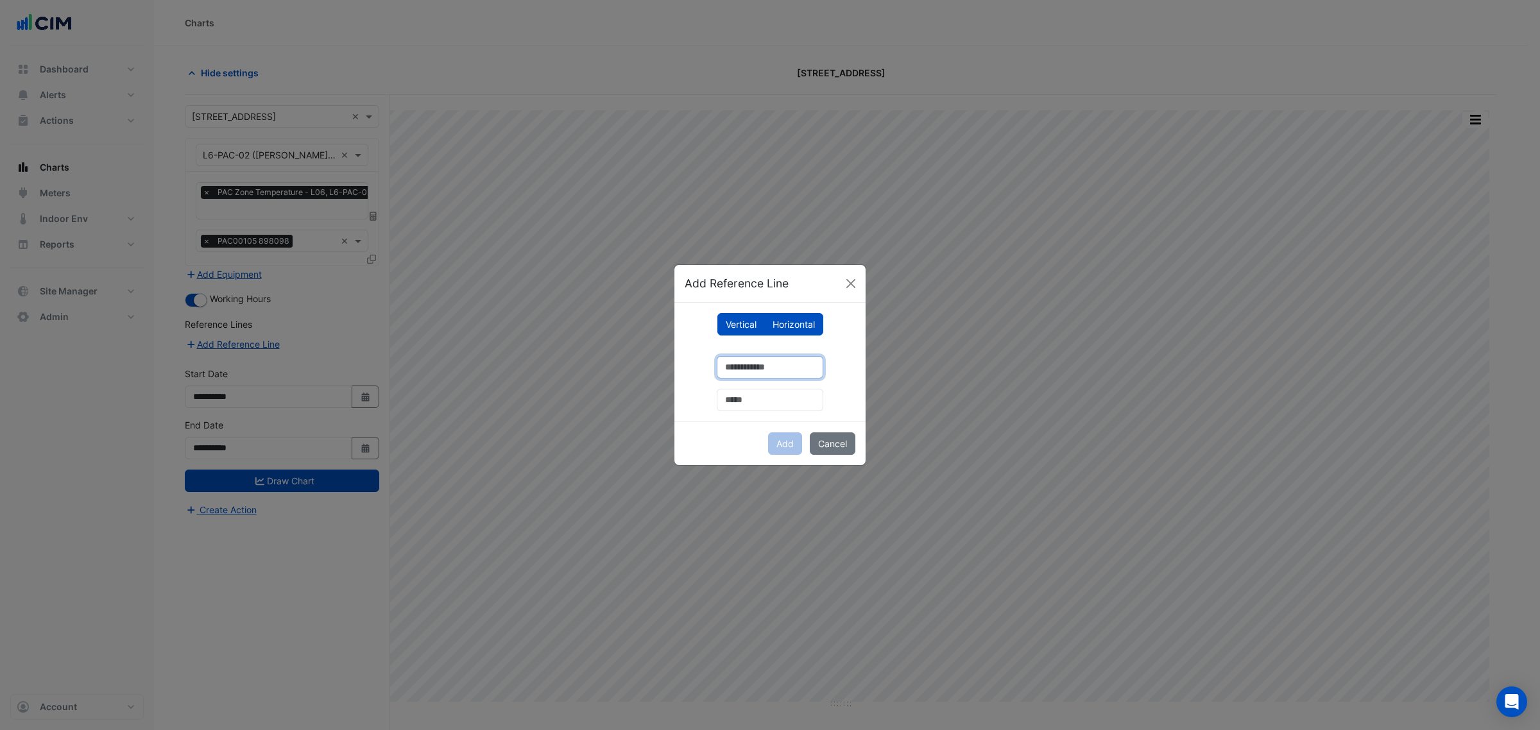
click at [757, 363] on input "number" at bounding box center [770, 367] width 107 height 22
type input "**"
click at [748, 393] on input "text" at bounding box center [770, 400] width 107 height 22
type input "**"
click at [775, 440] on button "Add" at bounding box center [785, 444] width 34 height 22
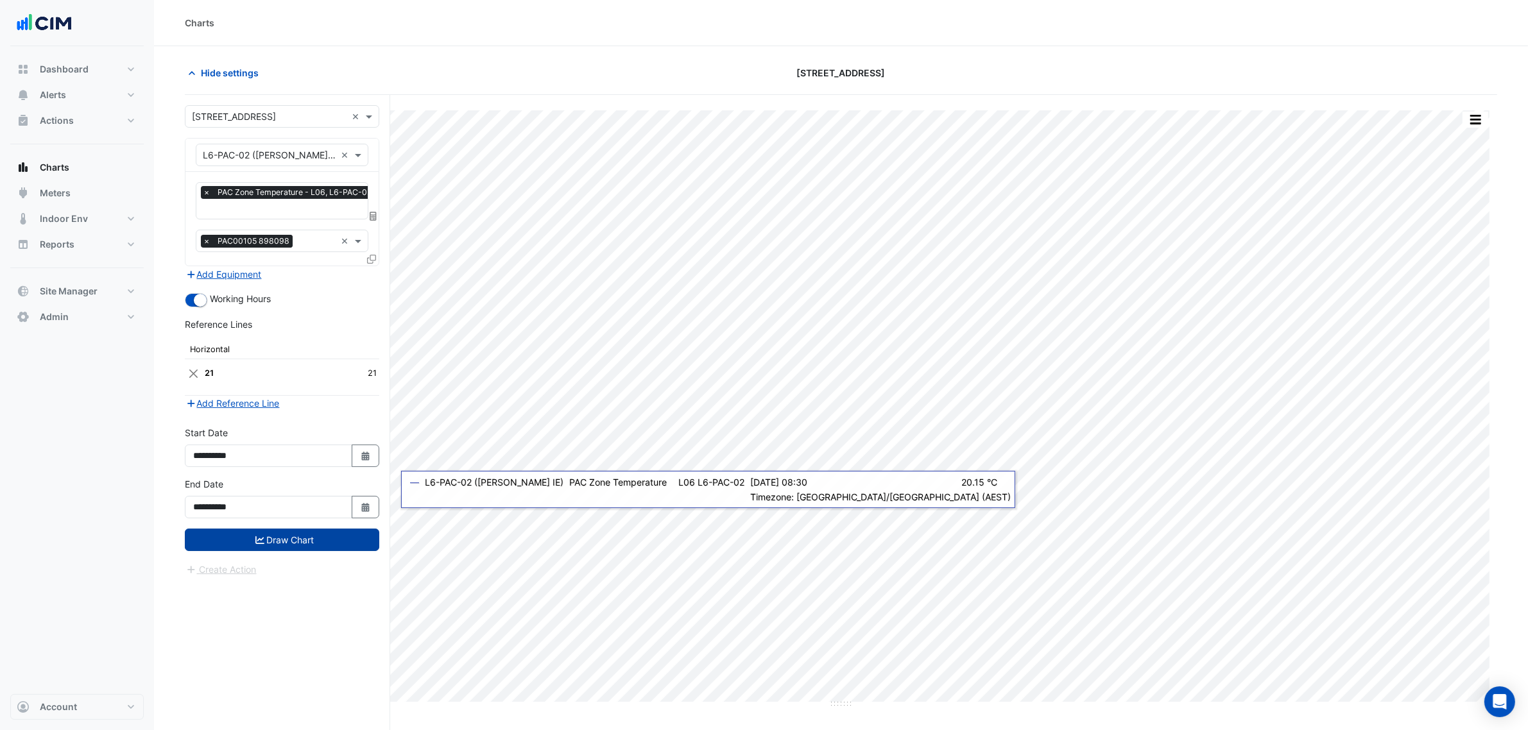
click at [348, 531] on button "Draw Chart" at bounding box center [282, 540] width 194 height 22
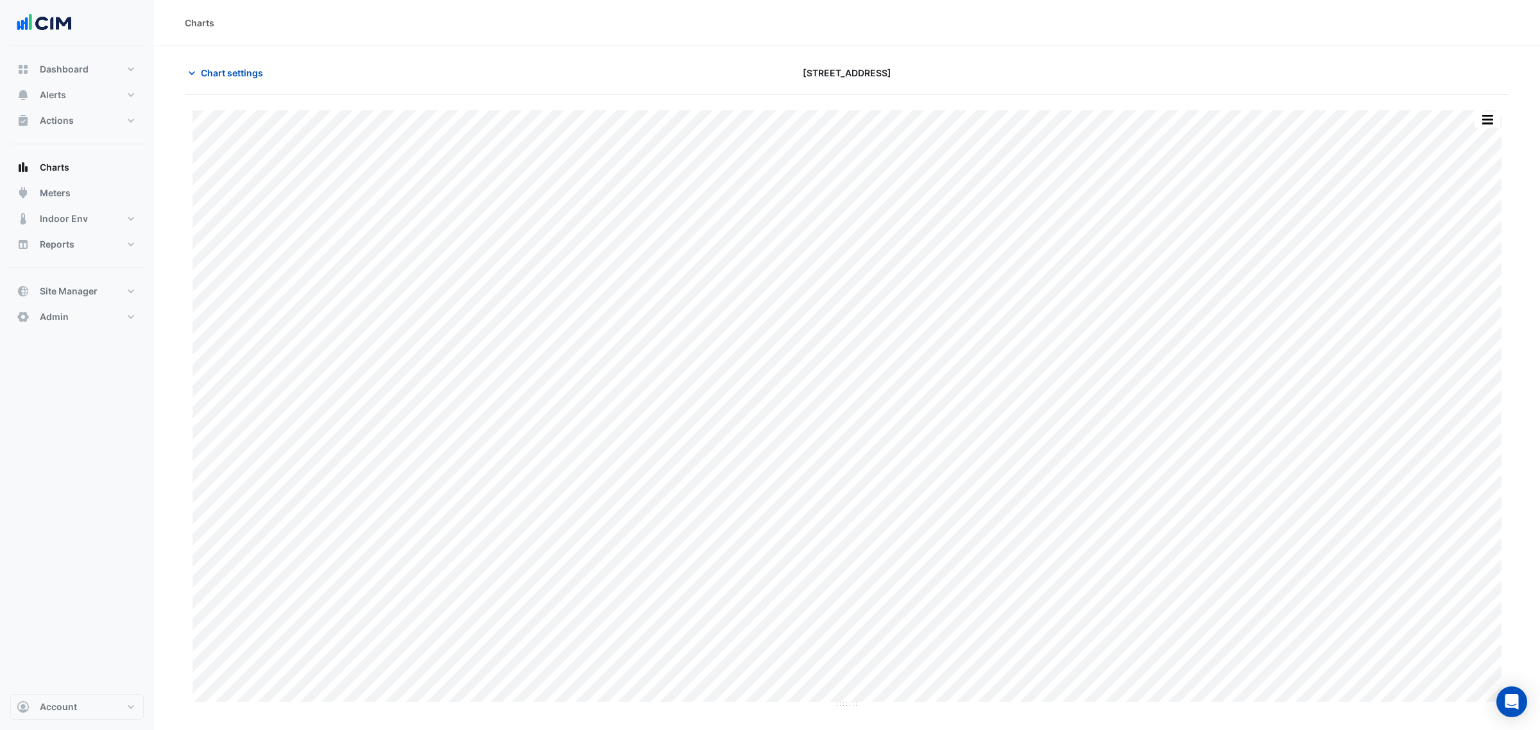
click at [198, 55] on section "Chart settings 266 King St Print Save as JPEG Save as PNG Pivot Data Table Expo…" at bounding box center [847, 377] width 1386 height 662
click at [205, 74] on span "Chart settings" at bounding box center [232, 72] width 62 height 13
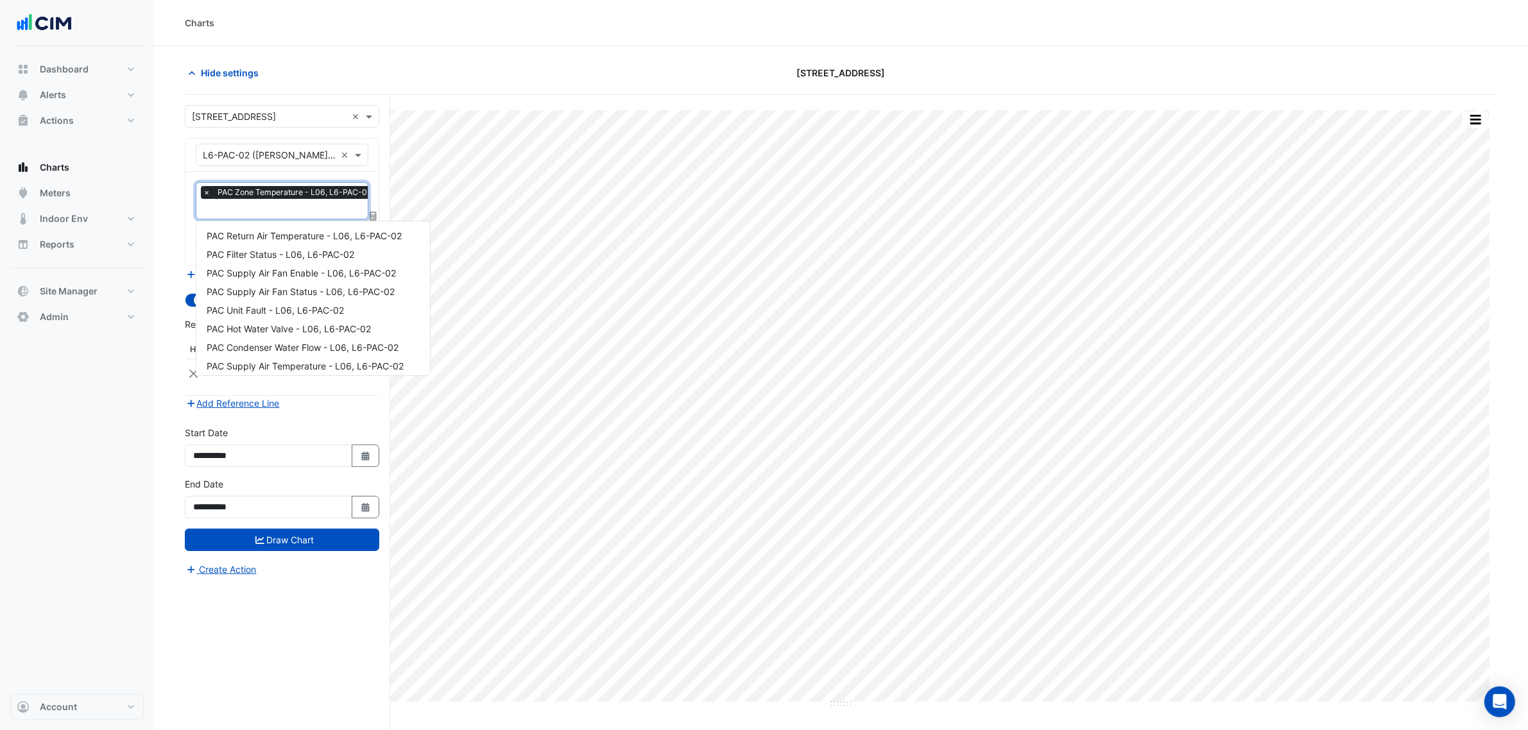
click at [255, 196] on span "PAC Zone Temperature - L06, L6-PAC-02" at bounding box center [294, 192] width 160 height 13
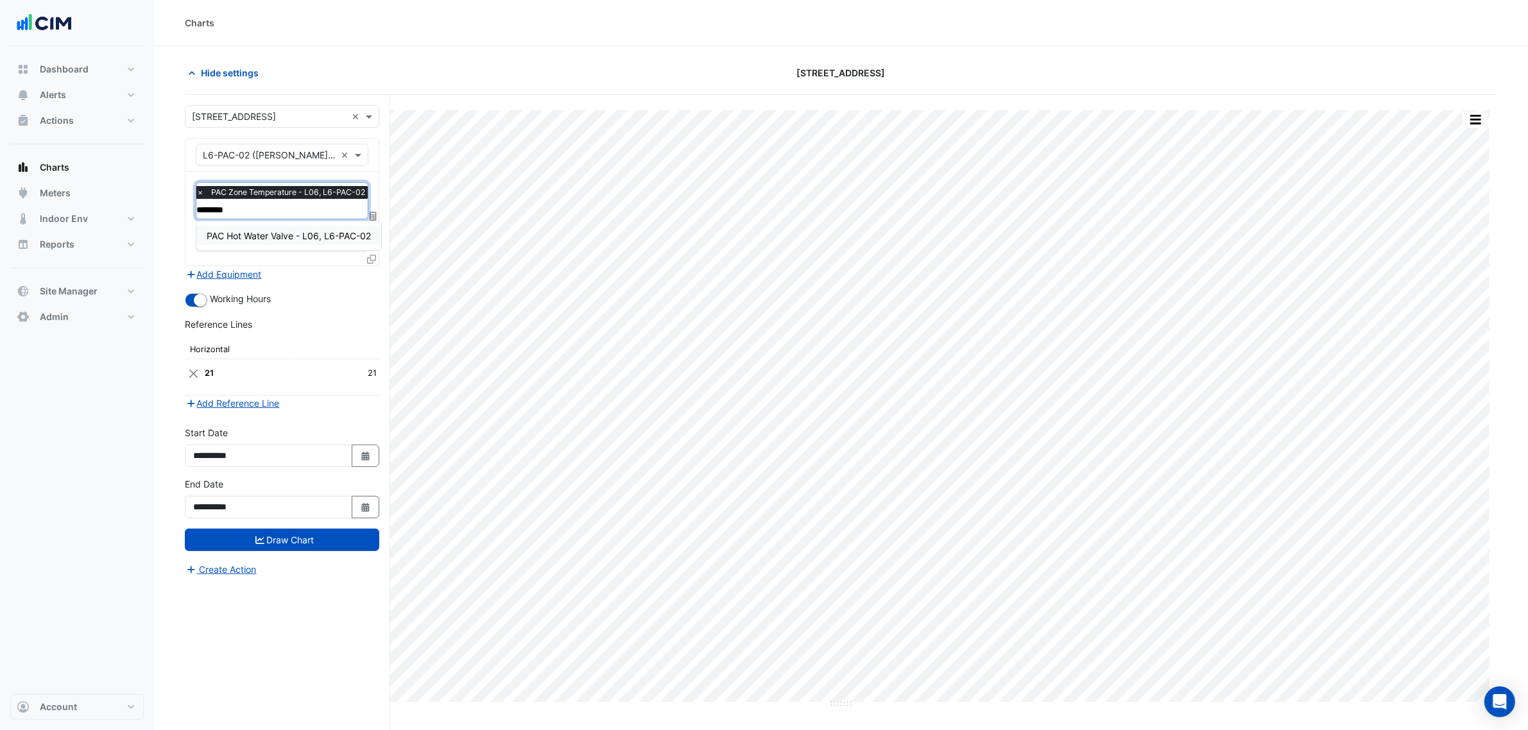
type input "*********"
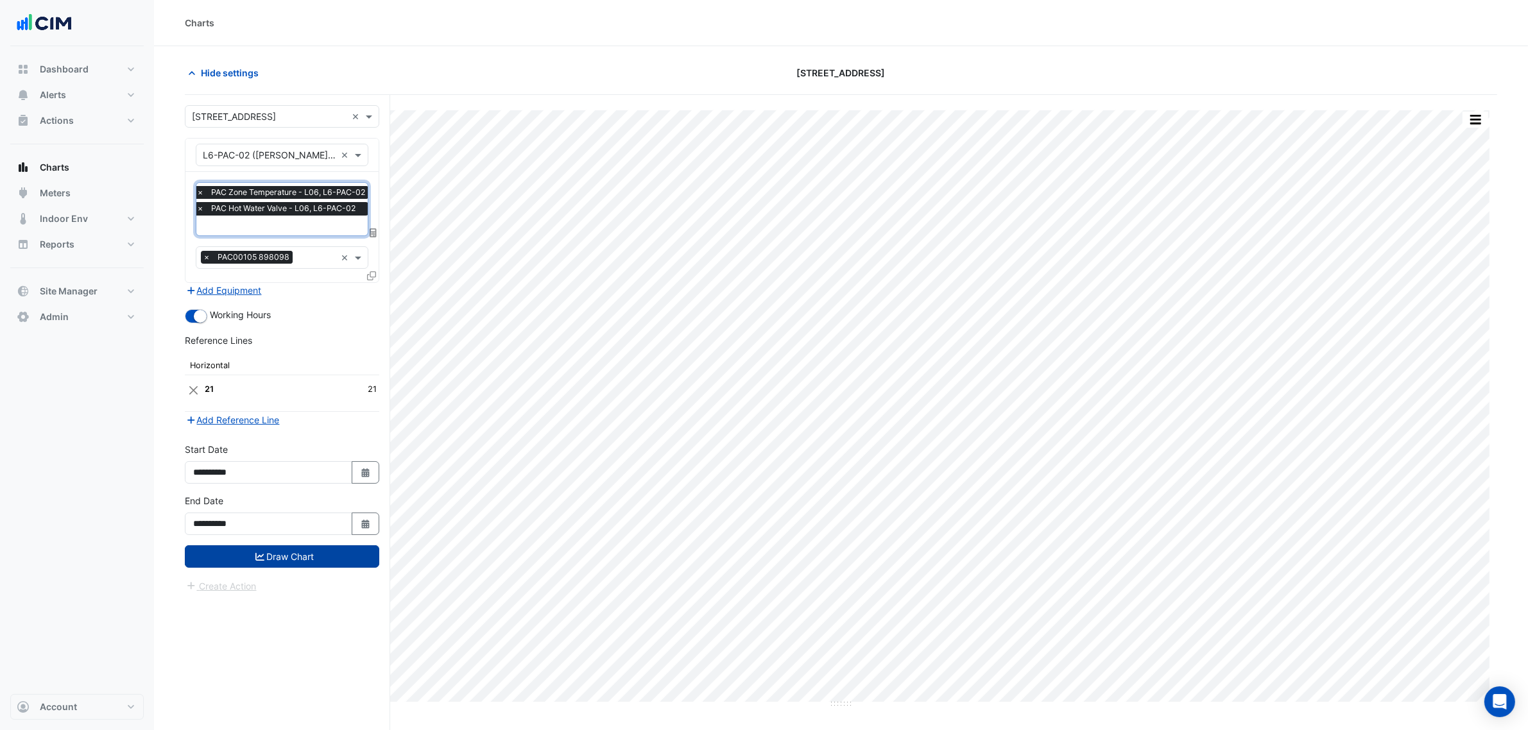
click at [288, 556] on button "Draw Chart" at bounding box center [282, 556] width 194 height 22
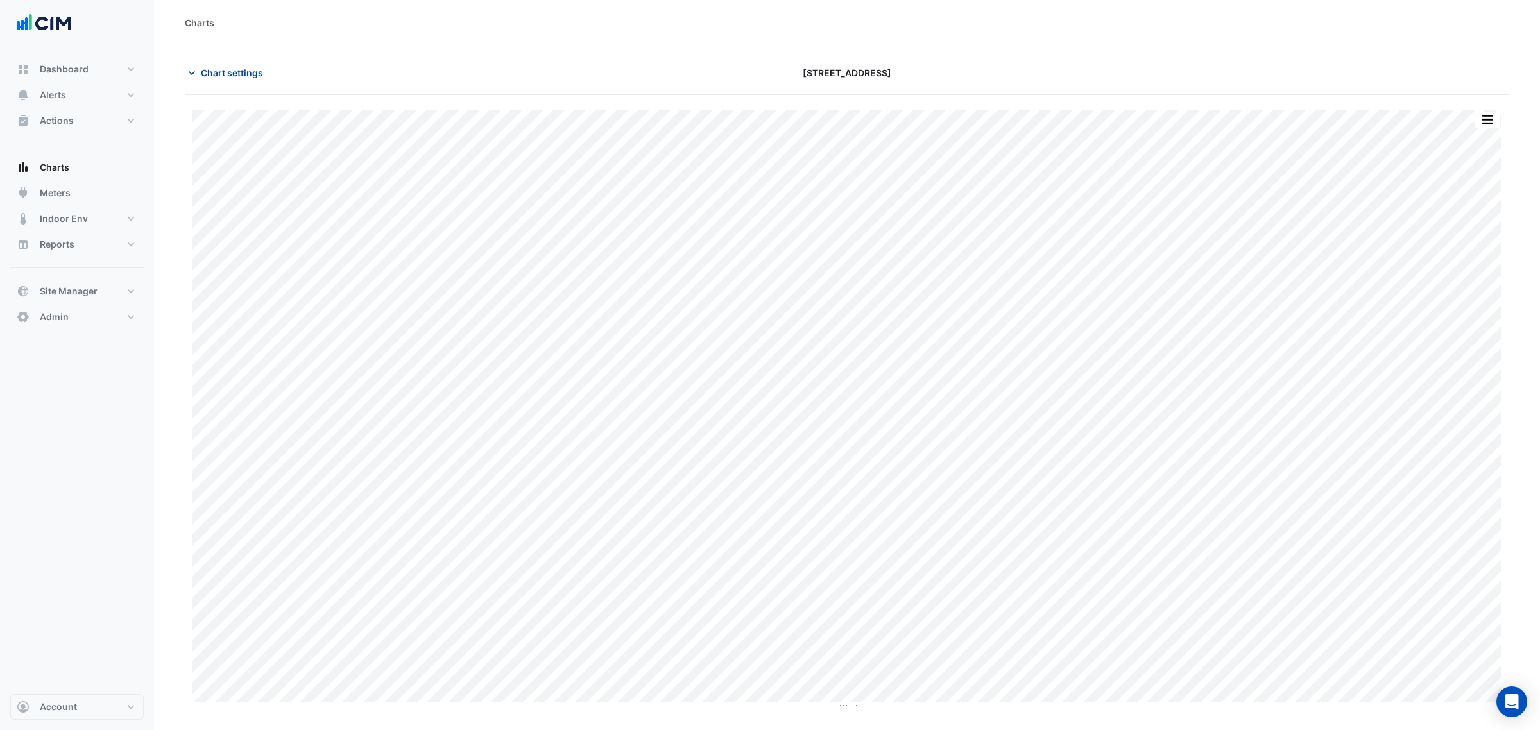
click at [253, 71] on span "Chart settings" at bounding box center [232, 72] width 62 height 13
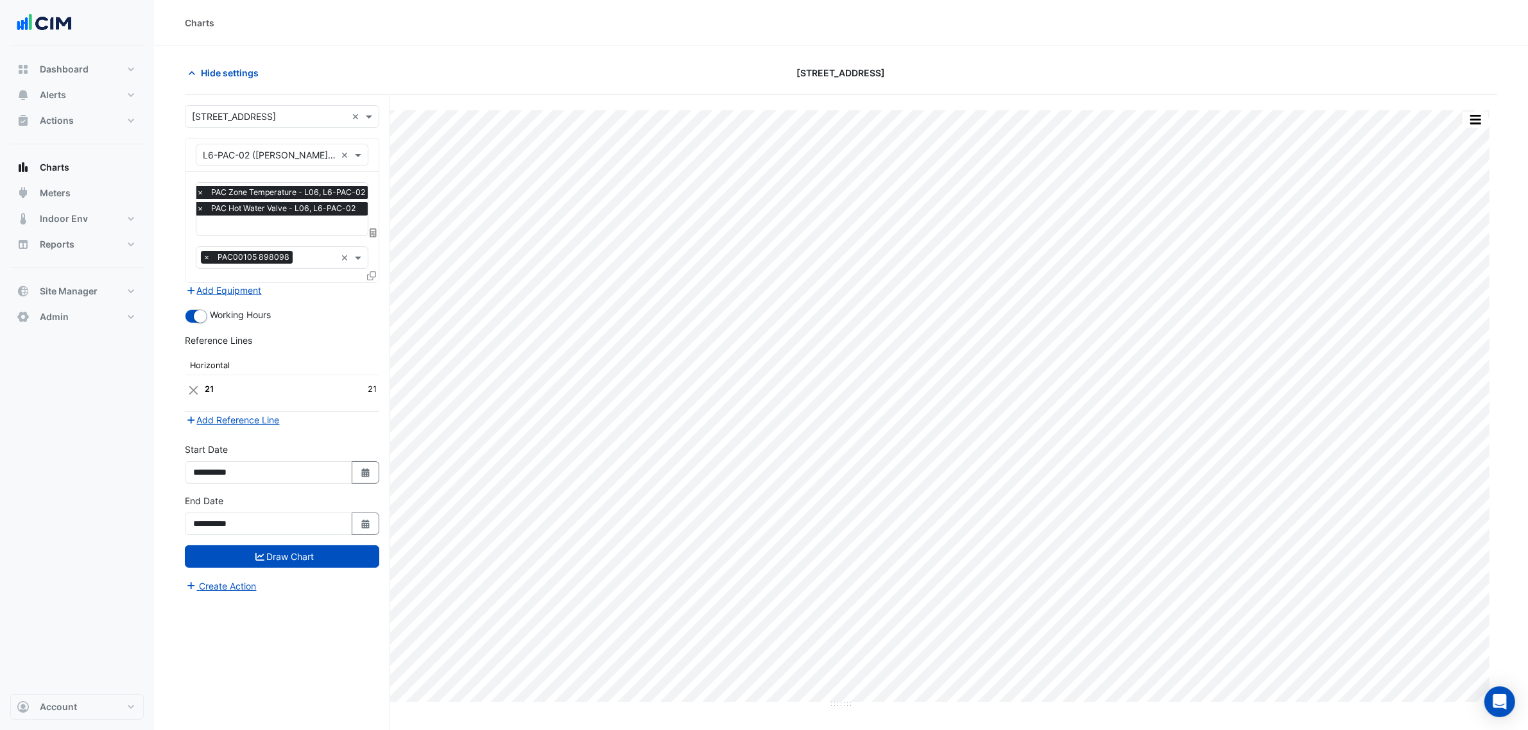
click at [299, 225] on input "text" at bounding box center [283, 226] width 175 height 13
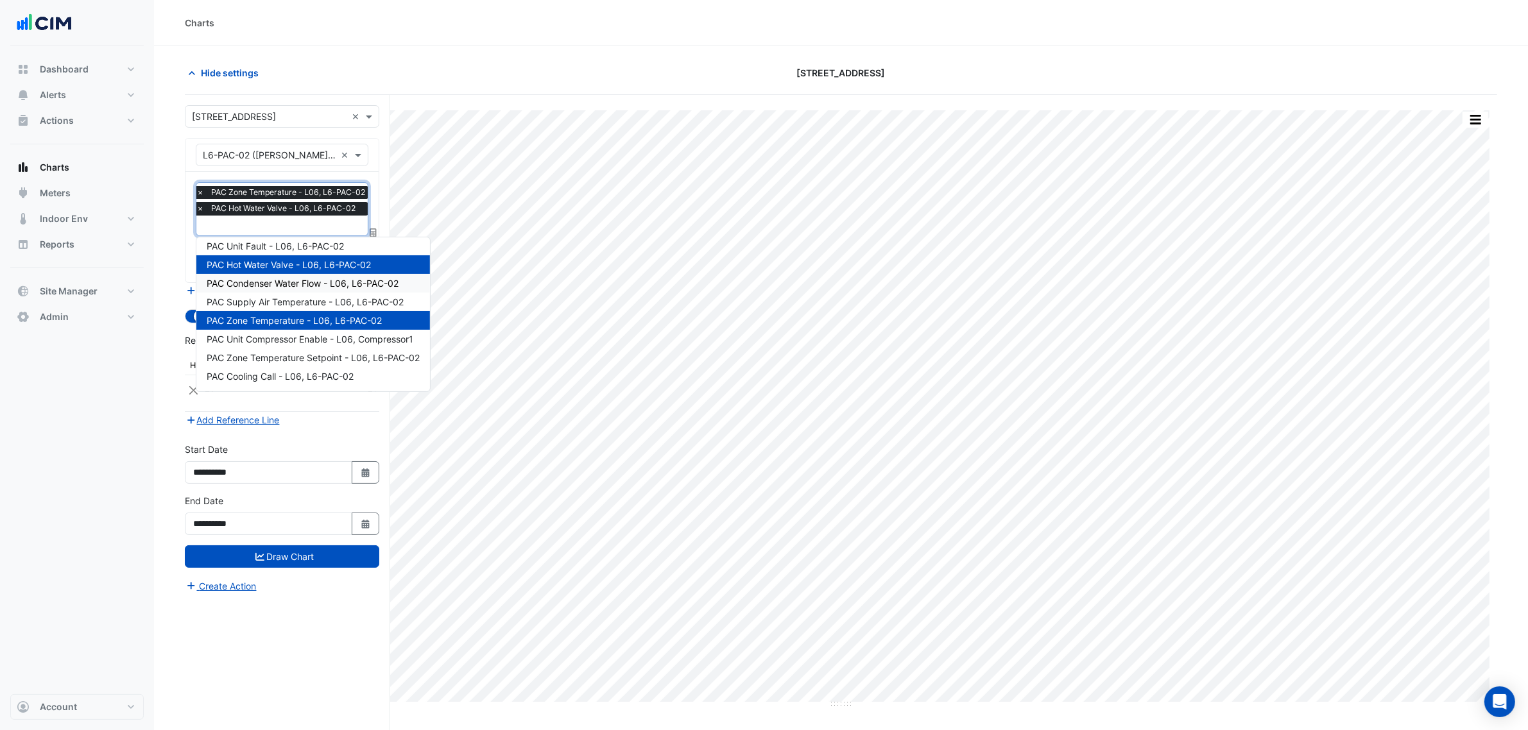
scroll to position [116, 0]
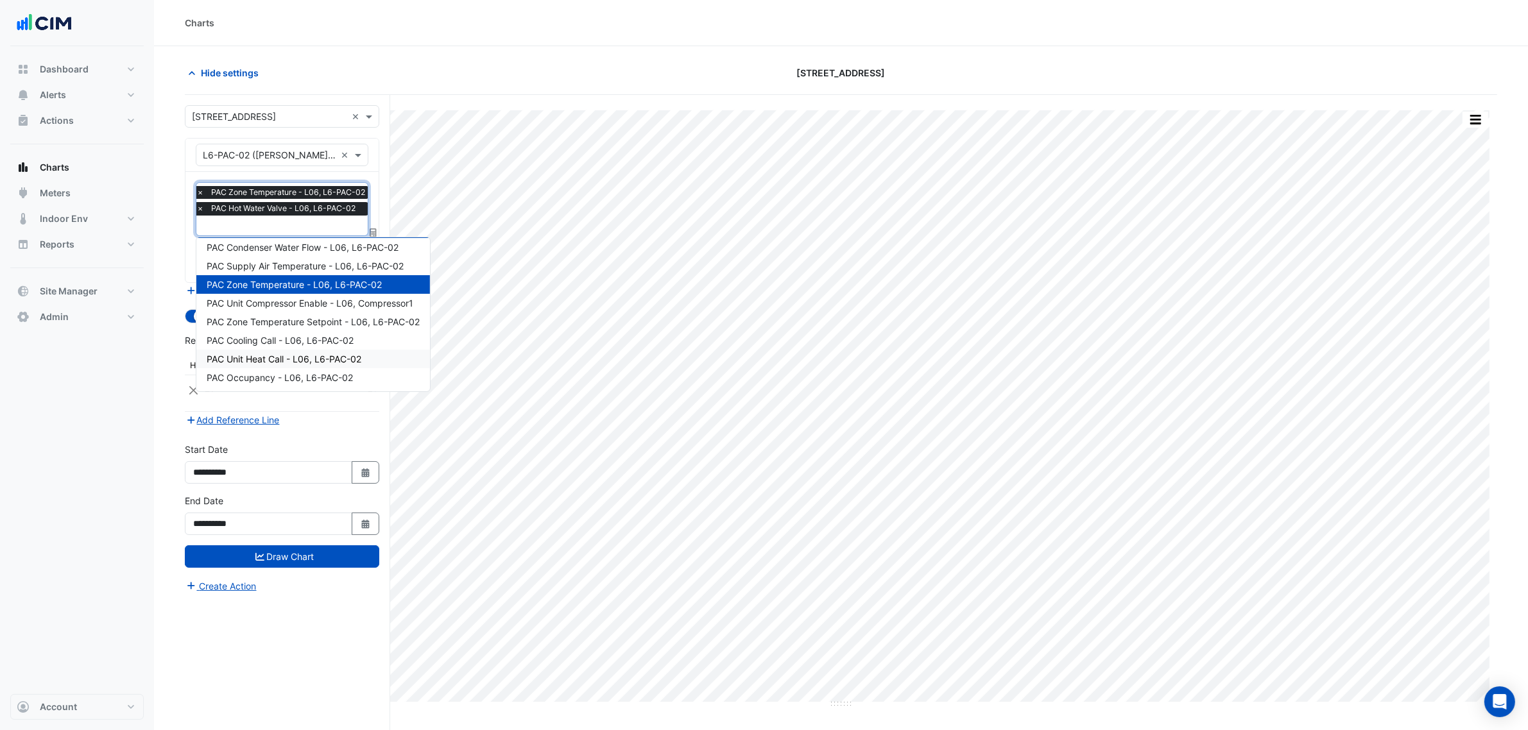
click at [341, 354] on span "PAC Unit Heat Call - L06, L6-PAC-02" at bounding box center [284, 359] width 155 height 11
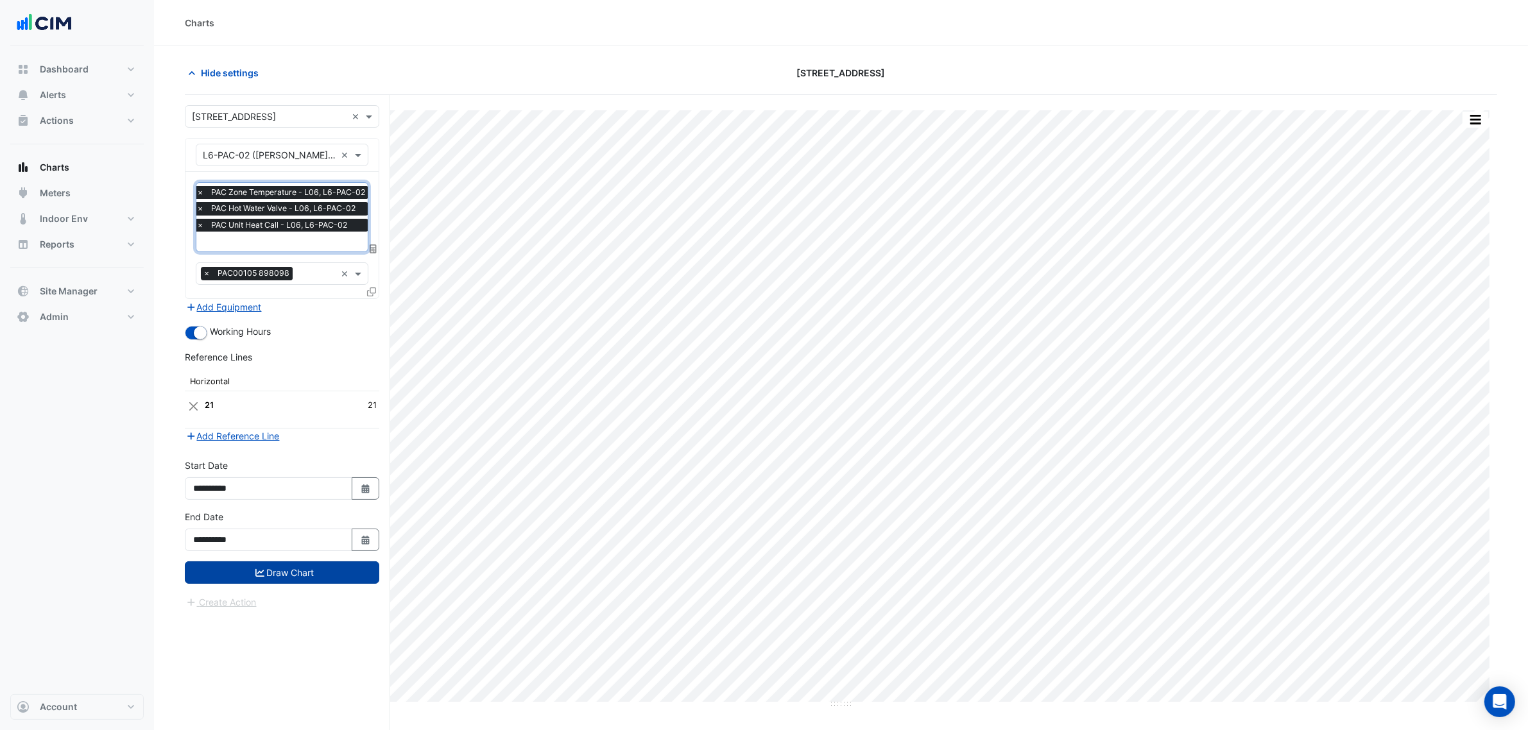
click at [321, 580] on button "Draw Chart" at bounding box center [282, 573] width 194 height 22
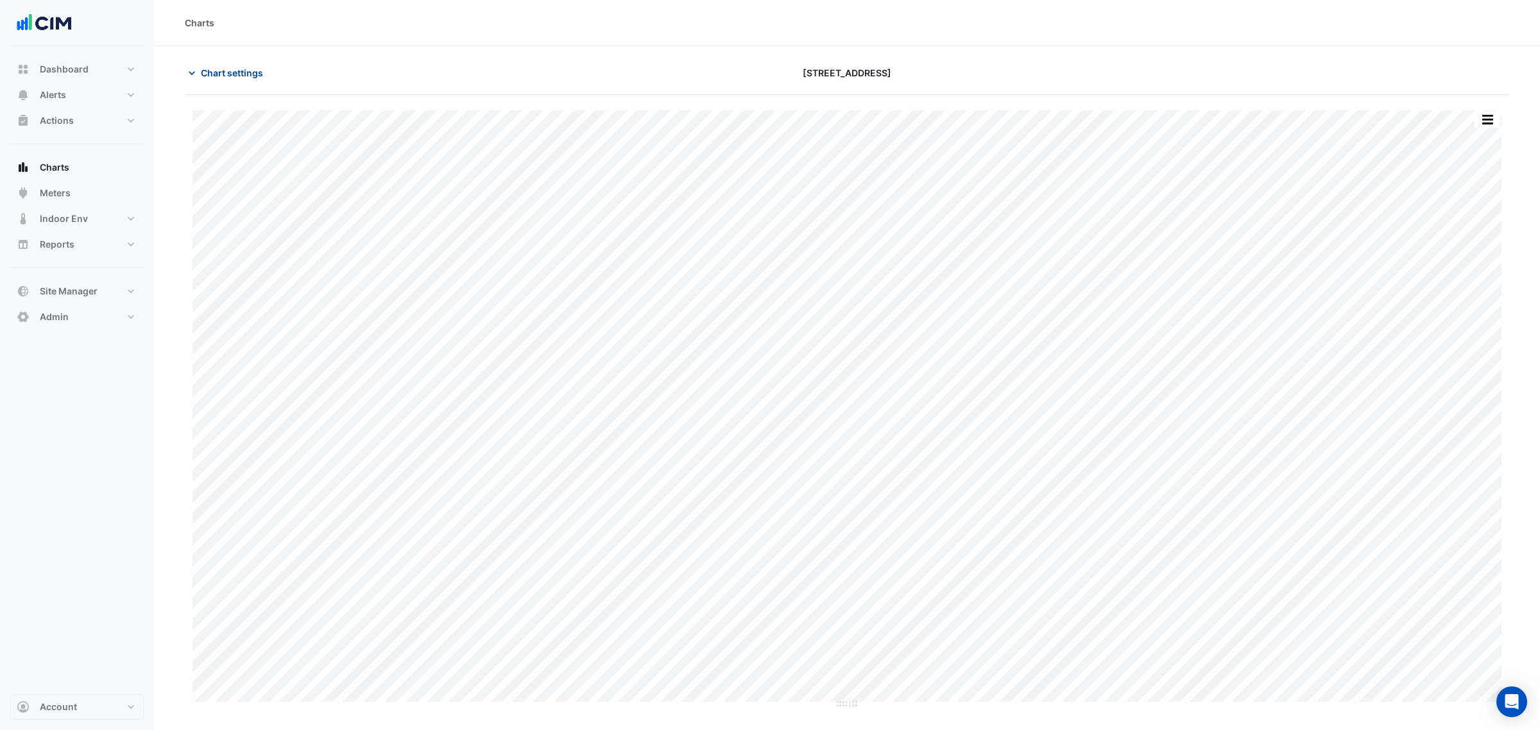
click at [245, 62] on button "Chart settings" at bounding box center [228, 73] width 87 height 22
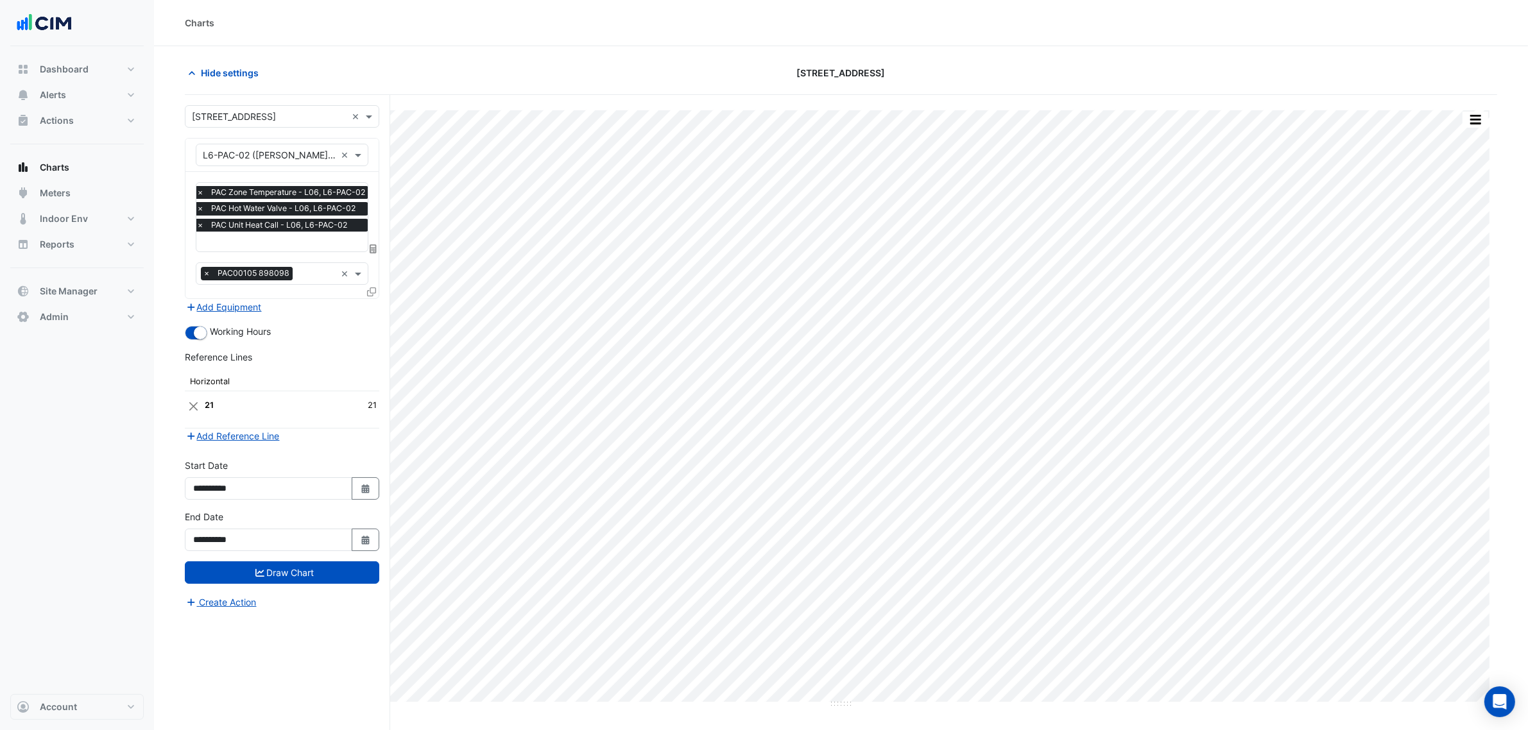
click at [275, 241] on input "text" at bounding box center [283, 242] width 175 height 13
type input "*****"
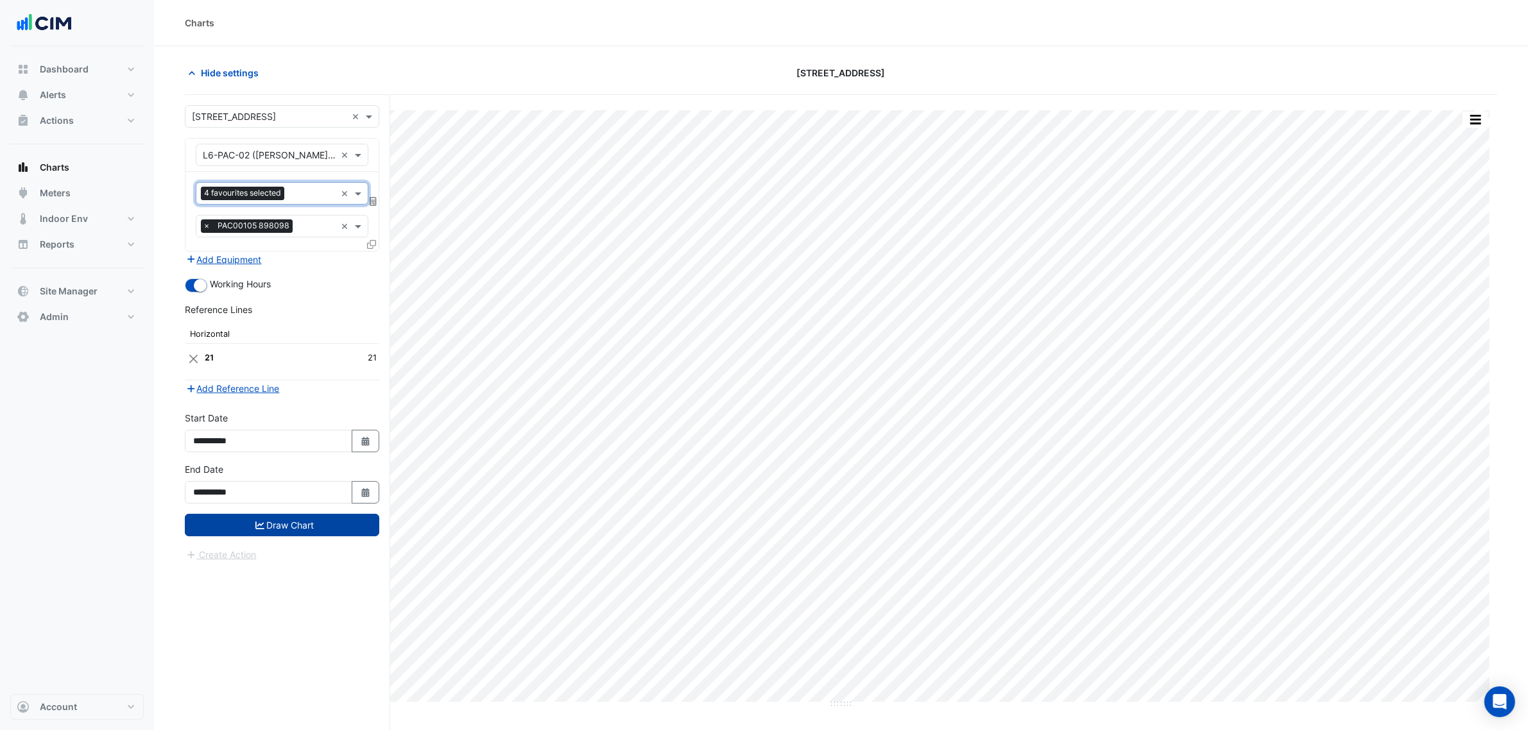
click at [318, 523] on button "Draw Chart" at bounding box center [282, 525] width 194 height 22
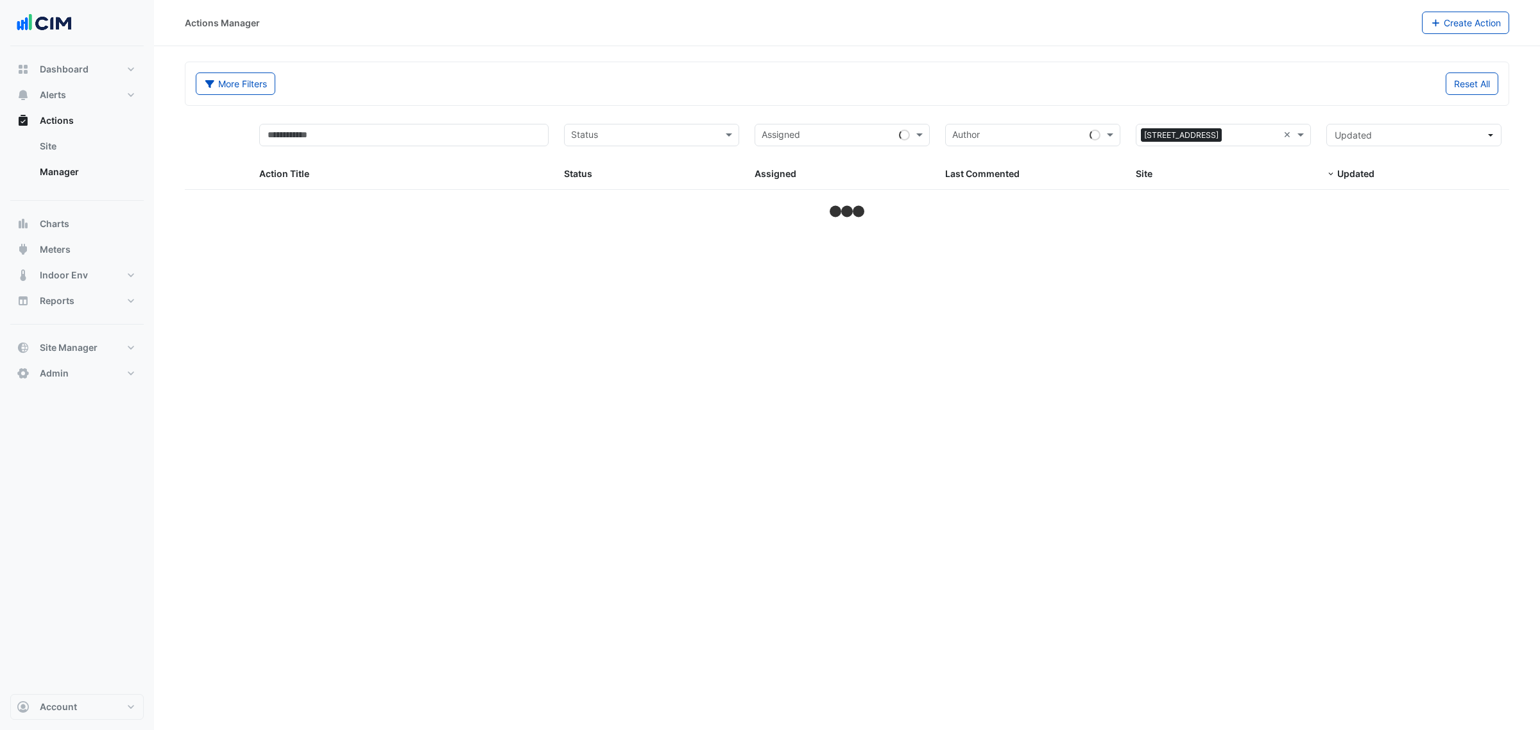
select select "***"
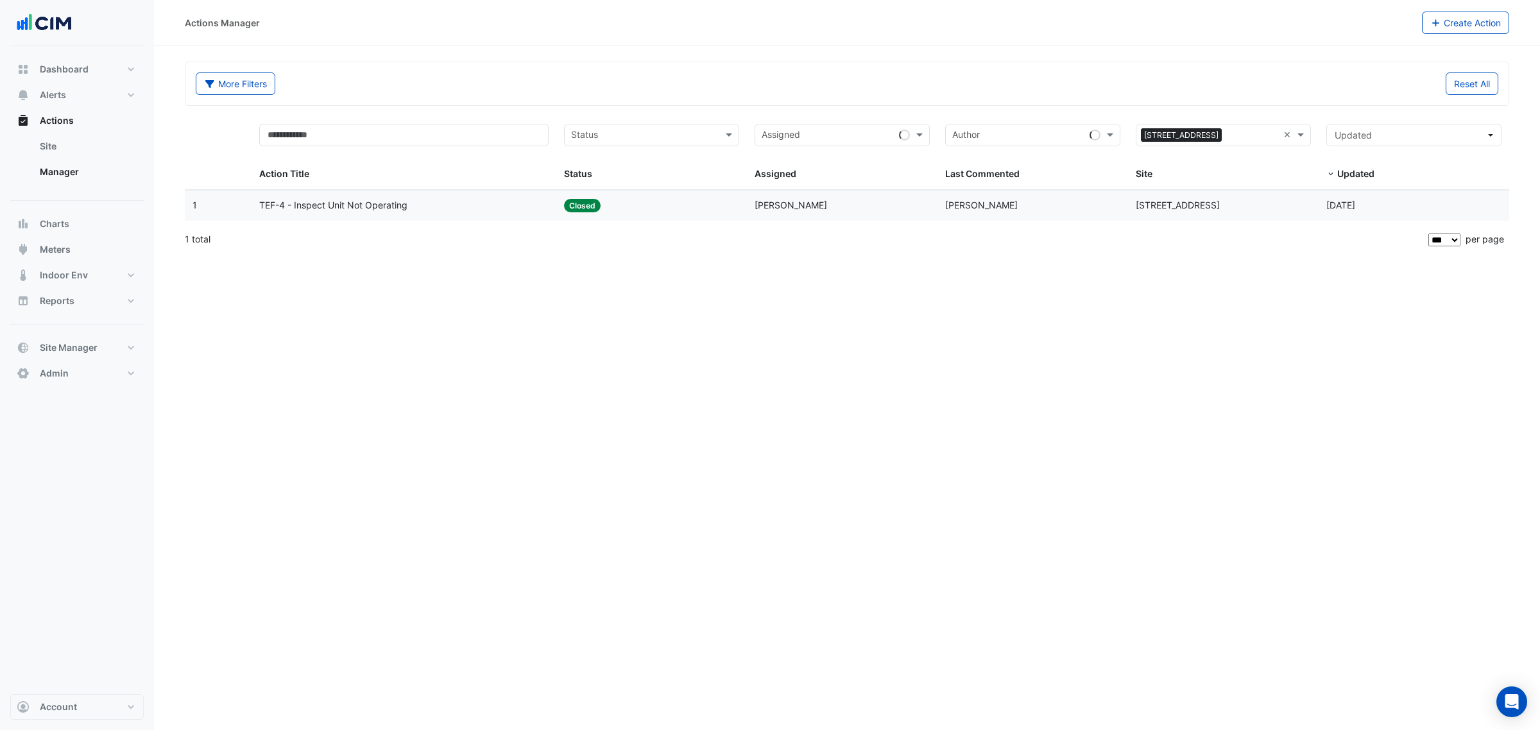
click at [457, 217] on datatable-body-cell "Action Title: TEF-4 - Inspect Unit Not Operating" at bounding box center [404, 206] width 305 height 30
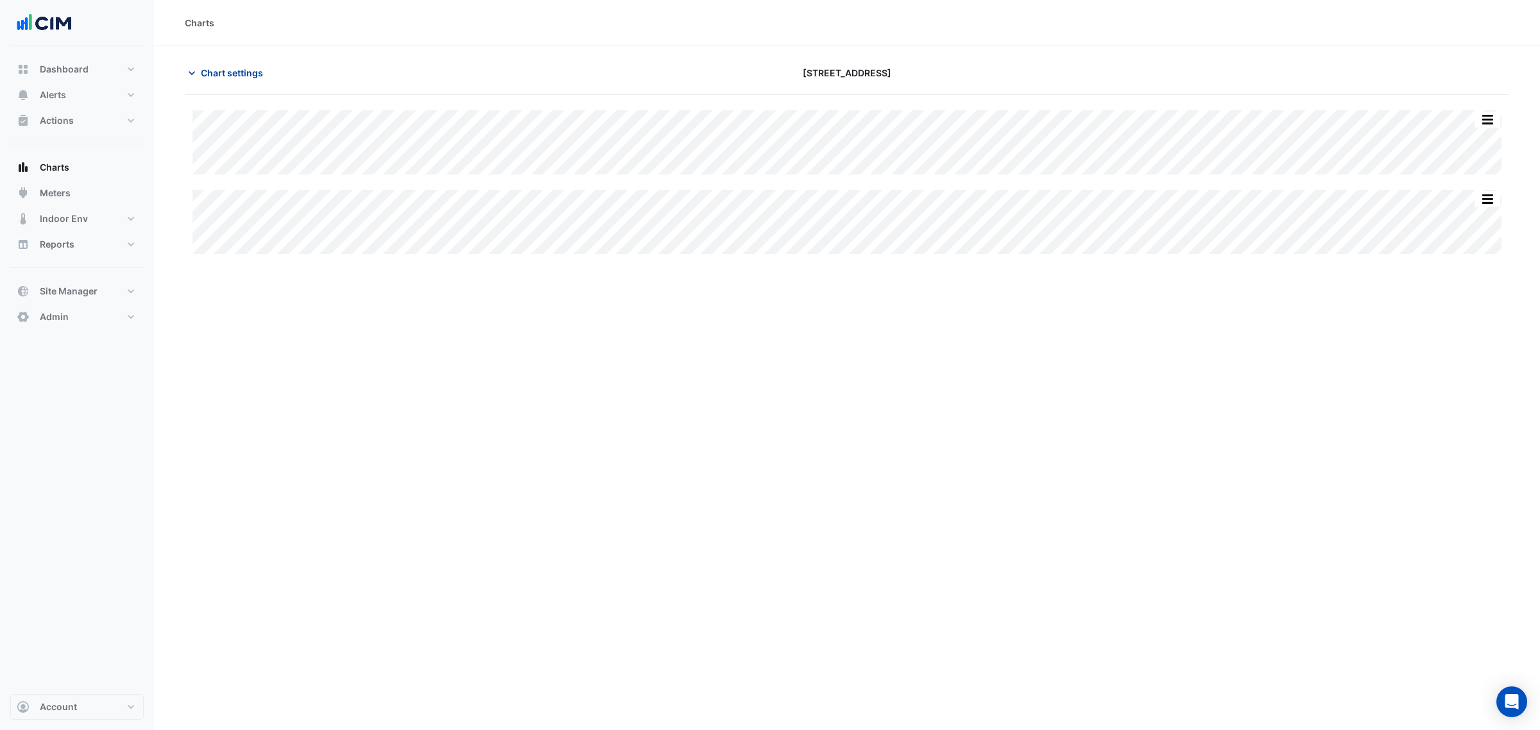
click at [225, 71] on span "Chart settings" at bounding box center [232, 72] width 62 height 13
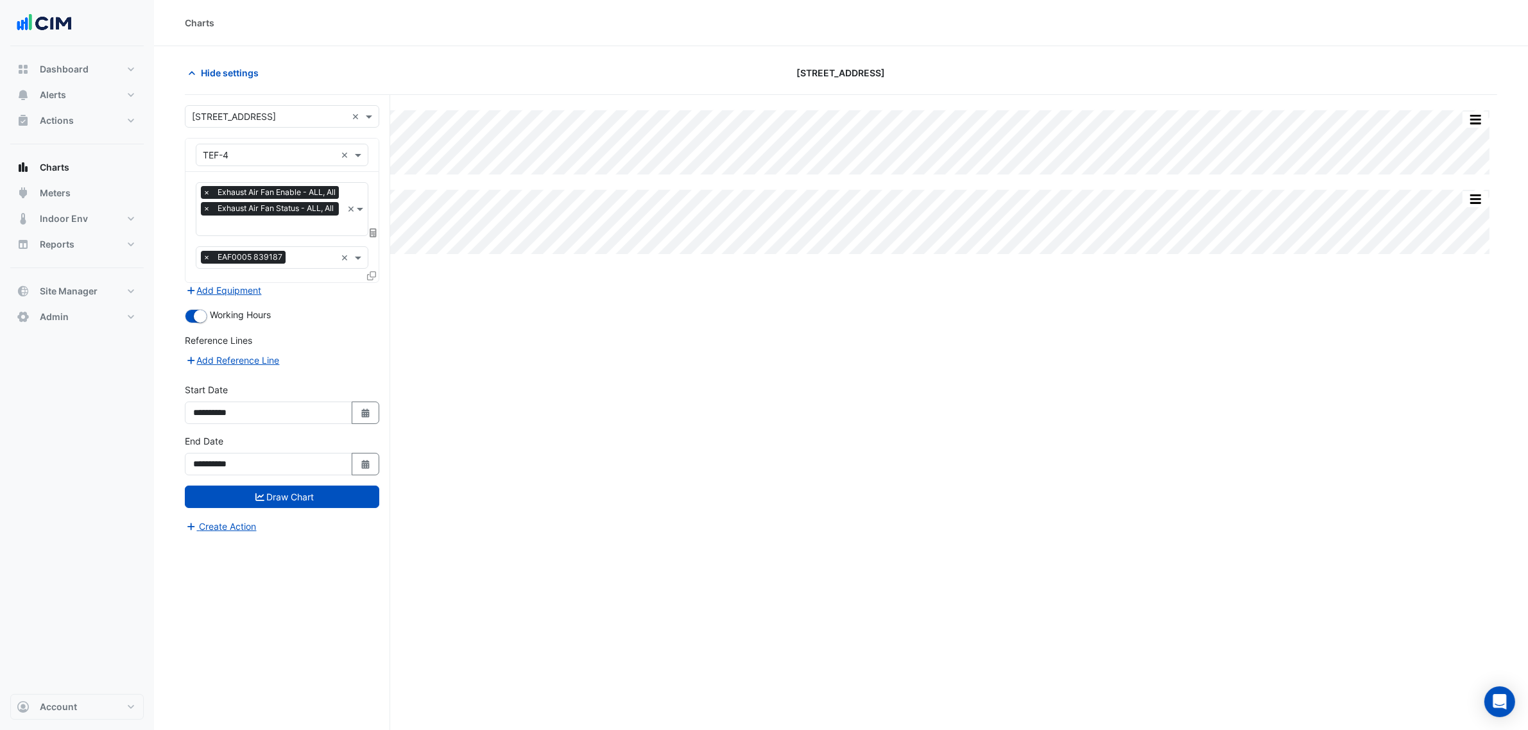
click at [273, 215] on span "Exhaust Air Fan Status - ALL, All" at bounding box center [275, 208] width 123 height 13
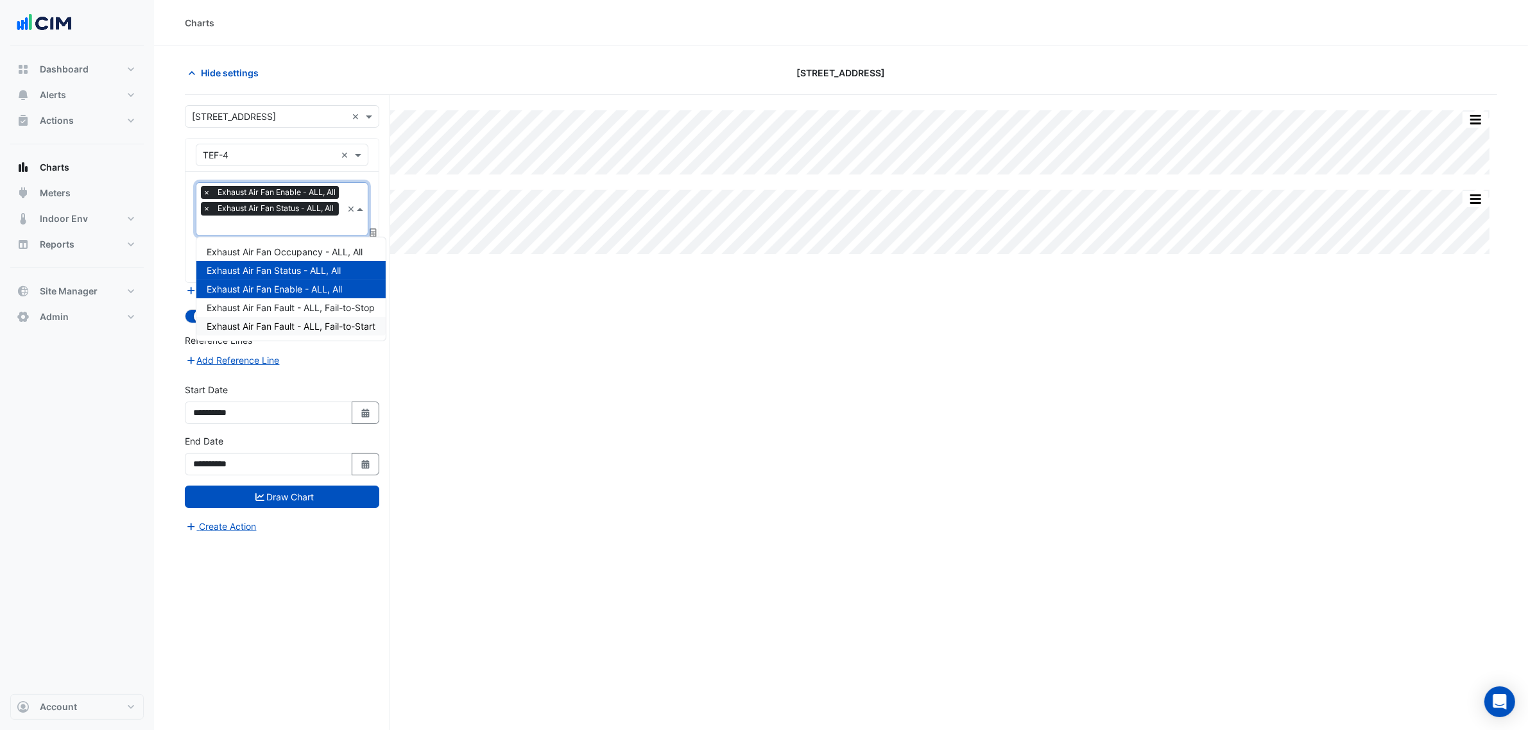
click at [332, 329] on span "Exhaust Air Fan Fault - ALL, Fail-to-Start" at bounding box center [291, 326] width 169 height 11
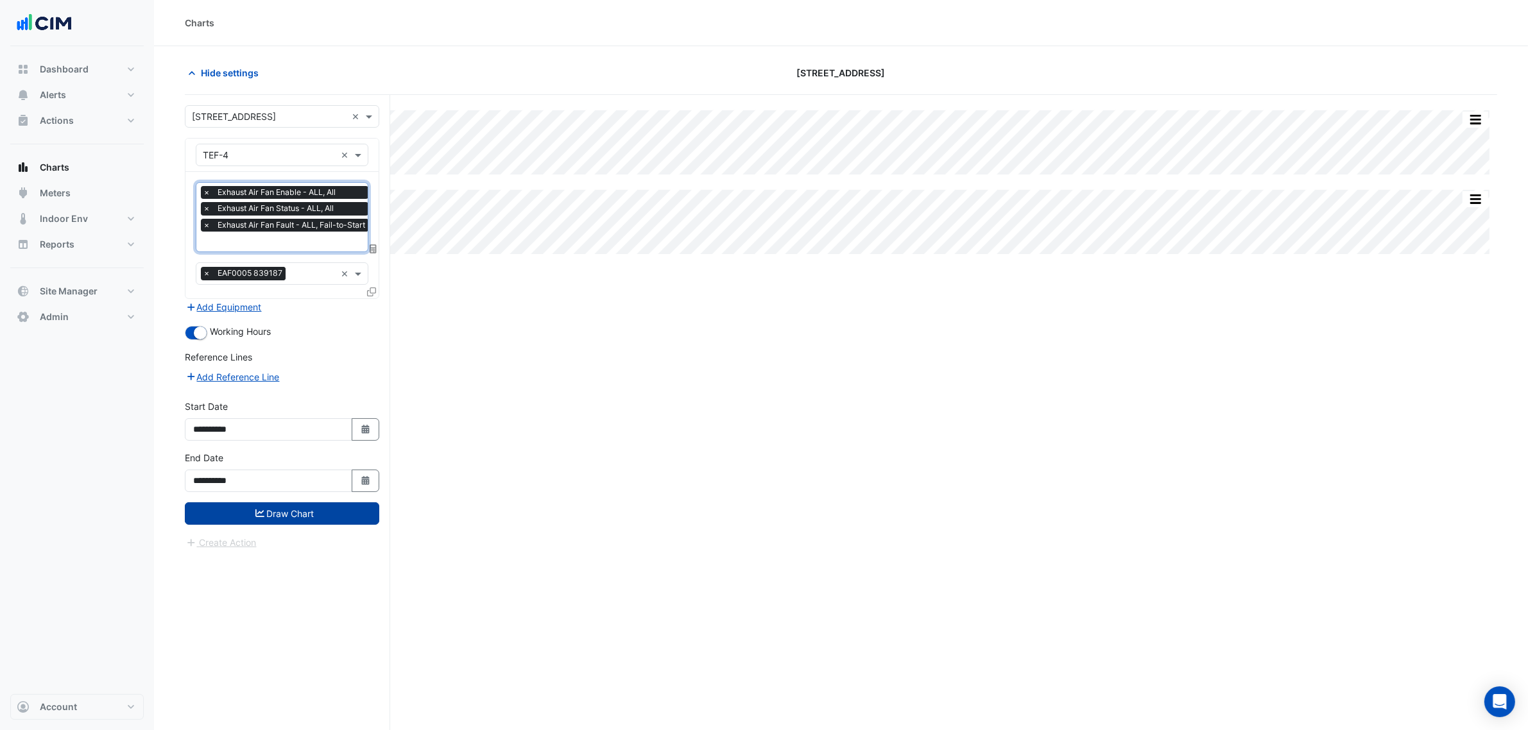
click at [300, 513] on button "Draw Chart" at bounding box center [282, 513] width 194 height 22
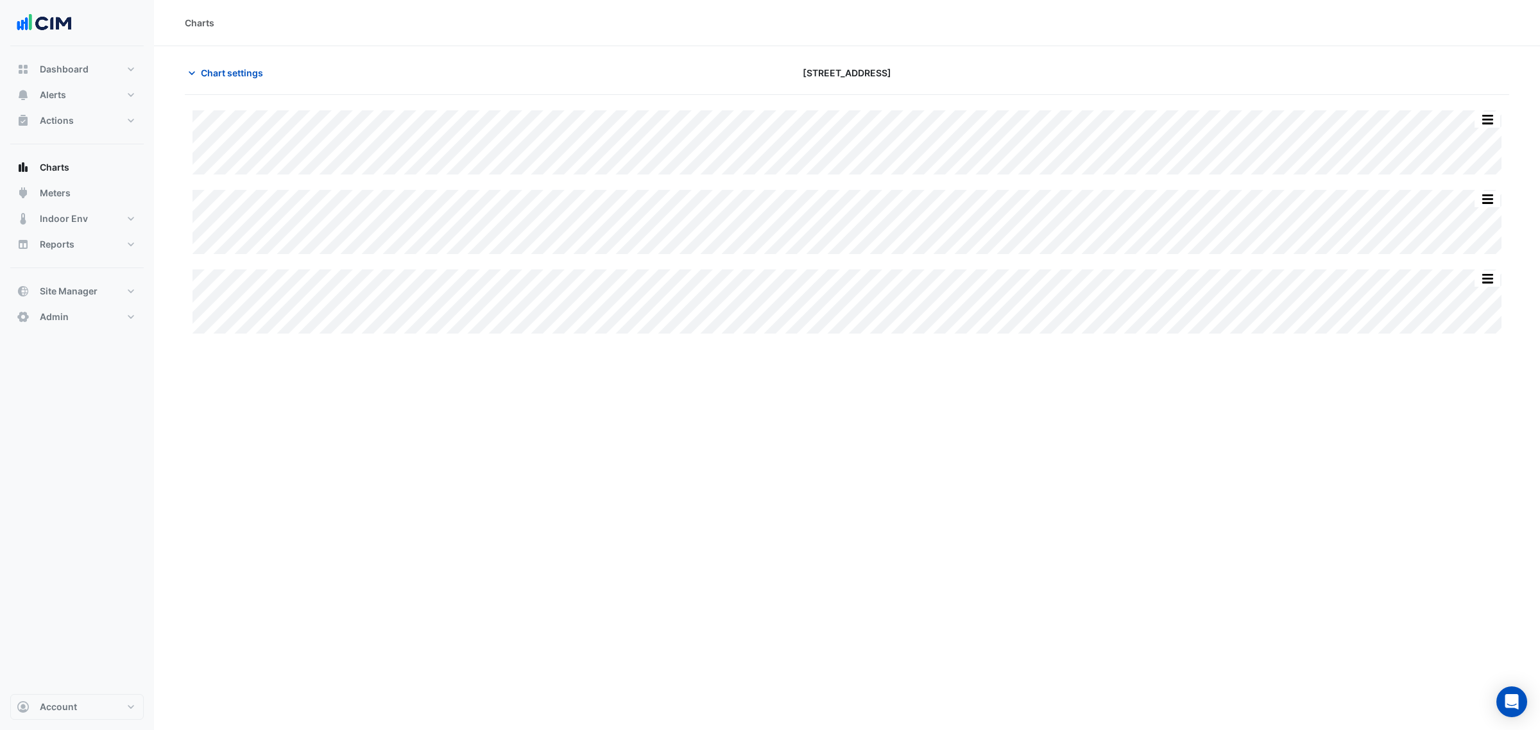
click at [214, 87] on div "Chart settings [STREET_ADDRESS]" at bounding box center [847, 78] width 1325 height 33
click at [216, 74] on span "Chart settings" at bounding box center [232, 72] width 62 height 13
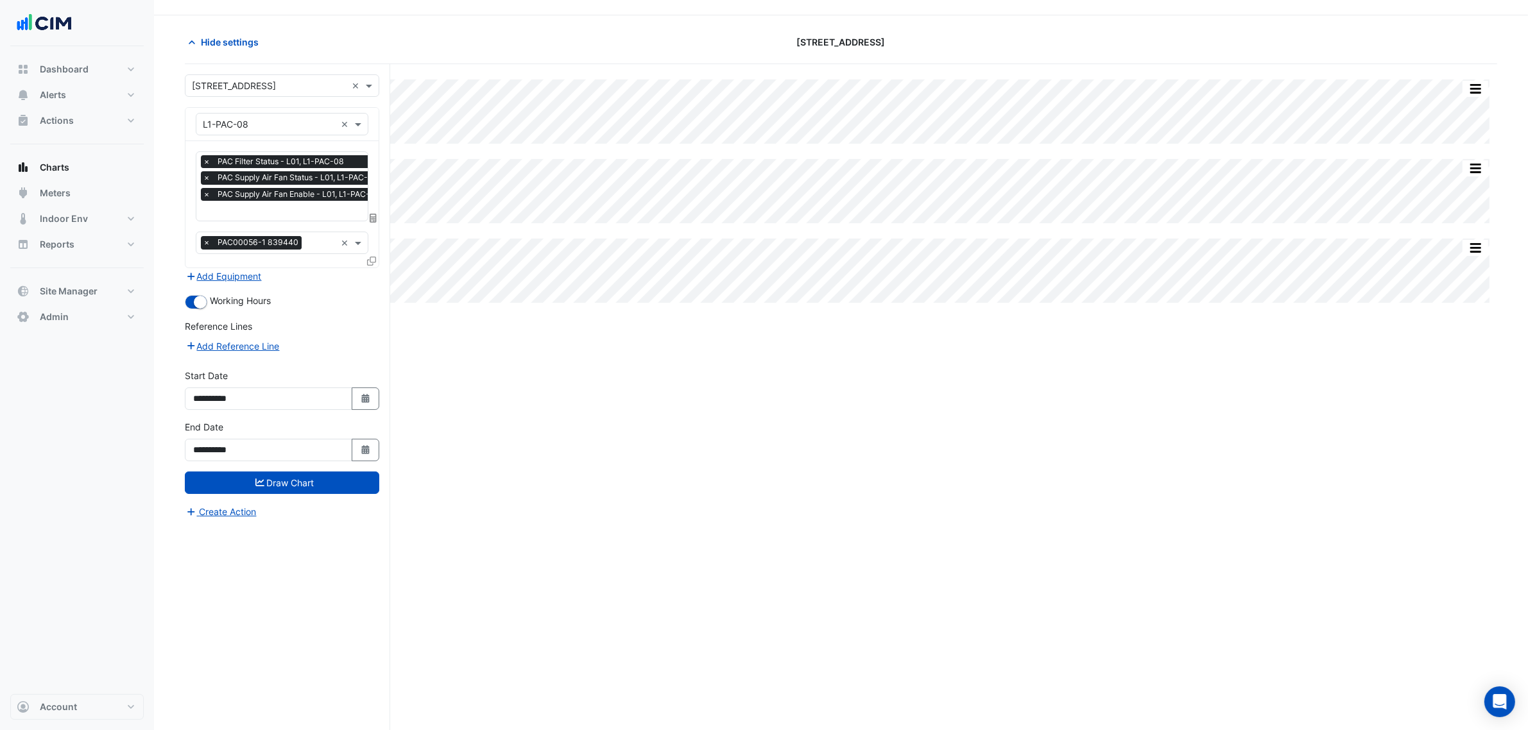
scroll to position [49, 0]
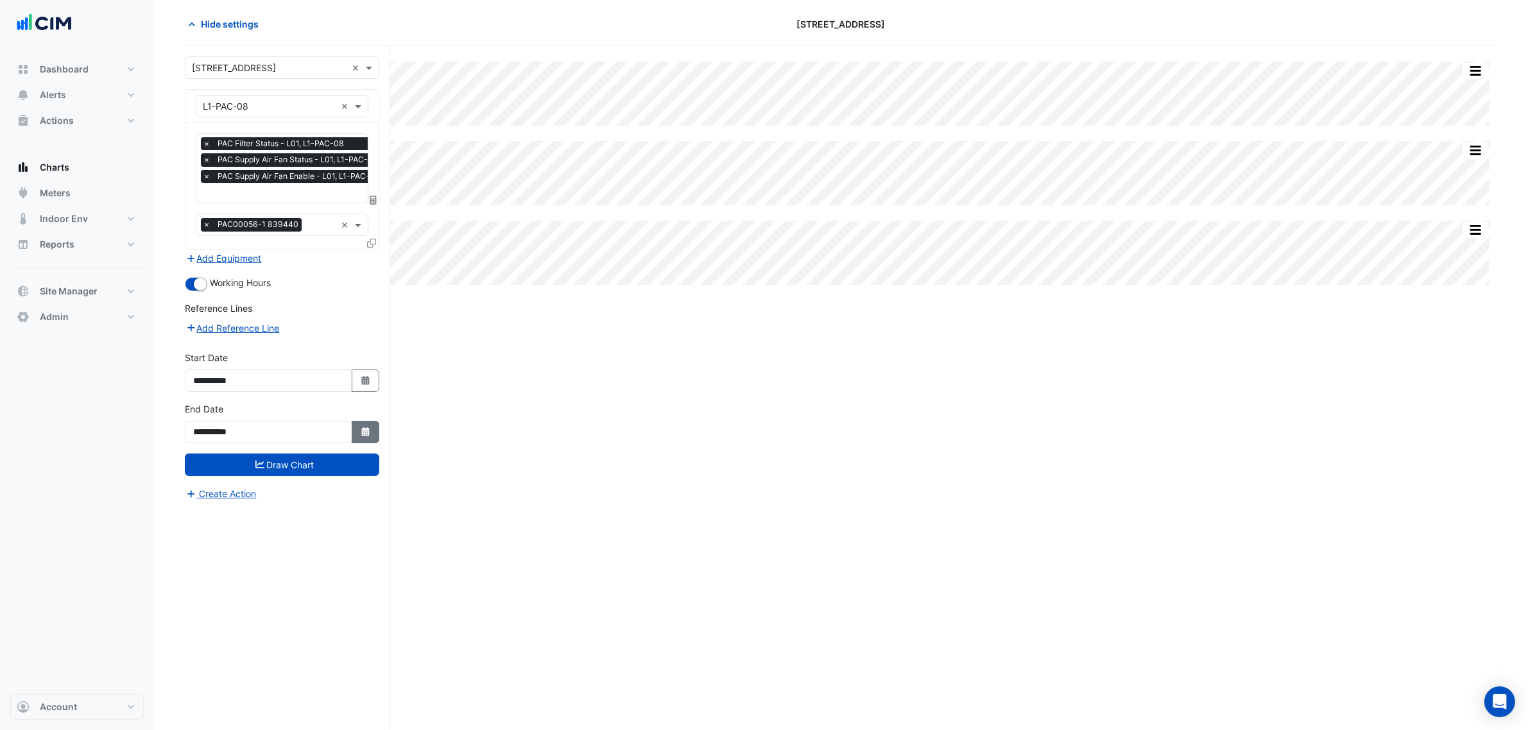
click at [360, 433] on icon "Select Date" at bounding box center [366, 431] width 12 height 9
click at [326, 254] on button "Next month" at bounding box center [329, 261] width 15 height 21
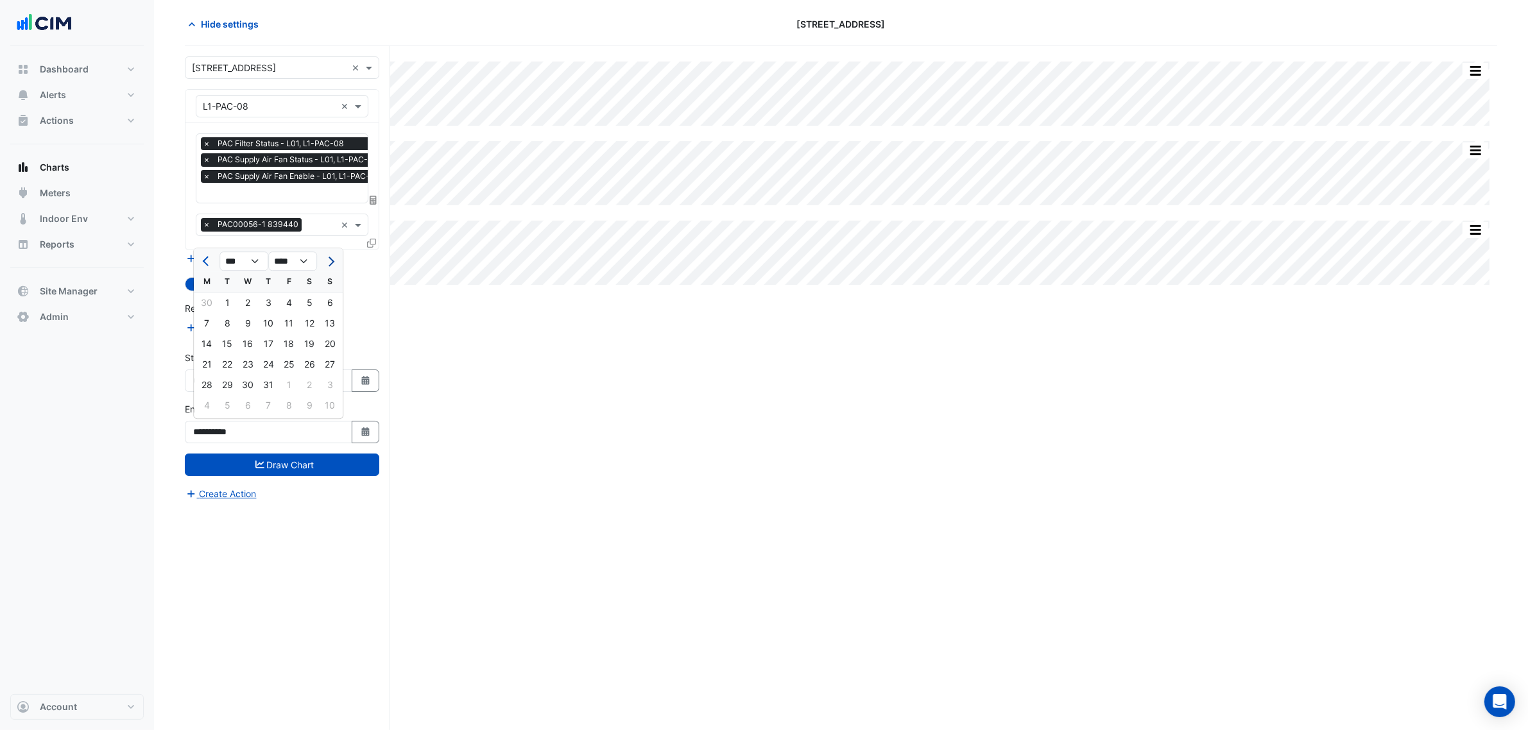
click at [326, 254] on button "Next month" at bounding box center [329, 261] width 15 height 21
select select "*"
click at [209, 363] on div "18" at bounding box center [206, 364] width 21 height 21
type input "**********"
click at [368, 382] on icon "button" at bounding box center [365, 380] width 8 height 9
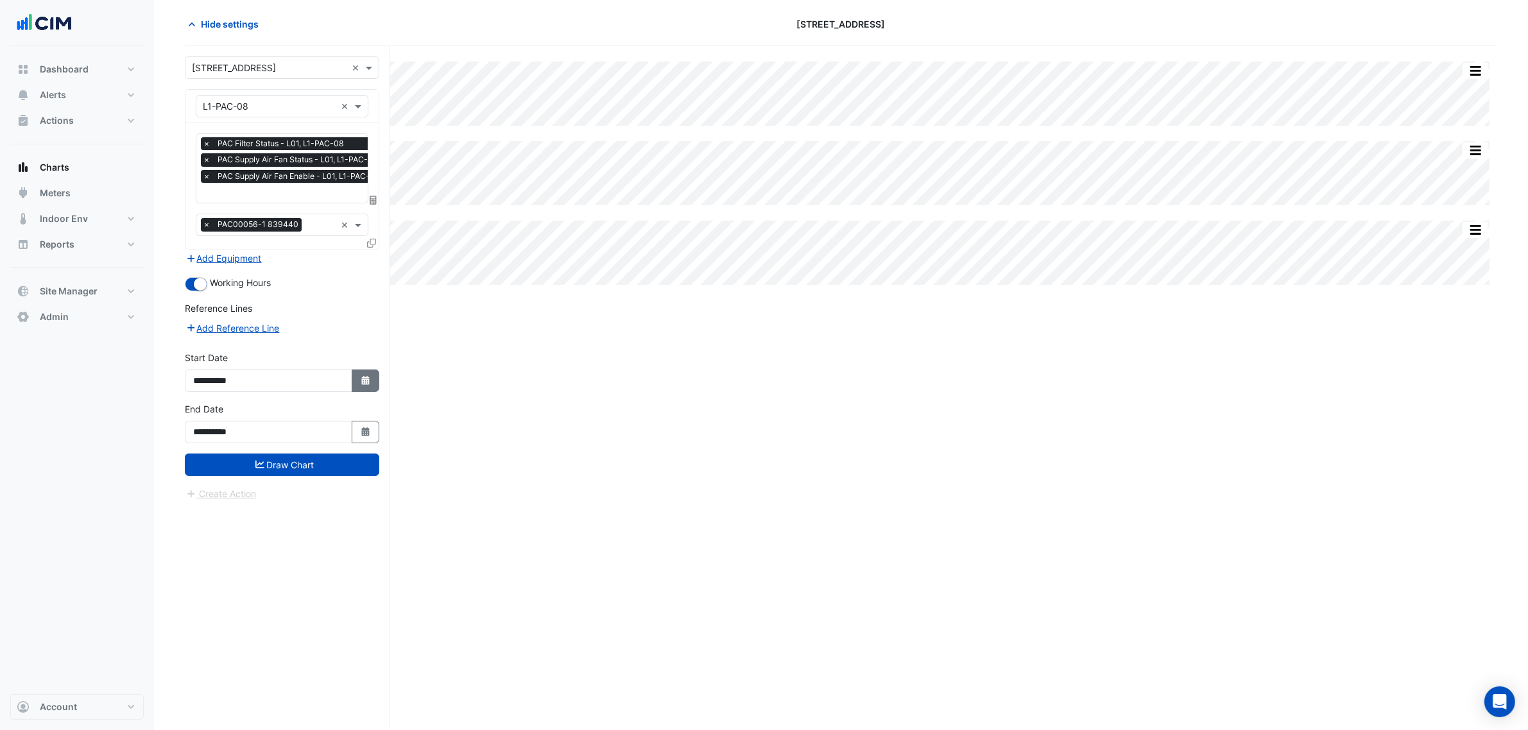
select select "*"
select select "****"
click at [327, 207] on span "Next month" at bounding box center [330, 210] width 10 height 10
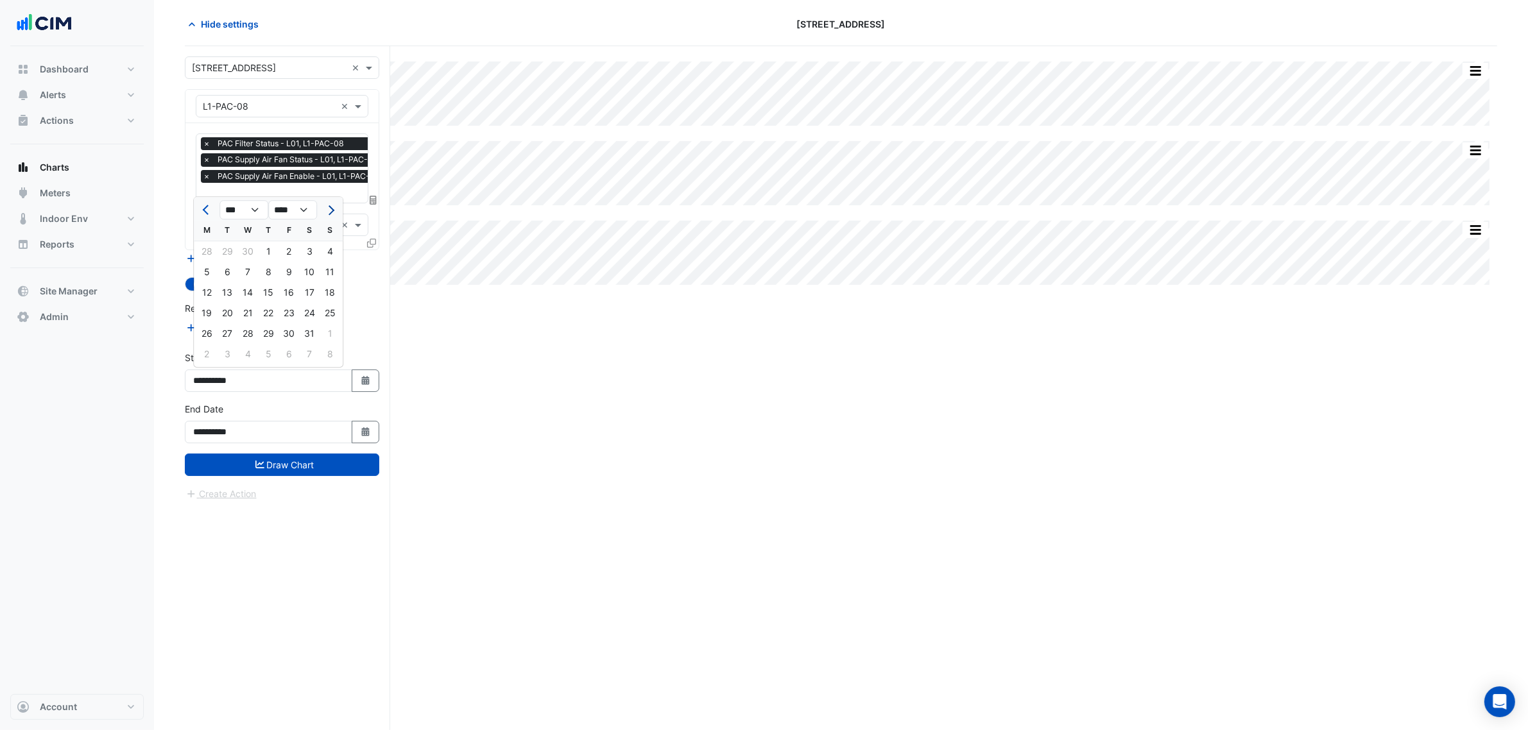
click at [327, 207] on span "Next month" at bounding box center [330, 210] width 10 height 10
select select "*"
click at [325, 249] on div "1" at bounding box center [330, 251] width 21 height 21
type input "**********"
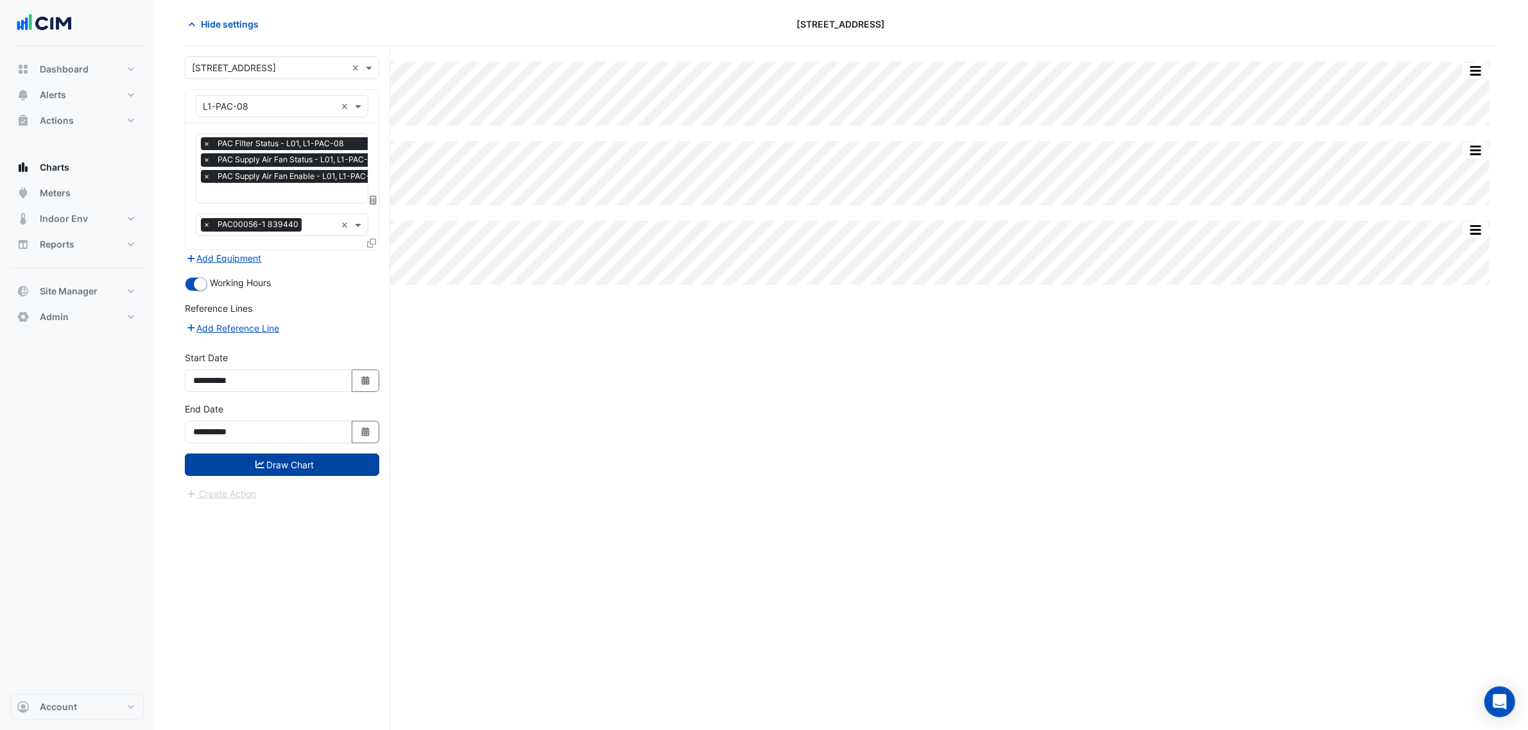
click at [266, 461] on button "Draw Chart" at bounding box center [282, 465] width 194 height 22
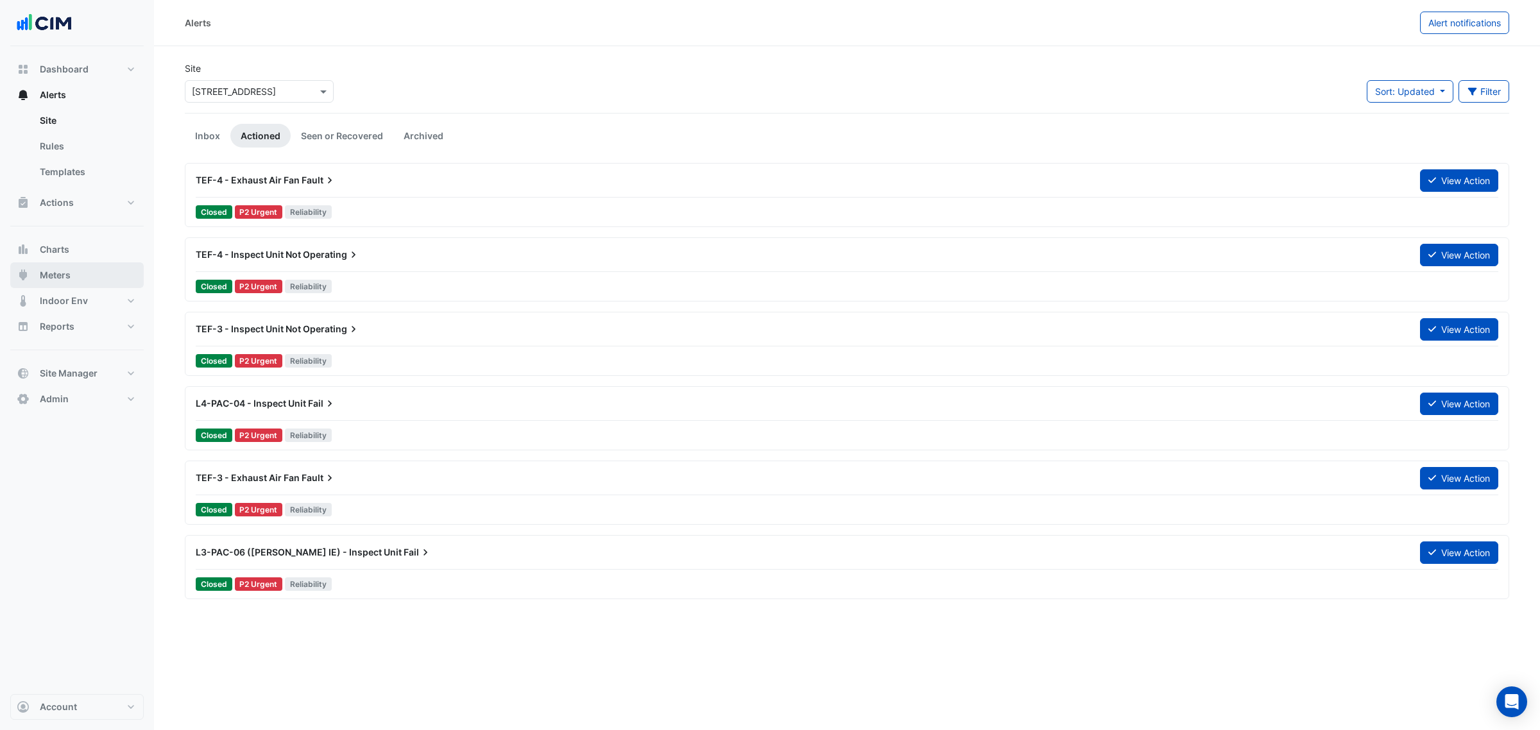
click at [91, 271] on button "Meters" at bounding box center [76, 275] width 133 height 26
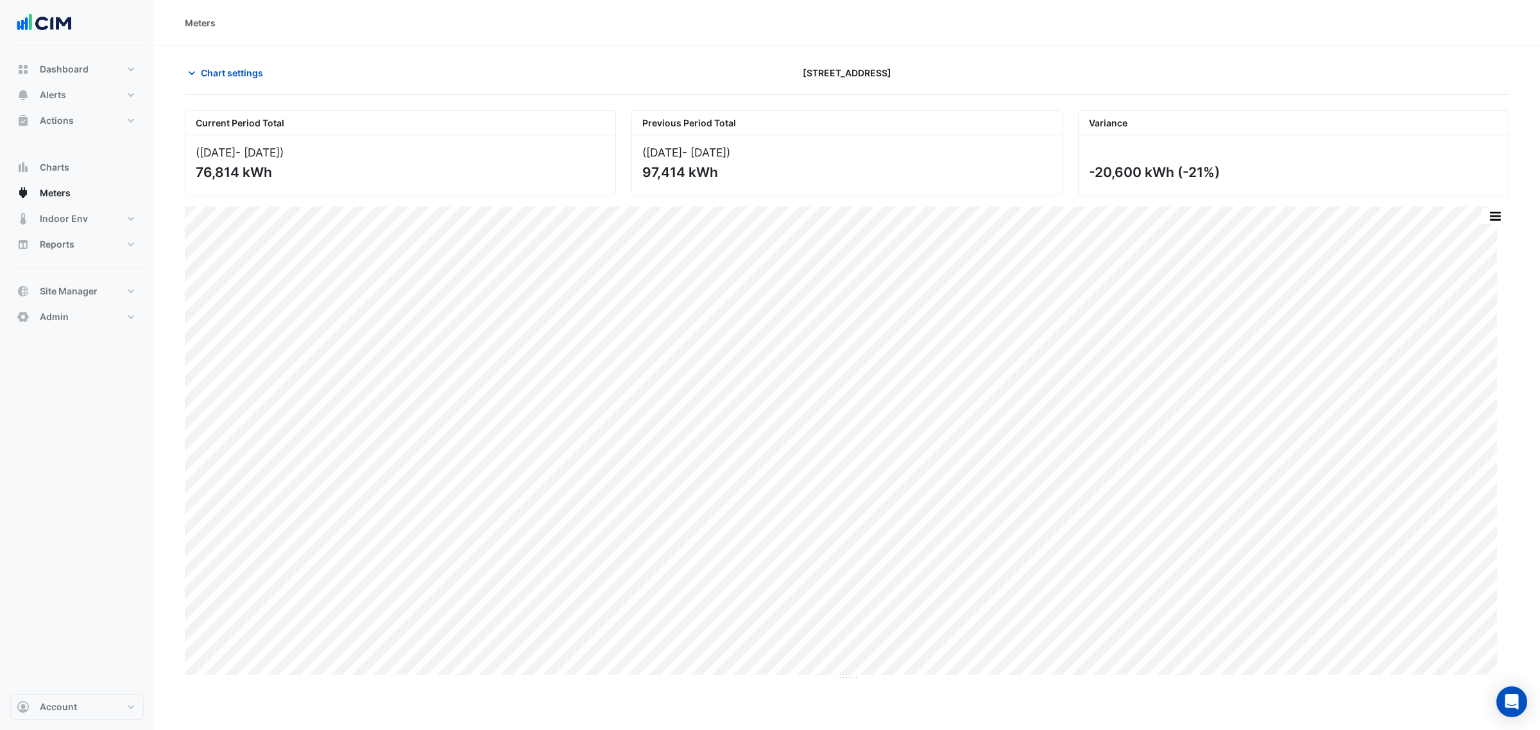
drag, startPoint x: 1082, startPoint y: 175, endPoint x: 1219, endPoint y: 183, distance: 137.6
click at [1217, 183] on div "-20,600 kWh (-21%)" at bounding box center [1294, 165] width 430 height 60
click at [1221, 183] on div "-20,600 kWh (-21%)" at bounding box center [1294, 165] width 430 height 60
click at [98, 221] on button "Indoor Env" at bounding box center [76, 219] width 133 height 26
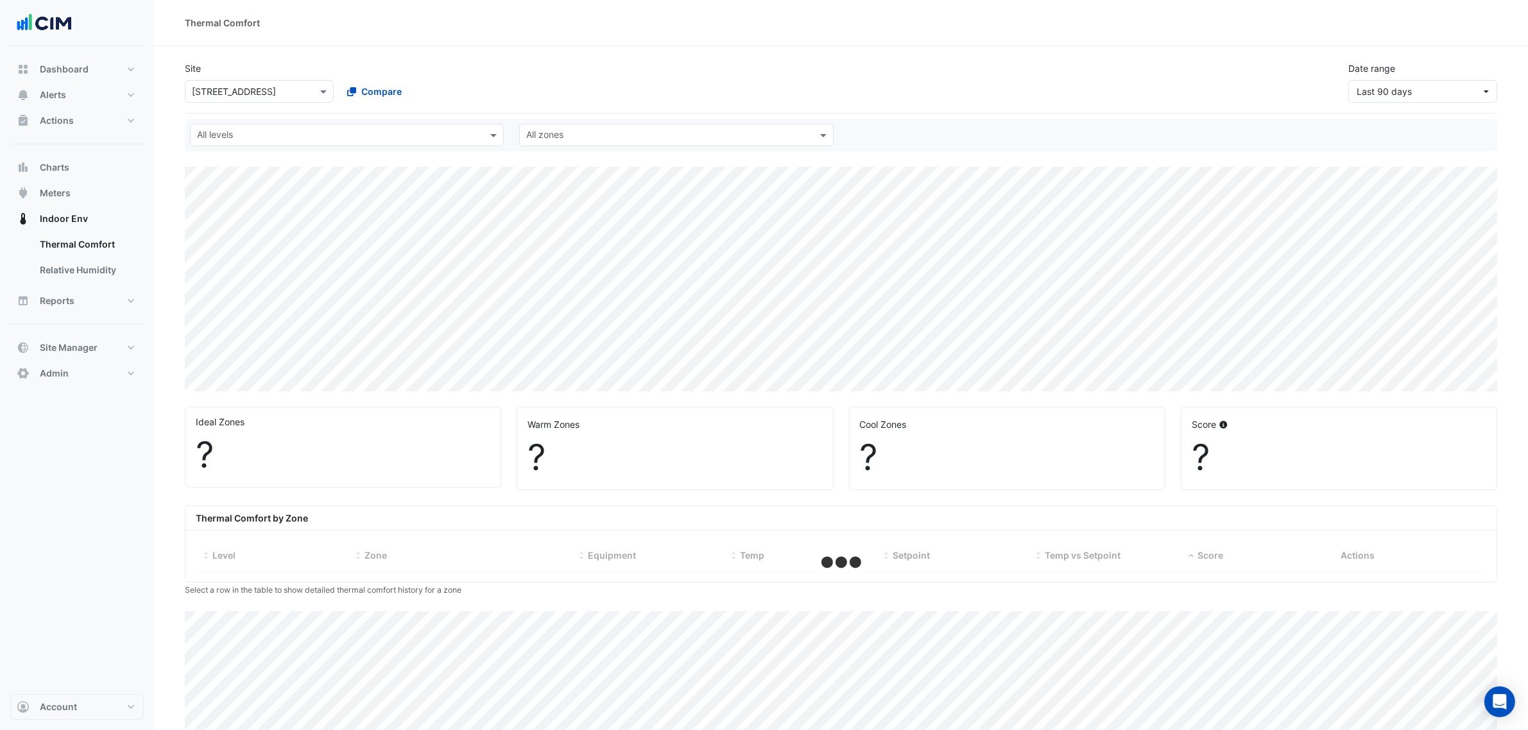
select select "***"
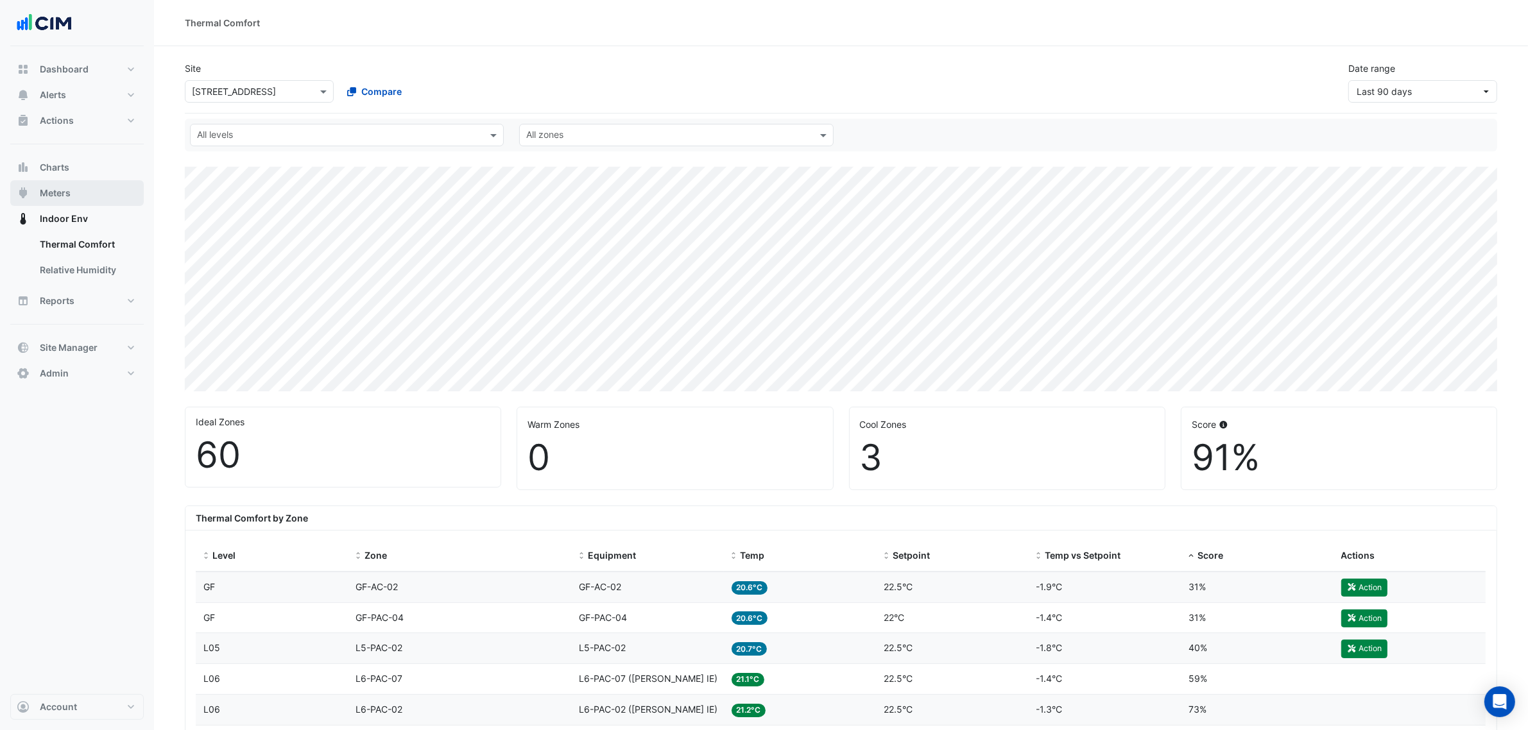
drag, startPoint x: 62, startPoint y: 193, endPoint x: 74, endPoint y: 210, distance: 21.1
click at [64, 196] on span "Meters" at bounding box center [55, 193] width 31 height 13
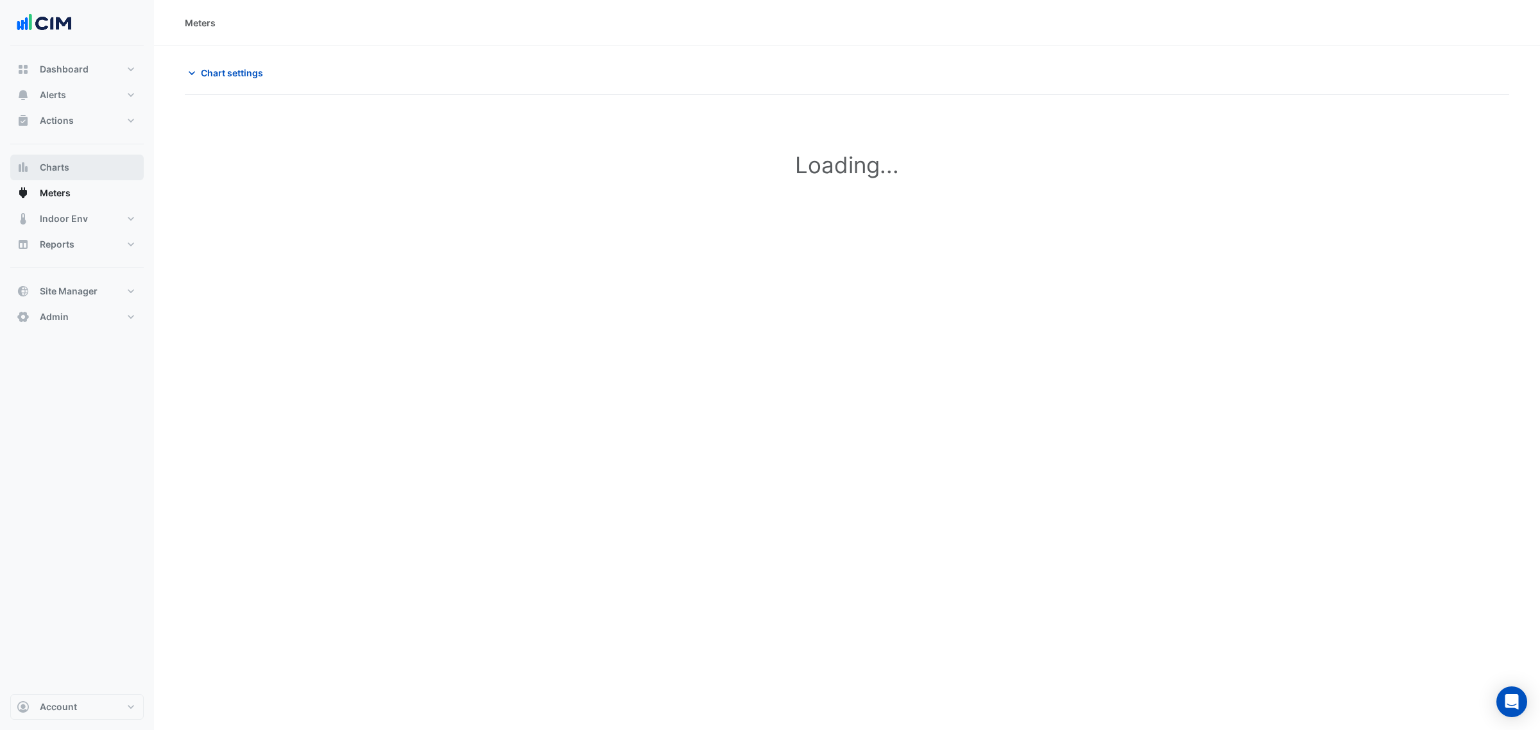
type input "**********"
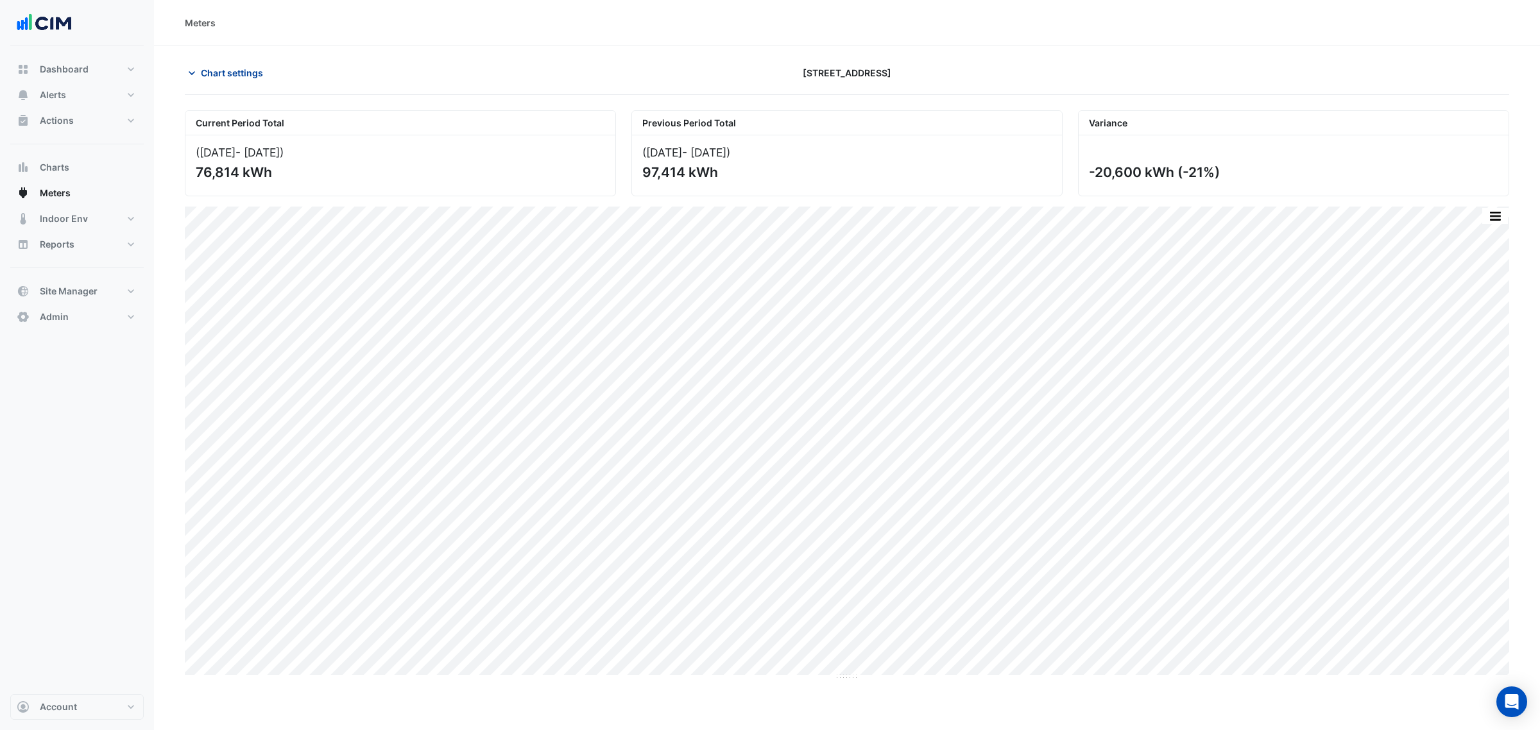
click at [216, 79] on button "Chart settings" at bounding box center [228, 73] width 87 height 22
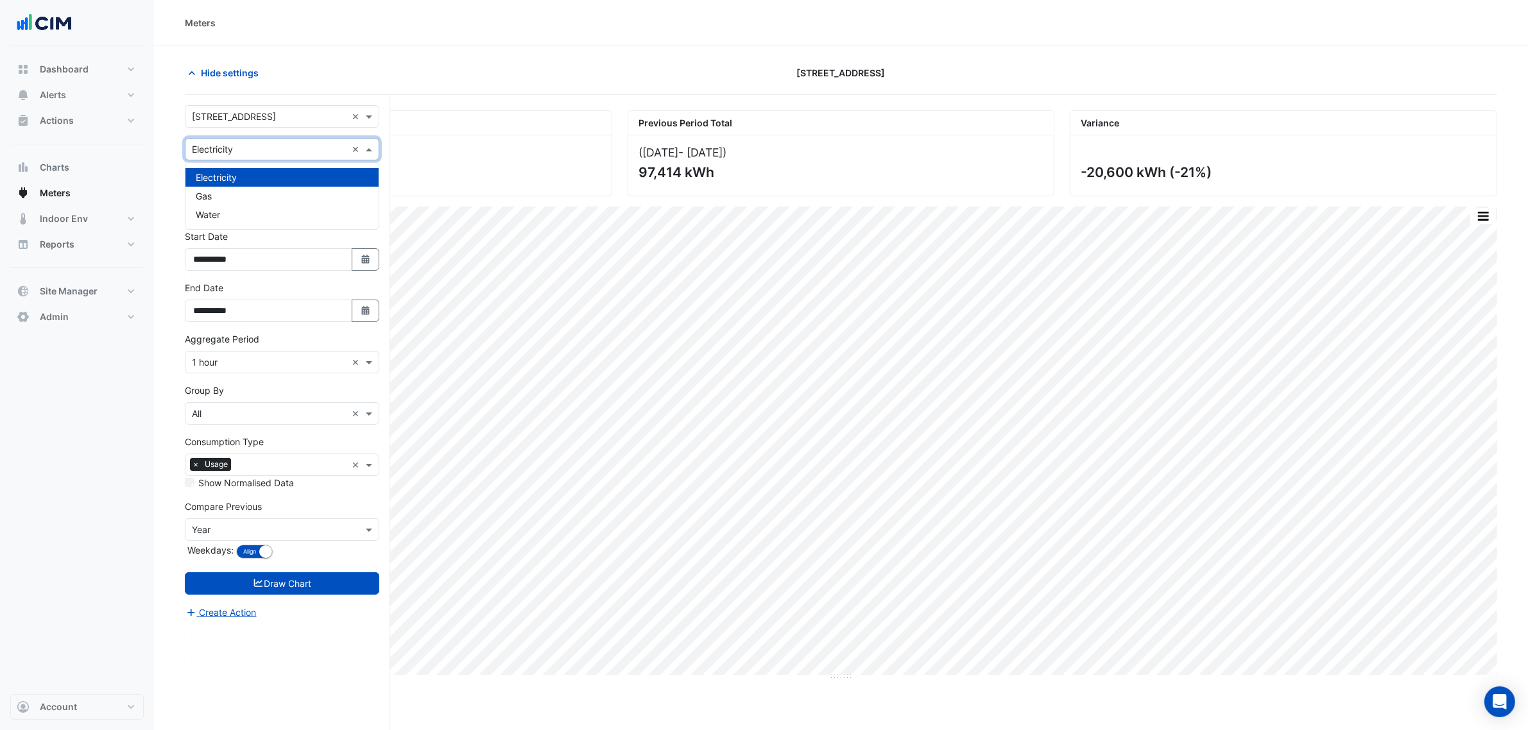
click at [231, 150] on input "text" at bounding box center [269, 149] width 155 height 13
click at [237, 71] on span "Hide settings" at bounding box center [230, 72] width 58 height 13
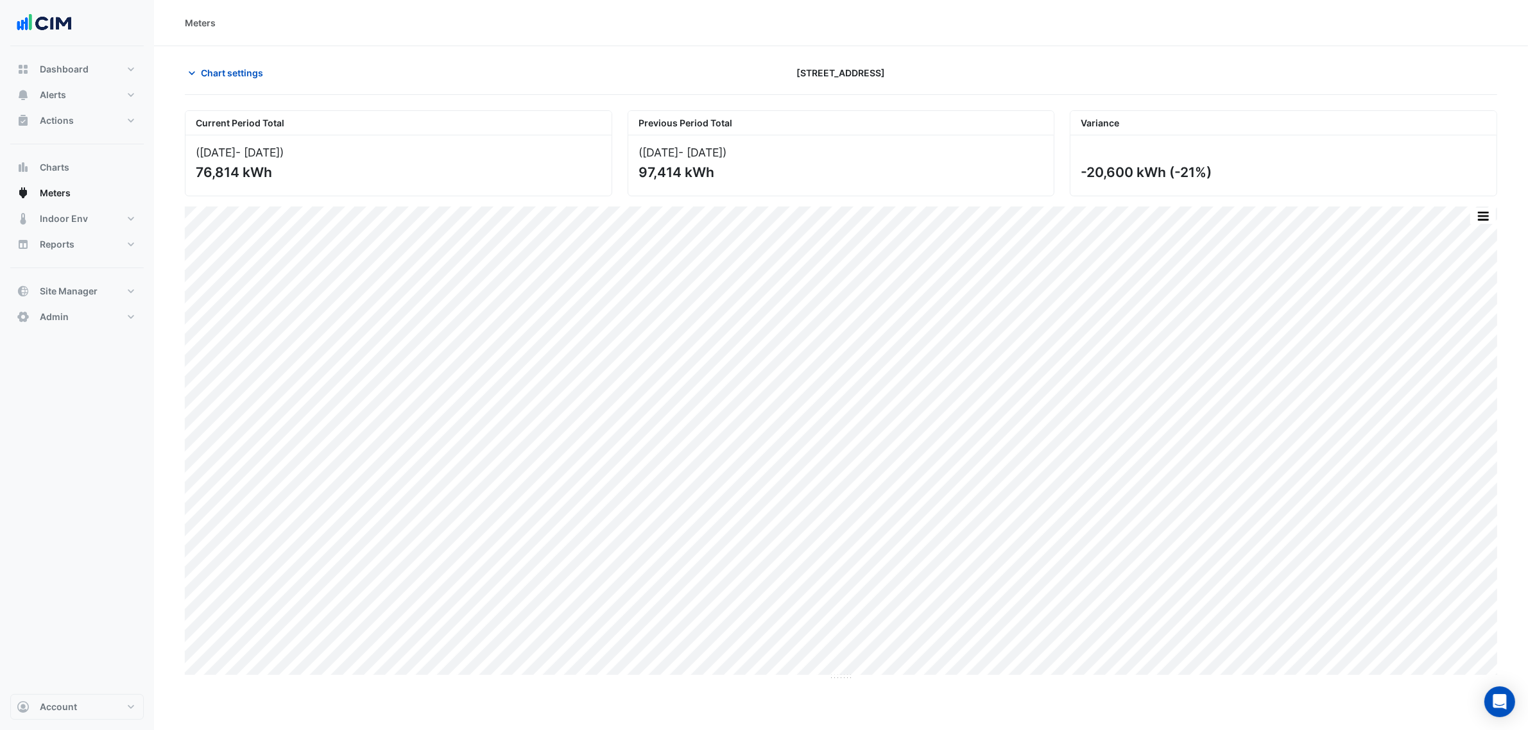
click at [293, 59] on section "Chart settings [STREET_ADDRESS] Current Period Total ([DATE] - [DATE] ) 76,814 …" at bounding box center [841, 412] width 1374 height 733
click at [168, 375] on section "Chart settings [STREET_ADDRESS] Current Period Total ([DATE] - [DATE] ) 76,814 …" at bounding box center [847, 363] width 1386 height 635
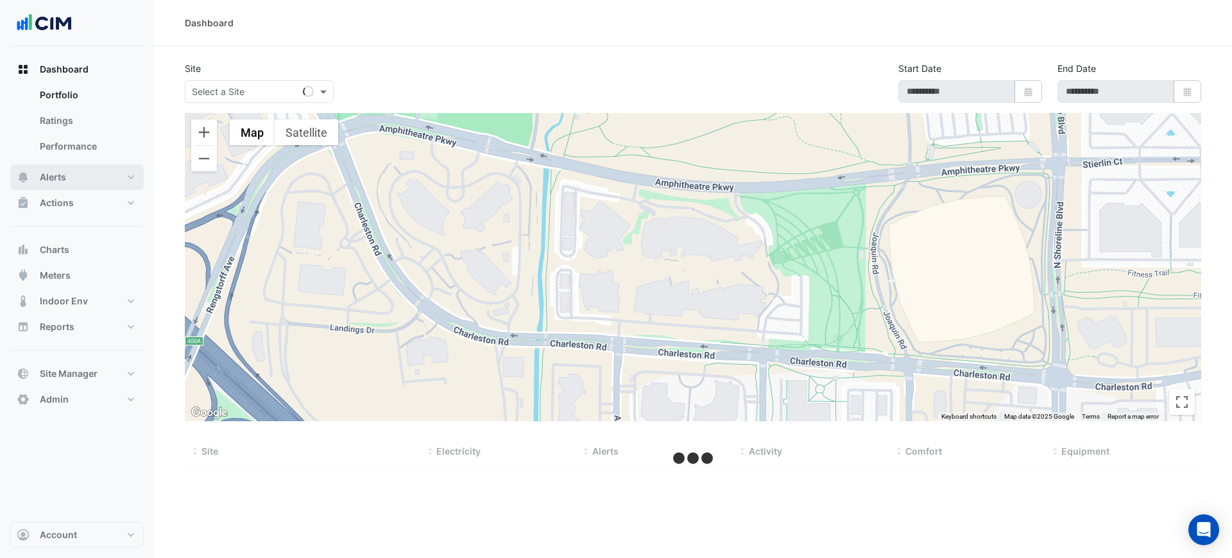
click at [100, 179] on button "Alerts" at bounding box center [76, 177] width 133 height 26
click at [262, 99] on div "Select a Site" at bounding box center [259, 91] width 149 height 22
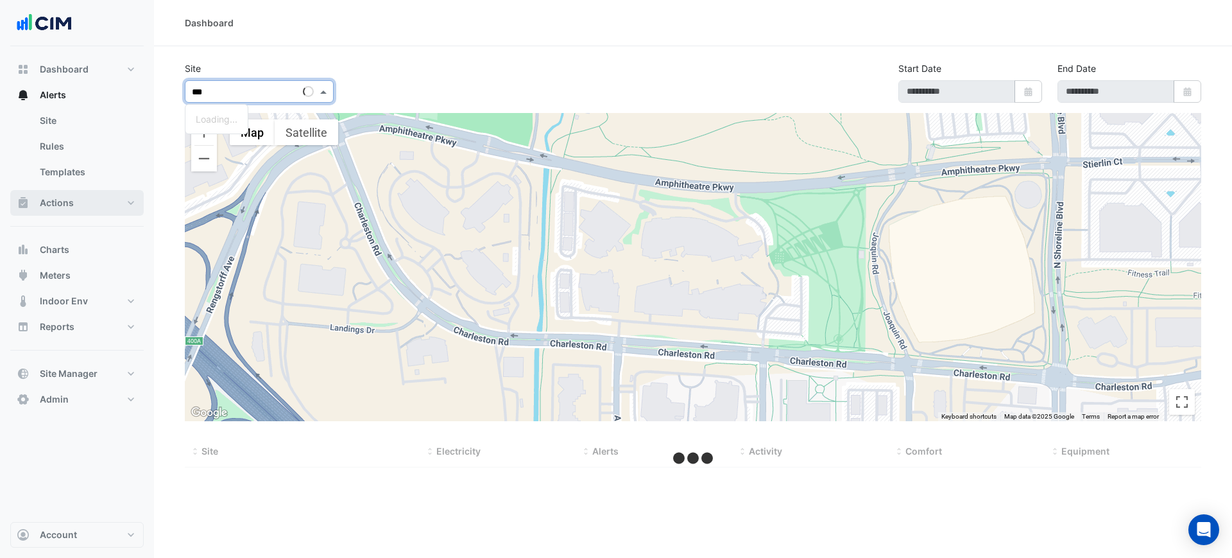
type input "***"
click at [56, 207] on span "Actions" at bounding box center [57, 202] width 34 height 13
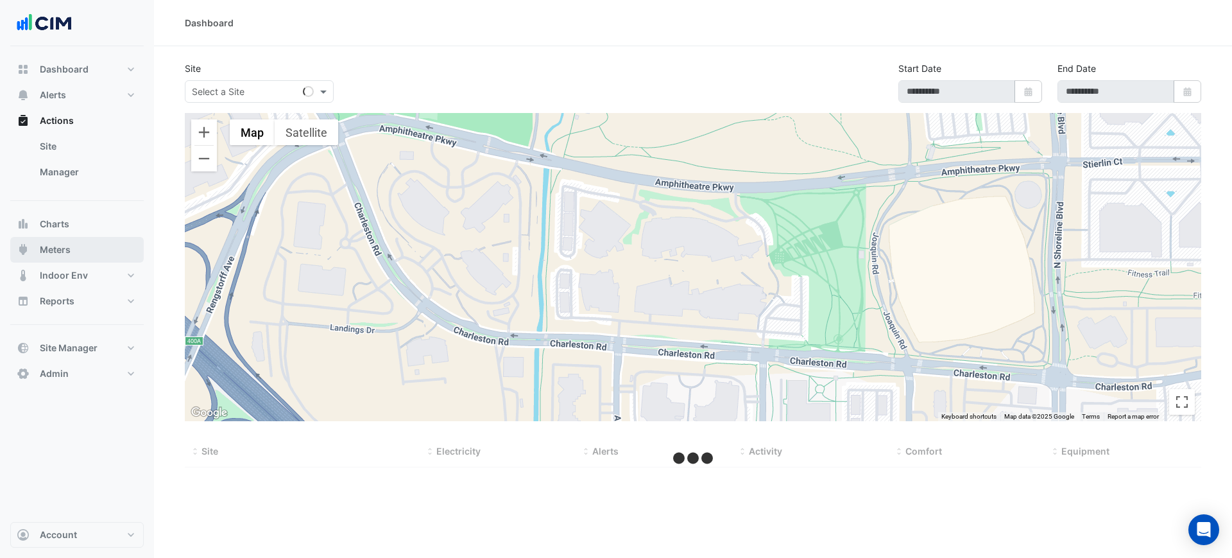
click at [58, 243] on span "Meters" at bounding box center [55, 249] width 31 height 13
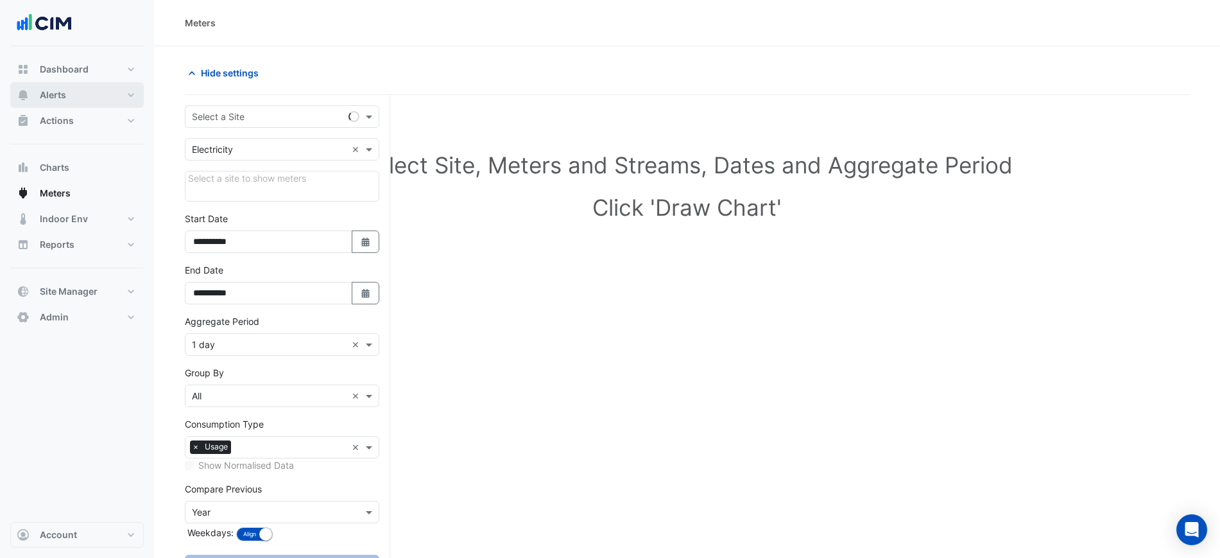
click at [78, 100] on button "Alerts" at bounding box center [76, 95] width 133 height 26
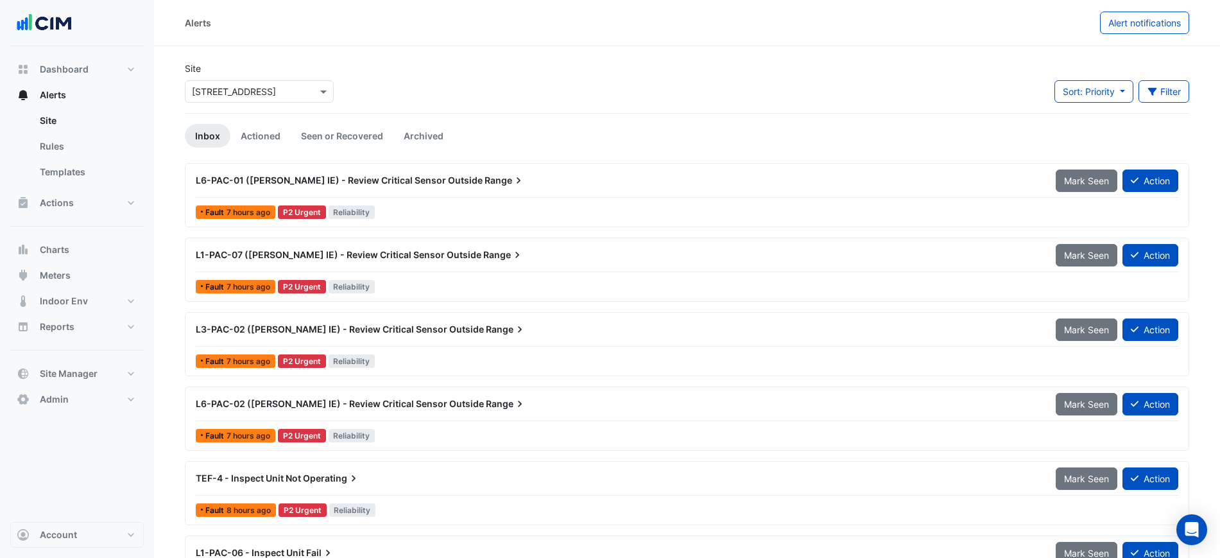
click at [212, 94] on input "text" at bounding box center [246, 91] width 109 height 13
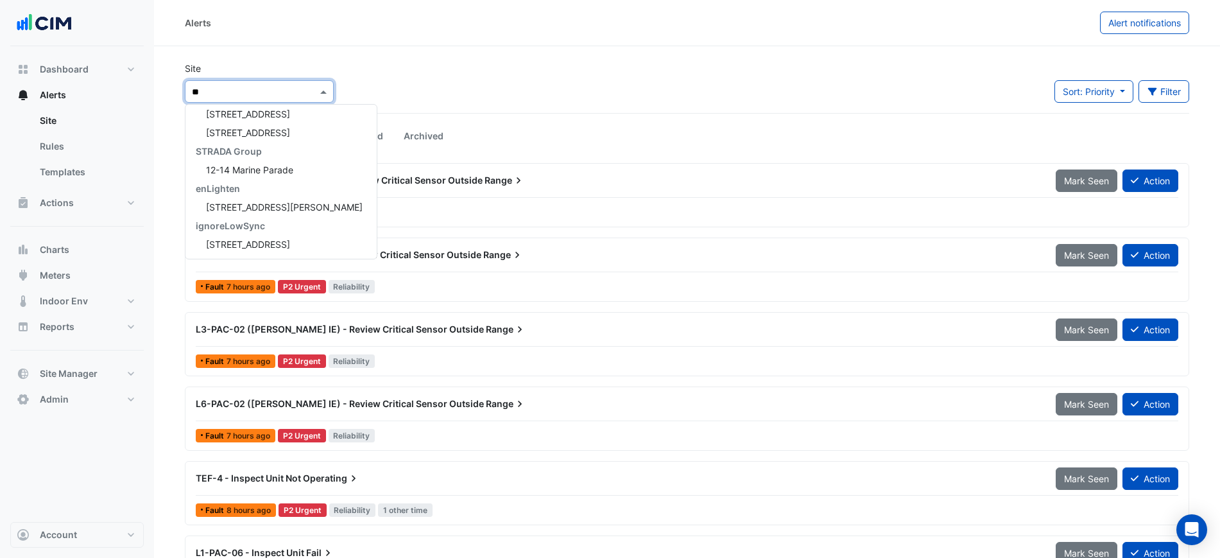
type input "***"
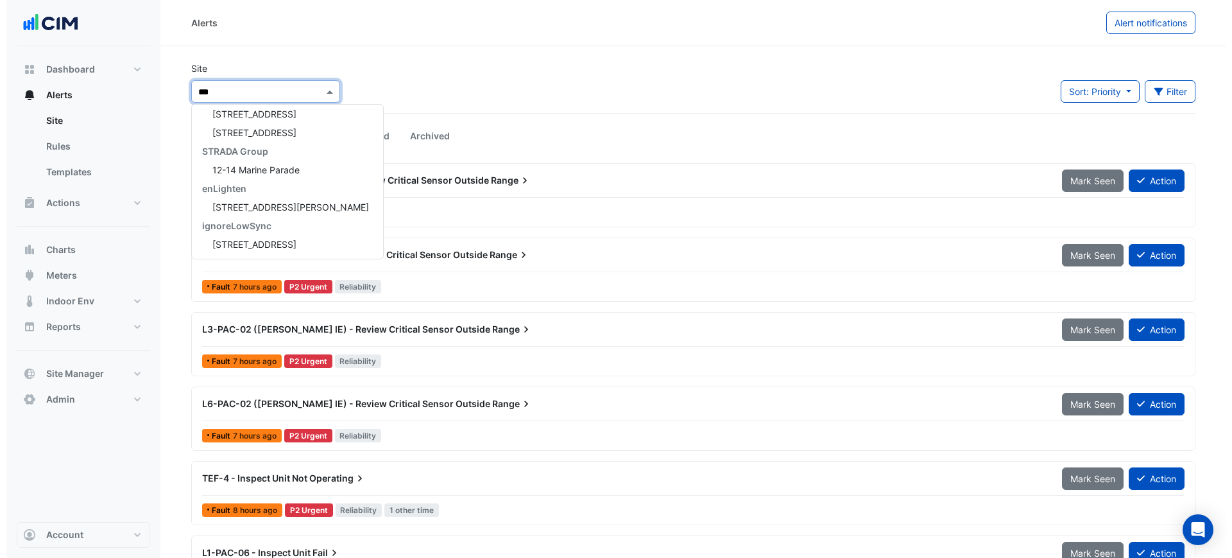
scroll to position [80, 0]
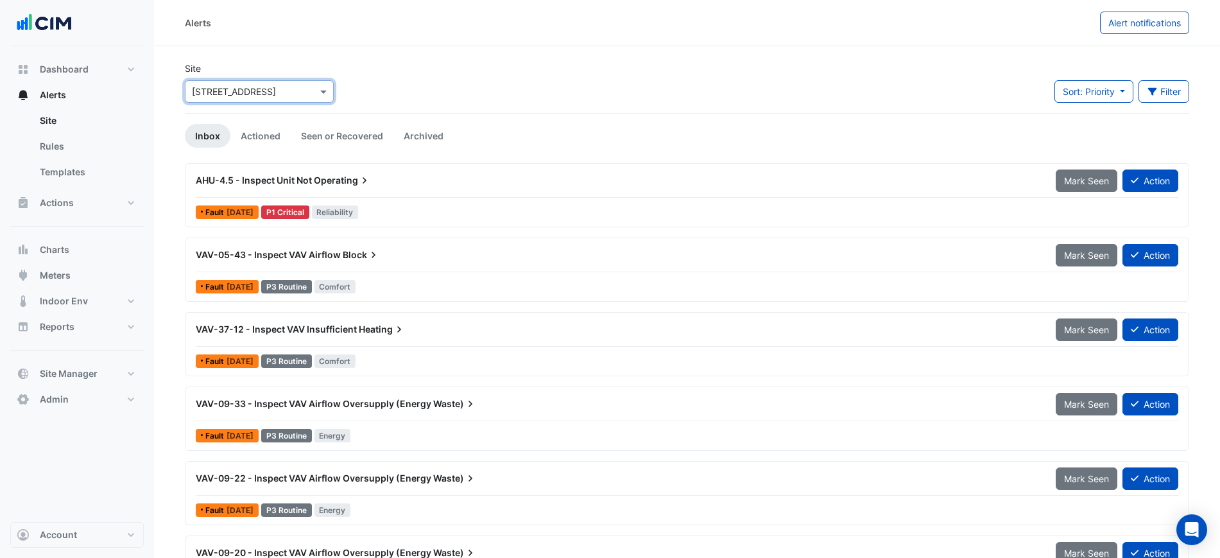
click at [361, 330] on span "Heating" at bounding box center [382, 329] width 47 height 13
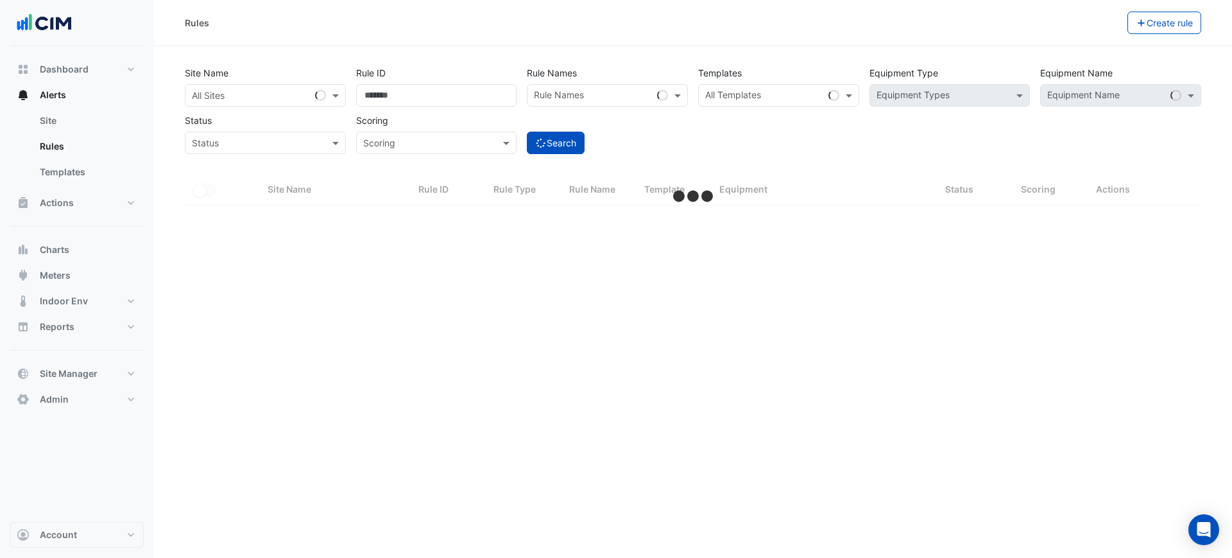
select select "***"
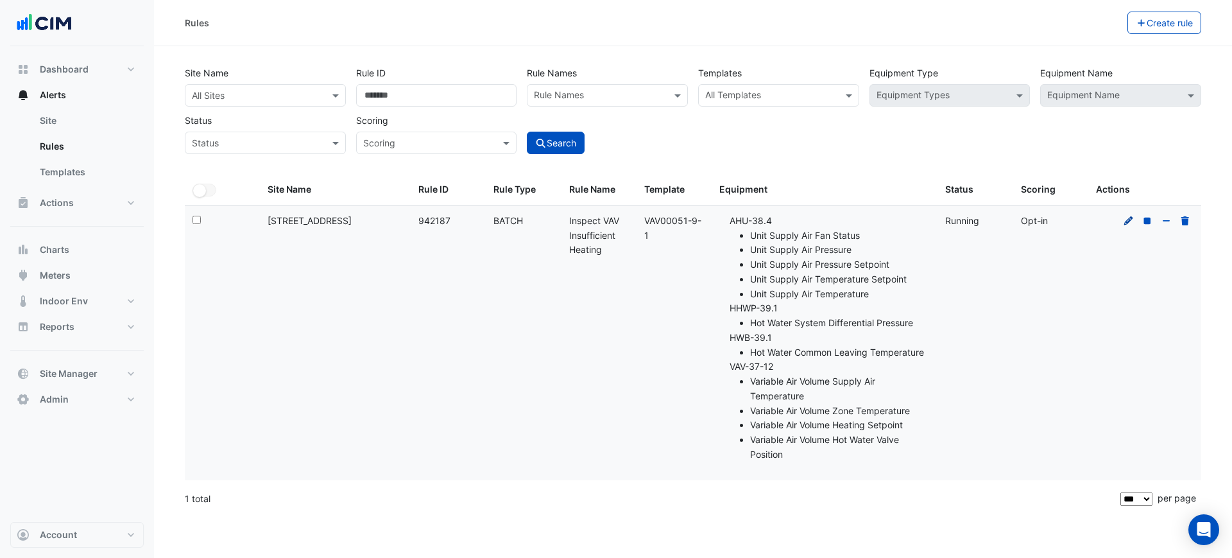
click at [1128, 221] on icon at bounding box center [1128, 220] width 9 height 9
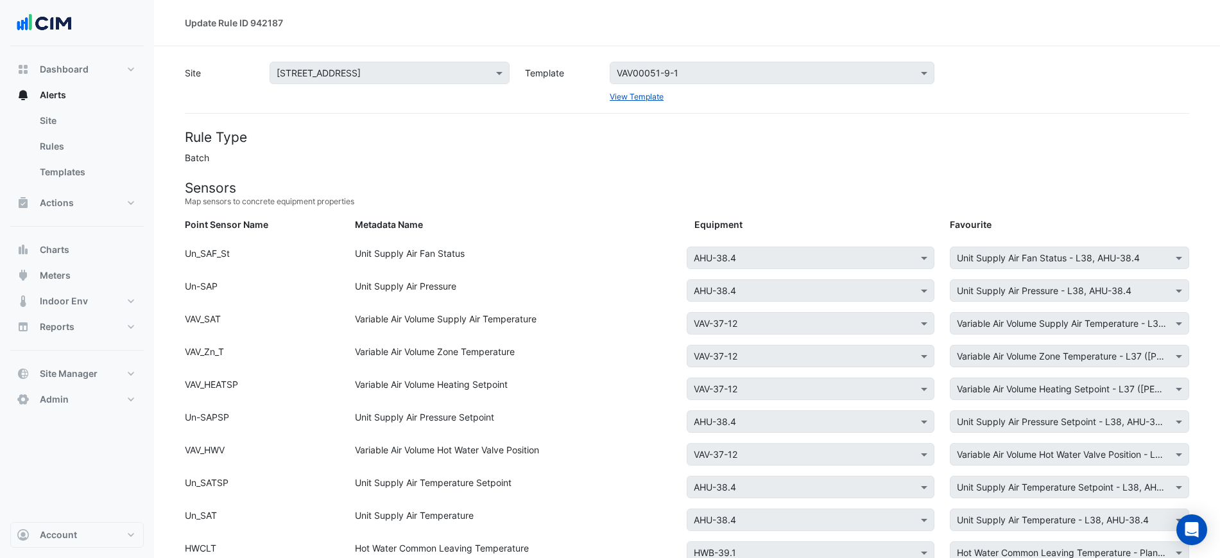
click at [662, 82] on div "Select a Template VAV00051-9-1" at bounding box center [772, 73] width 325 height 22
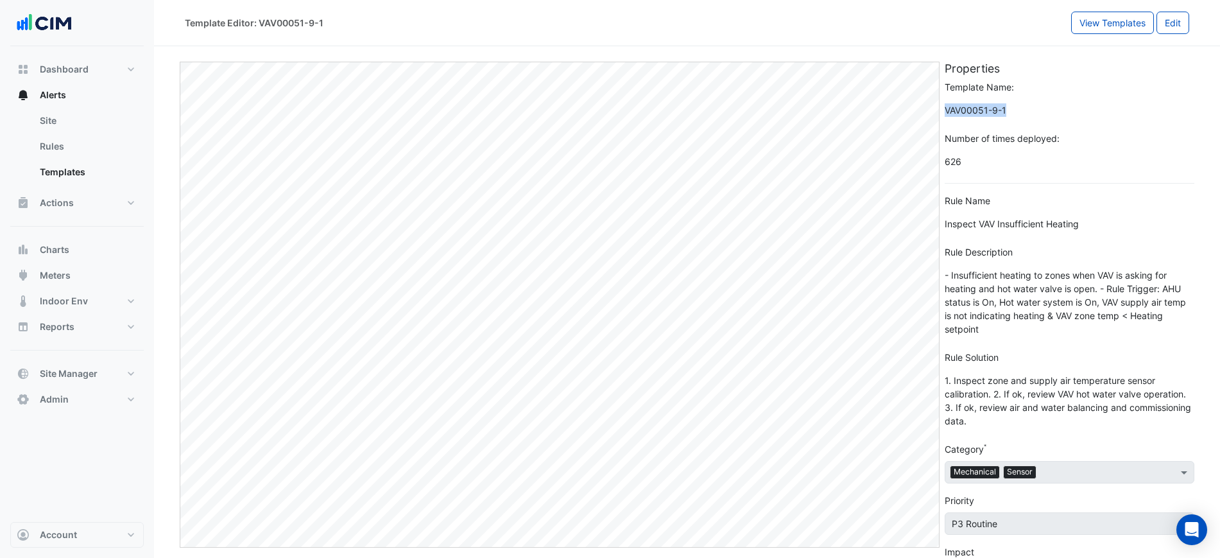
drag, startPoint x: 1013, startPoint y: 109, endPoint x: 939, endPoint y: 116, distance: 74.8
click at [939, 116] on div "Template Name: VAV00051-9-1 Number of times deployed: 626 Rule Name Inspect VAV…" at bounding box center [1069, 404] width 265 height 648
click at [1005, 112] on span "VAV00051-9-1" at bounding box center [1070, 110] width 250 height 22
drag, startPoint x: 1007, startPoint y: 112, endPoint x: 939, endPoint y: 106, distance: 68.3
click at [939, 106] on div "Template Name: VAV00051-9-1 Number of times deployed: 626 Rule Name Inspect VAV…" at bounding box center [1069, 404] width 265 height 648
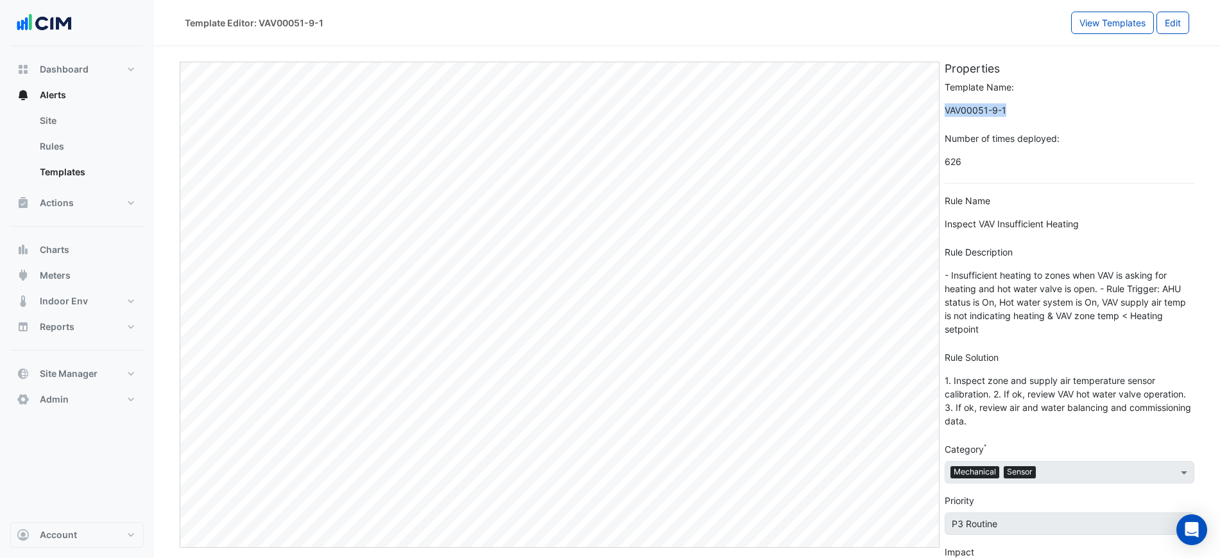
copy span "VAV00051-9-1"
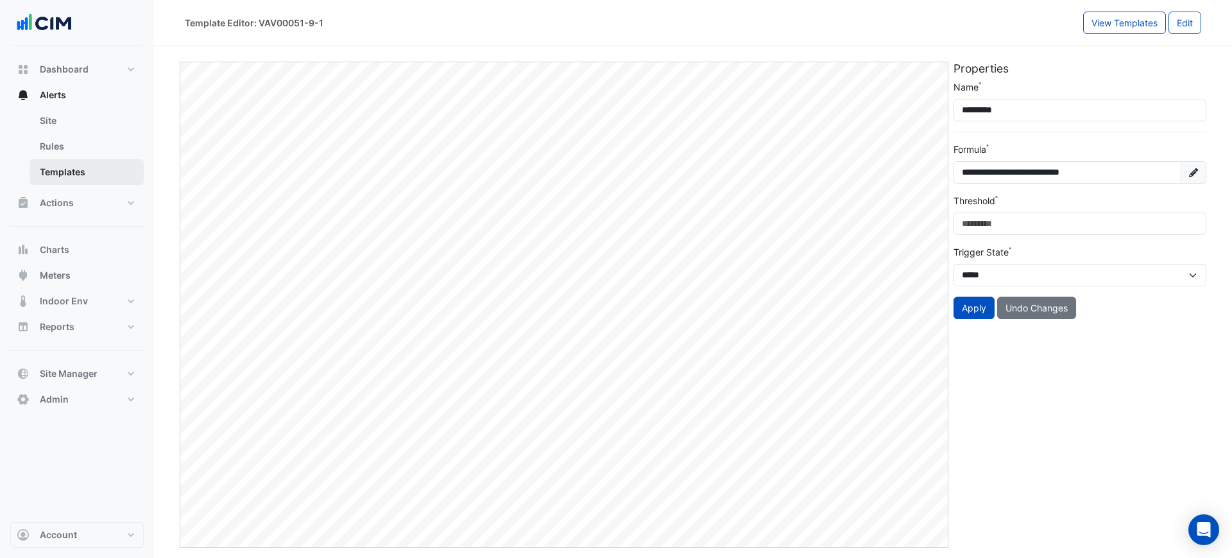
click at [68, 172] on link "Templates" at bounding box center [87, 172] width 114 height 26
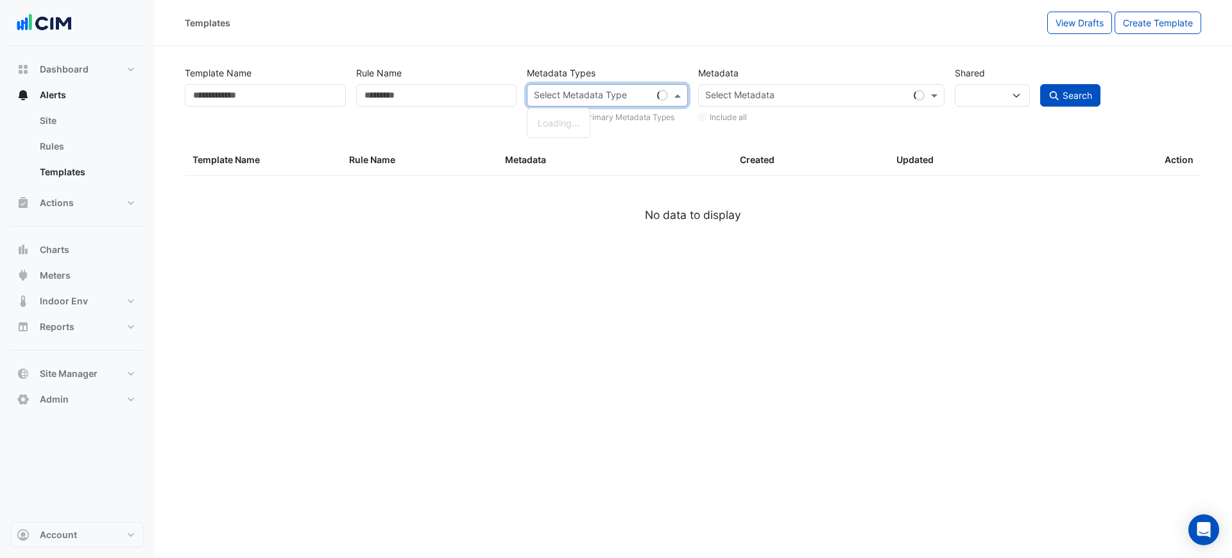
click at [604, 101] on input "text" at bounding box center [593, 96] width 118 height 13
click at [706, 103] on div at bounding box center [805, 97] width 205 height 17
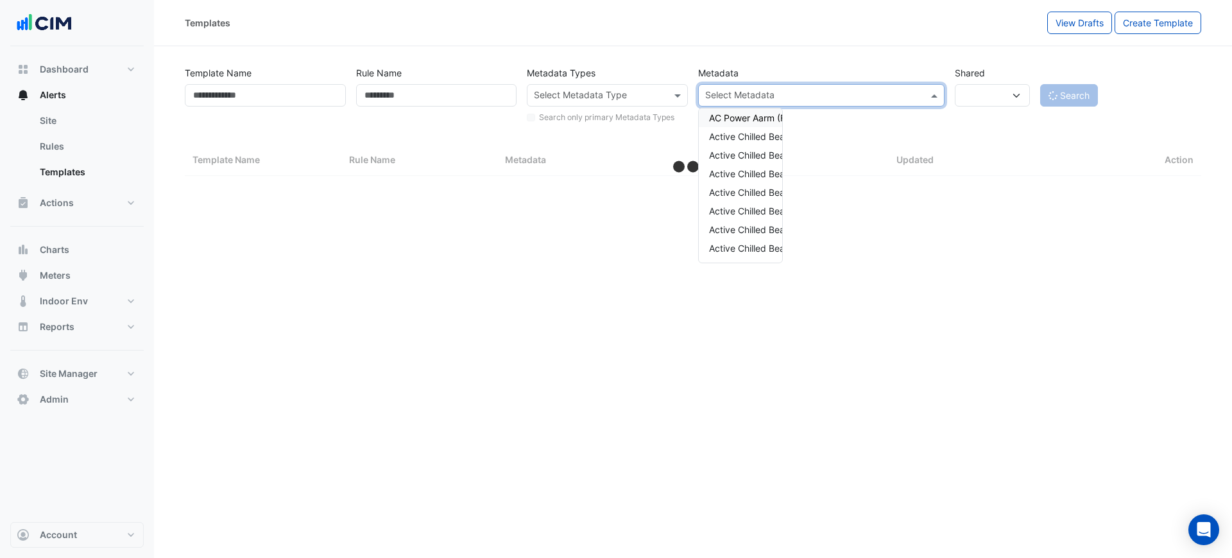
select select
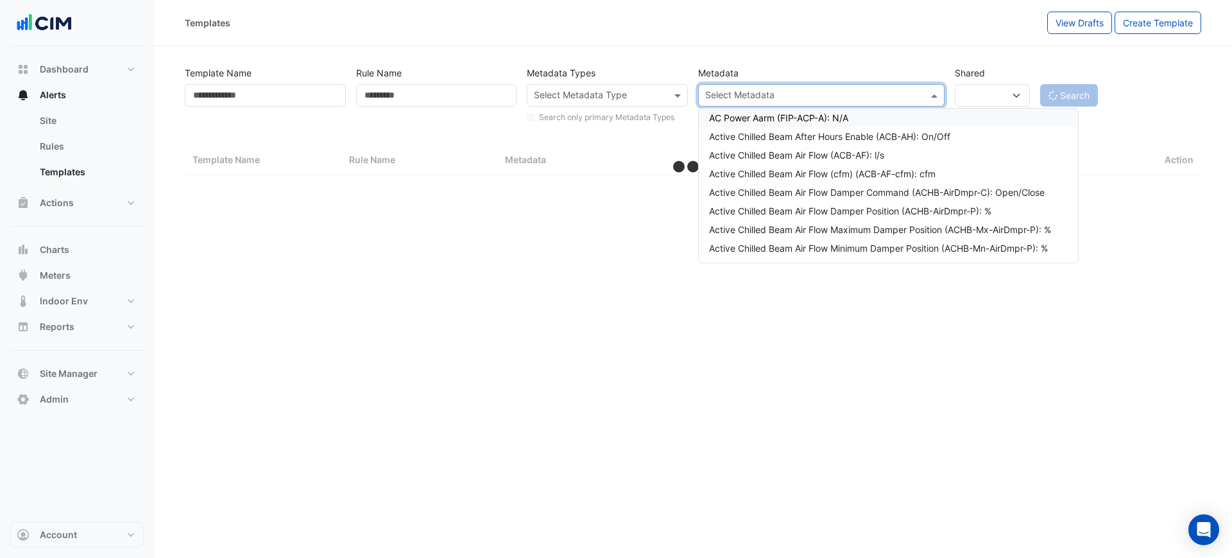
click at [628, 94] on input "text" at bounding box center [600, 96] width 132 height 13
select select "***"
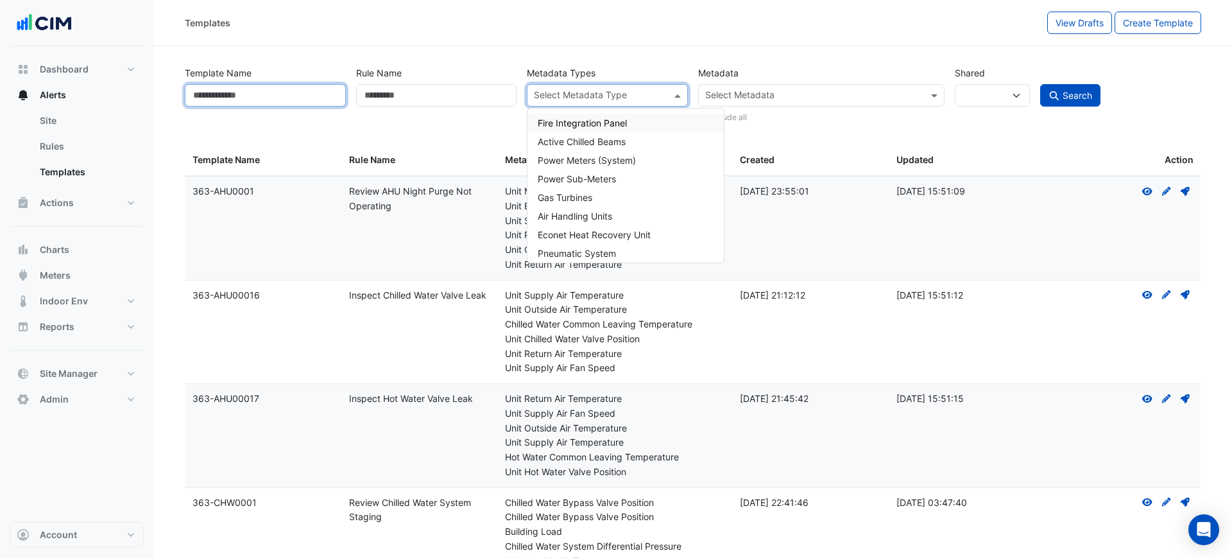
click at [280, 89] on input "Template Name" at bounding box center [265, 95] width 161 height 22
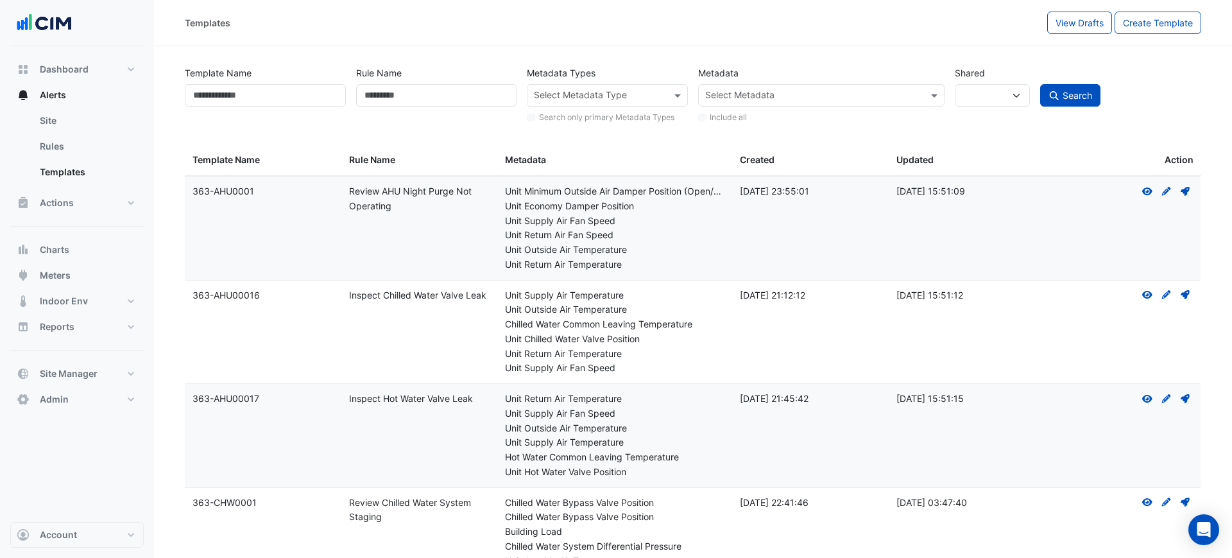
click at [413, 63] on div "Rule Name" at bounding box center [436, 93] width 171 height 63
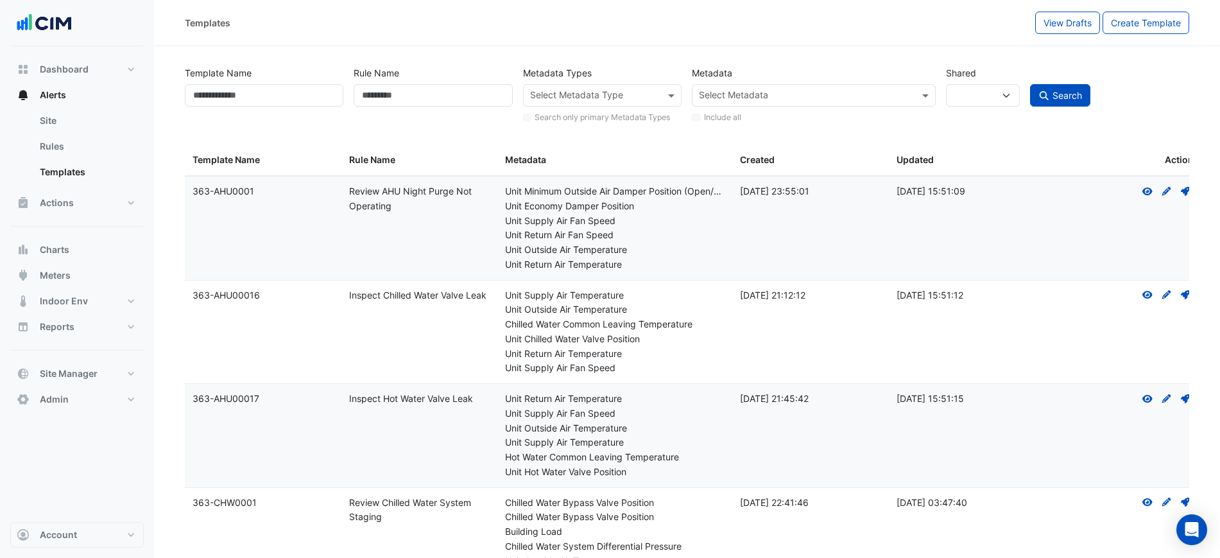
click at [721, 94] on input "text" at bounding box center [806, 96] width 214 height 13
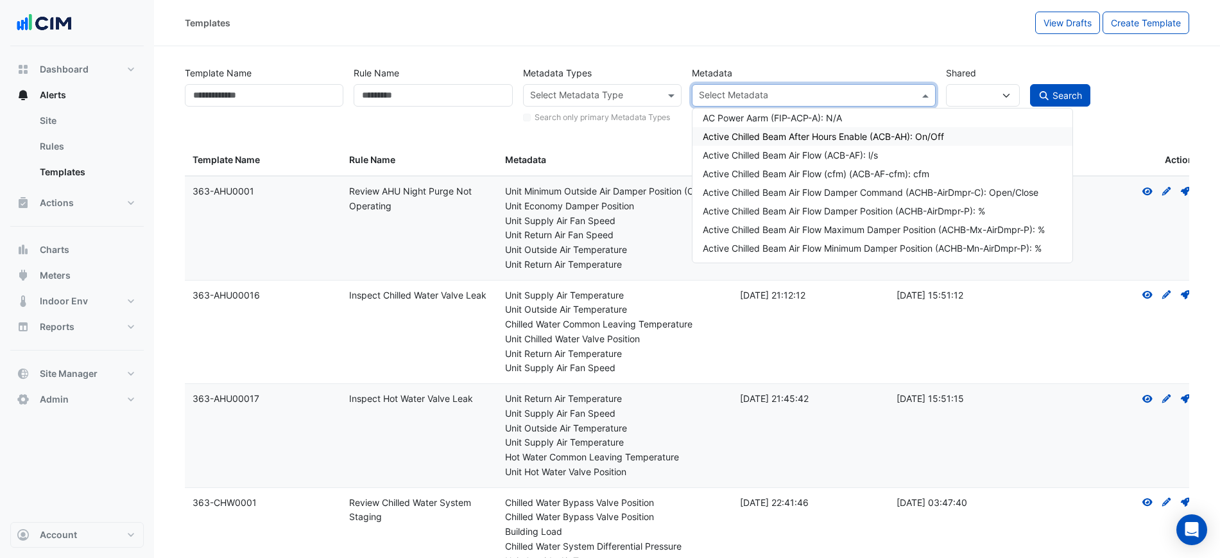
click at [726, 130] on div "Active Chilled Beam After Hours Enable (ACB-AH): On/Off" at bounding box center [882, 136] width 359 height 13
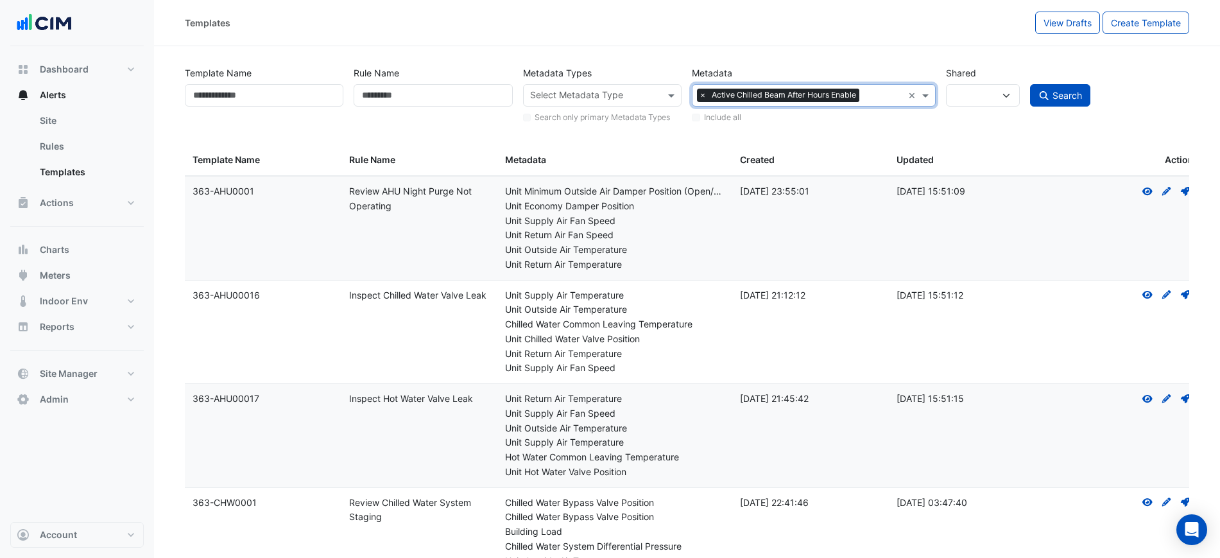
click at [735, 100] on span "Active Chilled Beam After Hours Enable" at bounding box center [783, 95] width 151 height 13
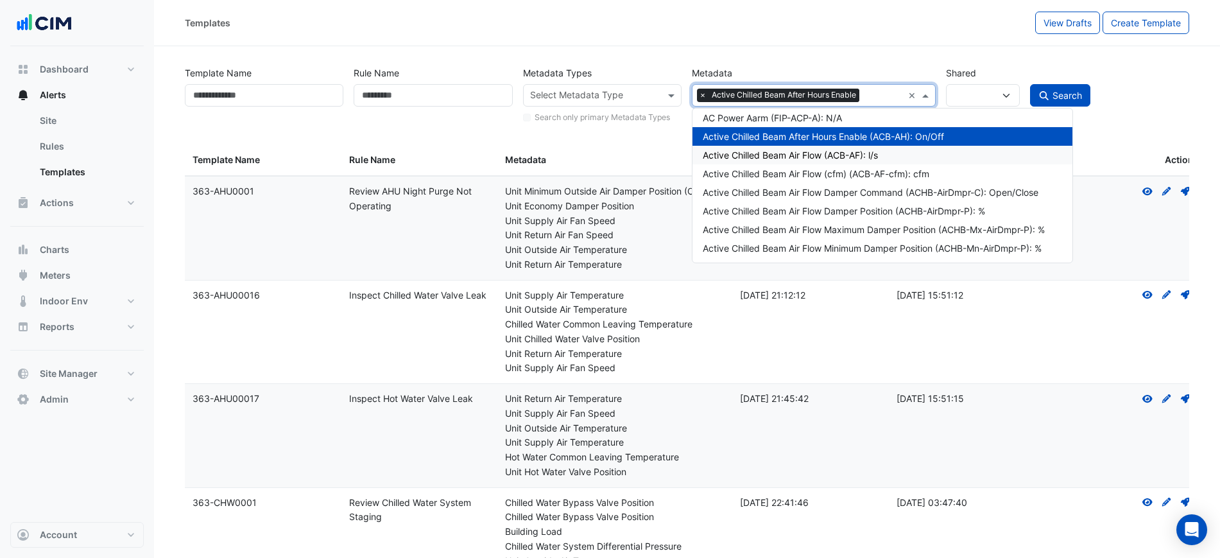
click at [745, 152] on div "Active Chilled Beam Air Flow (ACB-AF): l/s" at bounding box center [882, 154] width 359 height 13
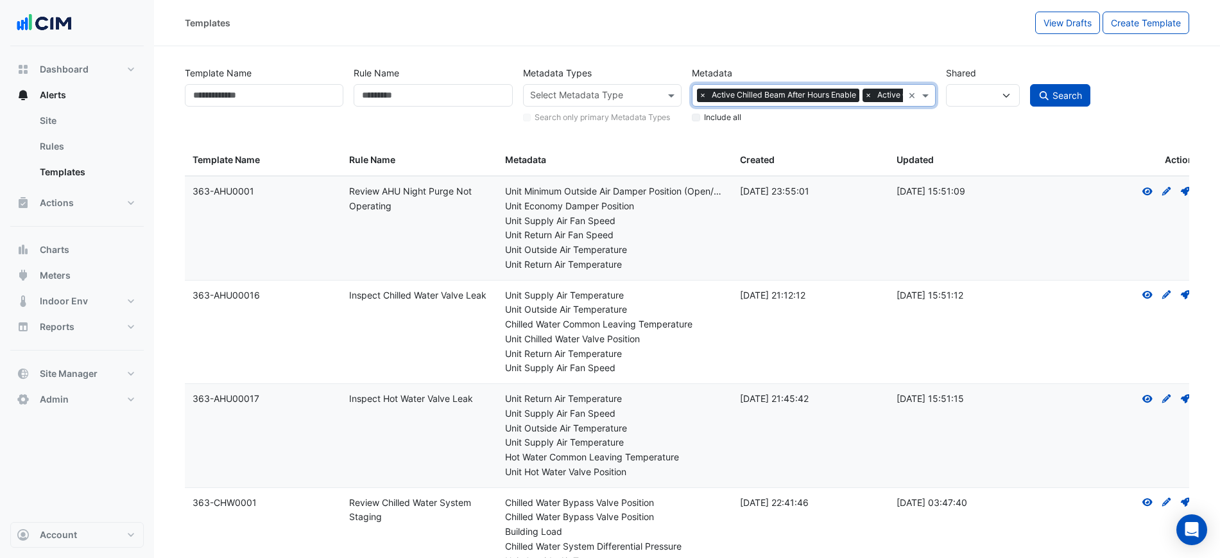
click at [703, 95] on span "×" at bounding box center [703, 95] width 12 height 13
click at [696, 38] on div "Templates View Drafts Create Template" at bounding box center [687, 23] width 1066 height 46
click at [764, 94] on input "text" at bounding box center [806, 96] width 214 height 13
paste input "**********"
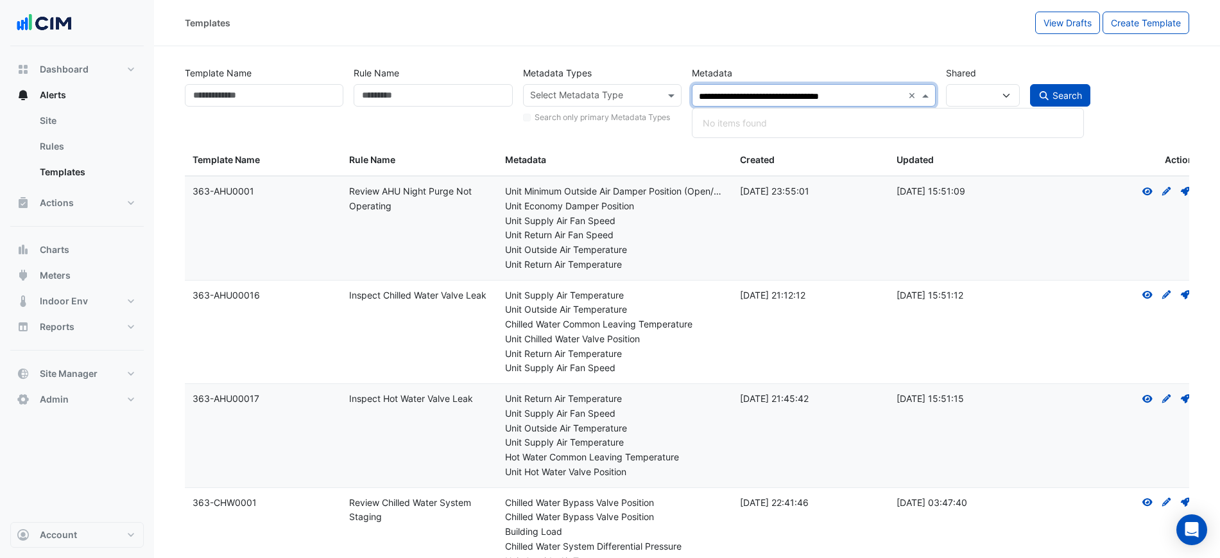
click at [718, 92] on input "**********" at bounding box center [800, 96] width 203 height 13
type input "**********"
paste input "**********"
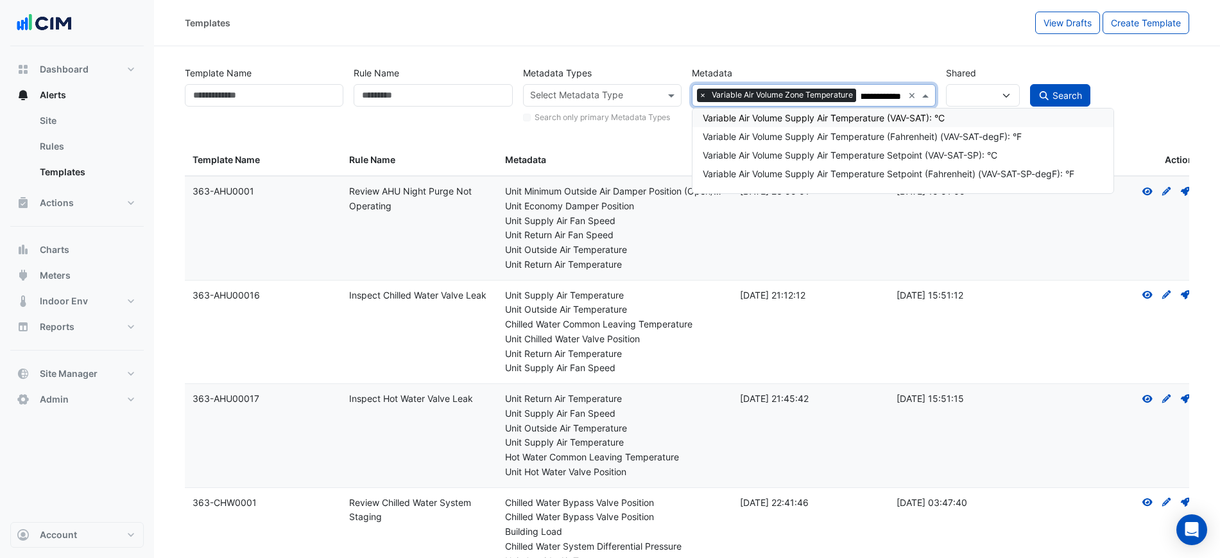
click at [859, 112] on div "Variable Air Volume Supply Air Temperature (VAV-SAT): °C" at bounding box center [903, 117] width 400 height 13
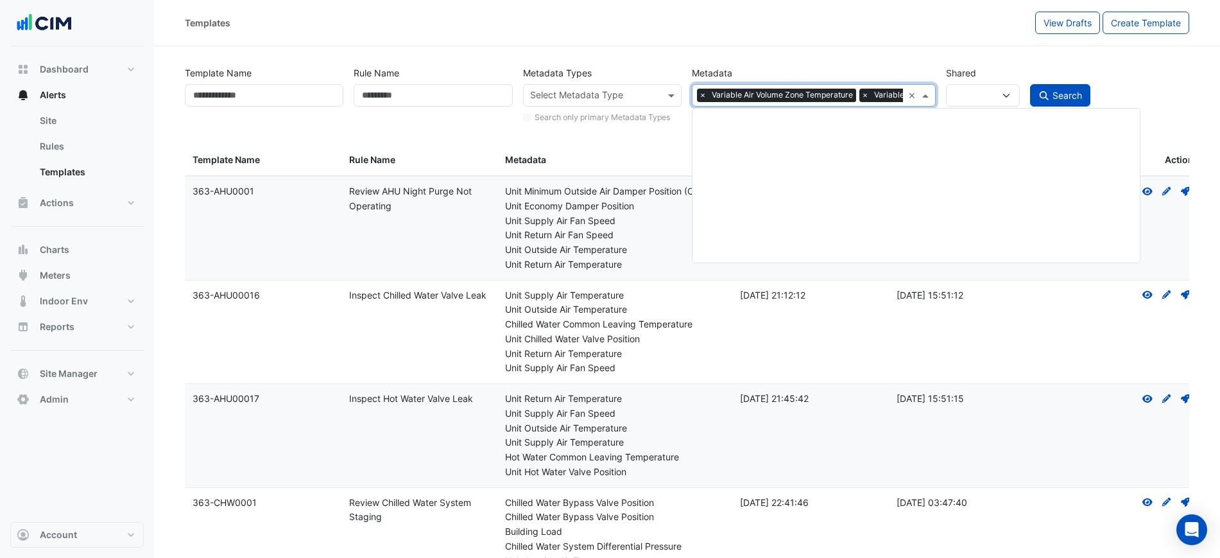
click at [889, 102] on div "Select Metadata × Variable Air Volume Zone Temperature × Variable Air Volume Su…" at bounding box center [797, 95] width 210 height 20
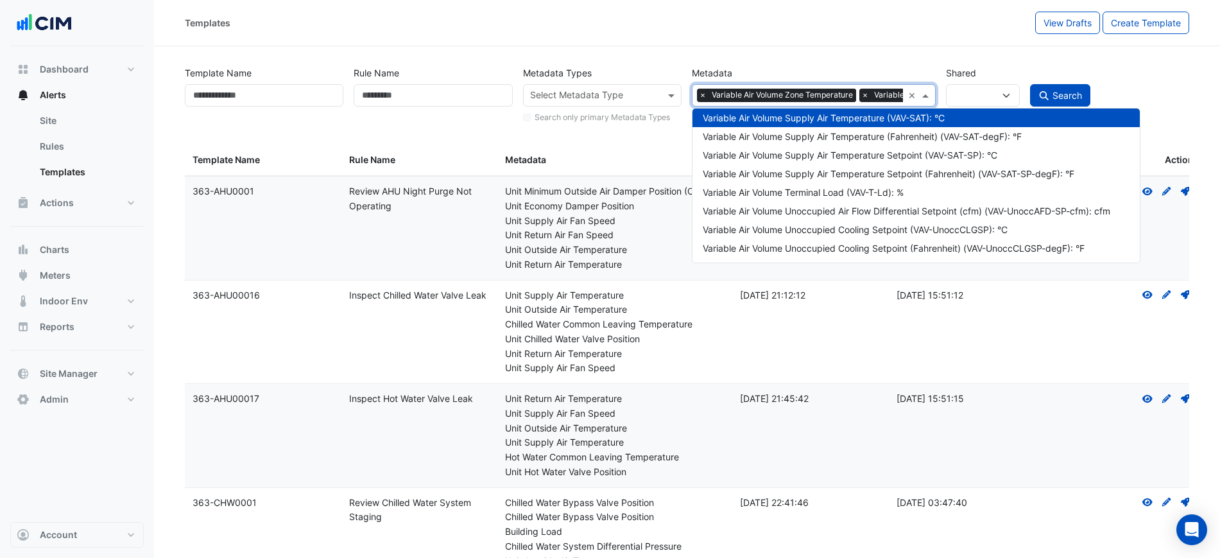
paste input "**********"
type input "**********"
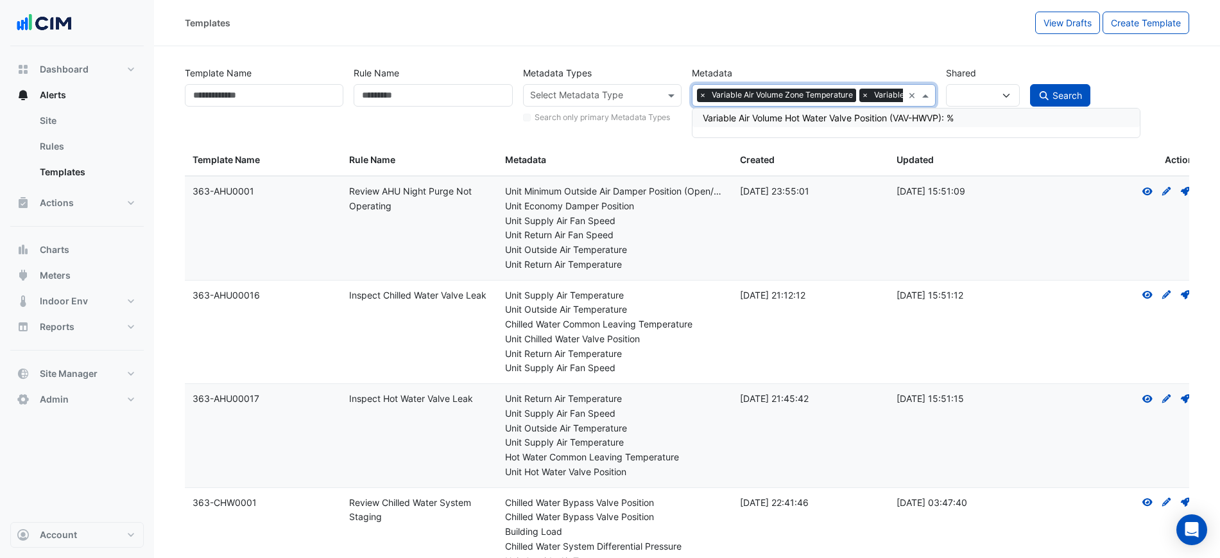
scroll to position [0, 0]
click at [867, 123] on div "Variable Air Volume Hot Water Valve Position (VAV-HWVP): %" at bounding box center [922, 117] width 438 height 13
click at [721, 93] on span "3 Select Metadata selected" at bounding box center [750, 95] width 107 height 13
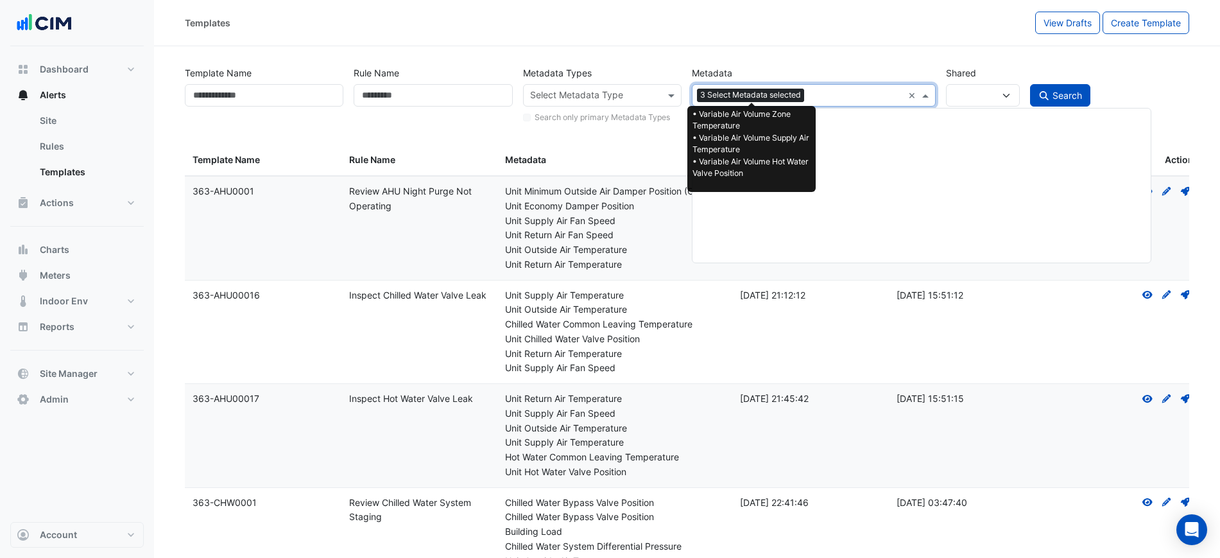
paste input "**********"
type input "**********"
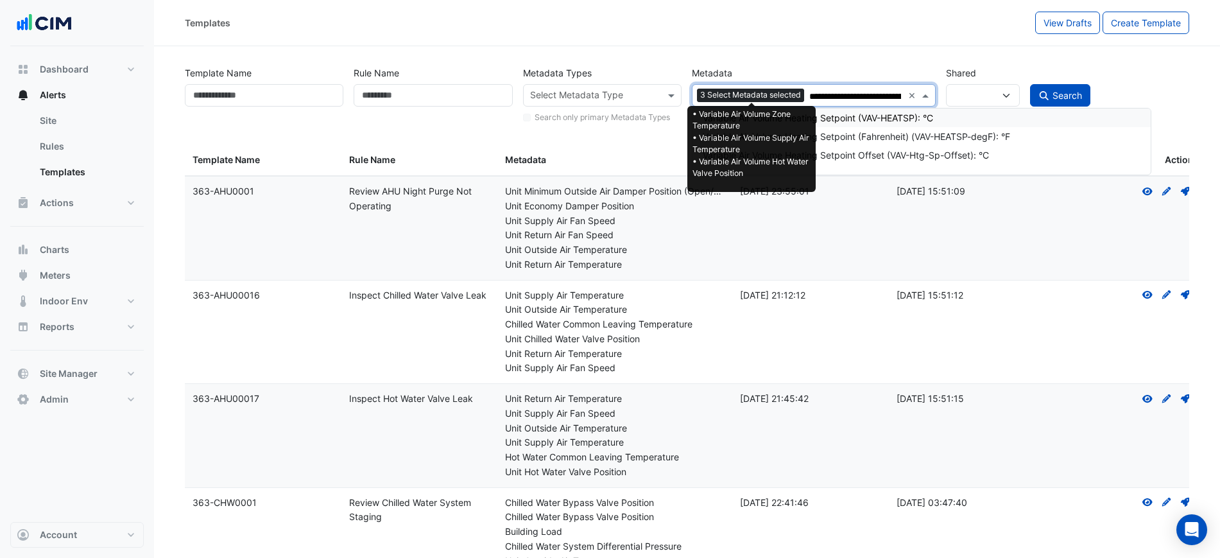
scroll to position [0, 64]
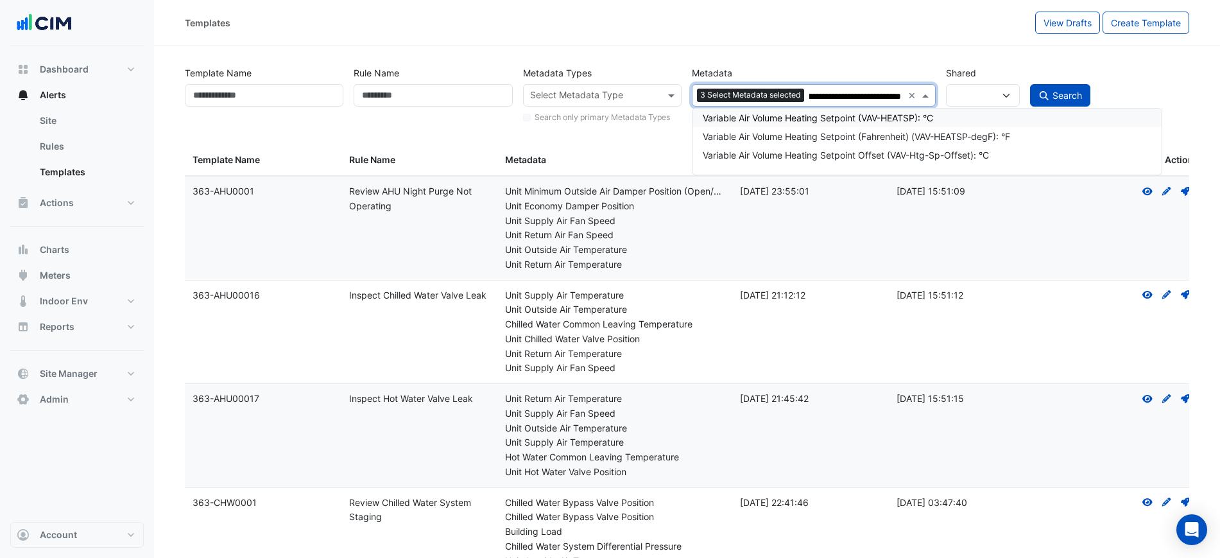
click at [806, 119] on div "Variable Air Volume Heating Setpoint (VAV-HEATSP): °C" at bounding box center [927, 117] width 449 height 13
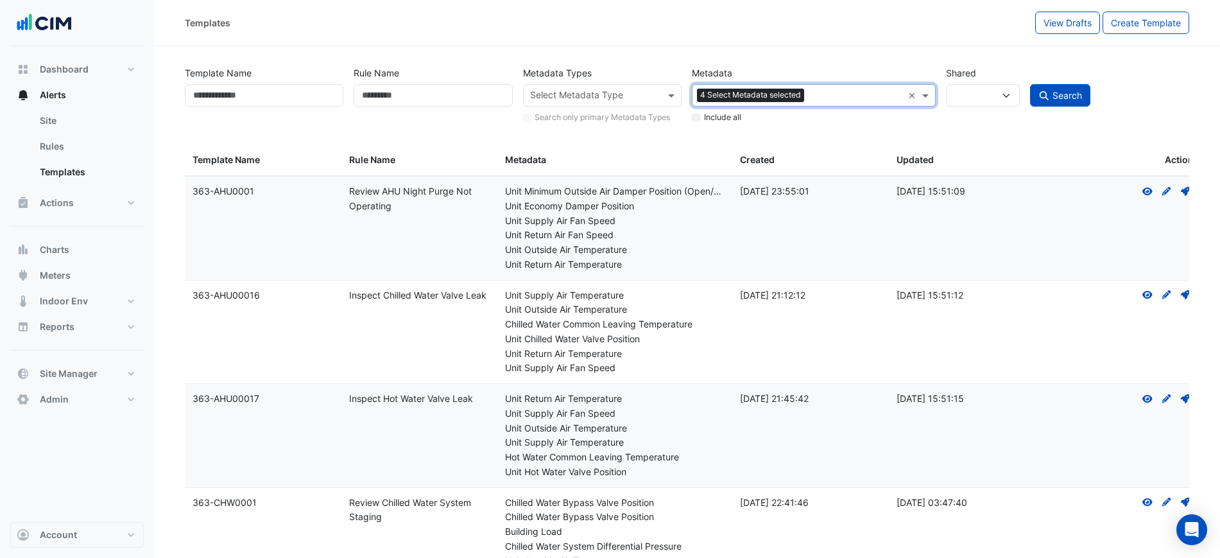
scroll to position [0, 0]
drag, startPoint x: 821, startPoint y: 85, endPoint x: 840, endPoint y: 94, distance: 20.7
click at [822, 85] on div "Select Metadata 4 Select Metadata selected" at bounding box center [797, 95] width 210 height 20
paste input "**********"
type input "**********"
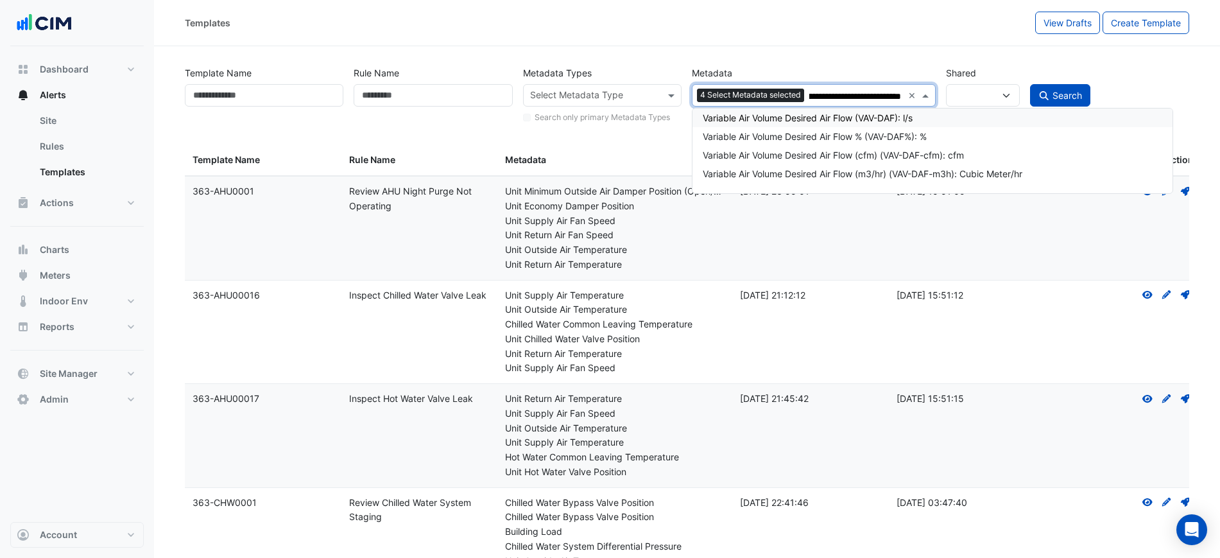
click at [834, 122] on div "Variable Air Volume Desired Air Flow (VAV-DAF): l/s" at bounding box center [932, 117] width 459 height 13
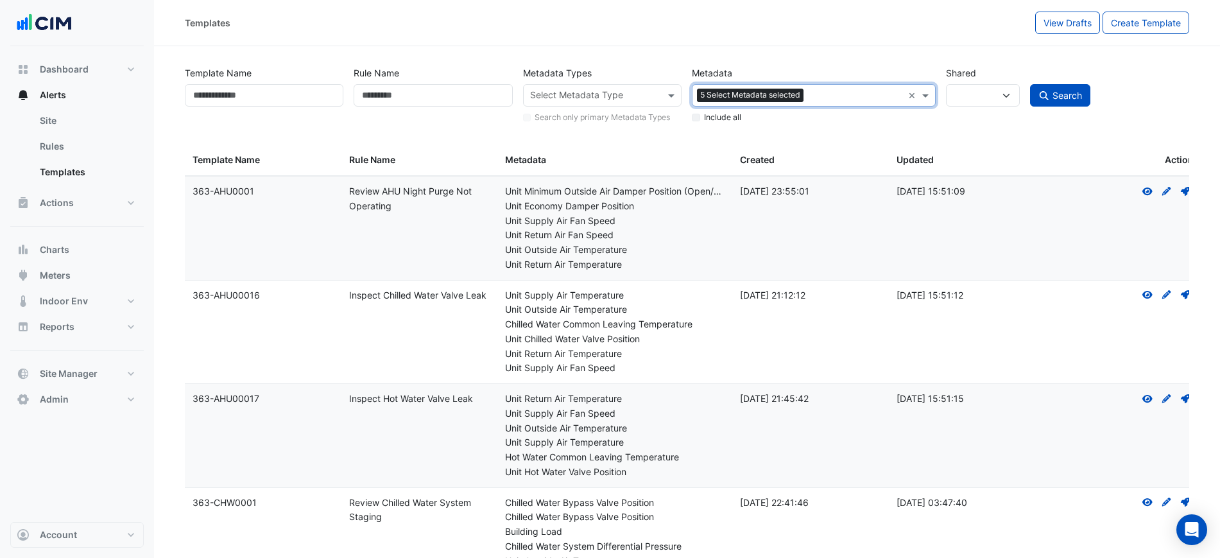
click at [775, 98] on span "5 Select Metadata selected" at bounding box center [750, 95] width 107 height 13
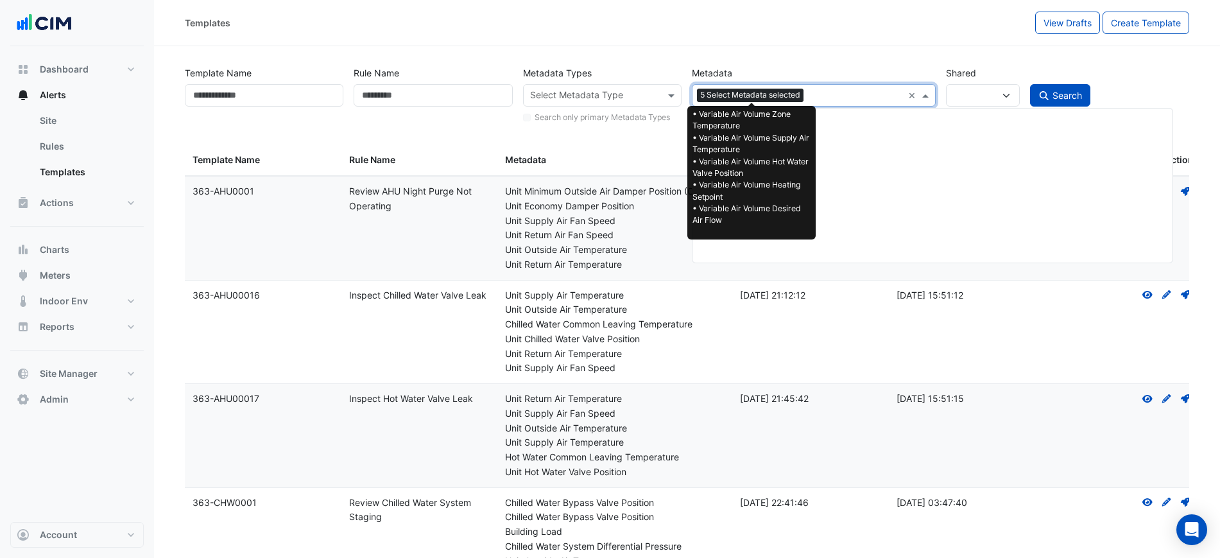
paste input "**********"
type input "**********"
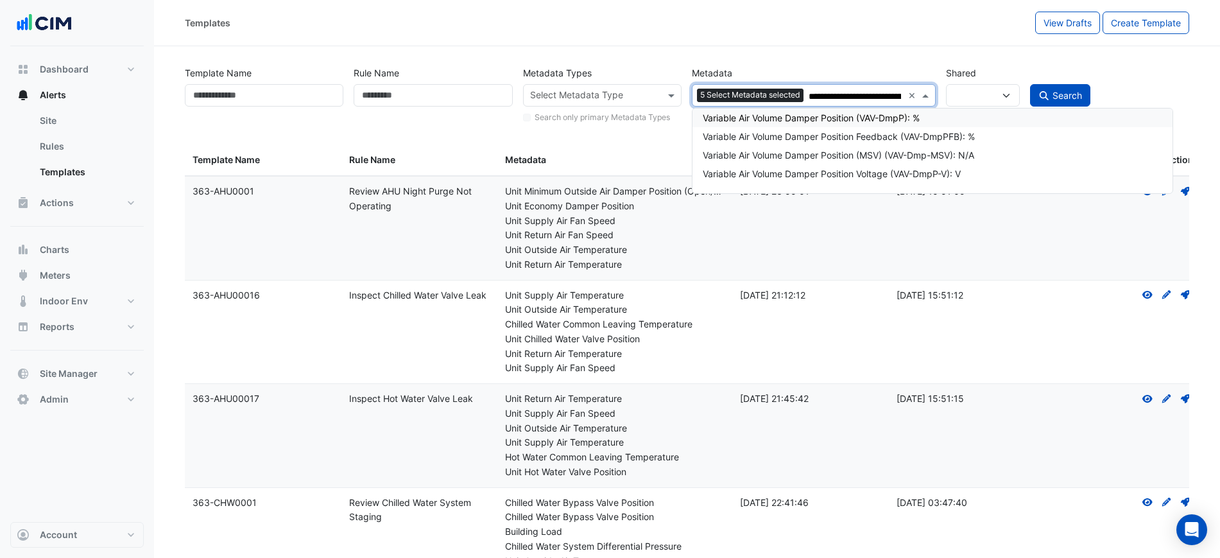
scroll to position [0, 62]
click at [864, 119] on div "Variable Air Volume Damper Position (VAV-DmpP): %" at bounding box center [938, 117] width 470 height 13
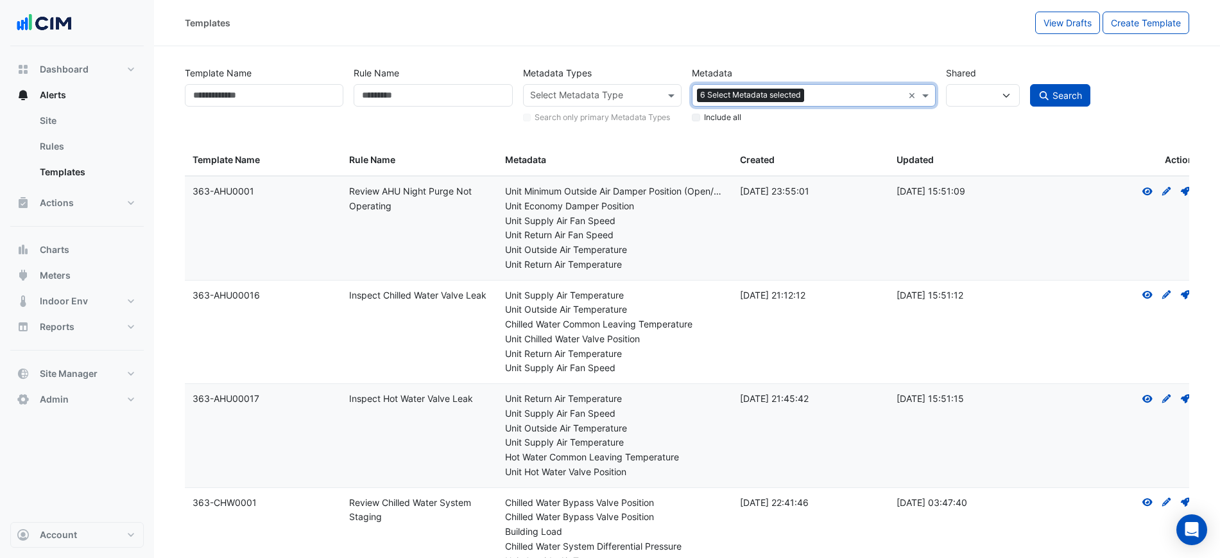
scroll to position [0, 0]
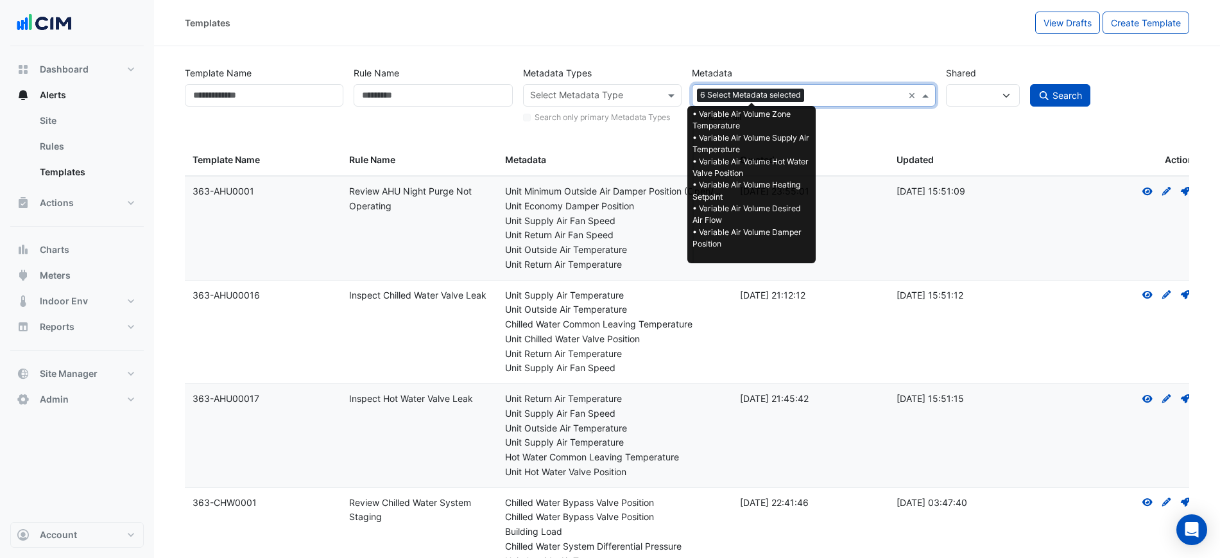
click at [768, 89] on span "6 Select Metadata selected" at bounding box center [750, 95] width 107 height 13
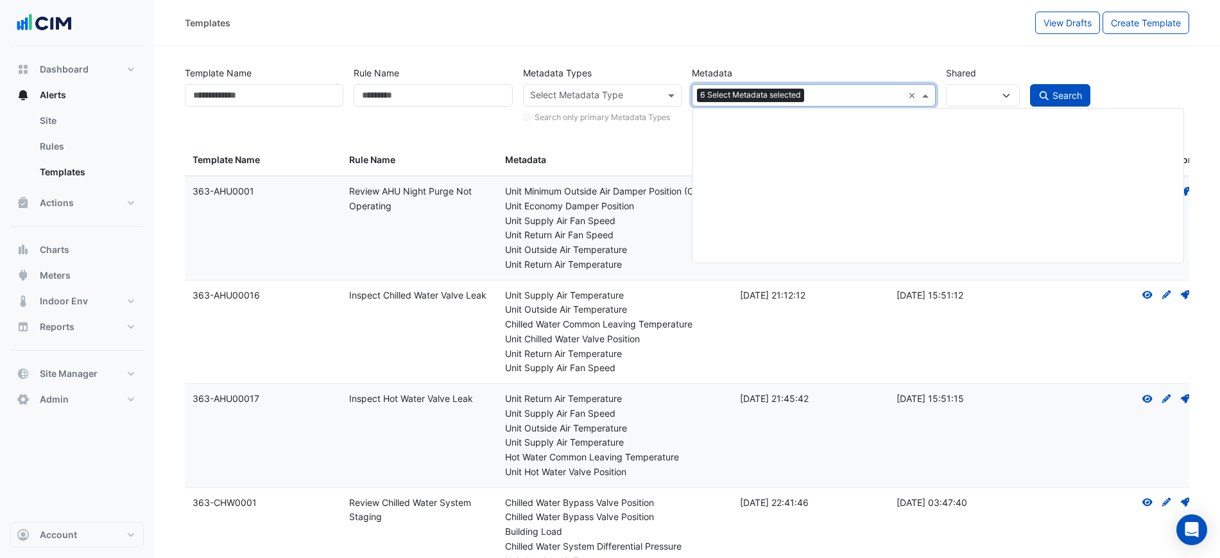
paste input "**********"
click at [825, 96] on input "**********" at bounding box center [855, 96] width 92 height 13
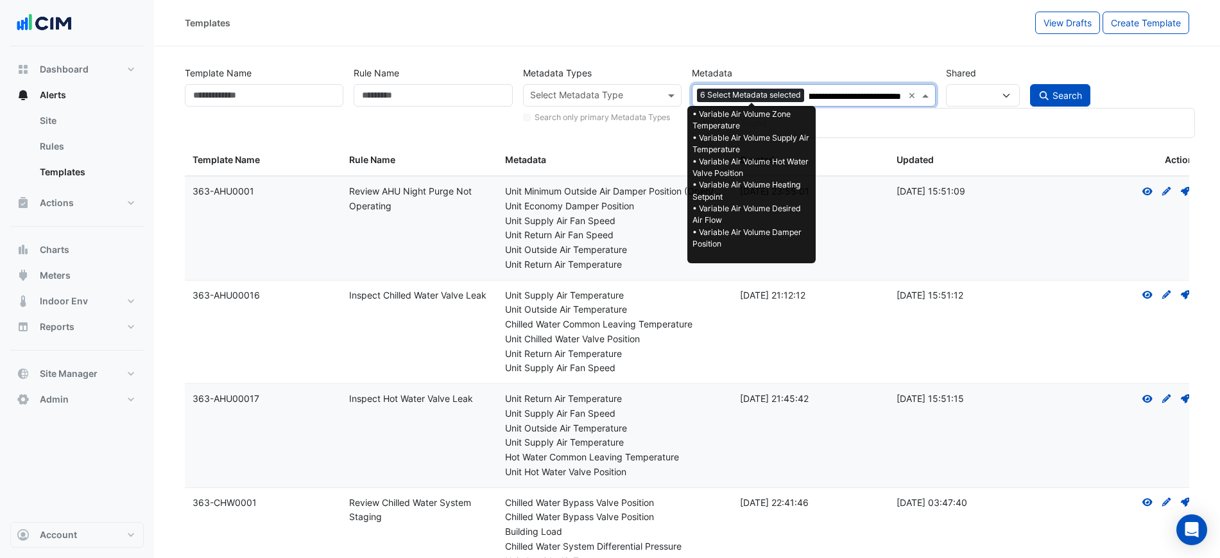
drag, startPoint x: 816, startPoint y: 96, endPoint x: 759, endPoint y: 100, distance: 57.3
click at [759, 100] on div "**********" at bounding box center [797, 95] width 210 height 20
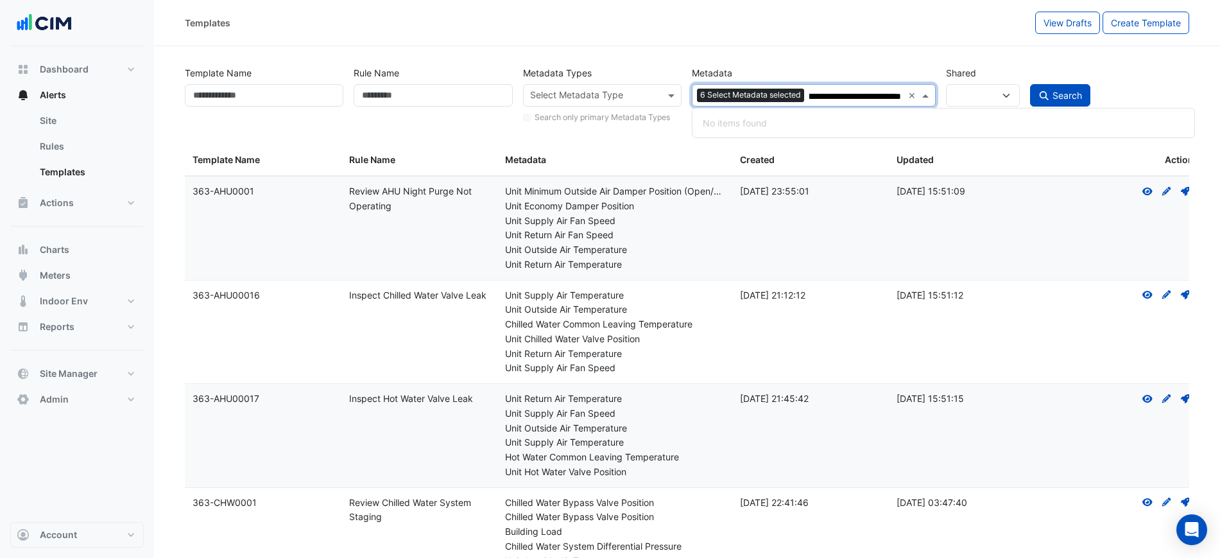
click at [829, 95] on input "**********" at bounding box center [855, 96] width 92 height 13
click at [813, 95] on input "**********" at bounding box center [855, 96] width 92 height 13
type input "**********"
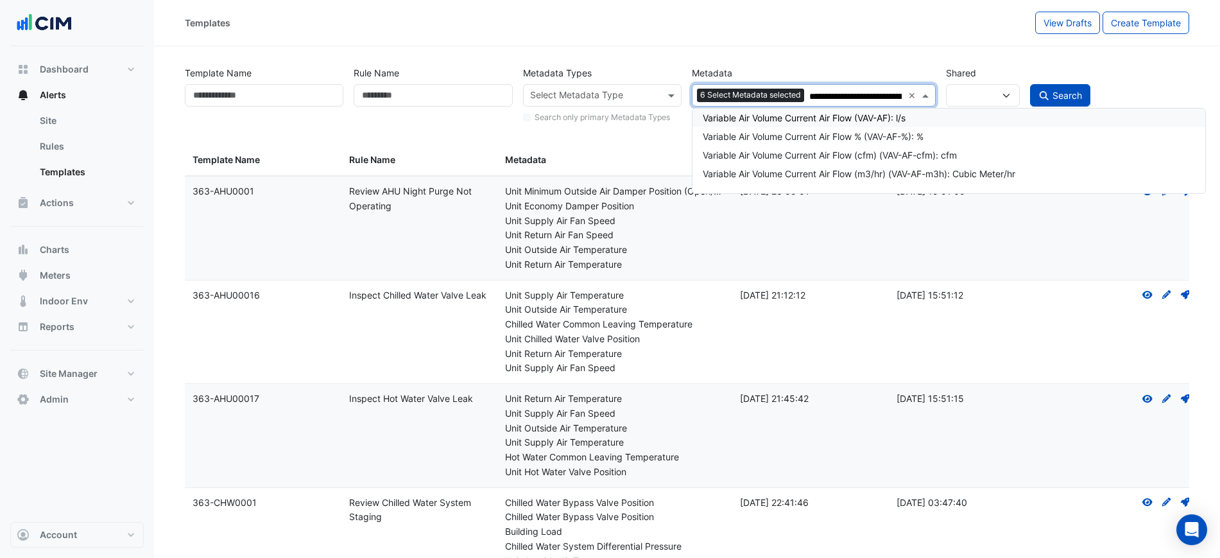
click at [832, 113] on div "Variable Air Volume Current Air Flow (VAV-AF): l/s" at bounding box center [949, 117] width 492 height 13
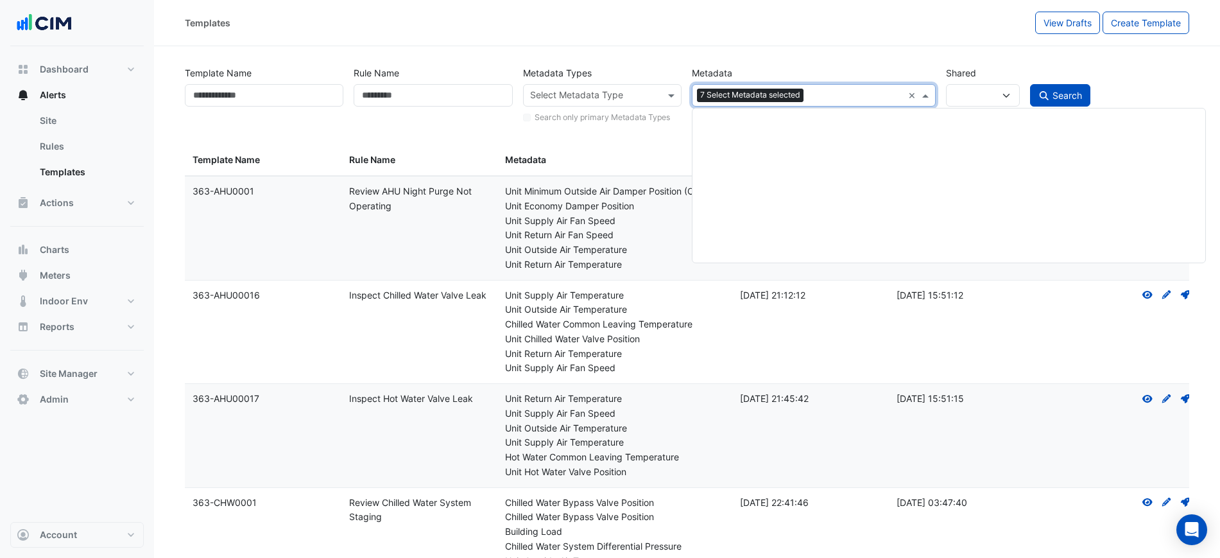
drag, startPoint x: 853, startPoint y: 88, endPoint x: 876, endPoint y: 98, distance: 25.3
click at [852, 88] on div "Select Metadata 7 Select Metadata selected" at bounding box center [797, 95] width 210 height 20
paste input "**********"
type input "**********"
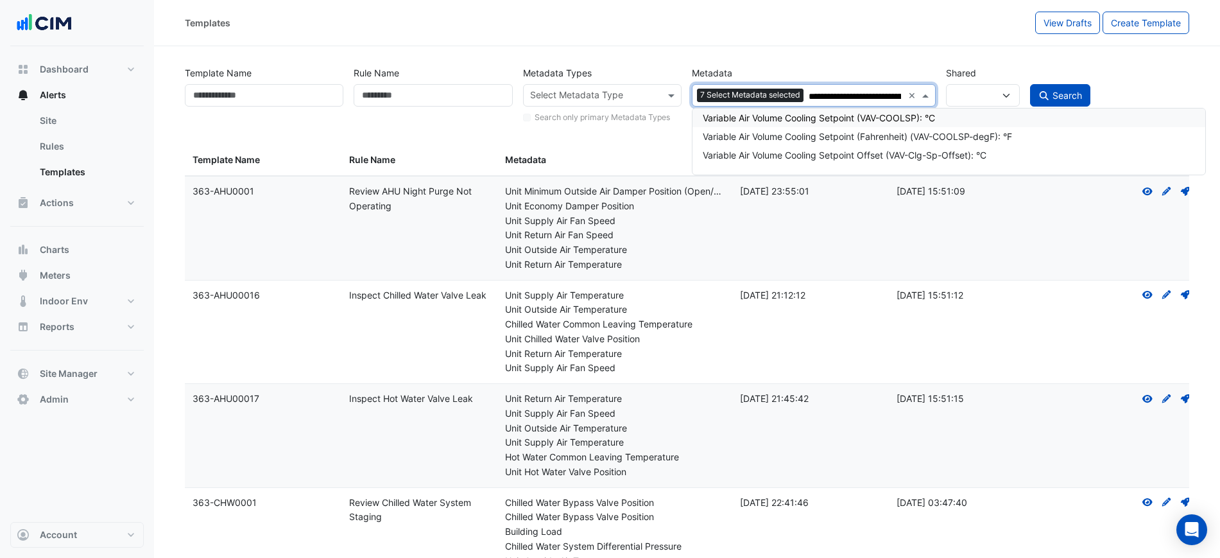
scroll to position [0, 63]
click at [854, 116] on div "Variable Air Volume Cooling Setpoint (VAV-COOLSP): °C" at bounding box center [954, 117] width 503 height 13
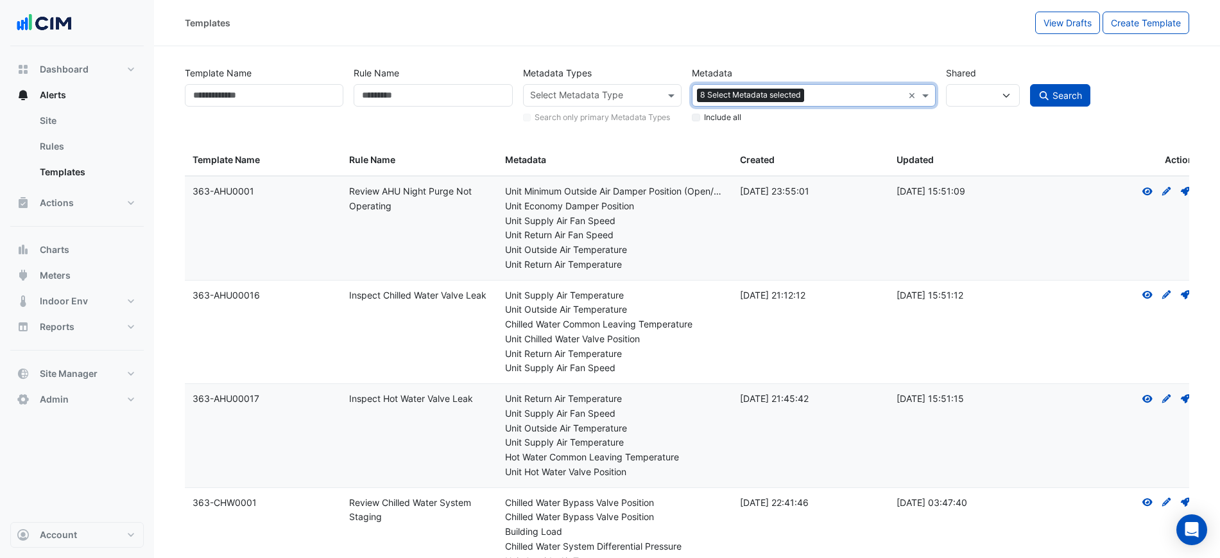
scroll to position [0, 0]
click at [823, 92] on input "text" at bounding box center [855, 96] width 92 height 13
paste input "**********"
type input "**********"
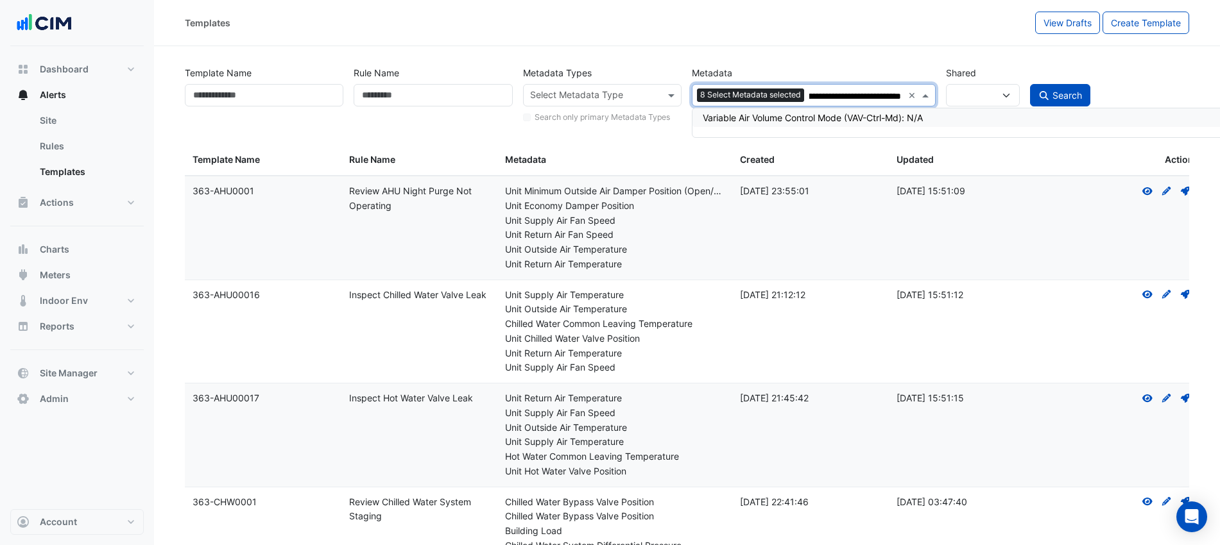
click at [823, 116] on div "Variable Air Volume Control Mode (VAV-Ctrl-Md): N/A" at bounding box center [960, 117] width 514 height 13
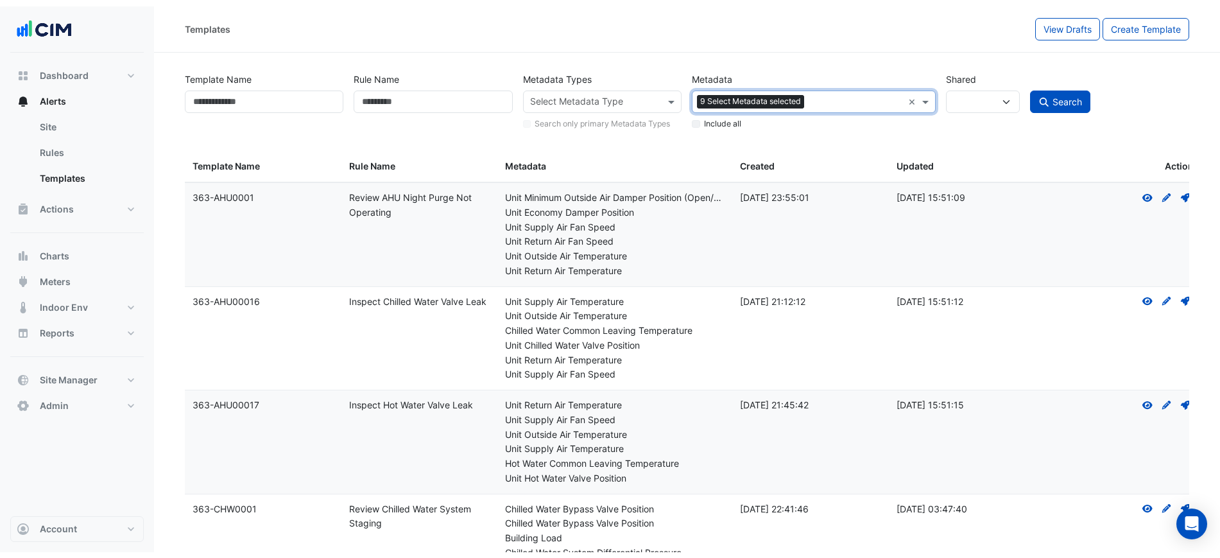
scroll to position [0, 0]
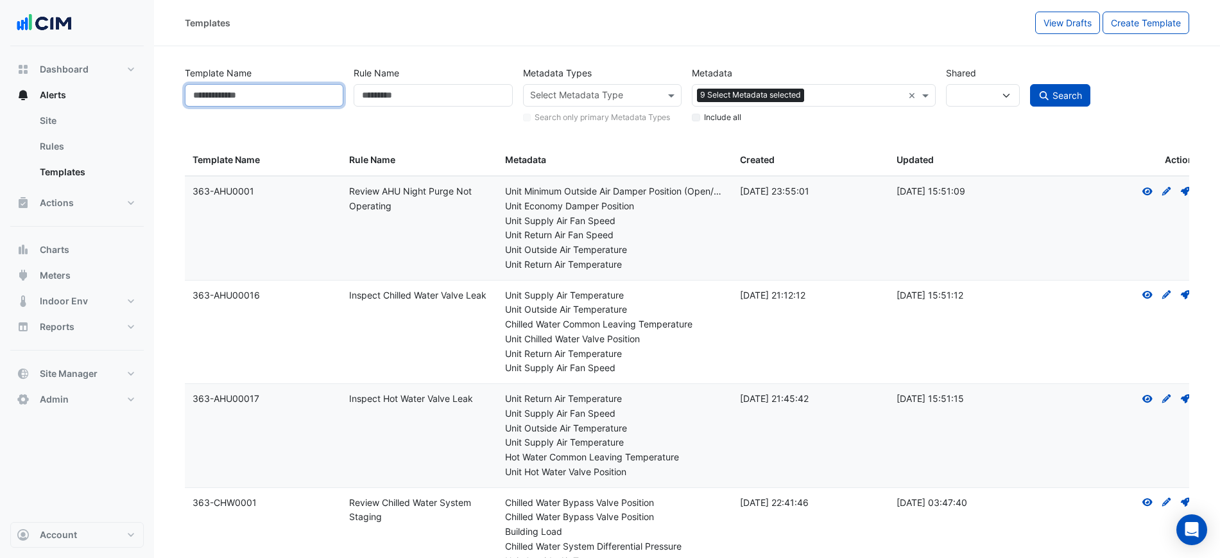
click at [298, 101] on input "Template Name" at bounding box center [264, 95] width 159 height 22
type input "********"
click at [1050, 99] on button "Search" at bounding box center [1060, 95] width 60 height 22
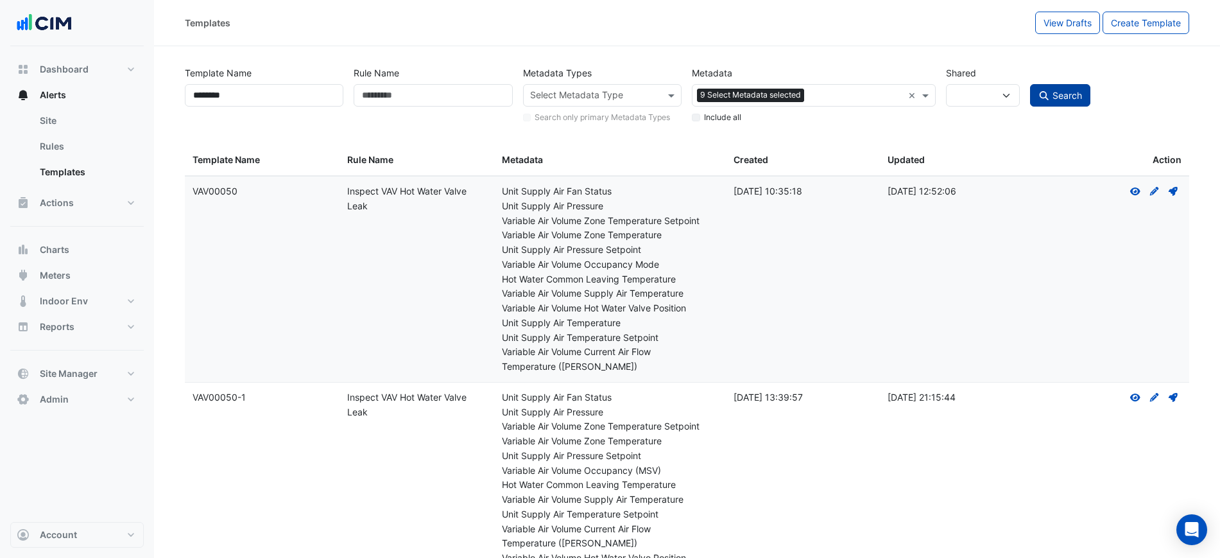
click at [710, 118] on label "Include all" at bounding box center [722, 118] width 37 height 12
click at [1069, 89] on button "Search" at bounding box center [1060, 95] width 60 height 22
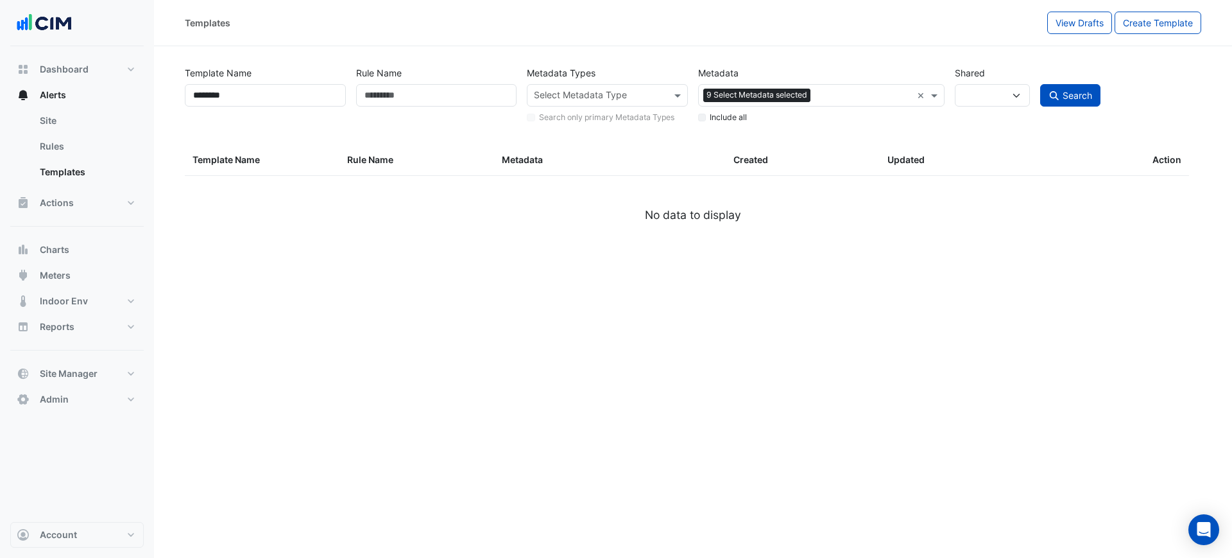
click at [734, 116] on label "Include all" at bounding box center [728, 118] width 37 height 12
click at [1075, 85] on button "Search" at bounding box center [1070, 95] width 60 height 22
select select
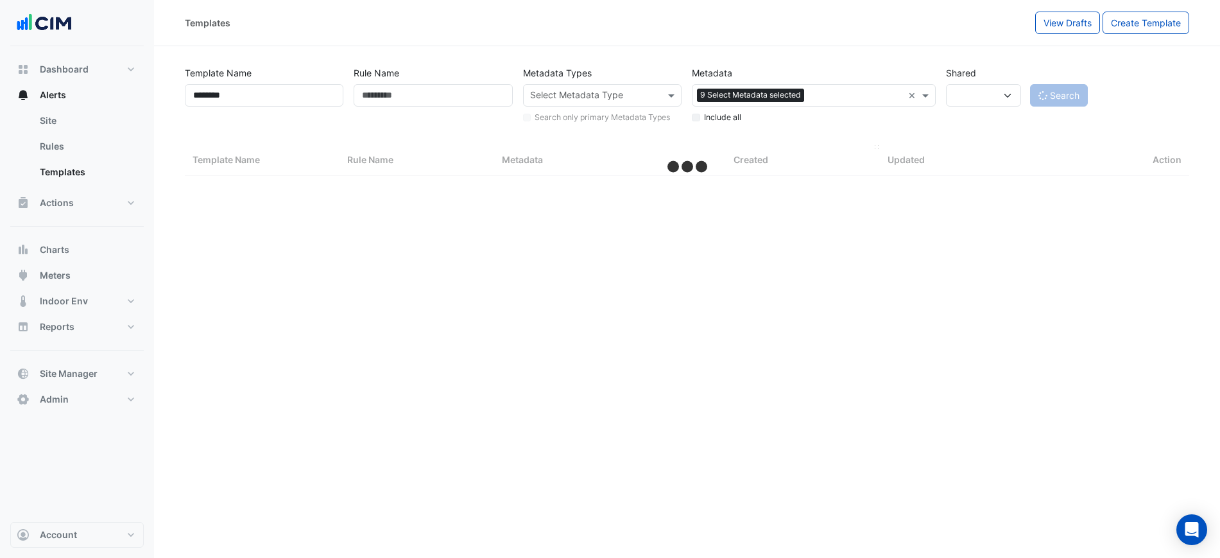
select select "***"
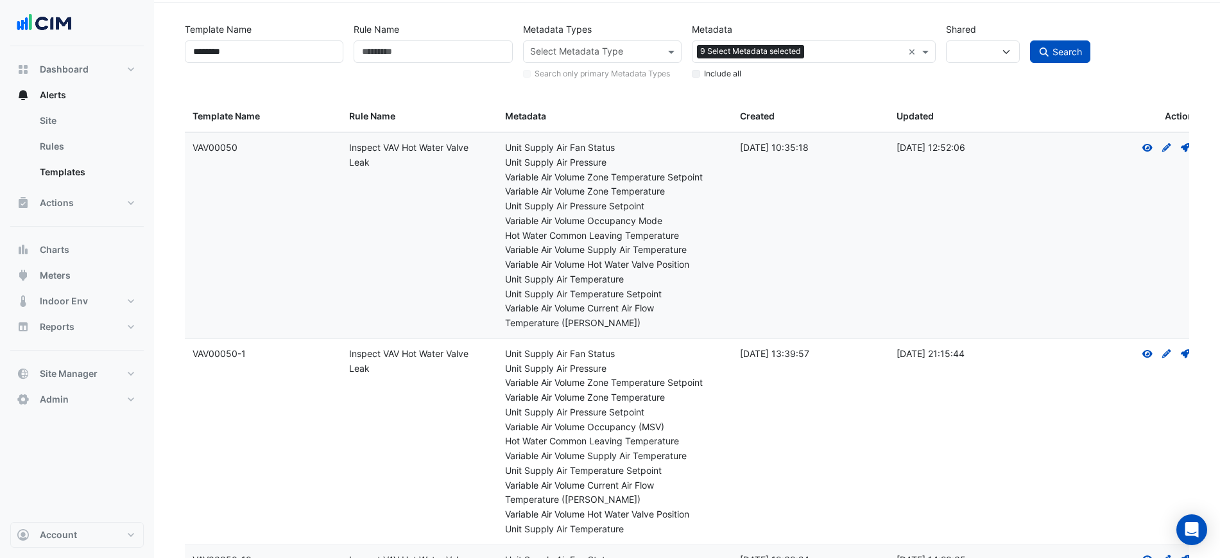
scroll to position [80, 0]
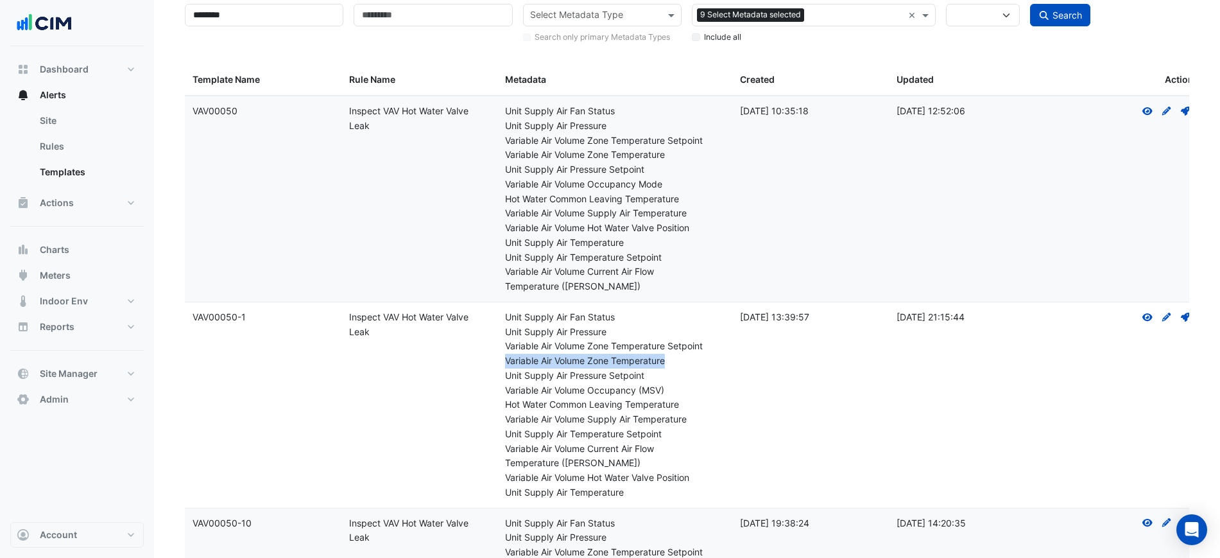
drag, startPoint x: 678, startPoint y: 359, endPoint x: 504, endPoint y: 359, distance: 173.3
click at [504, 359] on datatable-body-cell "Metadata: Unit Supply Air Fan Status Unit Supply Air Pressure Variable Air Volu…" at bounding box center [614, 404] width 235 height 205
click at [681, 346] on div "Variable Air Volume Zone Temperature Setpoint" at bounding box center [614, 346] width 219 height 15
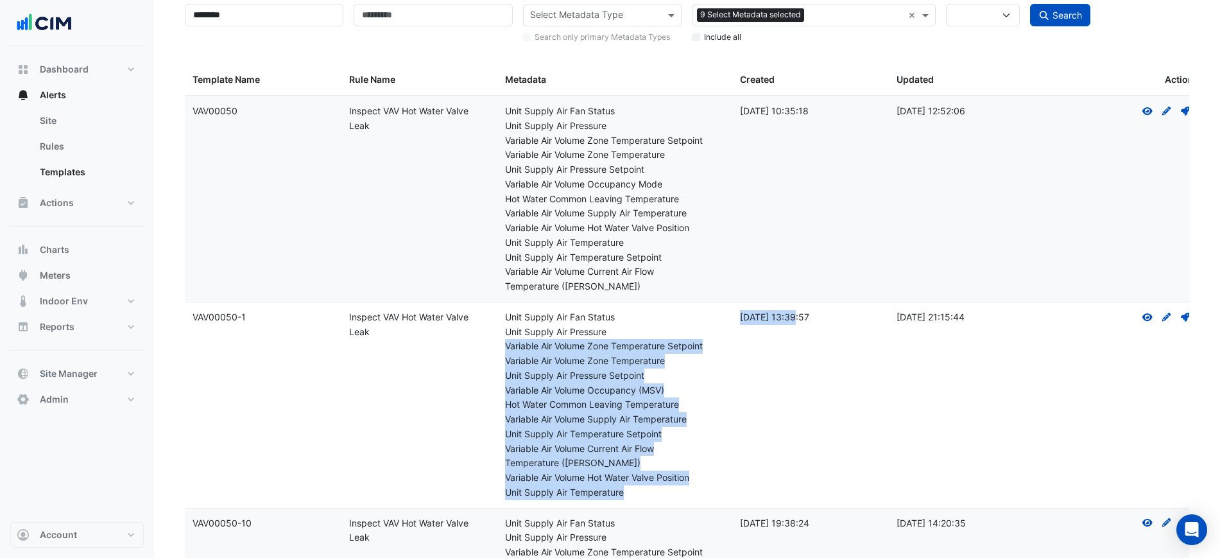
drag, startPoint x: 611, startPoint y: 342, endPoint x: 499, endPoint y: 347, distance: 111.8
click at [499, 347] on div "Template Name: VAV00050-1 Rule Name: Inspect VAV Hot Water Valve Leak Metadata:…" at bounding box center [693, 404] width 1017 height 205
click at [499, 347] on datatable-body-cell "Metadata: Unit Supply Air Fan Status Unit Supply Air Pressure Variable Air Volu…" at bounding box center [614, 404] width 235 height 205
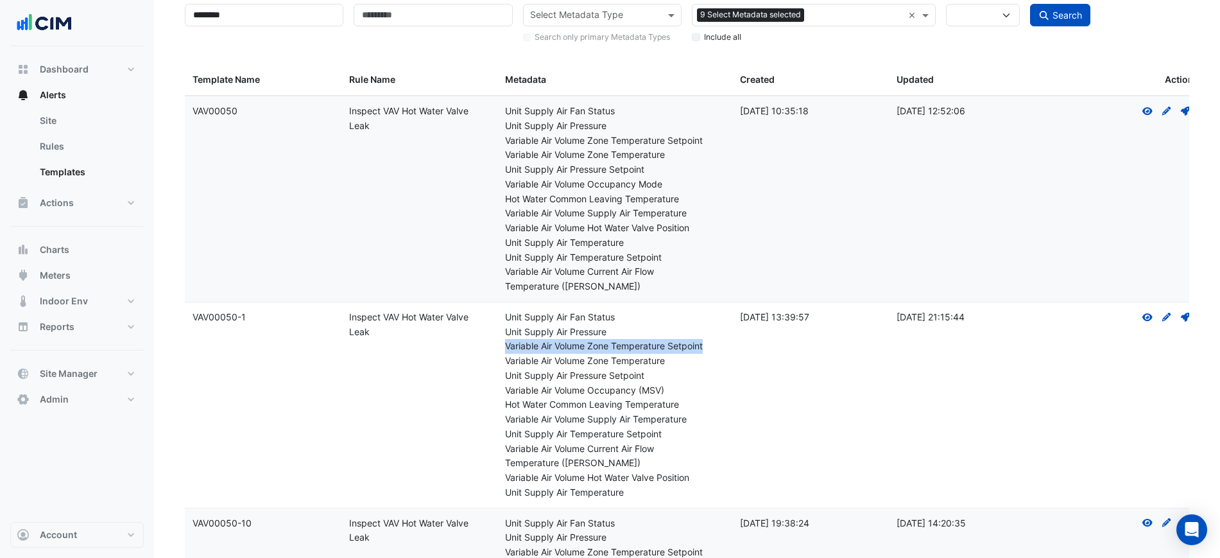
drag, startPoint x: 499, startPoint y: 347, endPoint x: 726, endPoint y: 347, distance: 227.2
click at [726, 347] on datatable-body-cell "Metadata: Unit Supply Air Fan Status Unit Supply Air Pressure Variable Air Volu…" at bounding box center [614, 404] width 235 height 205
click at [816, 262] on datatable-body-cell "Created: 13 Dec 2021 10:35:18" at bounding box center [810, 198] width 157 height 205
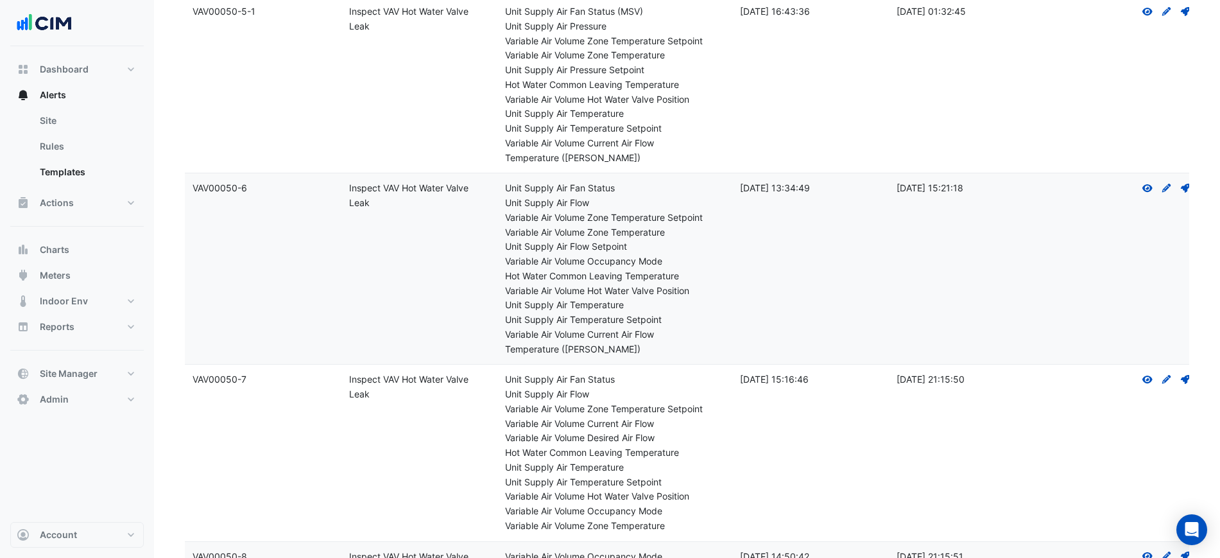
scroll to position [3066, 0]
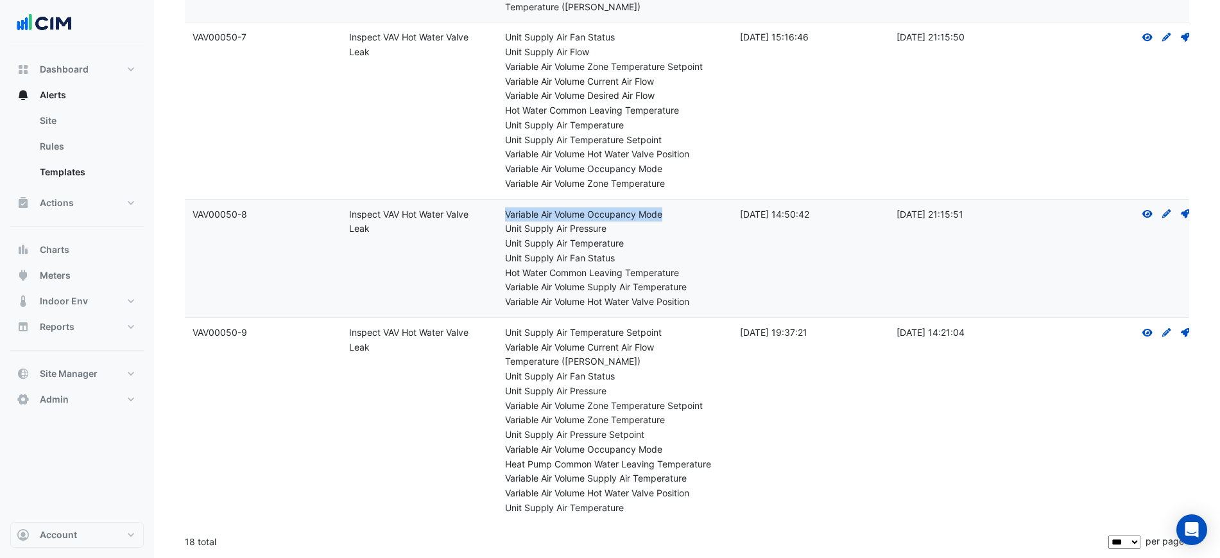
drag, startPoint x: 505, startPoint y: 214, endPoint x: 717, endPoint y: 205, distance: 212.0
click at [717, 205] on datatable-body-cell "Metadata: Variable Air Volume Occupancy Mode Unit Supply Air Pressure Unit Supp…" at bounding box center [614, 258] width 235 height 117
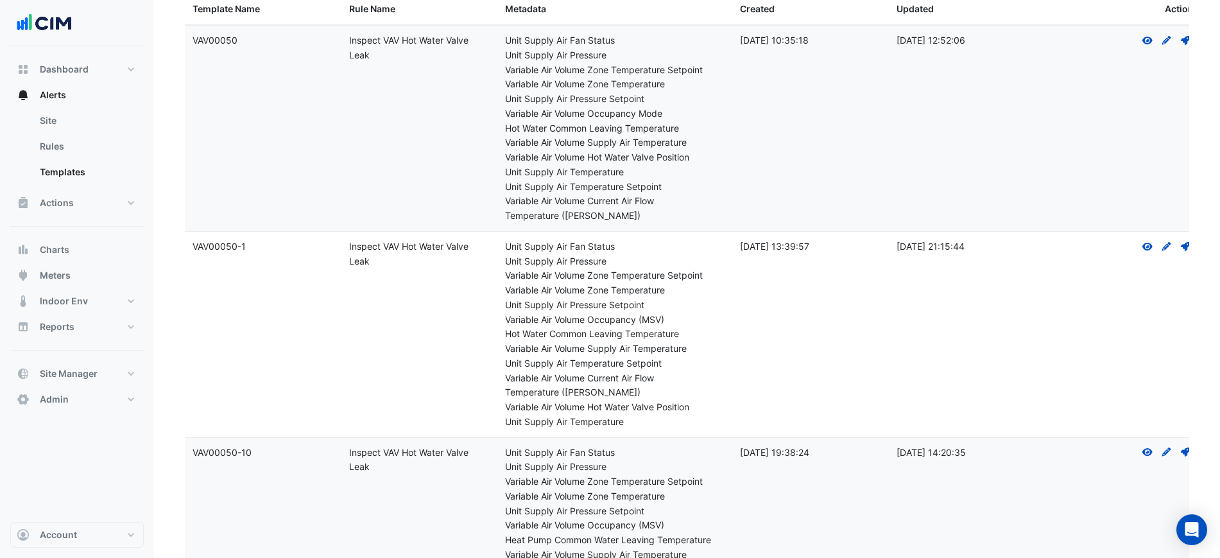
scroll to position [0, 0]
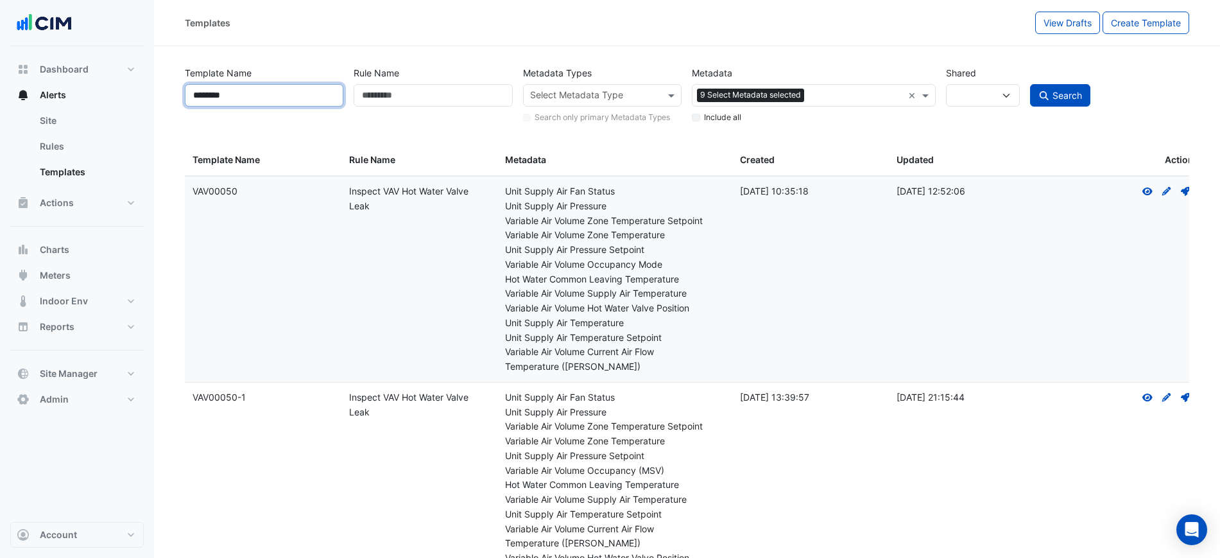
click at [257, 92] on input "********" at bounding box center [264, 95] width 159 height 22
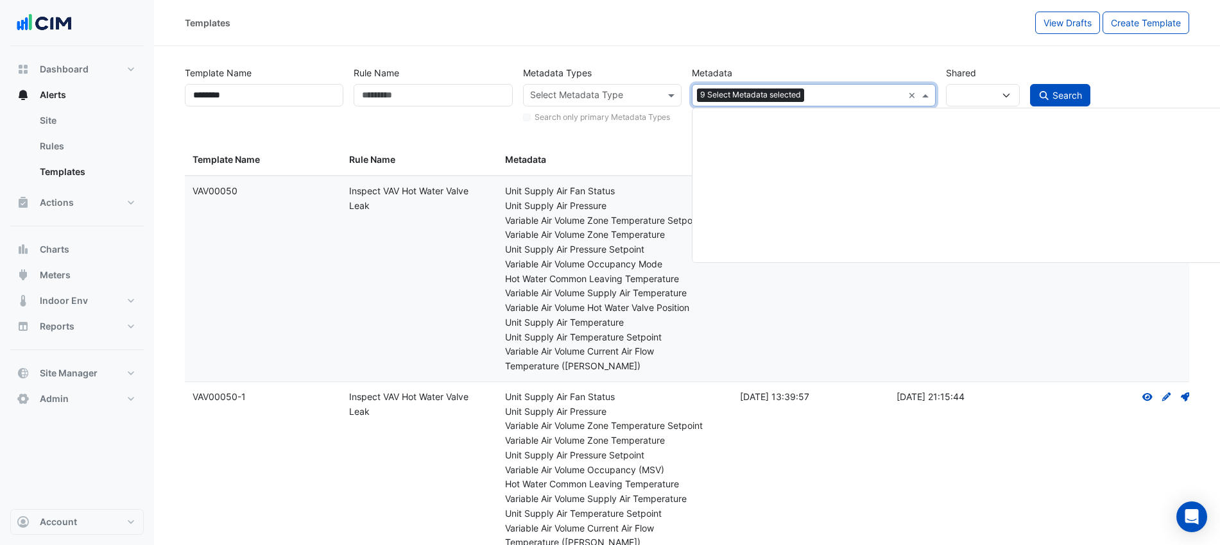
click at [901, 90] on input "text" at bounding box center [855, 96] width 92 height 13
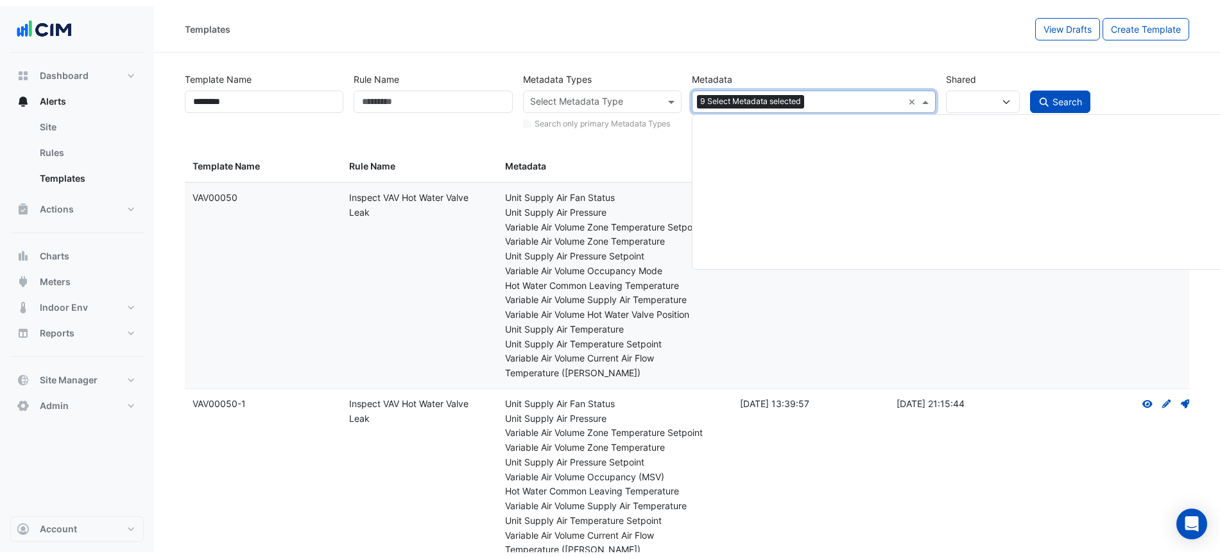
scroll to position [69270, 0]
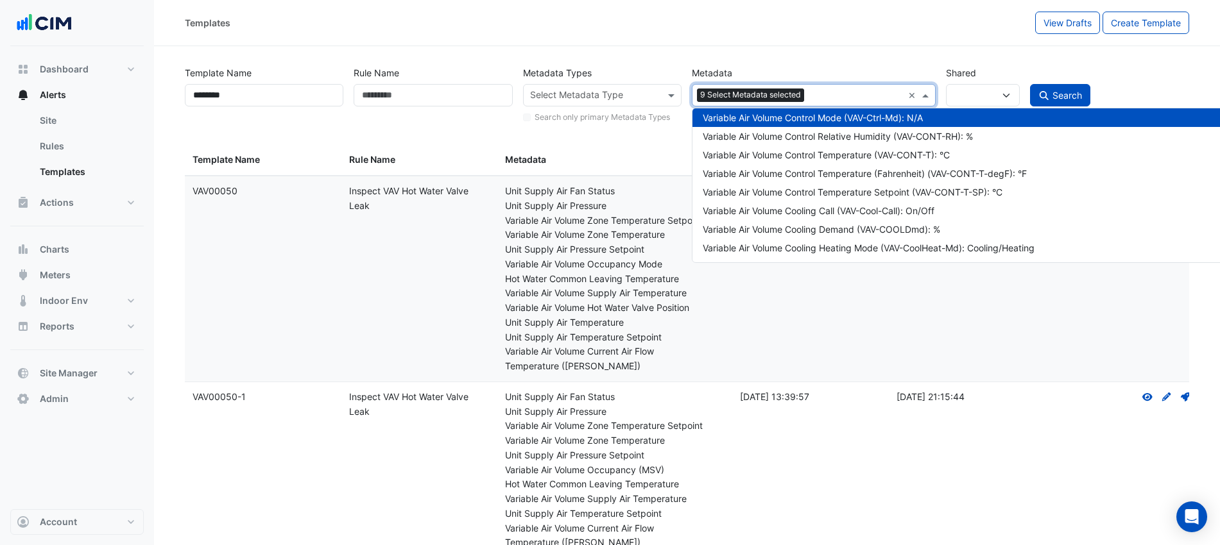
click at [904, 91] on div "Select Metadata 9 Select Metadata selected ×" at bounding box center [813, 95] width 243 height 22
click at [906, 92] on div "Select Metadata 9 Select Metadata selected ×" at bounding box center [813, 95] width 243 height 22
click at [907, 92] on div "Select Metadata 9 Select Metadata selected ×" at bounding box center [813, 95] width 243 height 22
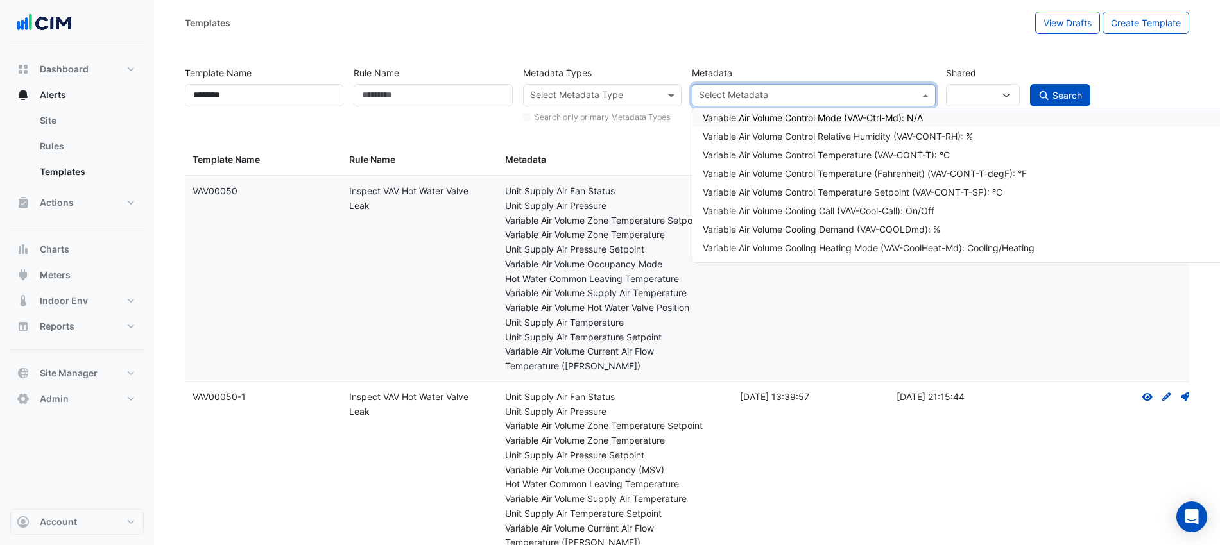
click at [1054, 92] on span "Search" at bounding box center [1067, 95] width 30 height 11
select select
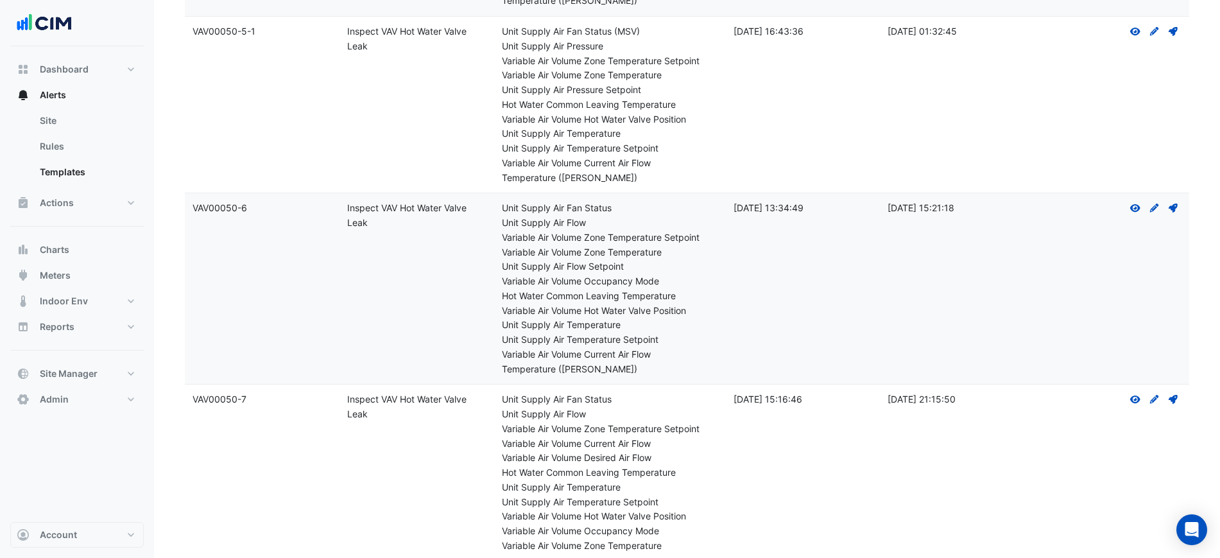
scroll to position [2665, 0]
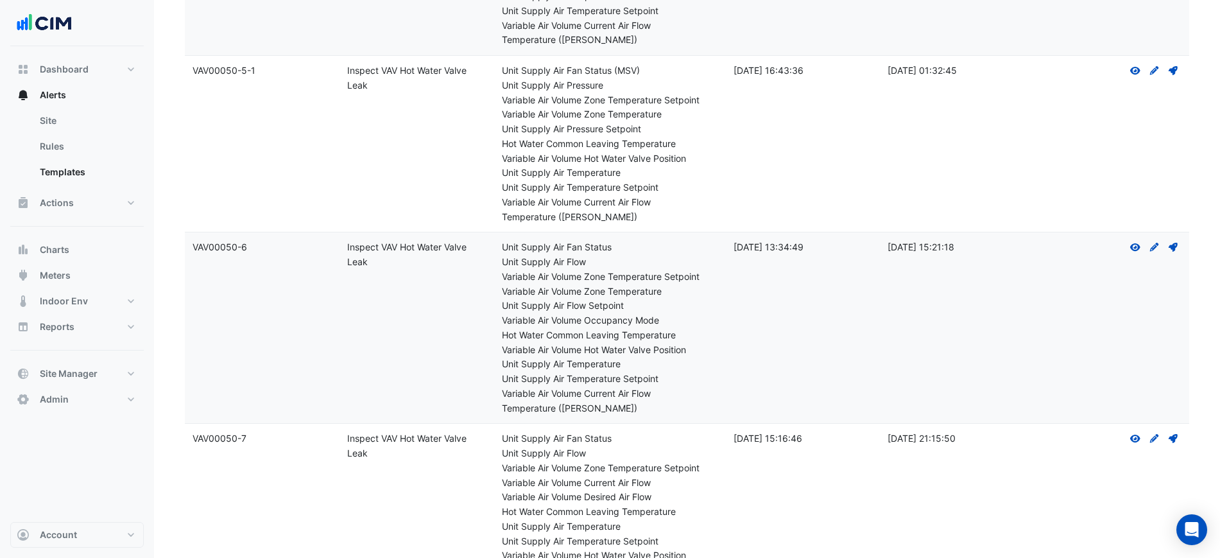
drag, startPoint x: 266, startPoint y: 75, endPoint x: 194, endPoint y: 81, distance: 72.7
click at [194, 81] on datatable-body-cell "Template Name: VAV00050-5-1" at bounding box center [262, 144] width 155 height 176
click at [268, 138] on datatable-body-cell "Template Name: VAV00050-5-1" at bounding box center [262, 144] width 155 height 176
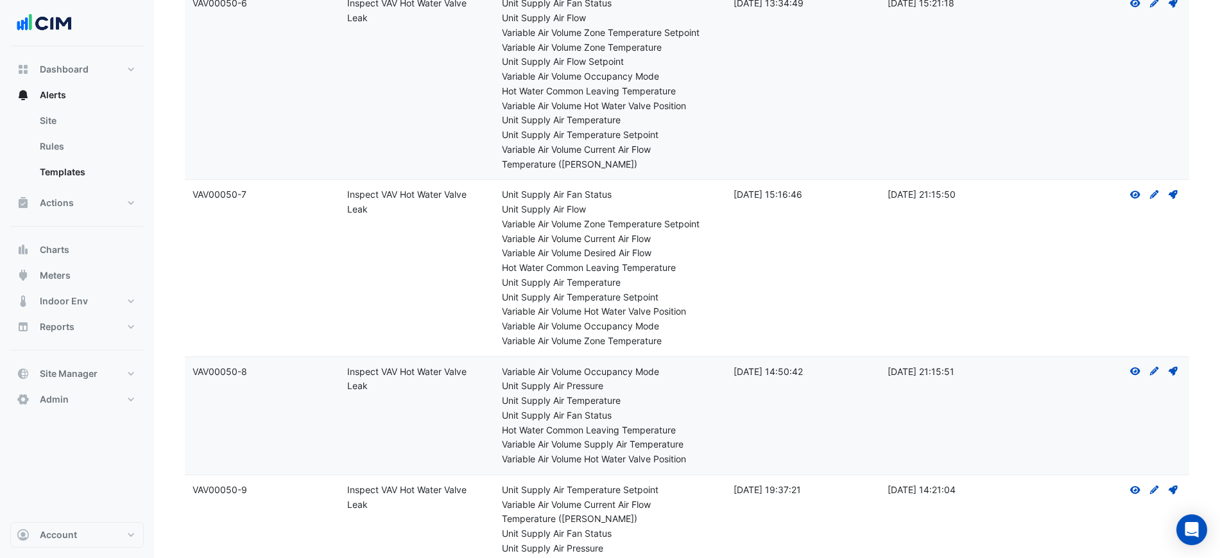
scroll to position [3066, 0]
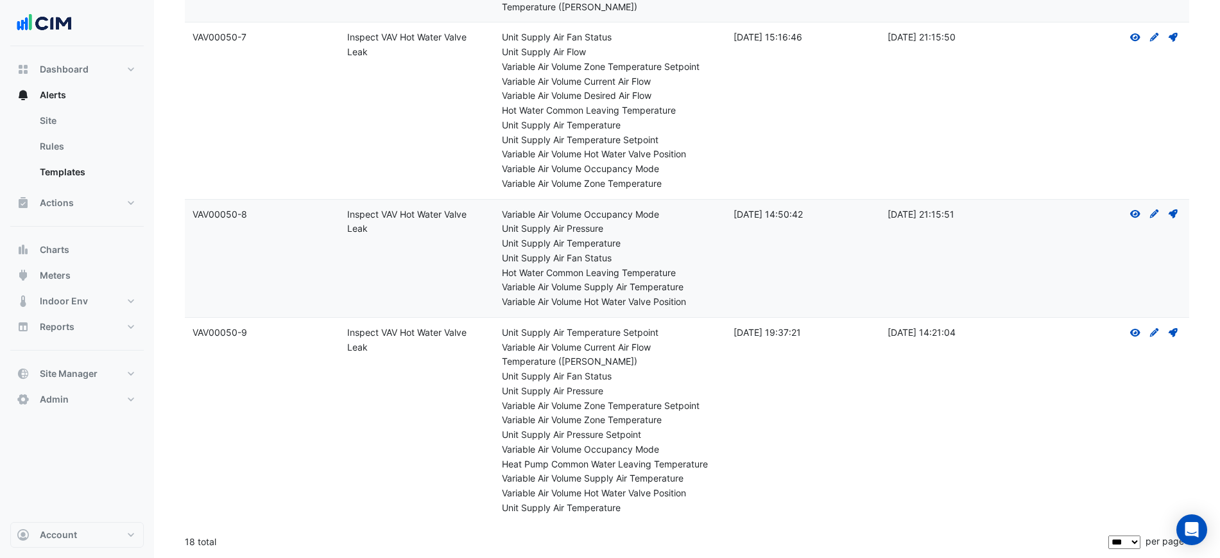
click at [1128, 212] on div "View Create Draft - to edit a template, you first need to create a draft, and t…" at bounding box center [1154, 214] width 55 height 15
click at [1129, 212] on icon "View" at bounding box center [1135, 213] width 12 height 9
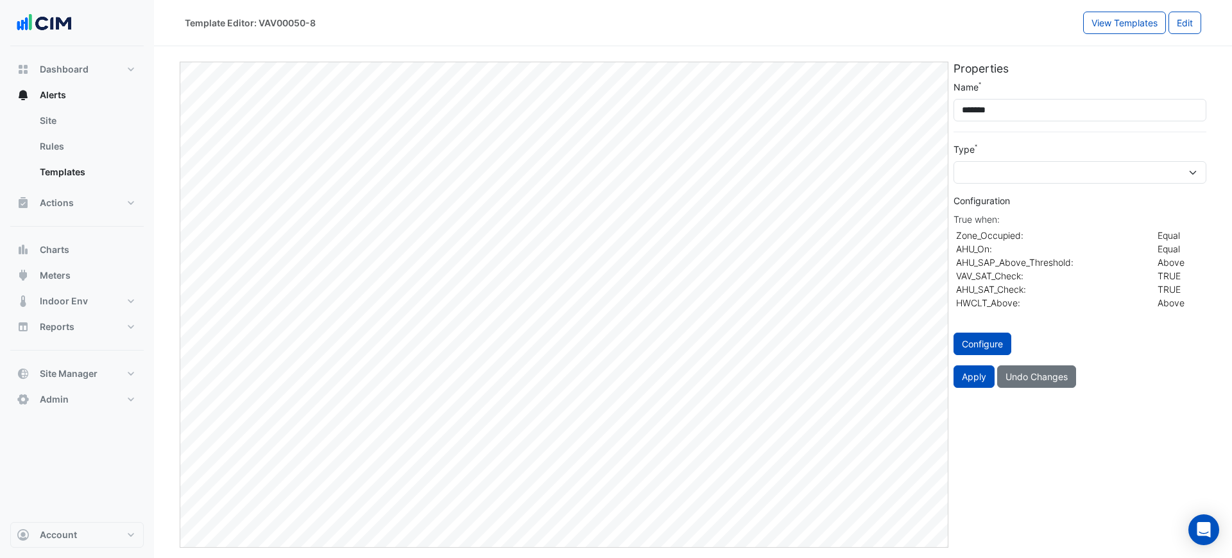
select select
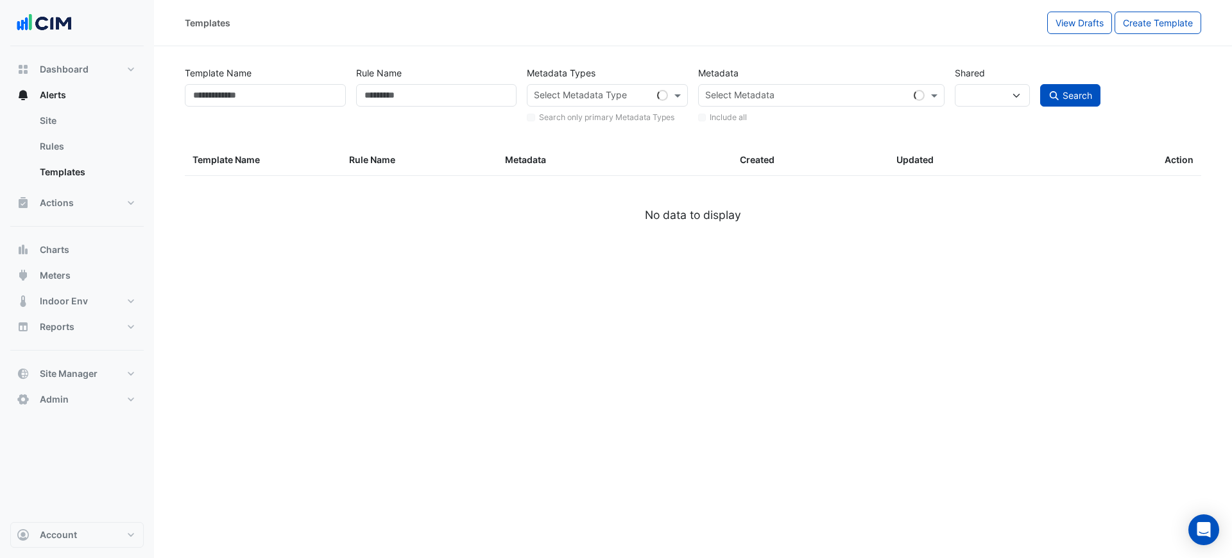
type input "********"
select select
select select "***"
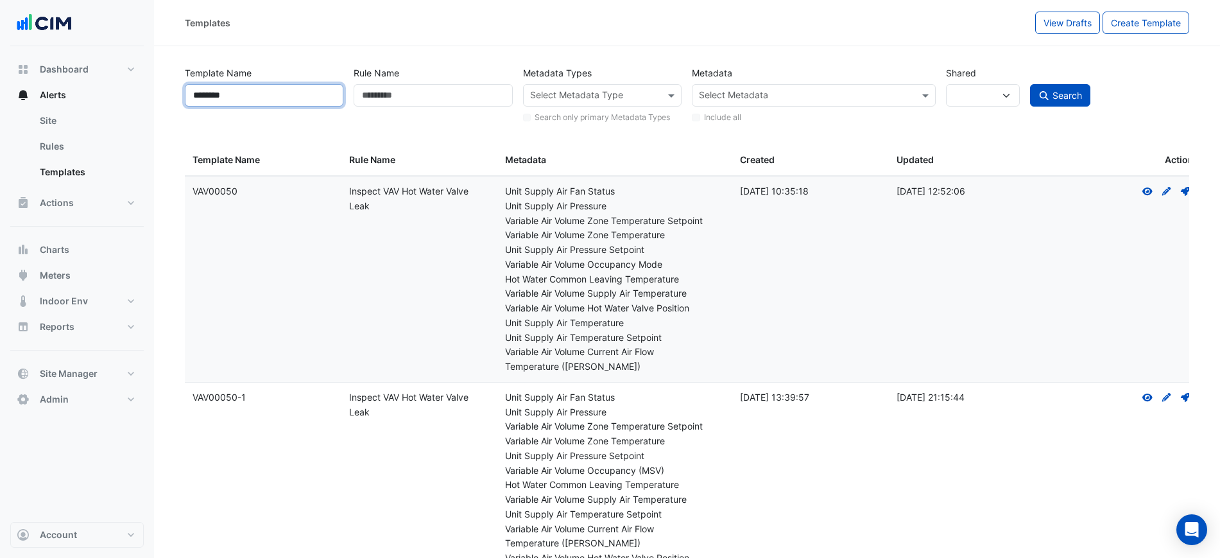
click at [286, 90] on input "********" at bounding box center [264, 95] width 159 height 22
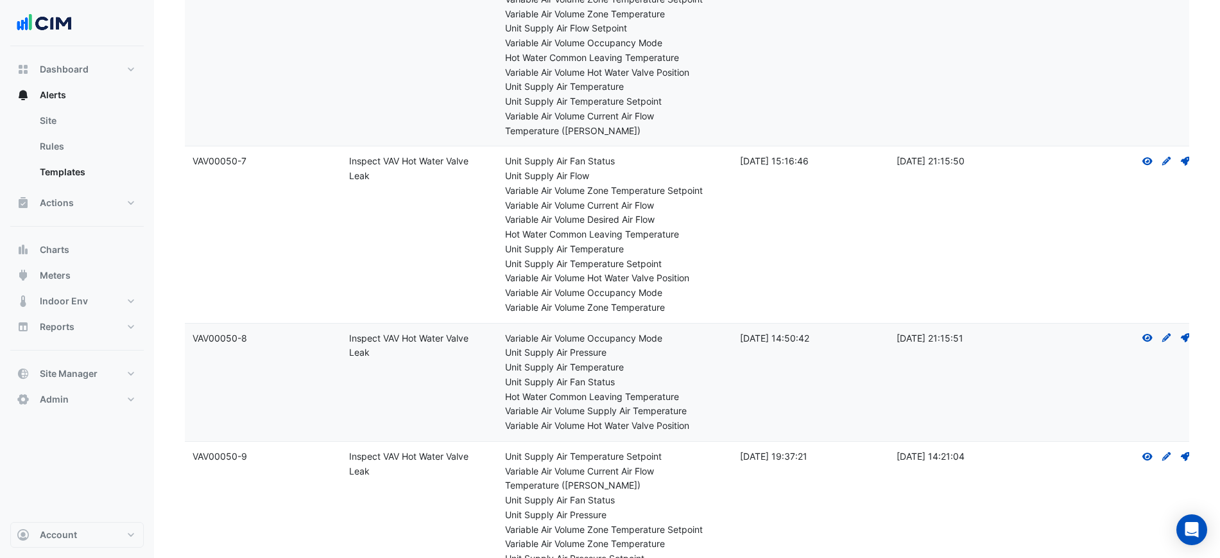
scroll to position [2968, 0]
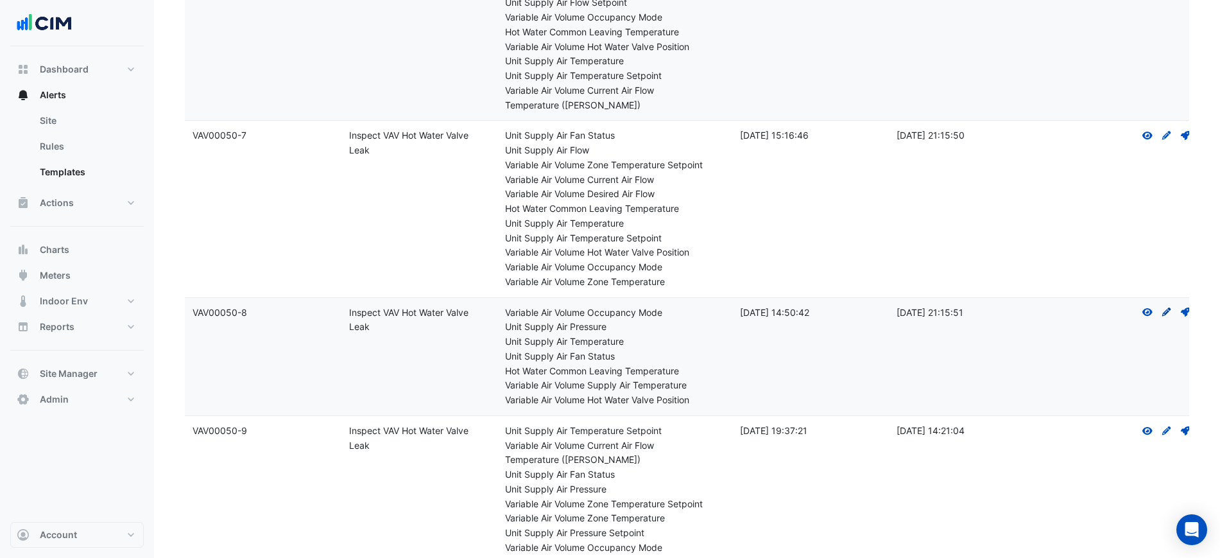
click at [1164, 310] on icon "Create Draft - to edit a template, you first need to create a draft, and then s…" at bounding box center [1167, 311] width 12 height 9
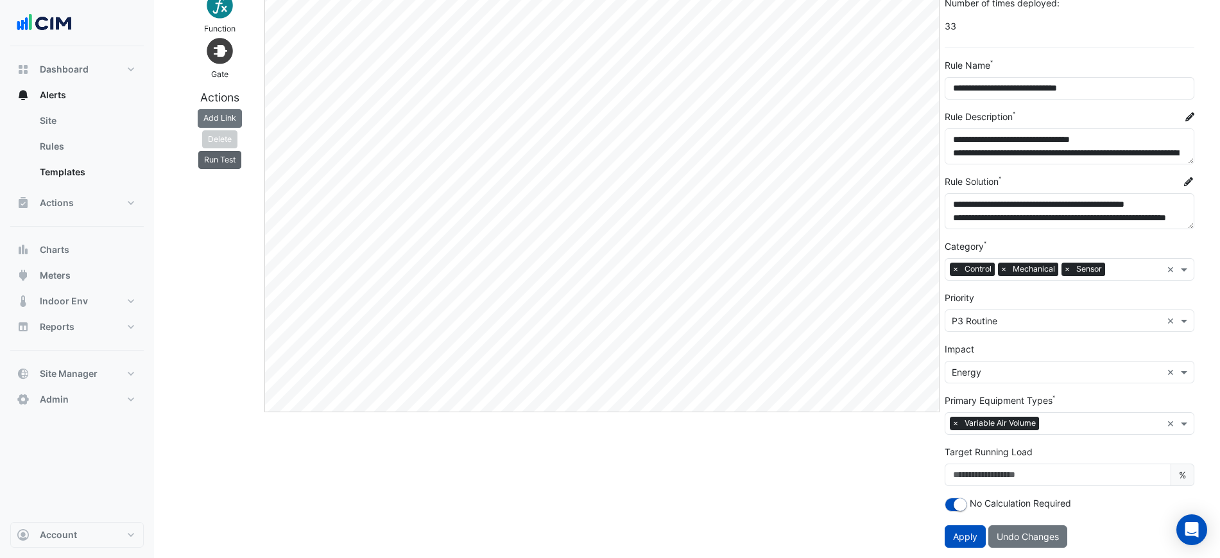
click at [223, 158] on button "Run Test" at bounding box center [219, 160] width 43 height 18
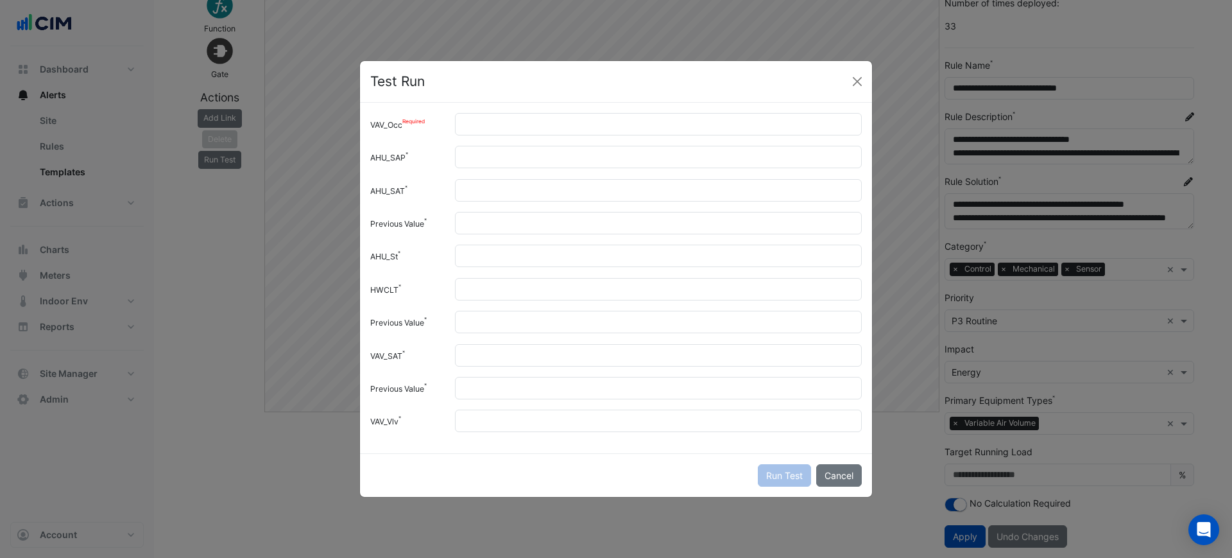
click at [445, 127] on label "VAV_Occ" at bounding box center [405, 124] width 85 height 22
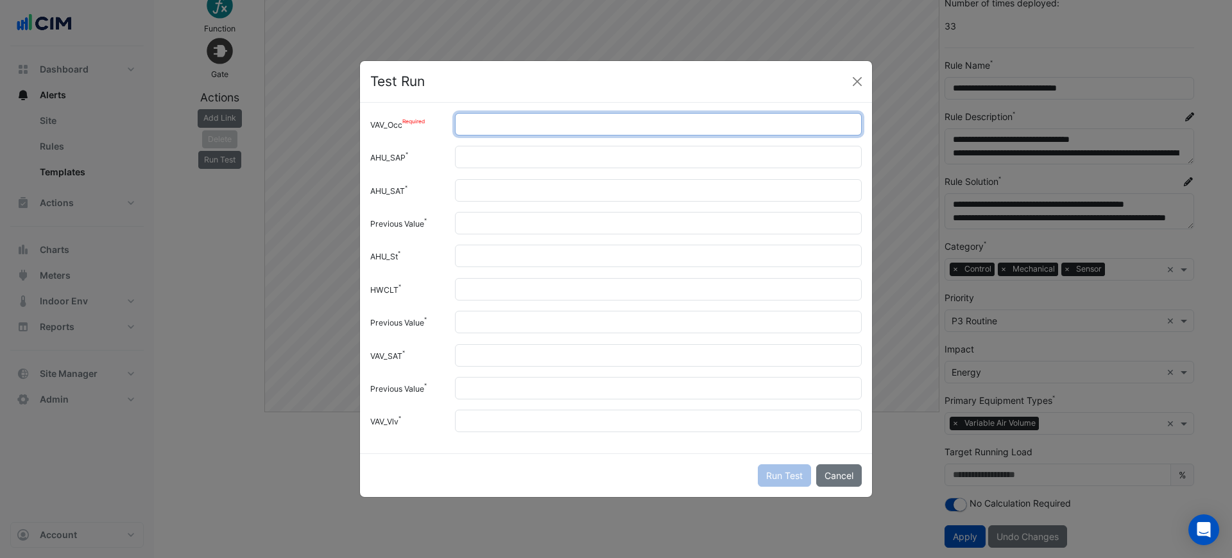
click at [455, 127] on input "VAV_Occ" at bounding box center [658, 124] width 407 height 22
click at [476, 117] on input "VAV_Occ" at bounding box center [658, 124] width 407 height 22
type input "*"
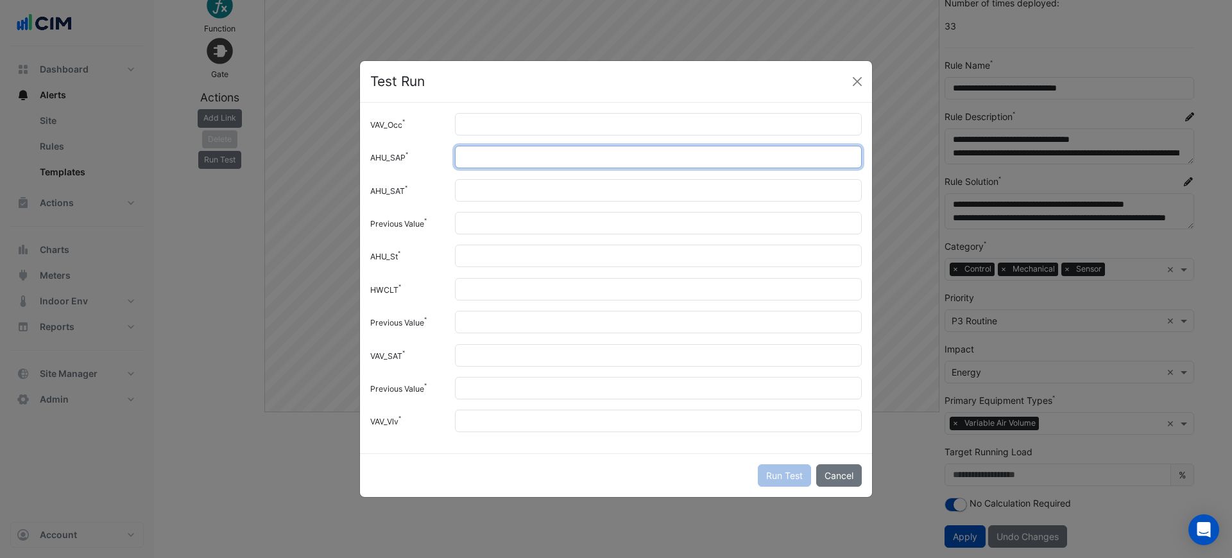
click at [492, 157] on input "AHU_SAP" at bounding box center [658, 157] width 407 height 22
type input "***"
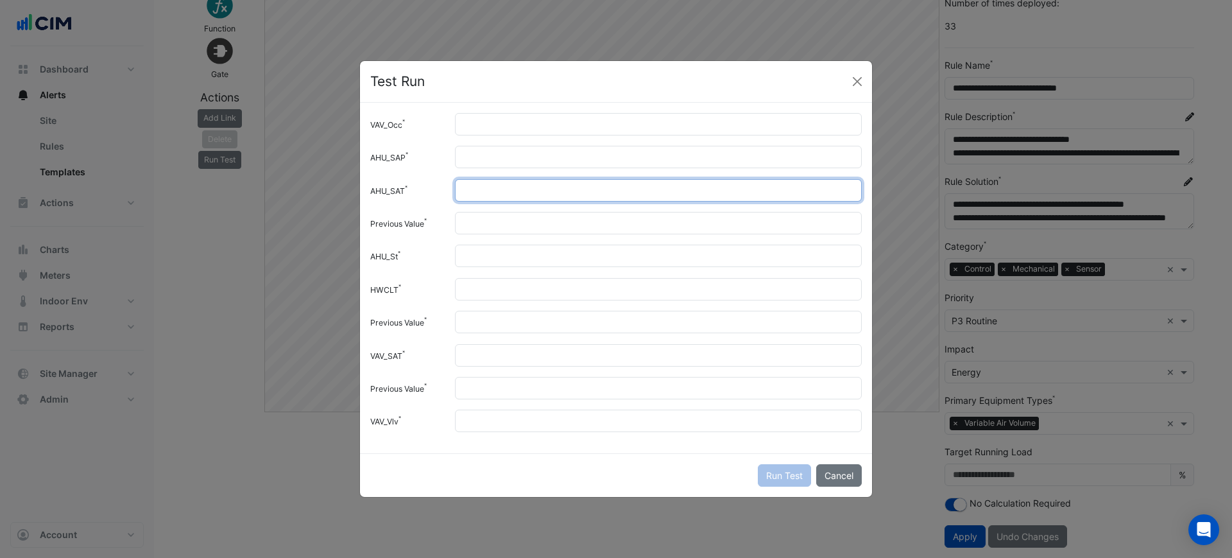
type input "**"
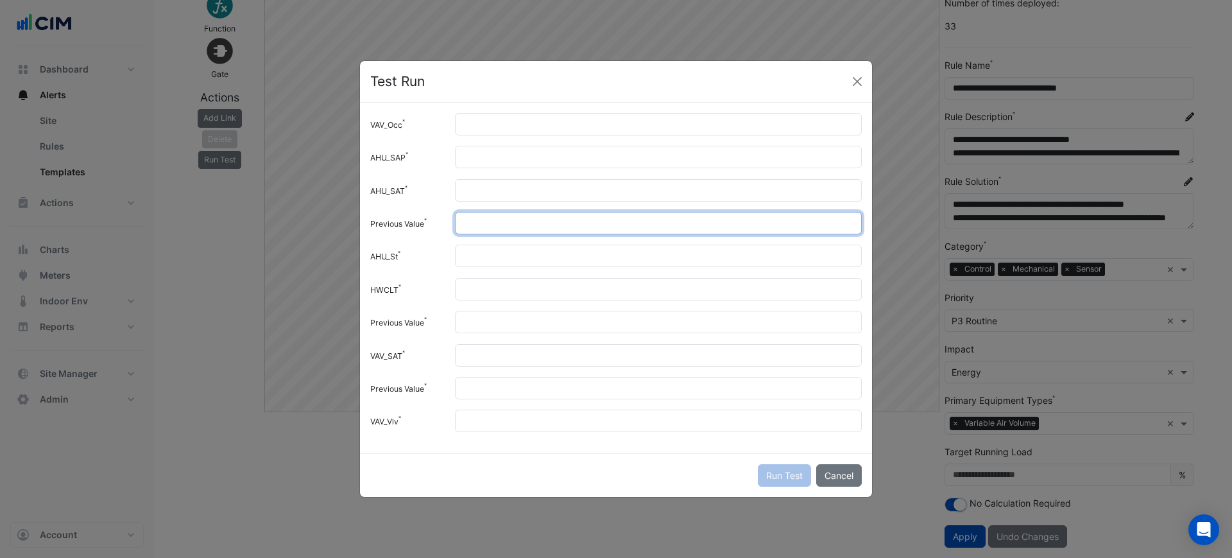
type input "****"
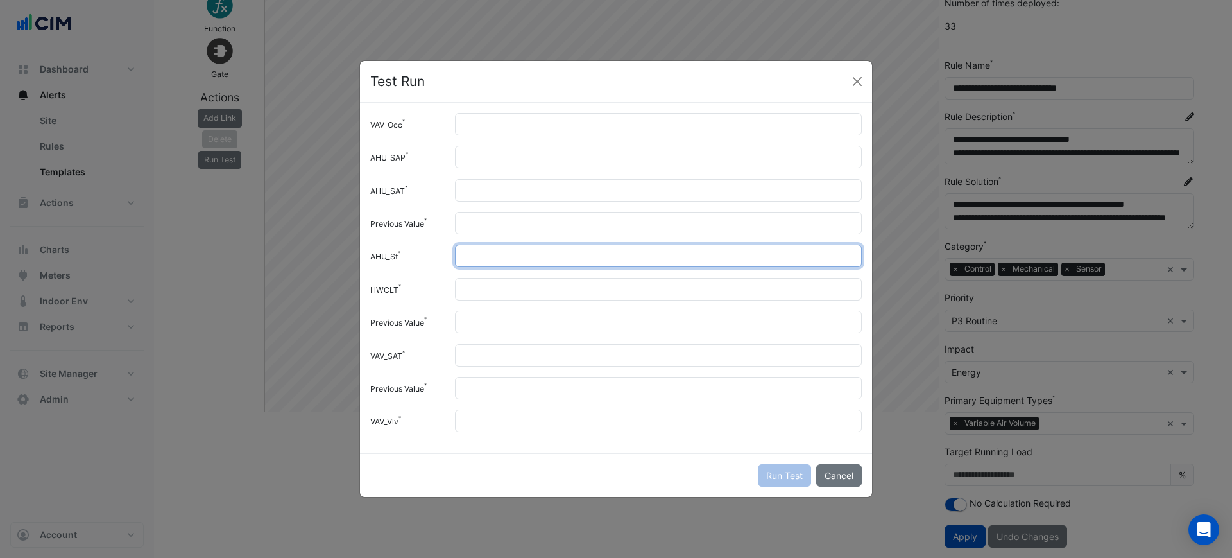
type input "*"
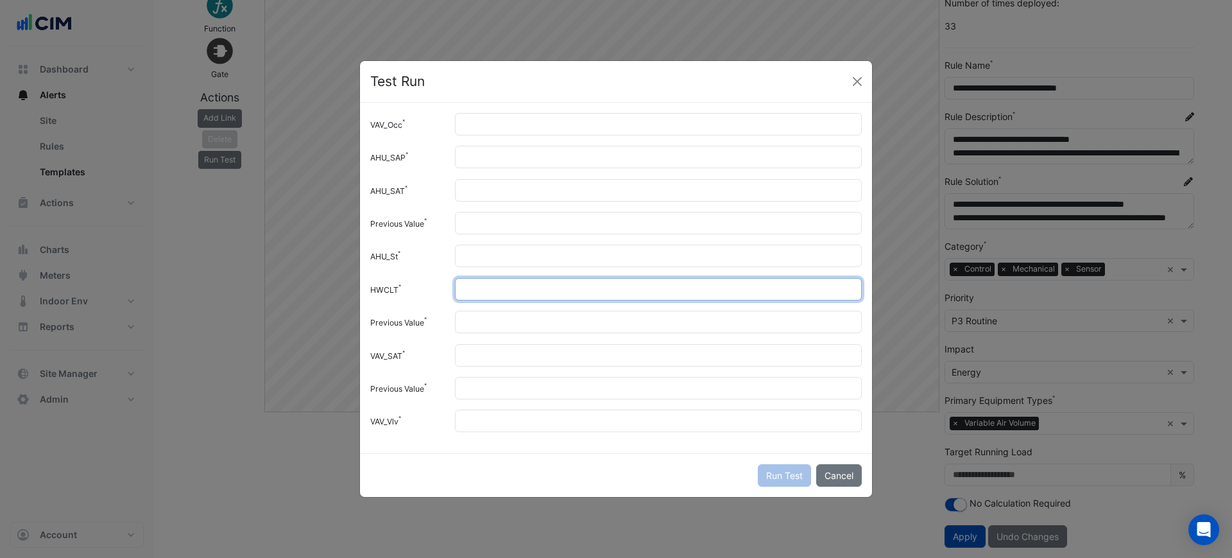
type input "**"
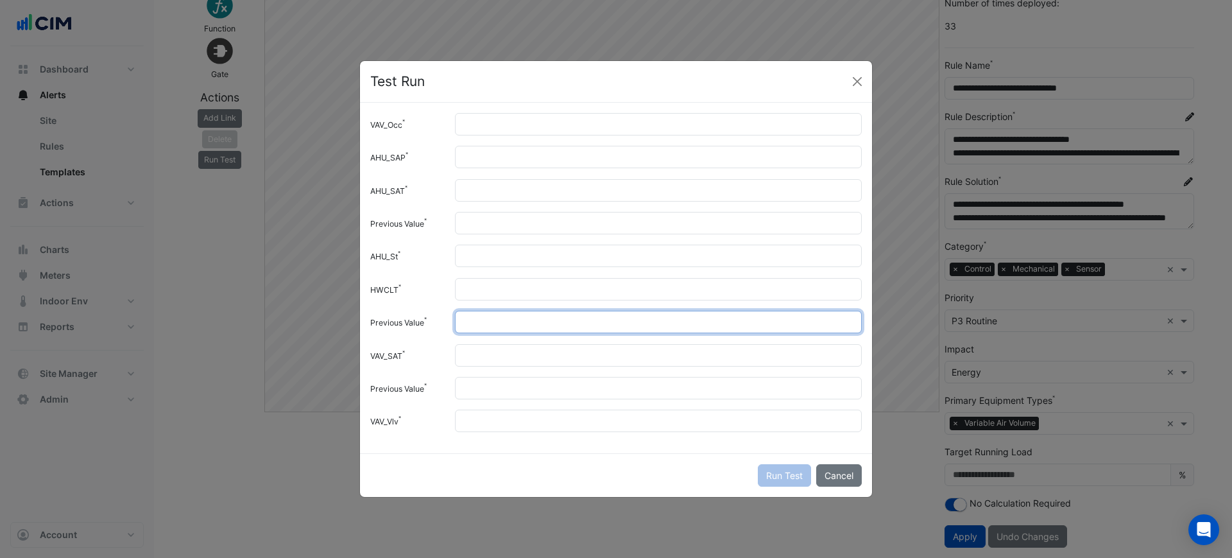
type input "****"
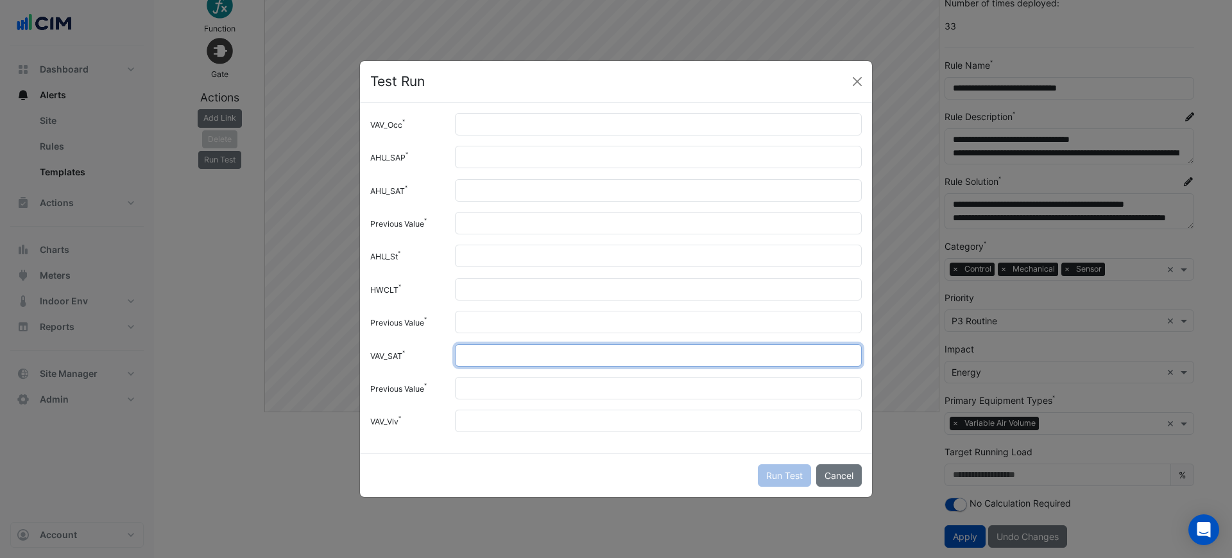
type input "**"
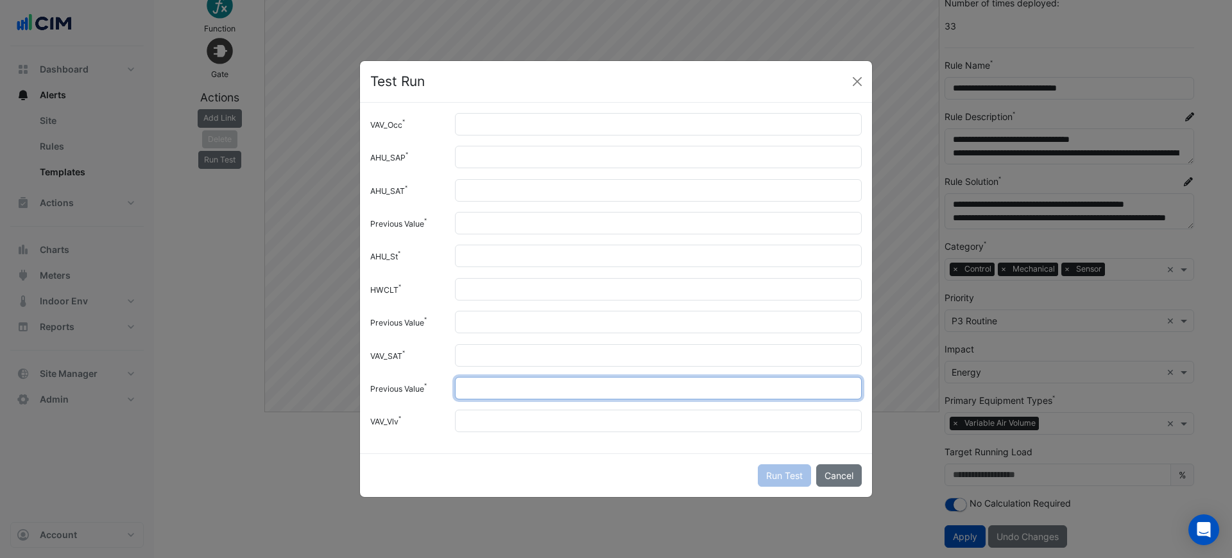
type input "****"
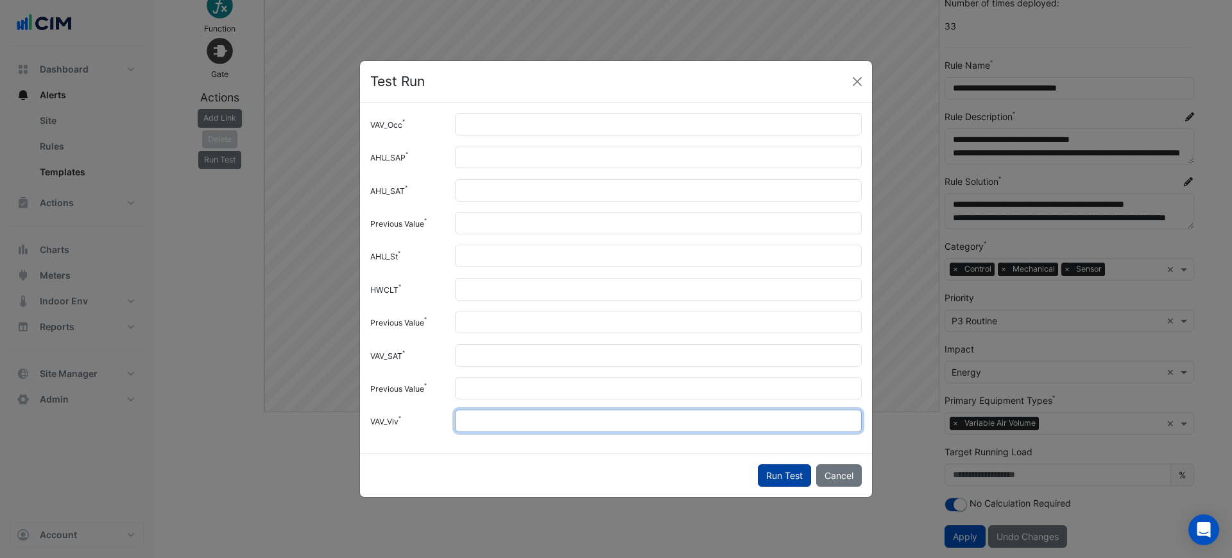
type input "*"
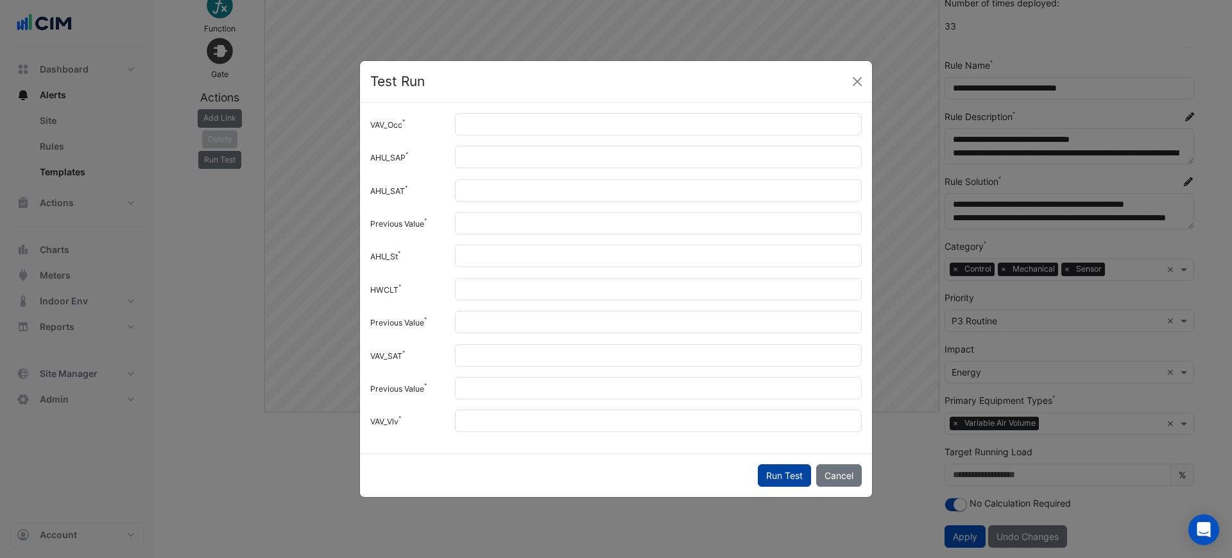
click at [780, 471] on button "Run Test" at bounding box center [784, 475] width 53 height 22
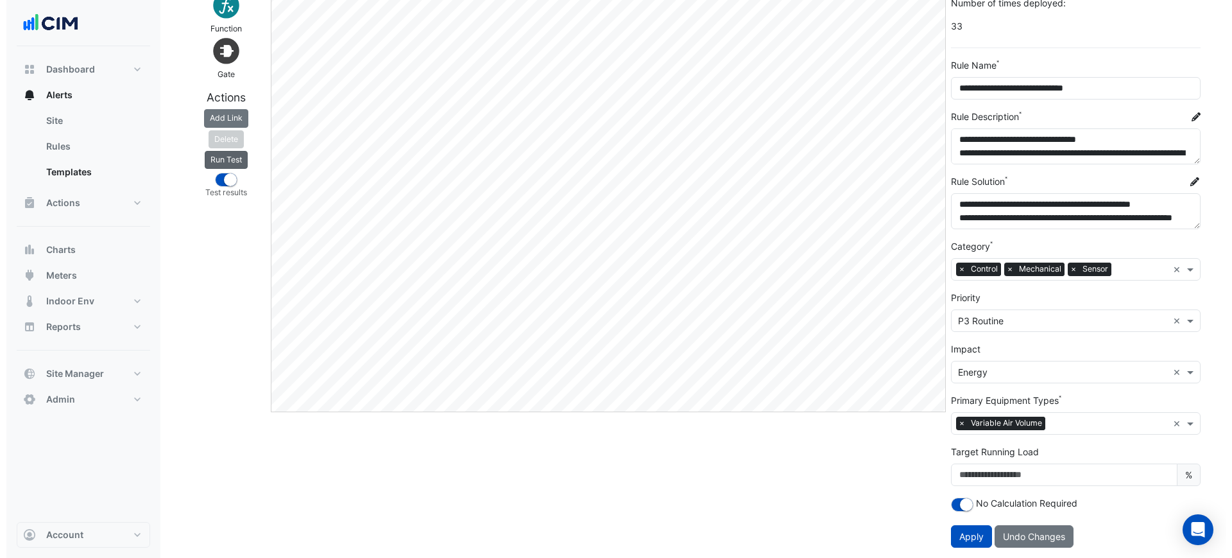
scroll to position [0, 0]
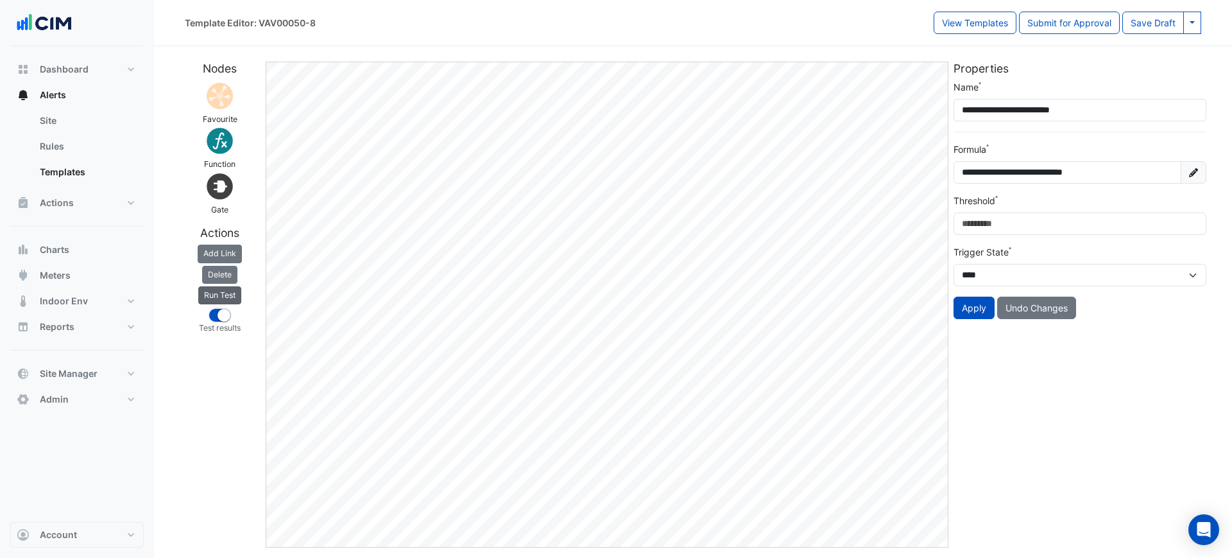
click at [236, 288] on button "Run Test" at bounding box center [219, 295] width 43 height 18
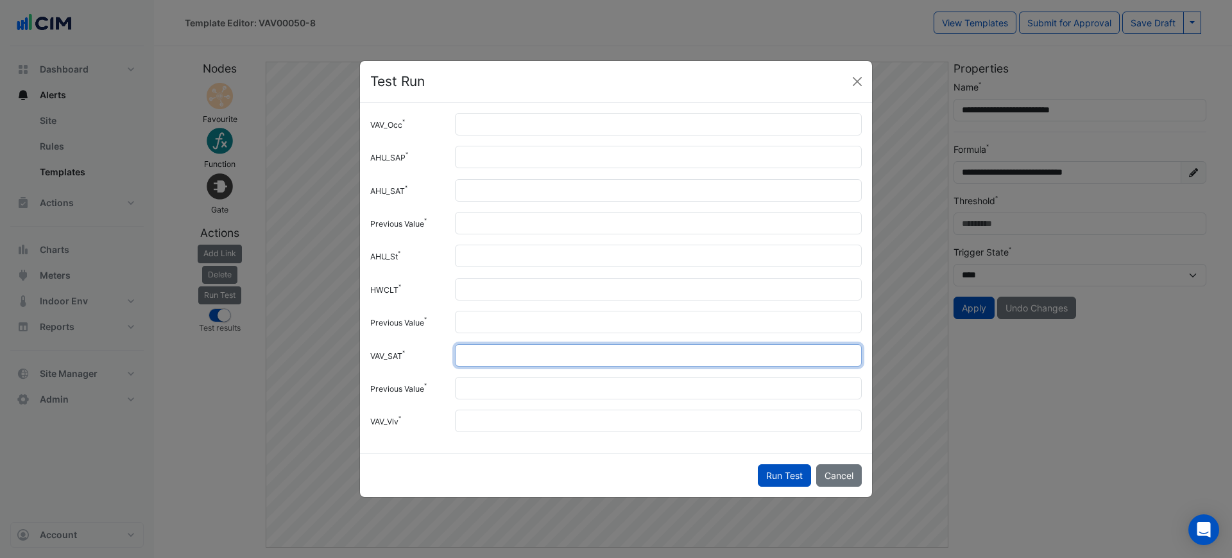
drag, startPoint x: 493, startPoint y: 356, endPoint x: 450, endPoint y: 354, distance: 43.0
click at [450, 354] on div "**" at bounding box center [658, 355] width 422 height 22
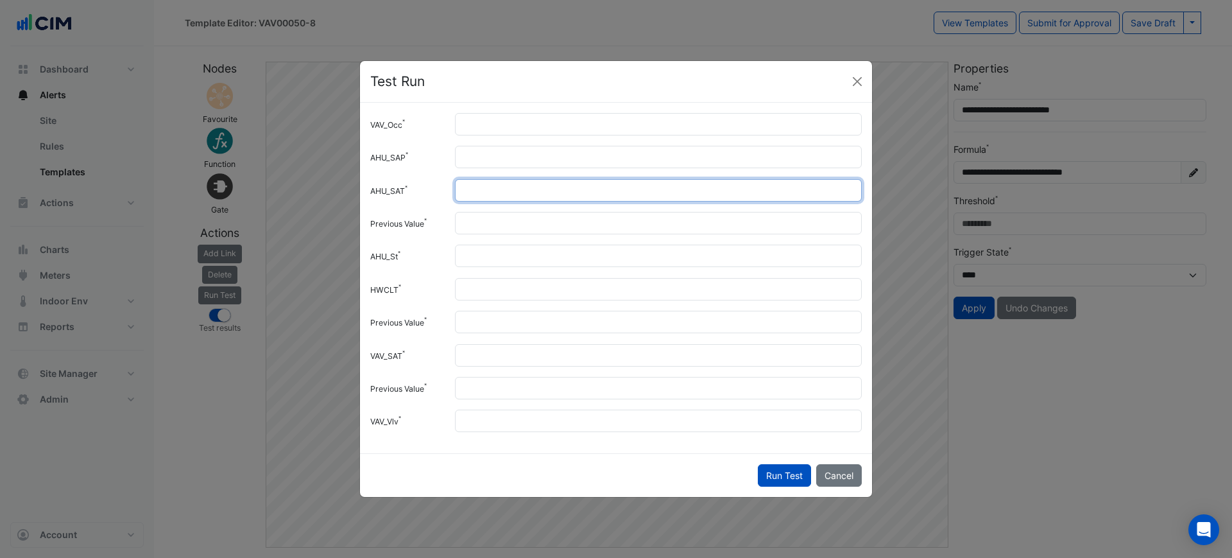
drag, startPoint x: 498, startPoint y: 196, endPoint x: 458, endPoint y: 194, distance: 39.9
click at [458, 194] on input "**" at bounding box center [658, 190] width 407 height 22
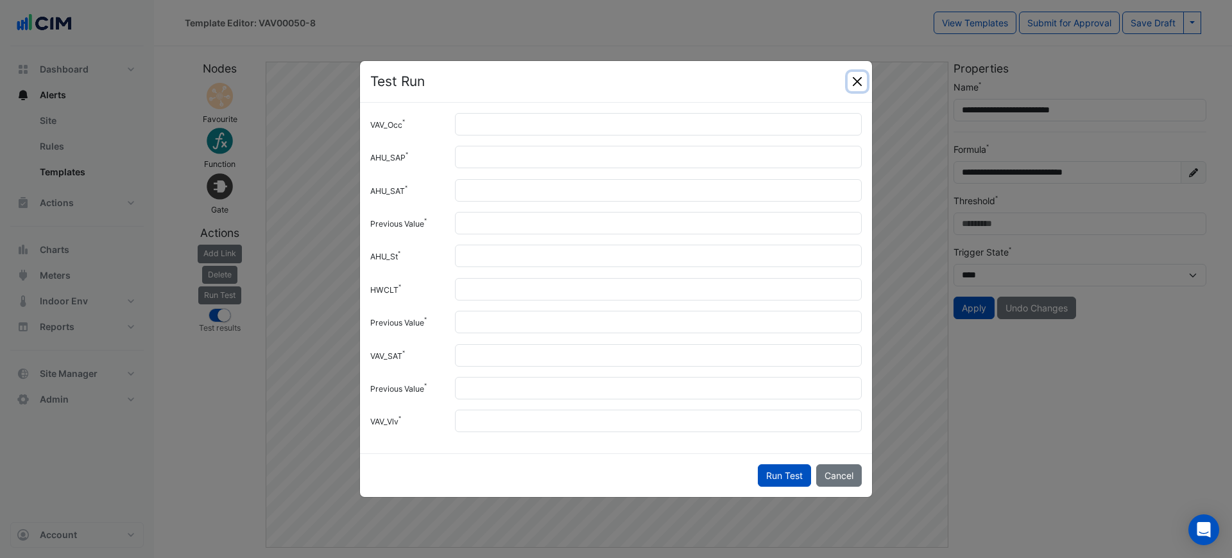
click at [860, 83] on button "Close" at bounding box center [857, 81] width 19 height 19
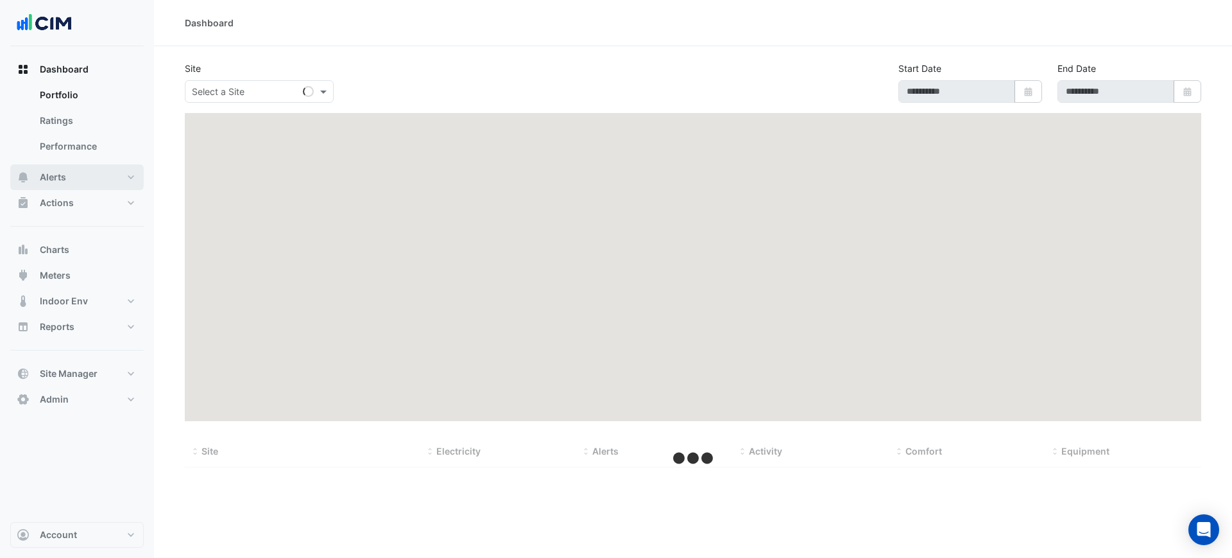
click at [102, 173] on button "Alerts" at bounding box center [76, 177] width 133 height 26
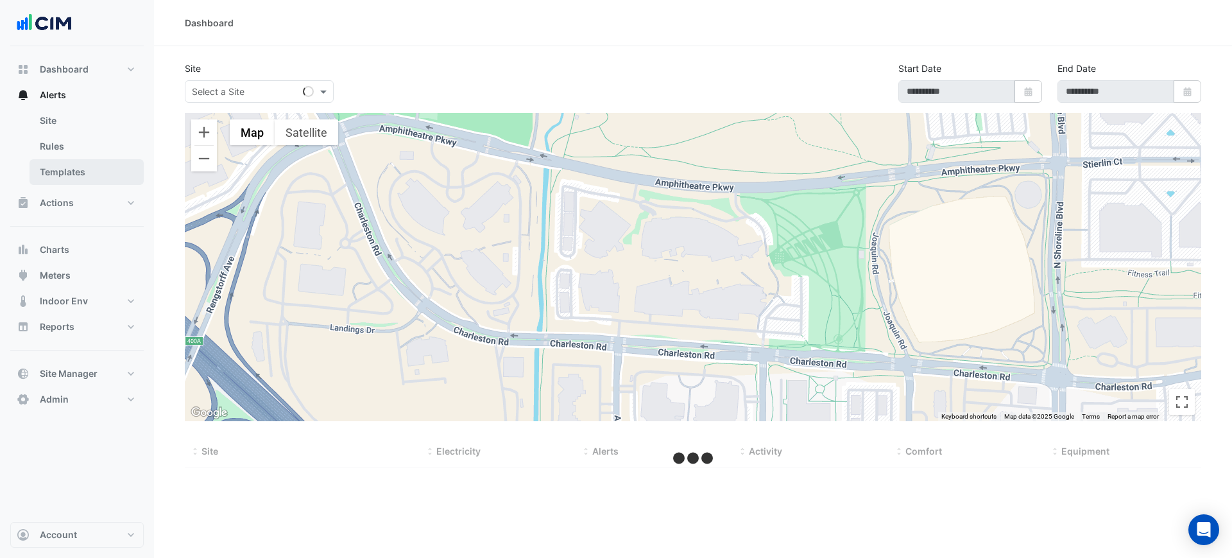
click at [105, 167] on link "Templates" at bounding box center [87, 172] width 114 height 26
select select
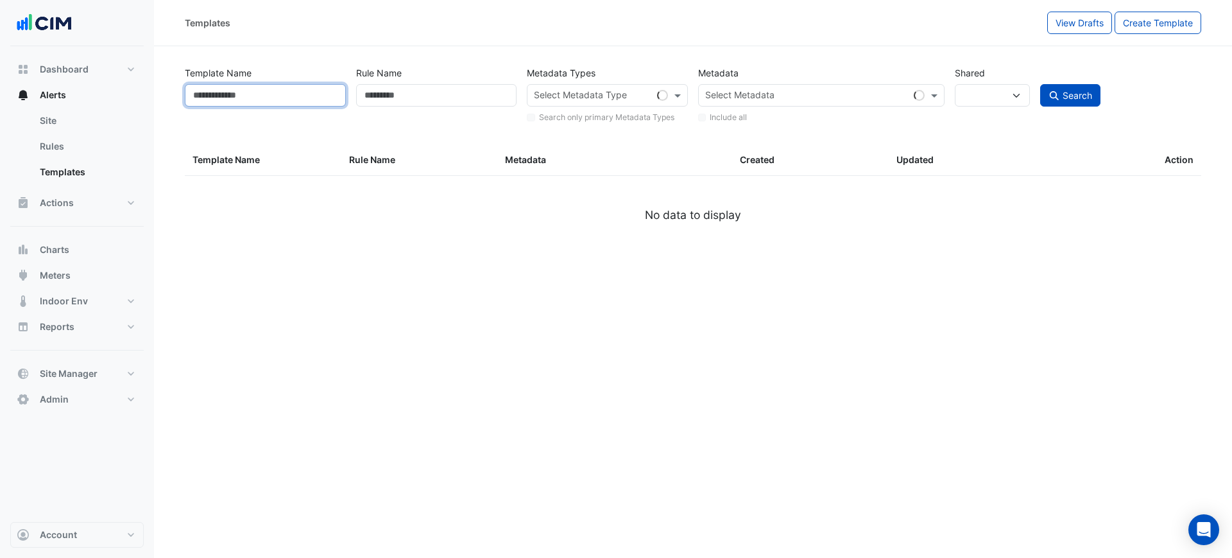
click at [288, 86] on input "Template Name" at bounding box center [265, 95] width 161 height 22
paste input "**********"
type input "**********"
select select
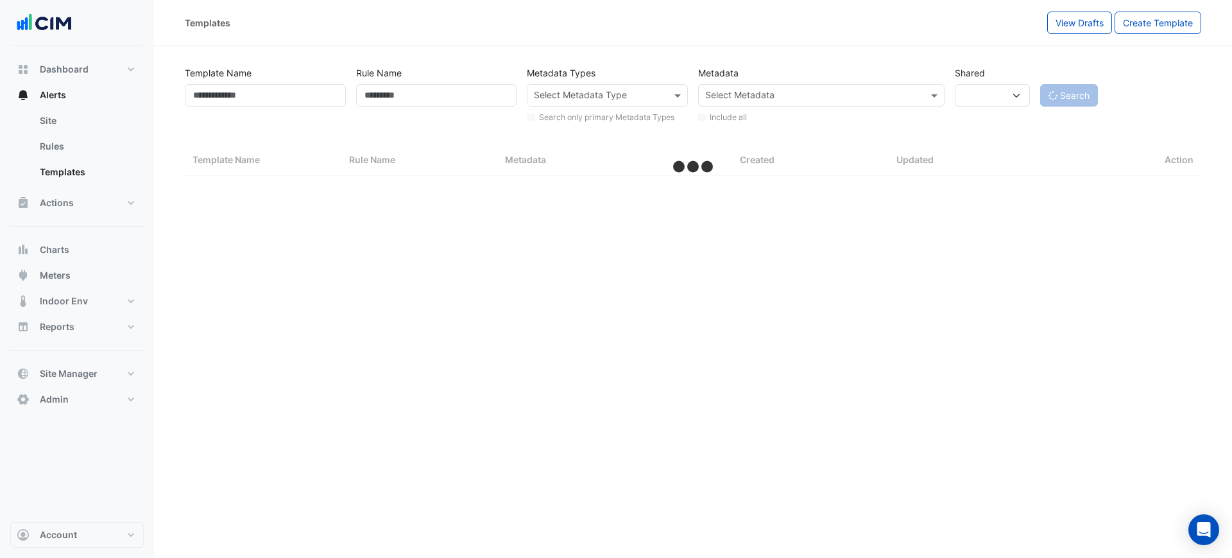
click at [1093, 97] on app-button "Search" at bounding box center [1069, 95] width 58 height 22
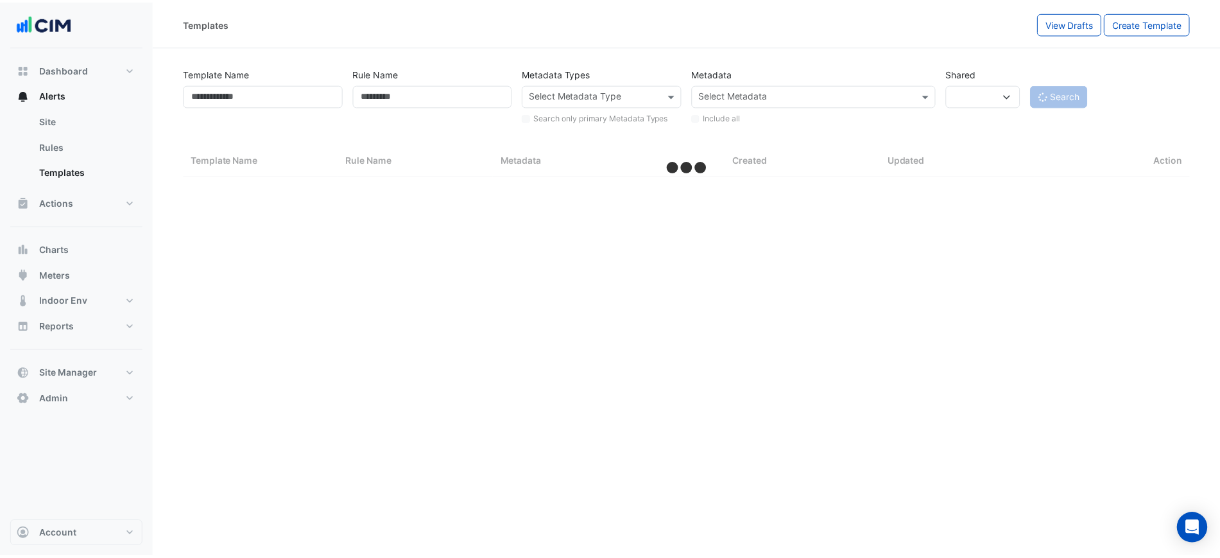
select select "***"
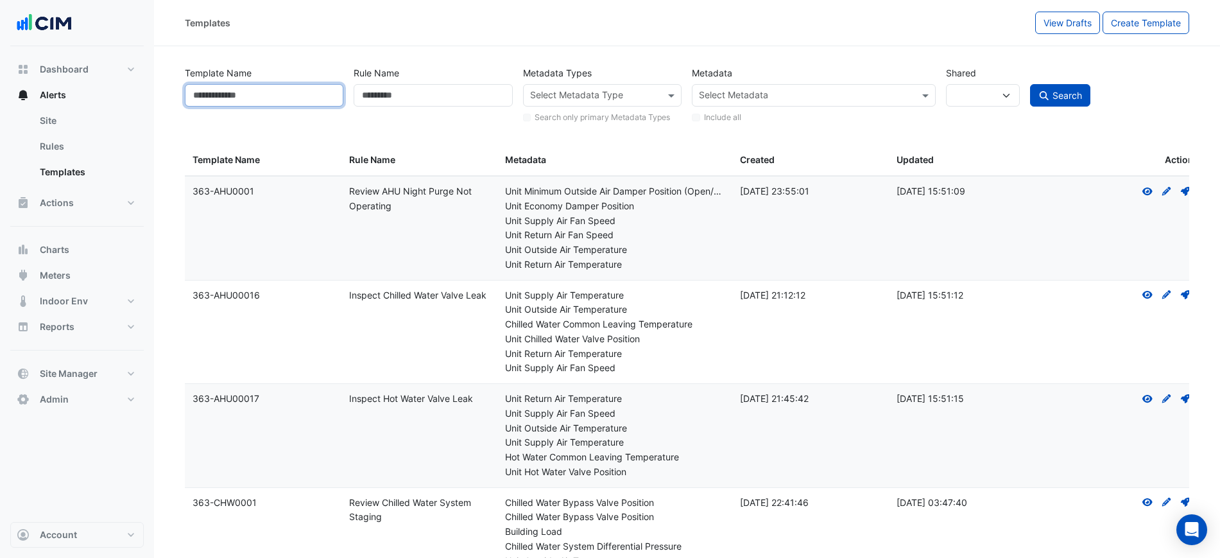
click at [270, 87] on input "Template Name" at bounding box center [264, 95] width 159 height 22
paste input "**********"
type input "**********"
click at [1024, 104] on div "Shared *** **** *****" at bounding box center [983, 93] width 85 height 63
click at [1052, 95] on span "Search" at bounding box center [1067, 95] width 30 height 11
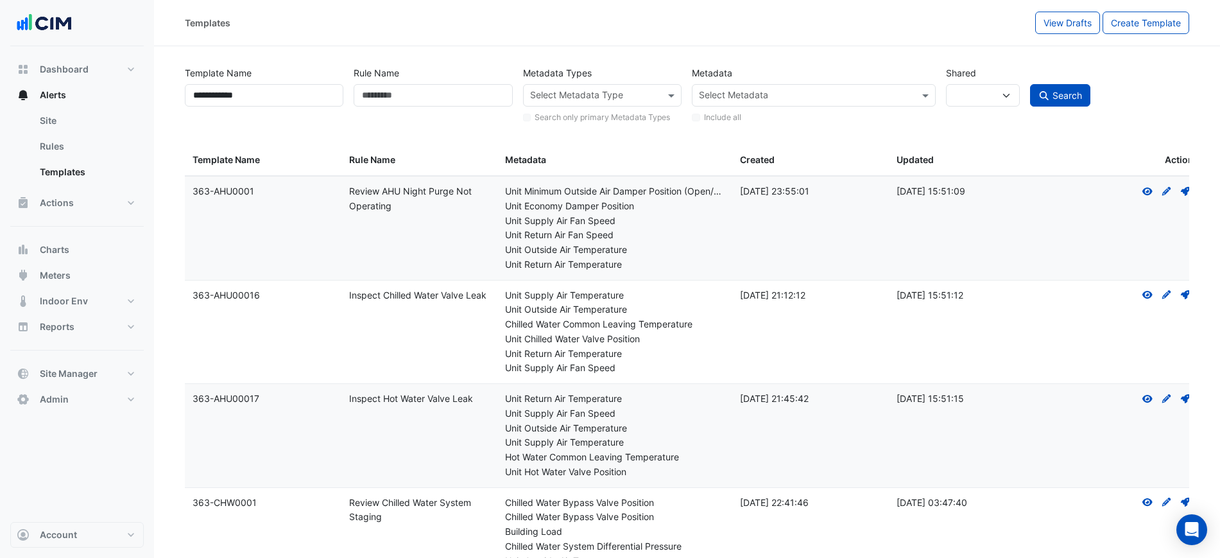
select select
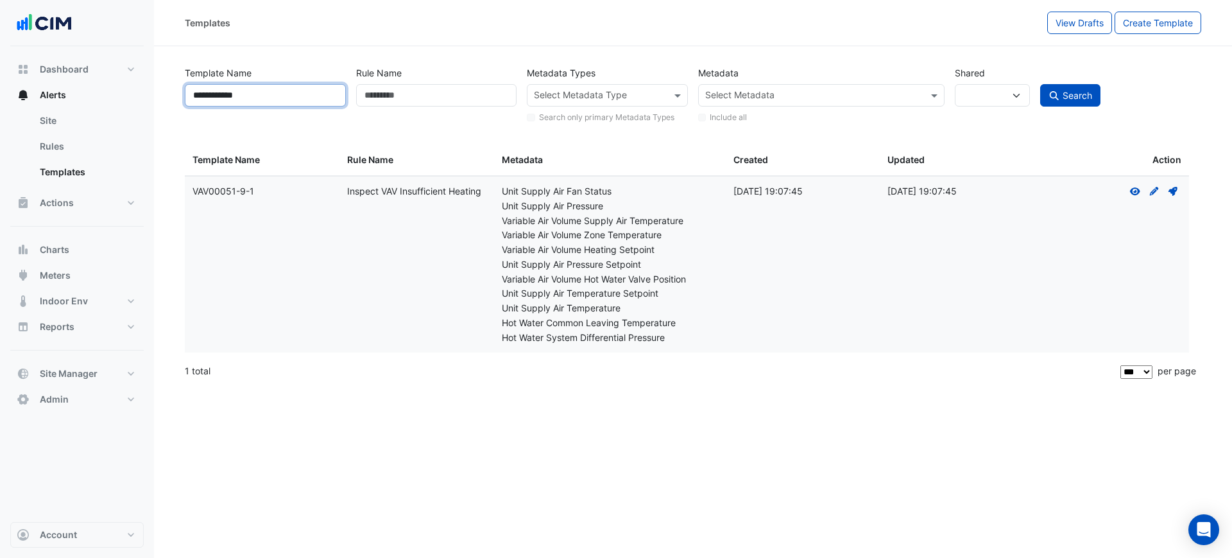
click at [282, 93] on input "**********" at bounding box center [265, 95] width 161 height 22
type input "**********"
click at [1093, 87] on button "Search" at bounding box center [1070, 95] width 60 height 22
select select
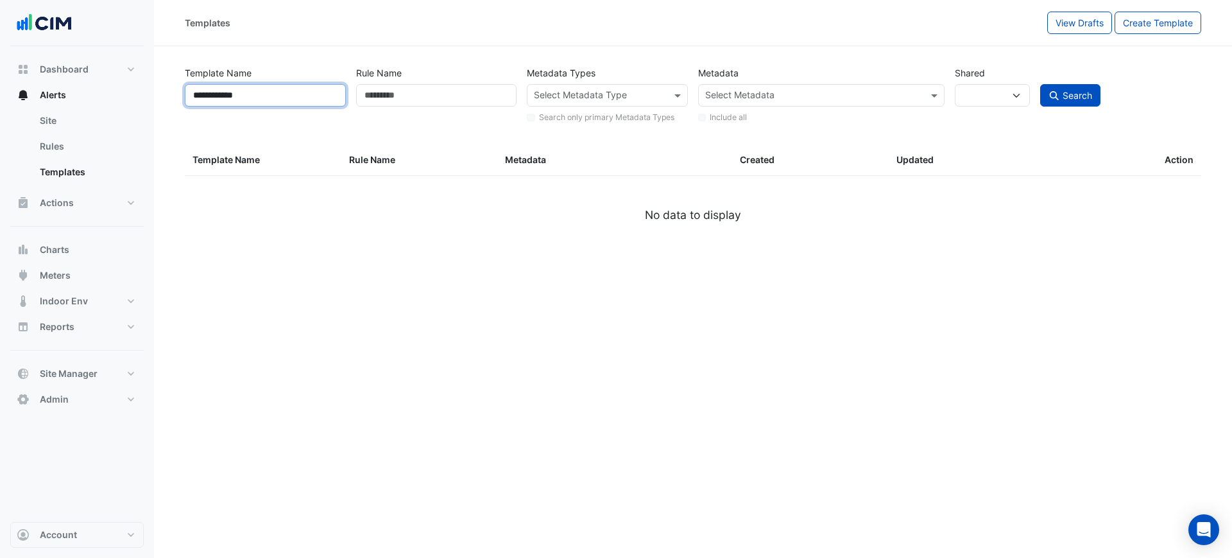
click at [325, 99] on input "**********" at bounding box center [265, 95] width 161 height 22
click at [1053, 24] on button "View Drafts" at bounding box center [1079, 23] width 65 height 22
click at [307, 92] on input "Template Name" at bounding box center [265, 95] width 161 height 22
select select
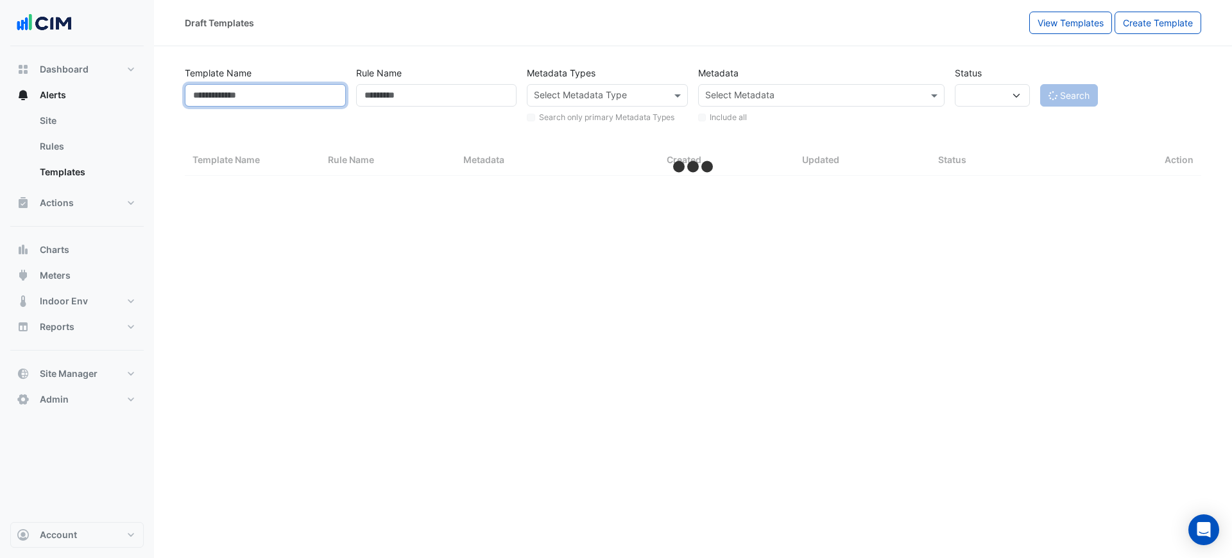
paste input "**********"
type input "**********"
select select "***"
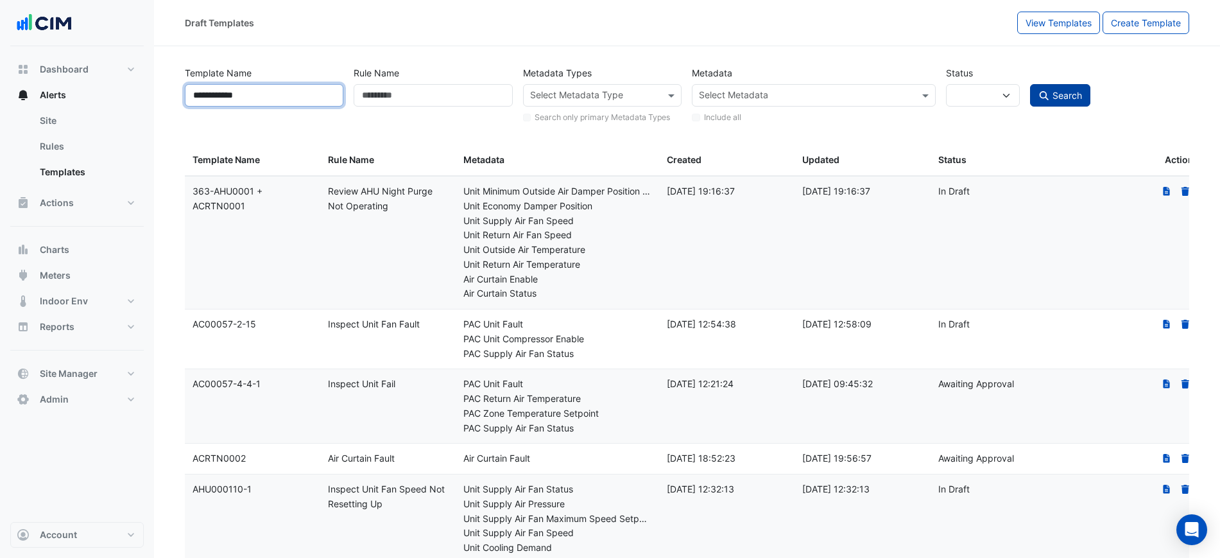
type input "**********"
click at [1059, 92] on span "Search" at bounding box center [1067, 95] width 30 height 11
select select
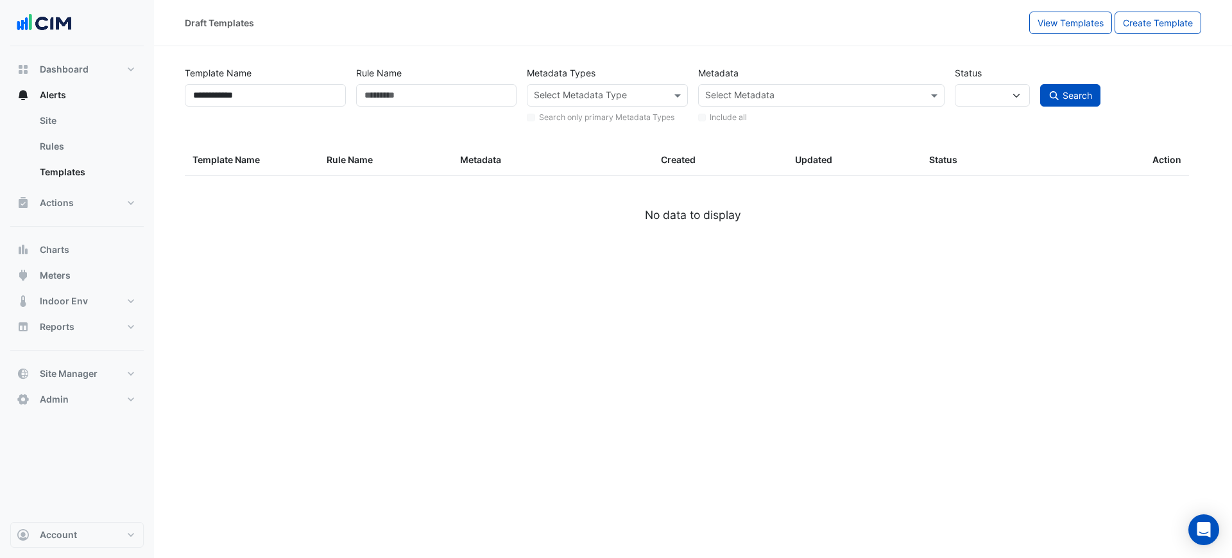
drag, startPoint x: 1032, startPoint y: 27, endPoint x: 1041, endPoint y: 24, distance: 9.5
click at [1037, 25] on button "View Templates" at bounding box center [1070, 23] width 83 height 22
select select
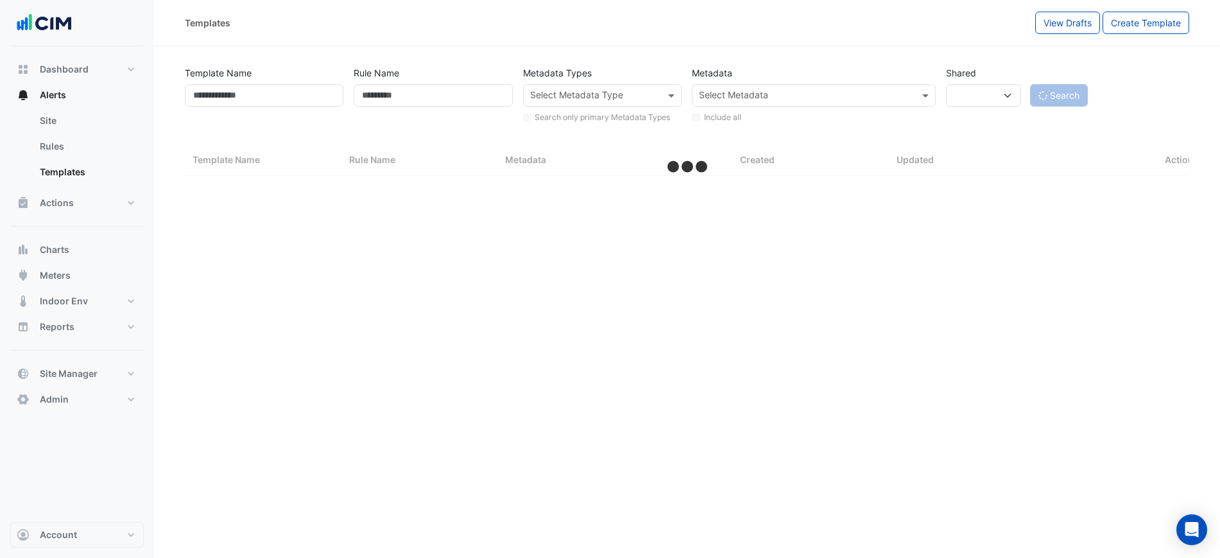
select select "***"
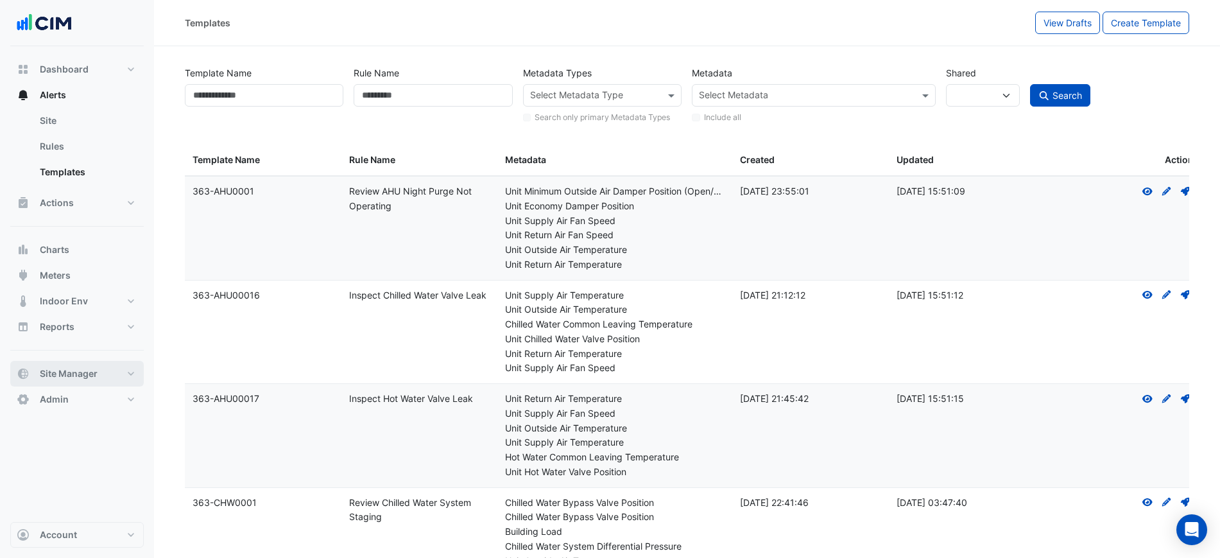
click at [87, 361] on button "Site Manager" at bounding box center [76, 374] width 133 height 26
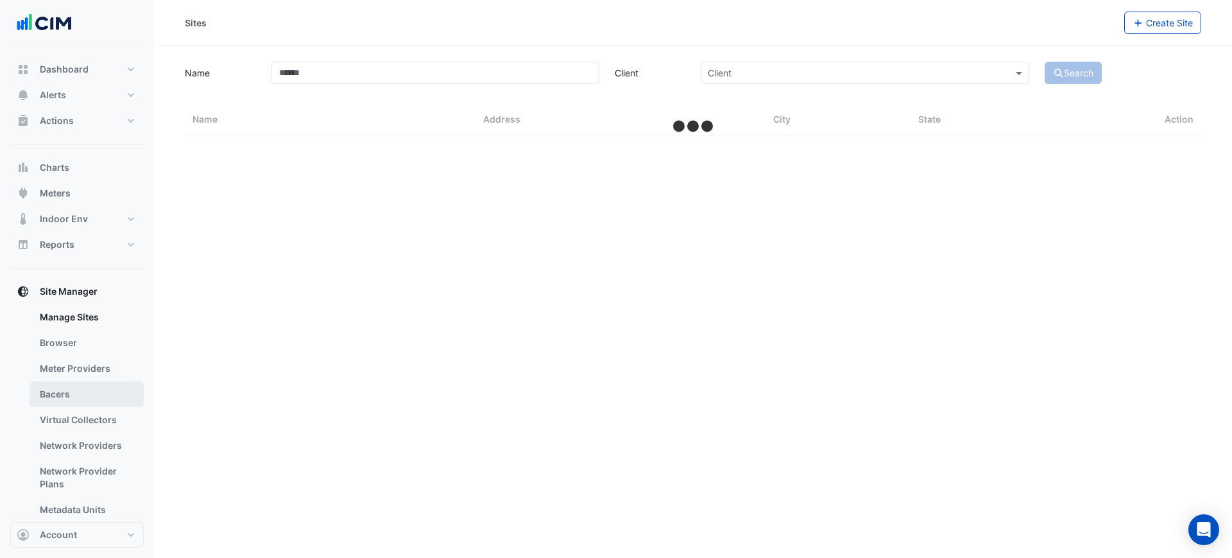
click at [76, 397] on link "Bacers" at bounding box center [87, 394] width 114 height 26
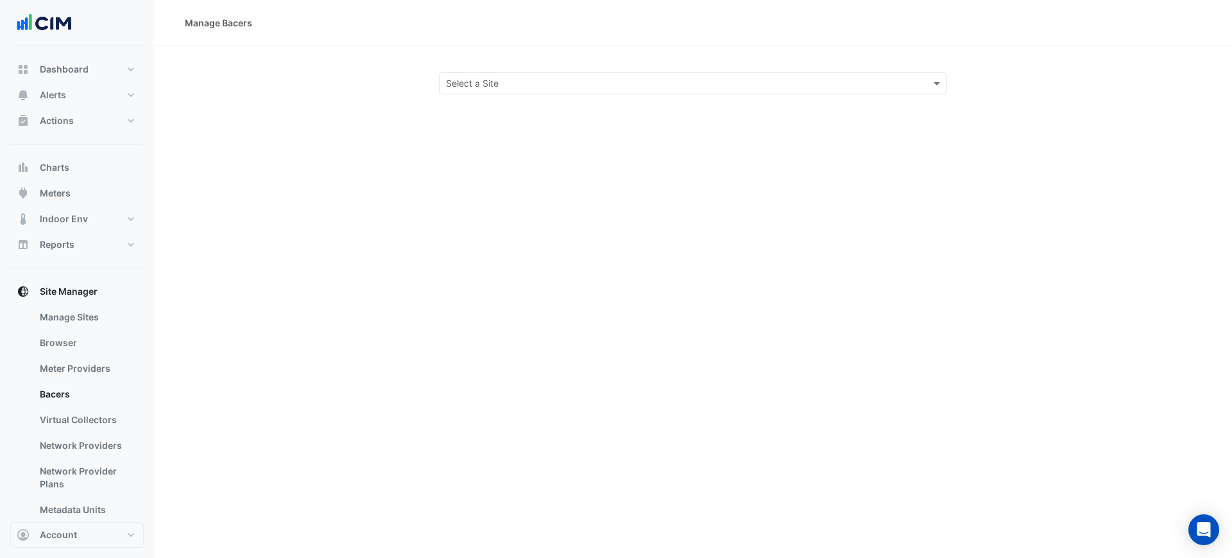
click at [528, 112] on div "Manage Bacers Select a Site" at bounding box center [693, 279] width 1078 height 558
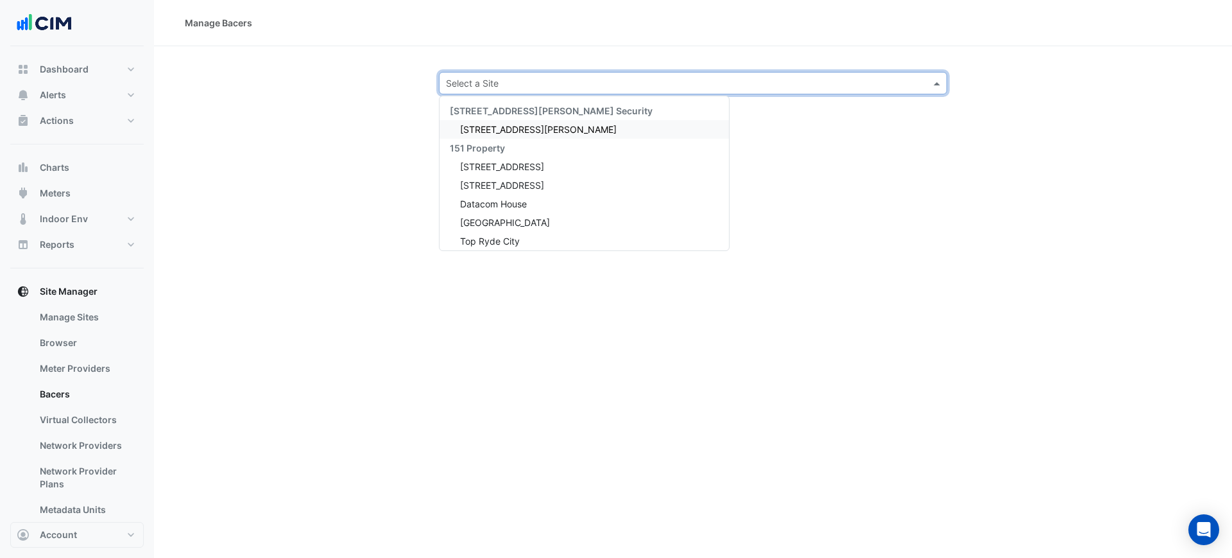
click at [501, 83] on input "text" at bounding box center [680, 83] width 468 height 13
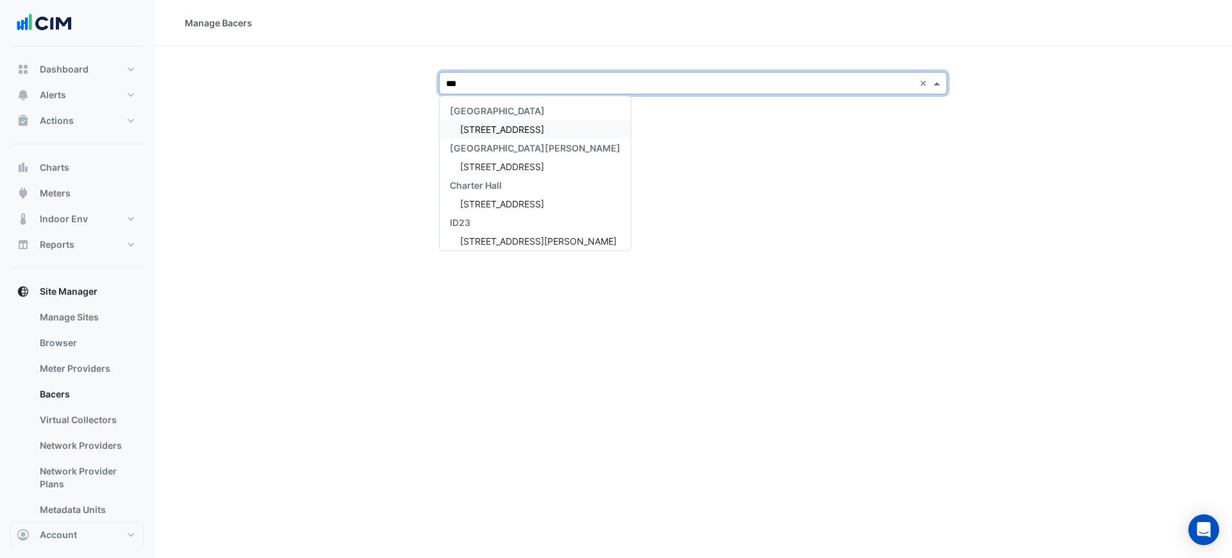
type input "***"
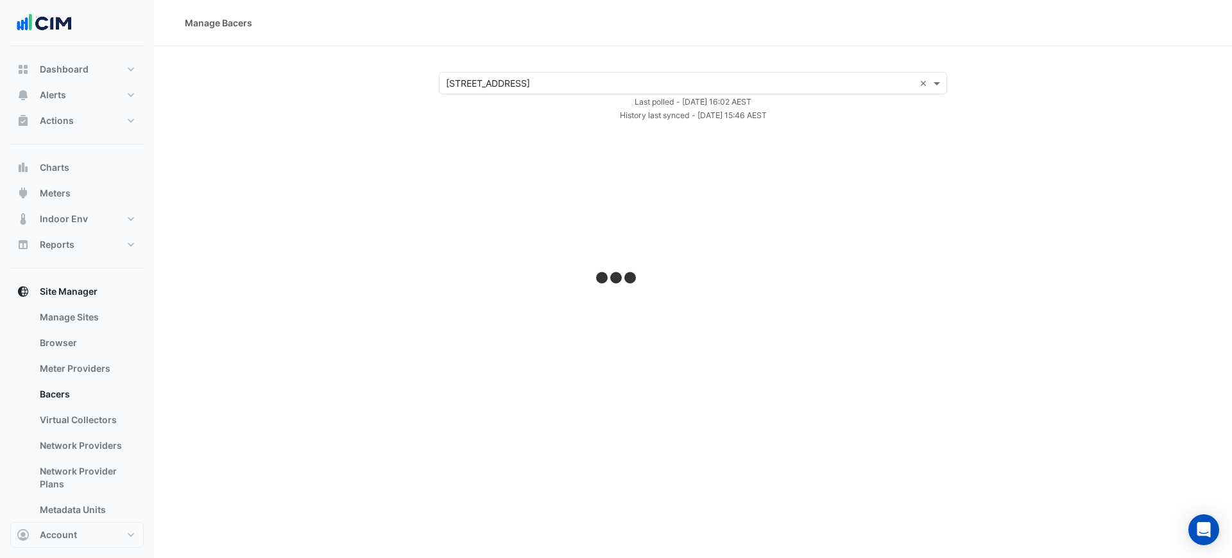
select select "***"
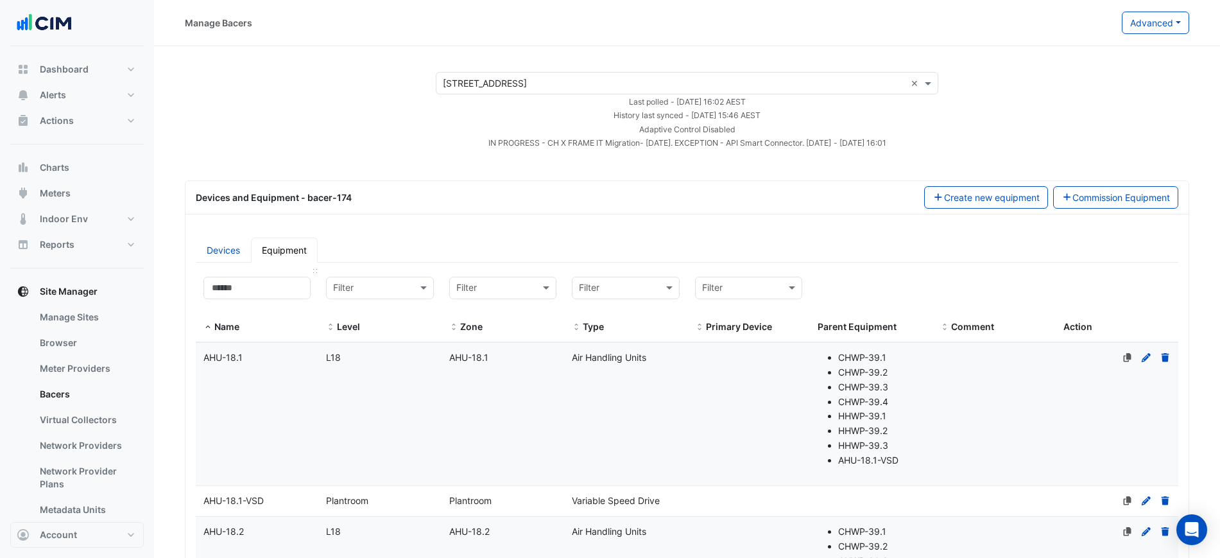
click at [281, 273] on datatable-header-cell "Name" at bounding box center [257, 306] width 123 height 74
click at [289, 284] on input at bounding box center [256, 288] width 107 height 22
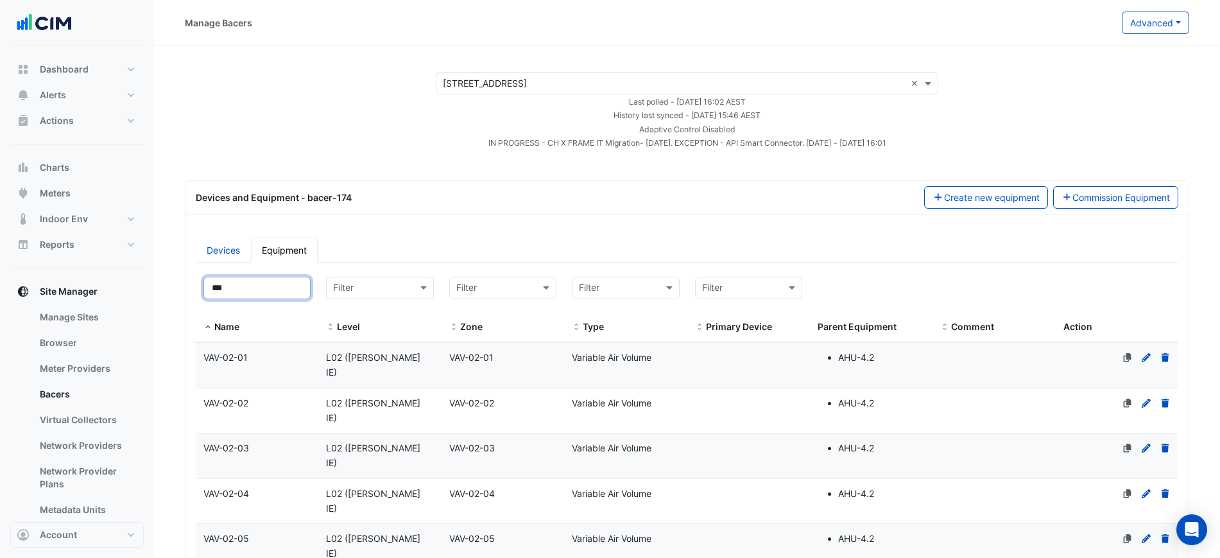
type input "***"
click at [304, 363] on div "VAV-02-01" at bounding box center [257, 357] width 123 height 15
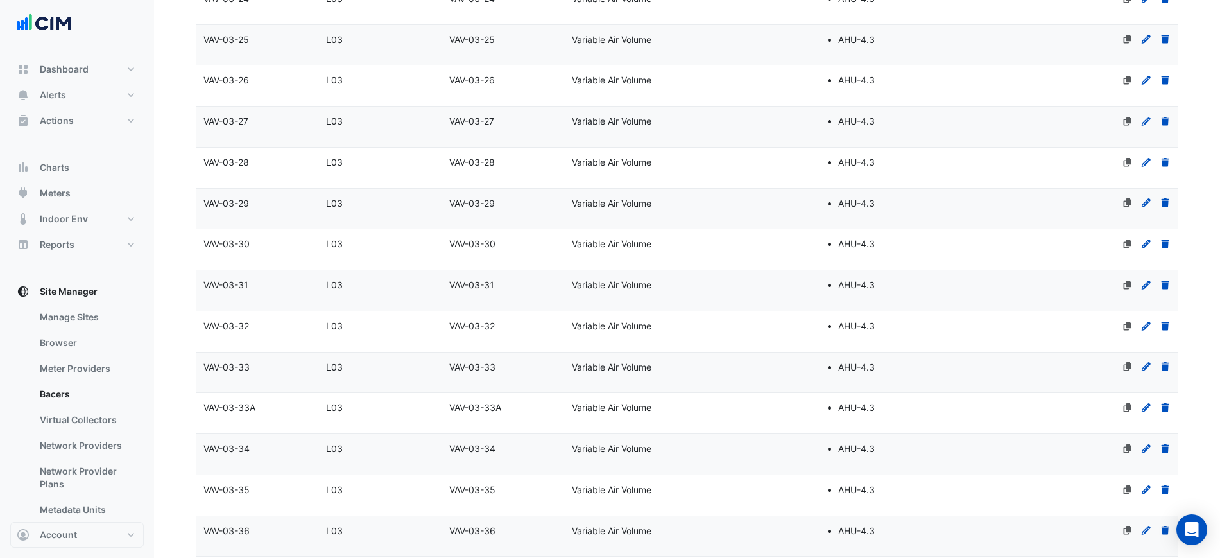
scroll to position [4055, 0]
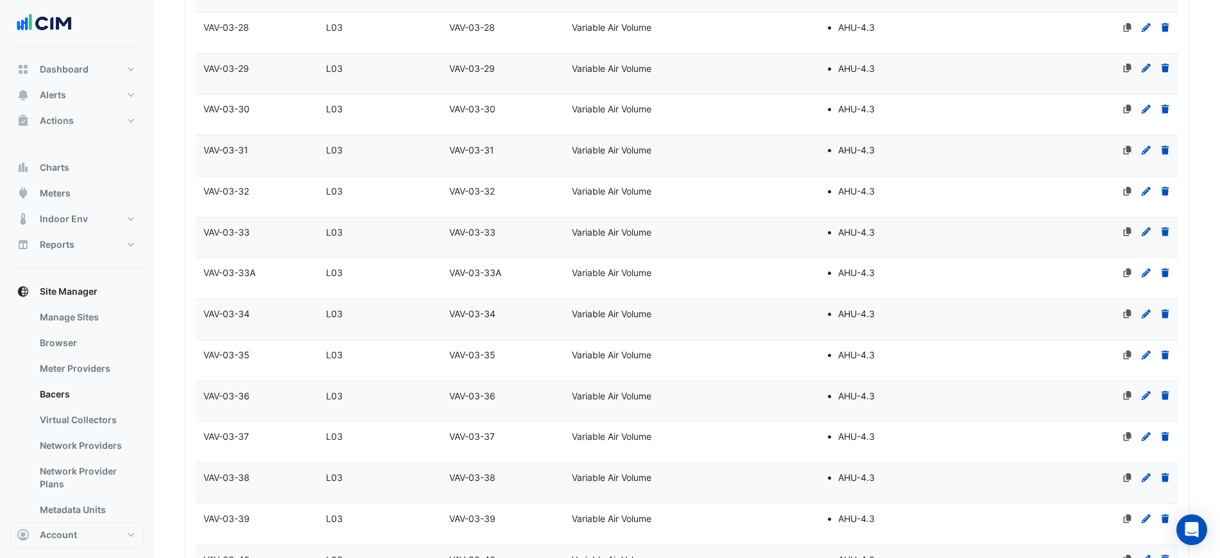
select select "***"
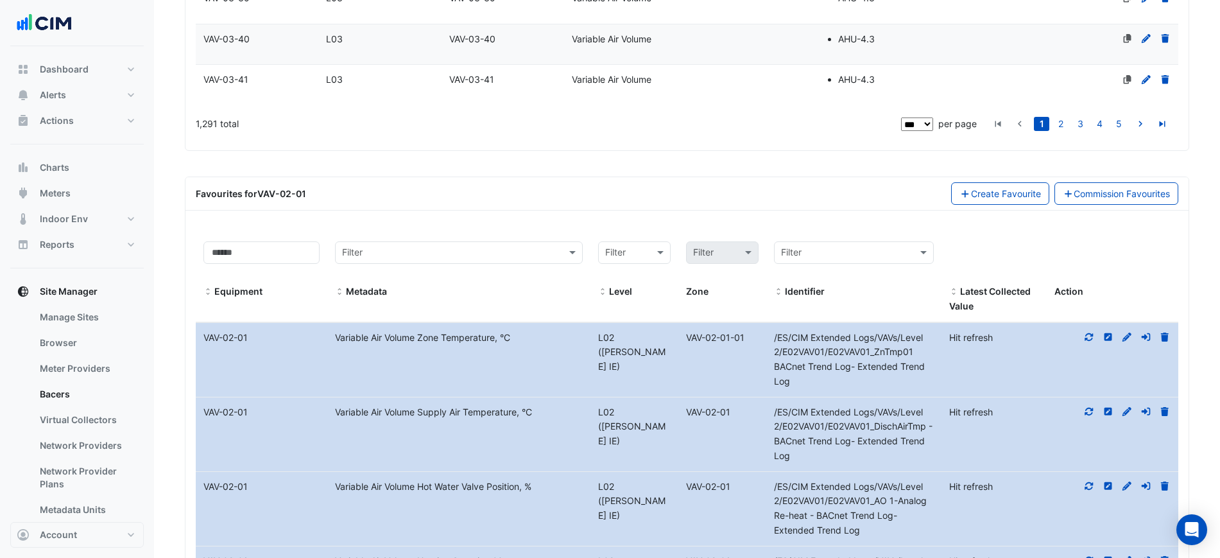
scroll to position [4519, 0]
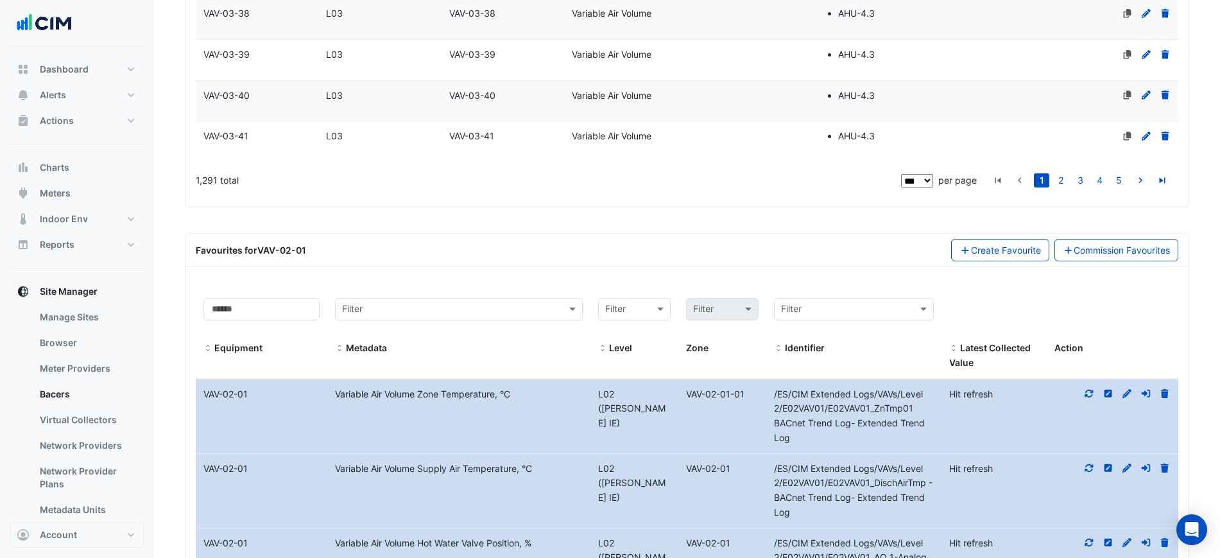
drag, startPoint x: 310, startPoint y: 146, endPoint x: 495, endPoint y: 150, distance: 185.5
click at [495, 379] on div "Equipment Name VAV-02-01 Metadata Variable Air Volume Zone Temperature, °C Leve…" at bounding box center [687, 416] width 983 height 74
copy div "Metadata Variable Air Volume Zone Temperature"
drag, startPoint x: 517, startPoint y: 223, endPoint x: 334, endPoint y: 216, distance: 183.7
click at [334, 461] on div "Variable Air Volume Supply Air Temperature, °C" at bounding box center [458, 468] width 263 height 15
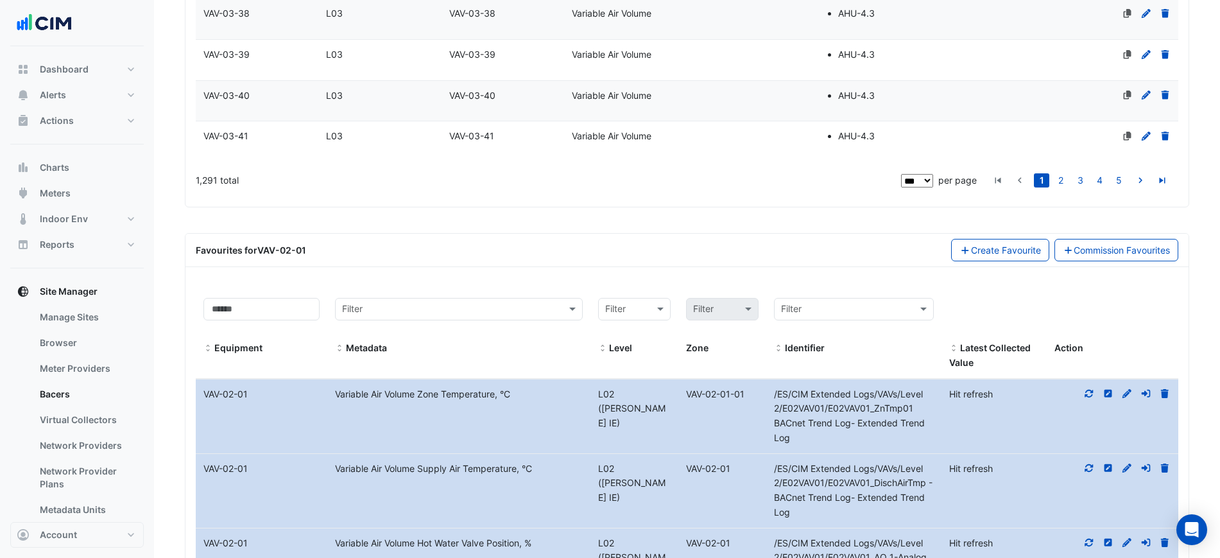
copy div "Variable Air Volume Supply Air Temperature"
drag, startPoint x: 523, startPoint y: 293, endPoint x: 341, endPoint y: 293, distance: 182.3
click at [341, 536] on div "Variable Air Volume Hot Water Valve Position, %" at bounding box center [458, 543] width 263 height 15
copy div "ariable Air Volume Hot Water Valve Position"
drag, startPoint x: 337, startPoint y: 365, endPoint x: 490, endPoint y: 376, distance: 153.8
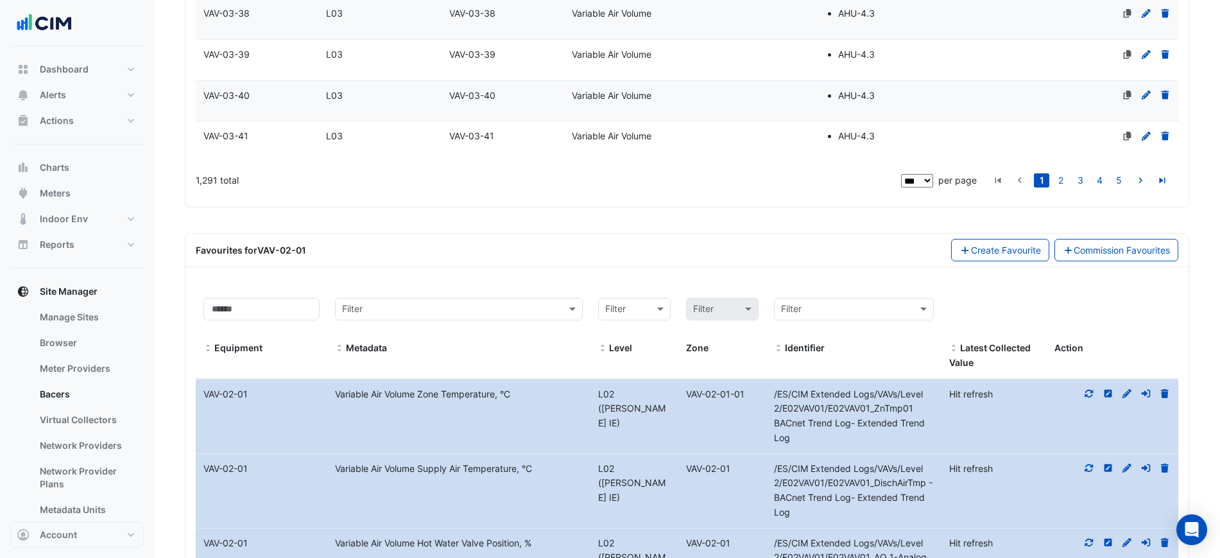
copy div "Variable Air Volume Heating Setpoint"
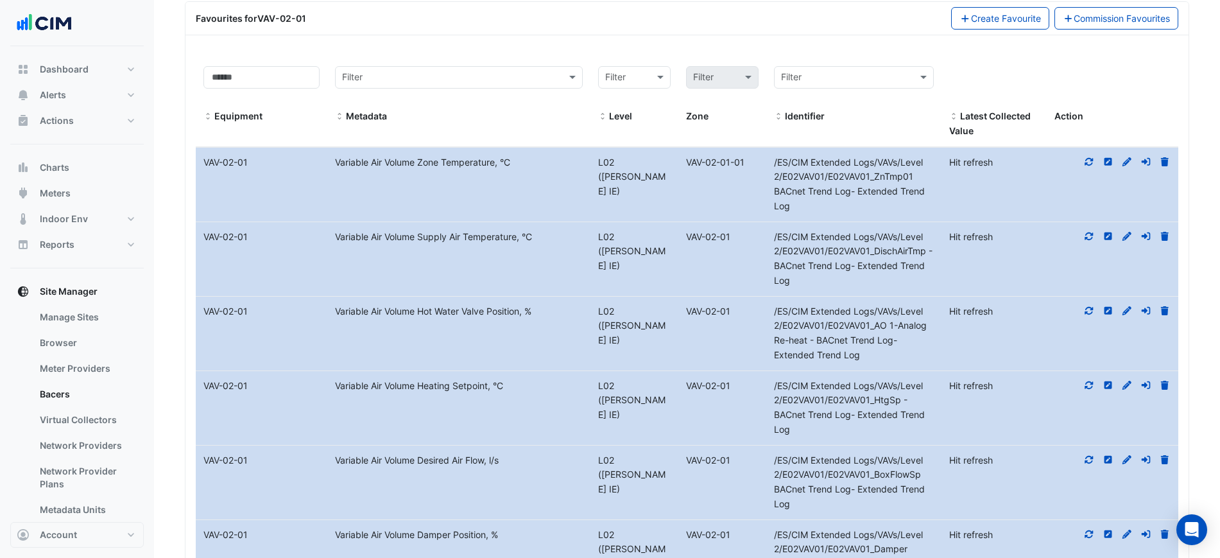
scroll to position [4759, 0]
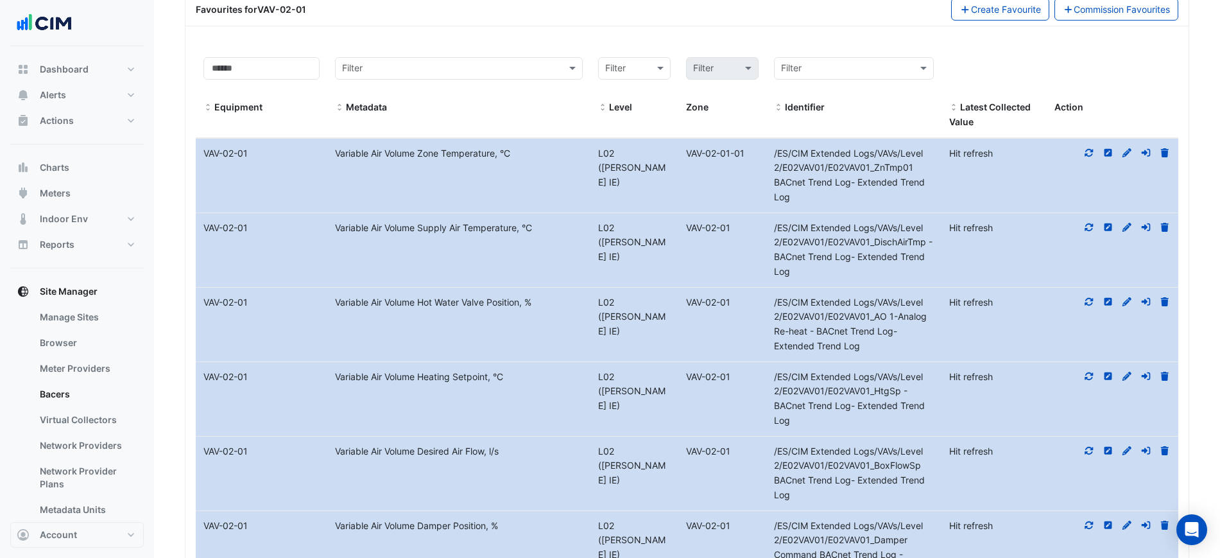
drag, startPoint x: 335, startPoint y: 203, endPoint x: 486, endPoint y: 215, distance: 151.9
click at [486, 436] on datatable-body-cell "Metadata Variable Air Volume Desired Air Flow, l/s" at bounding box center [458, 473] width 263 height 74
copy div "Variable Air Volume Desired Air Flow"
drag, startPoint x: 336, startPoint y: 282, endPoint x: 488, endPoint y: 290, distance: 152.3
click at [488, 511] on datatable-body-cell "Metadata Variable Air Volume Damper Position, %" at bounding box center [458, 548] width 263 height 74
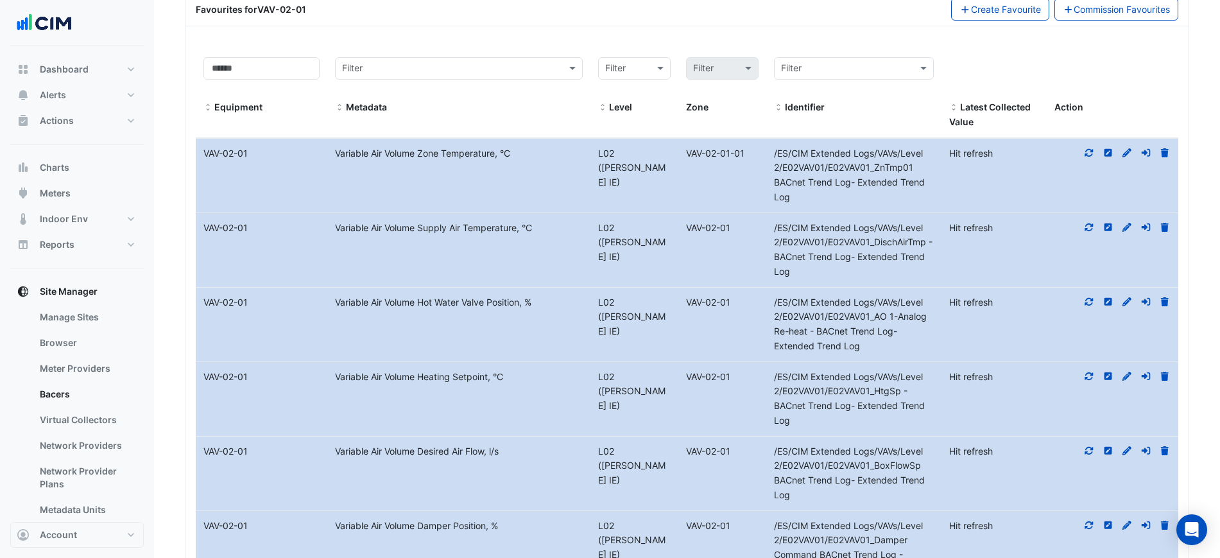
copy div "Variable Air Volume Damper Position"
drag, startPoint x: 325, startPoint y: 357, endPoint x: 487, endPoint y: 371, distance: 163.0
copy div "Metadata Variable Air Volume Current Air Flow"
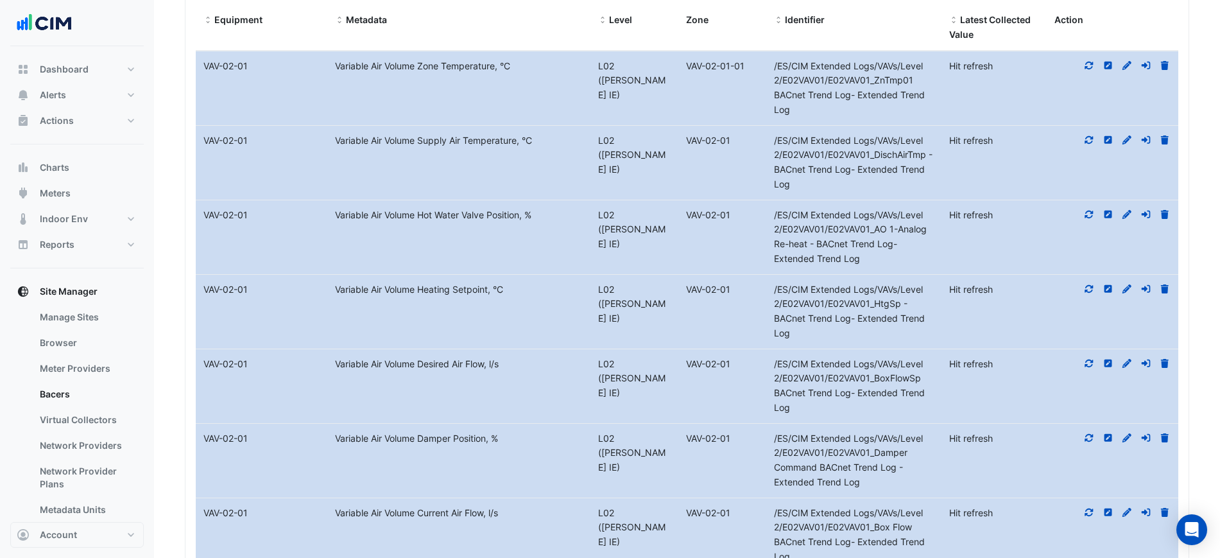
scroll to position [4847, 0]
drag, startPoint x: 332, startPoint y: 345, endPoint x: 490, endPoint y: 335, distance: 158.2
copy div "Variable Air Volume Cooling Setpoint"
drag, startPoint x: 401, startPoint y: 413, endPoint x: 475, endPoint y: 418, distance: 73.9
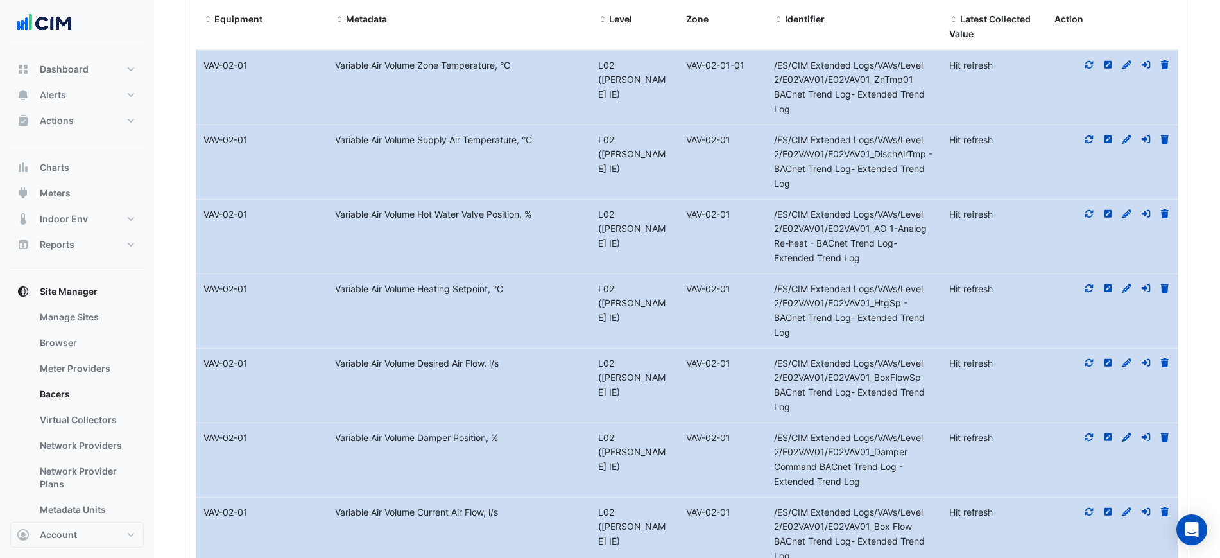
copy div "Variable Air Volume Control Mod"
click at [614, 497] on datatable-body-cell "Level L02 (NABERS IE) VAV-02-01" at bounding box center [677, 534] width 175 height 74
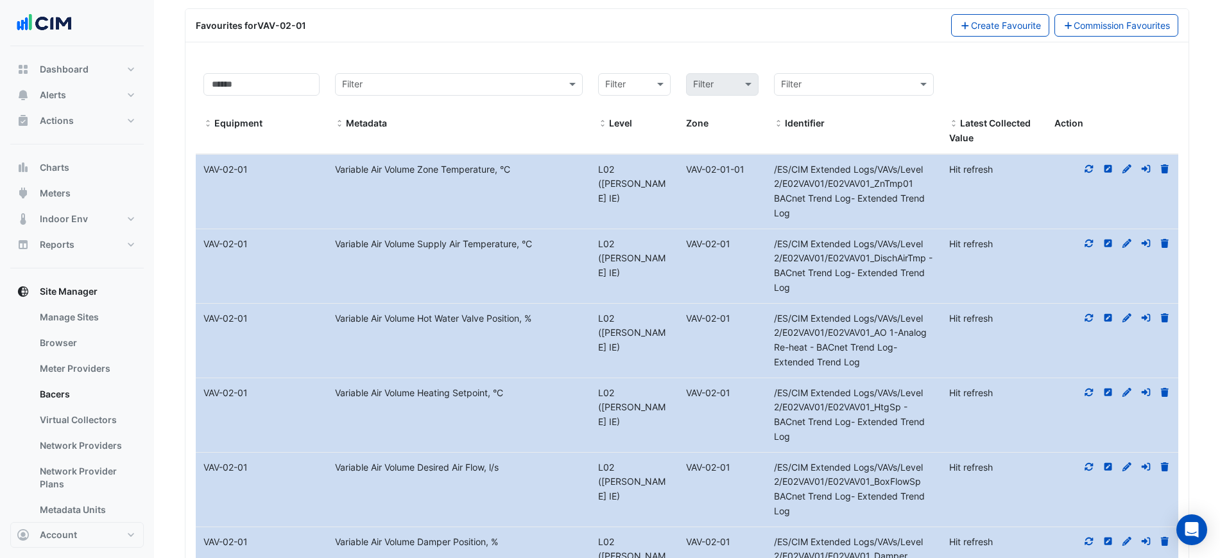
scroll to position [4767, 0]
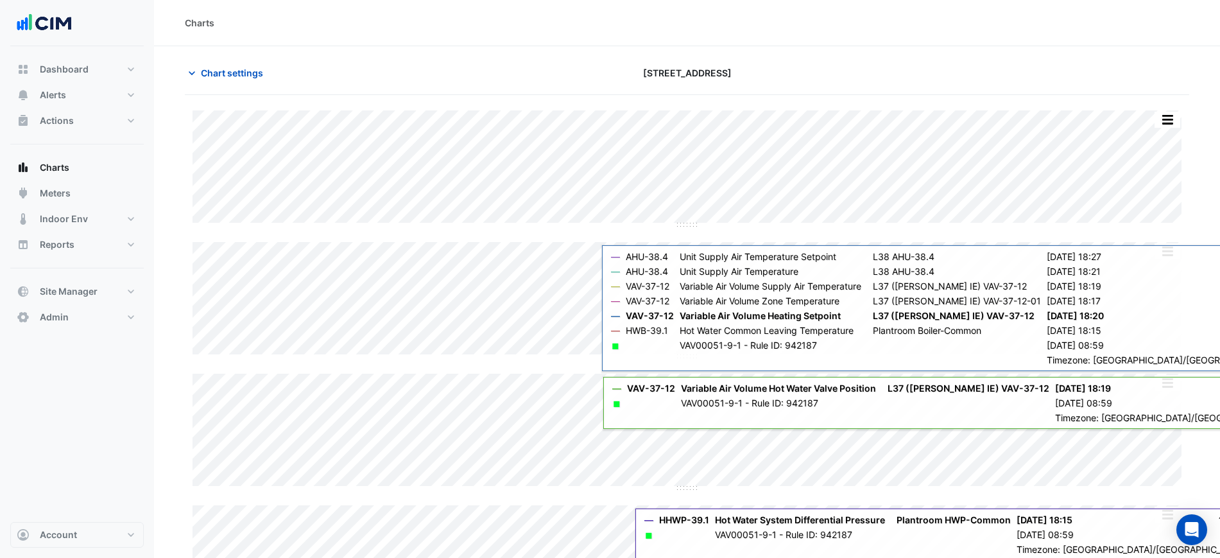
click at [1013, 76] on div at bounding box center [1027, 73] width 340 height 22
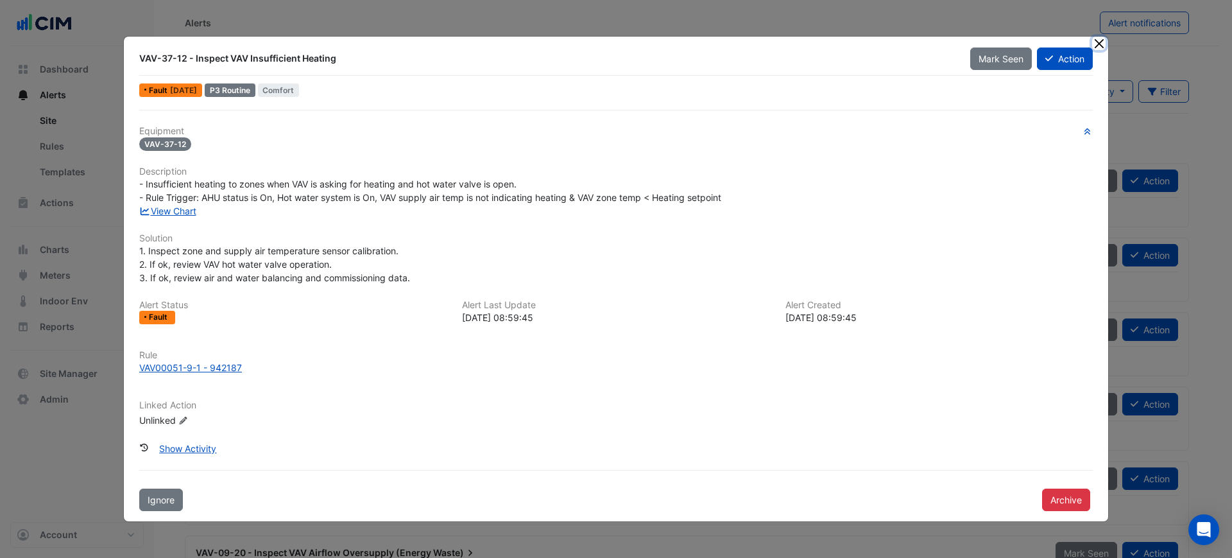
click at [1096, 43] on button "Close" at bounding box center [1098, 43] width 13 height 13
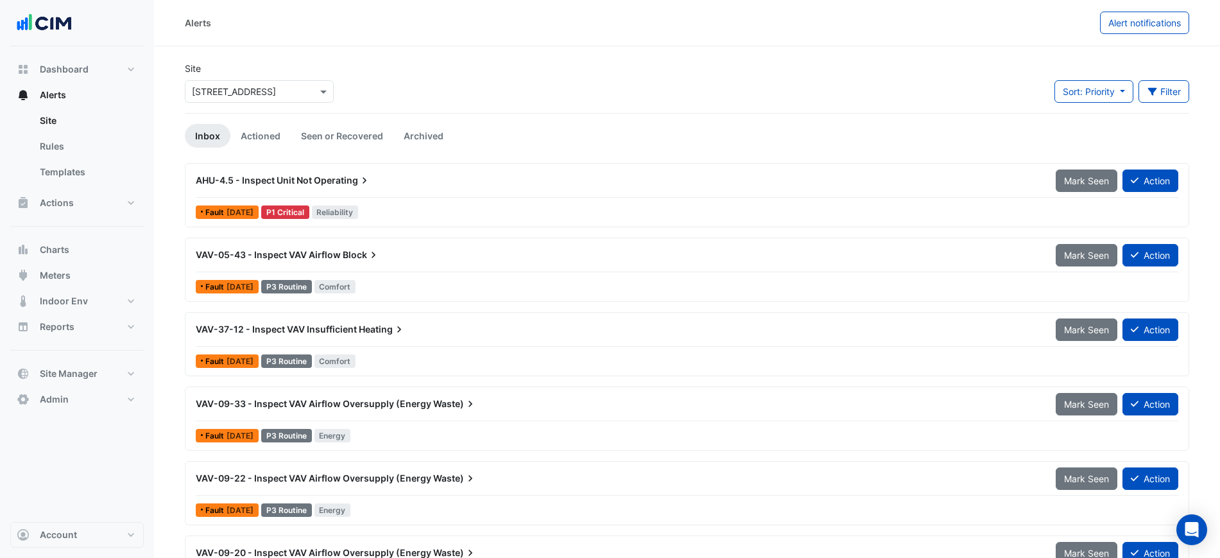
click at [714, 33] on div "Alerts" at bounding box center [642, 23] width 915 height 22
click at [288, 91] on input "text" at bounding box center [246, 91] width 109 height 13
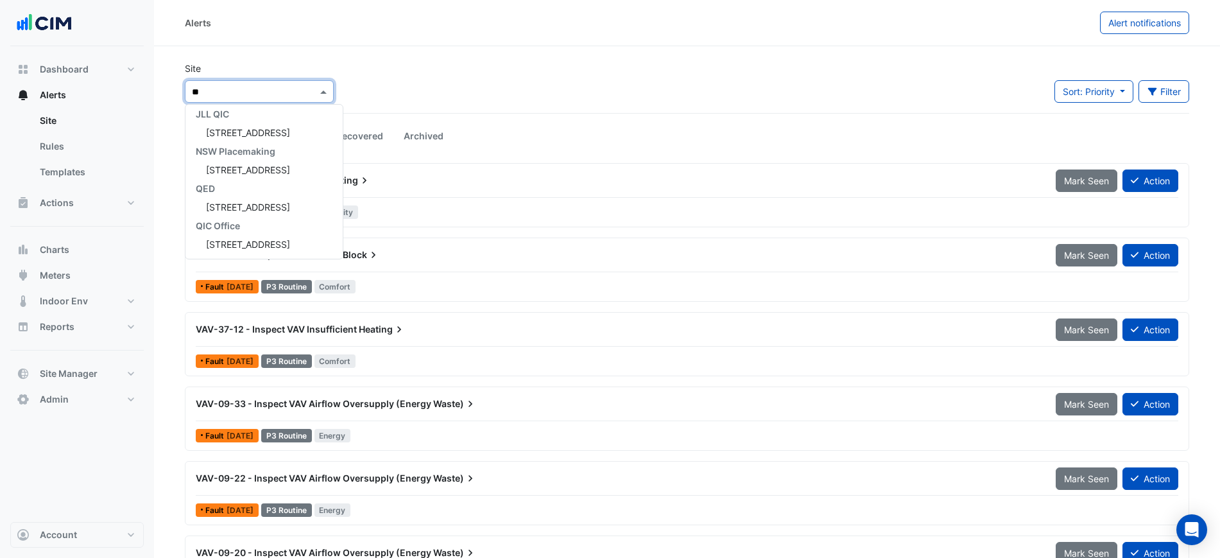
scroll to position [266, 0]
type input "***"
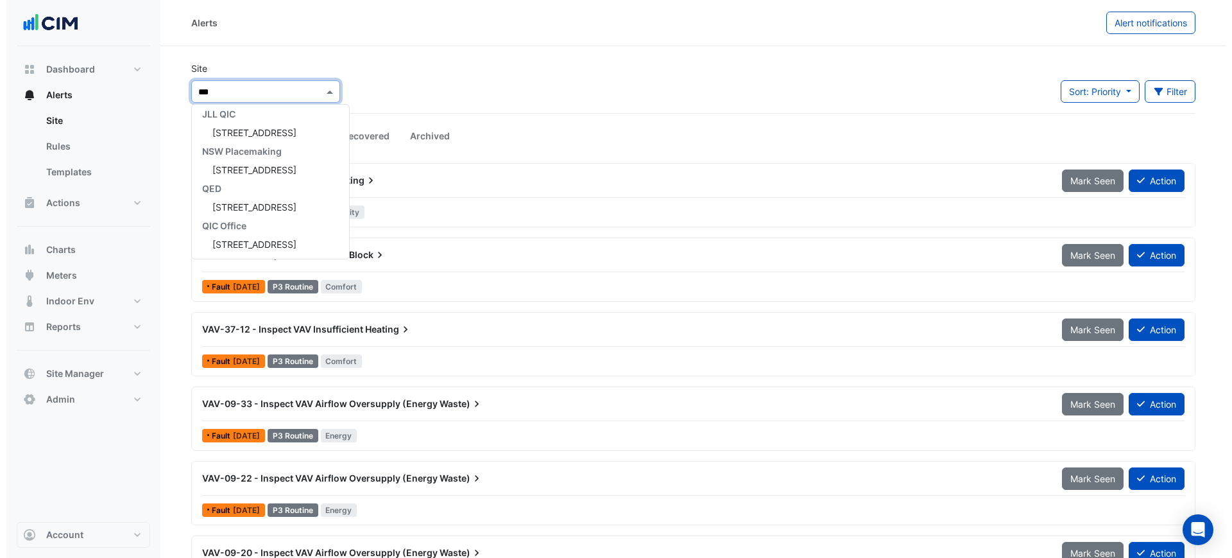
scroll to position [0, 0]
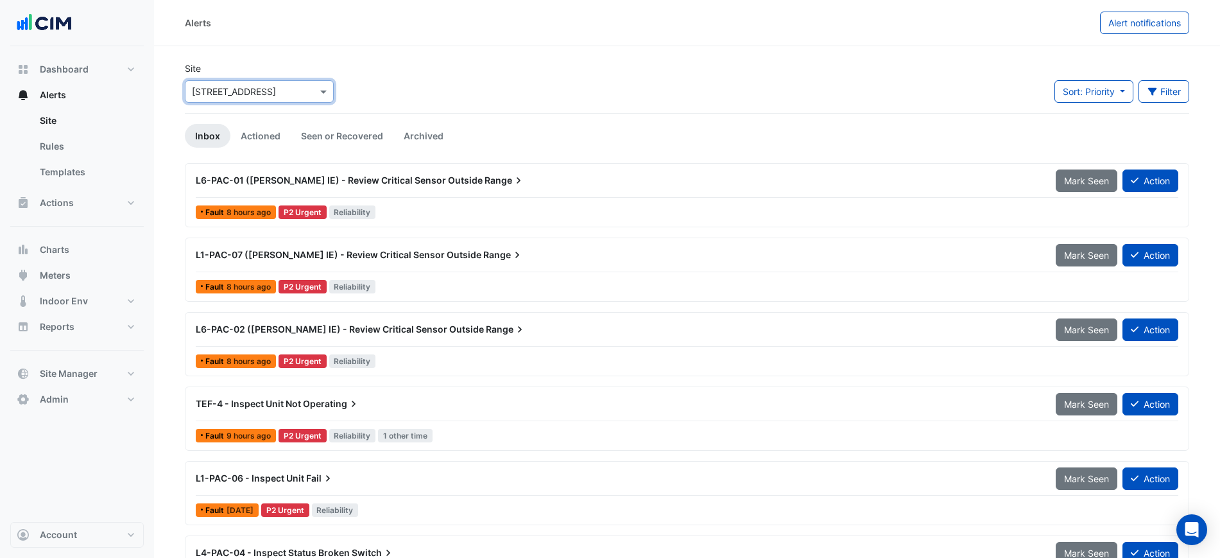
click at [403, 196] on div "L6-PAC-01 ([PERSON_NAME] IE) - Review Critical Sensor Outside Range Mark Seen A…" at bounding box center [687, 183] width 983 height 29
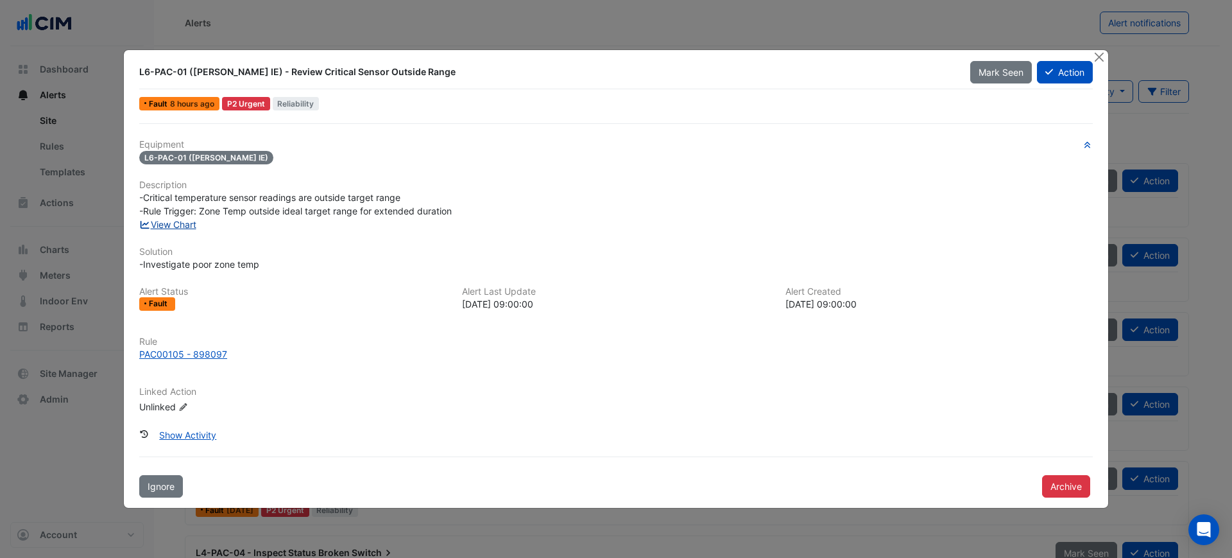
click at [151, 225] on link "View Chart" at bounding box center [167, 224] width 57 height 11
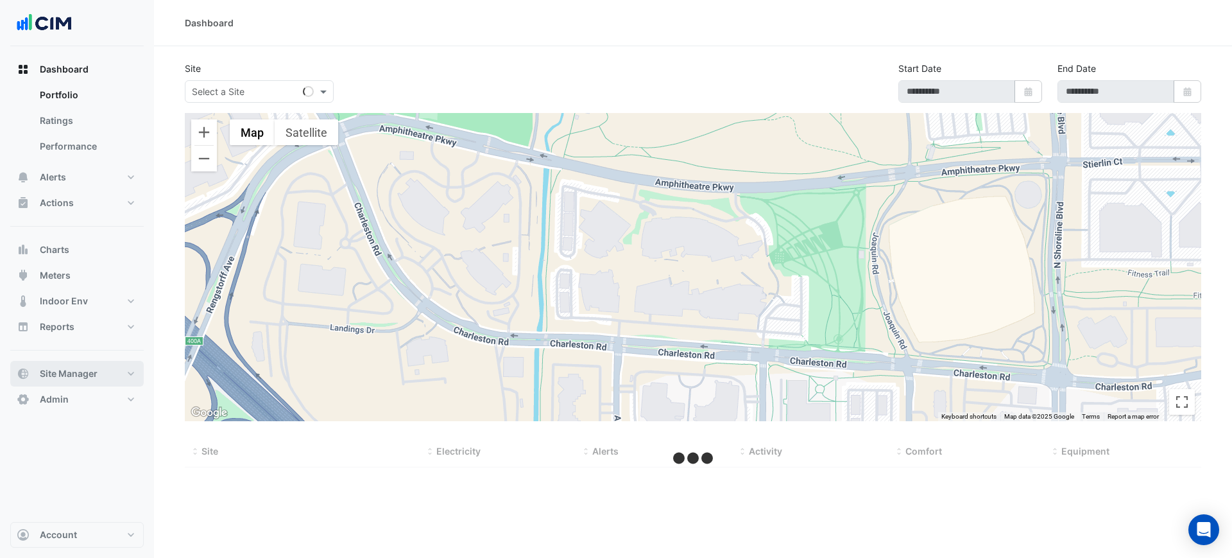
click at [103, 367] on button "Site Manager" at bounding box center [76, 374] width 133 height 26
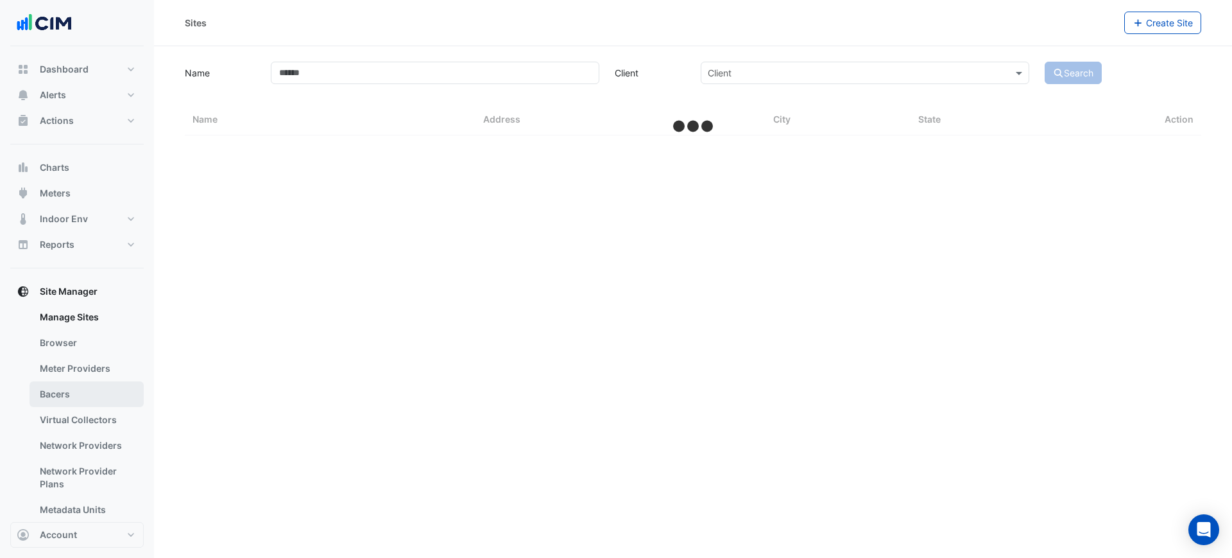
click at [92, 386] on link "Bacers" at bounding box center [87, 394] width 114 height 26
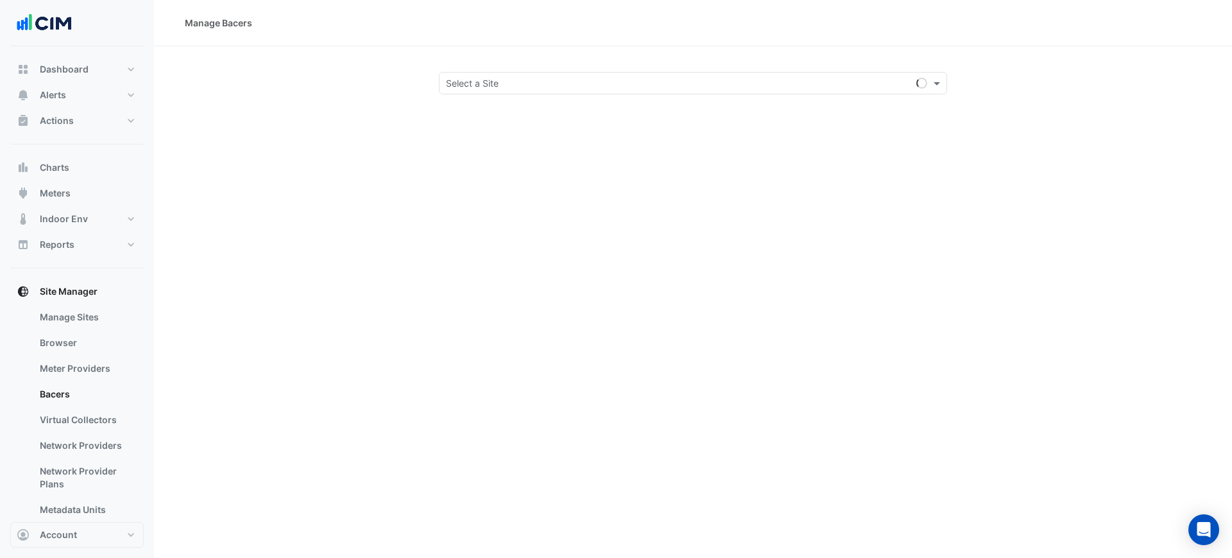
click at [463, 85] on input "text" at bounding box center [680, 83] width 468 height 13
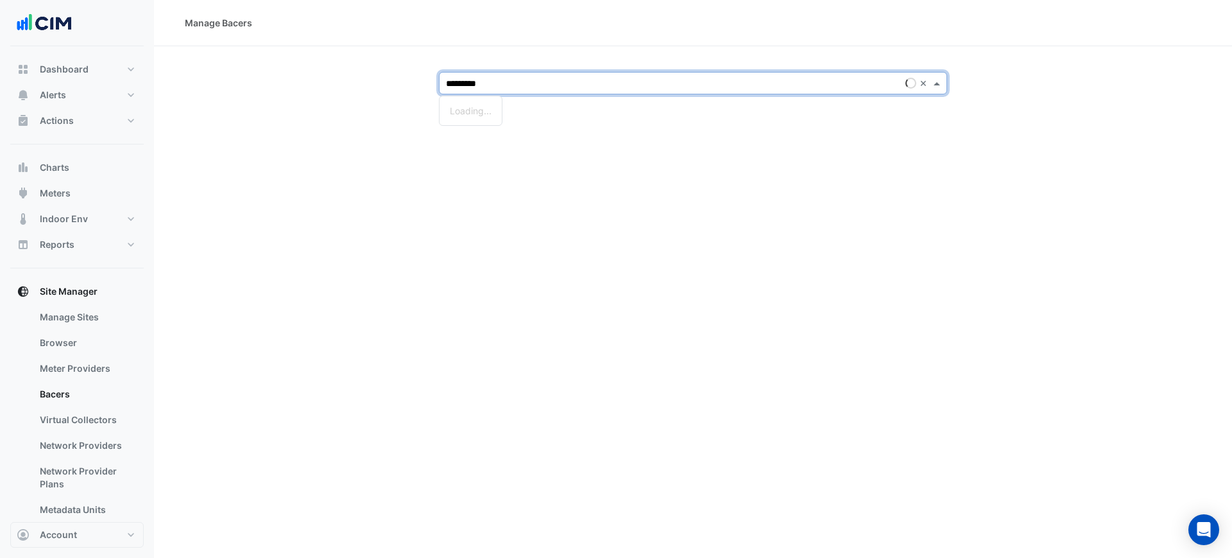
type input "*********"
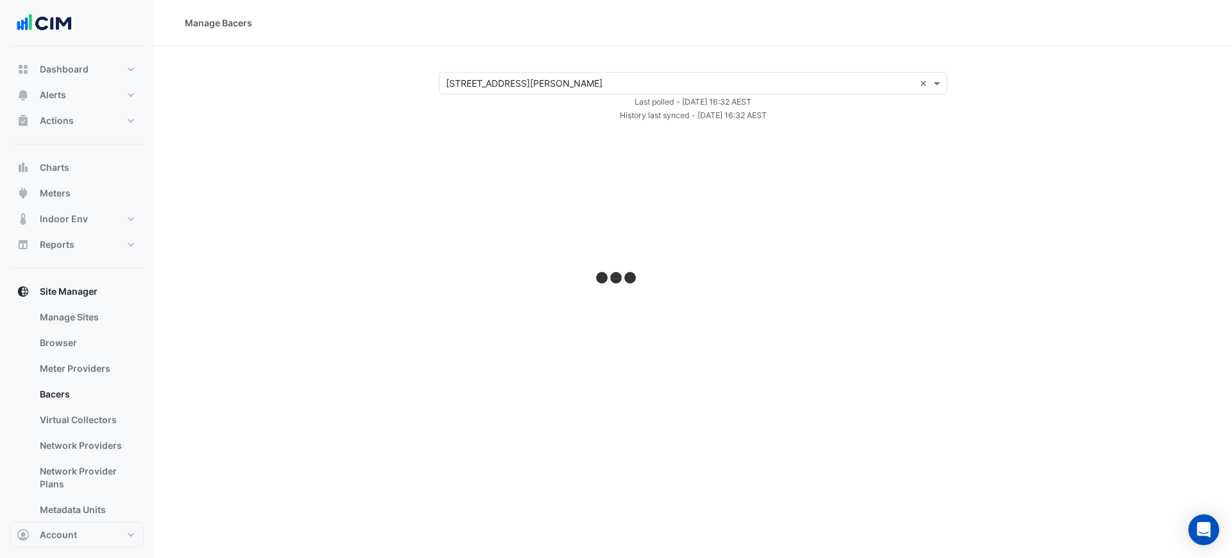
select select "***"
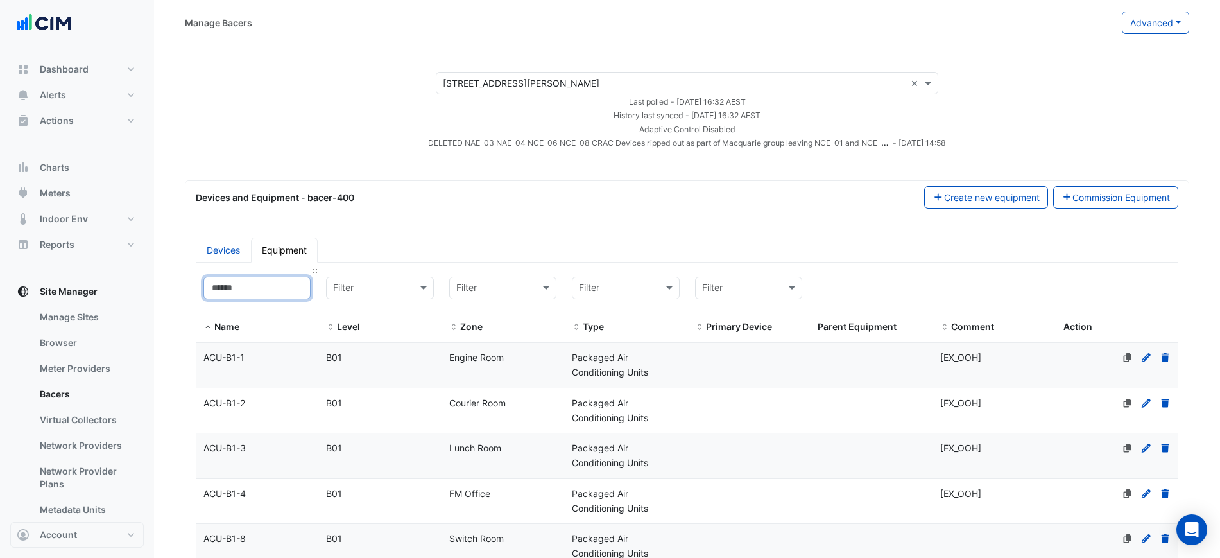
click at [264, 287] on input at bounding box center [256, 288] width 107 height 22
click at [287, 246] on link "Equipment" at bounding box center [284, 249] width 67 height 25
click at [228, 249] on link "Devices" at bounding box center [223, 249] width 55 height 25
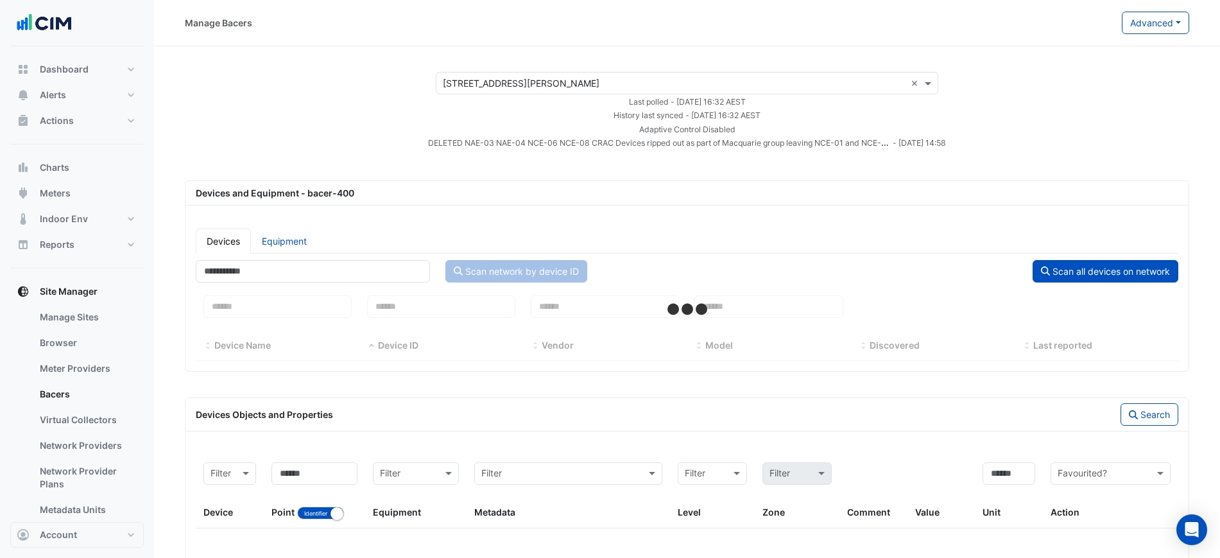
select select "***"
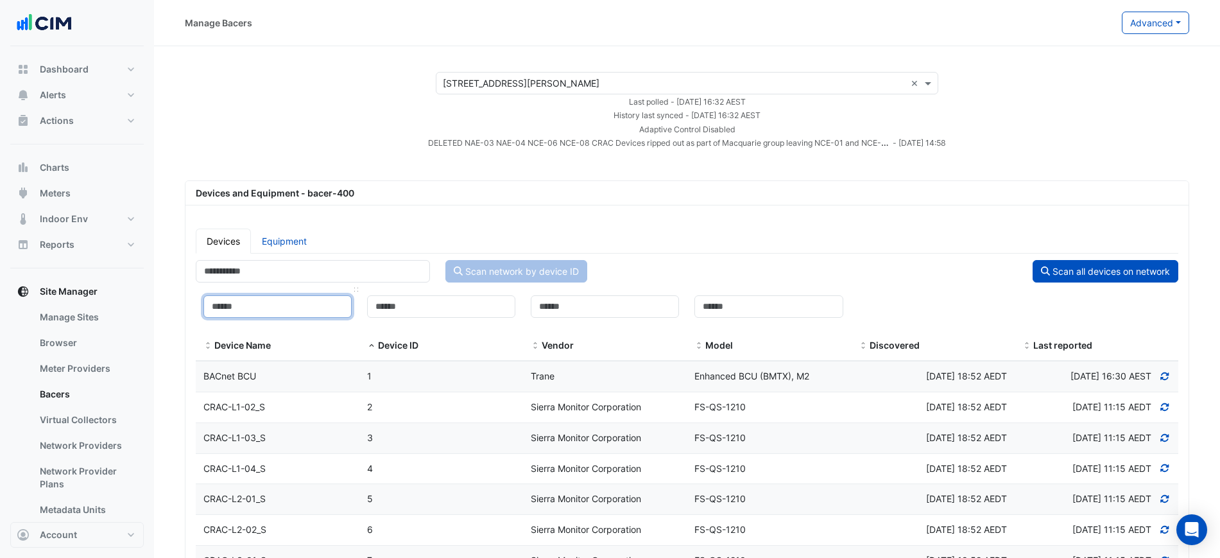
click at [288, 310] on input at bounding box center [277, 306] width 148 height 22
click at [244, 303] on input at bounding box center [277, 306] width 148 height 22
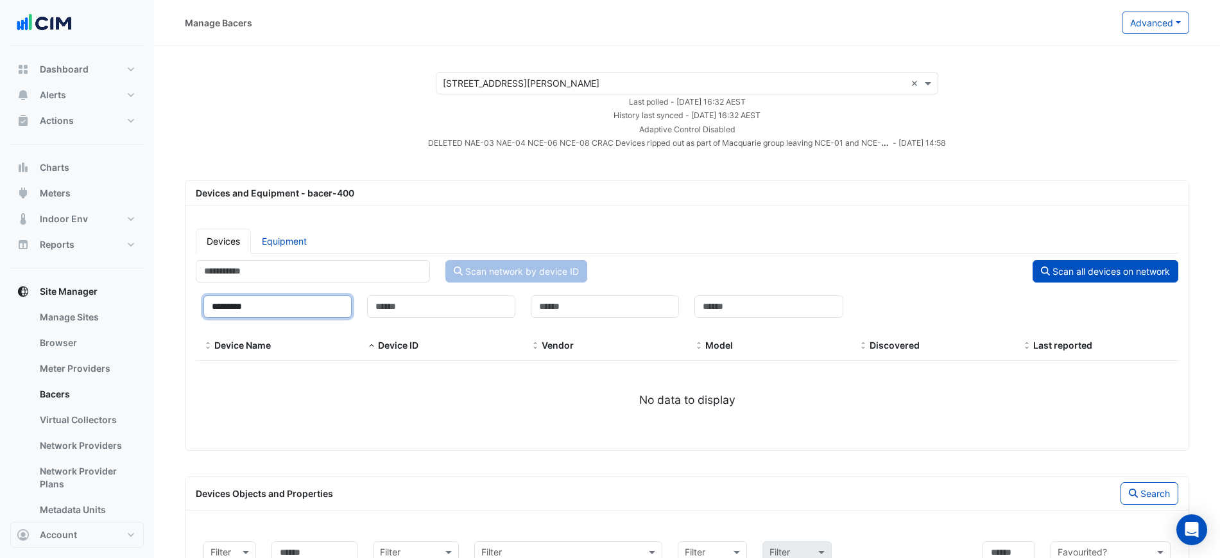
type input "*********"
click at [520, 65] on section "Select a Site × 1 Shelley Street × Last polled - Mon 18-Aug-2025 16:32 AEST His…" at bounding box center [687, 371] width 1066 height 650
click at [520, 72] on div "Select a Site × 1 Shelley Street ×" at bounding box center [687, 83] width 502 height 22
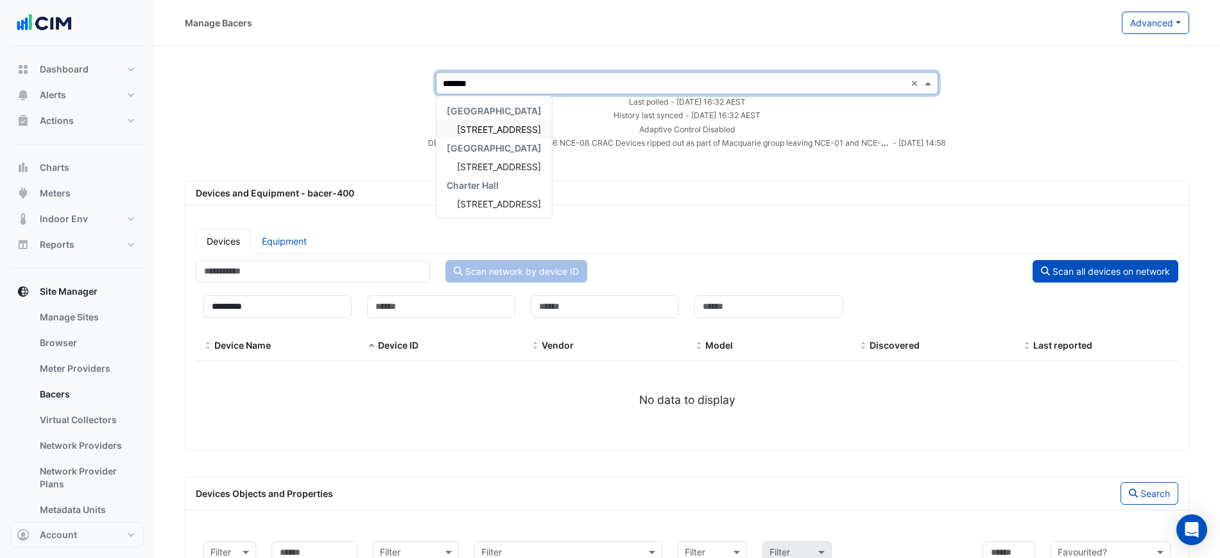
type input "********"
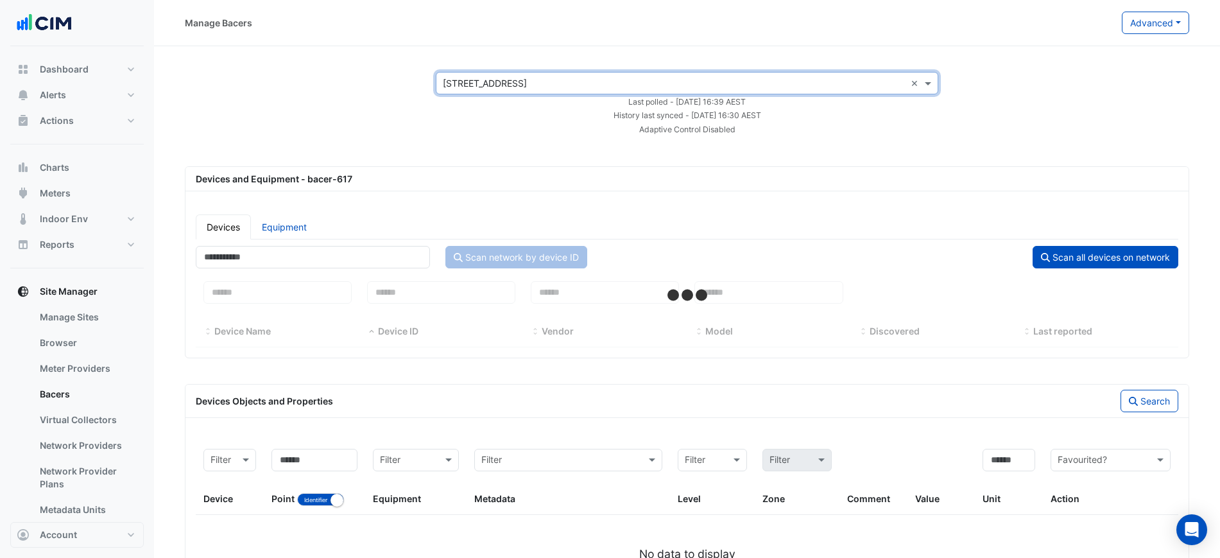
select select "***"
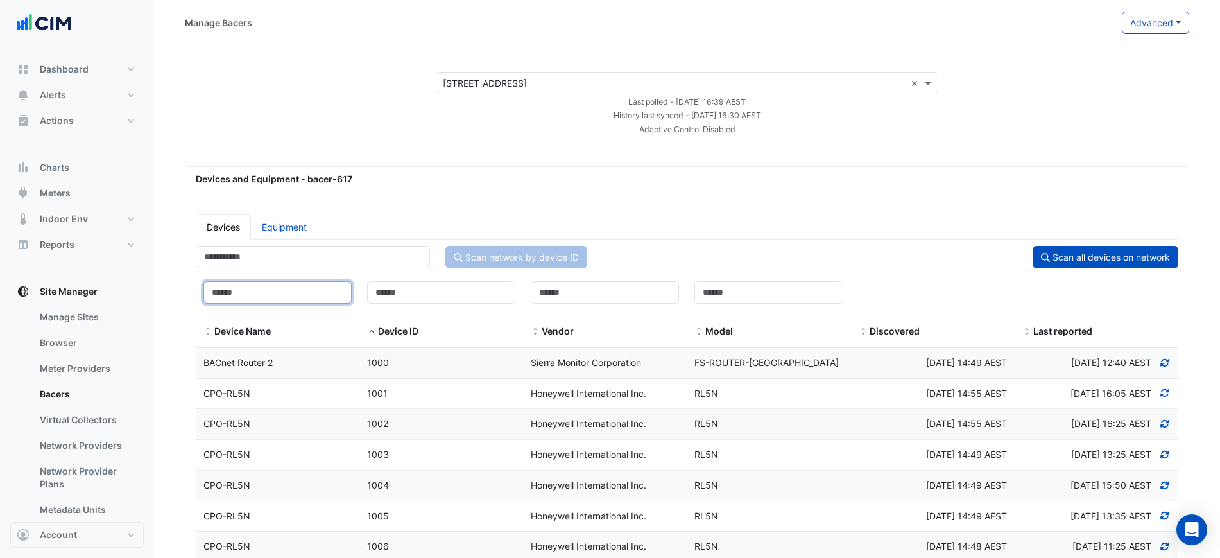
click at [308, 289] on input at bounding box center [277, 292] width 148 height 22
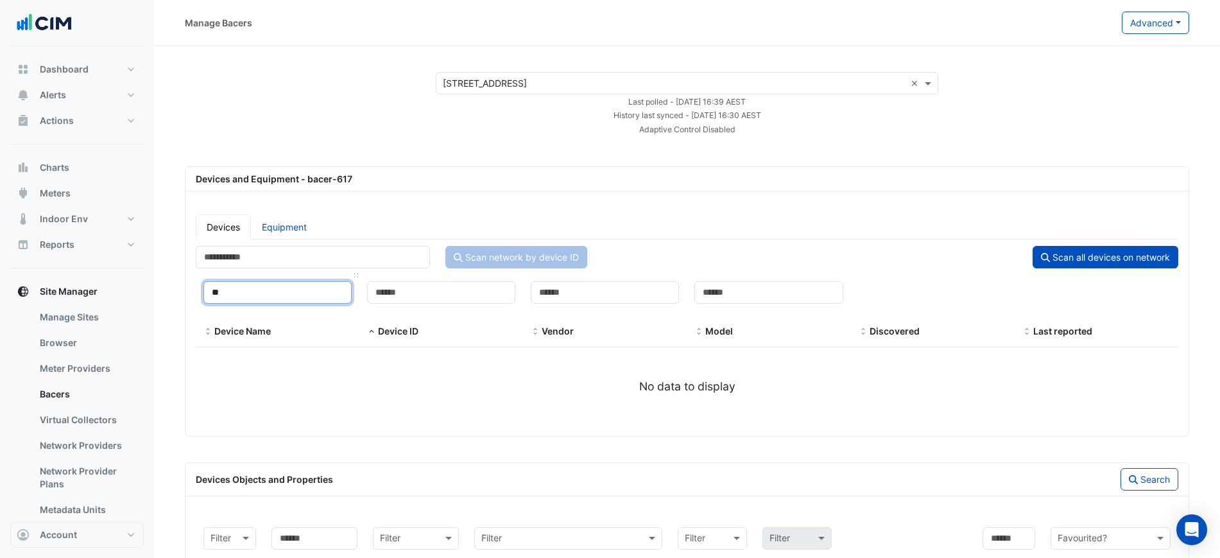
type input "*"
select select "***"
type input "*"
select select "***"
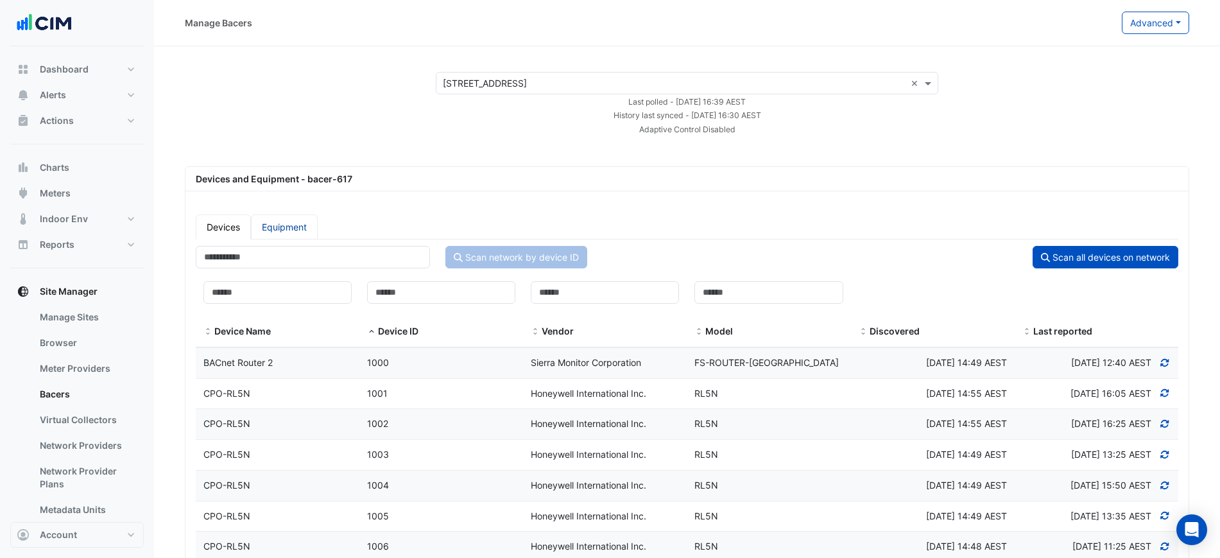
click at [279, 228] on link "Equipment" at bounding box center [284, 226] width 67 height 25
select select "***"
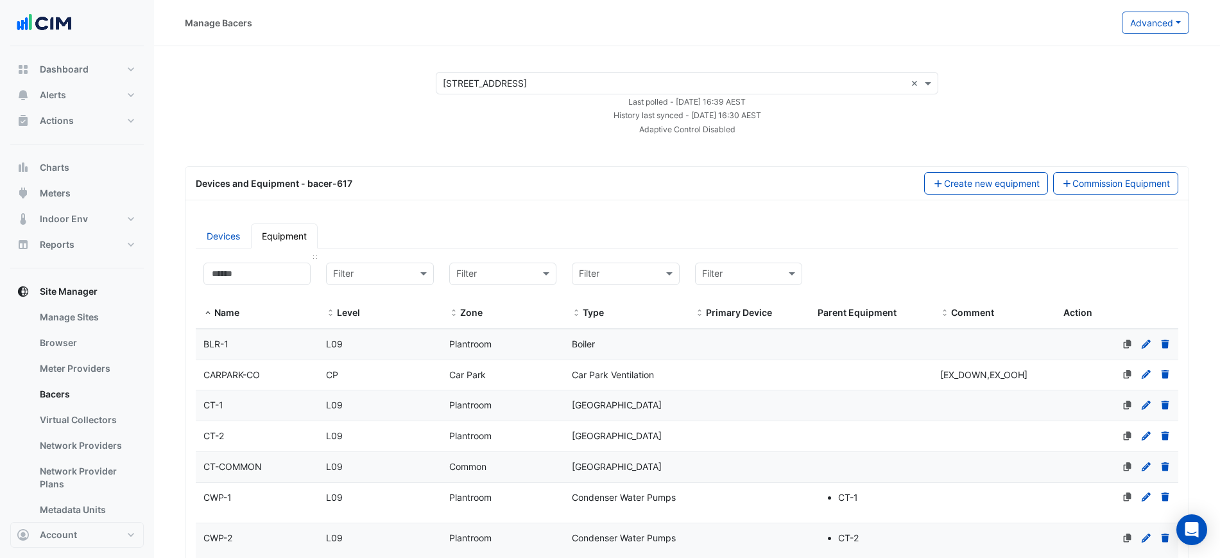
click at [255, 291] on div "Name" at bounding box center [256, 291] width 107 height 58
click at [257, 274] on input at bounding box center [256, 273] width 107 height 22
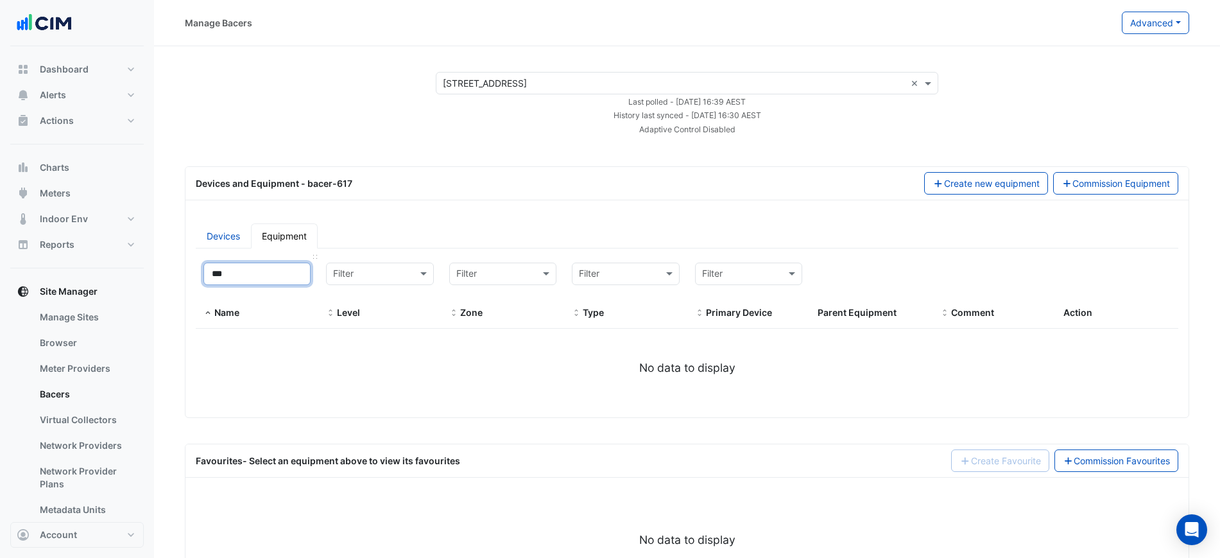
type input "**"
select select "***"
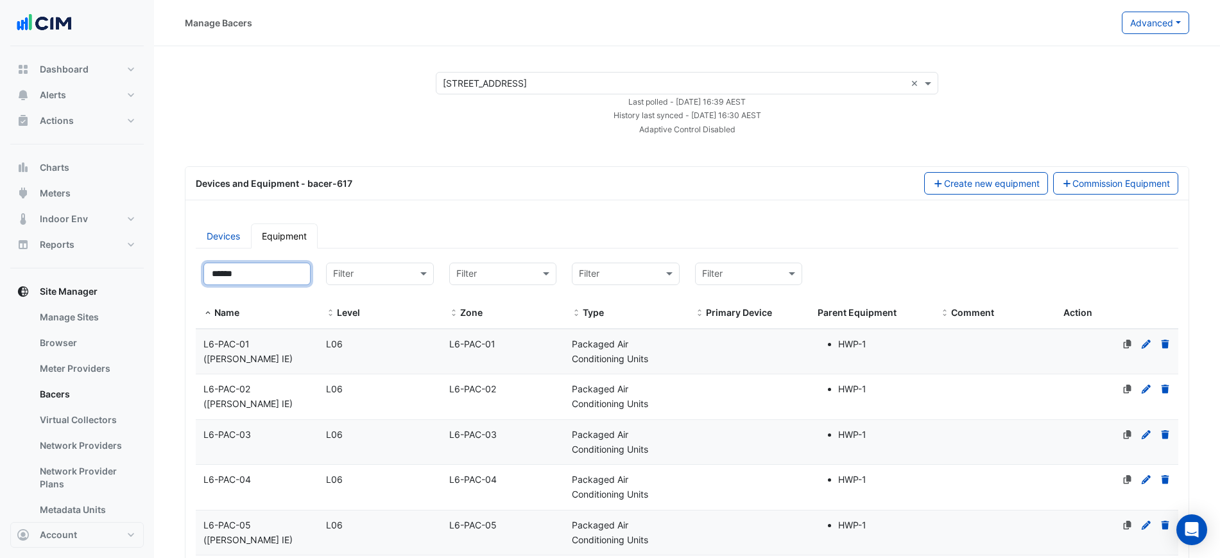
type input "******"
click at [454, 347] on span "L6-PAC-01" at bounding box center [472, 343] width 46 height 11
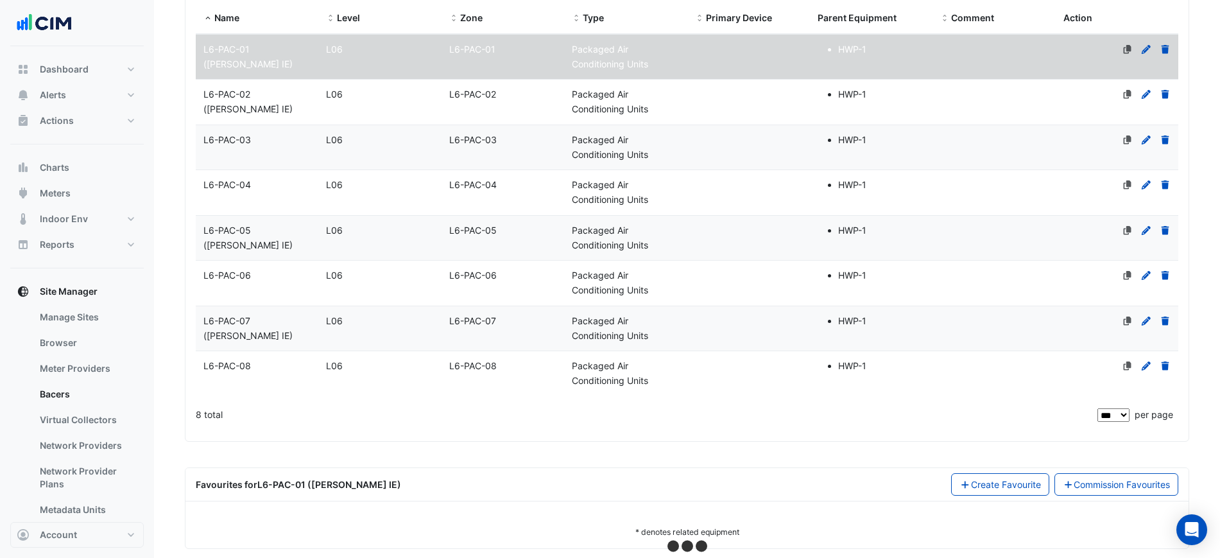
scroll to position [311, 0]
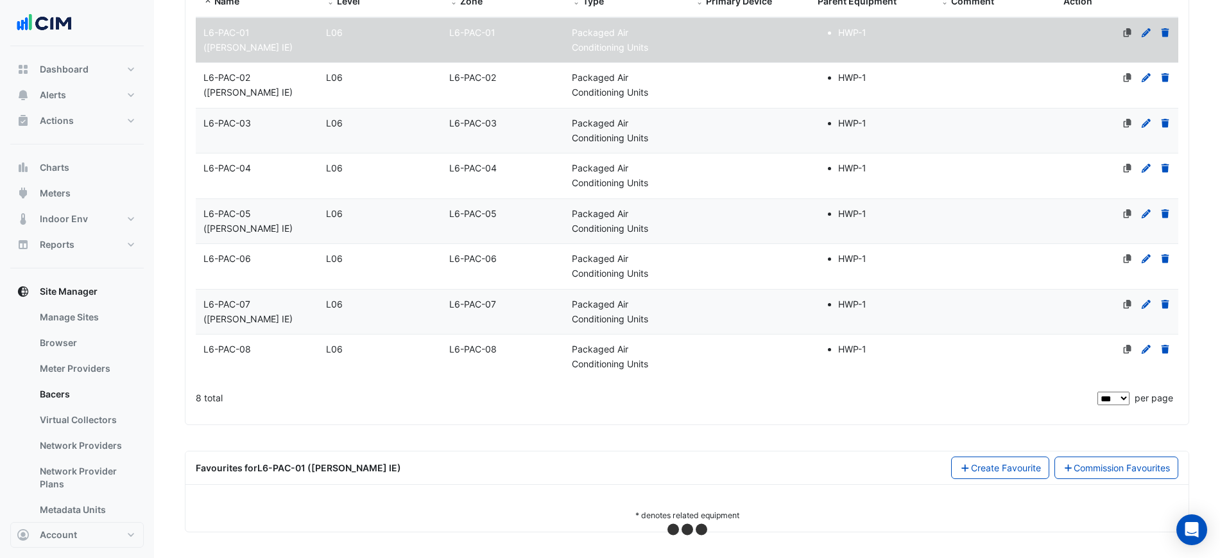
select select "***"
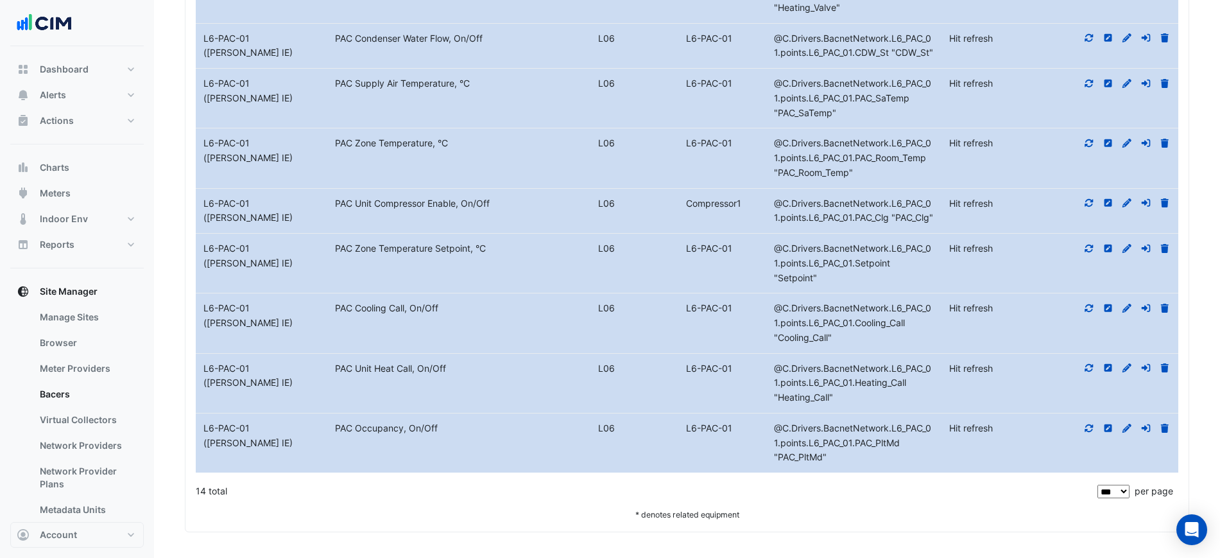
scroll to position [1228, 0]
click at [1088, 370] on icon at bounding box center [1089, 367] width 12 height 9
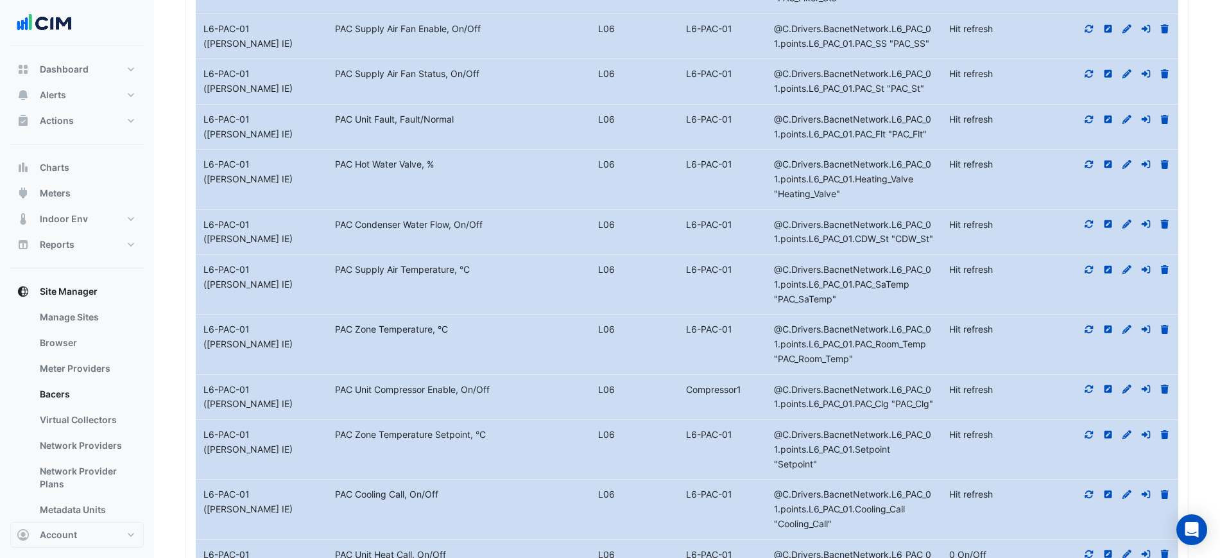
scroll to position [988, 0]
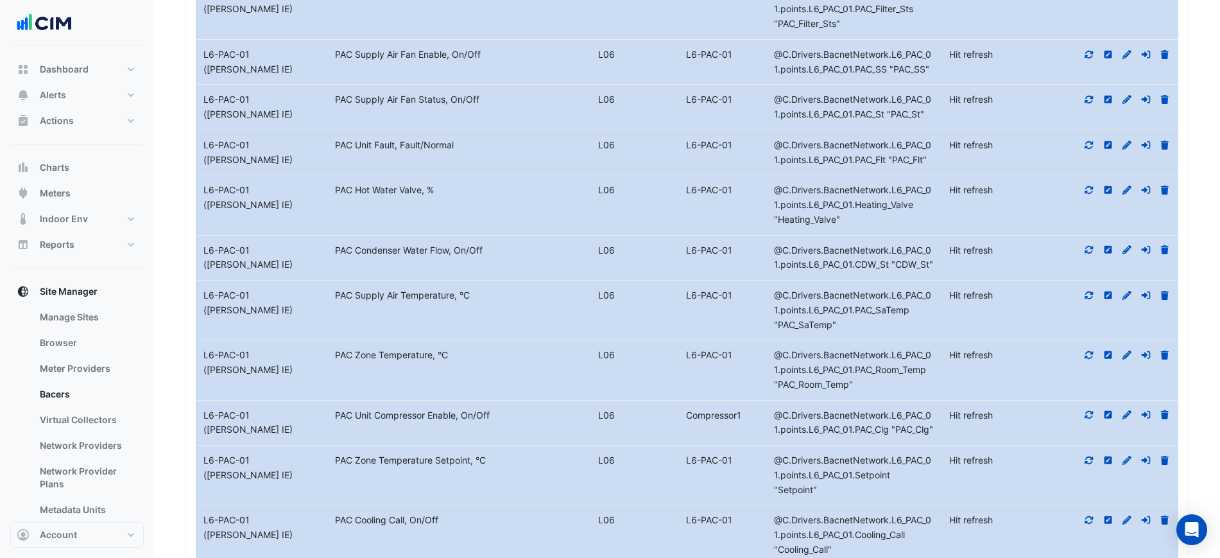
click at [1088, 185] on icon at bounding box center [1089, 189] width 12 height 9
click at [1092, 186] on icon at bounding box center [1089, 189] width 12 height 9
click at [1029, 203] on div "11 minutes ago" at bounding box center [994, 205] width 90 height 15
click at [1094, 186] on icon at bounding box center [1089, 189] width 12 height 9
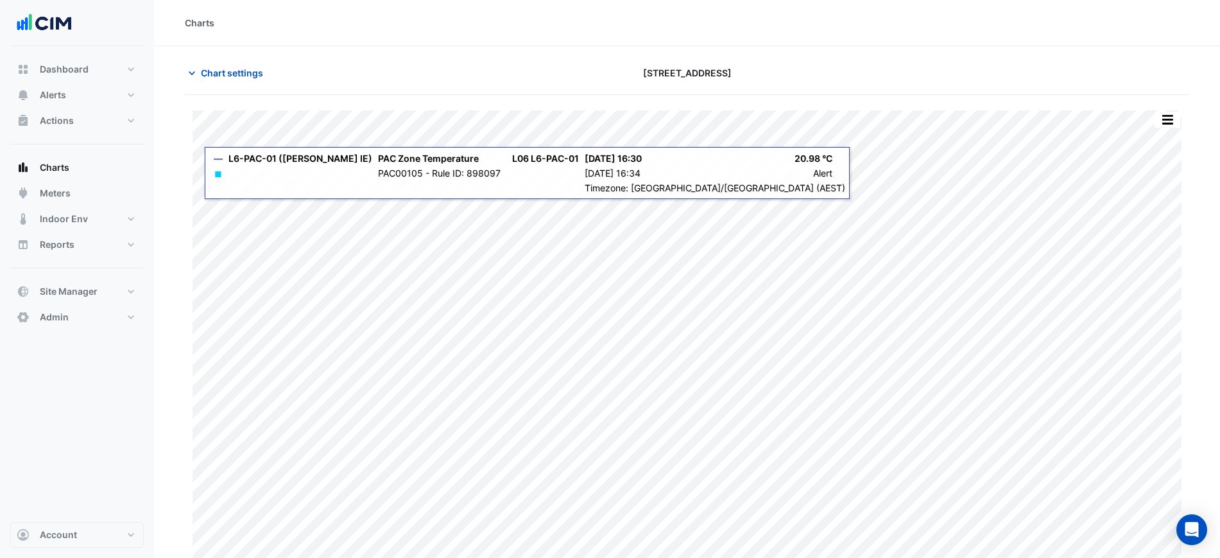
click at [1016, 19] on div "Charts" at bounding box center [687, 22] width 1004 height 13
click at [264, 74] on button "Chart settings" at bounding box center [228, 73] width 87 height 22
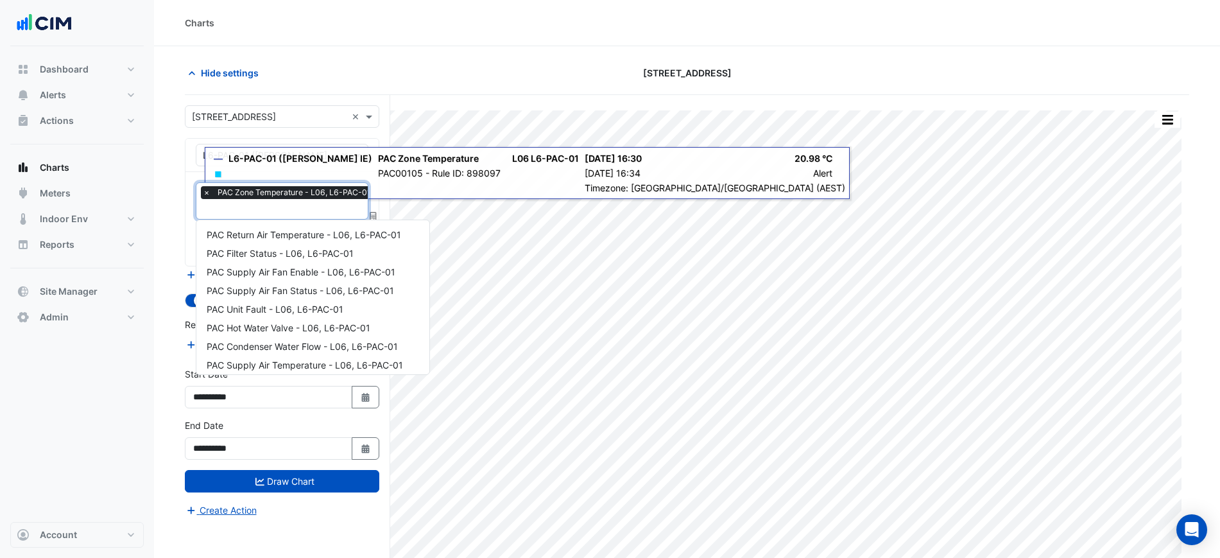
click at [288, 215] on input "text" at bounding box center [290, 209] width 175 height 13
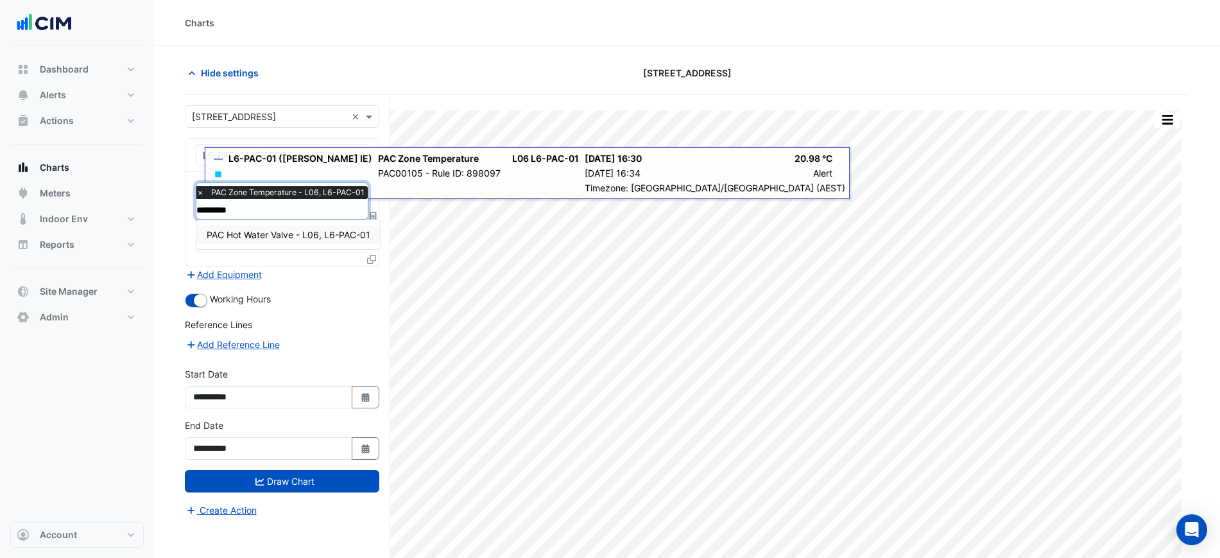
type input "*********"
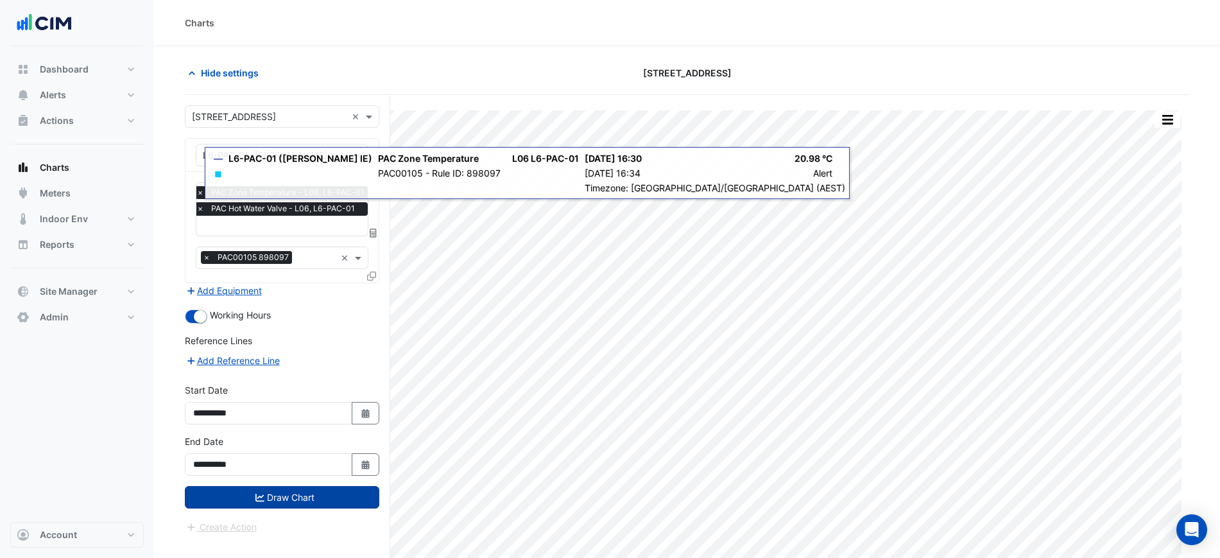
click at [302, 504] on button "Draw Chart" at bounding box center [282, 497] width 194 height 22
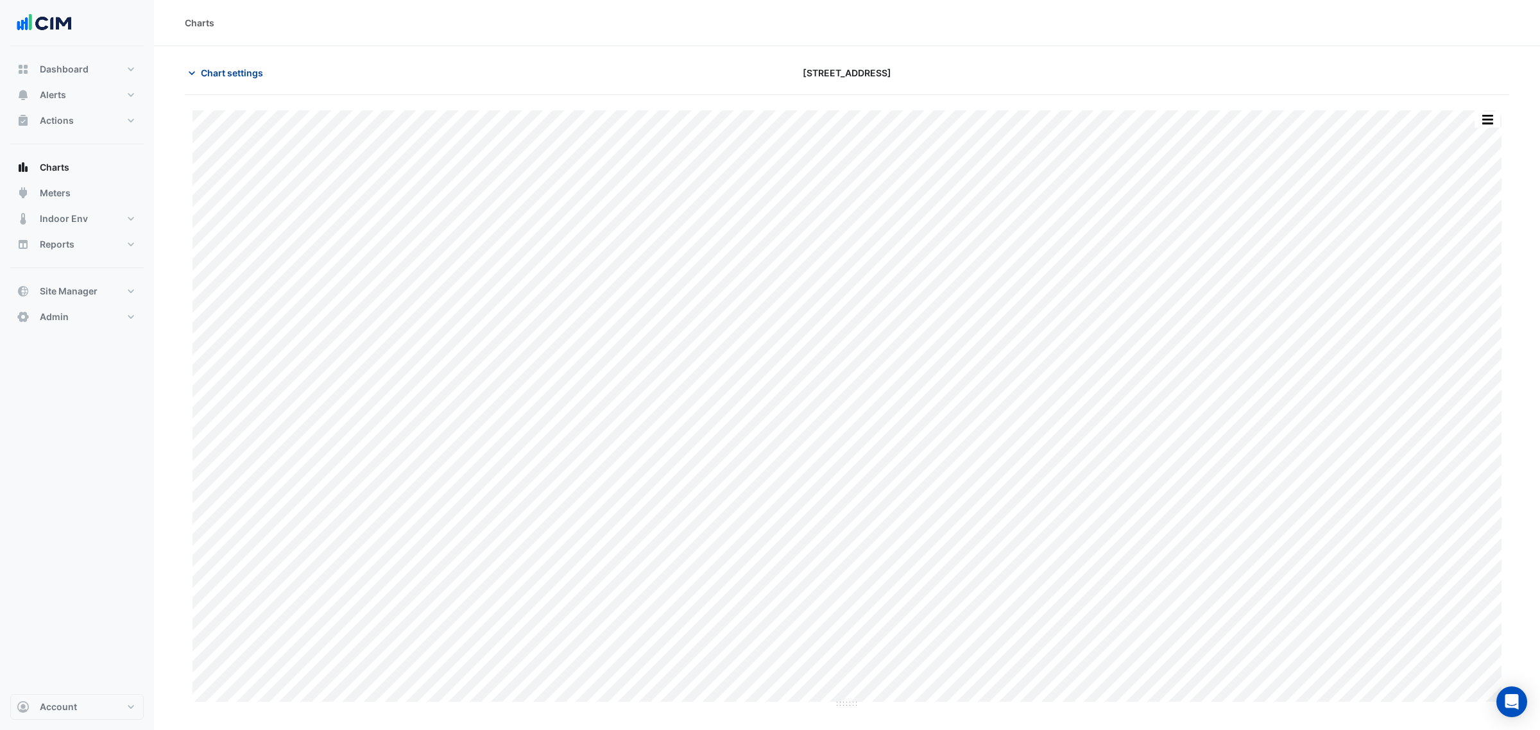
click at [237, 74] on span "Chart settings" at bounding box center [232, 72] width 62 height 13
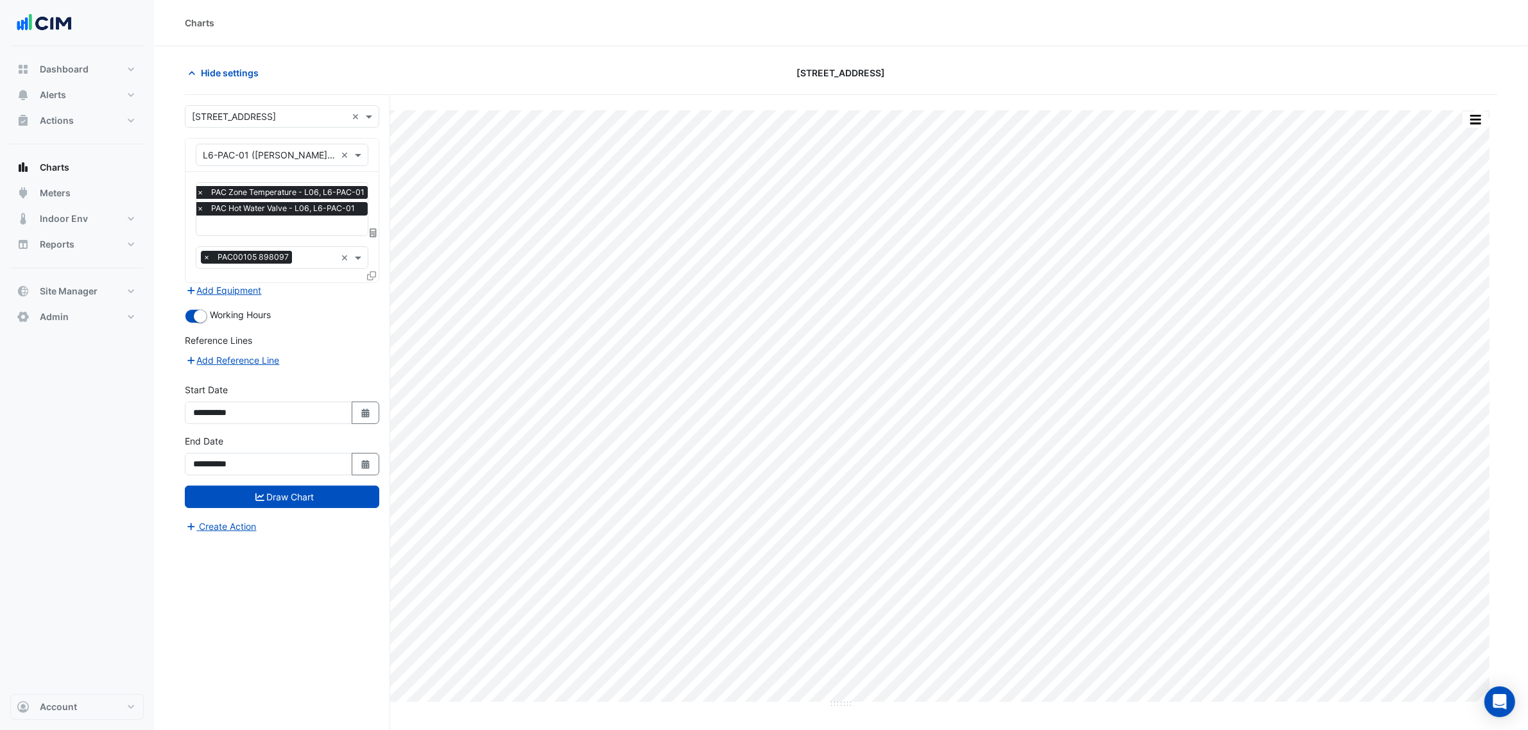
click at [377, 277] on div at bounding box center [373, 278] width 12 height 19
click at [376, 277] on div at bounding box center [373, 278] width 12 height 19
click at [373, 274] on icon at bounding box center [371, 275] width 9 height 9
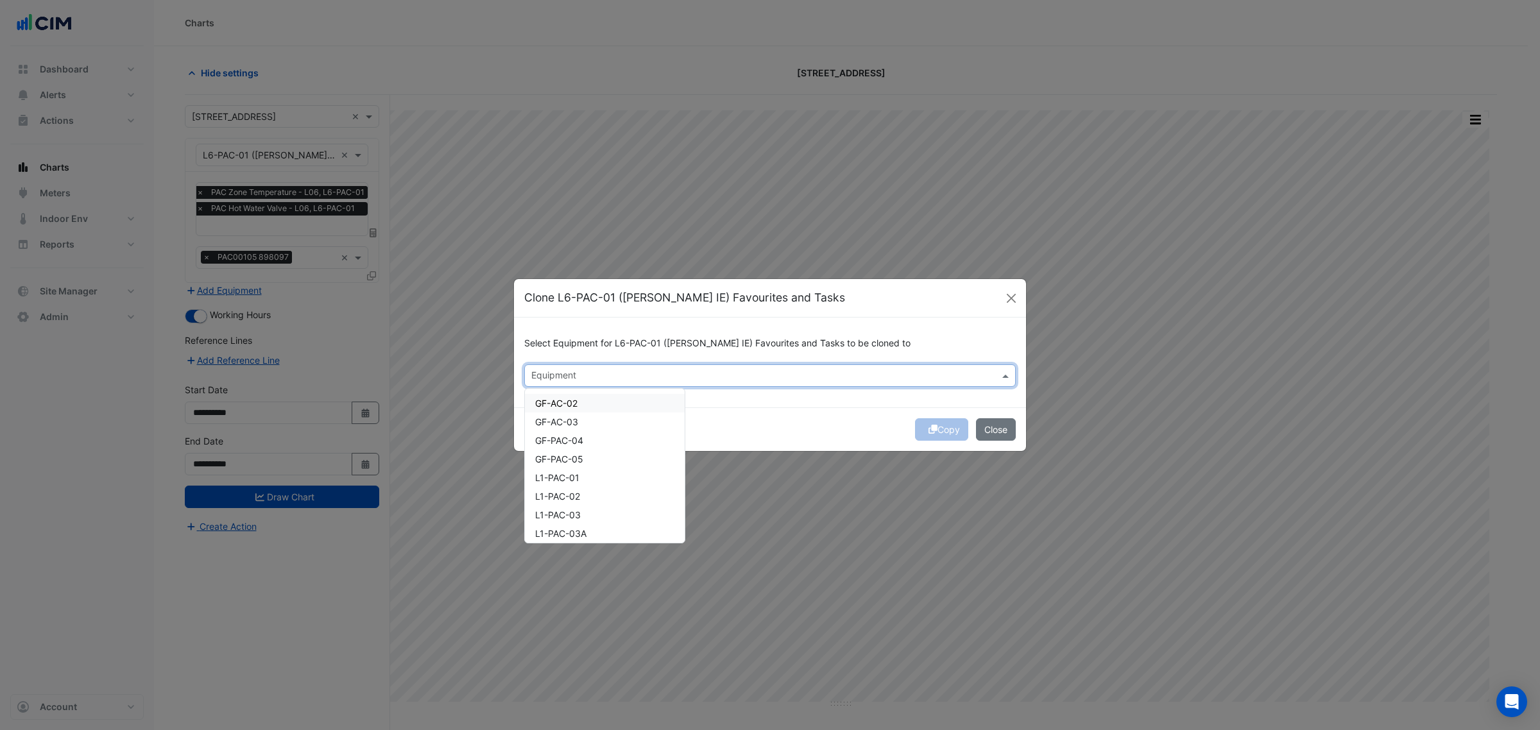
click at [745, 374] on input "text" at bounding box center [762, 376] width 463 height 13
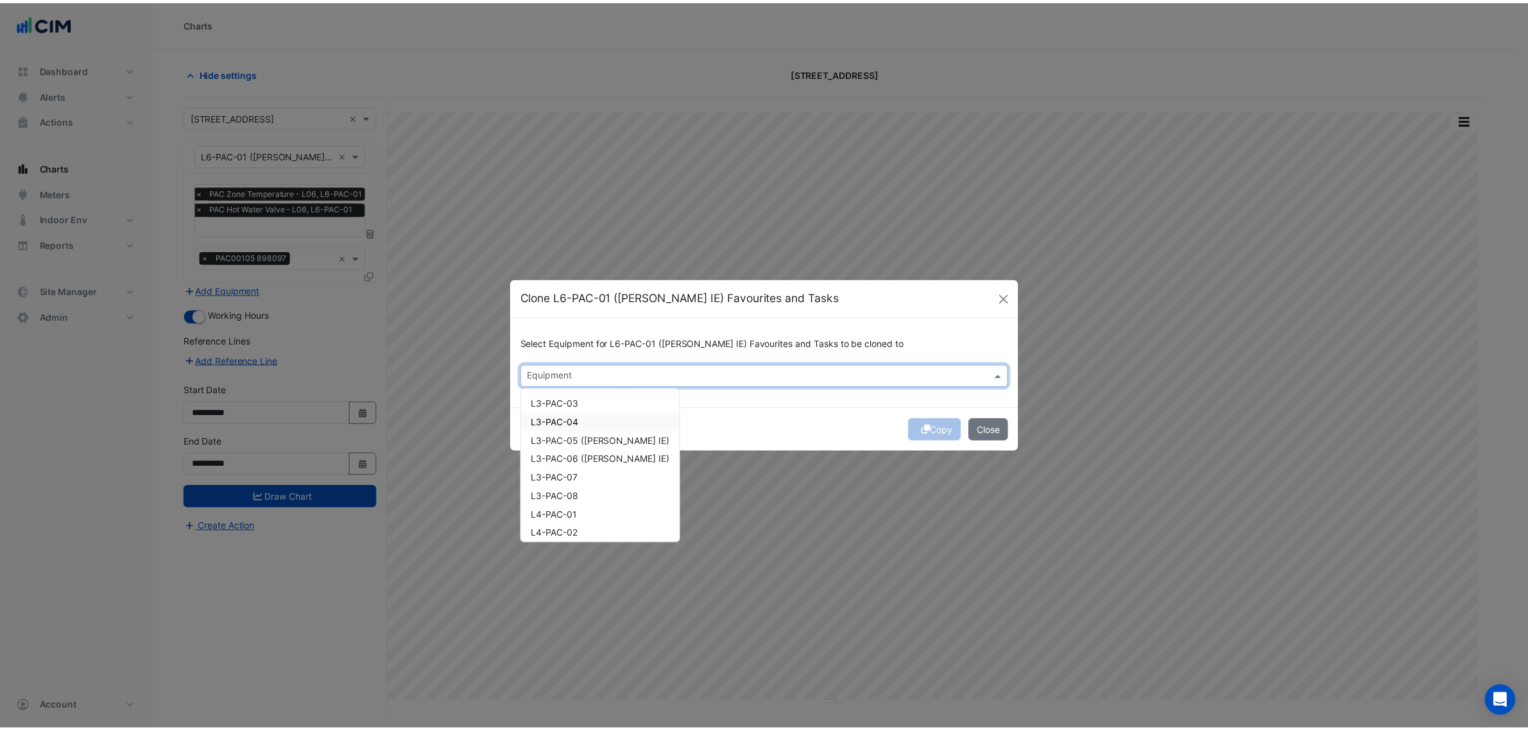
scroll to position [401, 0]
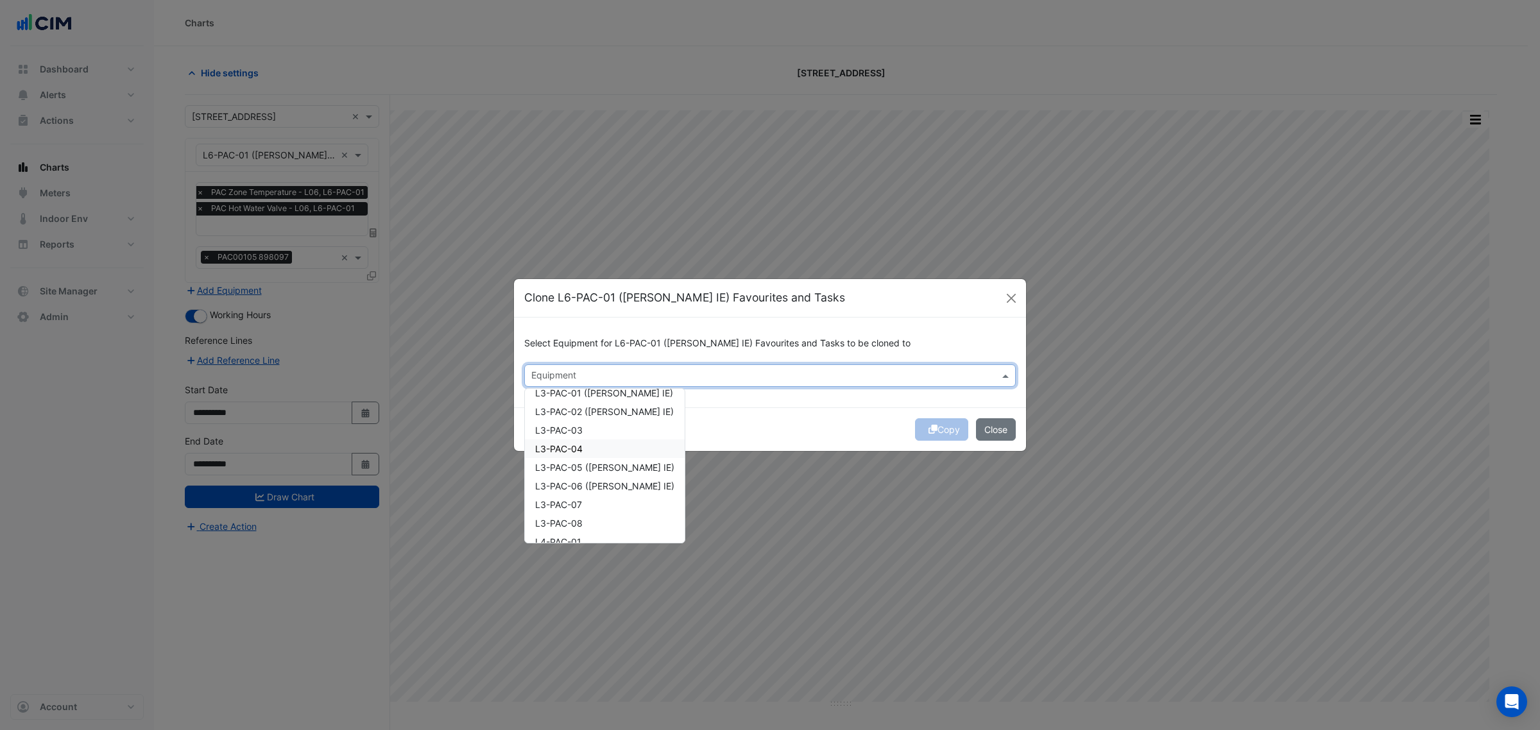
click at [597, 463] on span "L3-PAC-05 ([PERSON_NAME] IE)" at bounding box center [604, 467] width 139 height 11
click at [598, 474] on div "L3-PAC-05 ([PERSON_NAME] IE)" at bounding box center [605, 467] width 160 height 19
click at [605, 392] on span "L3-PAC-01 ([PERSON_NAME] IE)" at bounding box center [604, 393] width 138 height 11
click at [604, 400] on div "L3-PAC-01 ([PERSON_NAME] IE)" at bounding box center [605, 393] width 160 height 19
click at [603, 400] on div "L3-PAC-01 ([PERSON_NAME] IE)" at bounding box center [605, 393] width 160 height 19
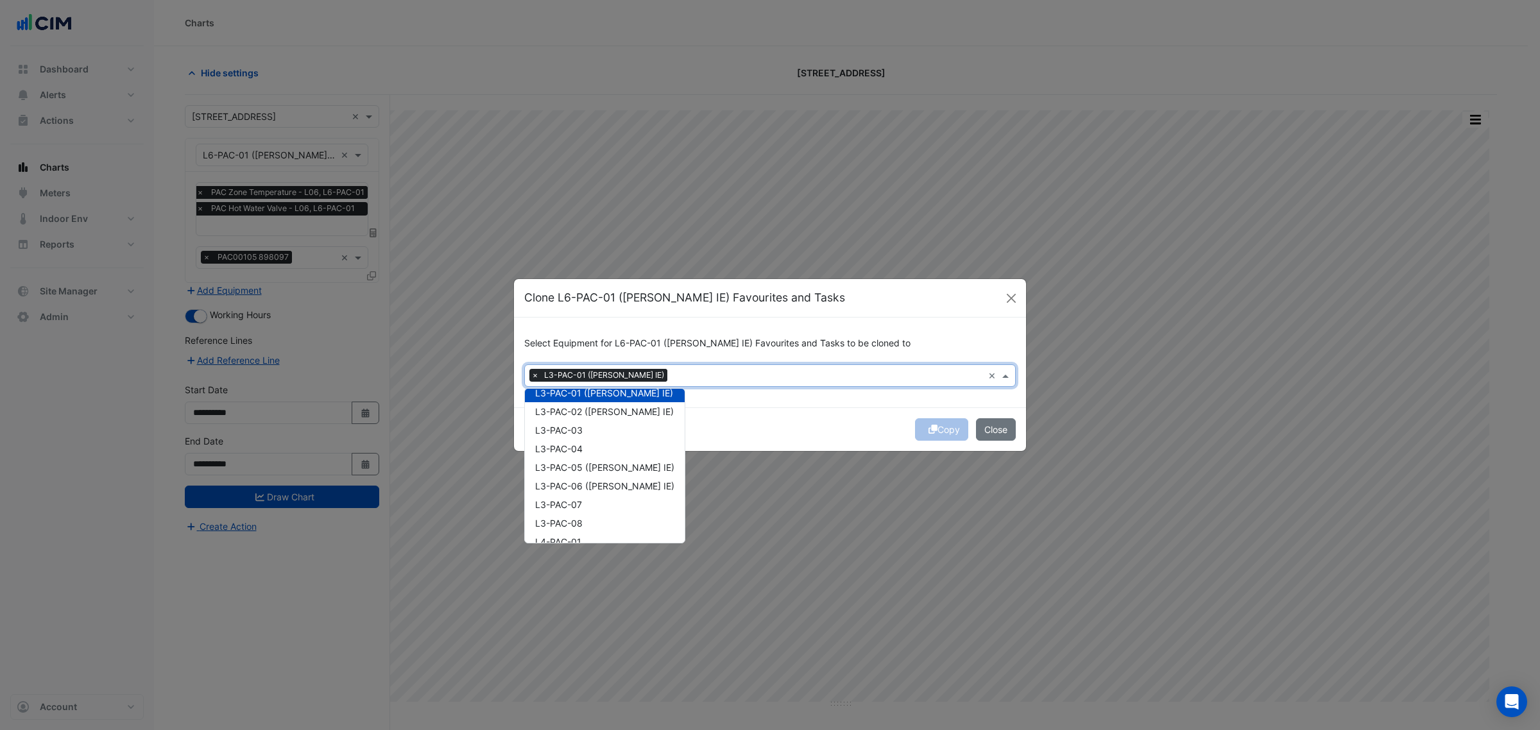
click at [606, 393] on span "L3-PAC-01 ([PERSON_NAME] IE)" at bounding box center [604, 393] width 138 height 11
click at [608, 396] on span "L3-PAC-01 ([PERSON_NAME] IE)" at bounding box center [604, 393] width 138 height 11
click at [610, 412] on span "L3-PAC-02 ([PERSON_NAME] IE)" at bounding box center [604, 411] width 139 height 11
click at [610, 472] on span "L3-PAC-05 ([PERSON_NAME] IE)" at bounding box center [604, 467] width 139 height 11
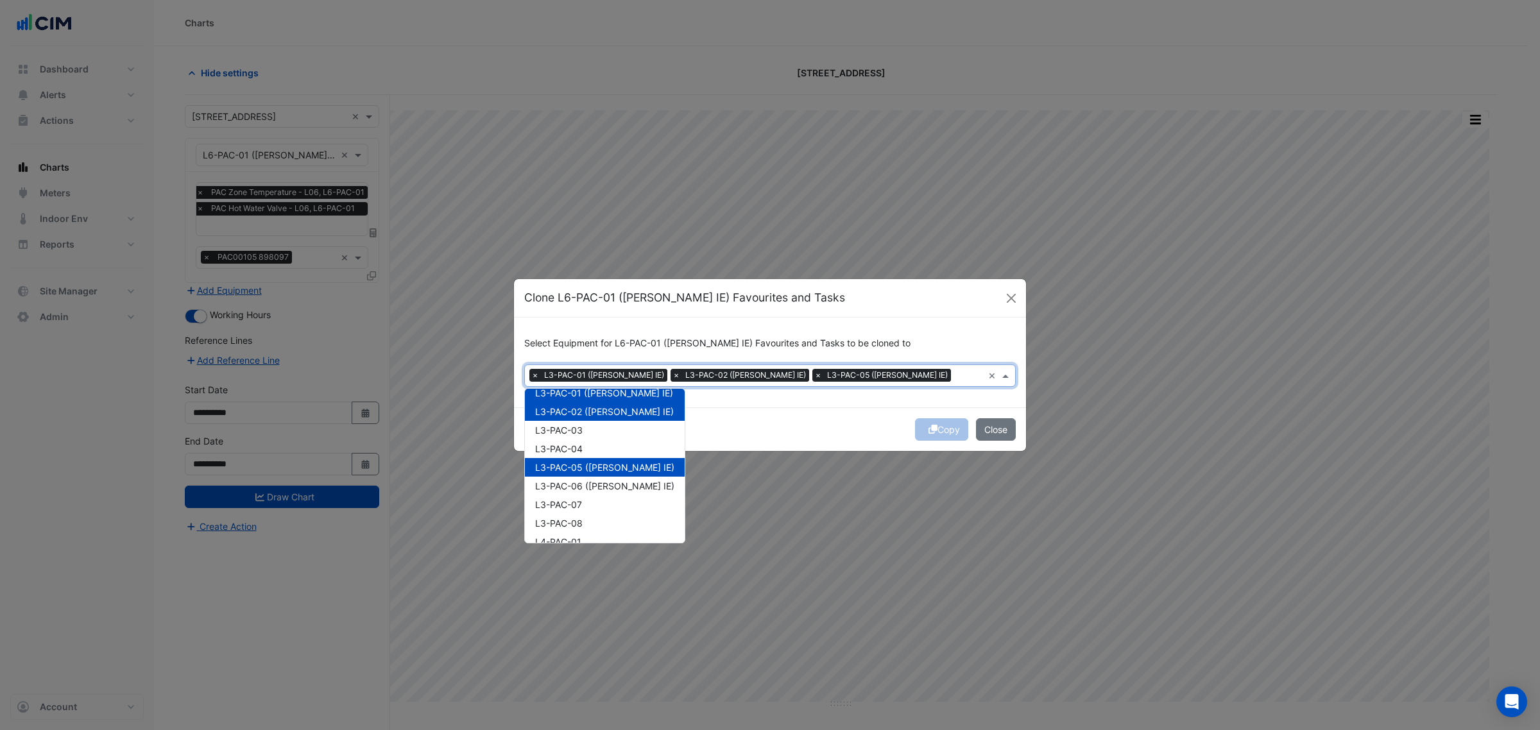
click at [610, 485] on span "L3-PAC-06 ([PERSON_NAME] IE)" at bounding box center [604, 486] width 139 height 11
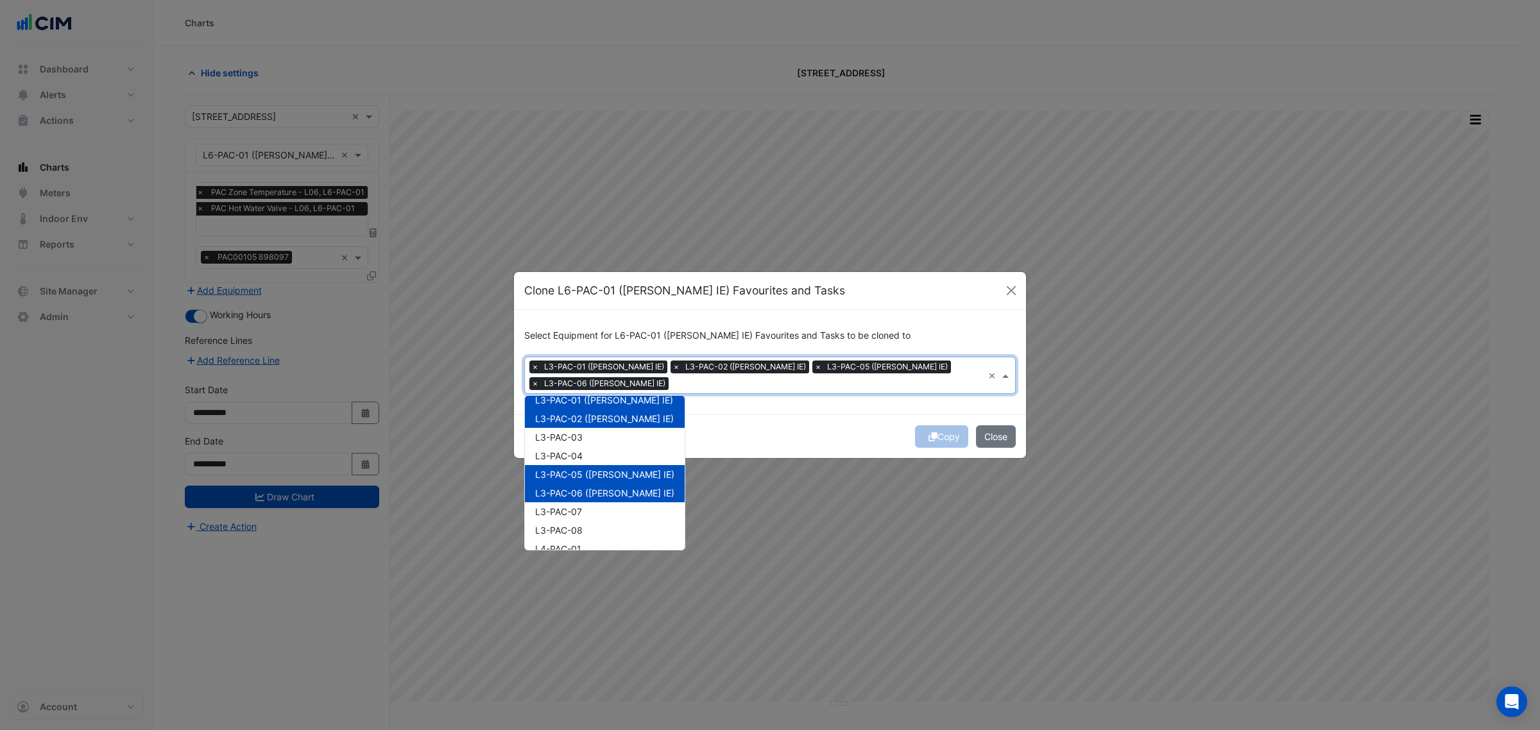
click at [832, 422] on div "Copy Close" at bounding box center [770, 437] width 512 height 44
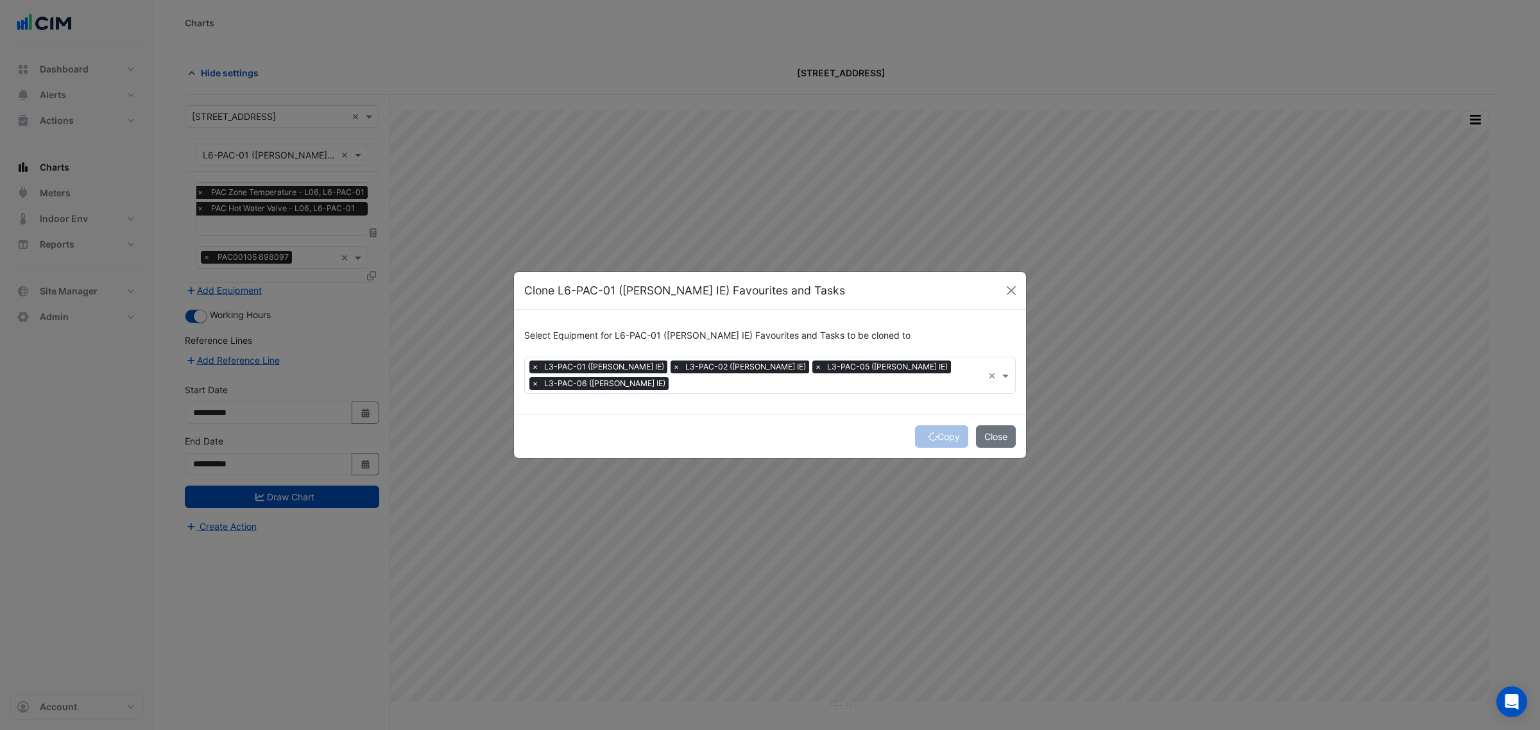
click at [938, 428] on div "Copy Close" at bounding box center [770, 437] width 512 height 44
click at [935, 431] on div "Copy Close" at bounding box center [770, 437] width 512 height 44
click at [938, 430] on div "Copy Close" at bounding box center [770, 437] width 512 height 44
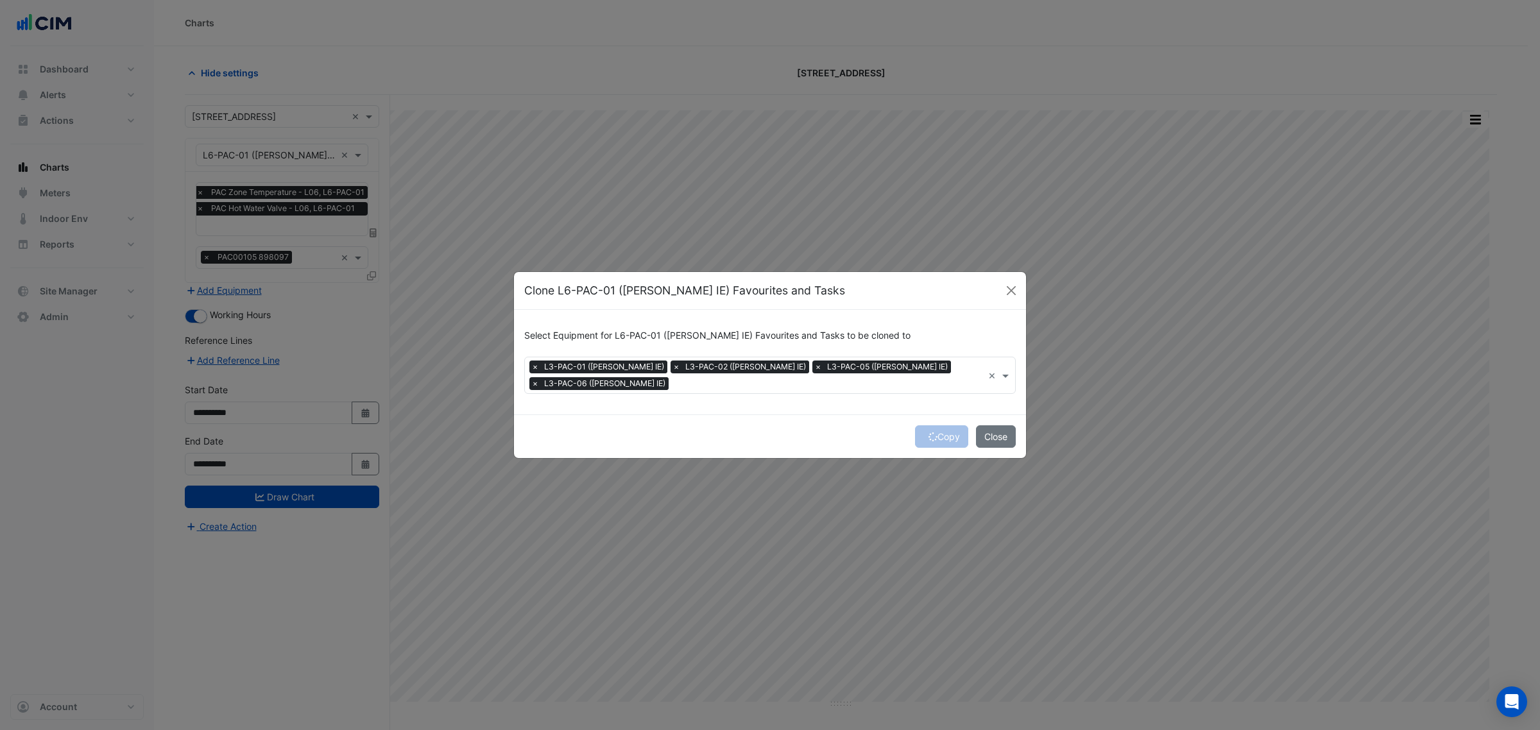
click at [938, 430] on div "Copy Close" at bounding box center [770, 437] width 512 height 44
click at [938, 431] on button "Copy" at bounding box center [941, 436] width 53 height 22
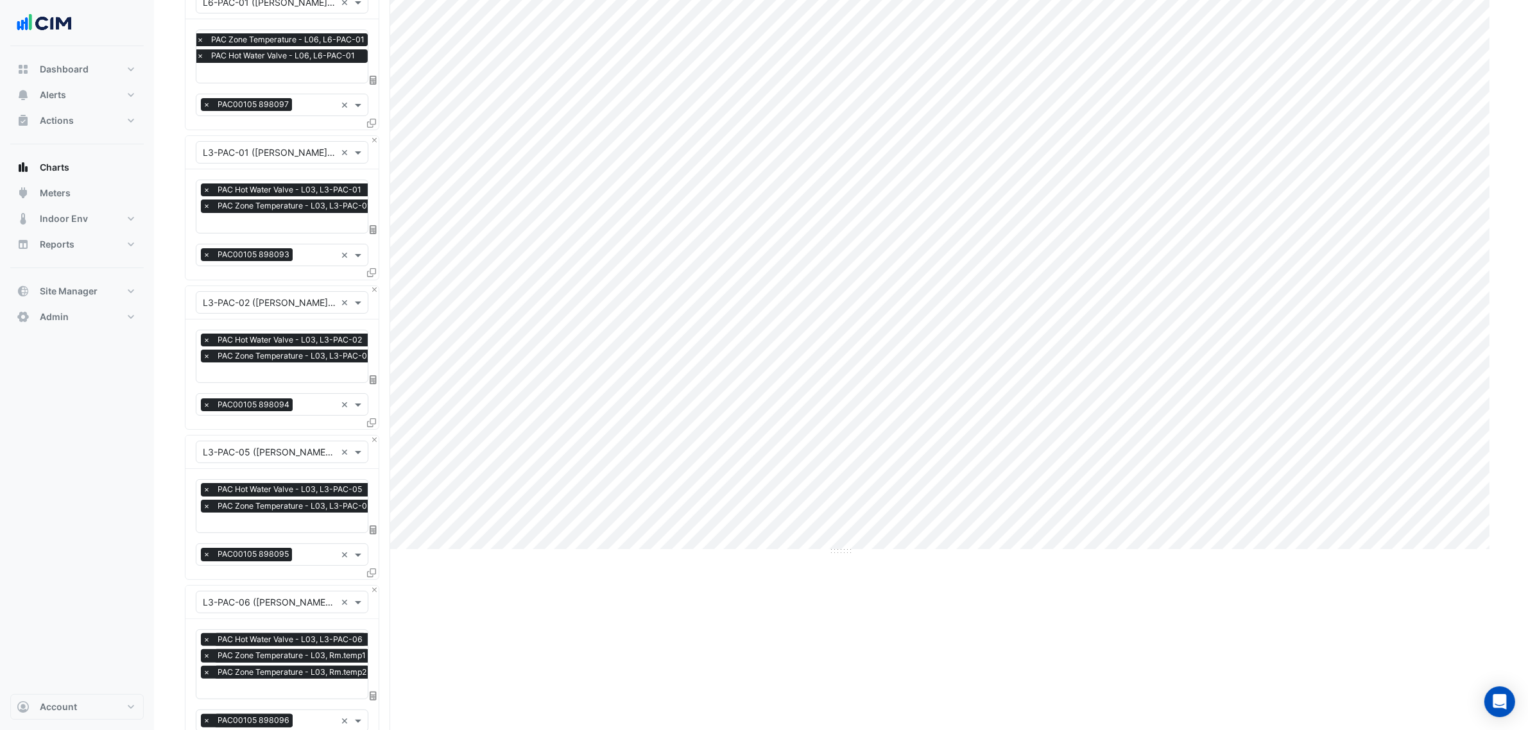
scroll to position [427, 0]
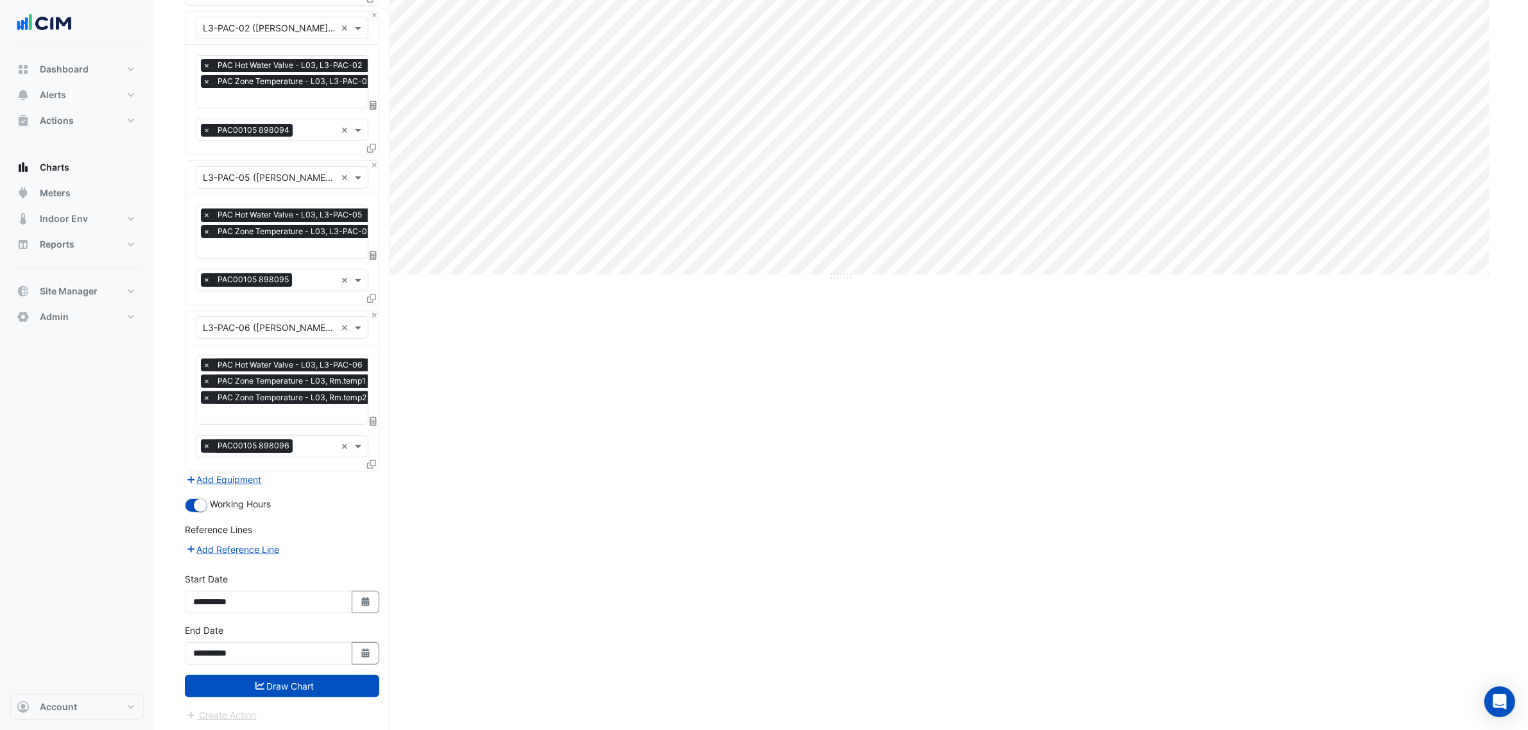
drag, startPoint x: 141, startPoint y: 476, endPoint x: 190, endPoint y: 635, distance: 166.5
click at [268, 557] on form "Select a Site × [STREET_ADDRESS] × Equipment × L6-PAC-01 ([PERSON_NAME] IE) × F…" at bounding box center [282, 200] width 194 height 1045
click at [275, 557] on button "Draw Chart" at bounding box center [282, 686] width 194 height 22
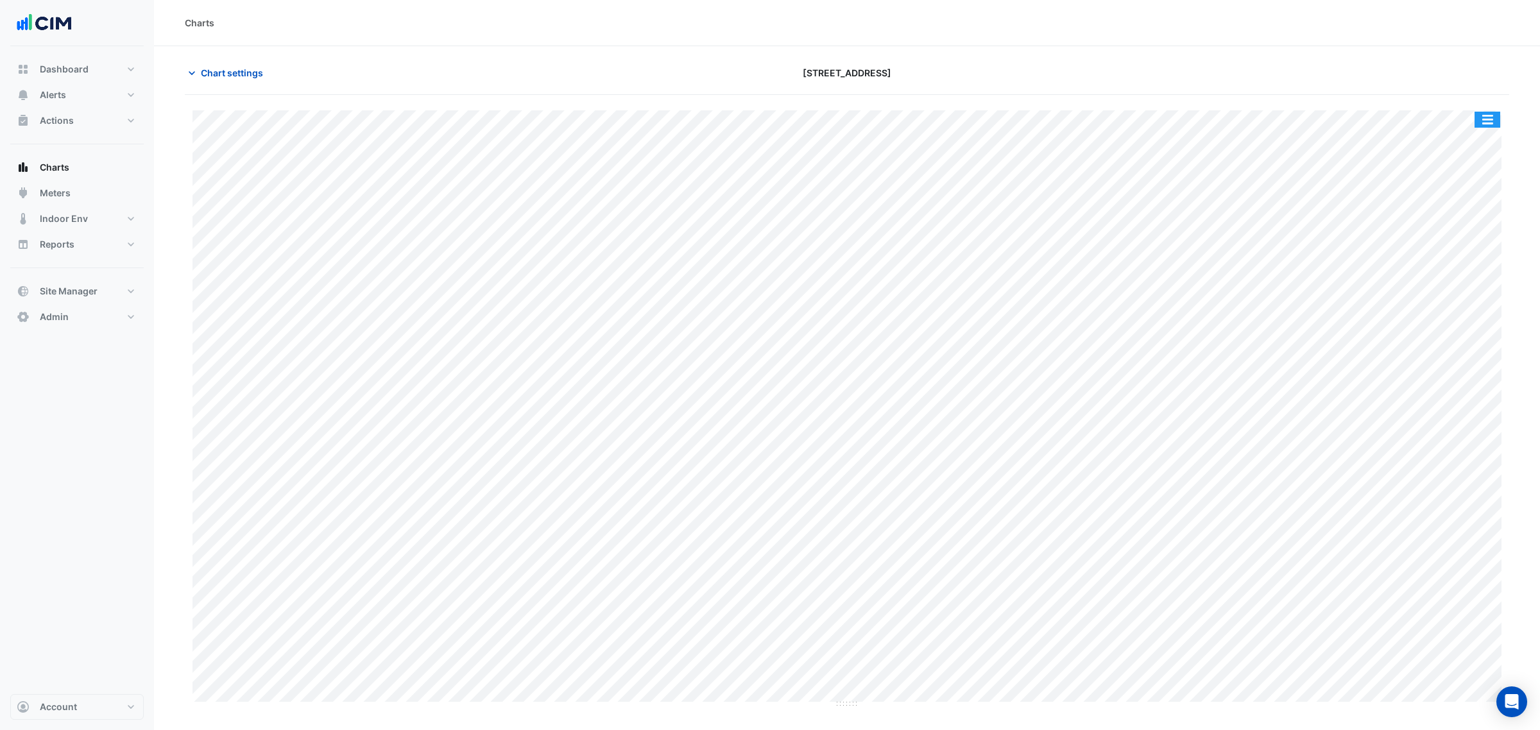
click at [1232, 123] on button "button" at bounding box center [1488, 120] width 26 height 16
click at [1232, 132] on div "Split by Equip" at bounding box center [1461, 142] width 77 height 23
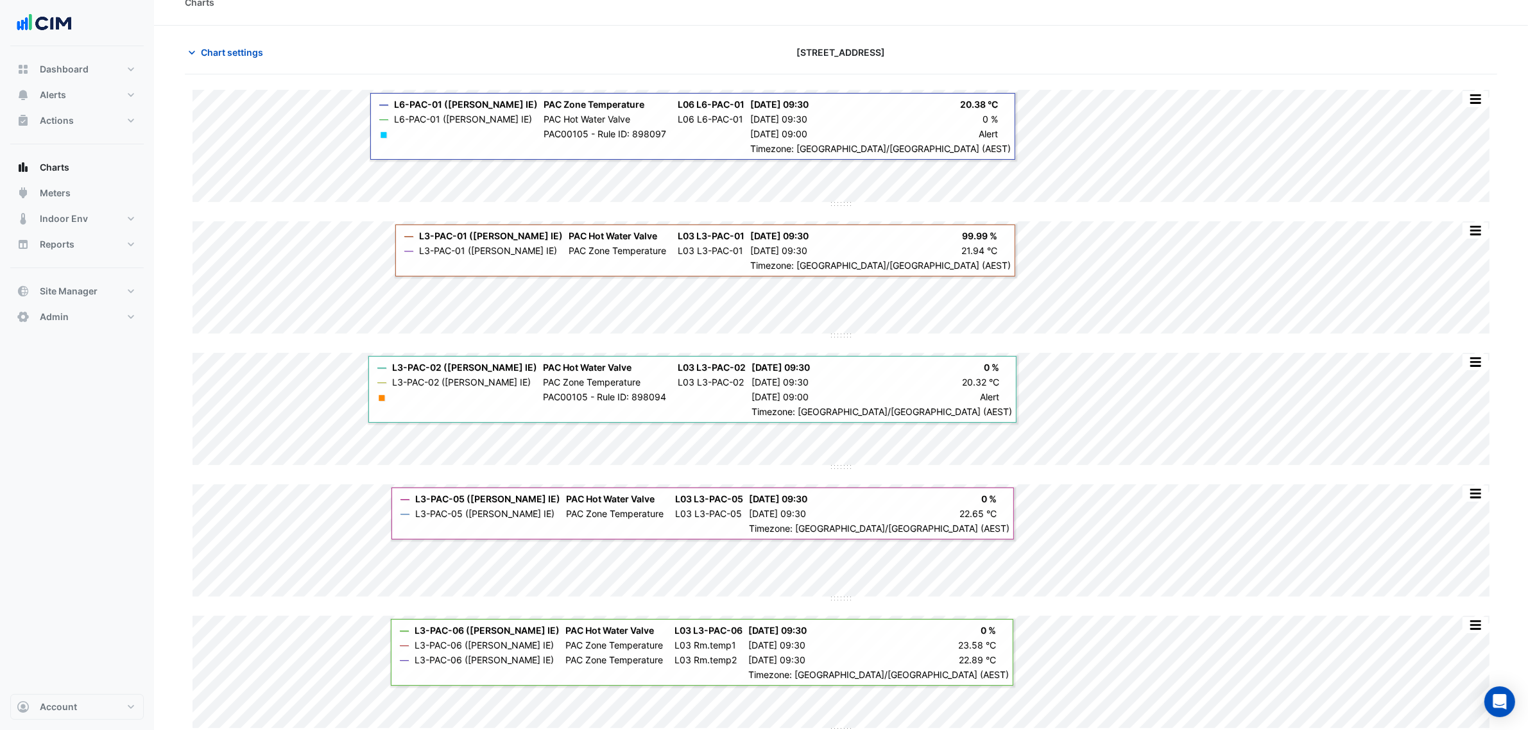
scroll to position [37, 0]
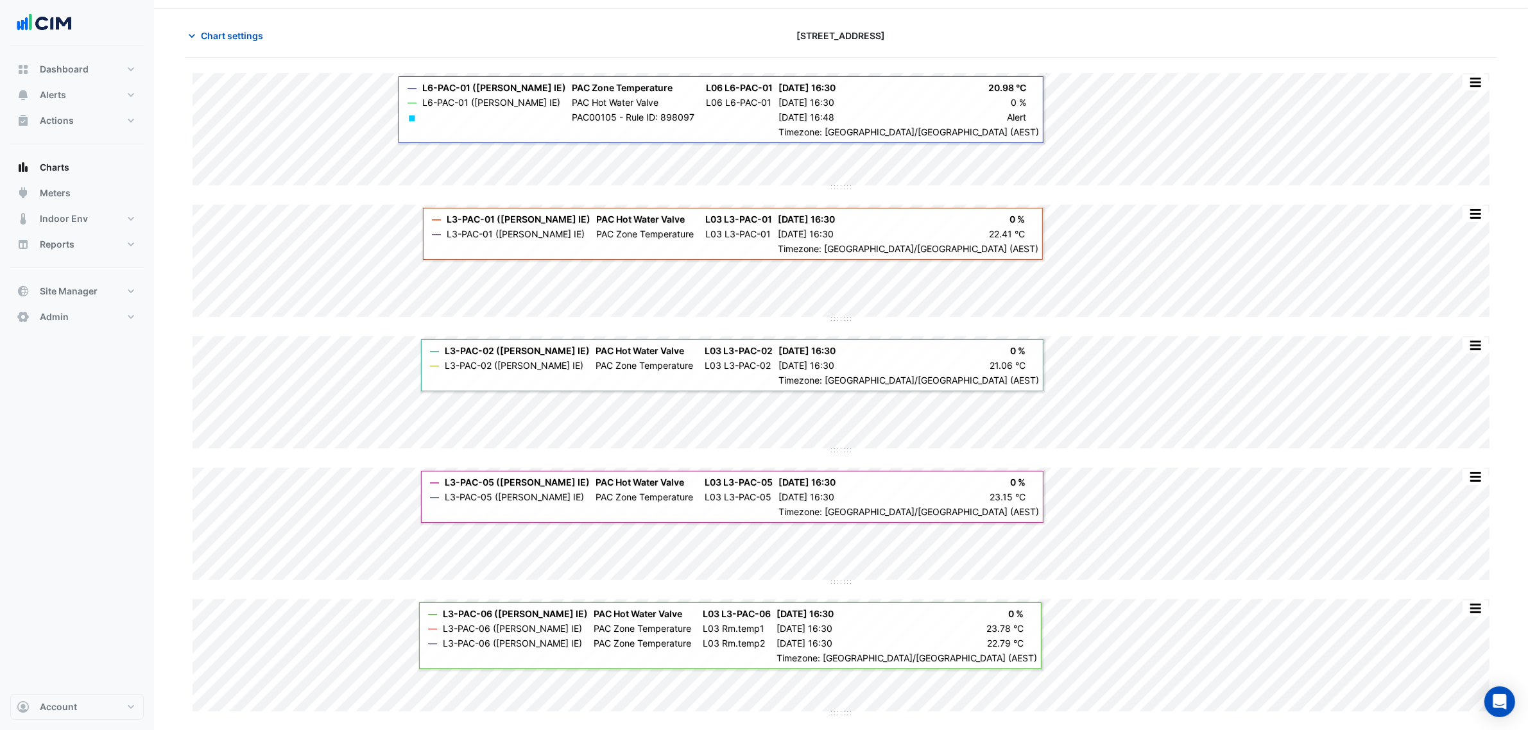
click at [1232, 90] on div "Split by Unit Split All Split None Print Save as JPEG Save as PNG Pivot Data Ta…" at bounding box center [1475, 82] width 27 height 17
click at [1232, 85] on button "button" at bounding box center [1476, 82] width 26 height 16
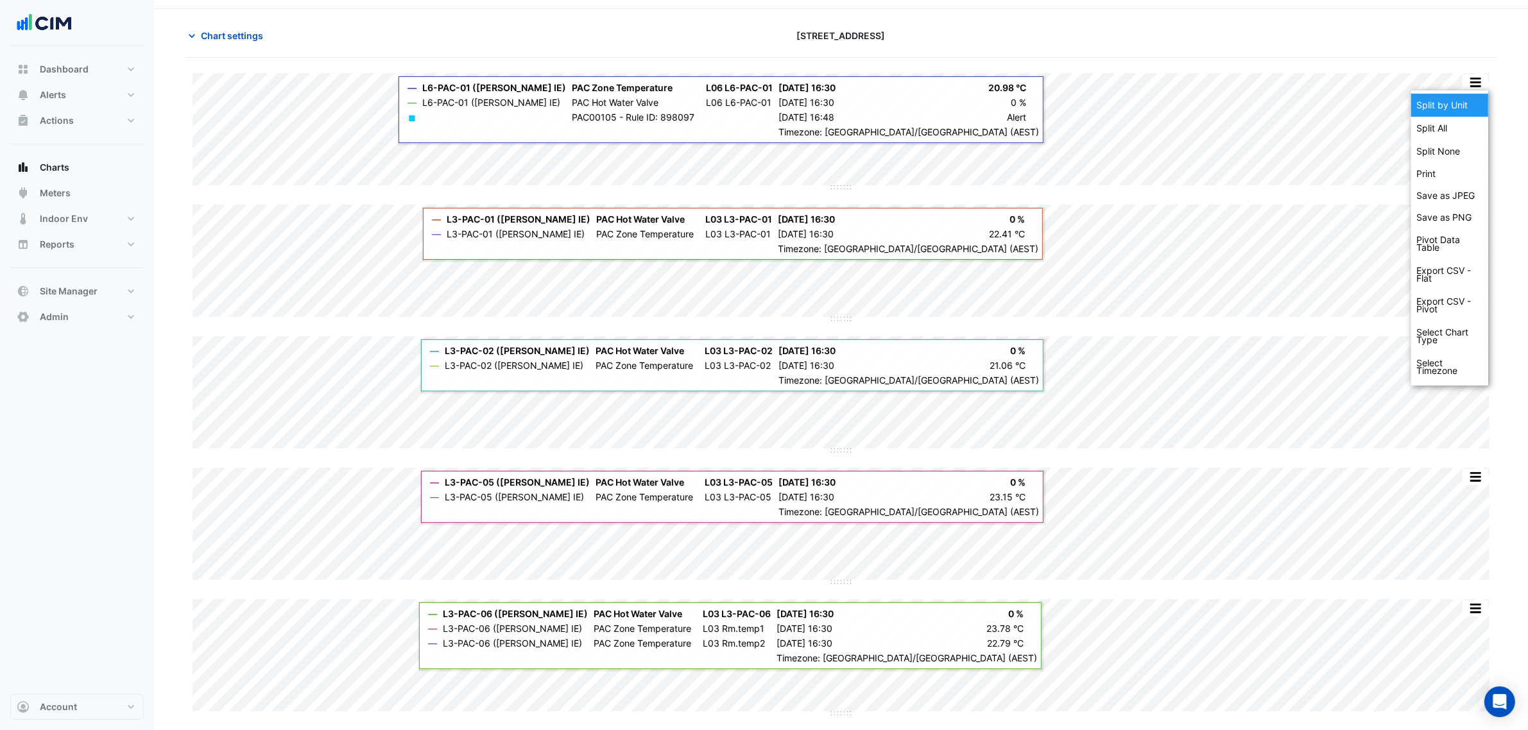
click at [1232, 107] on div "Split by Unit" at bounding box center [1449, 105] width 77 height 23
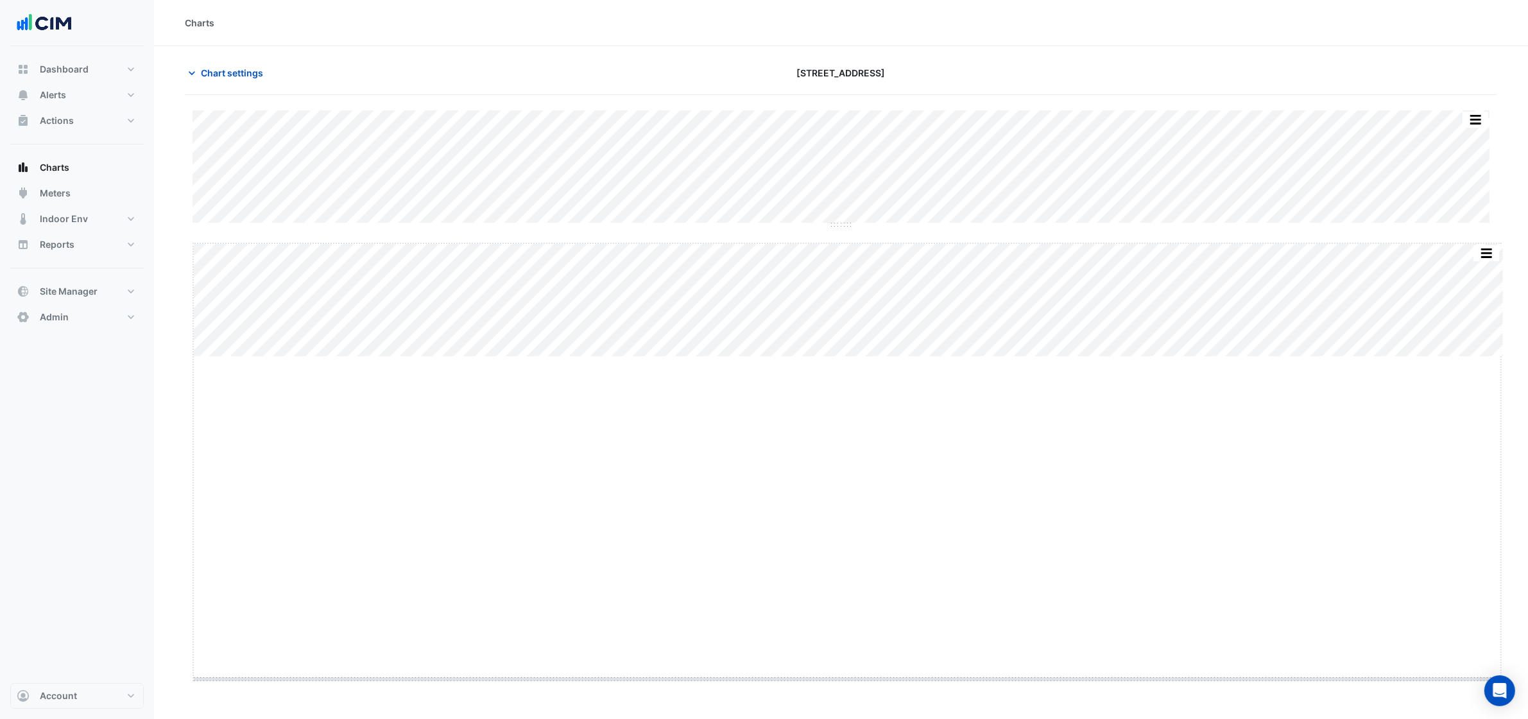
drag, startPoint x: 850, startPoint y: 386, endPoint x: 851, endPoint y: 689, distance: 302.9
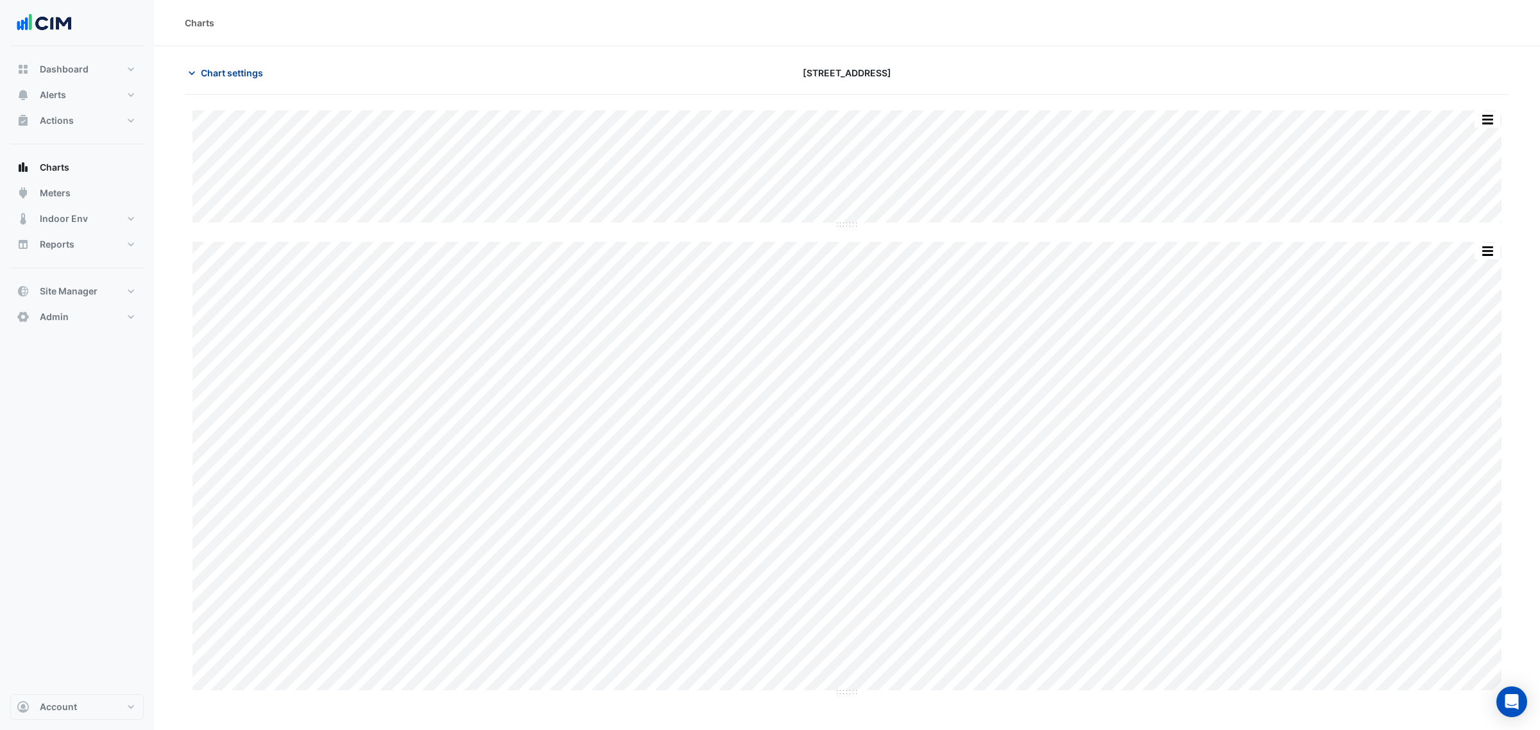
click at [238, 71] on span "Chart settings" at bounding box center [232, 72] width 62 height 13
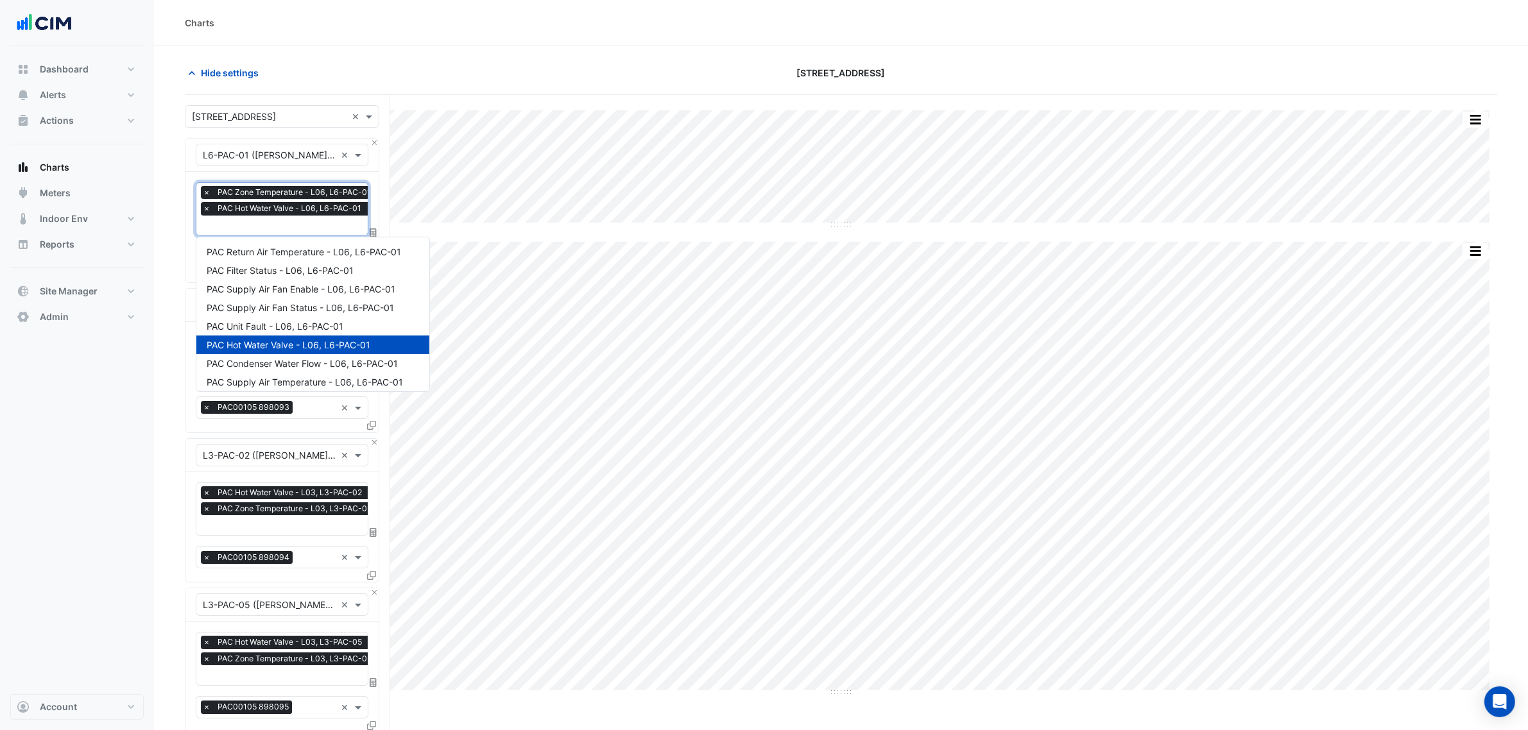
drag, startPoint x: 248, startPoint y: 212, endPoint x: 249, endPoint y: 225, distance: 13.5
click at [248, 218] on div "× PAC Zone Temperature - L06, L6-PAC-01 × PAC Hot Water Valve - L06, L6-PAC-01" at bounding box center [289, 202] width 176 height 33
click at [159, 226] on section "Hide settings 266 King St Split by Equip Split All Split None Print Save as JPE…" at bounding box center [841, 603] width 1374 height 1114
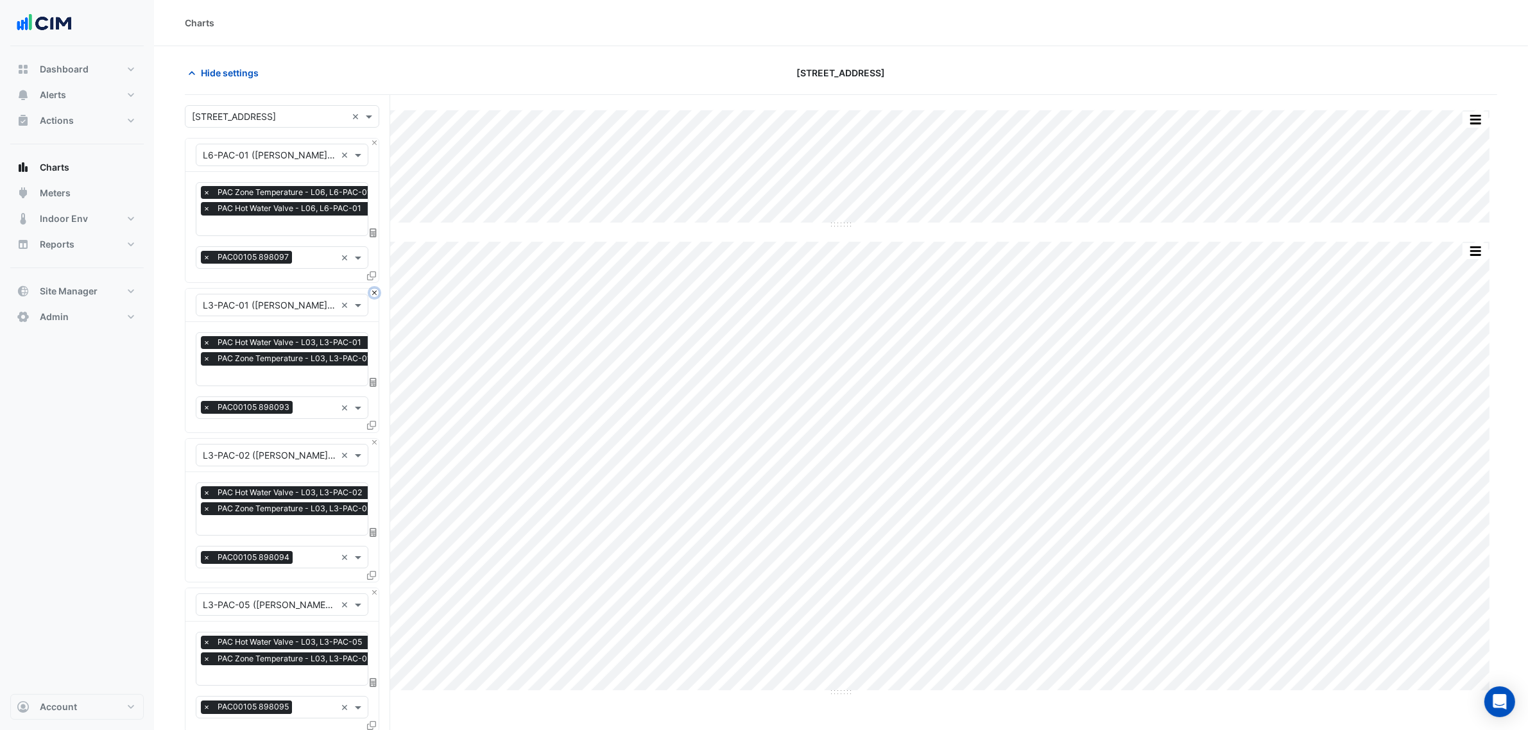
click at [370, 294] on button "Close" at bounding box center [374, 293] width 8 height 8
click at [370, 439] on button "Close" at bounding box center [374, 443] width 8 height 8
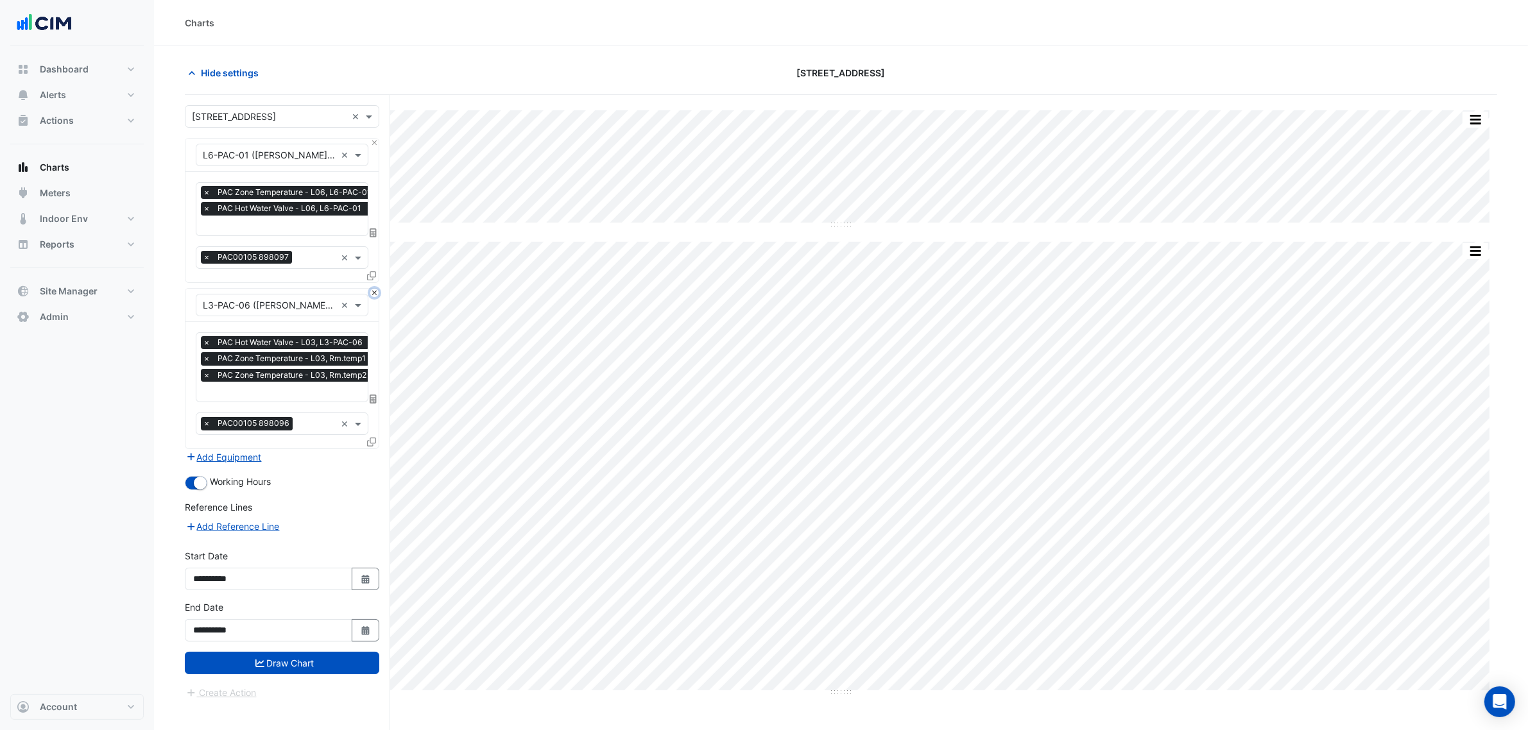
click at [370, 293] on button "Close" at bounding box center [374, 293] width 8 height 8
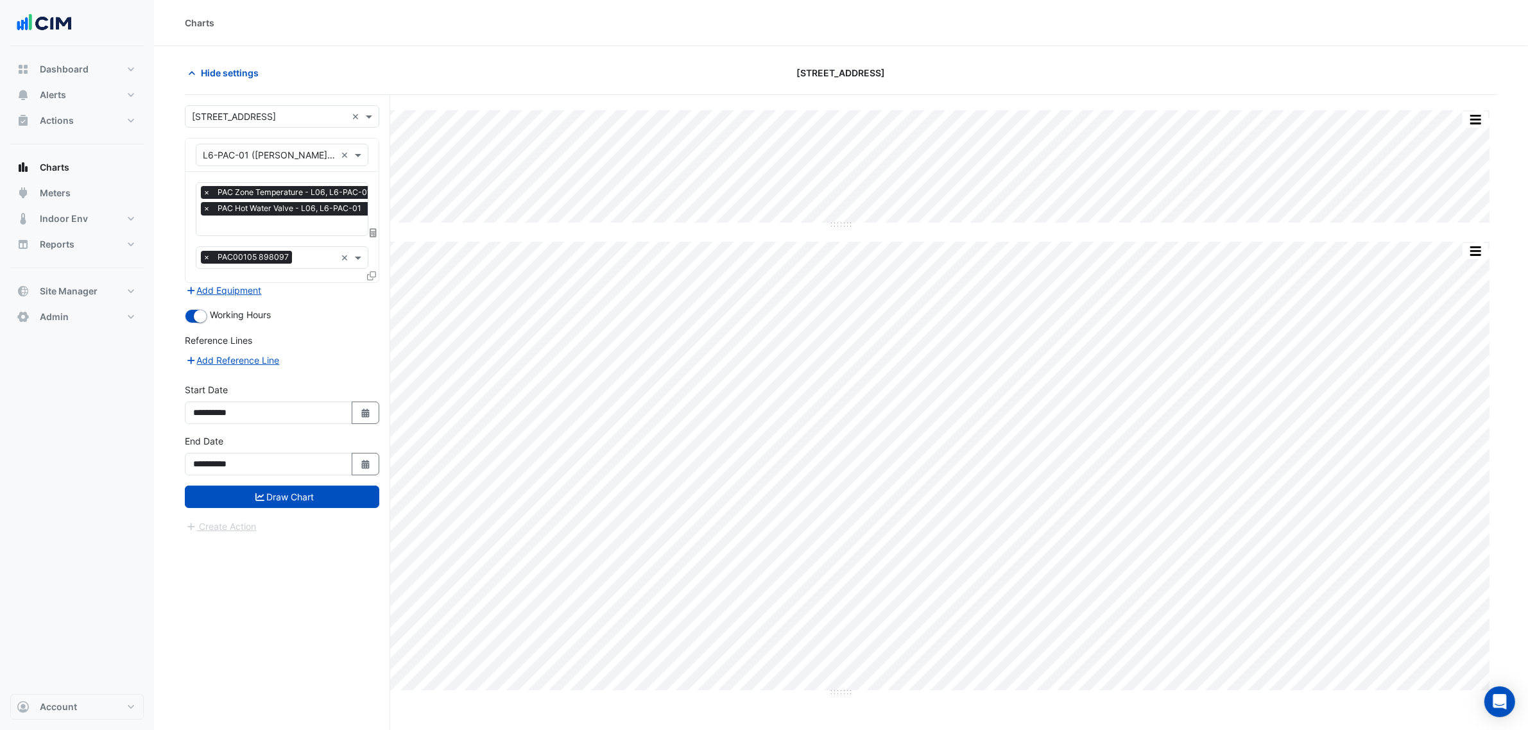
click at [370, 293] on div "Add Equipment" at bounding box center [282, 290] width 194 height 15
drag, startPoint x: 370, startPoint y: 293, endPoint x: 345, endPoint y: 291, distance: 25.2
click at [370, 295] on div "Add Equipment" at bounding box center [282, 290] width 194 height 15
click at [218, 257] on span "PAC00105 898097" at bounding box center [253, 257] width 78 height 13
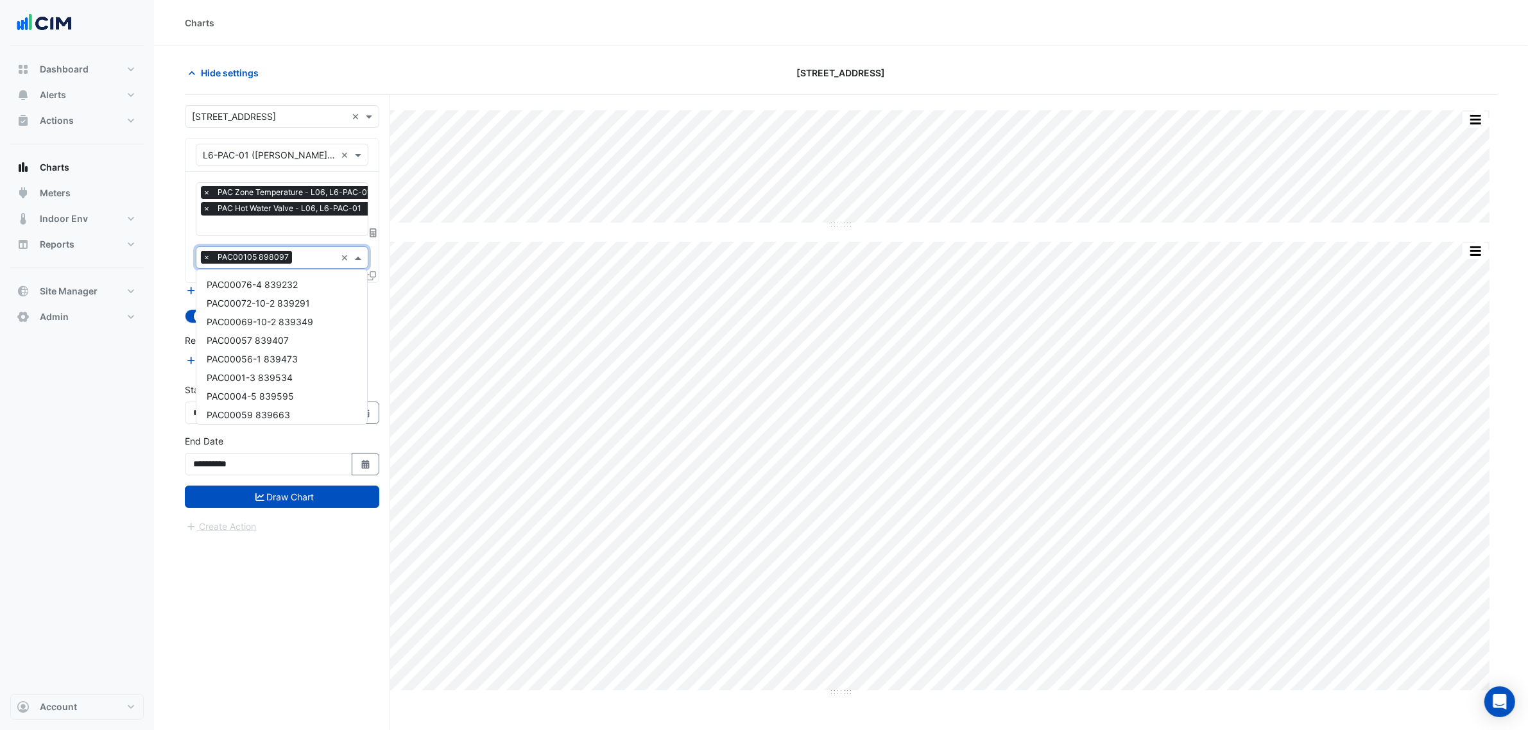
scroll to position [135, 0]
click at [207, 253] on span "×" at bounding box center [207, 257] width 12 height 13
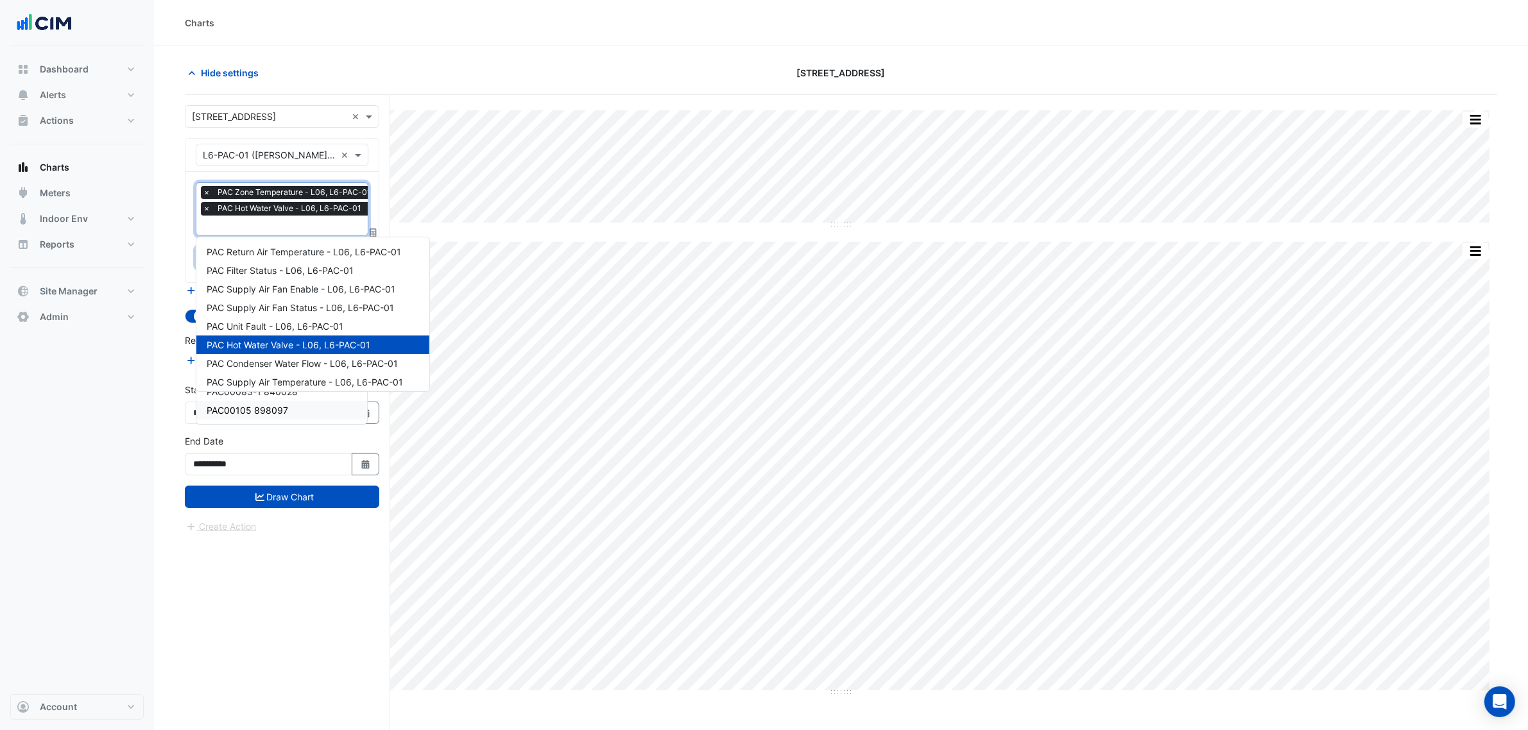
click at [239, 225] on input "text" at bounding box center [290, 226] width 175 height 13
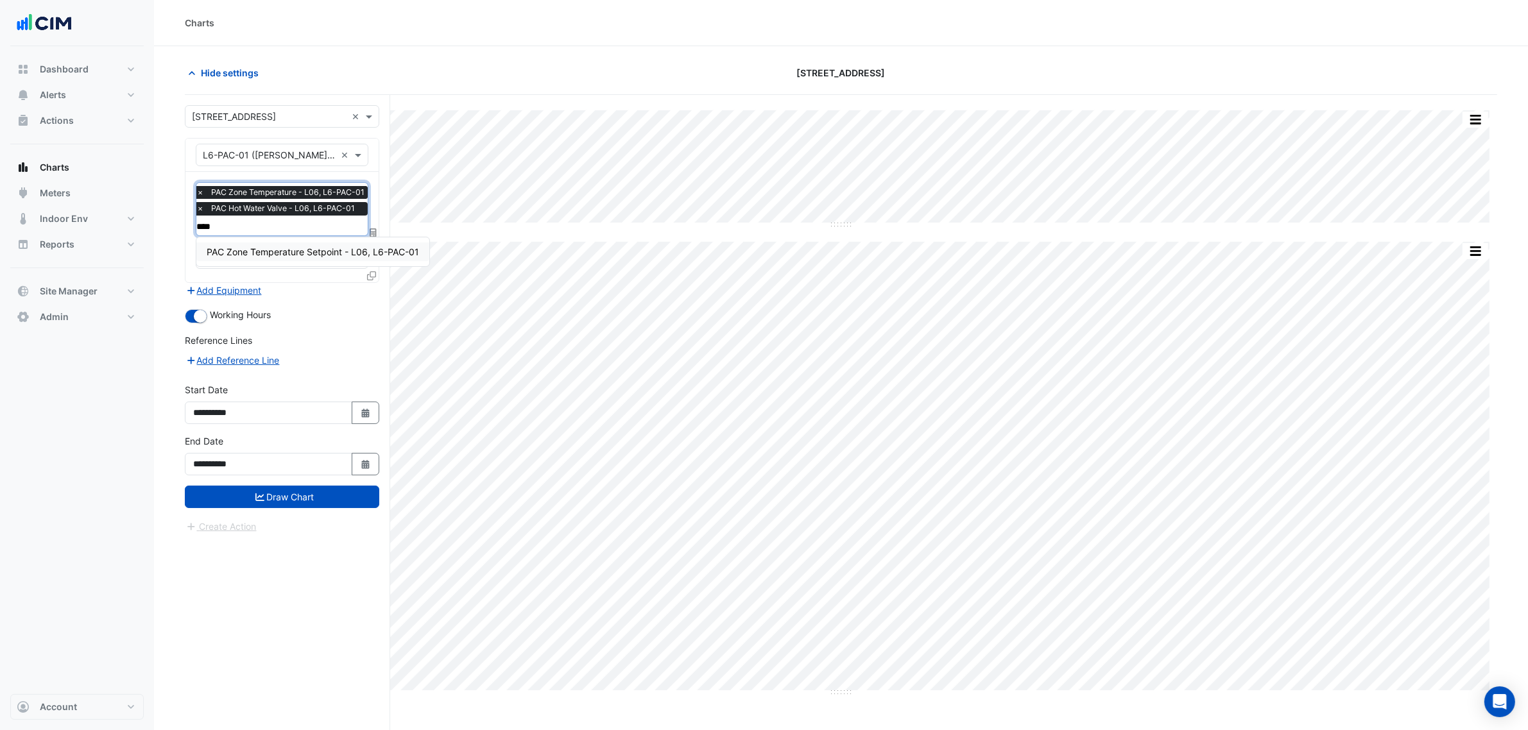
type input "*****"
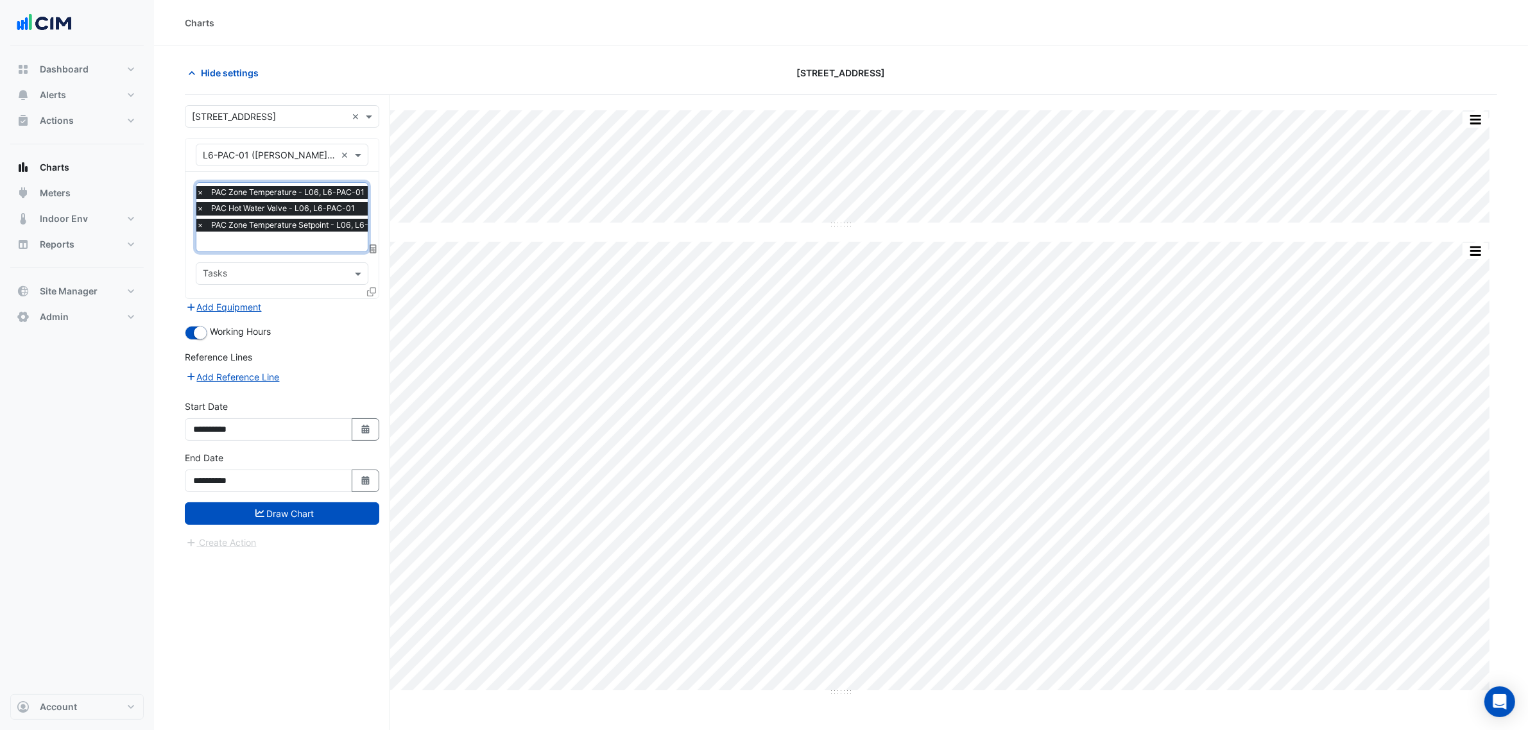
click at [236, 241] on input "text" at bounding box center [299, 242] width 207 height 13
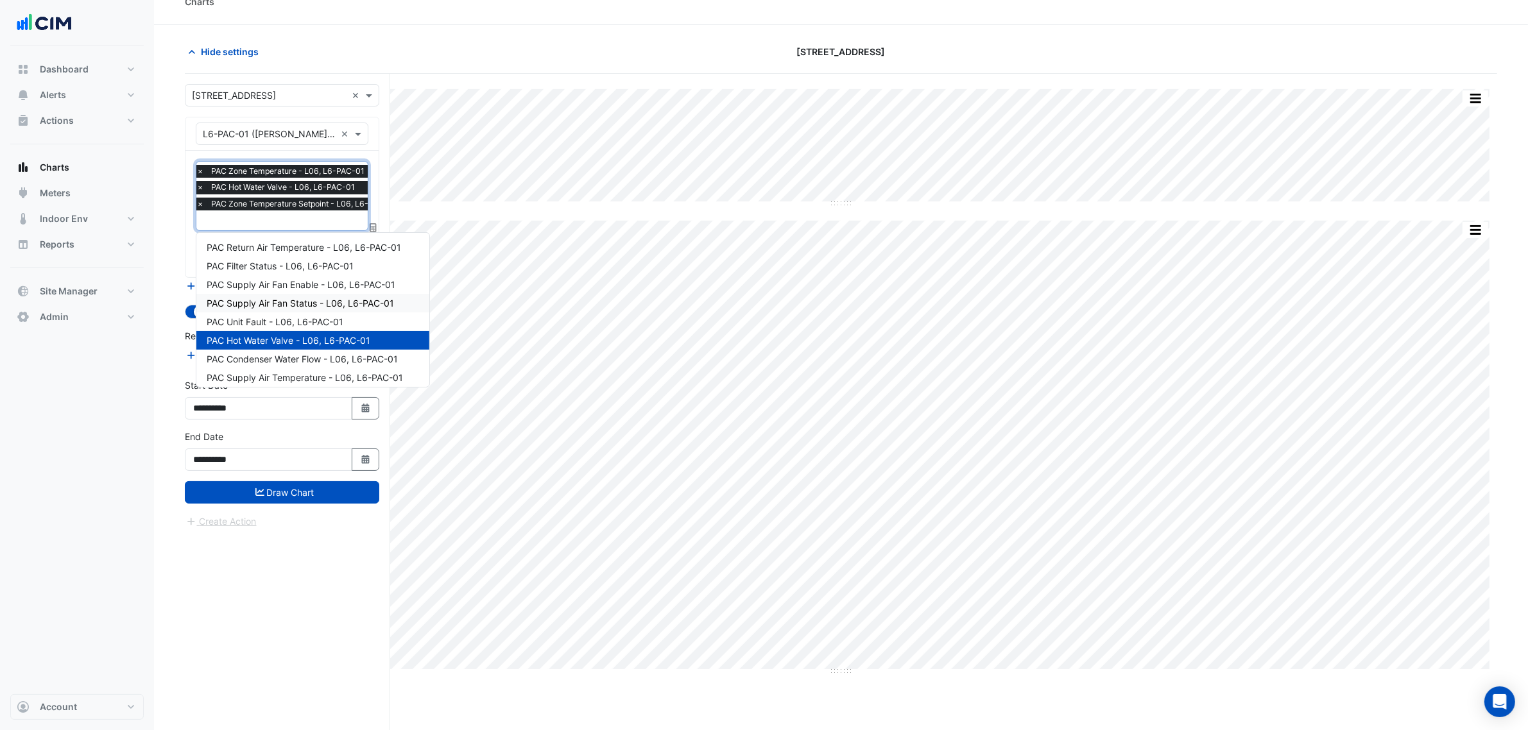
scroll to position [0, 0]
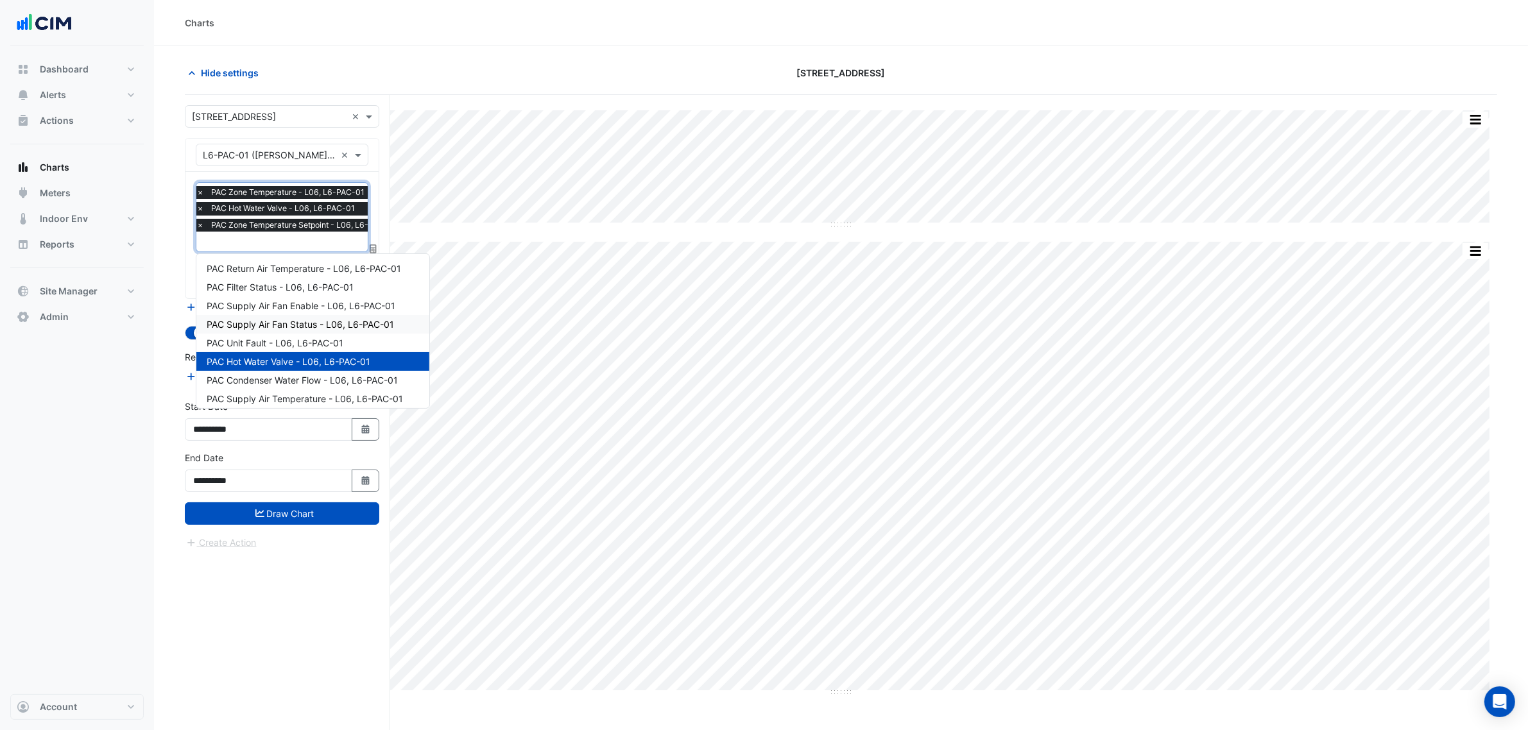
click at [364, 322] on span "PAC Supply Air Fan Status - L06, L6-PAC-01" at bounding box center [300, 324] width 187 height 11
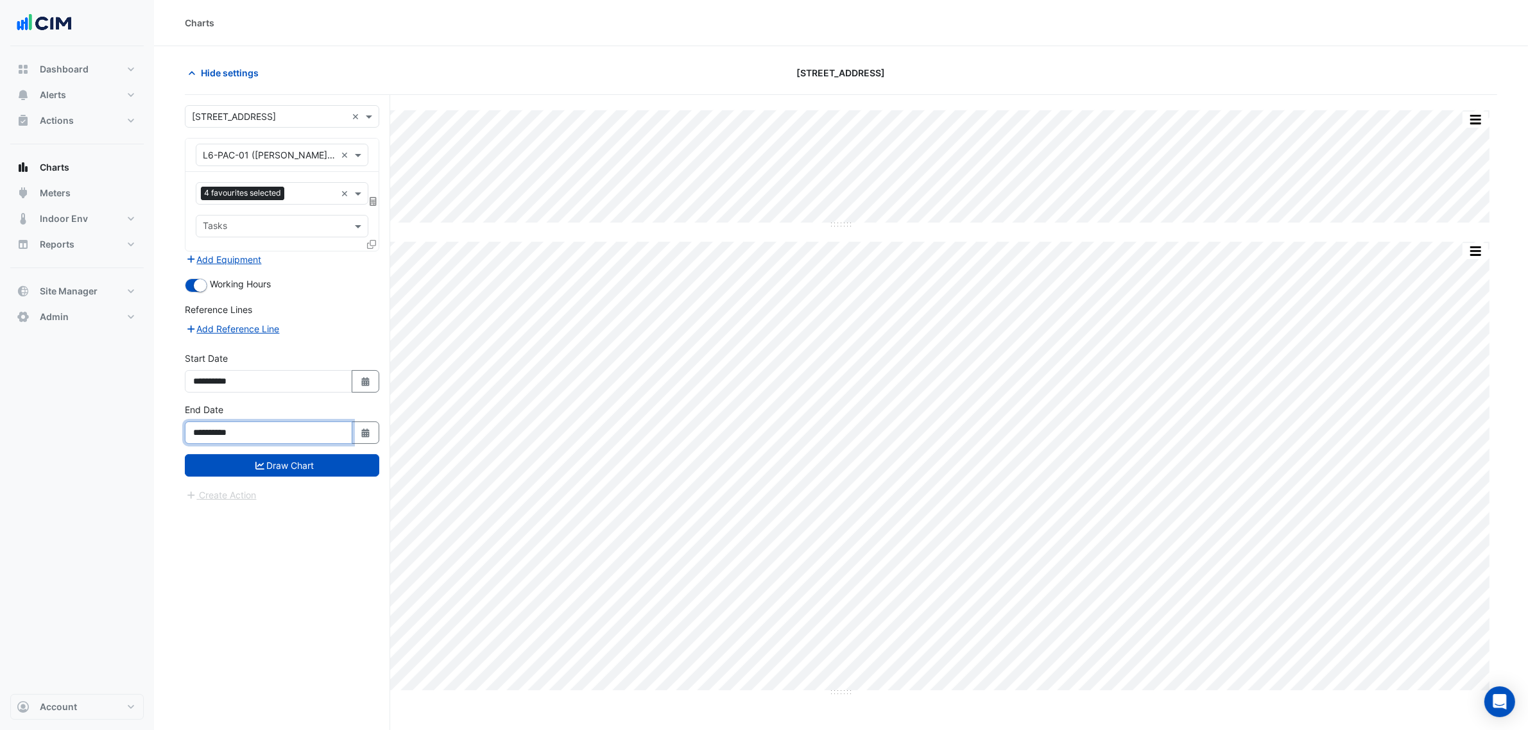
drag, startPoint x: 335, startPoint y: 431, endPoint x: 332, endPoint y: 459, distance: 28.4
click at [334, 432] on input "**********" at bounding box center [268, 433] width 167 height 22
click at [332, 463] on button "Draw Chart" at bounding box center [282, 465] width 194 height 22
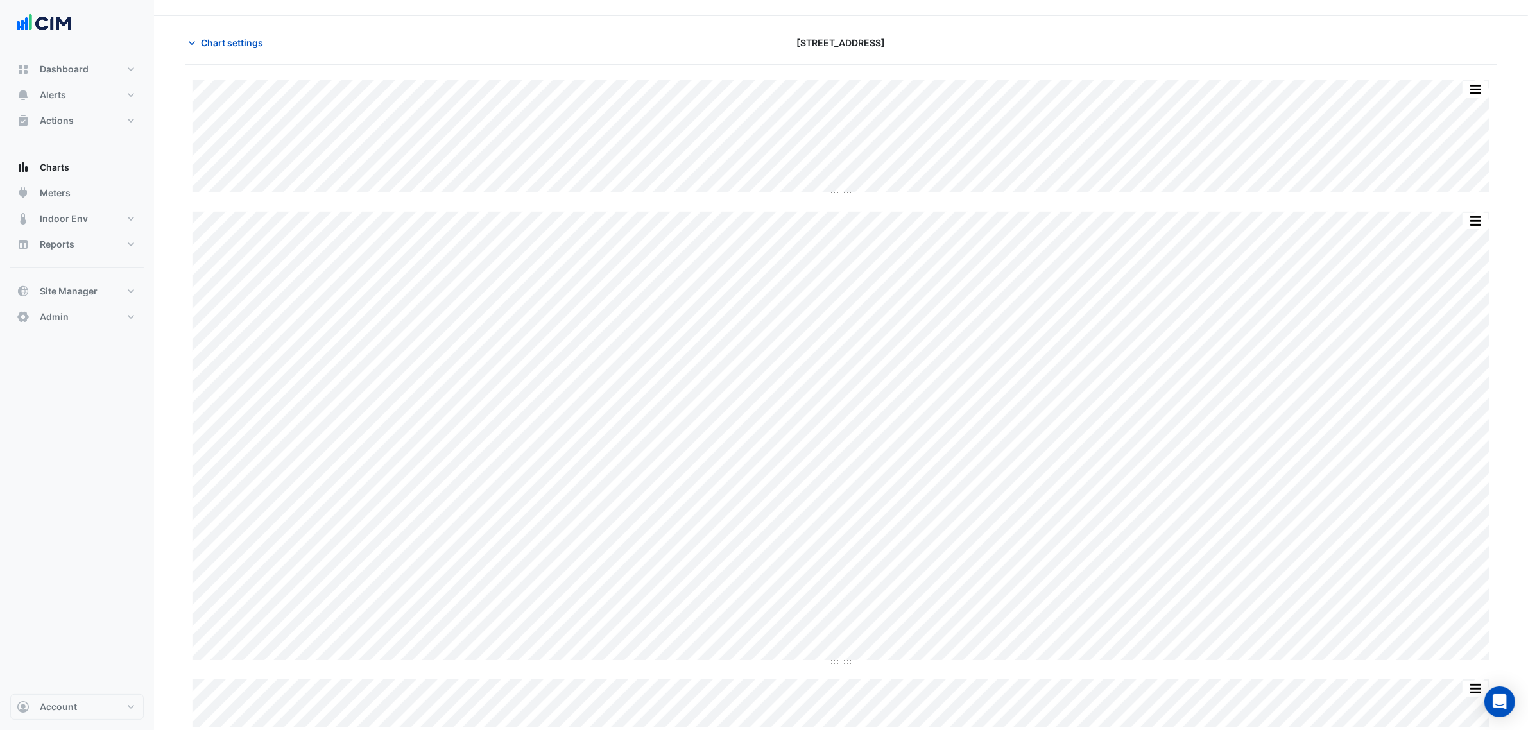
scroll to position [26, 0]
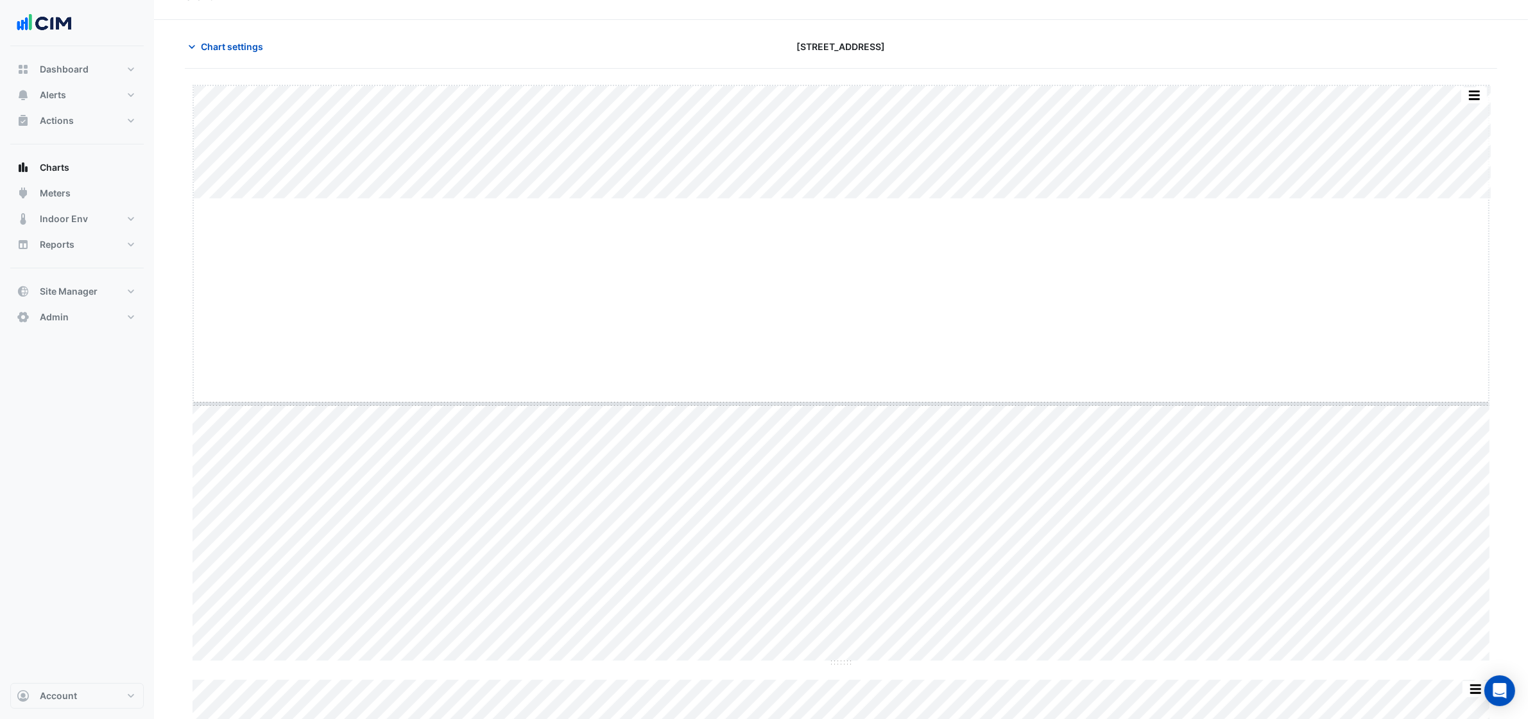
drag, startPoint x: 838, startPoint y: 194, endPoint x: 825, endPoint y: 494, distance: 300.6
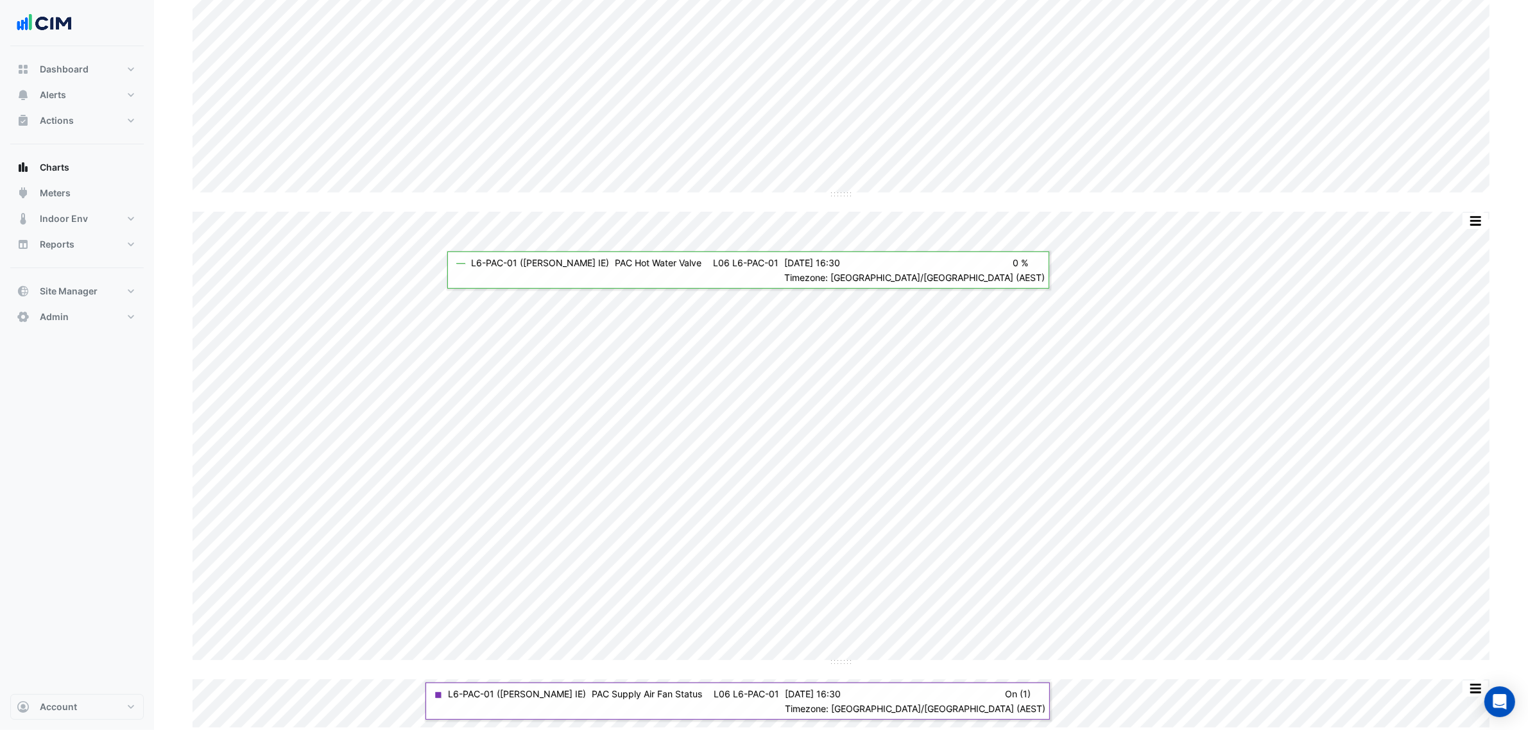
scroll to position [13, 0]
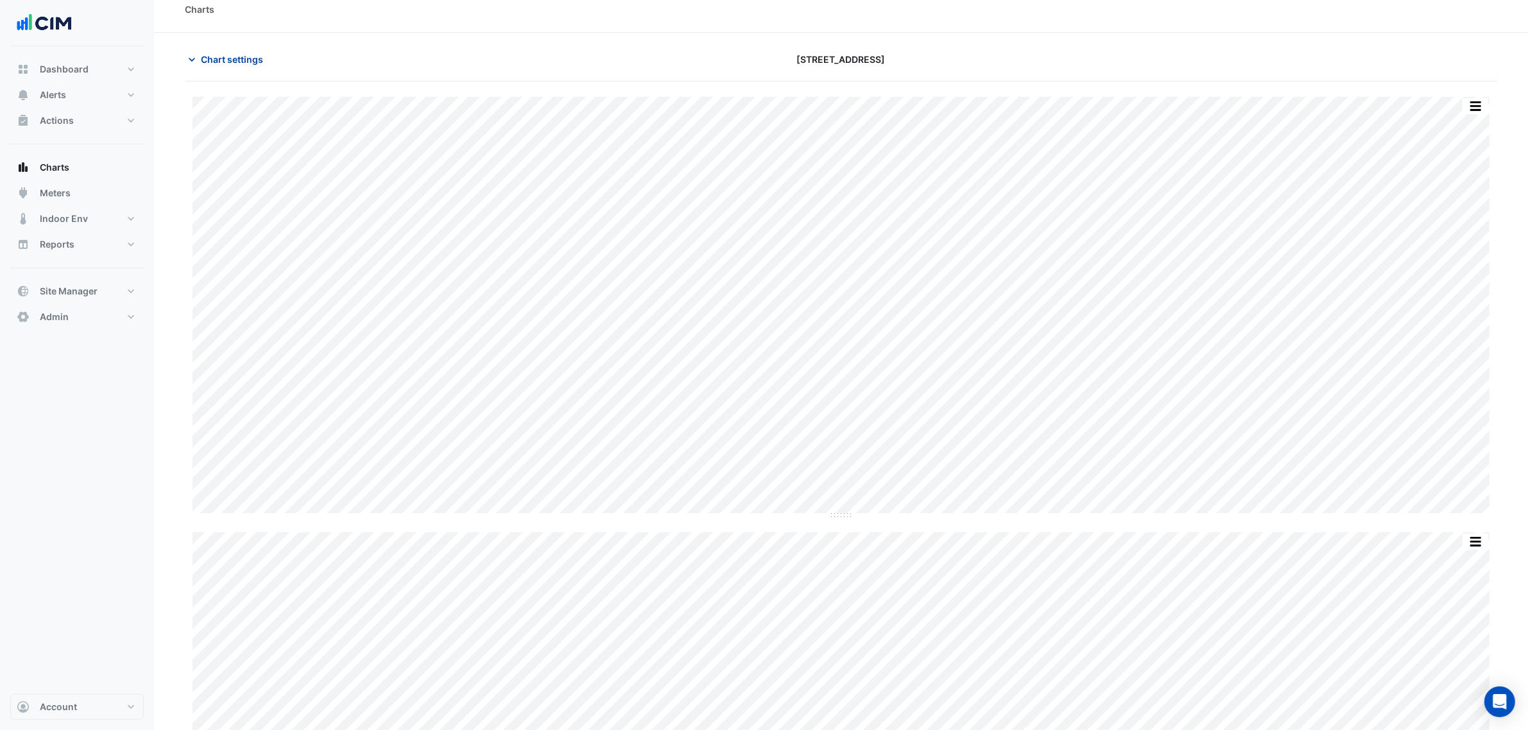
click at [230, 67] on button "Chart settings" at bounding box center [228, 59] width 87 height 22
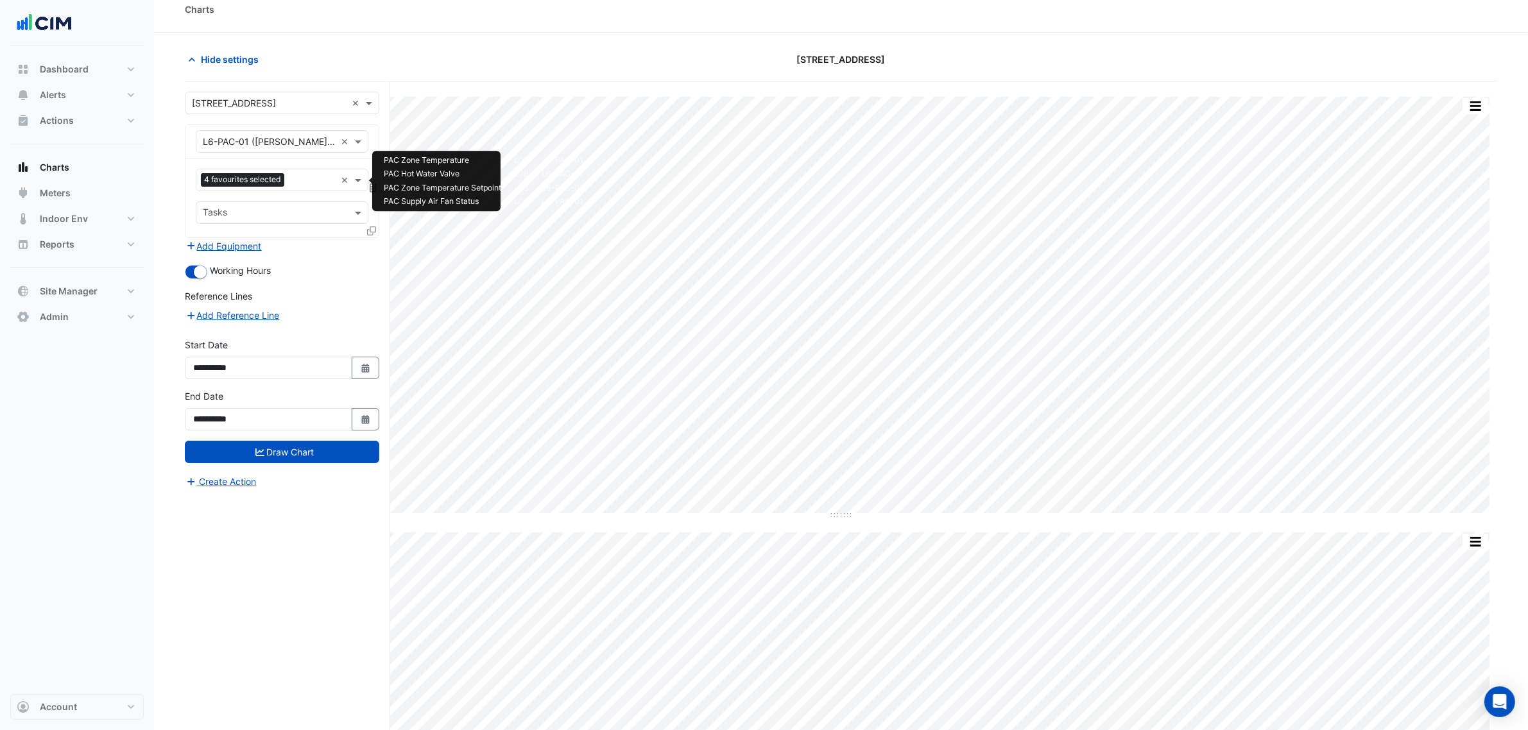
click at [299, 187] on input "text" at bounding box center [312, 181] width 46 height 13
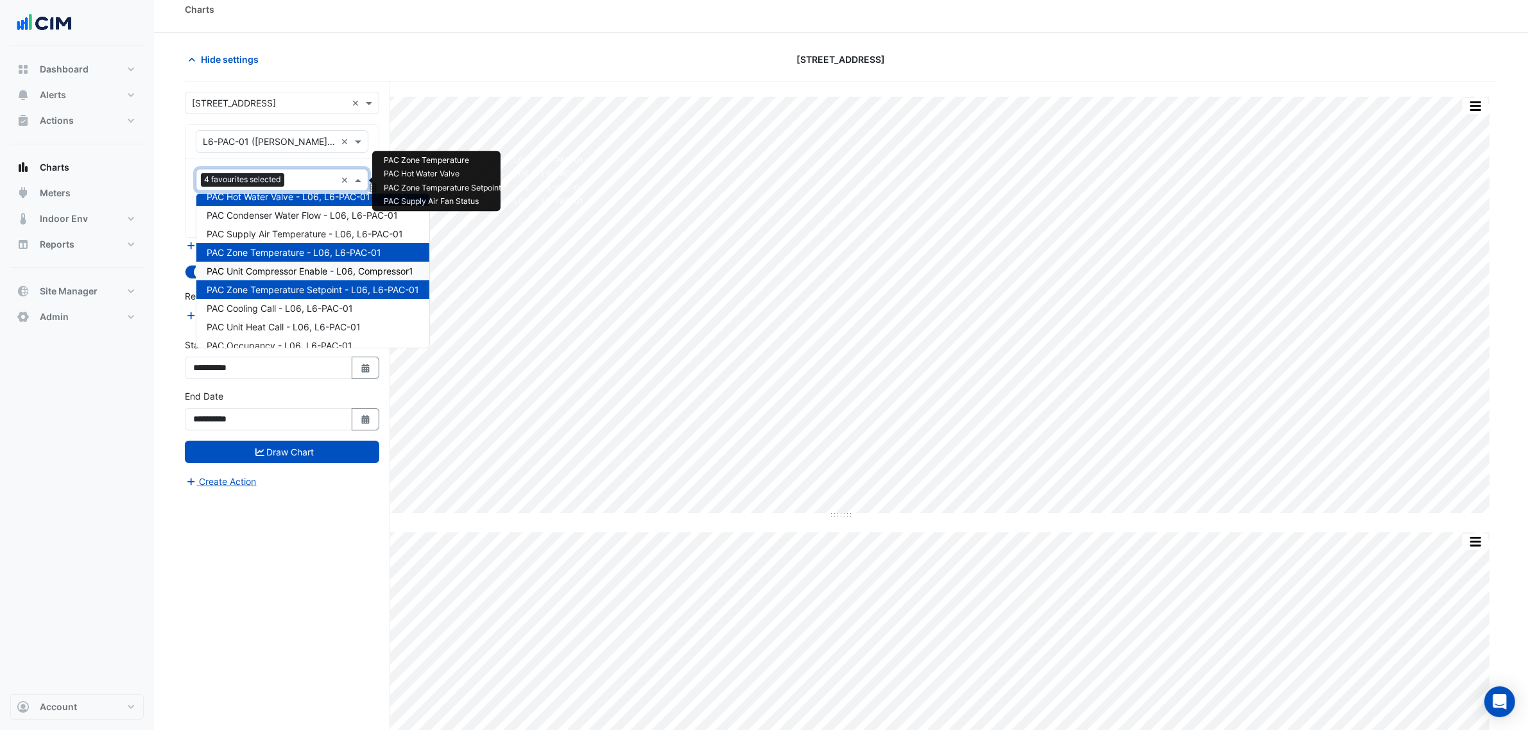
scroll to position [116, 0]
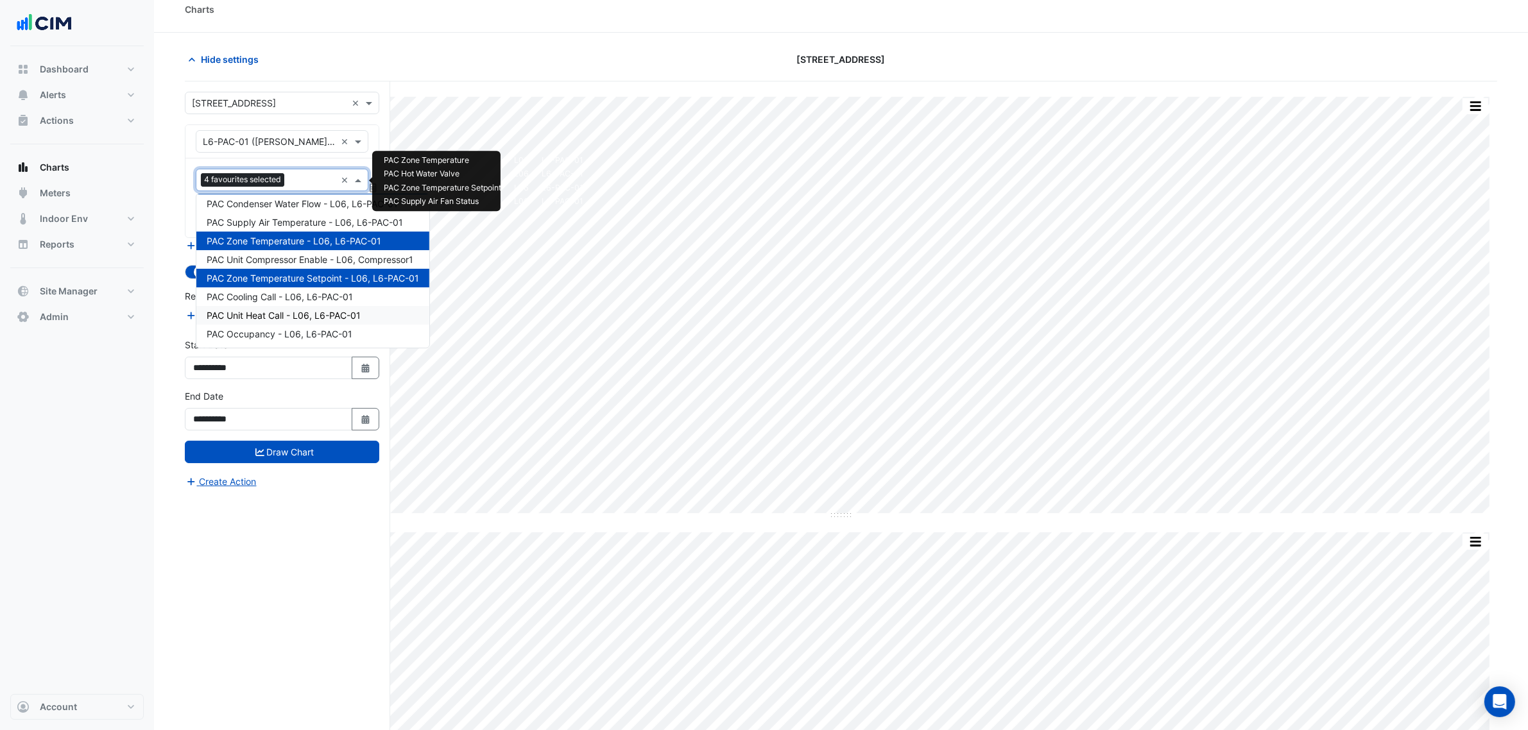
click at [359, 311] on span "PAC Unit Heat Call - L06, L6-PAC-01" at bounding box center [284, 315] width 154 height 11
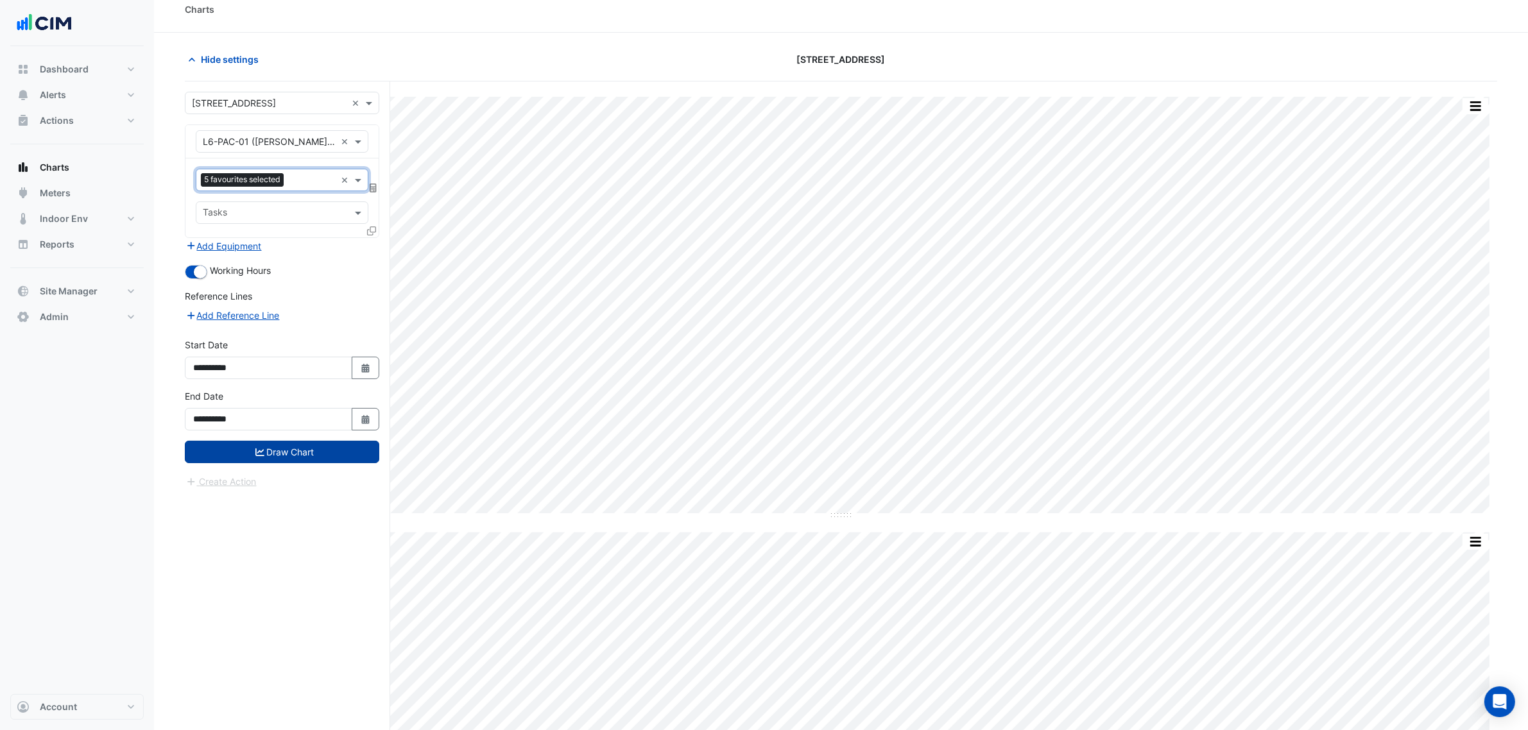
click at [339, 449] on button "Draw Chart" at bounding box center [282, 452] width 194 height 22
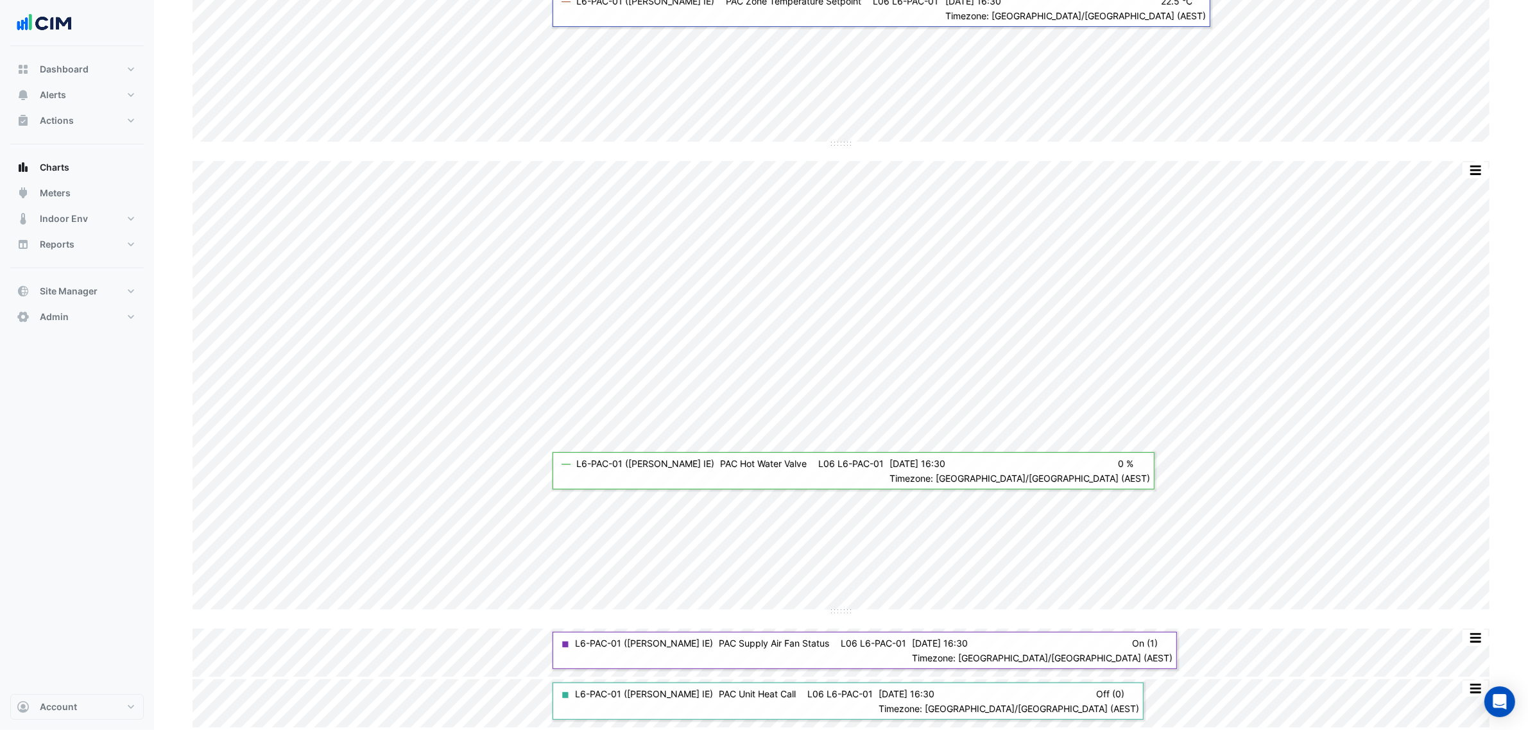
scroll to position [64, 0]
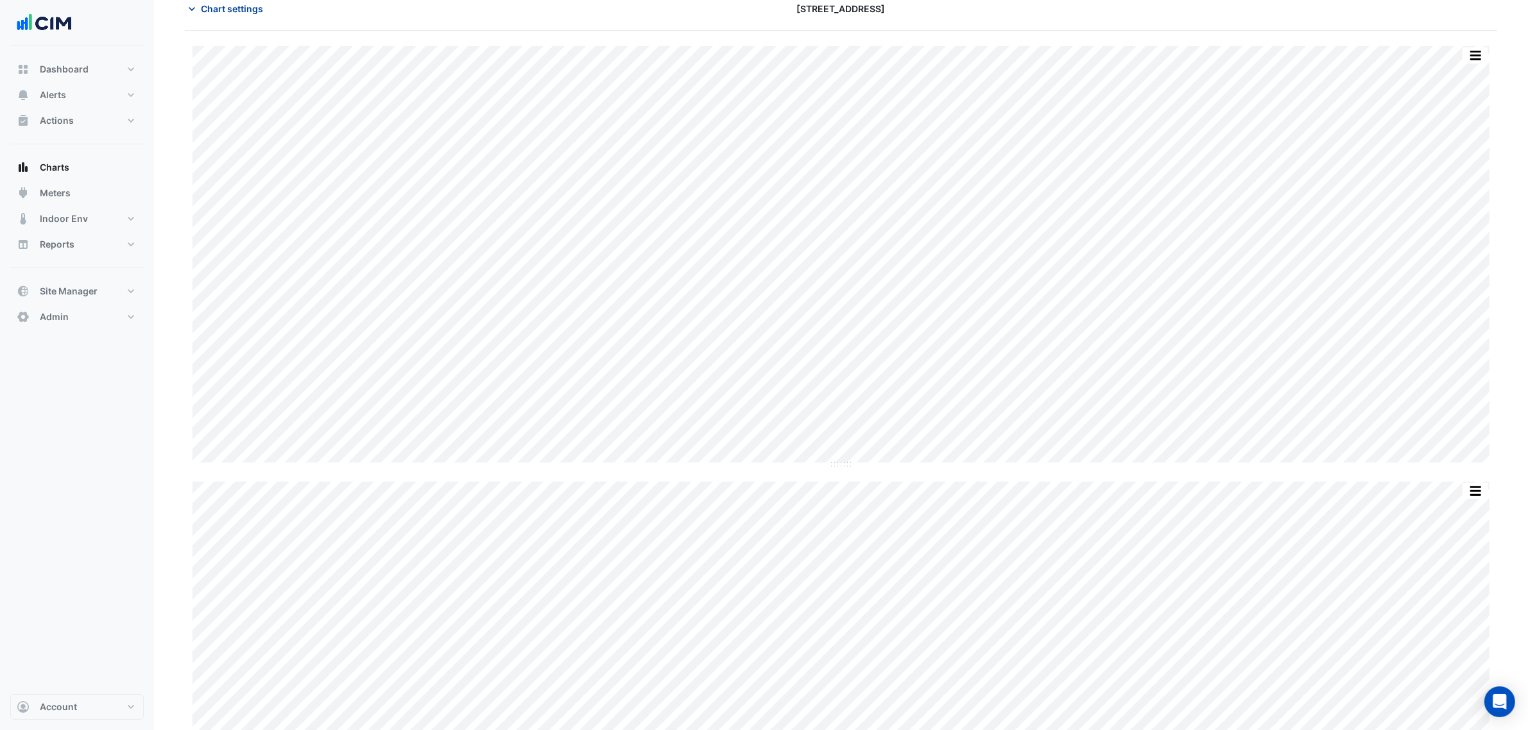
click at [210, 10] on span "Chart settings" at bounding box center [232, 8] width 62 height 13
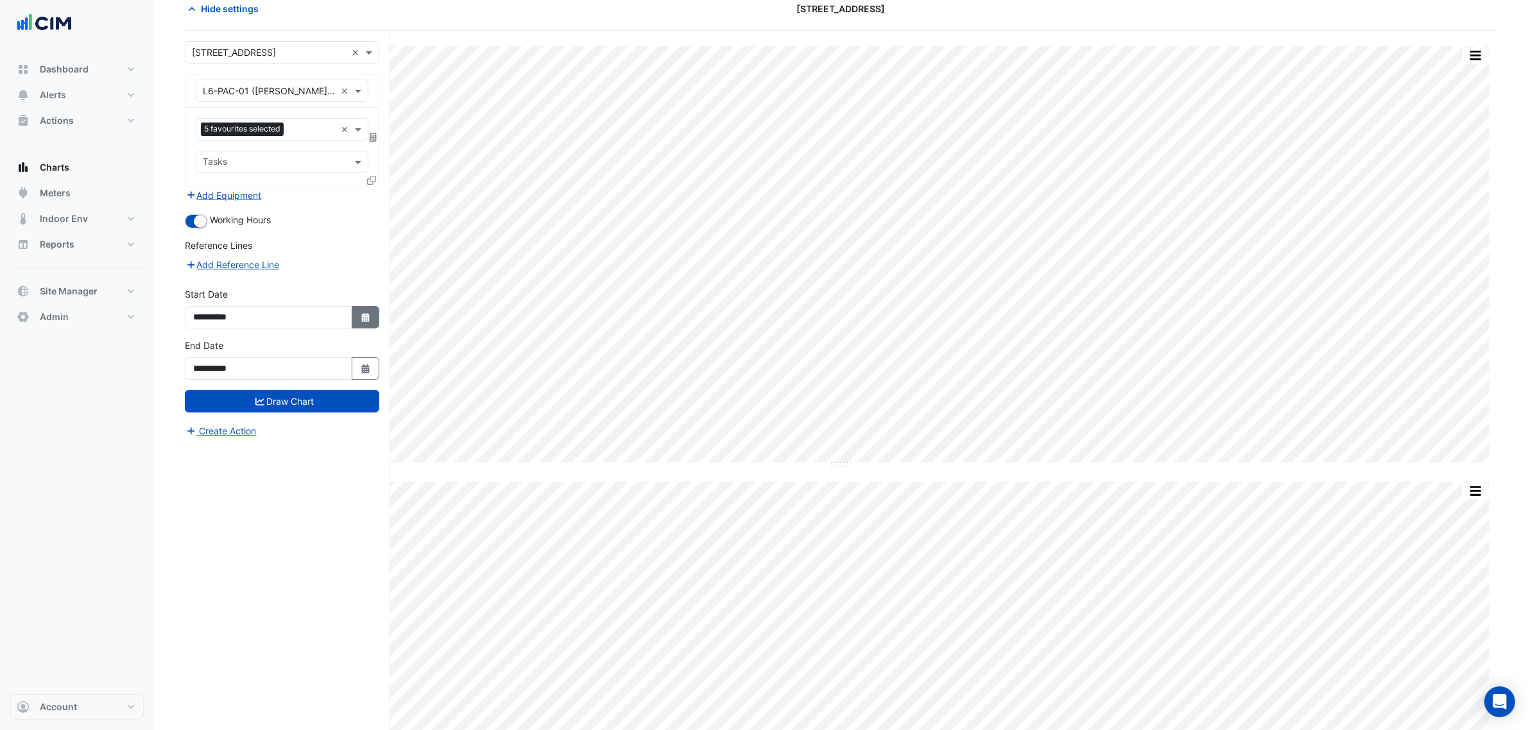
click at [370, 312] on fa-icon "Select Date" at bounding box center [366, 317] width 12 height 11
select select "*"
select select "****"
click at [206, 146] on span "Previous month" at bounding box center [208, 147] width 10 height 10
select select "*"
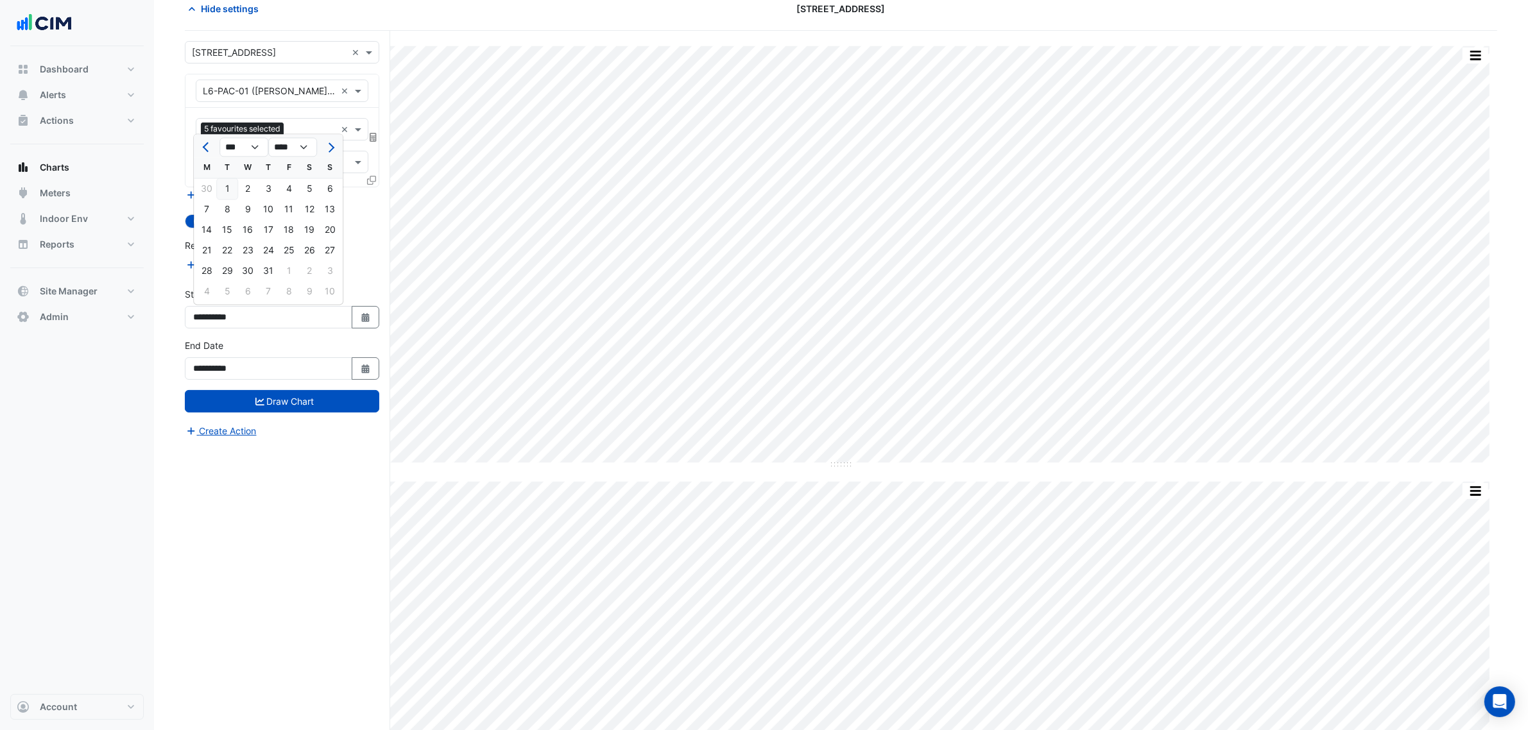
click at [230, 187] on div "1" at bounding box center [227, 189] width 21 height 21
type input "**********"
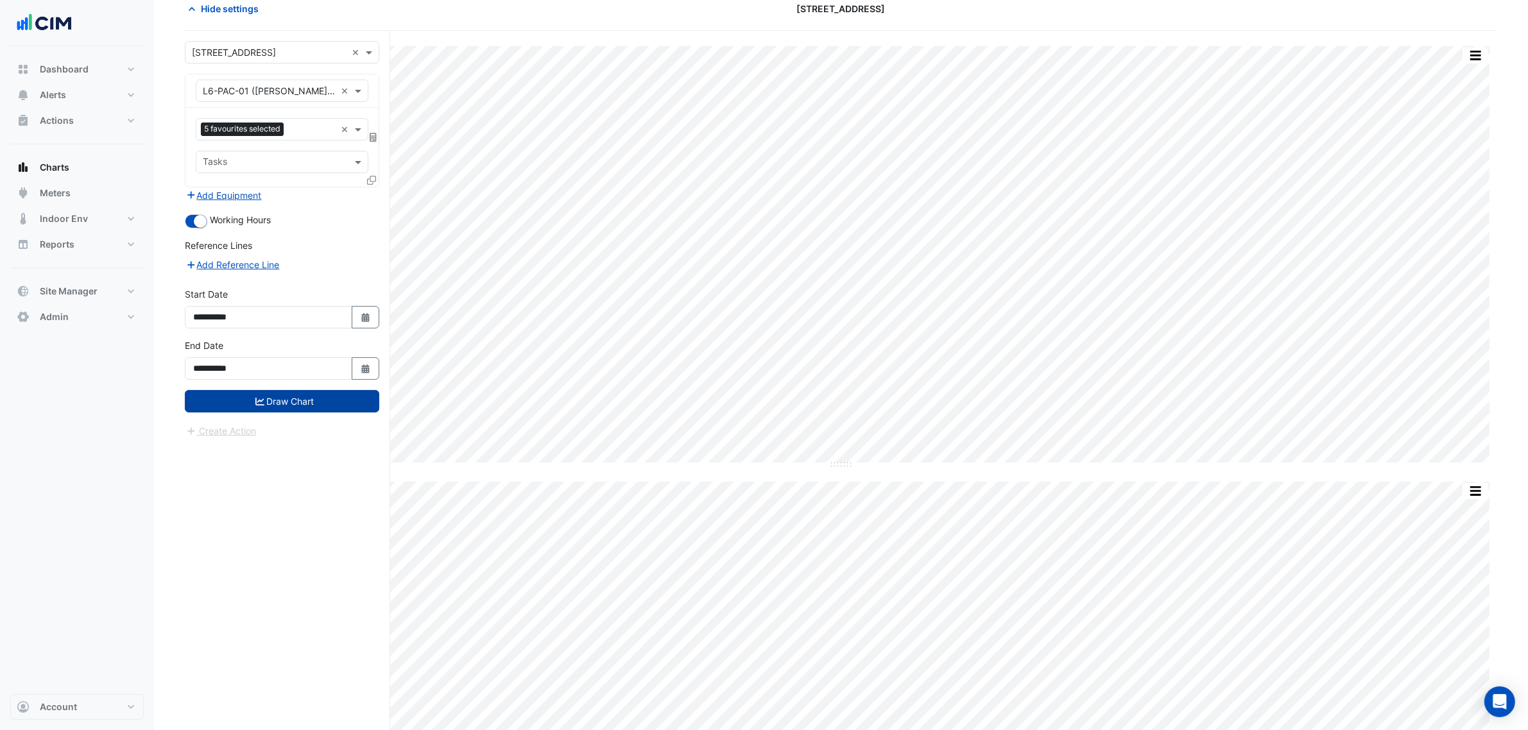
click at [302, 405] on button "Draw Chart" at bounding box center [282, 401] width 194 height 22
